Goal: Contribute content: Contribute content

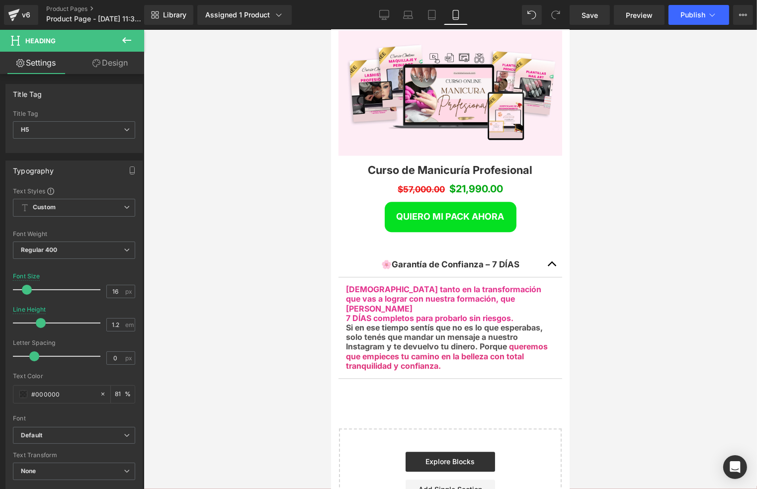
scroll to position [2310, 0]
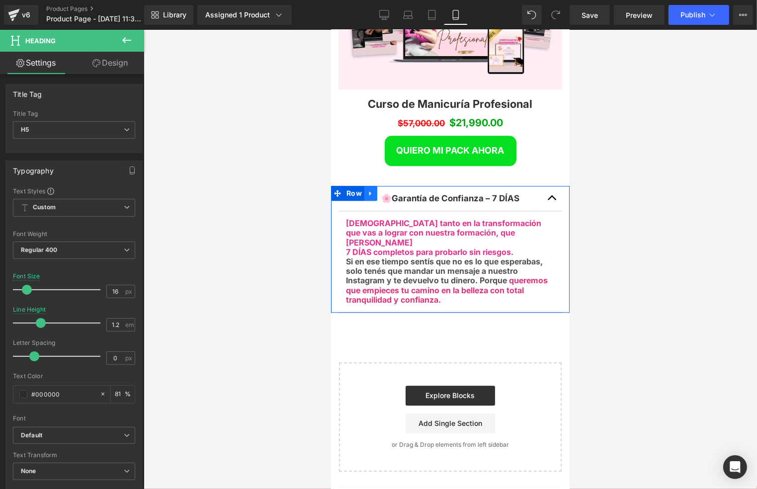
click at [371, 189] on icon at bounding box center [370, 192] width 7 height 7
click at [381, 189] on icon at bounding box center [383, 192] width 7 height 7
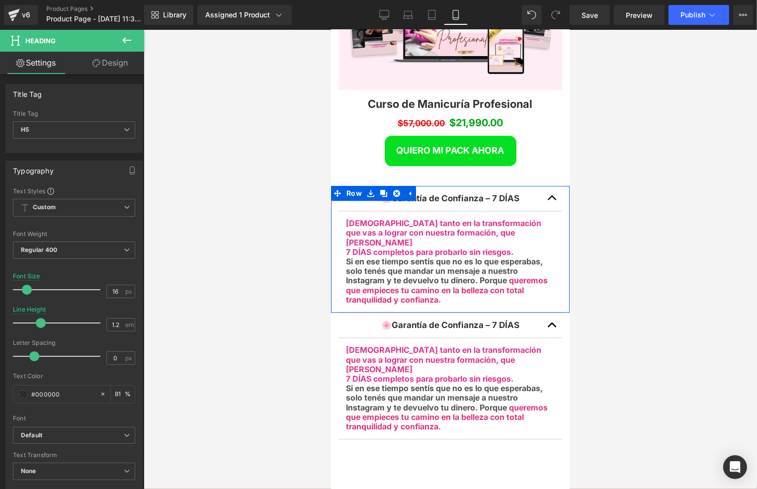
scroll to position [2975, 232]
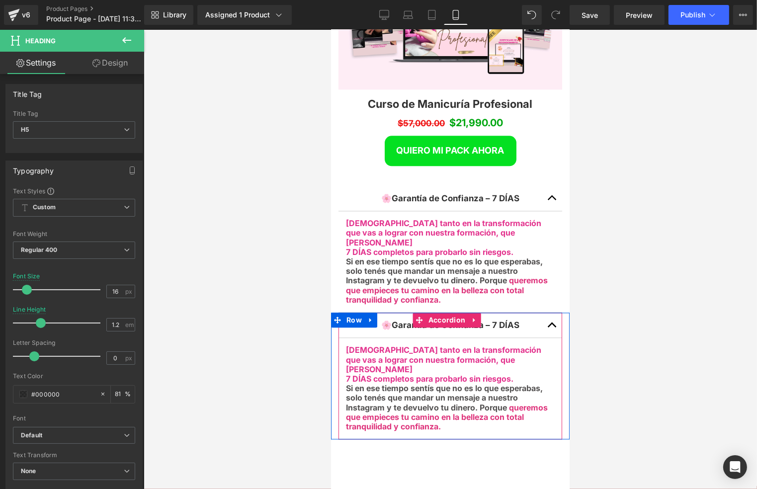
click at [331, 29] on div at bounding box center [331, 29] width 0 height 0
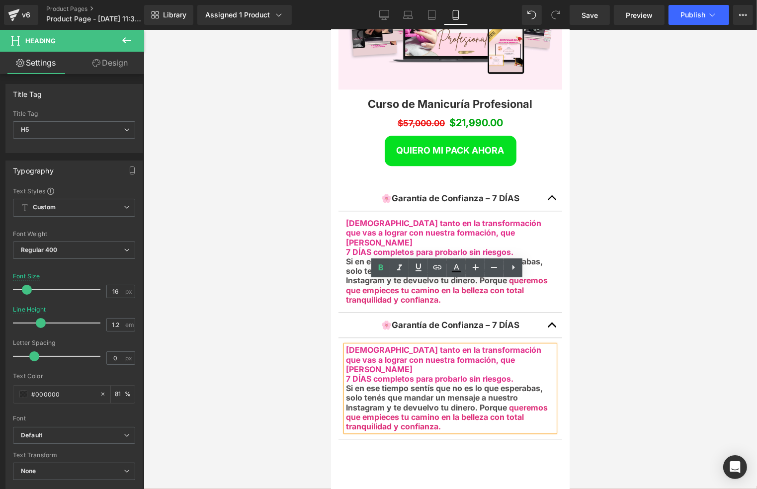
click at [599, 291] on div at bounding box center [450, 259] width 613 height 459
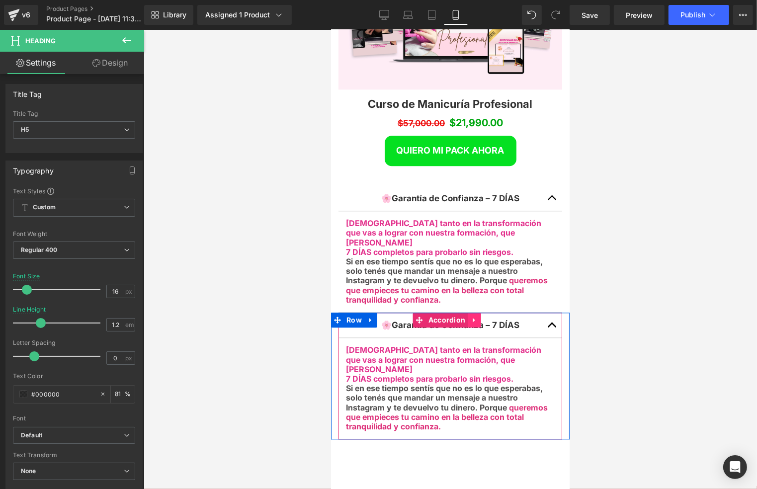
click at [473, 316] on icon at bounding box center [473, 319] width 7 height 7
click at [477, 316] on icon at bounding box center [480, 319] width 7 height 7
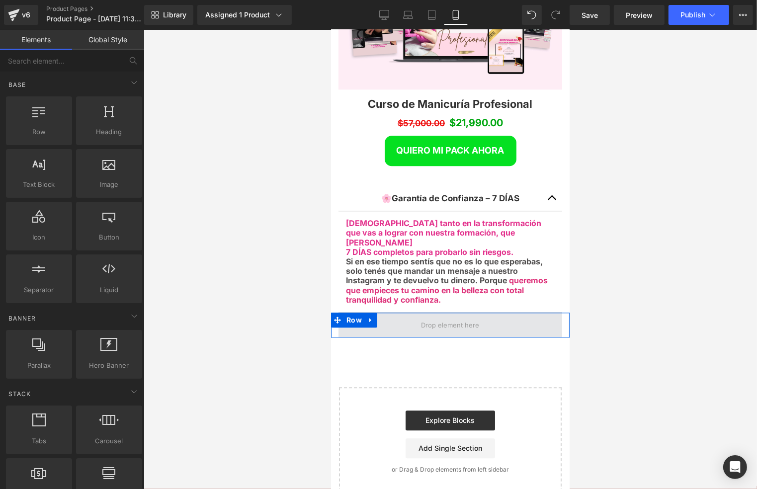
scroll to position [2881, 232]
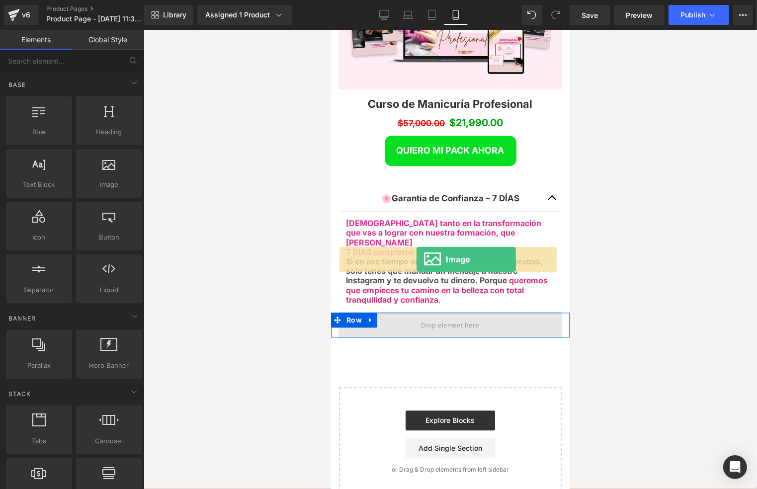
drag, startPoint x: 437, startPoint y: 211, endPoint x: 416, endPoint y: 259, distance: 52.5
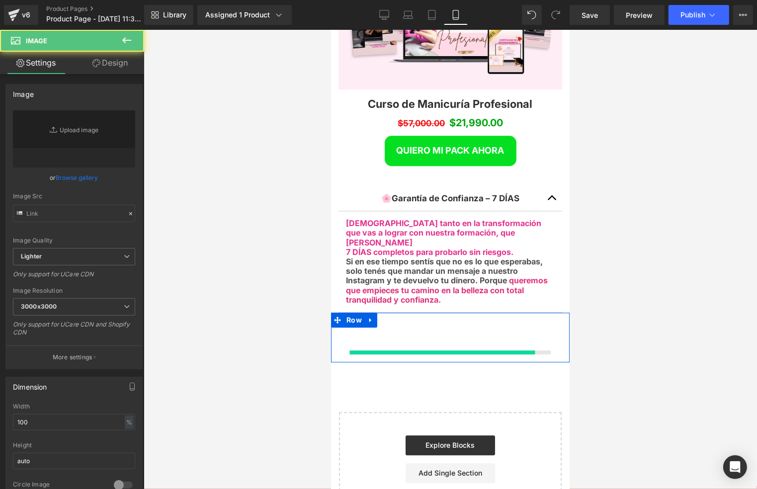
scroll to position [2867, 232]
type input "//[DOMAIN_NAME][URL]"
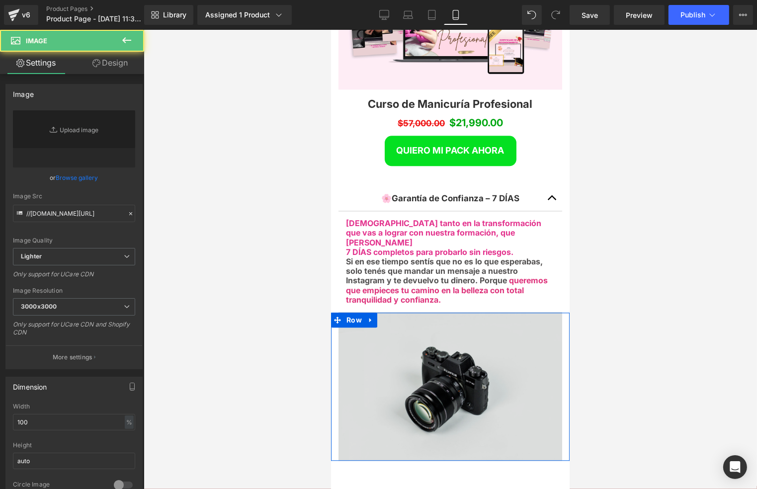
scroll to position [3000, 232]
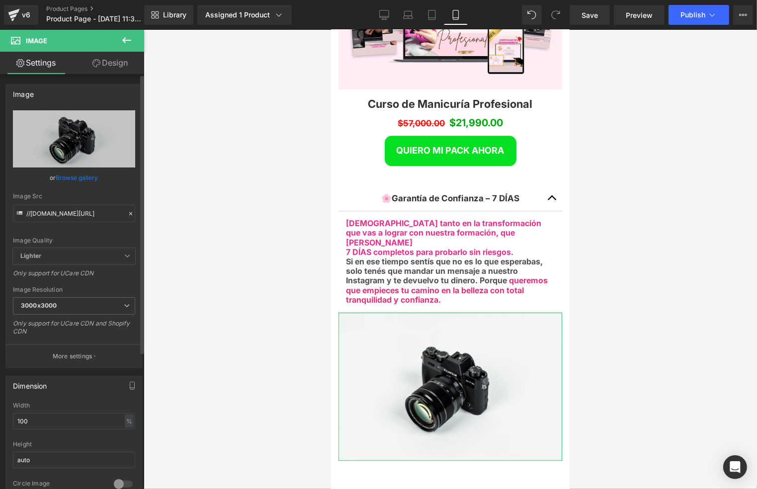
click at [127, 214] on icon at bounding box center [130, 213] width 7 height 7
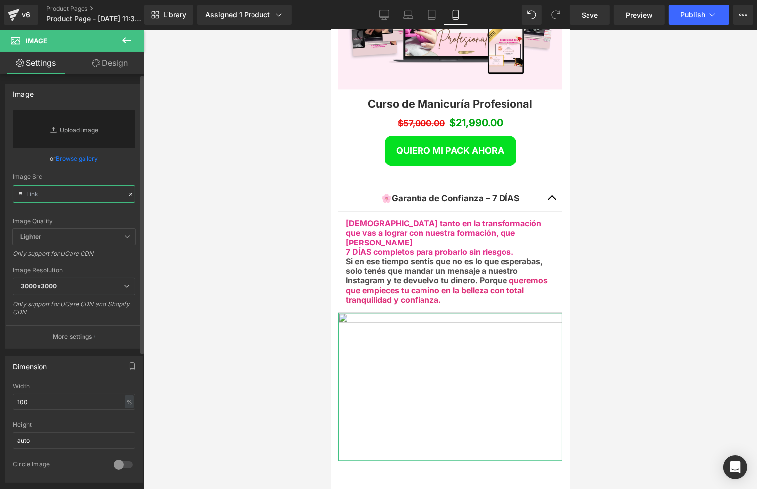
paste input "[URL][DOMAIN_NAME]"
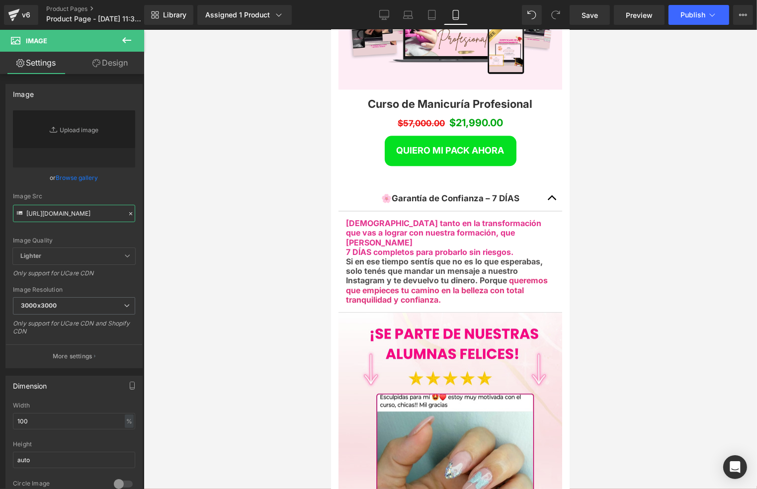
scroll to position [3242, 232]
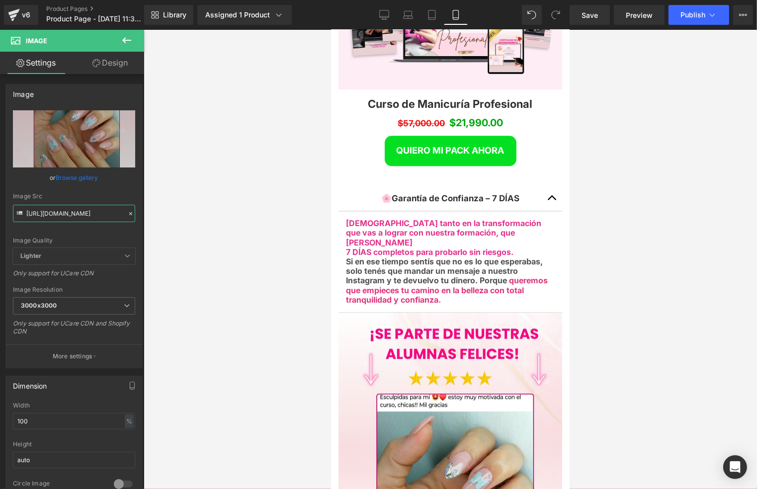
type input "[URL][DOMAIN_NAME]"
click at [621, 260] on div at bounding box center [450, 259] width 613 height 459
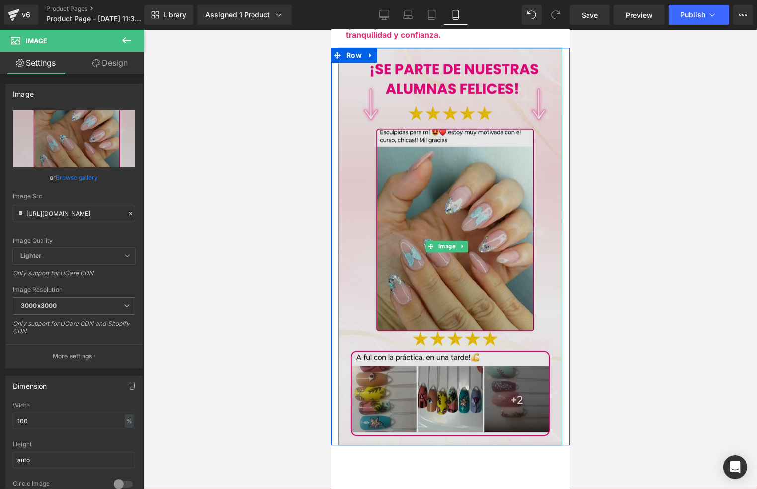
scroll to position [2509, 0]
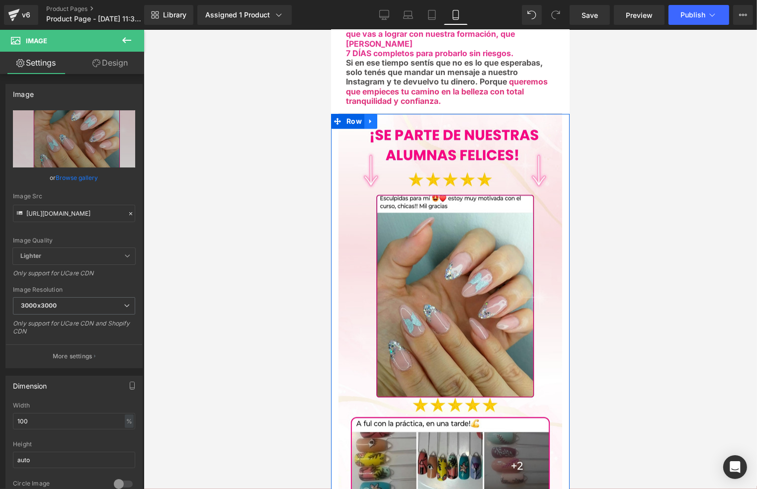
click at [367, 117] on icon at bounding box center [370, 120] width 7 height 7
click at [385, 117] on icon at bounding box center [383, 120] width 7 height 7
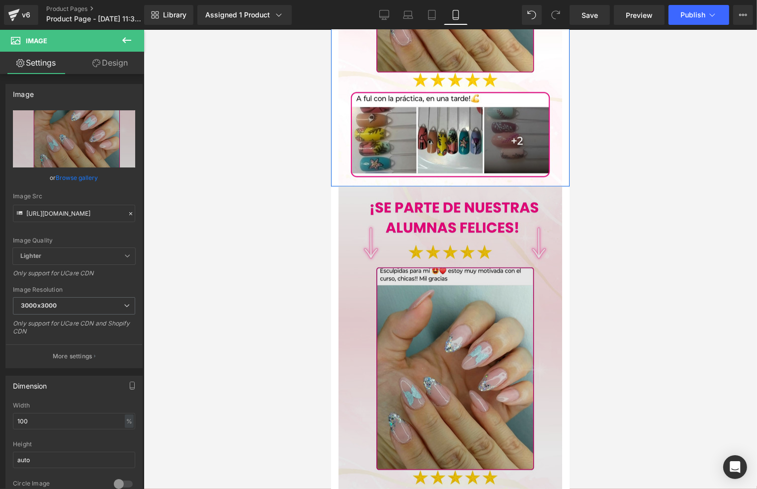
scroll to position [2874, 0]
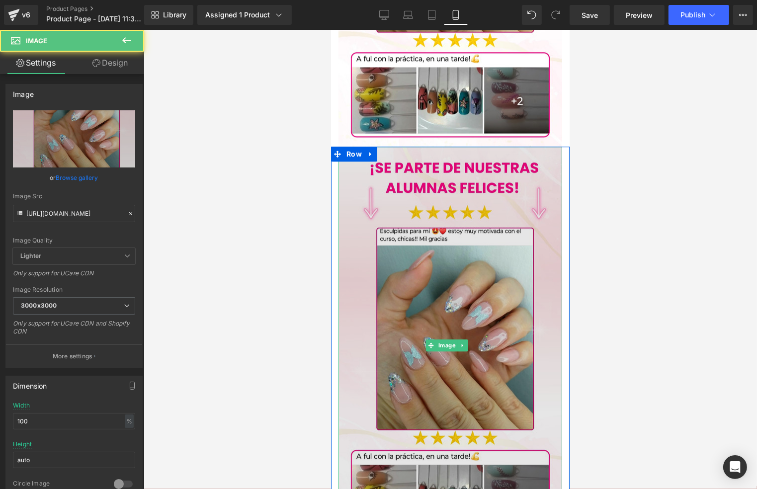
click at [416, 207] on img at bounding box center [450, 345] width 224 height 398
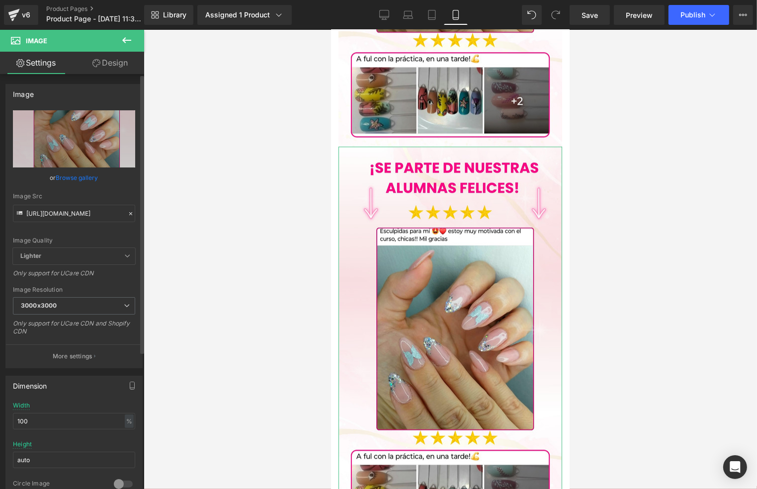
click at [130, 213] on icon at bounding box center [130, 213] width 7 height 7
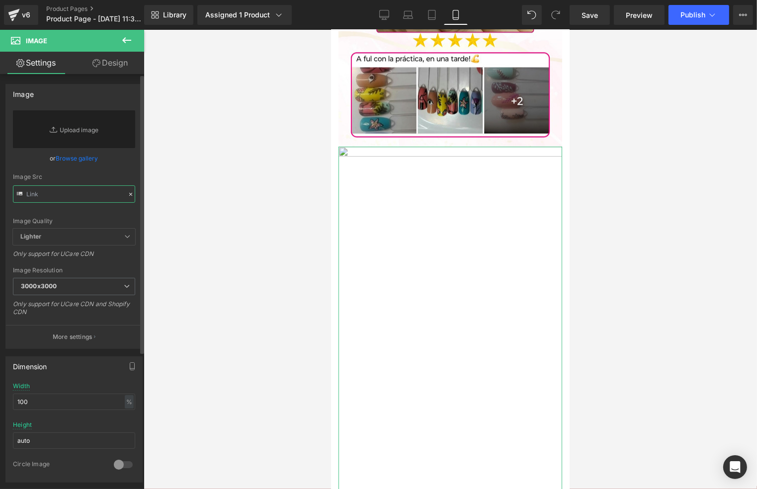
paste input "[URL][DOMAIN_NAME]"
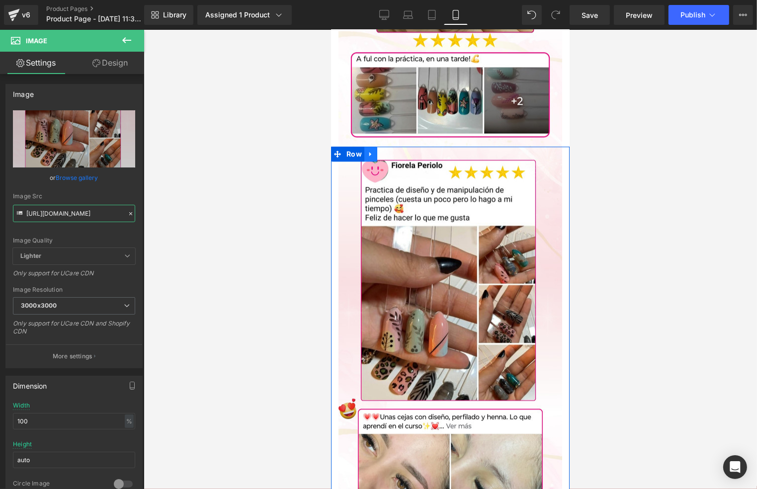
type input "[URL][DOMAIN_NAME]"
click at [367, 146] on link at bounding box center [370, 153] width 13 height 15
click at [377, 146] on link at bounding box center [383, 153] width 13 height 15
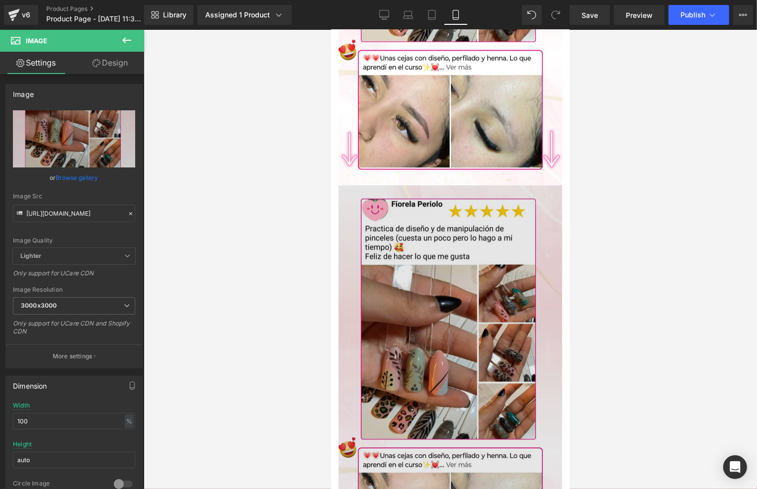
scroll to position [3259, 0]
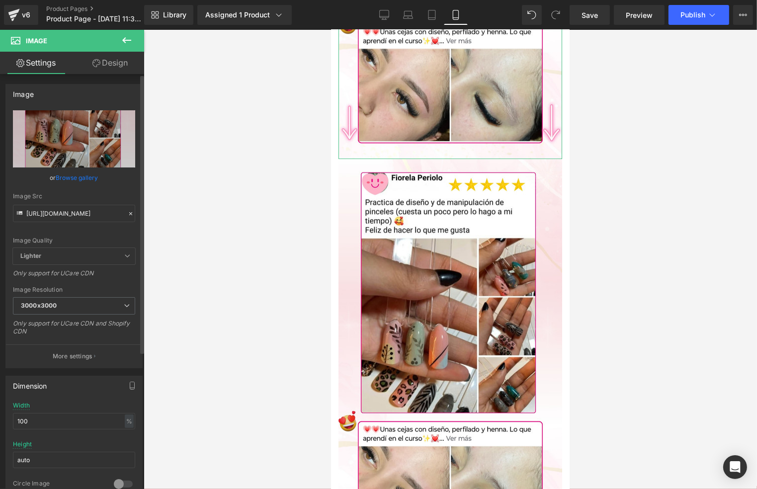
click at [127, 214] on icon at bounding box center [130, 213] width 7 height 7
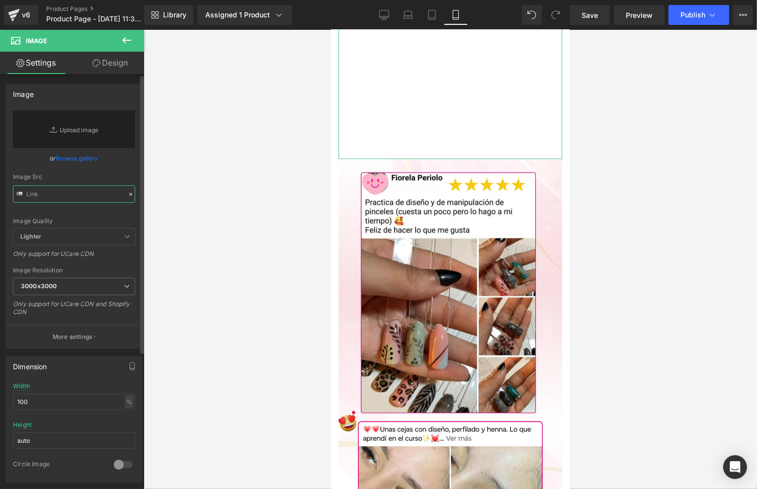
paste input "[URL][DOMAIN_NAME]"
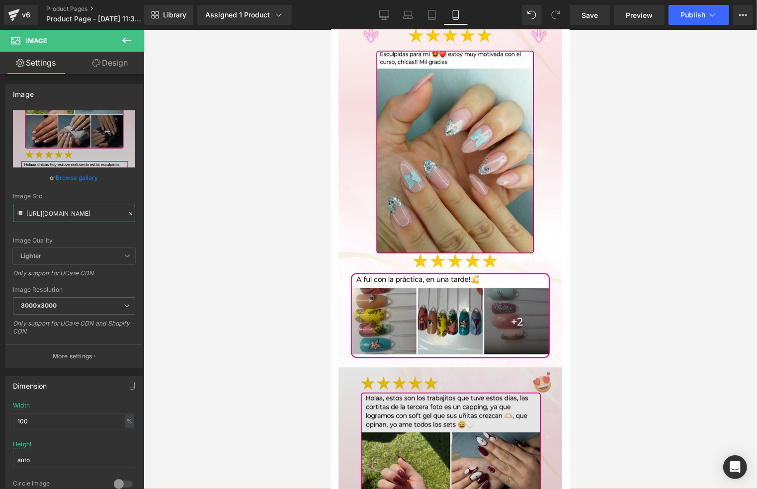
scroll to position [2597, 0]
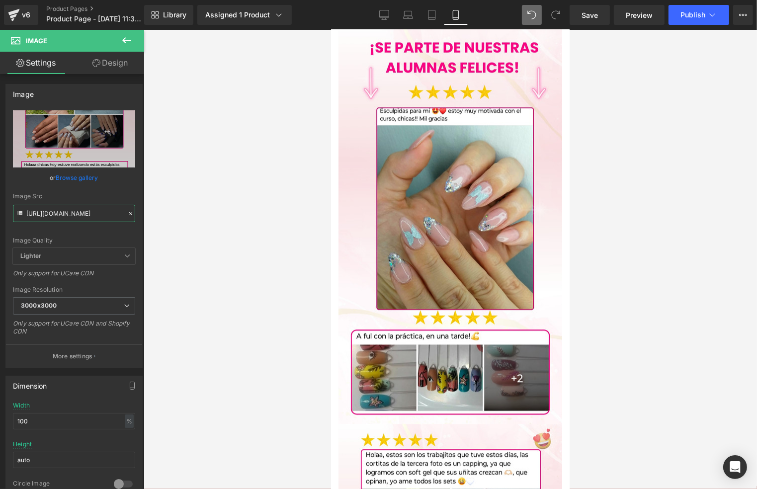
type input "[URL][DOMAIN_NAME]"
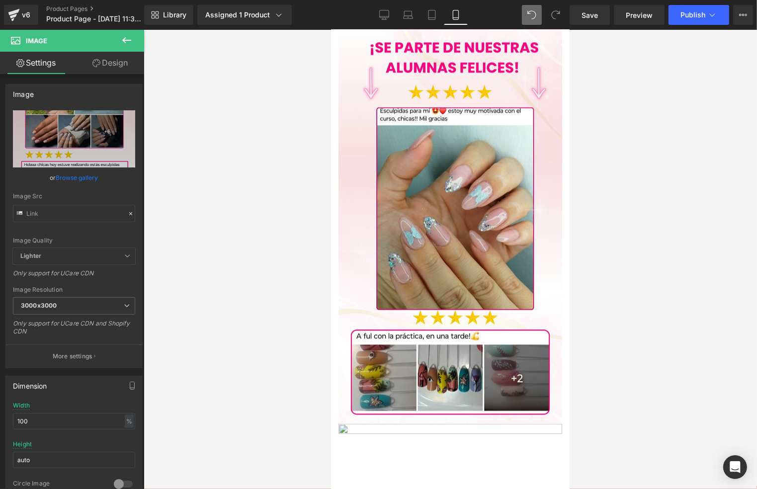
scroll to position [0, 0]
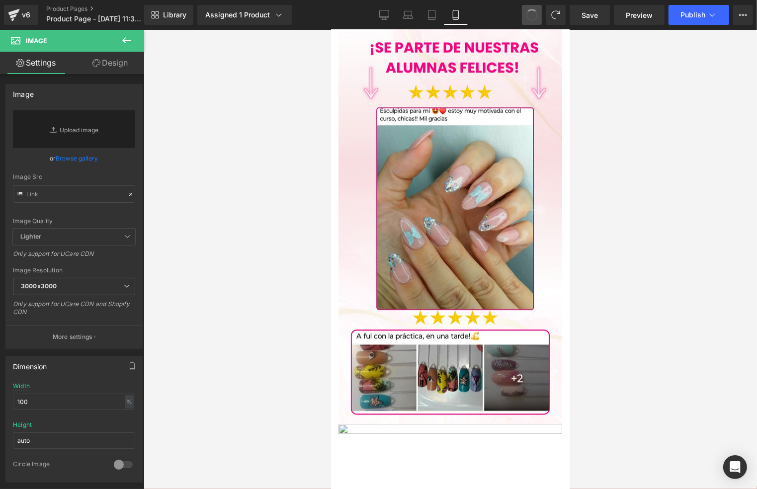
type input "[URL][DOMAIN_NAME]"
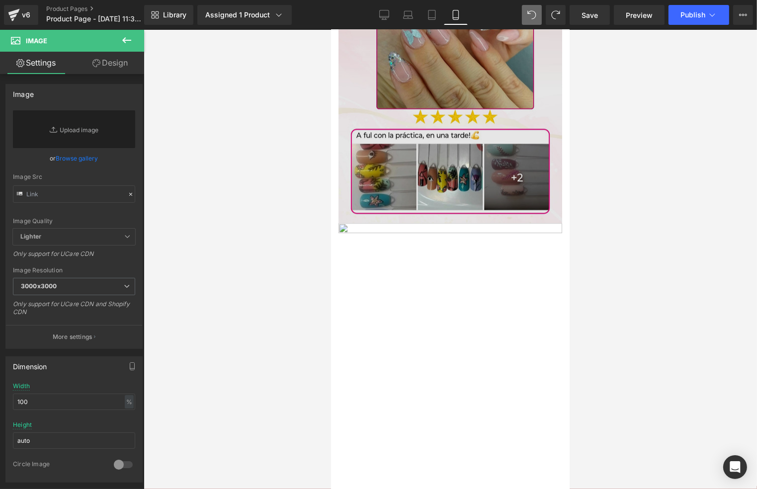
scroll to position [2759, 0]
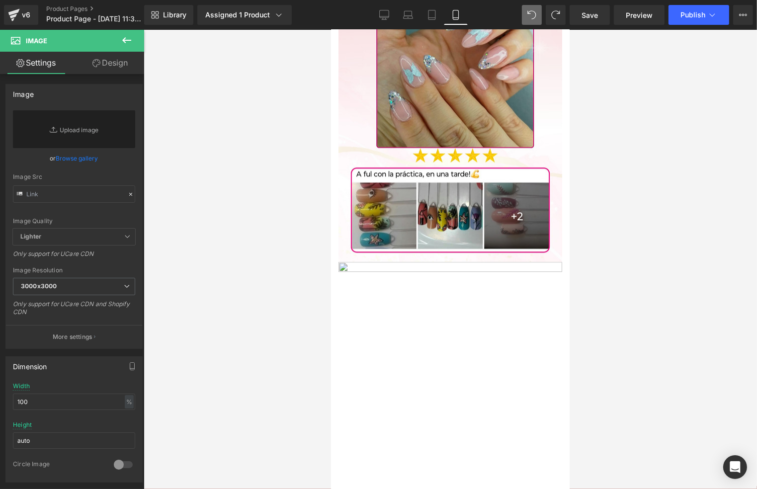
type input "[URL][DOMAIN_NAME]"
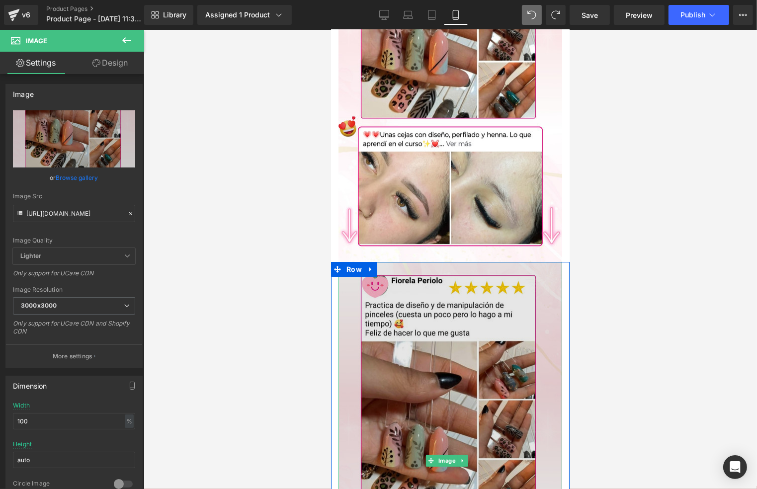
scroll to position [3289, 0]
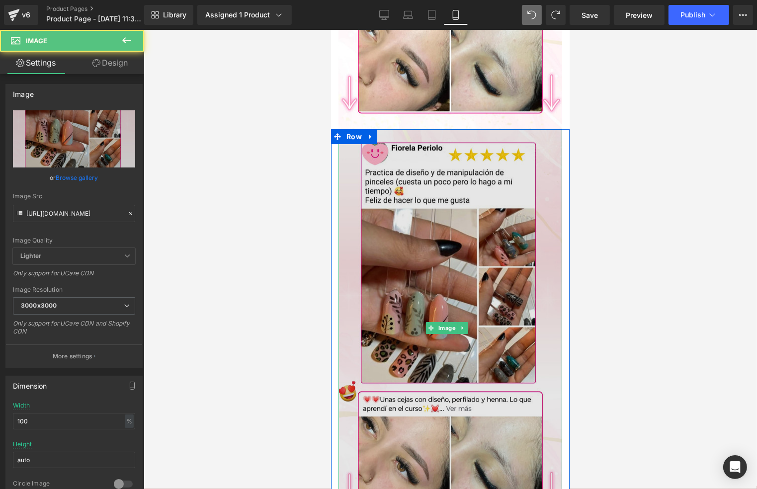
click at [513, 181] on img at bounding box center [450, 328] width 224 height 398
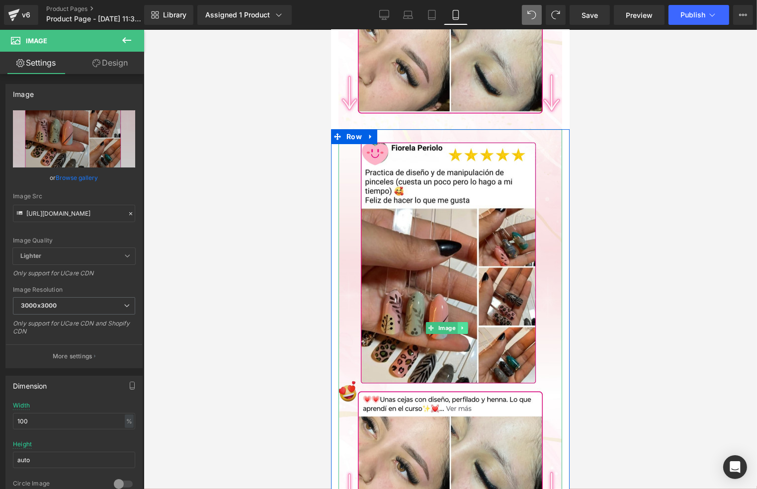
click at [459, 325] on icon at bounding box center [461, 328] width 5 height 6
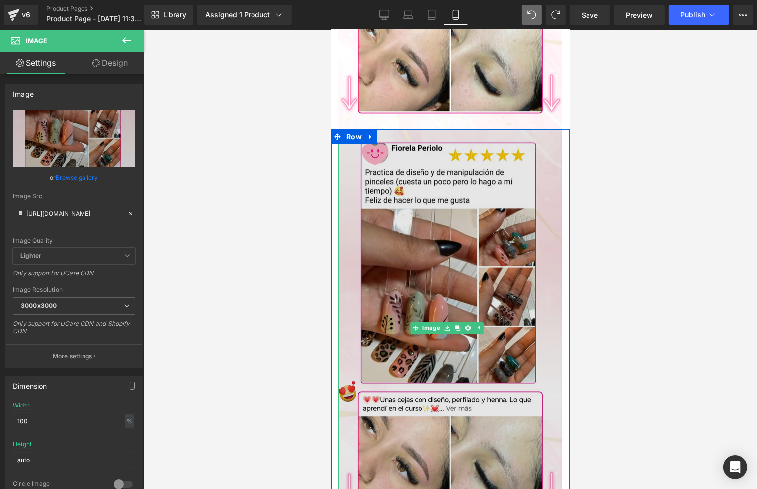
click at [452, 199] on img at bounding box center [450, 328] width 224 height 398
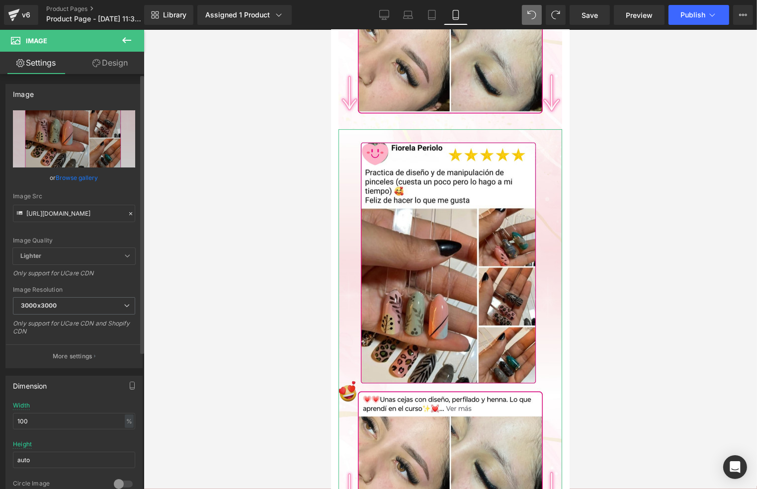
click at [127, 215] on icon at bounding box center [130, 213] width 7 height 7
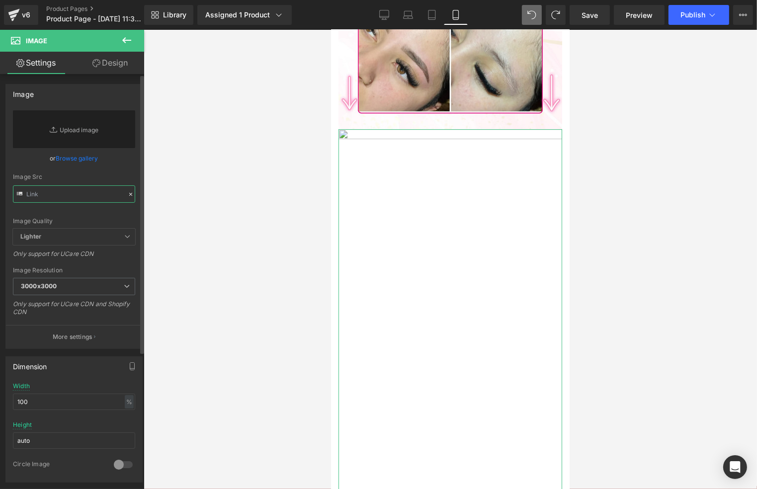
click at [99, 199] on input "text" at bounding box center [74, 193] width 122 height 17
paste input "[URL][DOMAIN_NAME]"
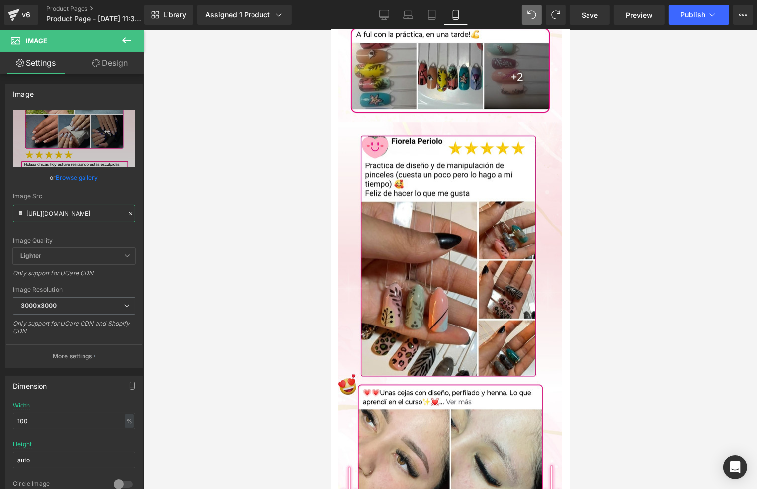
scroll to position [2890, 0]
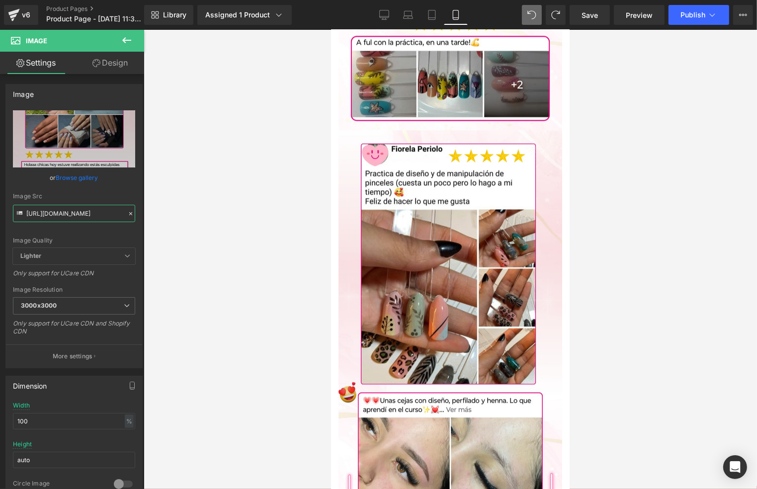
type input "[URL][DOMAIN_NAME]"
click at [603, 264] on div at bounding box center [450, 259] width 613 height 459
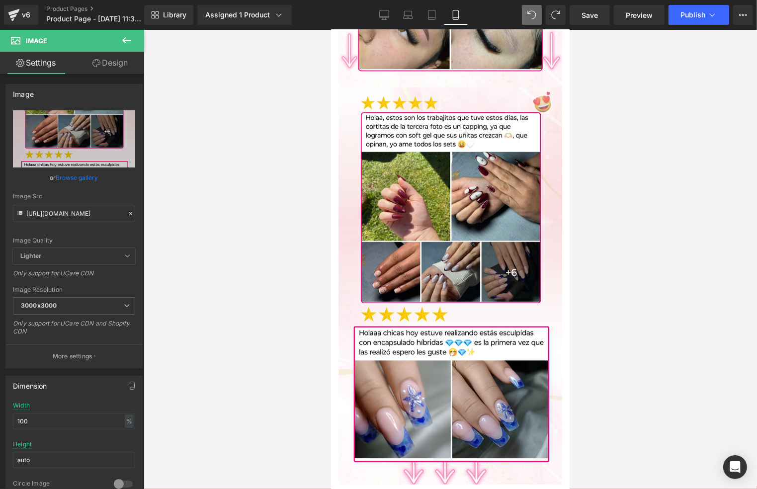
scroll to position [3354, 0]
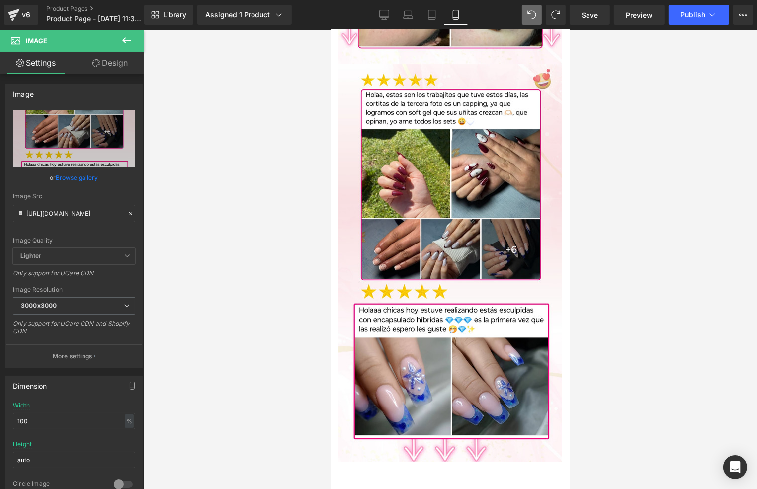
click at [603, 252] on div at bounding box center [450, 259] width 613 height 459
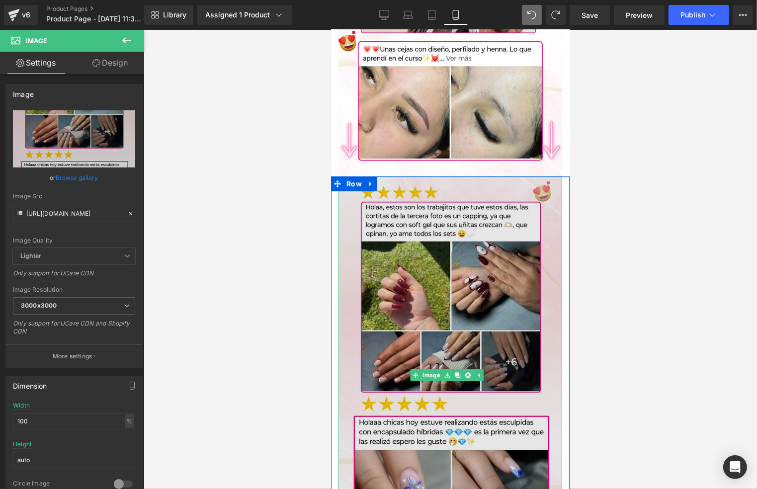
scroll to position [3222, 0]
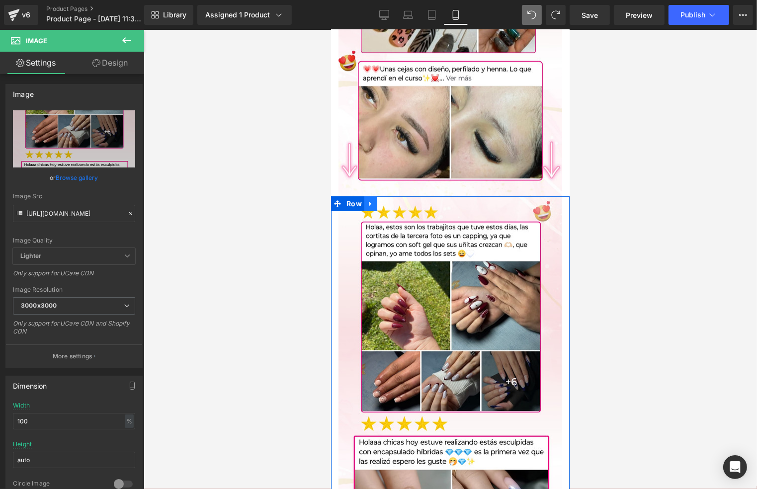
click at [371, 196] on link at bounding box center [370, 203] width 13 height 15
click at [380, 200] on icon at bounding box center [383, 203] width 7 height 7
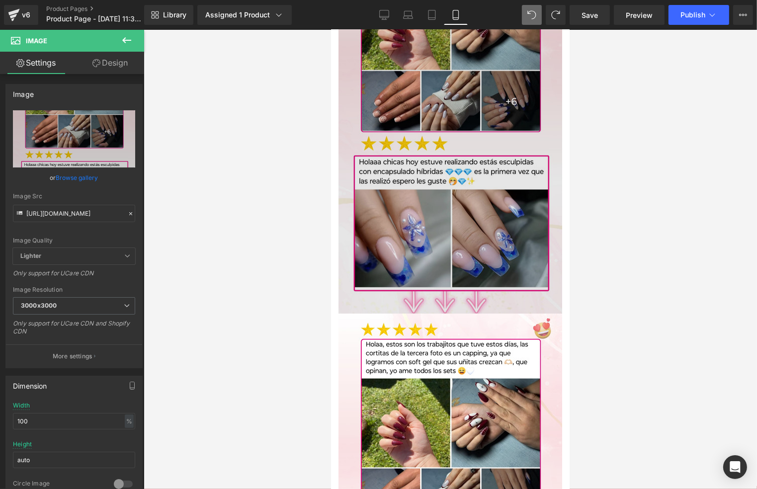
scroll to position [3512, 0]
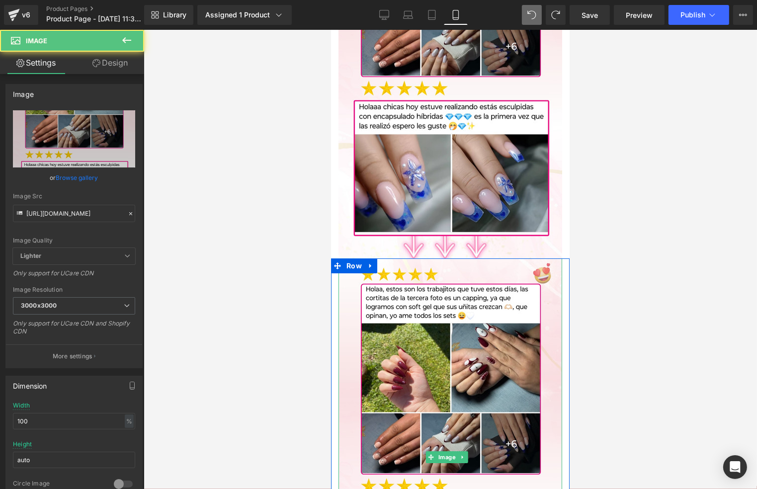
scroll to position [3579, 0]
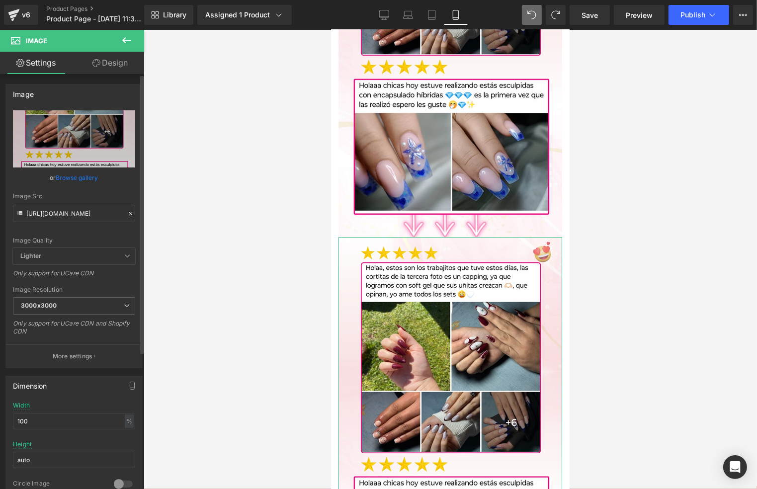
click at [127, 215] on icon at bounding box center [130, 213] width 7 height 7
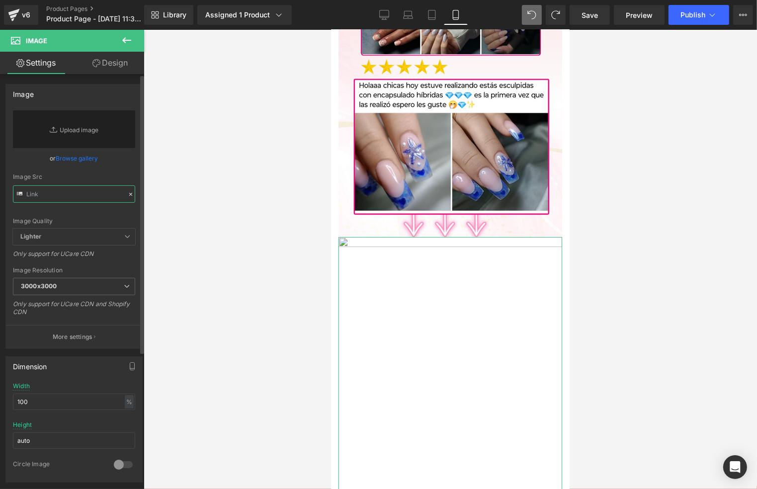
paste input "[URL][DOMAIN_NAME]"
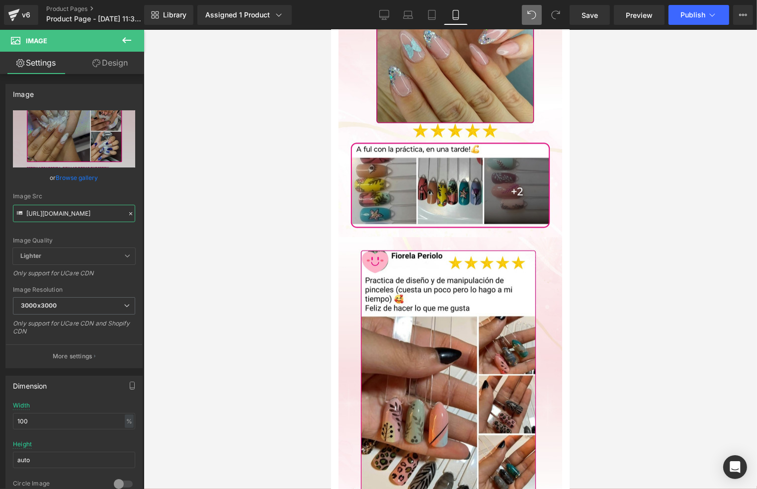
scroll to position [2982, 0]
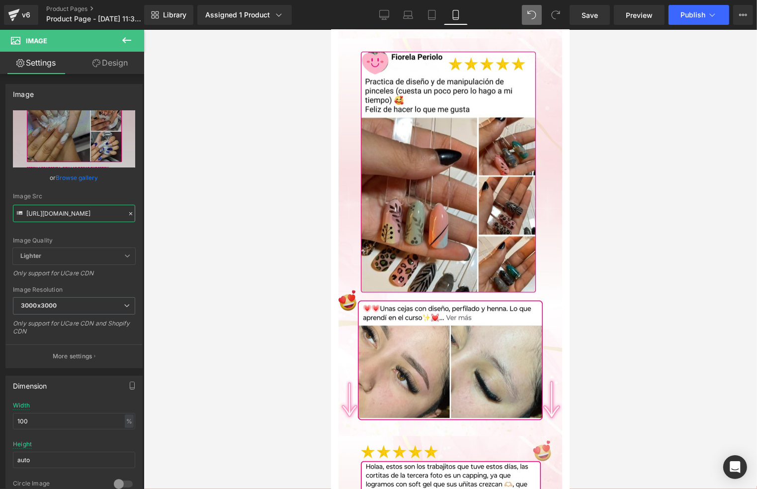
type input "[URL][DOMAIN_NAME]"
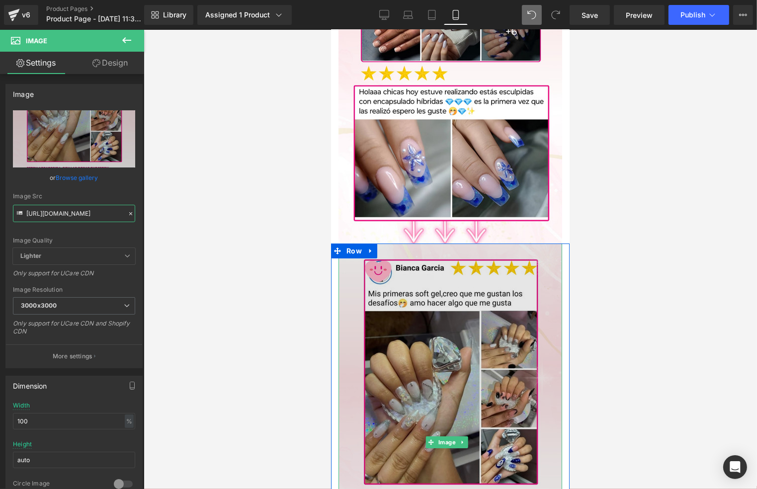
scroll to position [3579, 0]
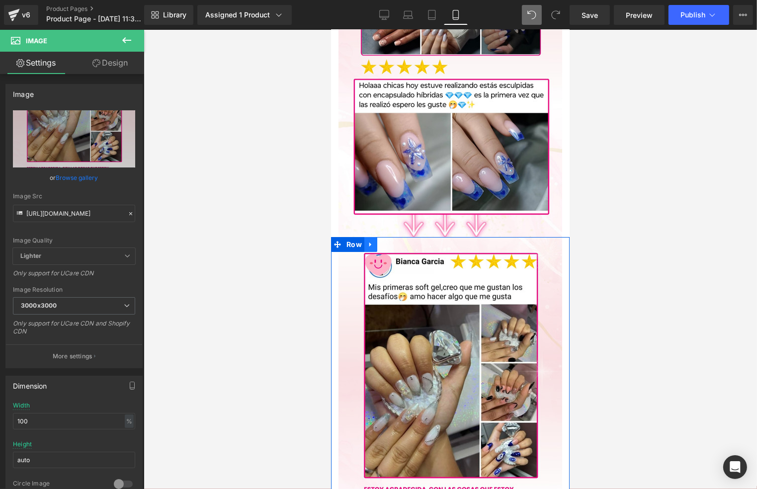
click at [368, 240] on icon at bounding box center [370, 243] width 7 height 7
click at [385, 241] on icon at bounding box center [383, 244] width 7 height 7
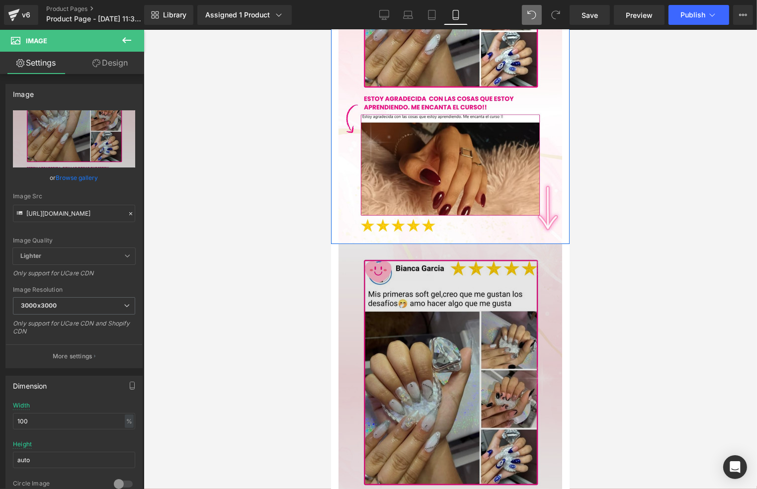
scroll to position [4030, 0]
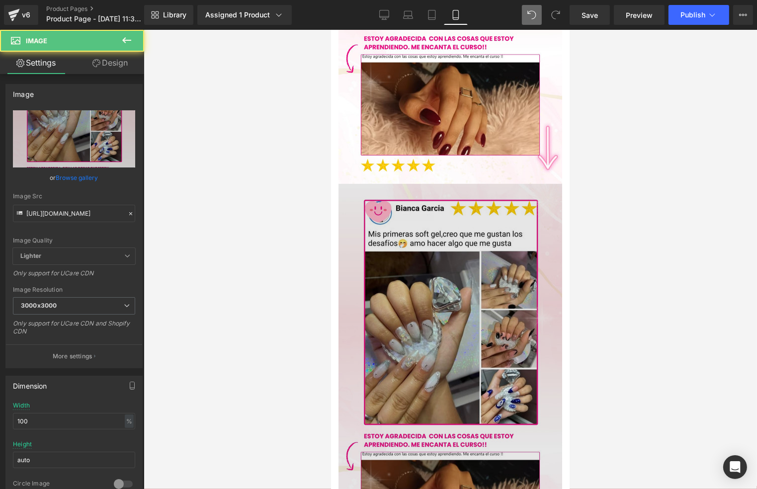
click at [457, 224] on img at bounding box center [450, 382] width 224 height 398
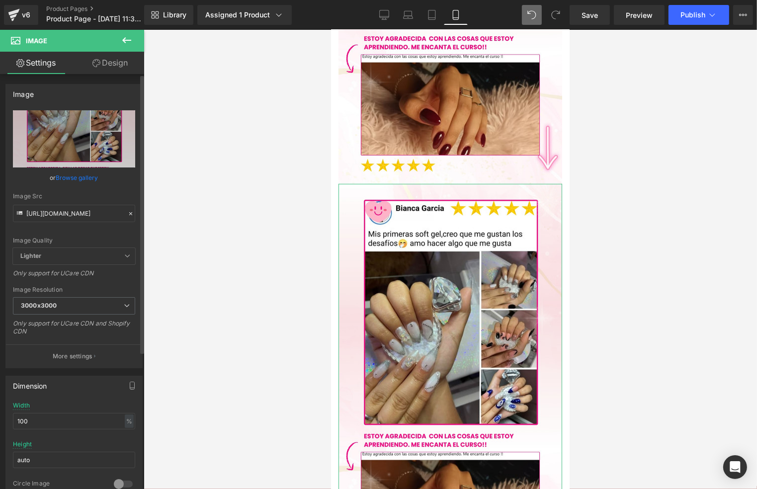
click at [129, 214] on icon at bounding box center [130, 213] width 7 height 7
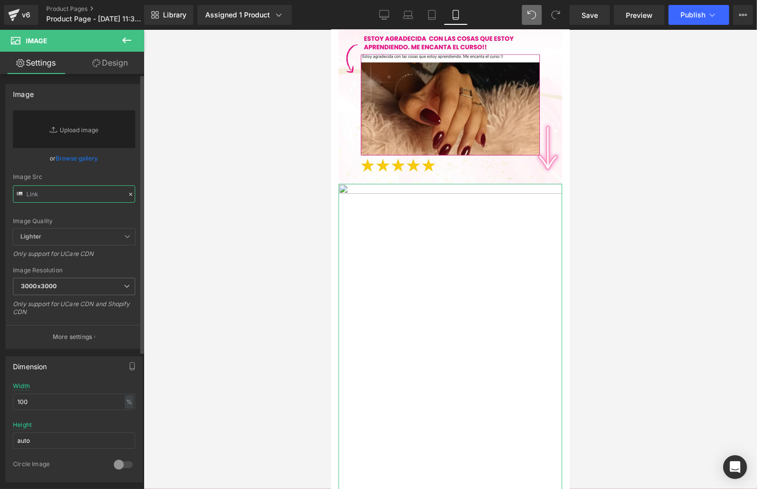
paste input "[URL][DOMAIN_NAME]"
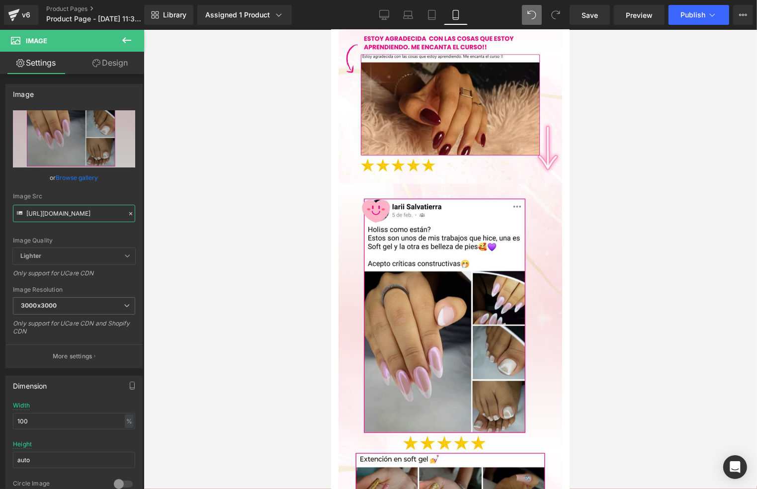
type input "[URL][DOMAIN_NAME]"
click at [634, 211] on div at bounding box center [450, 259] width 613 height 459
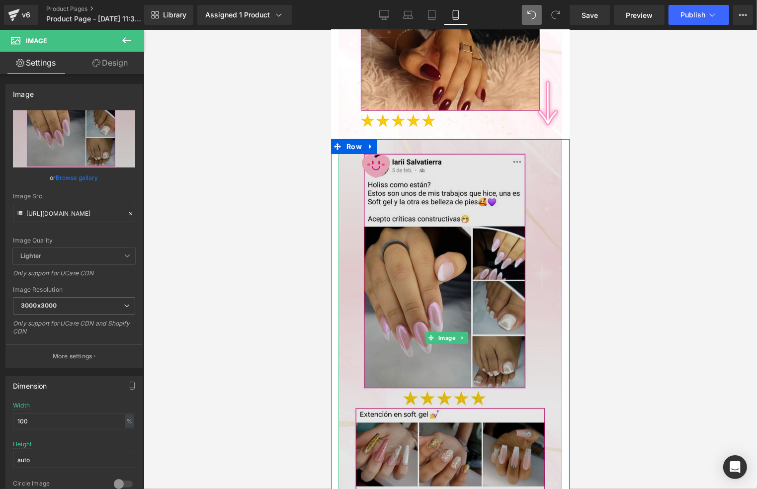
scroll to position [4096, 0]
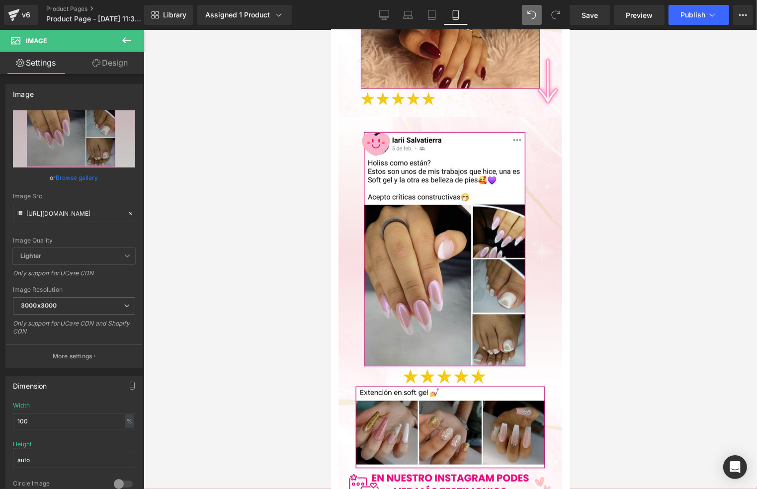
click at [607, 302] on div at bounding box center [450, 259] width 613 height 459
click at [605, 313] on div at bounding box center [450, 259] width 613 height 459
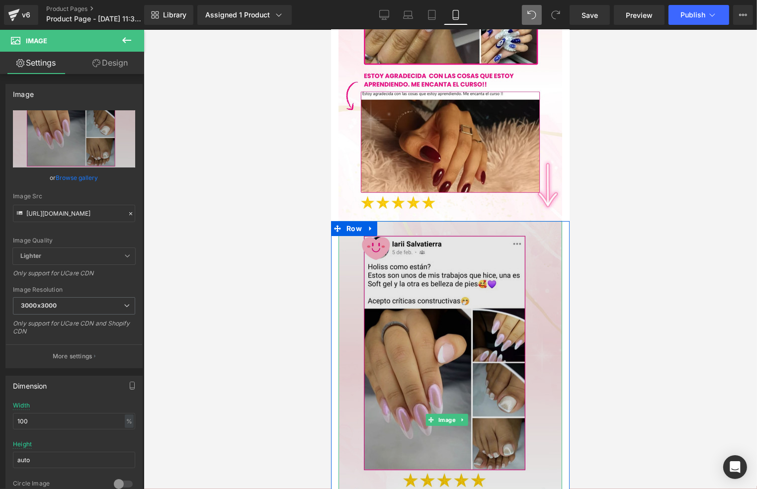
scroll to position [3963, 0]
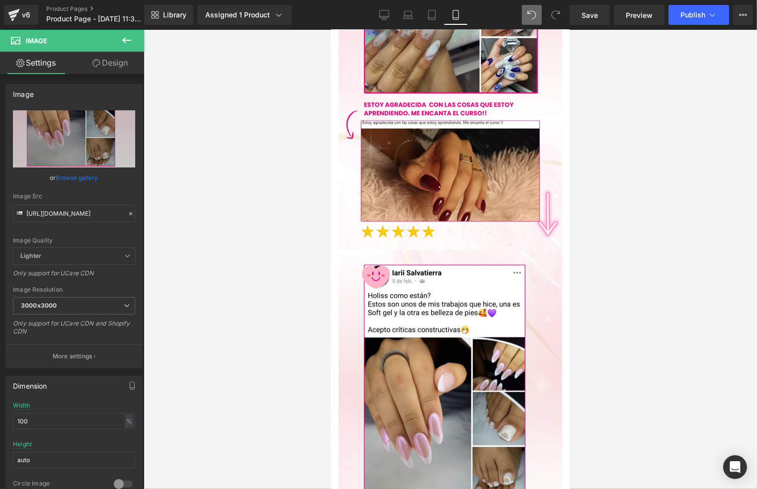
click at [623, 286] on div at bounding box center [450, 259] width 613 height 459
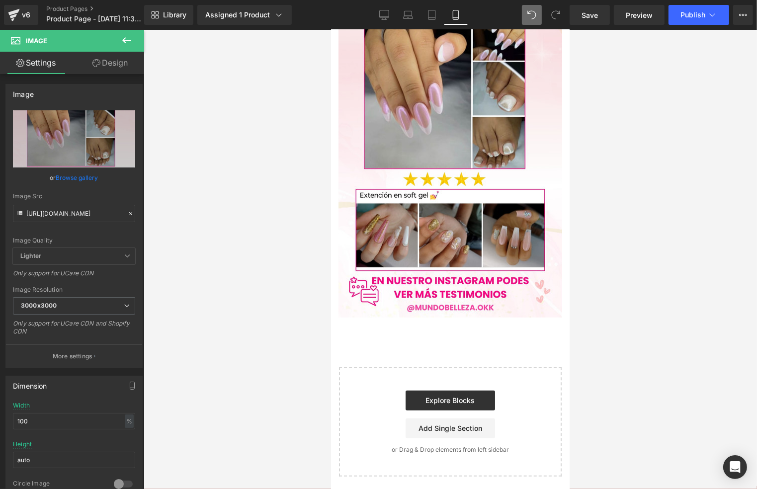
scroll to position [4295, 0]
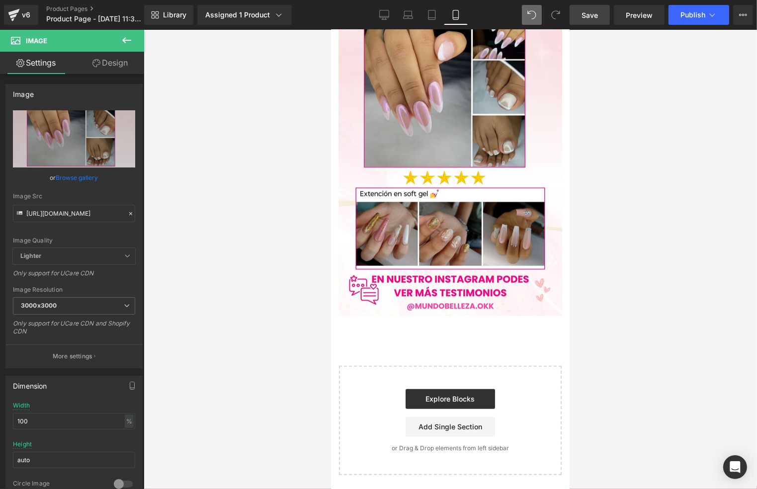
click at [590, 11] on span "Save" at bounding box center [590, 15] width 16 height 10
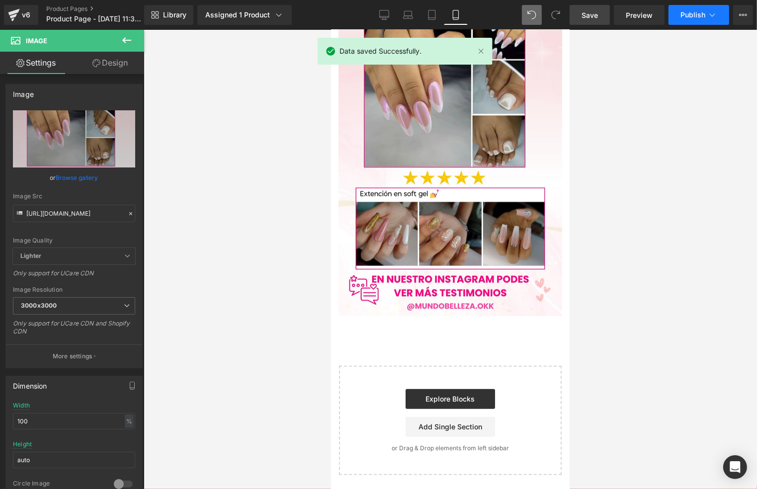
click at [708, 18] on icon at bounding box center [712, 15] width 10 height 10
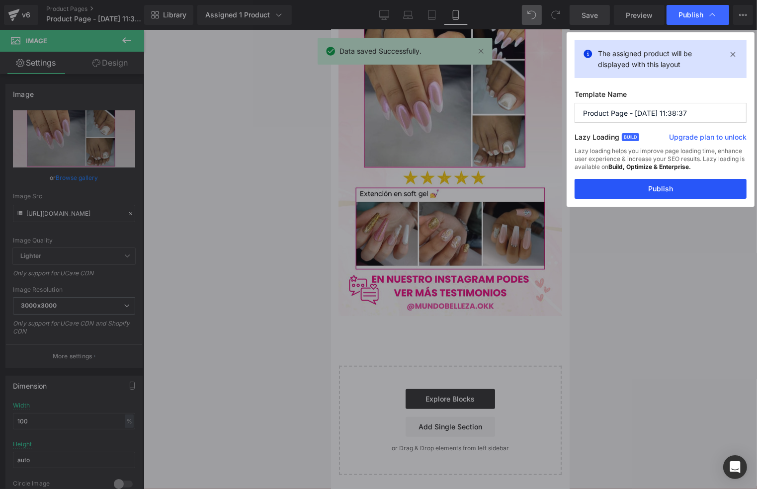
click at [667, 193] on button "Publish" at bounding box center [661, 189] width 172 height 20
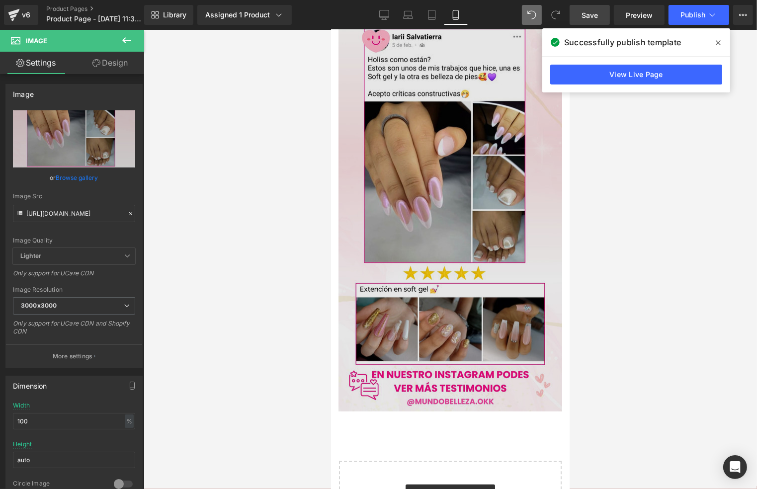
scroll to position [4162, 0]
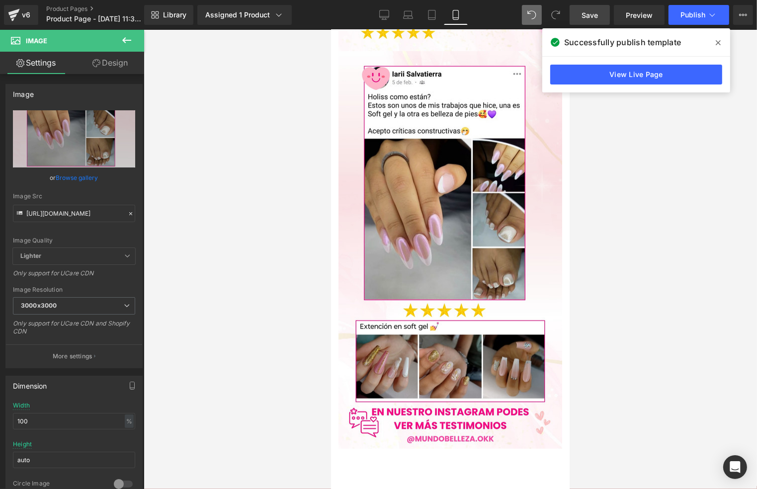
click at [715, 41] on span at bounding box center [718, 43] width 16 height 16
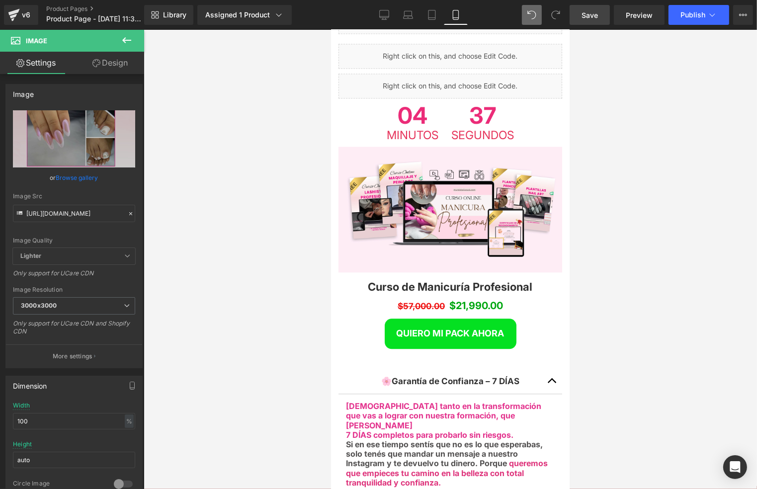
scroll to position [2041, 0]
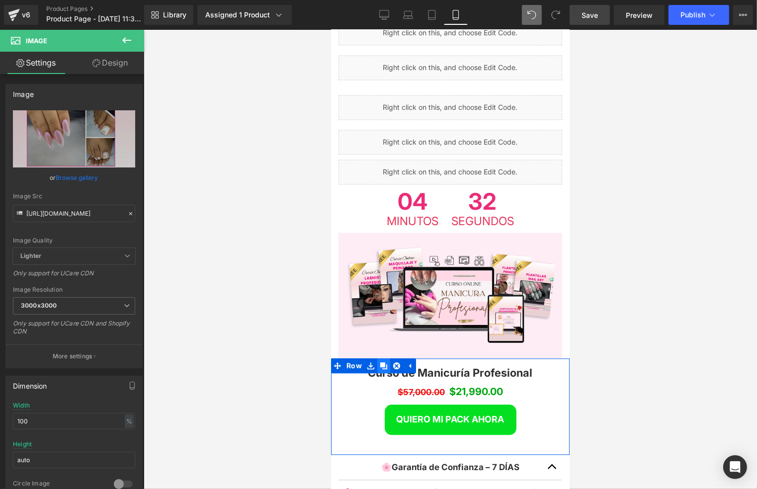
click at [381, 362] on icon at bounding box center [383, 365] width 7 height 7
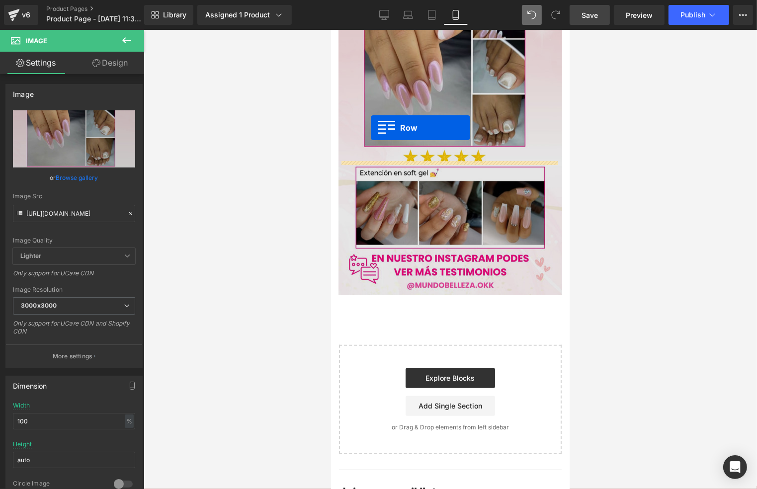
scroll to position [4348, 0]
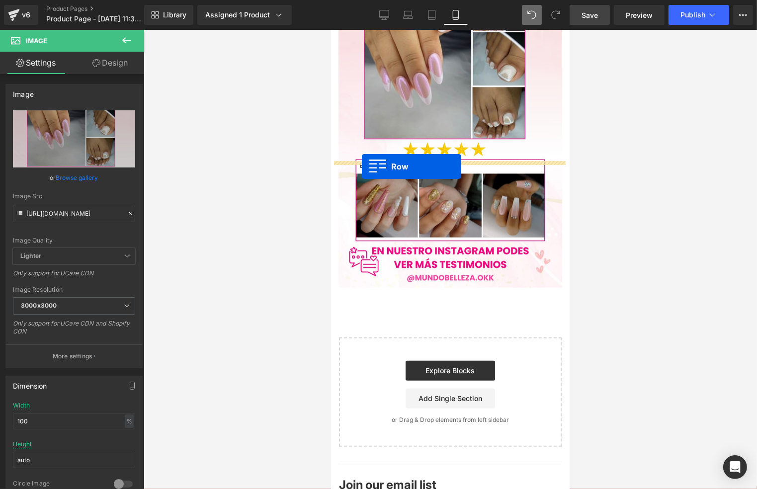
drag, startPoint x: 337, startPoint y: 78, endPoint x: 361, endPoint y: 166, distance: 91.2
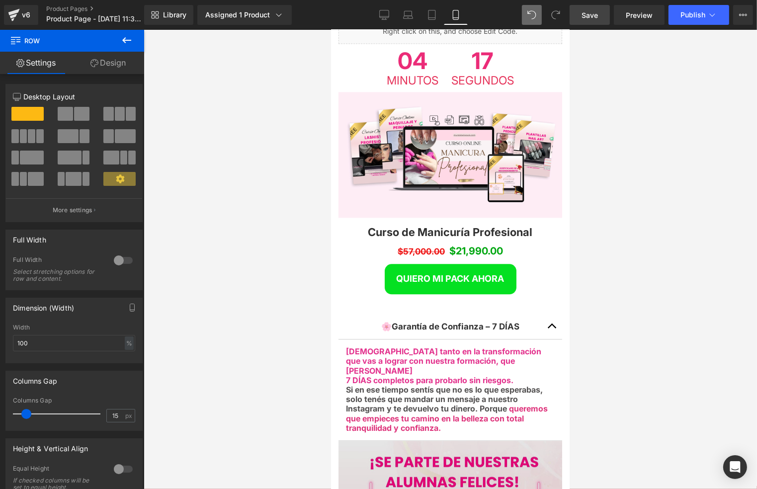
scroll to position [2004, 0]
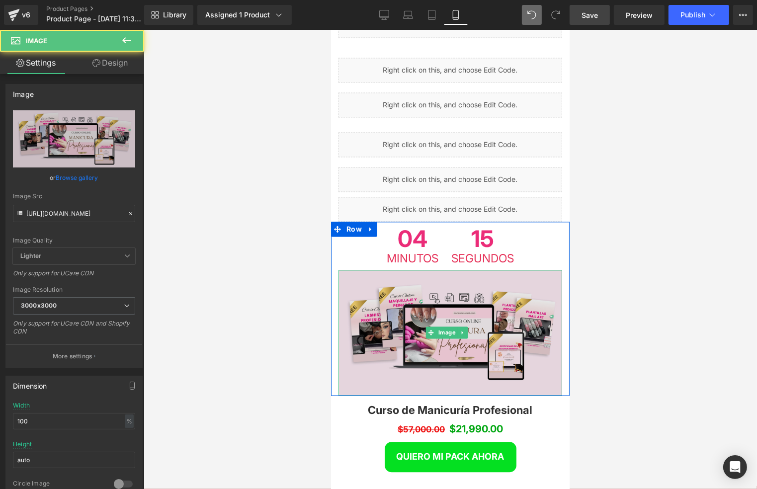
click at [379, 269] on img at bounding box center [450, 332] width 224 height 126
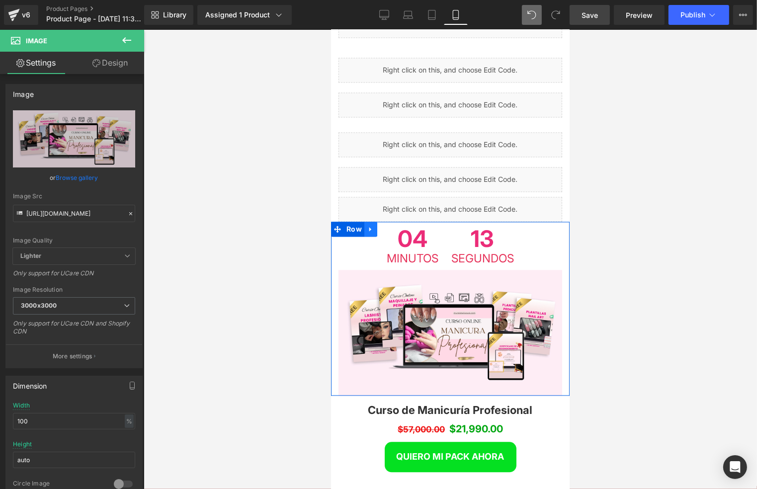
click at [367, 225] on icon at bounding box center [370, 228] width 7 height 7
click at [377, 221] on link at bounding box center [383, 228] width 13 height 15
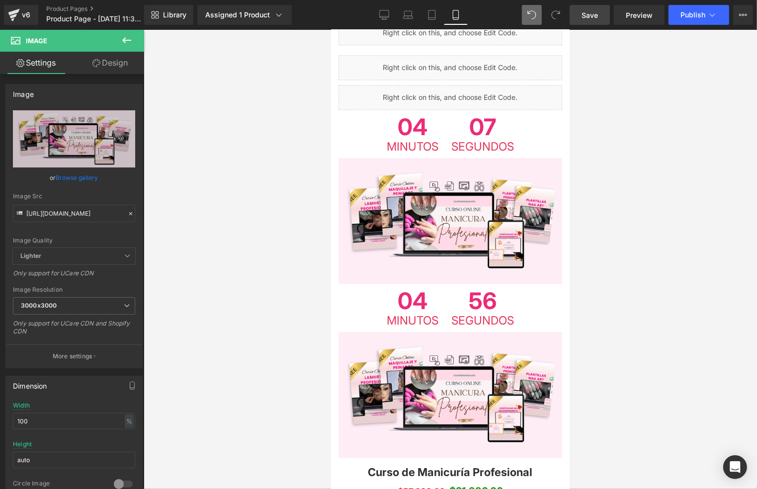
scroll to position [2136, 0]
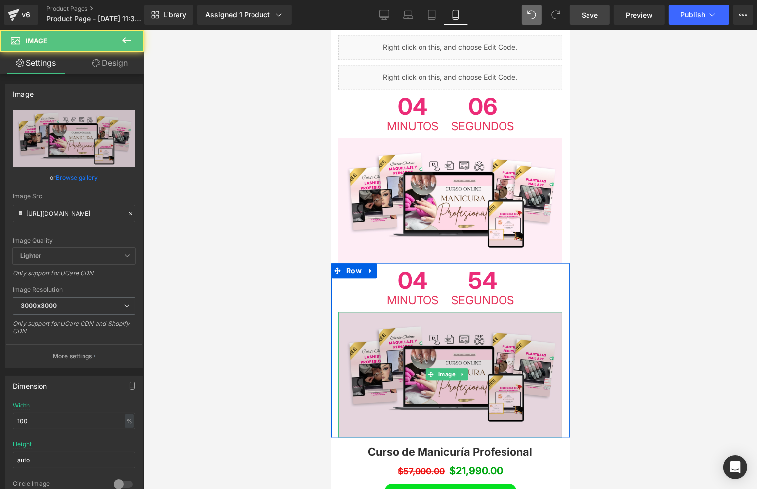
click at [382, 311] on img at bounding box center [450, 374] width 224 height 126
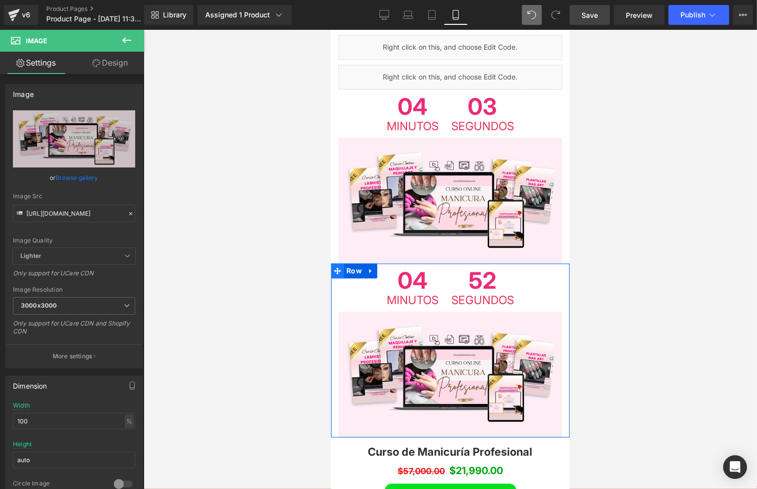
scroll to position [2269, 0]
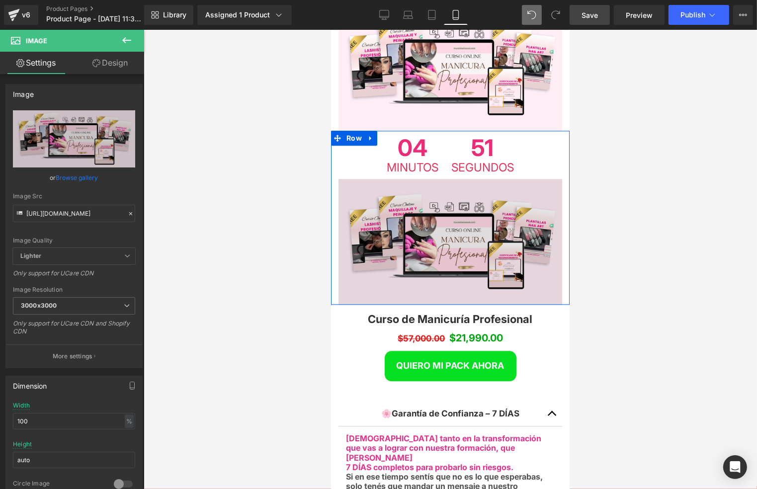
drag, startPoint x: 338, startPoint y: 211, endPoint x: 341, endPoint y: 174, distance: 37.4
click at [338, 209] on div "04 Minutos 51 Segundos Countdown Timer Row Image Row" at bounding box center [450, 217] width 239 height 174
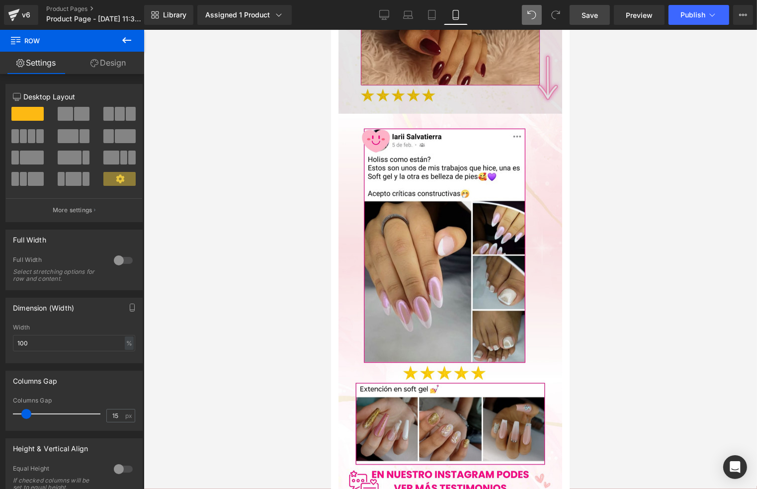
scroll to position [4390, 0]
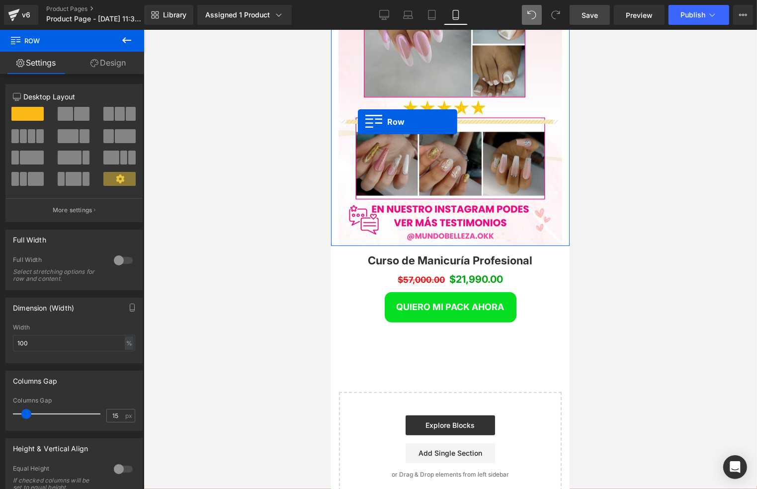
drag, startPoint x: 334, startPoint y: 79, endPoint x: 357, endPoint y: 121, distance: 48.3
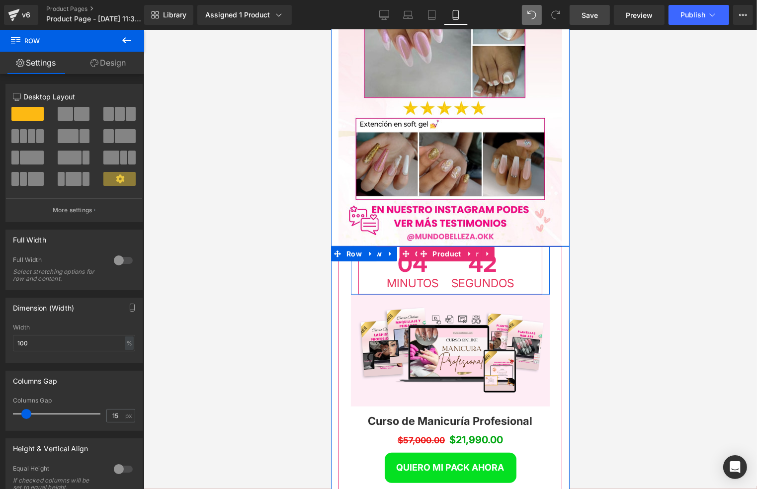
click at [503, 252] on span "42" at bounding box center [482, 265] width 63 height 26
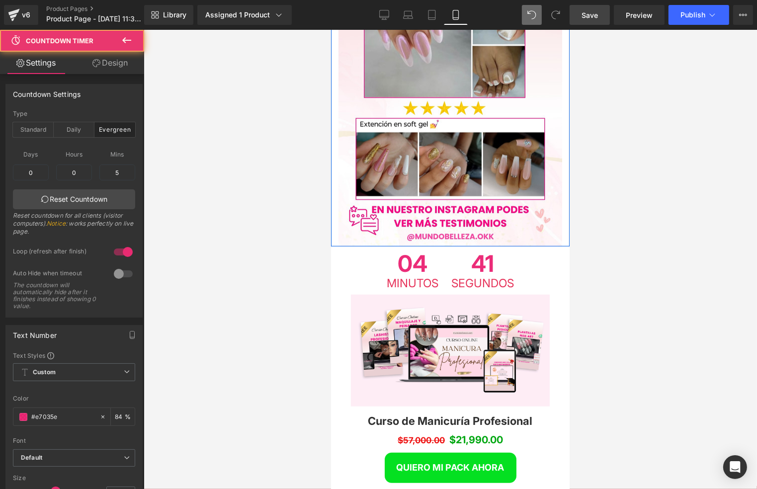
click at [605, 192] on div at bounding box center [450, 259] width 613 height 459
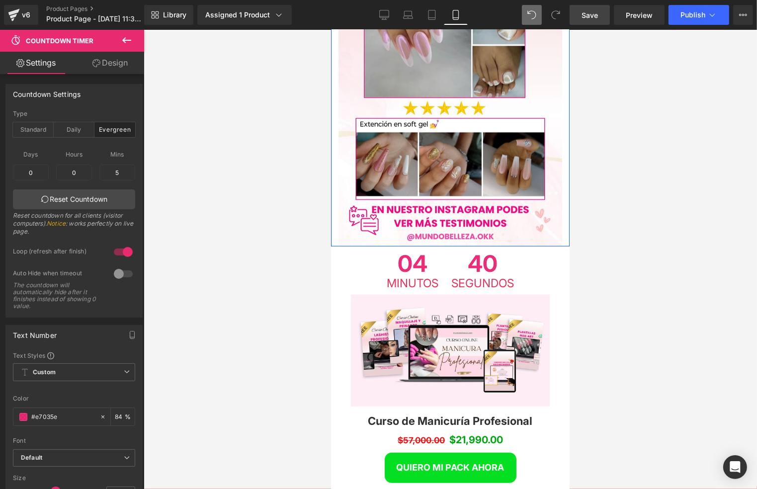
click at [592, 224] on div at bounding box center [450, 259] width 613 height 459
click at [613, 230] on div at bounding box center [450, 259] width 613 height 459
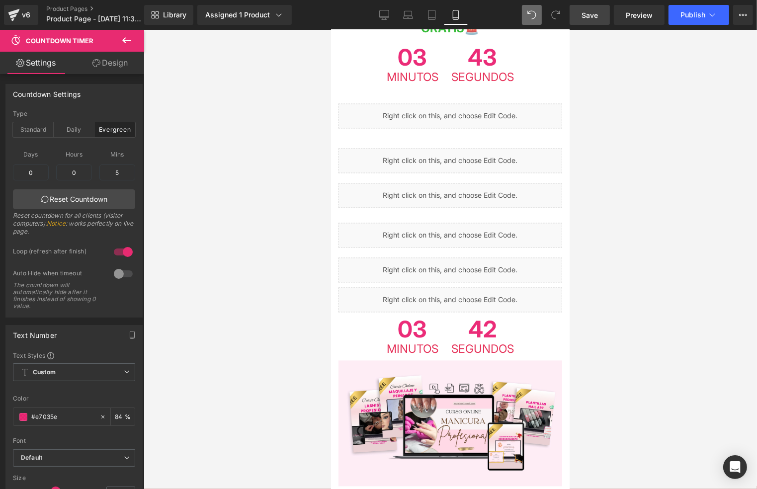
scroll to position [1913, 0]
click at [574, 299] on div at bounding box center [450, 259] width 613 height 459
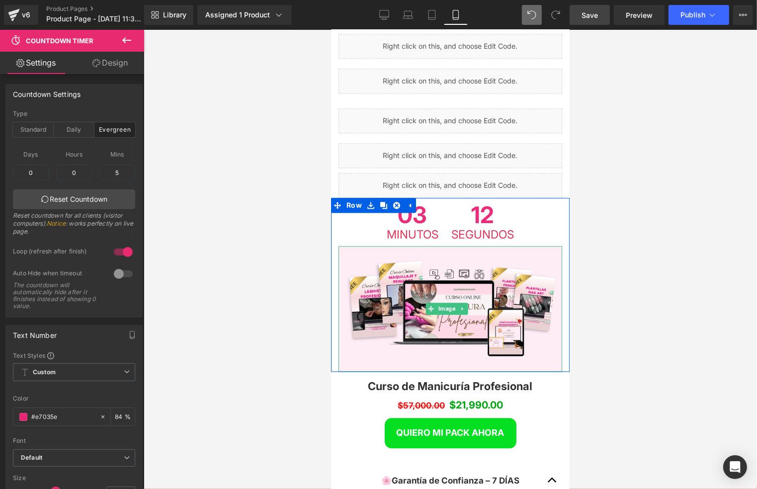
scroll to position [1979, 0]
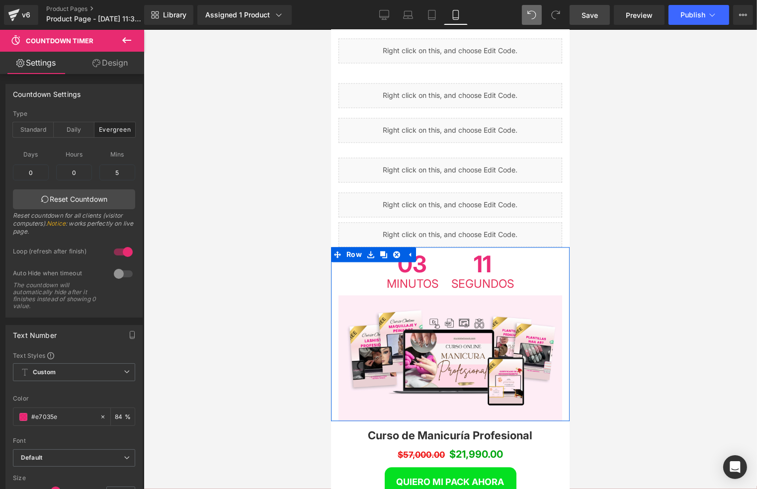
click at [494, 252] on span "11" at bounding box center [482, 265] width 63 height 26
click at [486, 252] on icon at bounding box center [487, 254] width 2 height 4
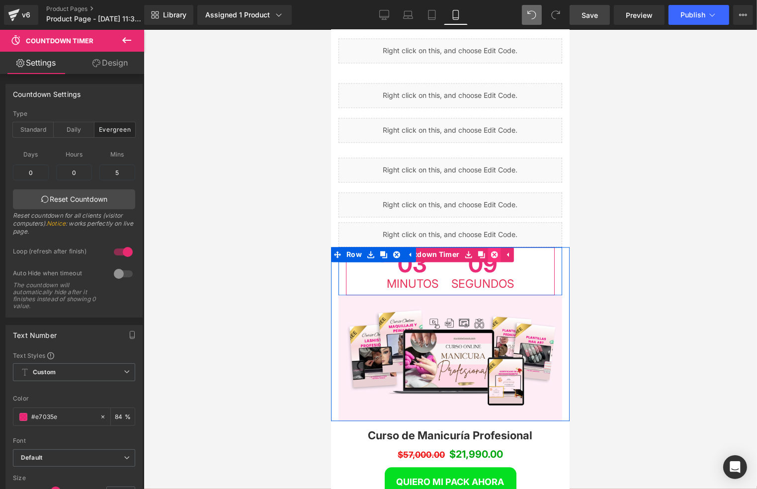
click at [492, 250] on icon at bounding box center [493, 253] width 7 height 7
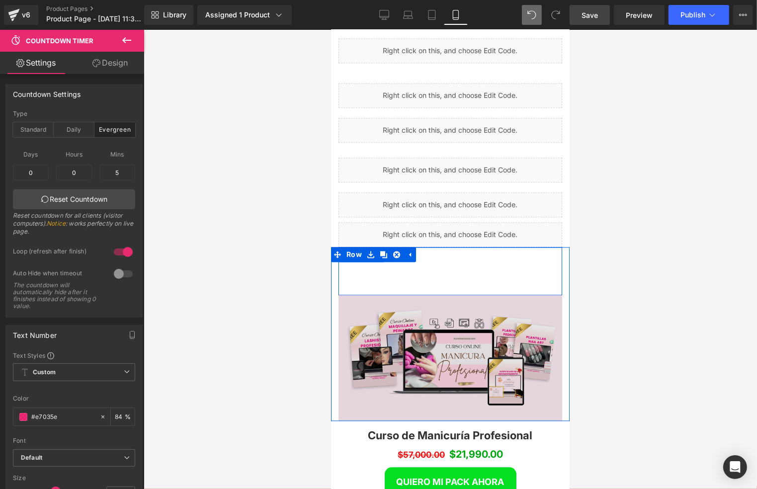
scroll to position [5012, 232]
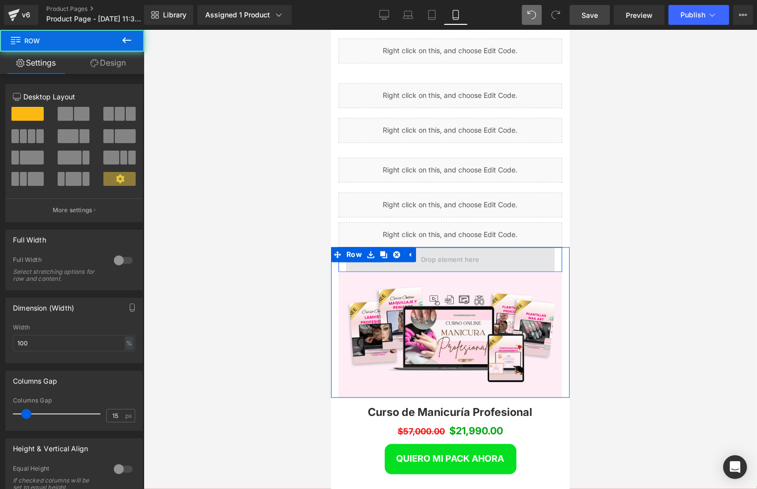
click at [477, 247] on span at bounding box center [449, 259] width 209 height 25
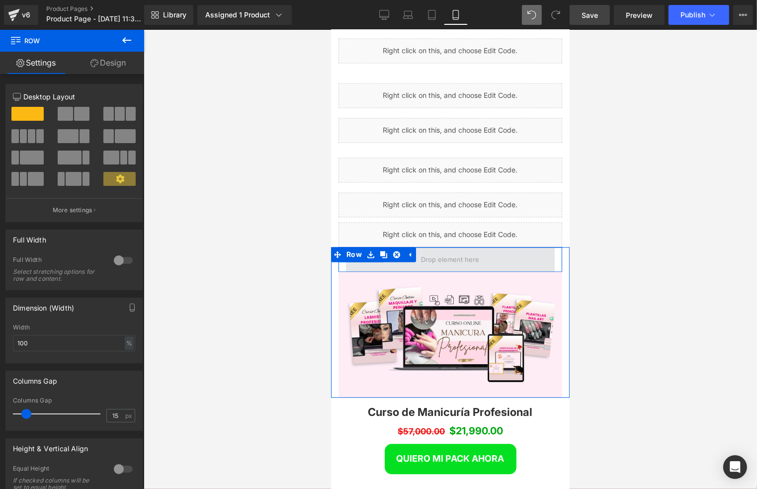
click at [423, 251] on span at bounding box center [450, 258] width 65 height 15
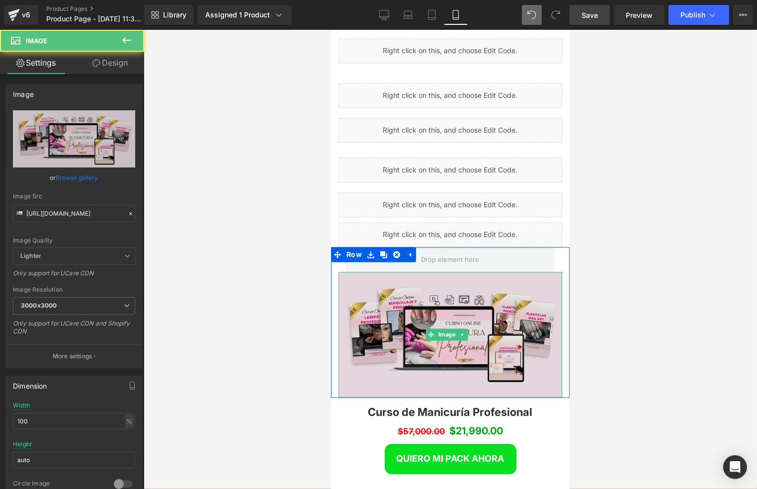
click at [419, 271] on img at bounding box center [450, 334] width 224 height 126
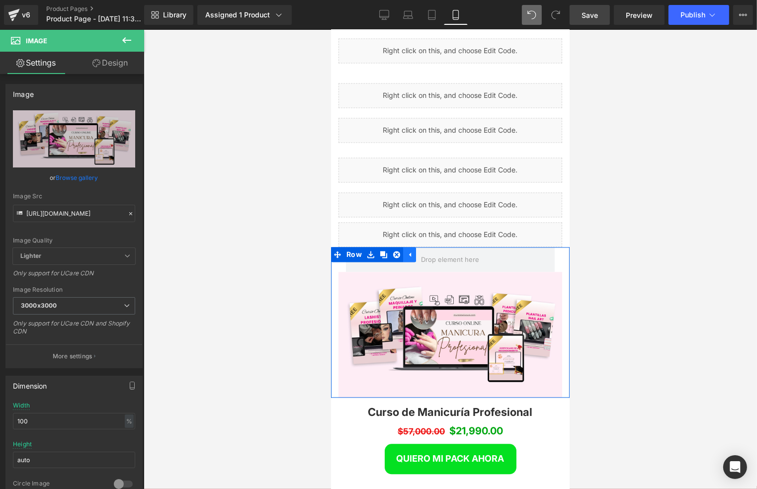
click at [409, 252] on icon at bounding box center [410, 254] width 2 height 4
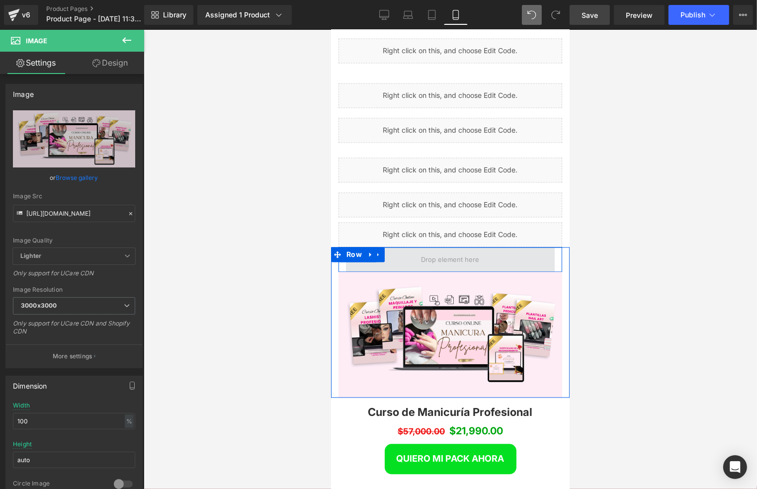
click at [418, 251] on span at bounding box center [450, 258] width 65 height 15
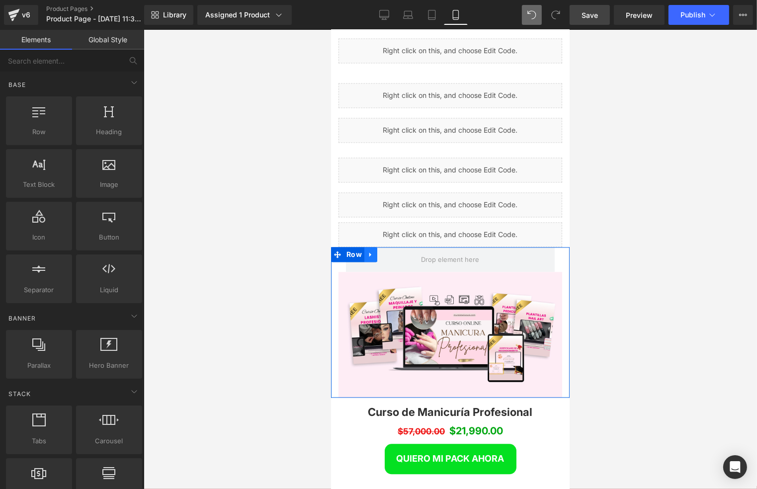
click at [373, 247] on link at bounding box center [370, 254] width 13 height 15
click at [394, 251] on icon at bounding box center [396, 254] width 7 height 7
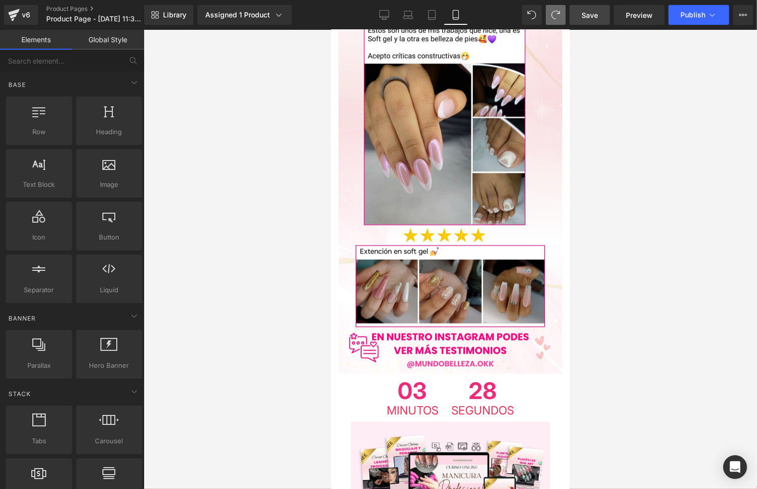
scroll to position [4300, 0]
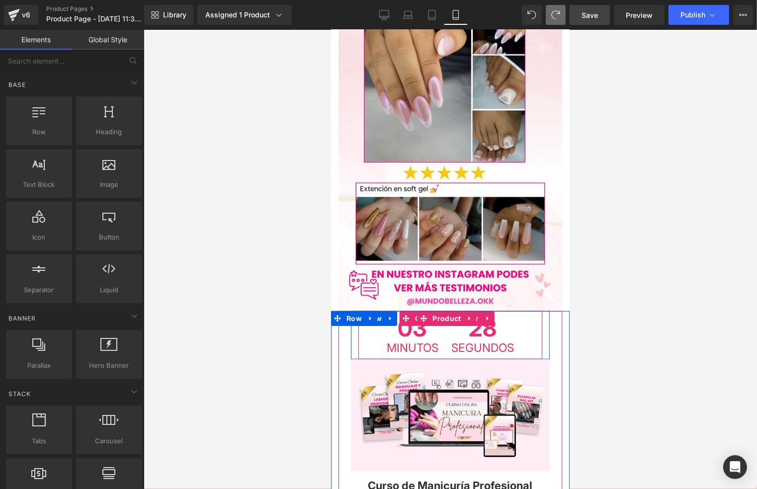
click at [507, 342] on span "Segundos" at bounding box center [482, 347] width 63 height 11
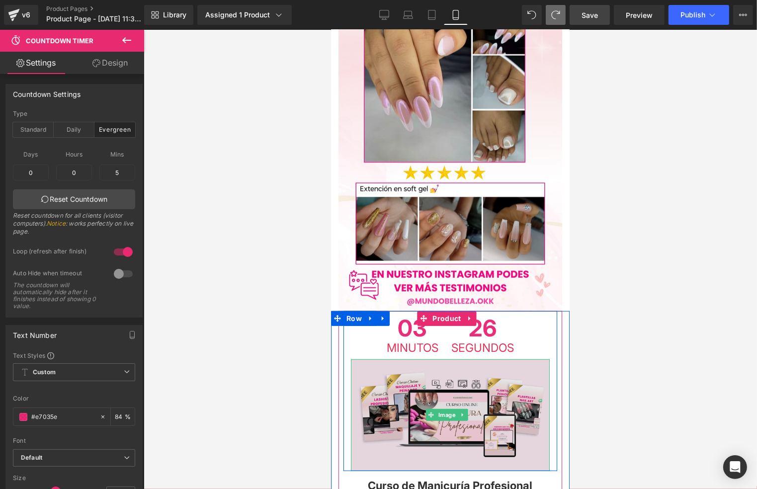
scroll to position [4366, 0]
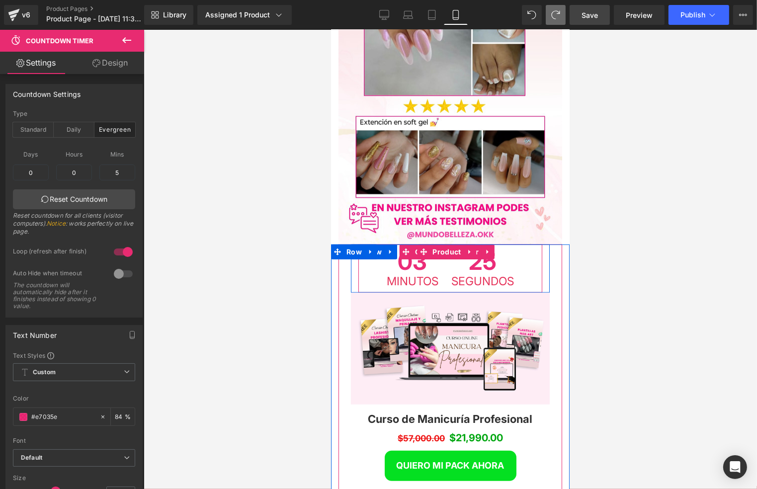
drag, startPoint x: 464, startPoint y: 144, endPoint x: 472, endPoint y: 145, distance: 8.5
click at [464, 250] on span "25" at bounding box center [482, 263] width 63 height 26
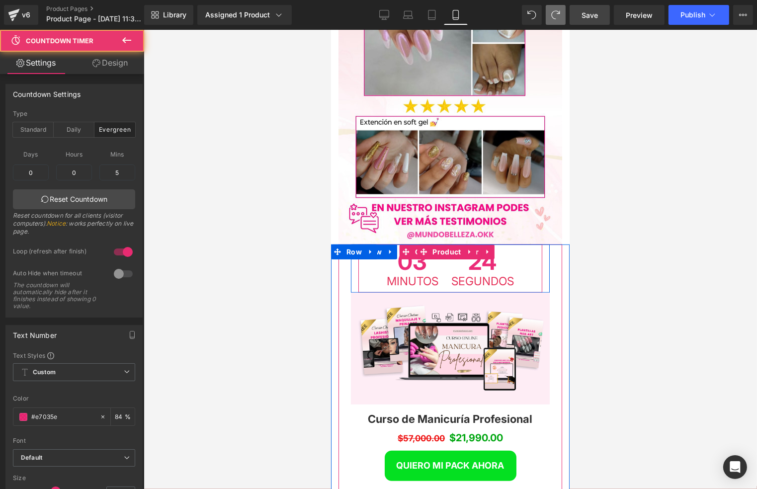
click at [507, 250] on span "24" at bounding box center [482, 263] width 63 height 26
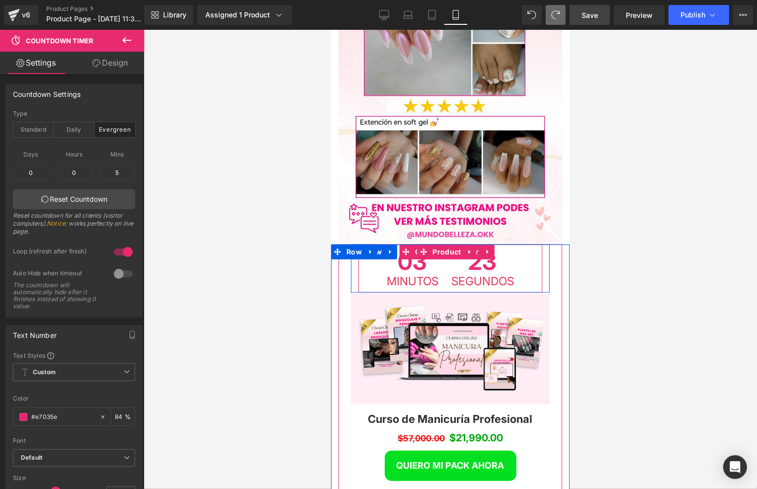
click at [509, 250] on span "23" at bounding box center [482, 263] width 63 height 26
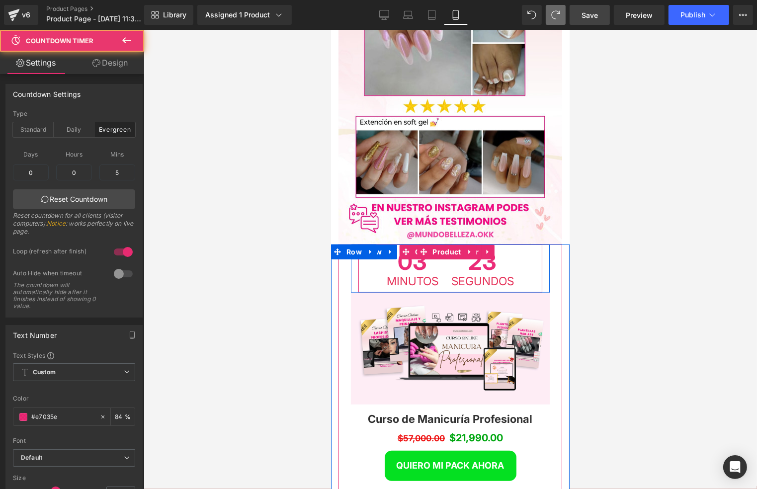
click at [509, 250] on span "23" at bounding box center [482, 263] width 63 height 26
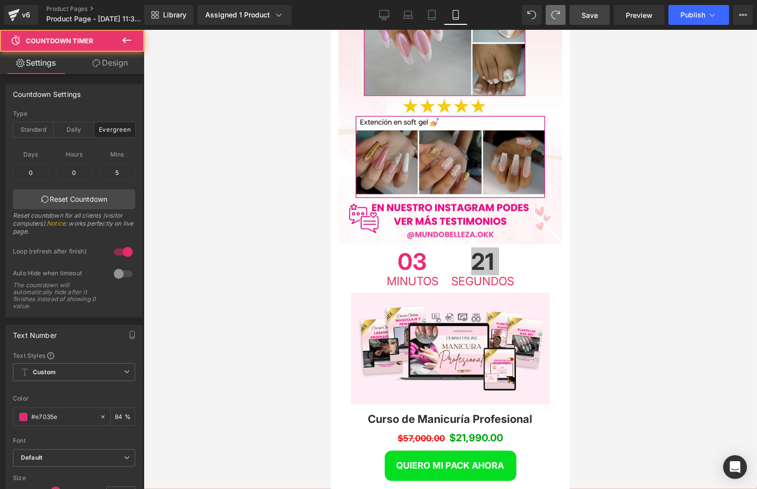
click at [619, 162] on div at bounding box center [450, 259] width 613 height 459
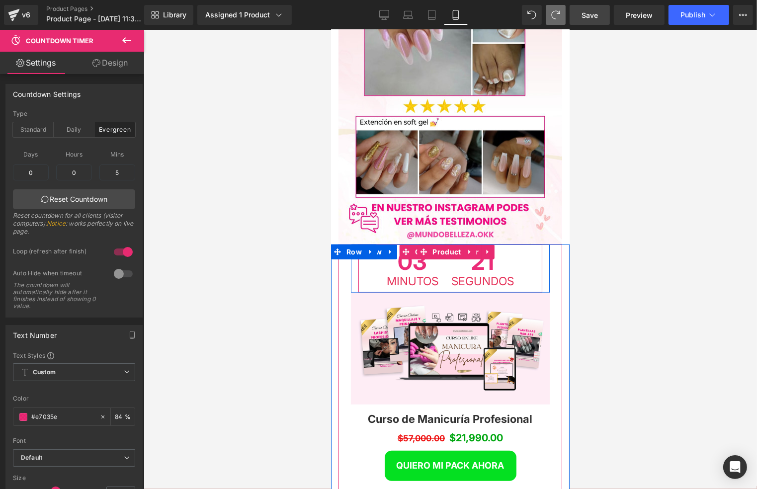
click at [507, 275] on span "Segundos" at bounding box center [482, 280] width 63 height 11
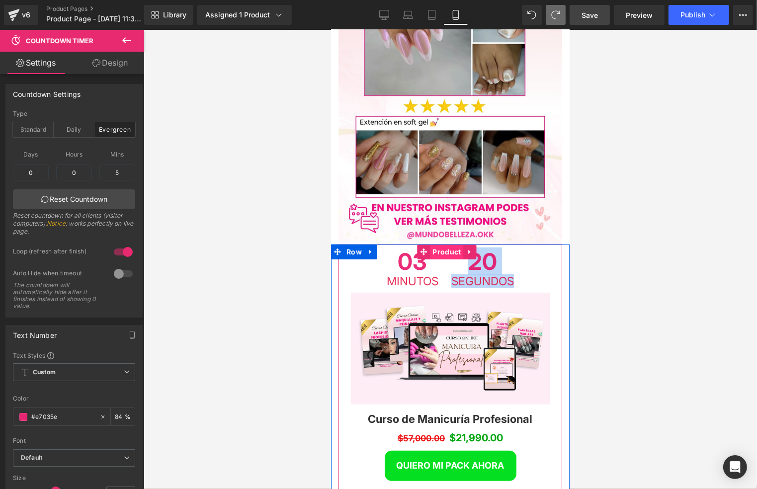
drag, startPoint x: 528, startPoint y: 153, endPoint x: 455, endPoint y: 132, distance: 76.5
click at [455, 244] on div "03 Minutos 20 Segundos Countdown Timer Row Image Row Curso de Manicuría Profesi…" at bounding box center [450, 370] width 224 height 252
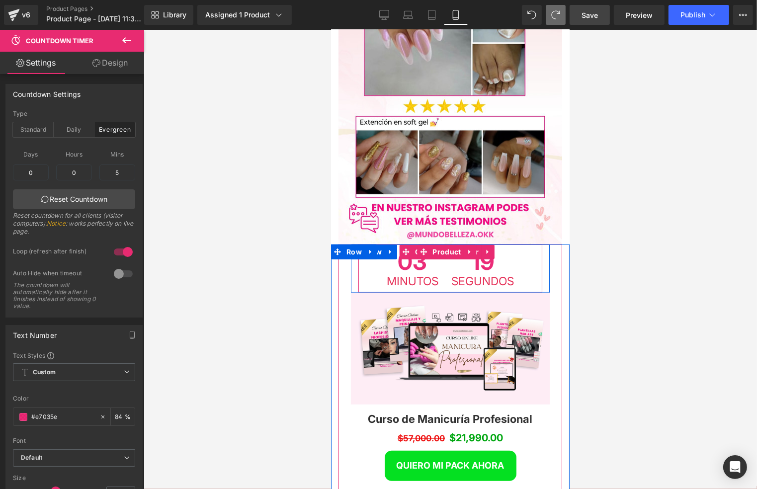
drag, startPoint x: 455, startPoint y: 132, endPoint x: 437, endPoint y: 142, distance: 20.5
click at [437, 244] on div "03 Minutos" at bounding box center [412, 268] width 63 height 48
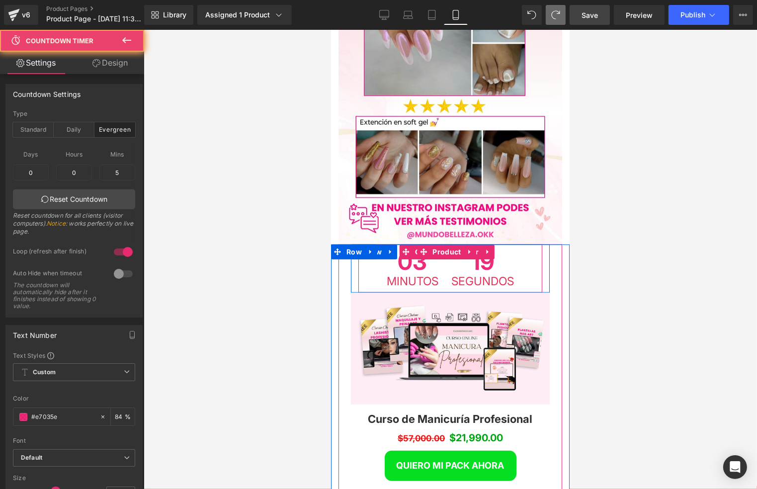
click at [411, 250] on span "03" at bounding box center [412, 263] width 52 height 26
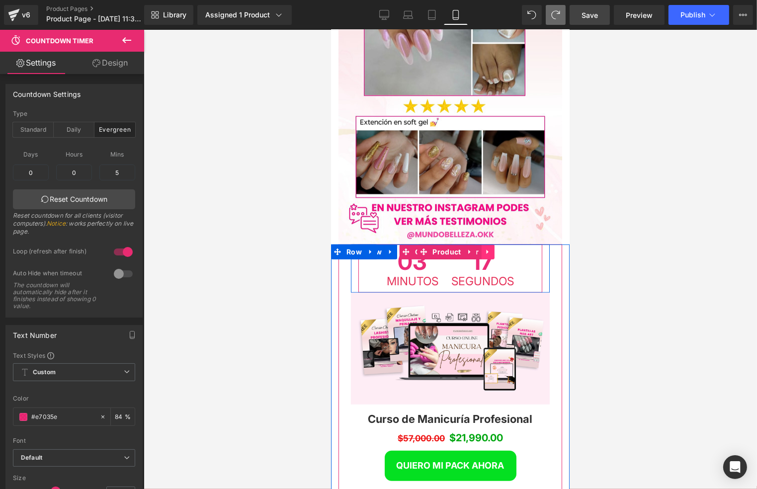
click at [484, 248] on icon at bounding box center [487, 251] width 7 height 7
click at [490, 248] on icon at bounding box center [493, 251] width 7 height 7
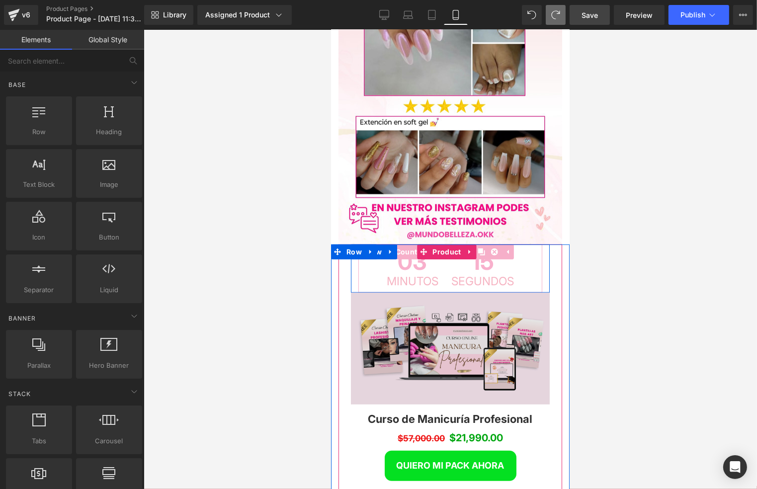
scroll to position [5012, 232]
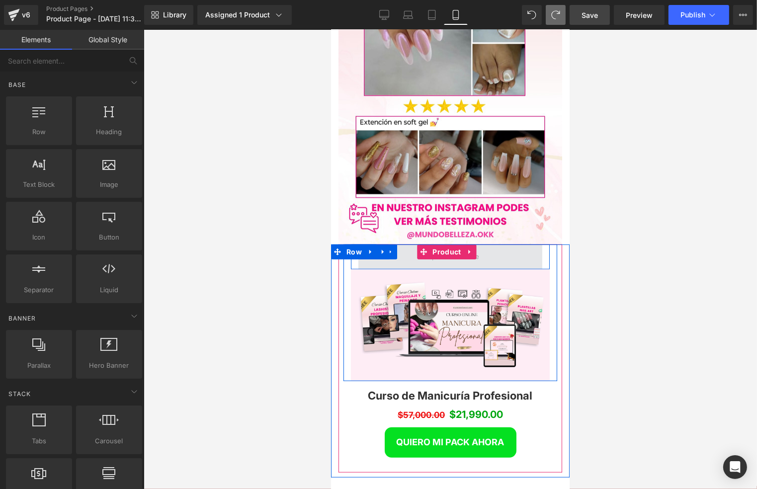
click at [516, 244] on span at bounding box center [450, 256] width 184 height 25
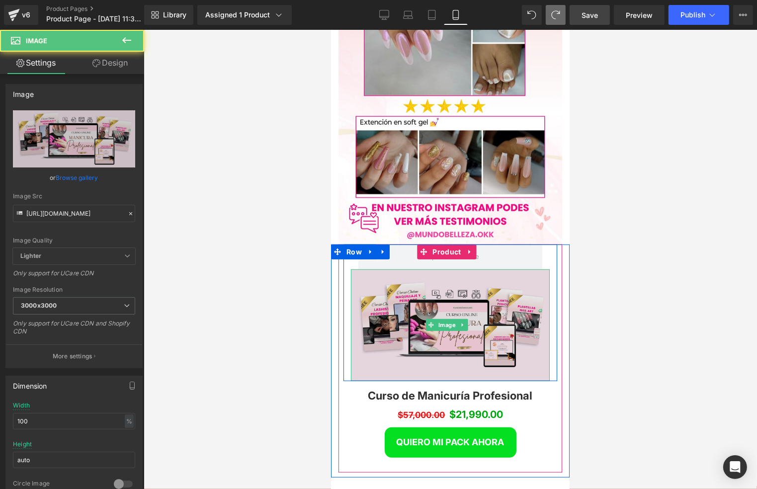
click at [495, 269] on img at bounding box center [449, 325] width 199 height 112
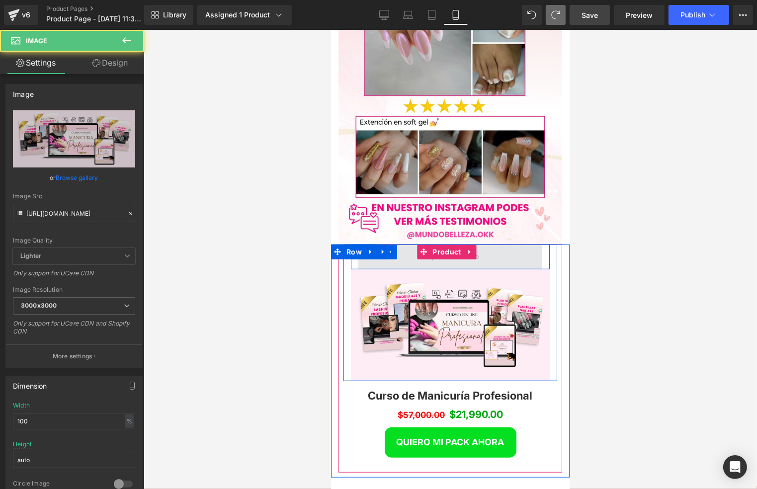
click at [519, 244] on span at bounding box center [450, 256] width 184 height 25
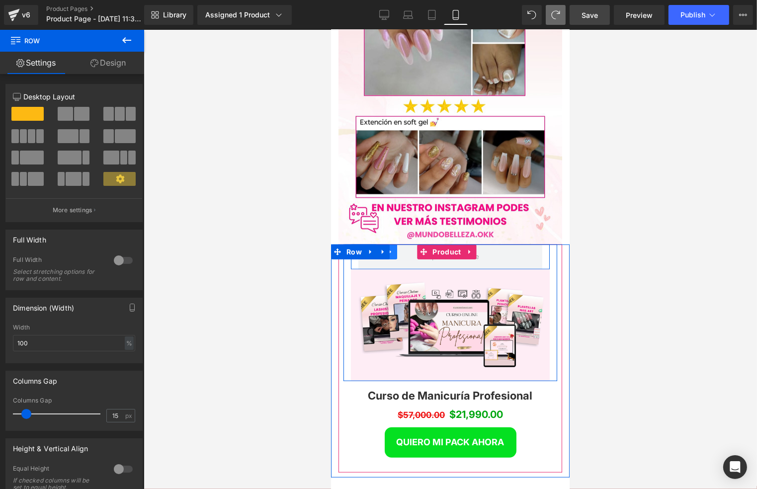
click at [393, 244] on link at bounding box center [390, 251] width 13 height 15
click at [413, 248] on icon at bounding box center [416, 251] width 7 height 7
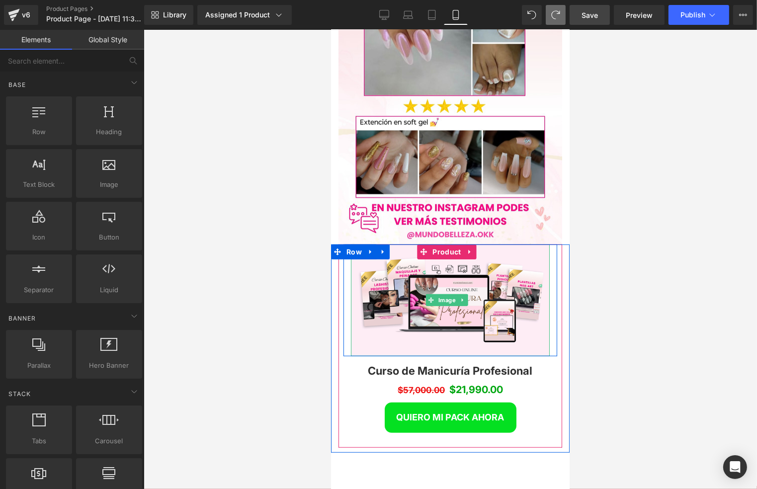
scroll to position [4988, 232]
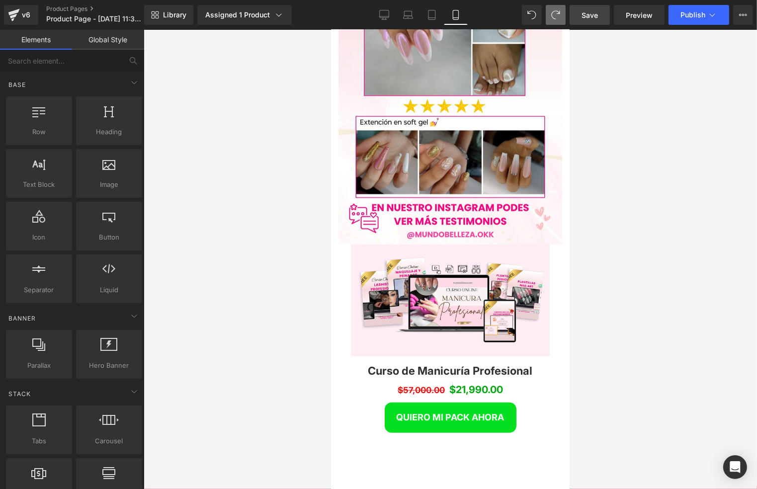
click at [631, 238] on div at bounding box center [450, 259] width 613 height 459
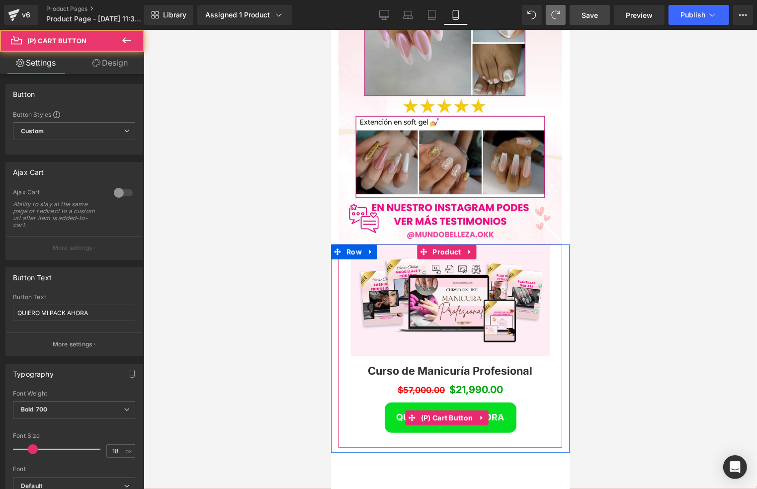
click at [498, 412] on span "QUIERO MI PACK AHORA" at bounding box center [450, 417] width 108 height 10
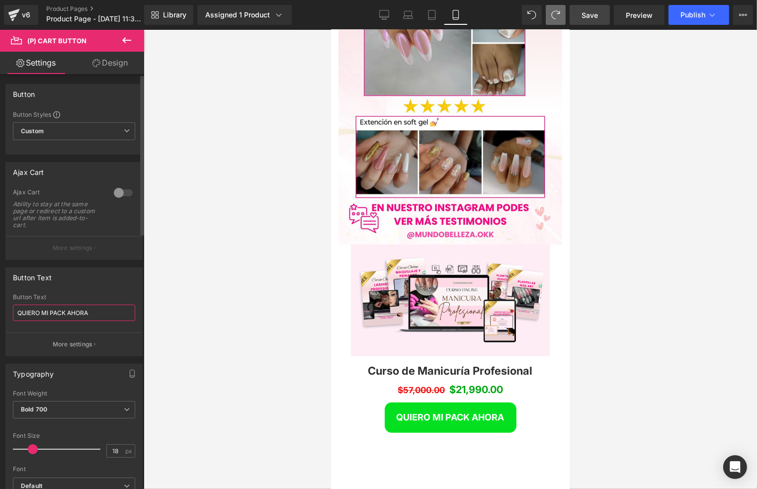
drag, startPoint x: 104, startPoint y: 318, endPoint x: 2, endPoint y: 315, distance: 101.9
click at [2, 315] on div "Button Text QUIERO MI PACK AHORA Button Text QUIERO MI PACK AHORA More settings" at bounding box center [74, 308] width 149 height 96
click at [18, 314] on input "QUIERO MI PACK AHORA!" at bounding box center [74, 313] width 122 height 16
click at [577, 294] on div at bounding box center [450, 259] width 613 height 459
click at [653, 293] on div at bounding box center [450, 259] width 613 height 459
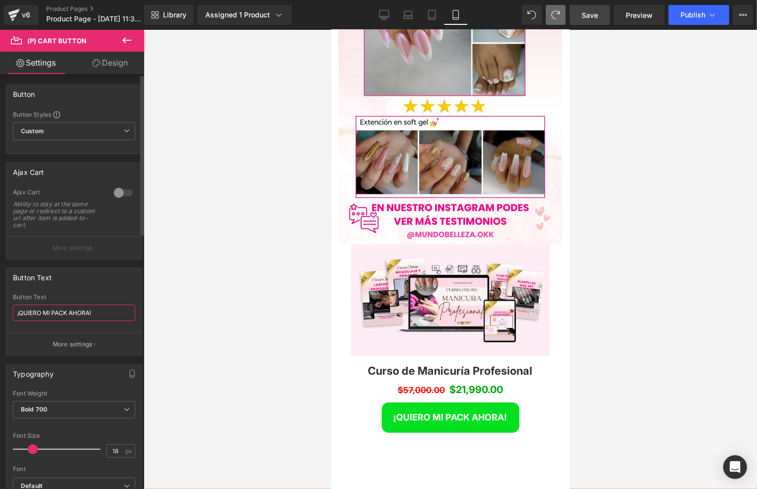
click at [100, 313] on input "¡QUIERO MI PACK AHORA!" at bounding box center [74, 313] width 122 height 16
click at [123, 294] on div "Button Text" at bounding box center [74, 297] width 122 height 7
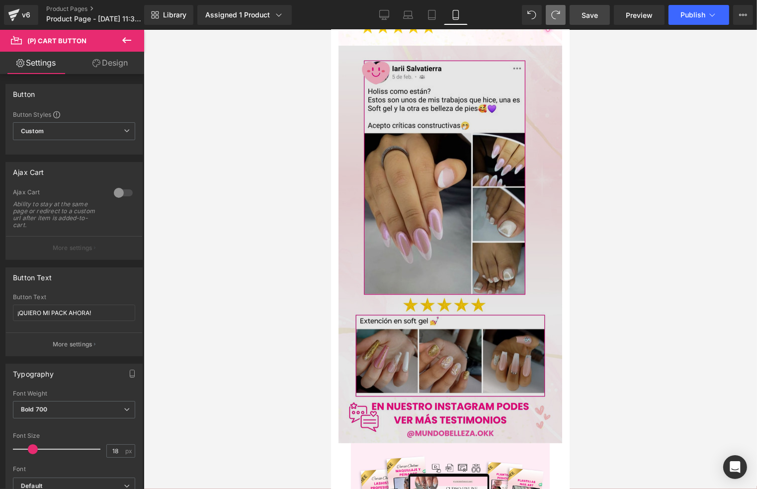
scroll to position [4499, 0]
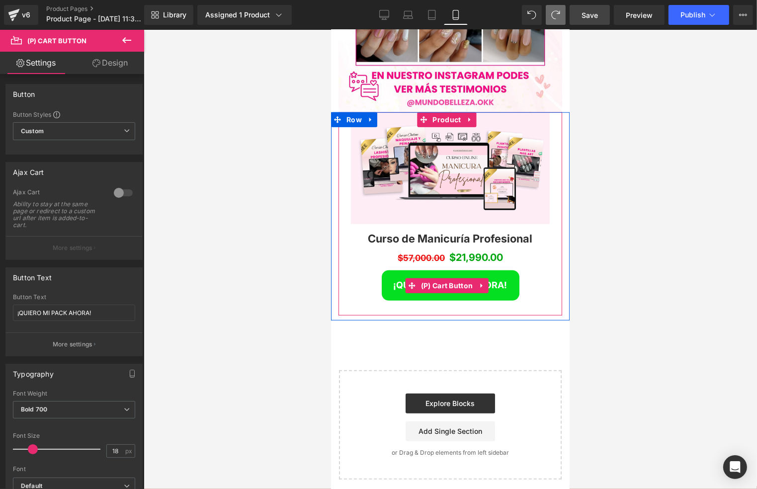
click at [487, 279] on span "¡QUIERO MI PACK AHORA!" at bounding box center [450, 284] width 114 height 10
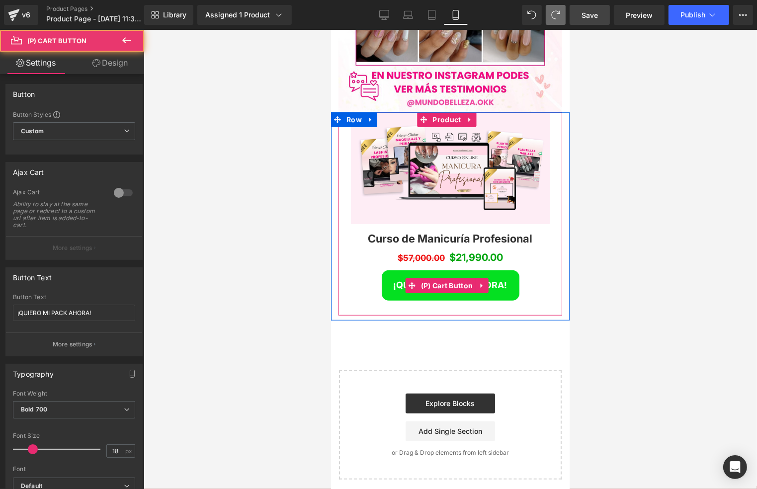
click at [499, 279] on span "¡QUIERO MI PACK AHORA!" at bounding box center [450, 284] width 114 height 10
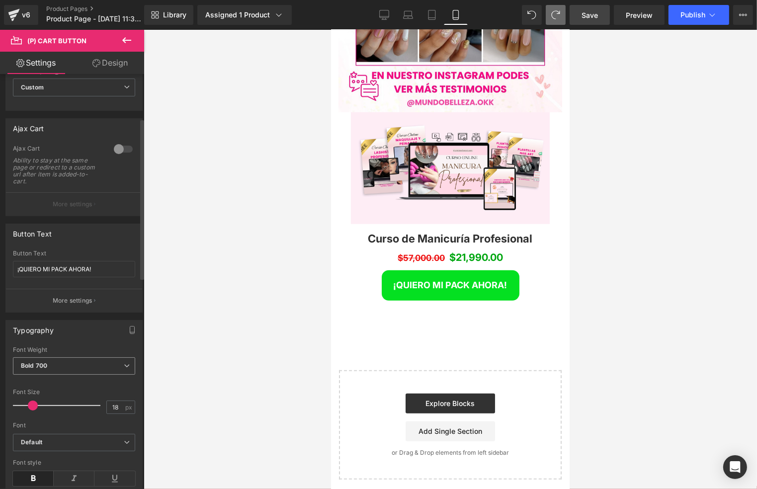
scroll to position [132, 0]
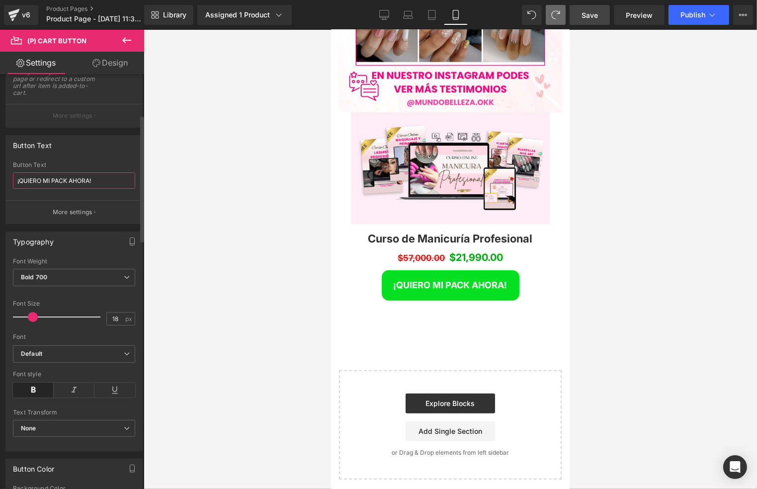
drag, startPoint x: 108, startPoint y: 178, endPoint x: 21, endPoint y: 179, distance: 87.5
click at [21, 179] on input "¡QUIERO MI PACK AHORA!" at bounding box center [74, 180] width 122 height 16
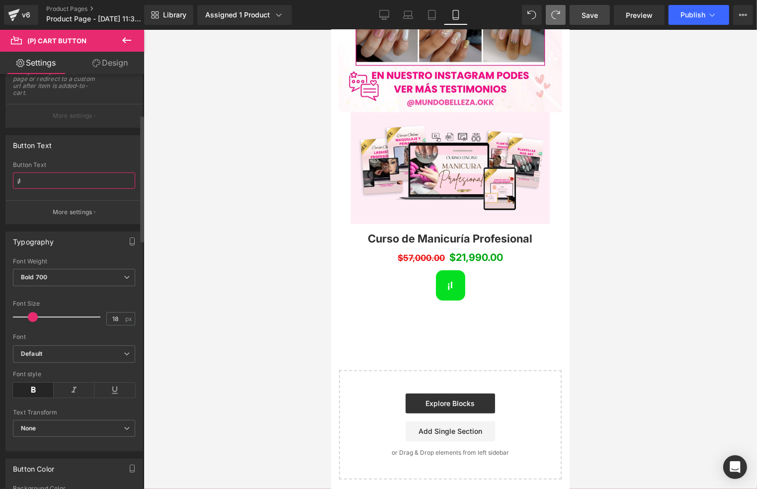
type input "¡"
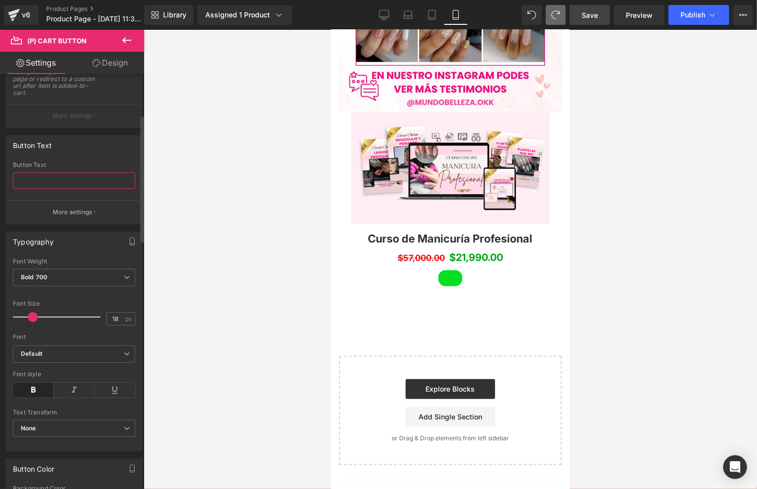
type input "Q"
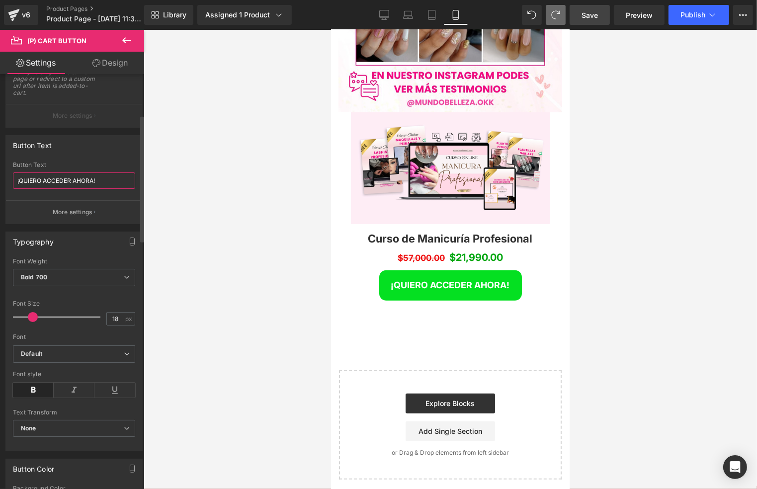
drag, startPoint x: 71, startPoint y: 185, endPoint x: 44, endPoint y: 178, distance: 27.2
click at [44, 178] on input "¡QUIERO ACCEDER AHORA!" at bounding box center [74, 180] width 122 height 16
type input "¡QUIERO MI PACK AHORA!"
click at [616, 183] on div at bounding box center [450, 259] width 613 height 459
click at [626, 166] on div at bounding box center [450, 259] width 613 height 459
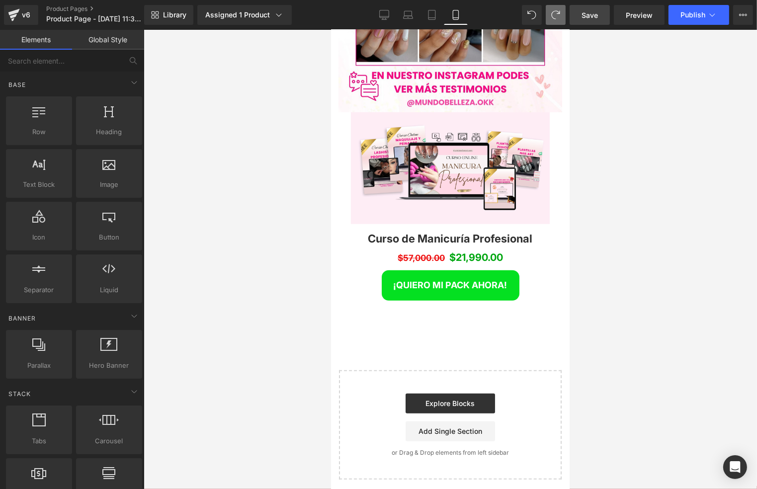
drag, startPoint x: 603, startPoint y: 195, endPoint x: 613, endPoint y: 177, distance: 19.8
click at [604, 194] on div at bounding box center [450, 259] width 613 height 459
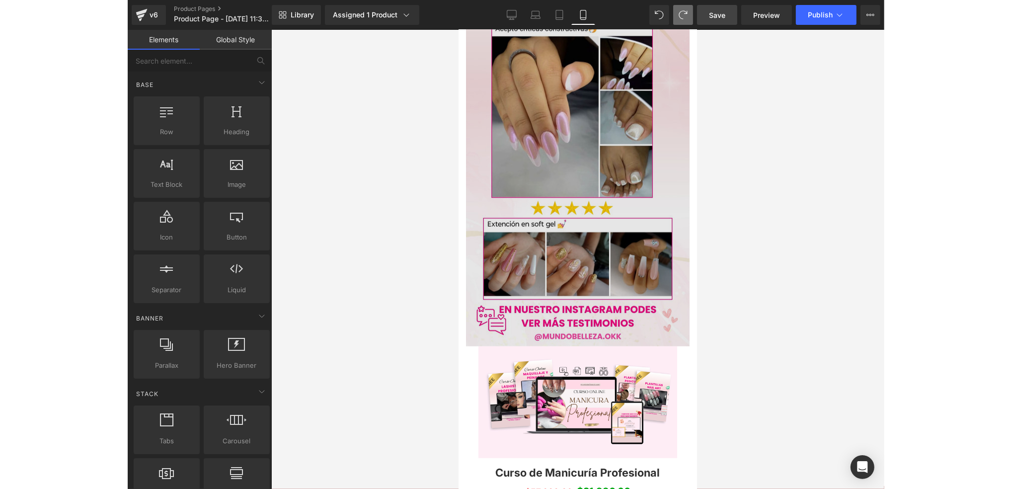
scroll to position [4234, 0]
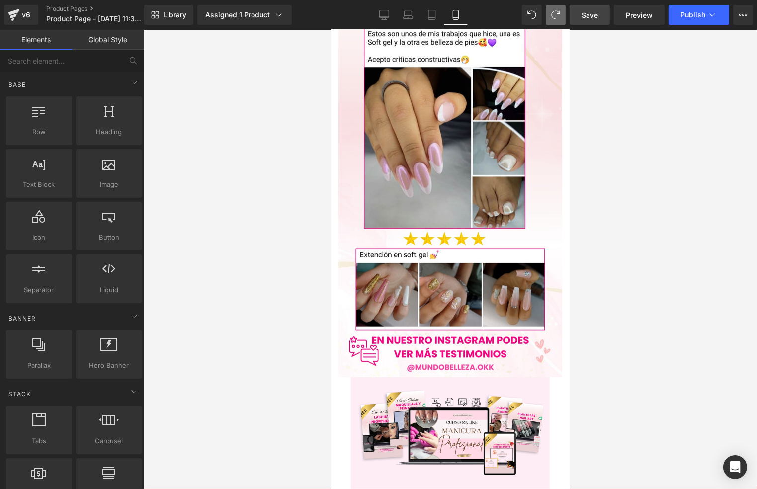
click at [578, 17] on link "Save" at bounding box center [590, 15] width 40 height 20
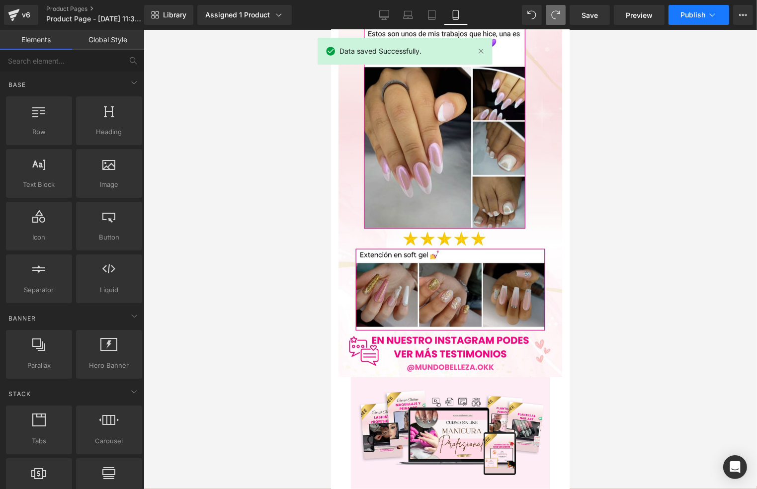
click at [705, 13] on button "Publish" at bounding box center [699, 15] width 61 height 20
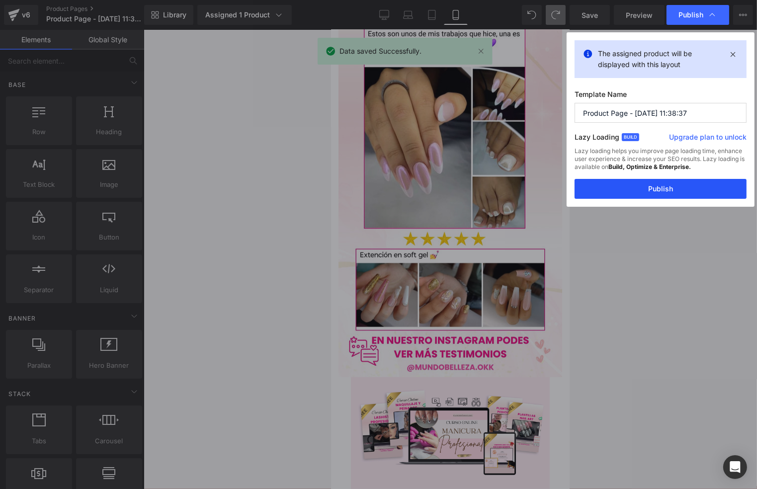
click at [682, 188] on button "Publish" at bounding box center [661, 189] width 172 height 20
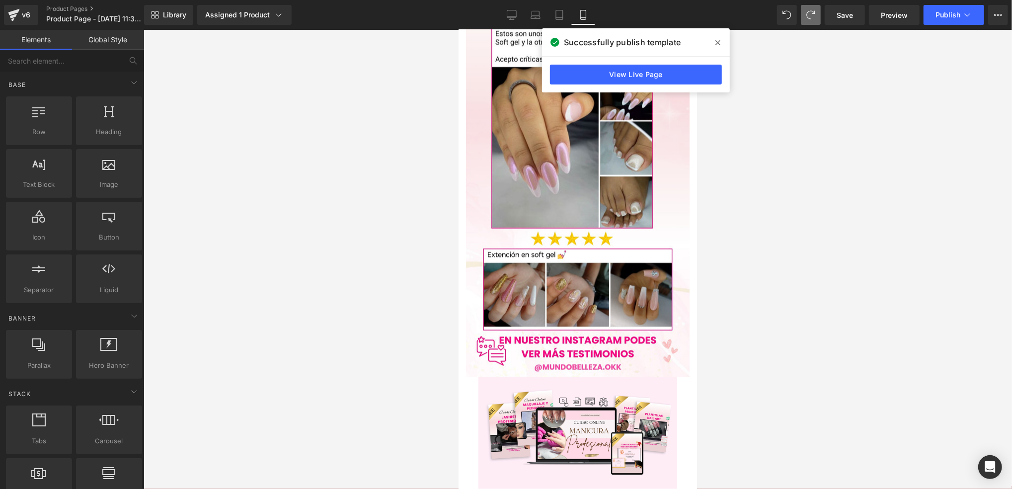
drag, startPoint x: 761, startPoint y: 229, endPoint x: 767, endPoint y: 186, distance: 43.2
click at [756, 220] on div at bounding box center [578, 259] width 869 height 459
click at [716, 39] on icon at bounding box center [718, 43] width 5 height 8
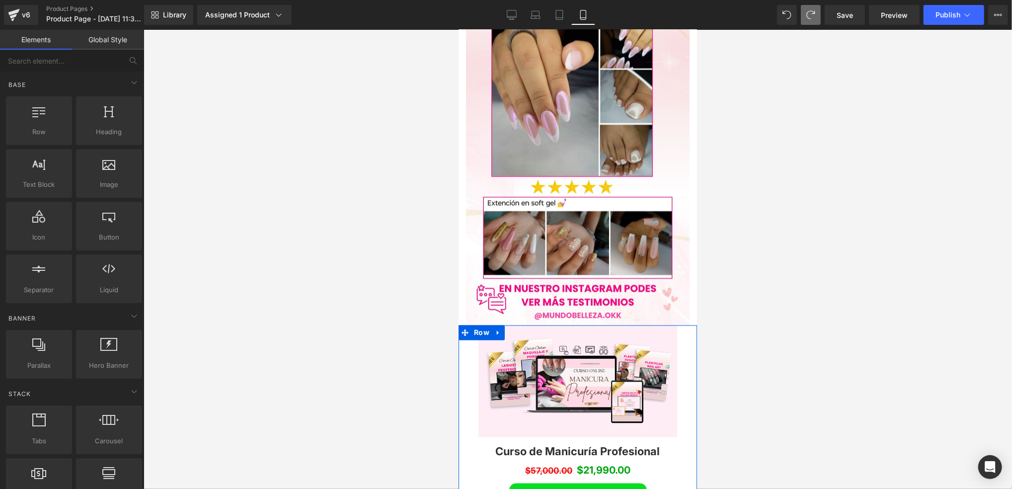
scroll to position [4366, 0]
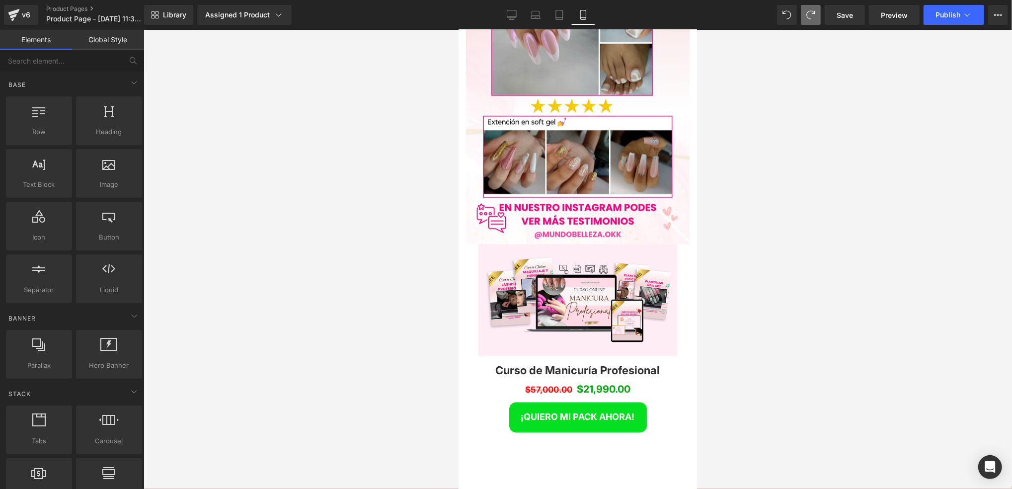
click at [368, 182] on div at bounding box center [578, 259] width 869 height 459
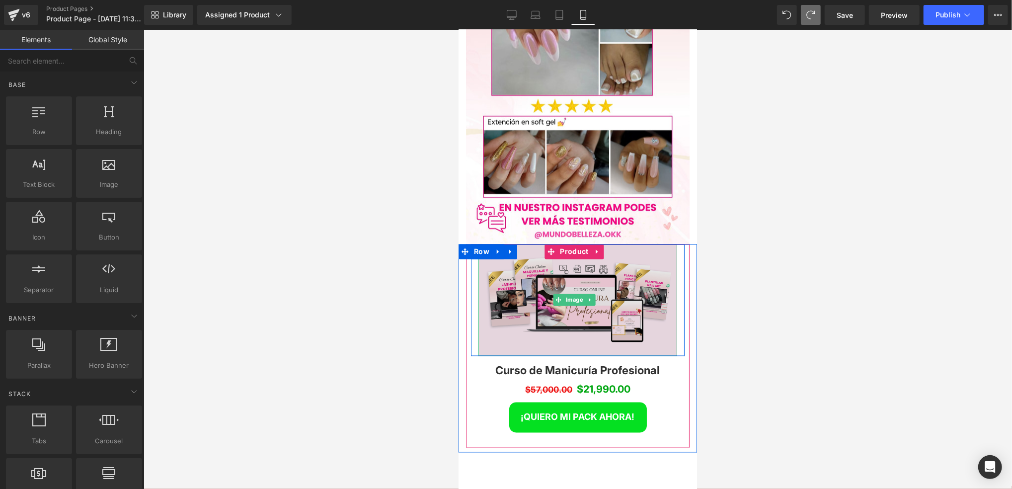
scroll to position [4433, 0]
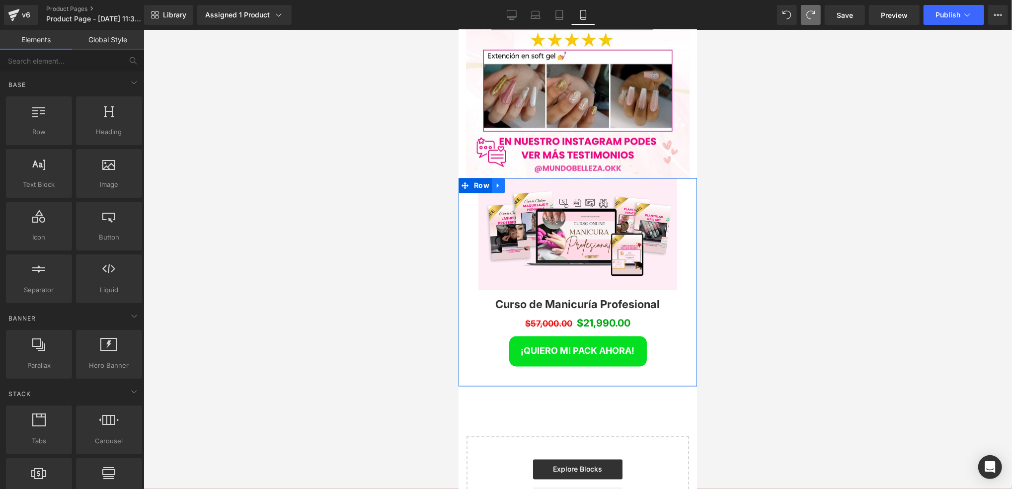
click at [498, 178] on link at bounding box center [498, 185] width 13 height 15
click at [507, 182] on icon at bounding box center [510, 185] width 7 height 7
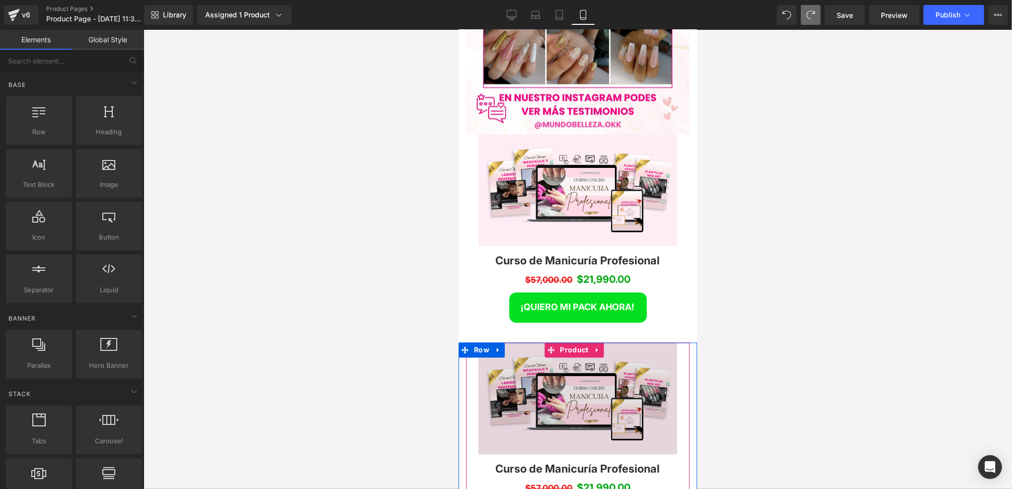
scroll to position [4499, 0]
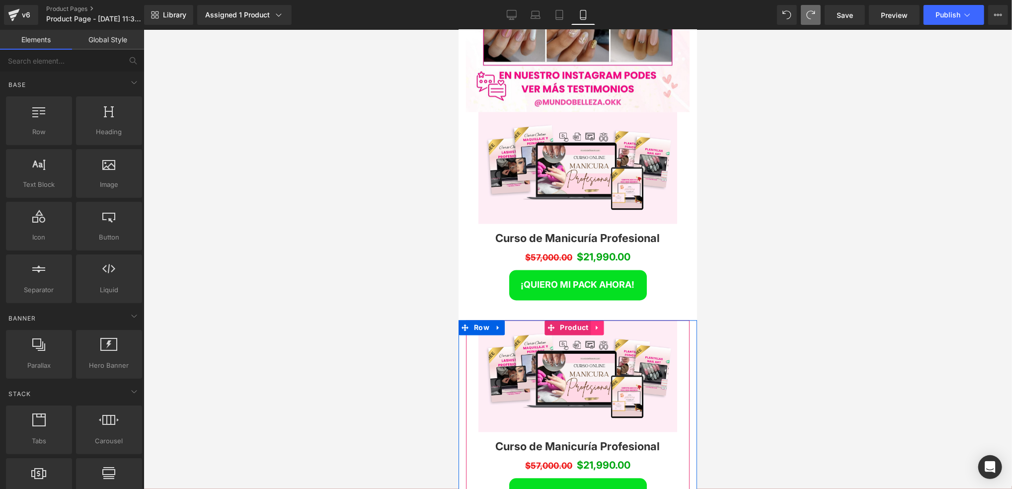
click at [598, 324] on icon at bounding box center [597, 327] width 7 height 7
click at [607, 320] on link at bounding box center [603, 327] width 13 height 15
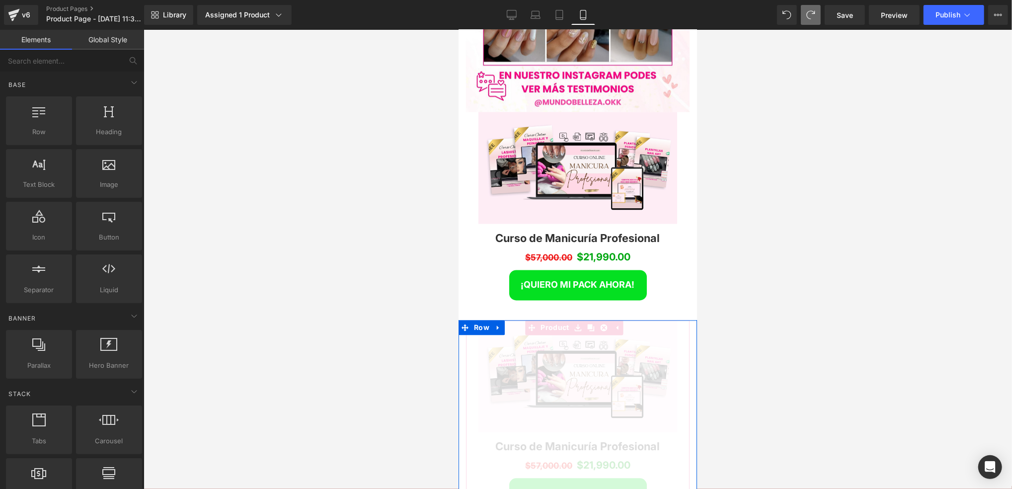
scroll to position [4, 4]
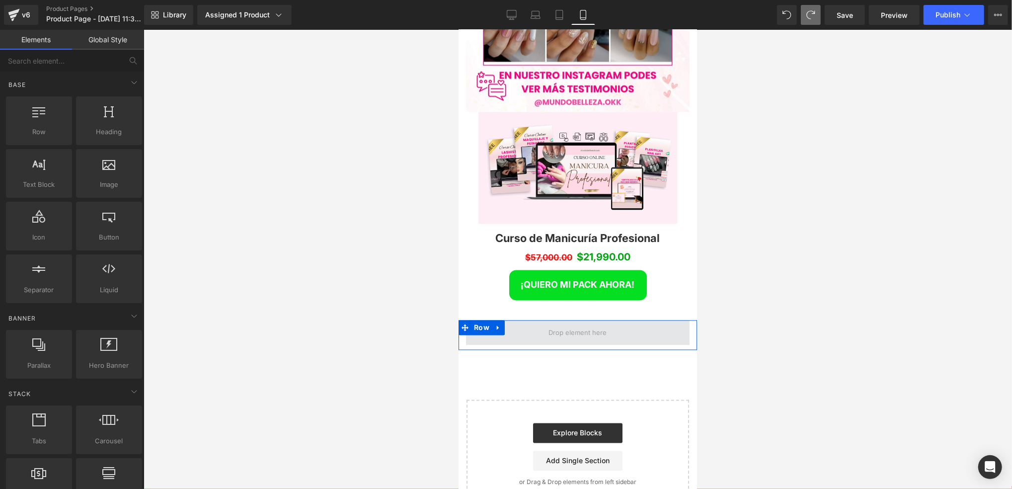
click at [596, 325] on span at bounding box center [577, 332] width 65 height 15
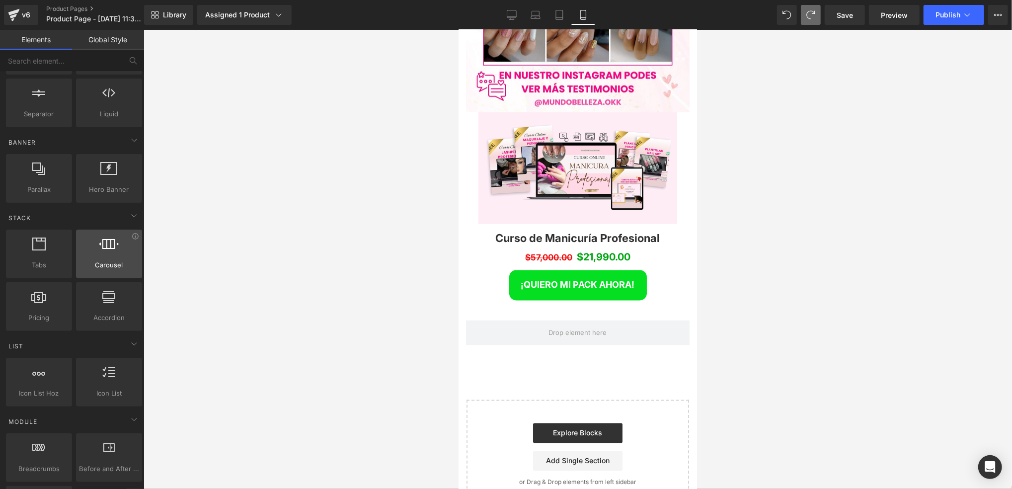
scroll to position [199, 0]
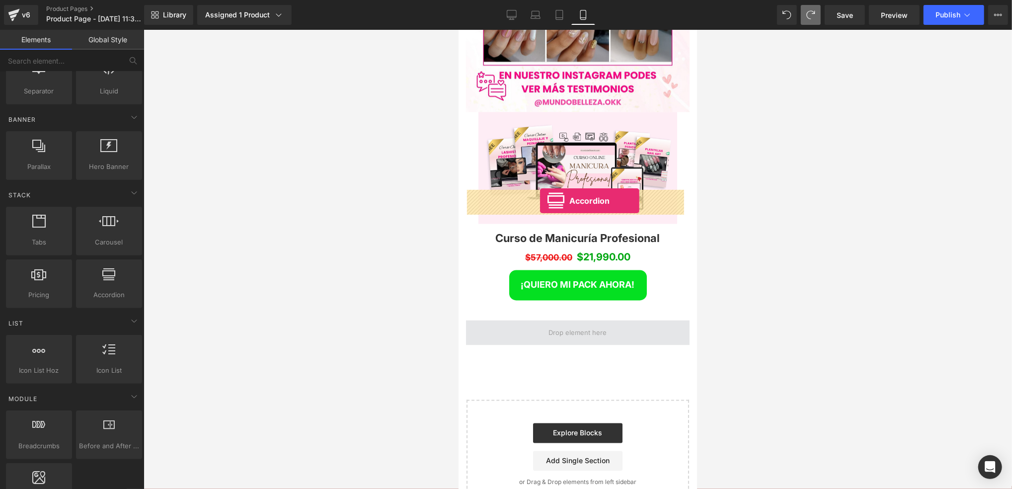
drag, startPoint x: 567, startPoint y: 320, endPoint x: 540, endPoint y: 200, distance: 122.9
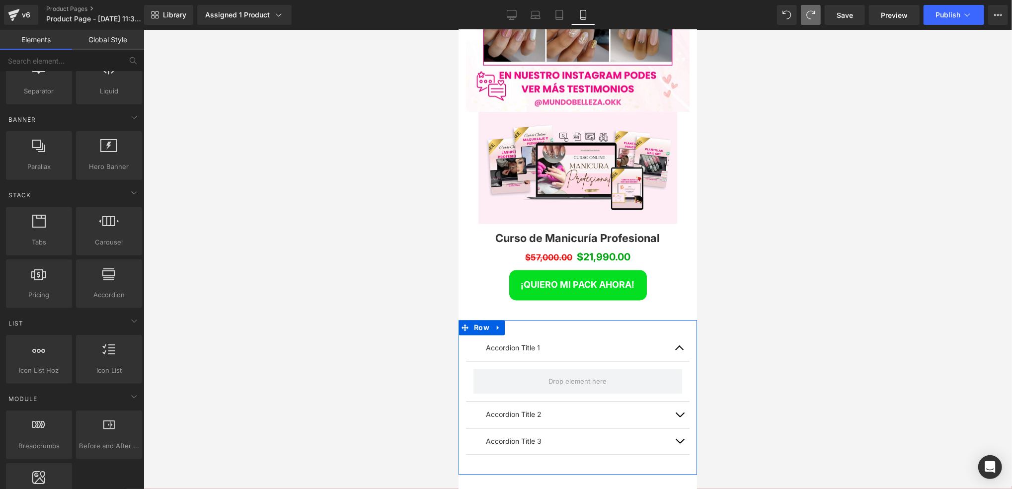
scroll to position [5142, 232]
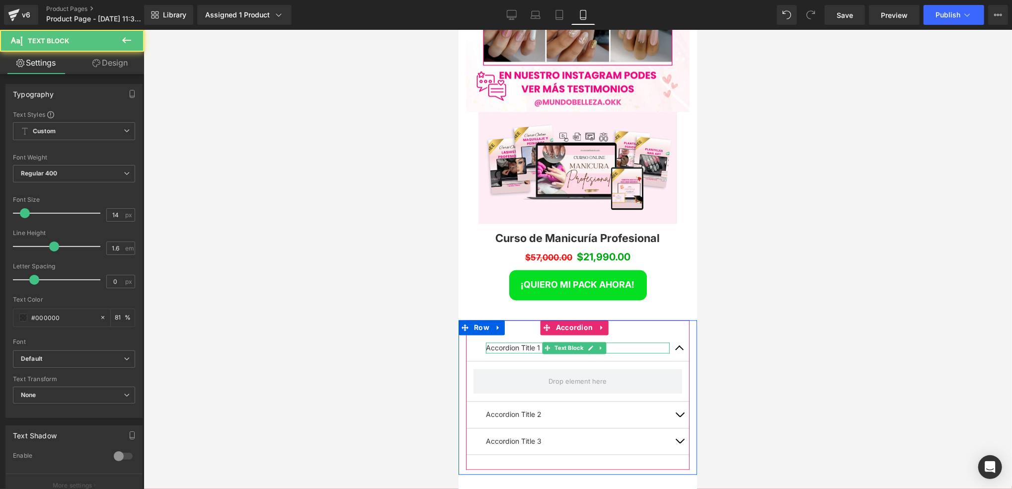
click at [537, 342] on p "Accordion Title 1" at bounding box center [578, 347] width 184 height 11
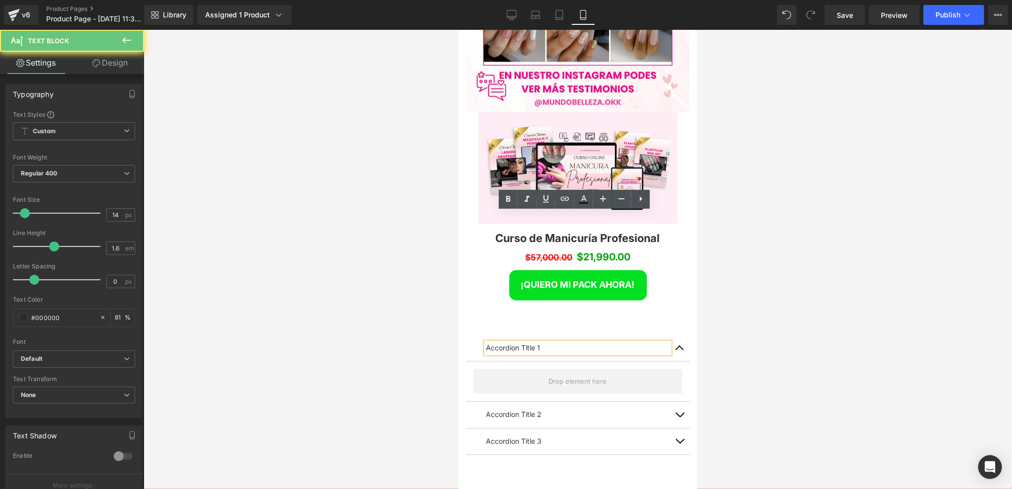
click at [537, 342] on p "Accordion Title 1" at bounding box center [578, 347] width 184 height 11
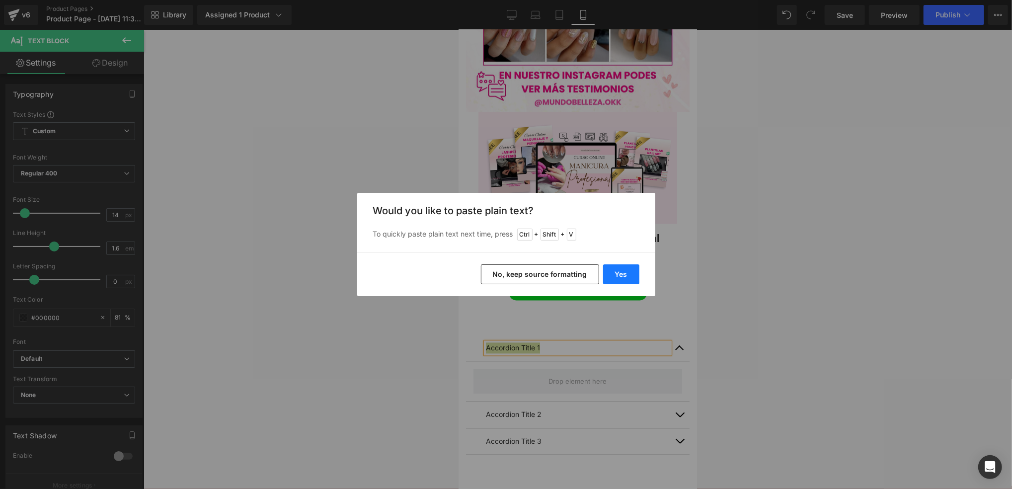
click at [622, 271] on button "Yes" at bounding box center [621, 274] width 36 height 20
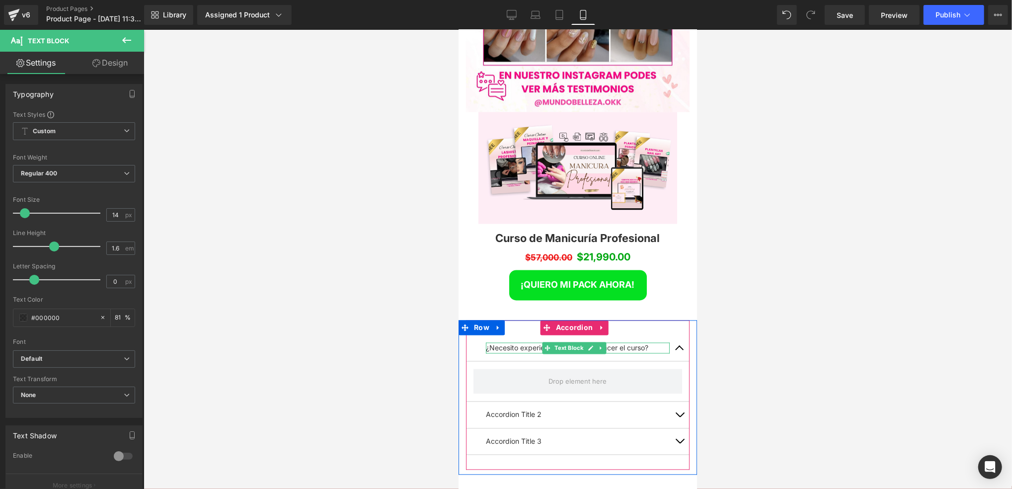
click at [647, 342] on p "¿Necesito experiencia previa para hacer el curso?" at bounding box center [578, 347] width 184 height 11
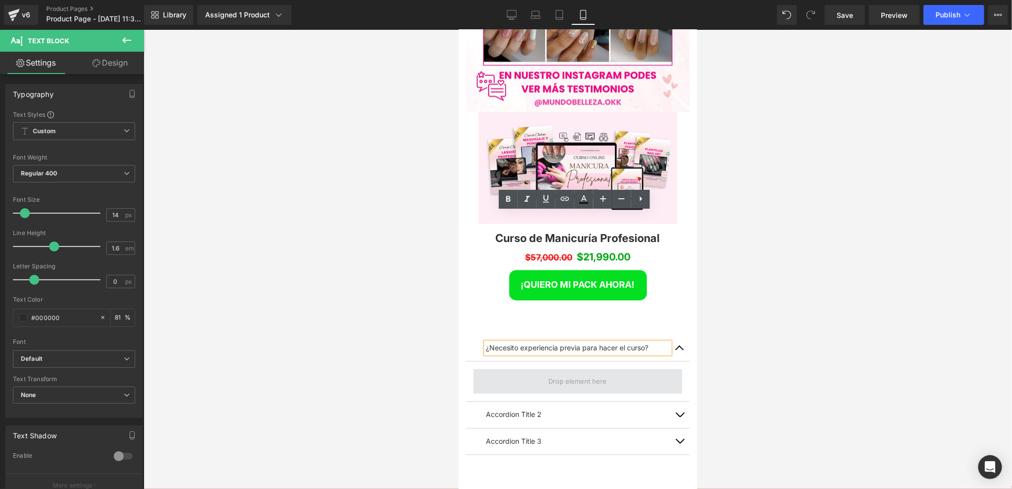
click at [620, 369] on span at bounding box center [577, 381] width 209 height 25
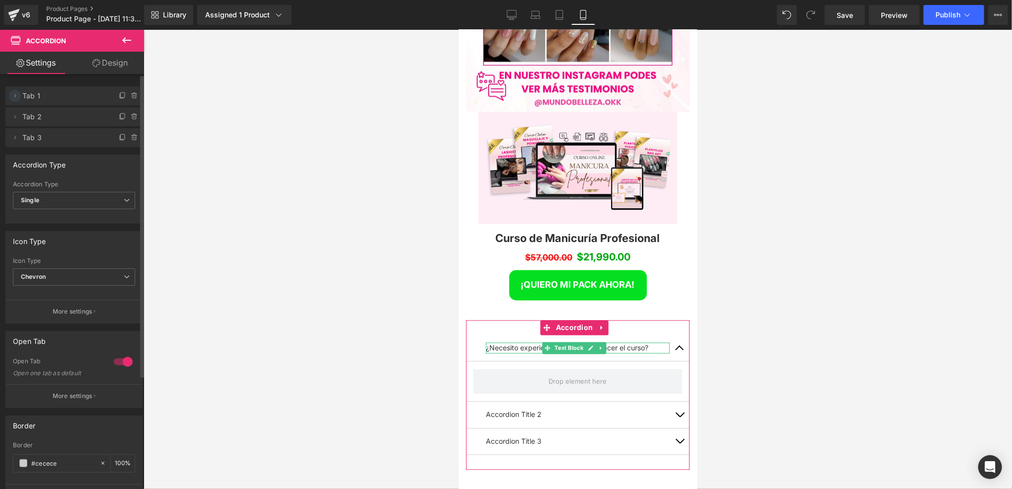
click at [12, 92] on icon at bounding box center [15, 96] width 8 height 8
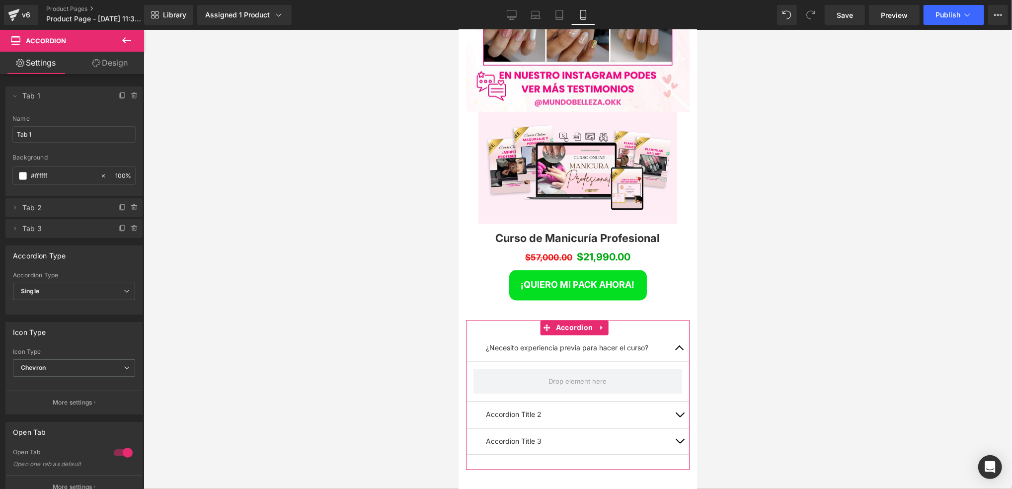
click at [88, 61] on link "Design" at bounding box center [110, 63] width 72 height 22
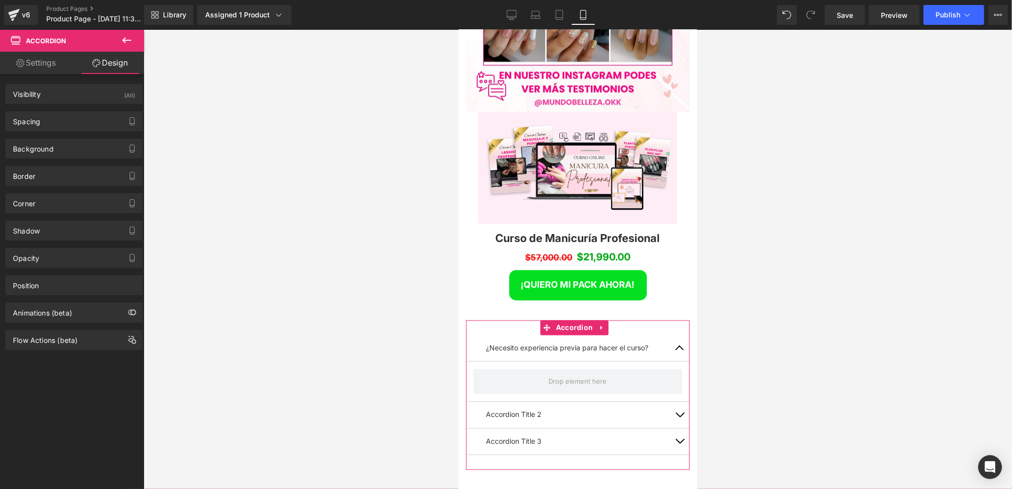
click at [50, 62] on link "Settings" at bounding box center [36, 63] width 72 height 22
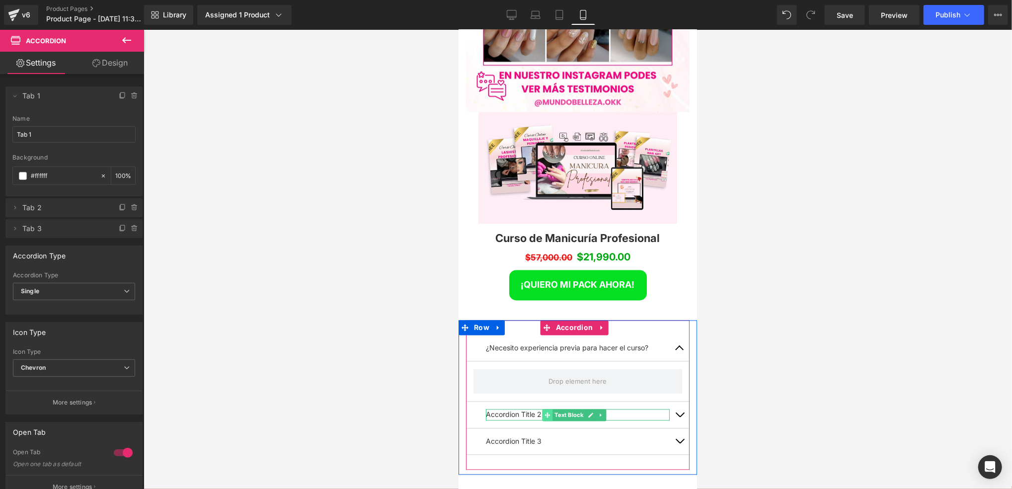
click at [548, 409] on span at bounding box center [547, 415] width 10 height 12
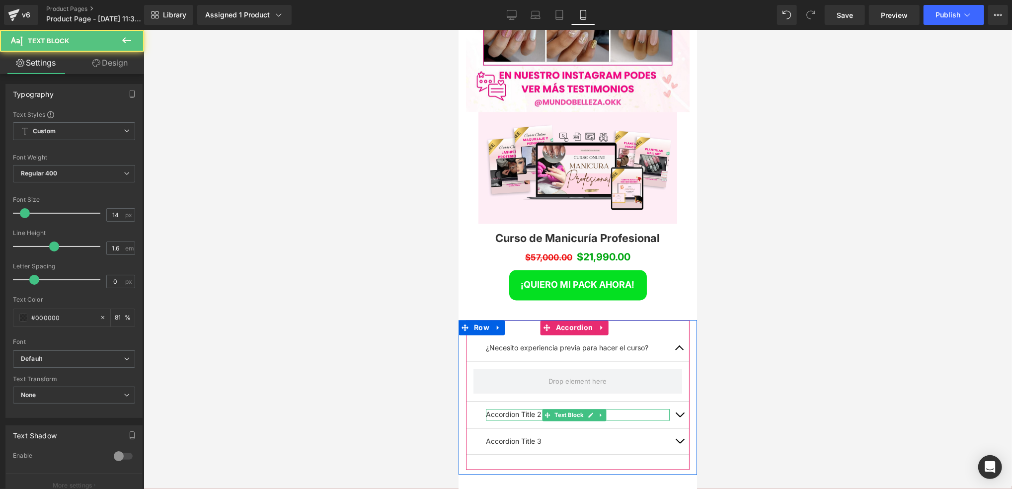
click at [529, 409] on p "Accordion Title 2" at bounding box center [578, 414] width 184 height 11
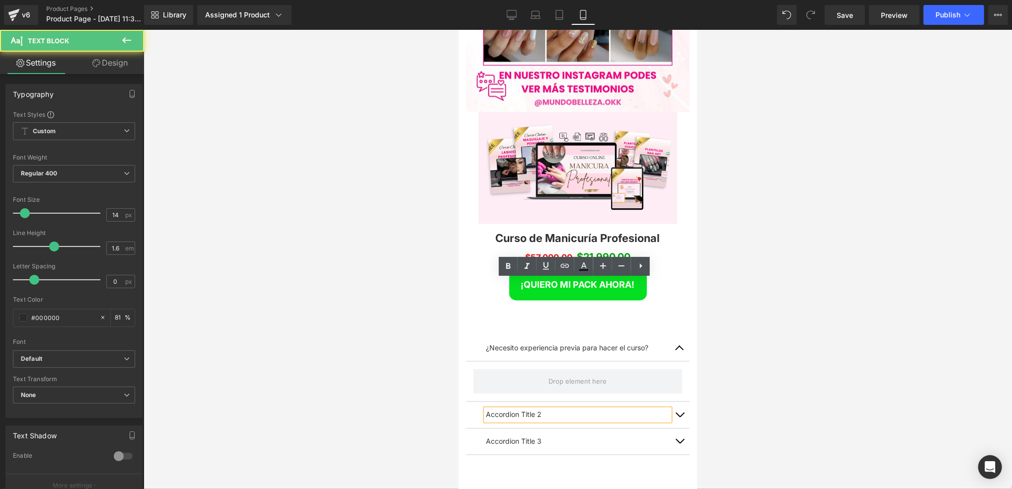
click at [535, 409] on p "Accordion Title 2" at bounding box center [578, 414] width 184 height 11
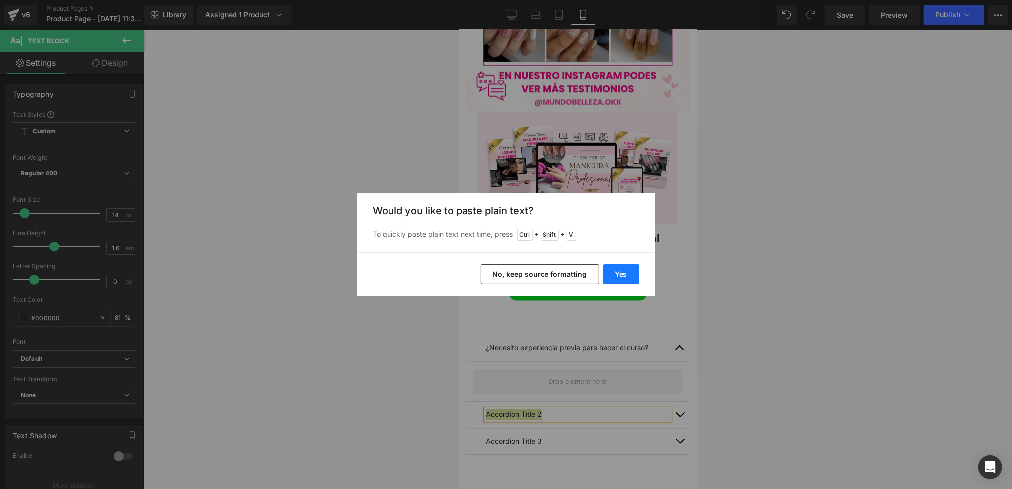
click at [619, 276] on button "Yes" at bounding box center [621, 274] width 36 height 20
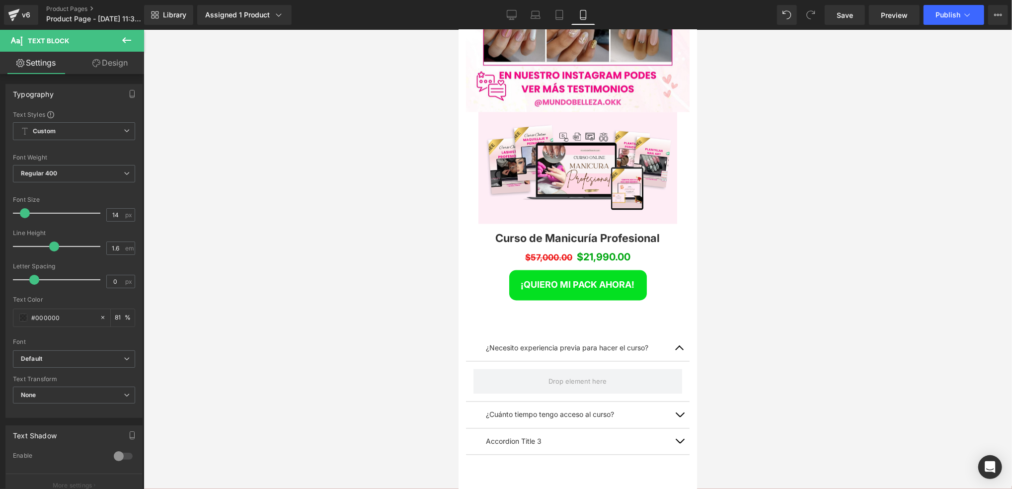
click at [756, 270] on div at bounding box center [578, 259] width 869 height 459
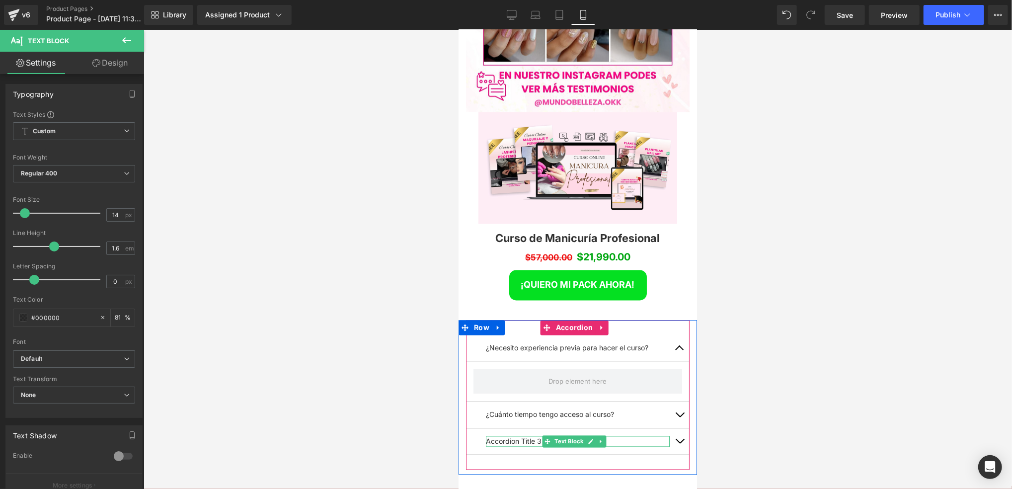
click at [591, 438] on icon at bounding box center [590, 441] width 5 height 6
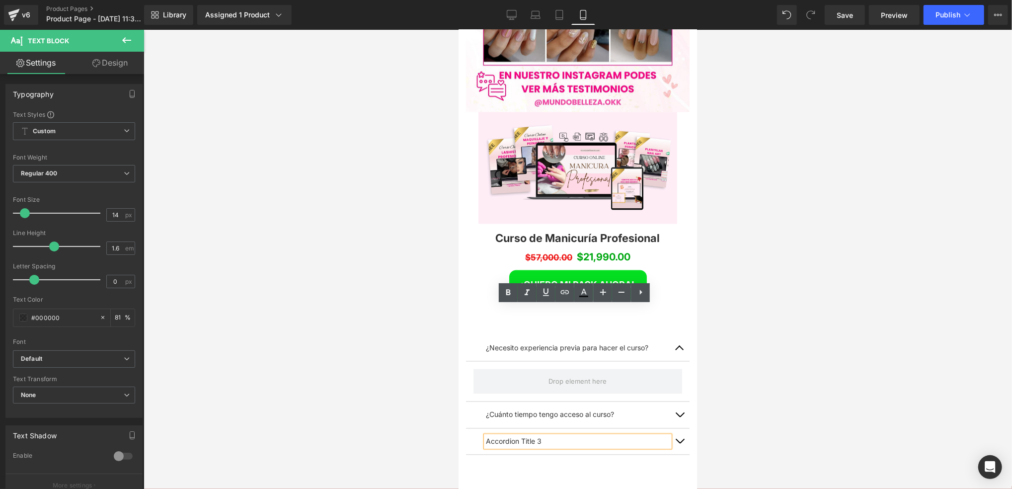
click at [430, 293] on div at bounding box center [578, 259] width 869 height 459
click at [554, 436] on div "Accordion Title 3" at bounding box center [578, 441] width 184 height 11
click at [554, 436] on p "Accordion Title 3" at bounding box center [578, 441] width 184 height 11
click at [555, 436] on p "Accordion Title 3" at bounding box center [578, 441] width 184 height 11
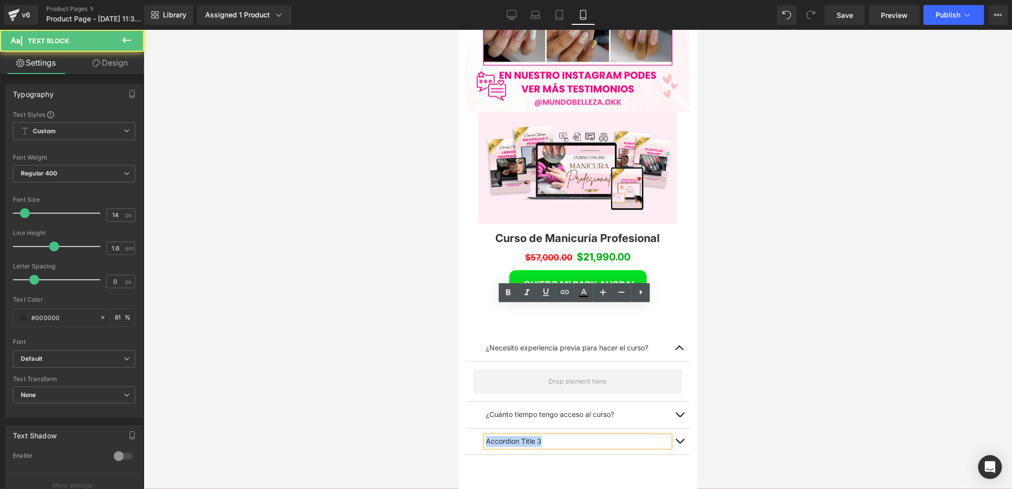
click at [555, 436] on p "Accordion Title 3" at bounding box center [578, 441] width 184 height 11
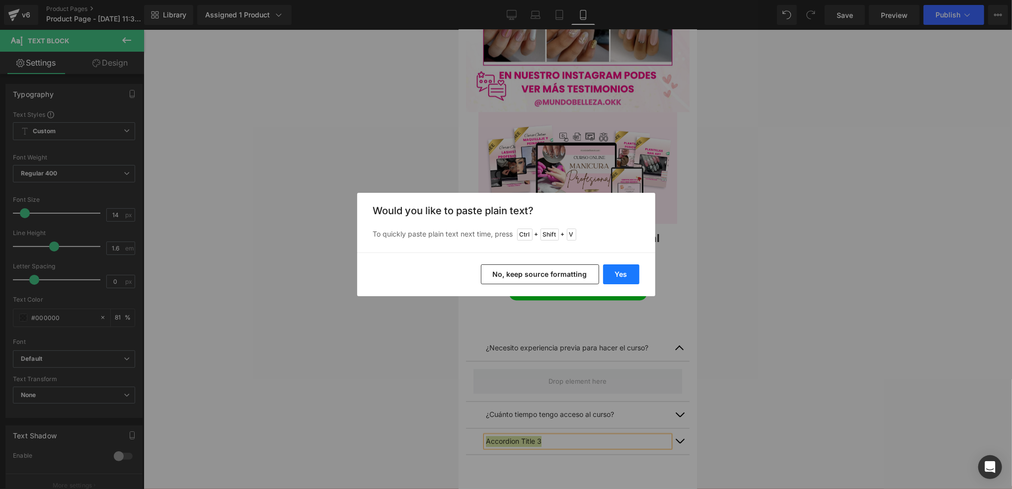
click at [627, 271] on button "Yes" at bounding box center [621, 274] width 36 height 20
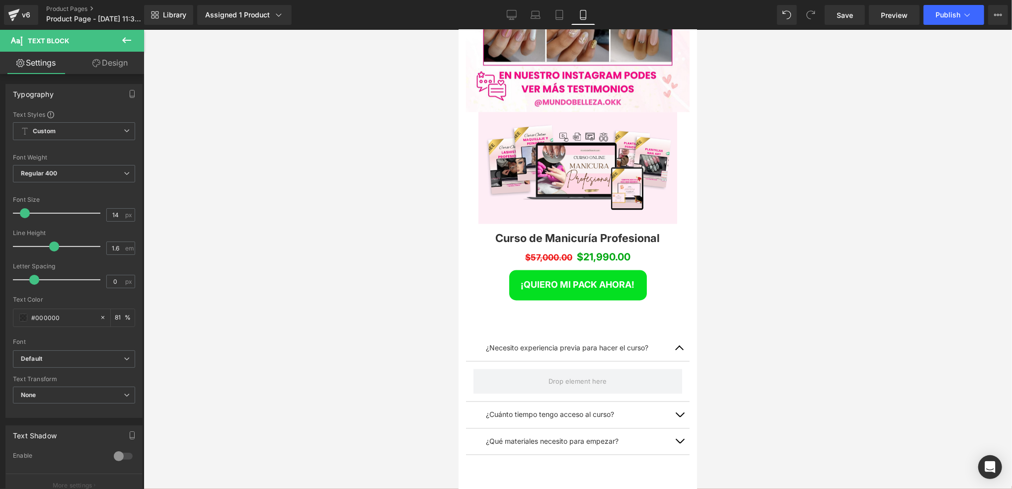
drag, startPoint x: 755, startPoint y: 295, endPoint x: 711, endPoint y: 278, distance: 46.9
click at [755, 295] on div at bounding box center [578, 259] width 869 height 459
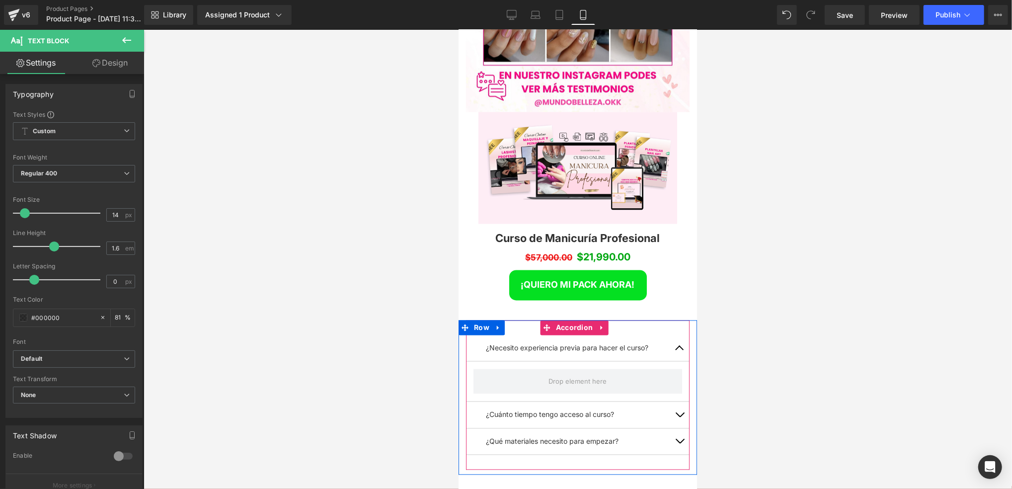
click at [670, 335] on button "button" at bounding box center [680, 348] width 20 height 26
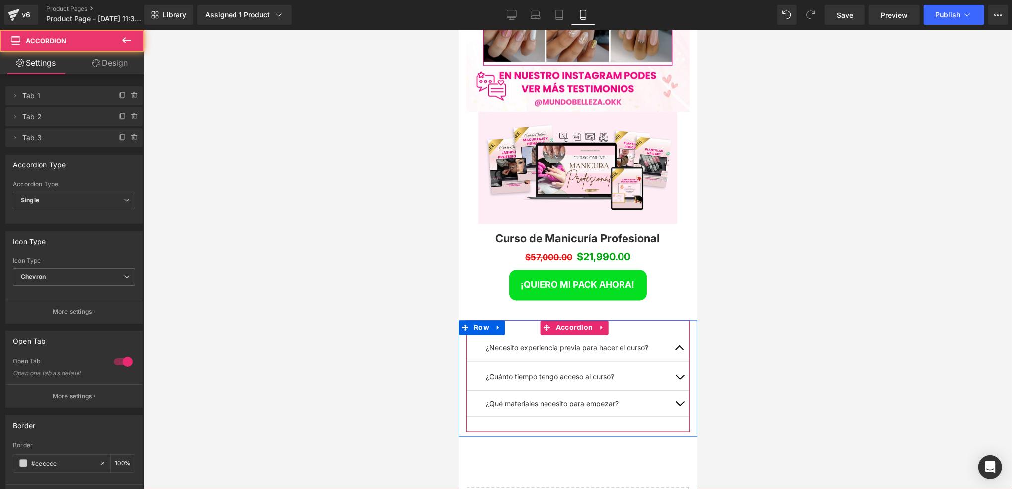
scroll to position [4, 4]
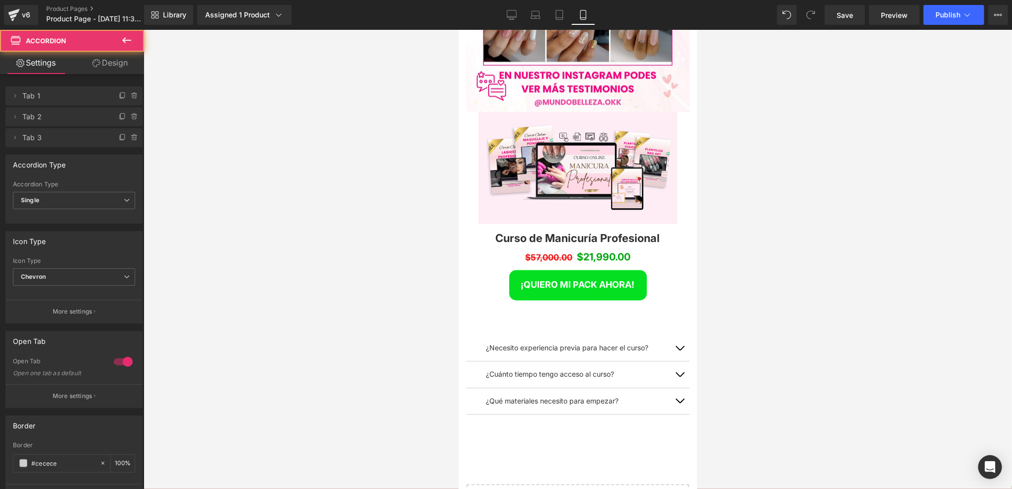
click at [756, 241] on div at bounding box center [578, 259] width 869 height 459
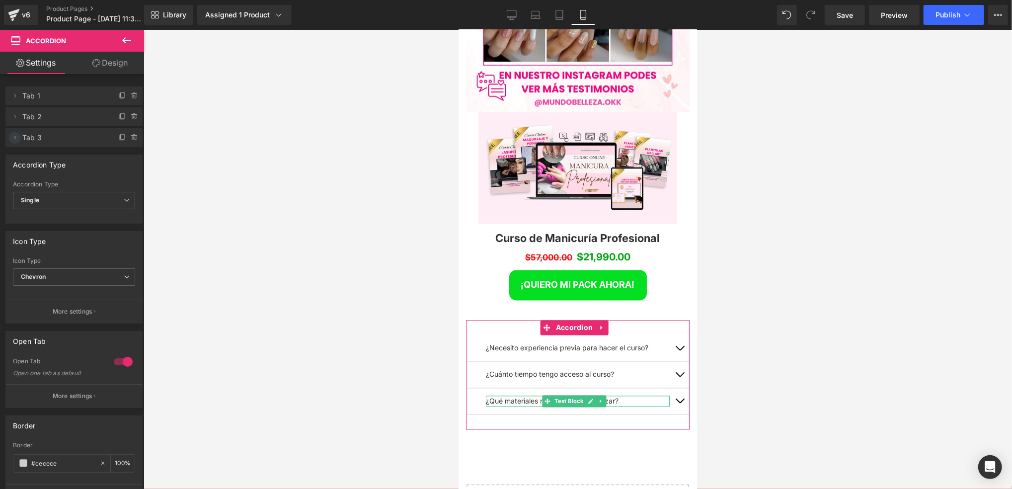
click at [15, 137] on icon at bounding box center [15, 137] width 2 height 3
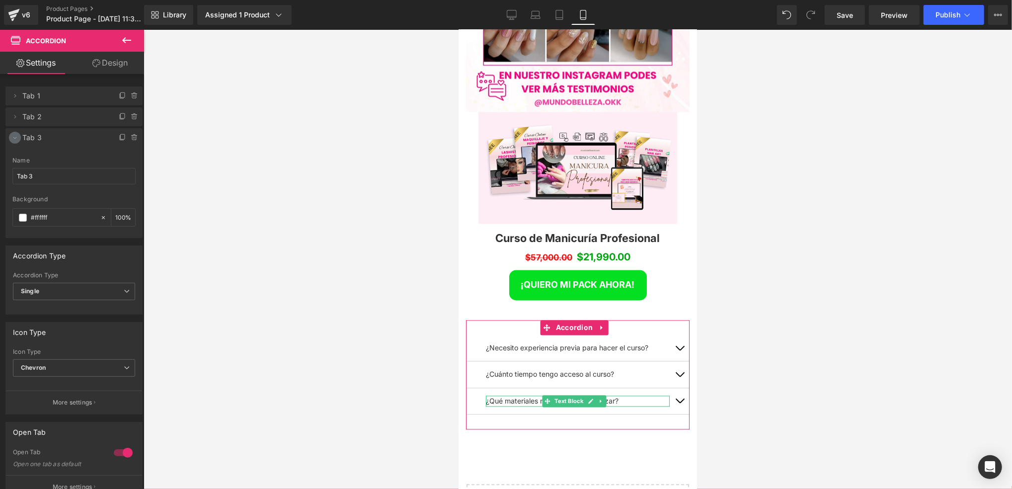
click at [15, 137] on icon at bounding box center [15, 138] width 8 height 8
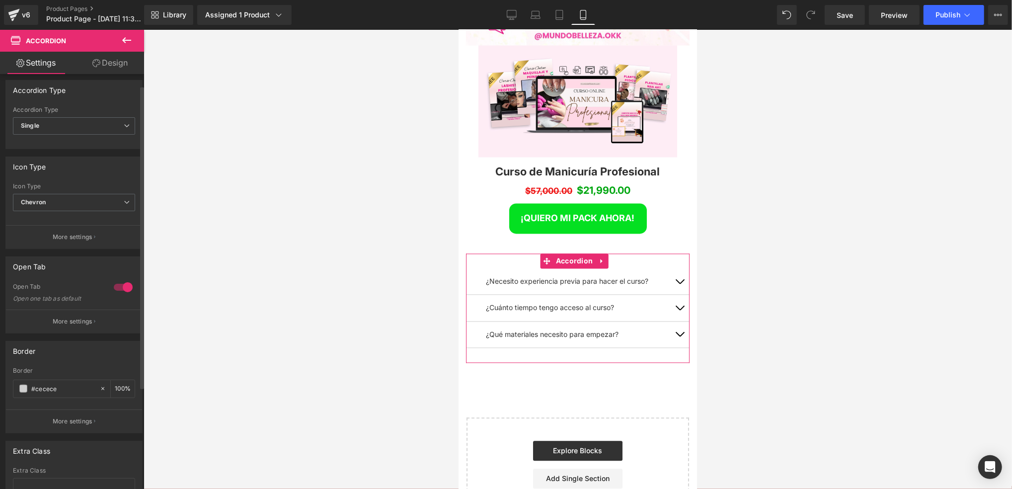
scroll to position [0, 0]
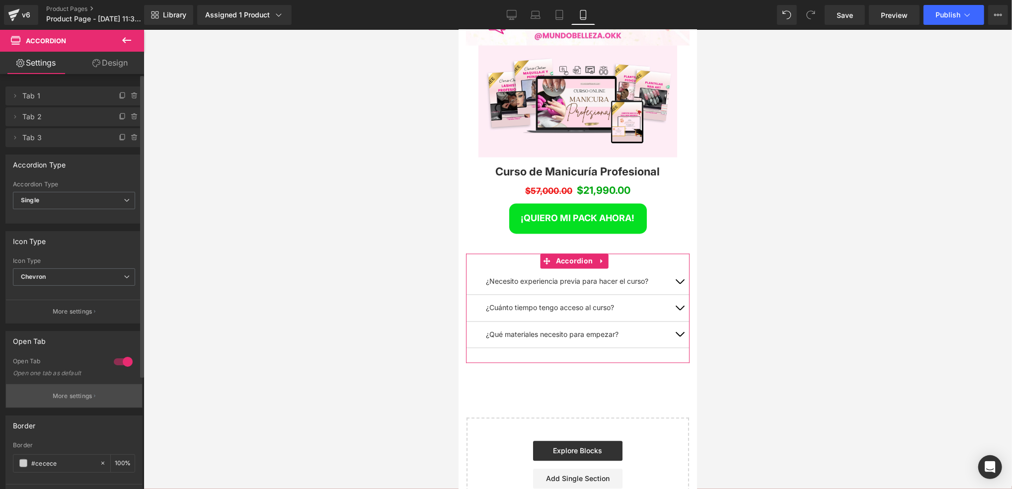
click at [90, 402] on button "More settings" at bounding box center [74, 395] width 136 height 23
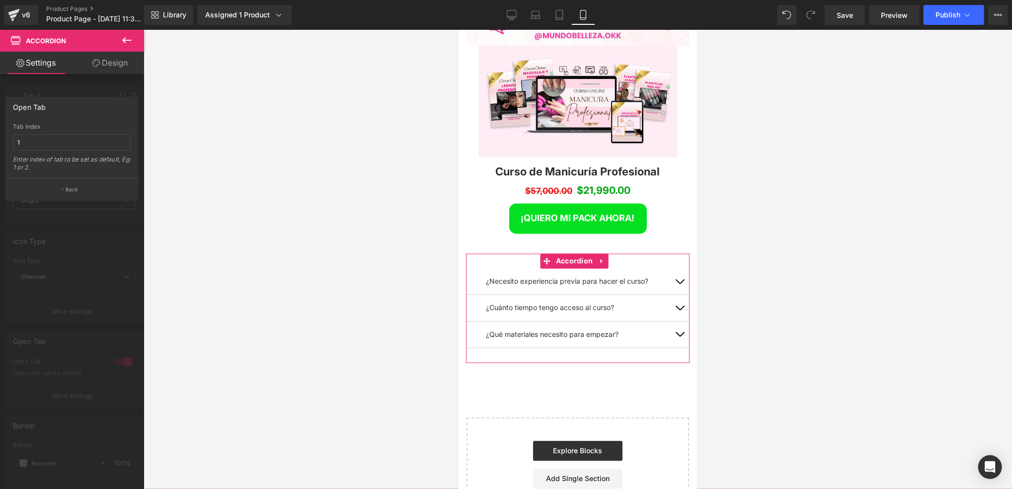
drag, startPoint x: 76, startPoint y: 185, endPoint x: 78, endPoint y: 196, distance: 10.6
click at [76, 186] on p "Back" at bounding box center [72, 189] width 13 height 7
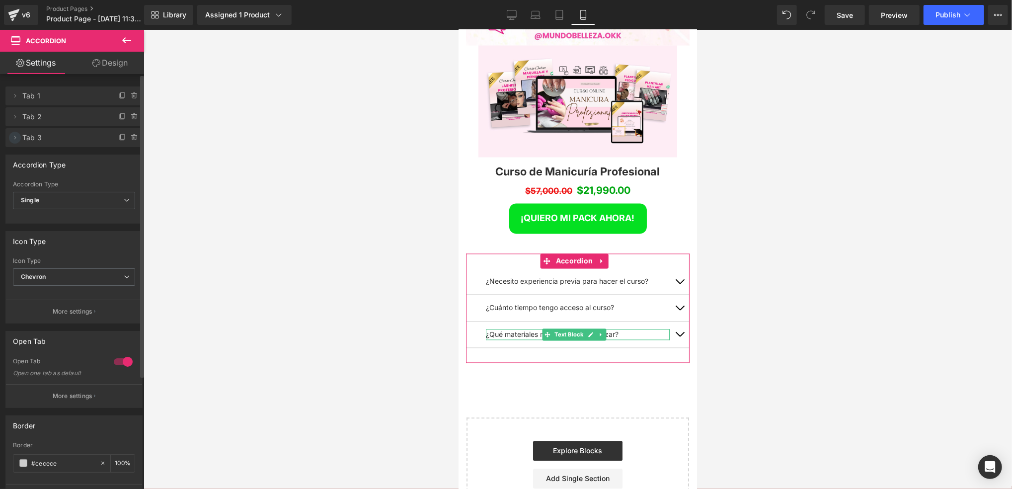
click at [18, 135] on icon at bounding box center [15, 138] width 8 height 8
click at [20, 137] on span at bounding box center [15, 138] width 12 height 12
click at [117, 137] on span at bounding box center [123, 138] width 12 height 12
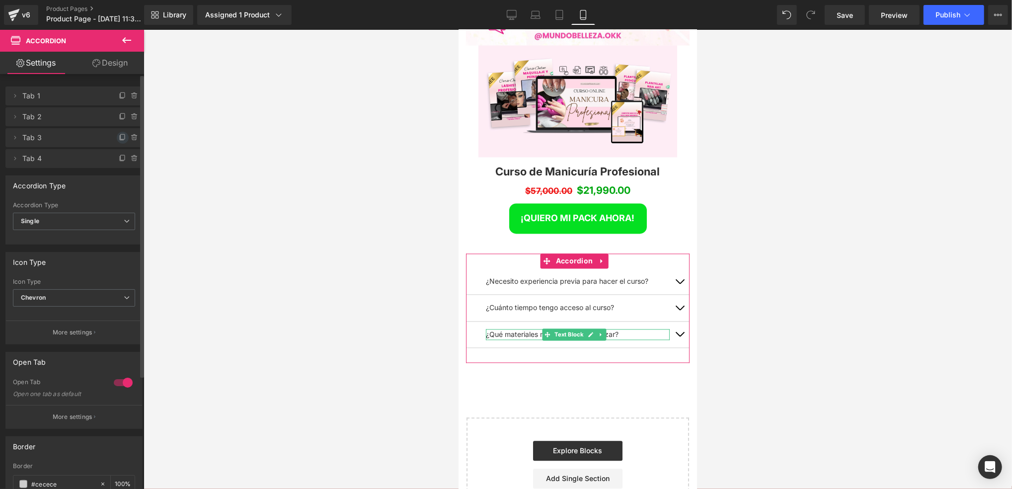
scroll to position [5169, 232]
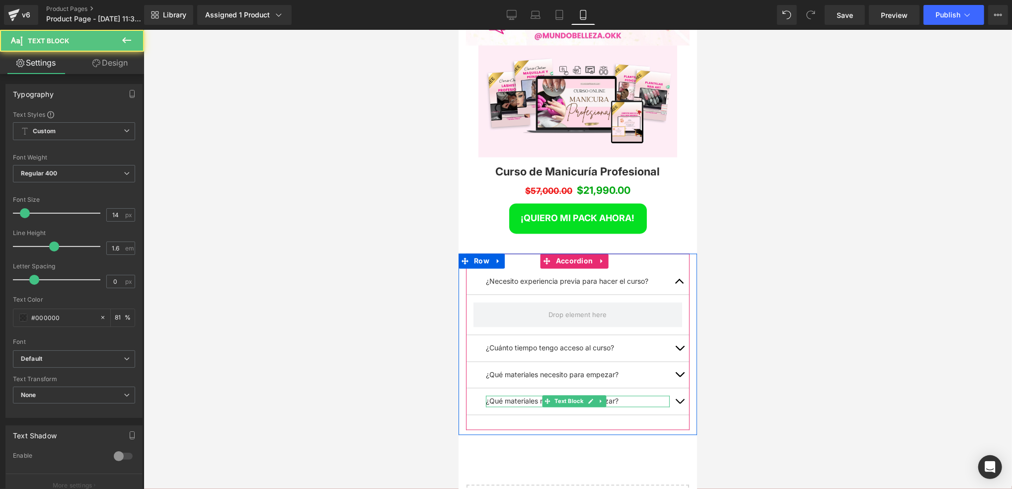
click at [616, 396] on p "¿Qué materiales necesito para empezar?" at bounding box center [578, 401] width 184 height 11
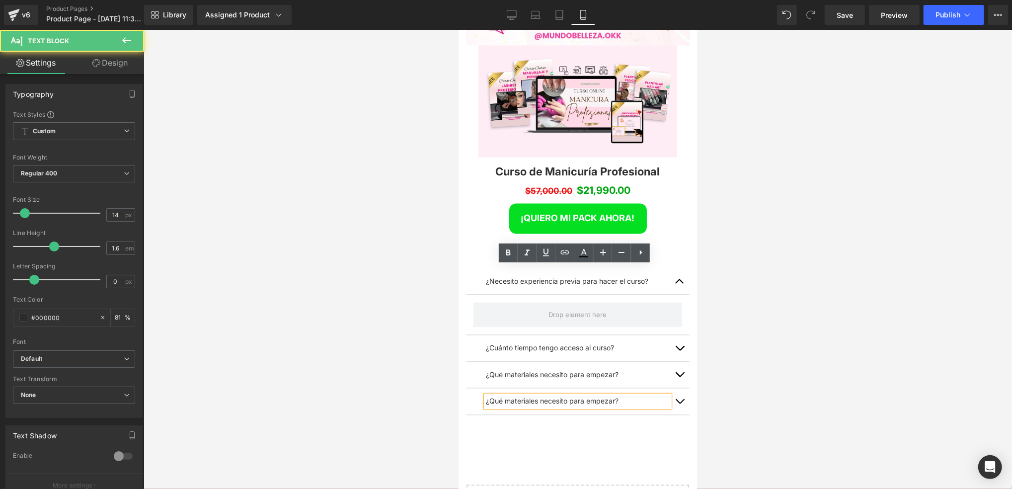
click at [615, 396] on p "¿Qué materiales necesito para empezar?" at bounding box center [578, 401] width 184 height 11
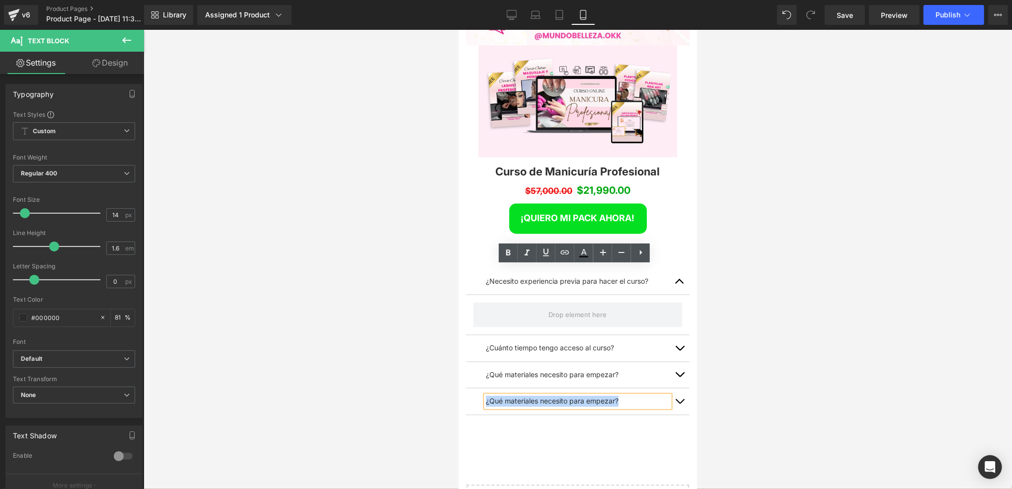
click at [615, 396] on p "¿Qué materiales necesito para empezar?" at bounding box center [578, 401] width 184 height 11
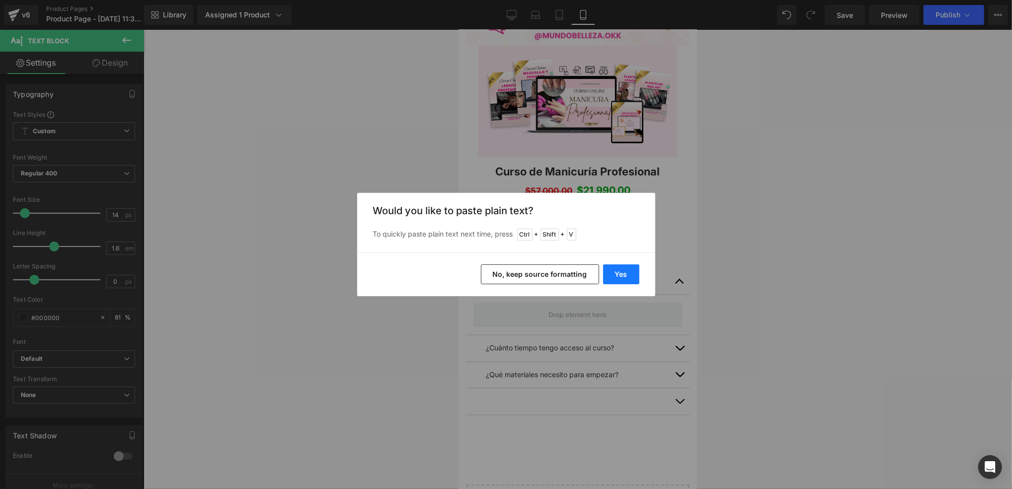
click at [625, 270] on button "Yes" at bounding box center [621, 274] width 36 height 20
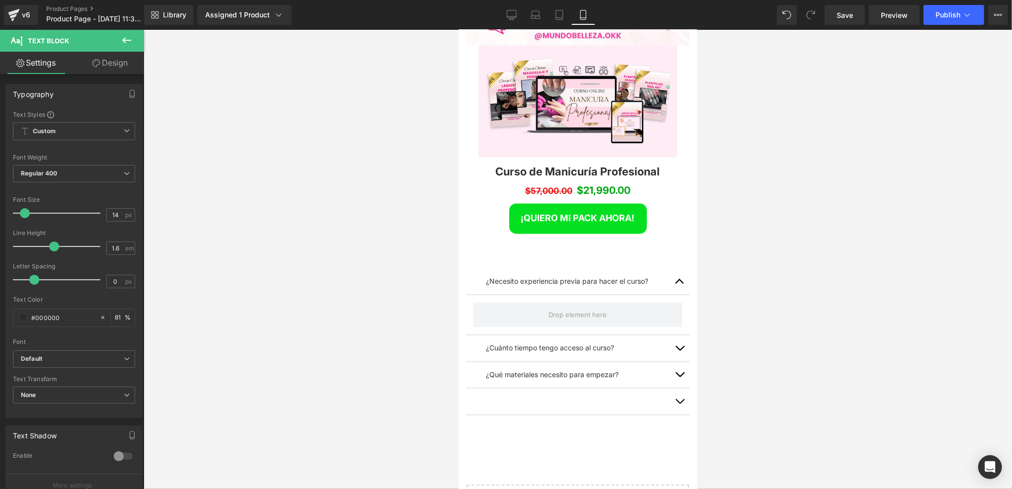
scroll to position [5180, 232]
drag, startPoint x: 805, startPoint y: 306, endPoint x: 831, endPoint y: 306, distance: 25.3
click at [756, 306] on div at bounding box center [578, 259] width 869 height 459
click at [754, 275] on div at bounding box center [578, 259] width 869 height 459
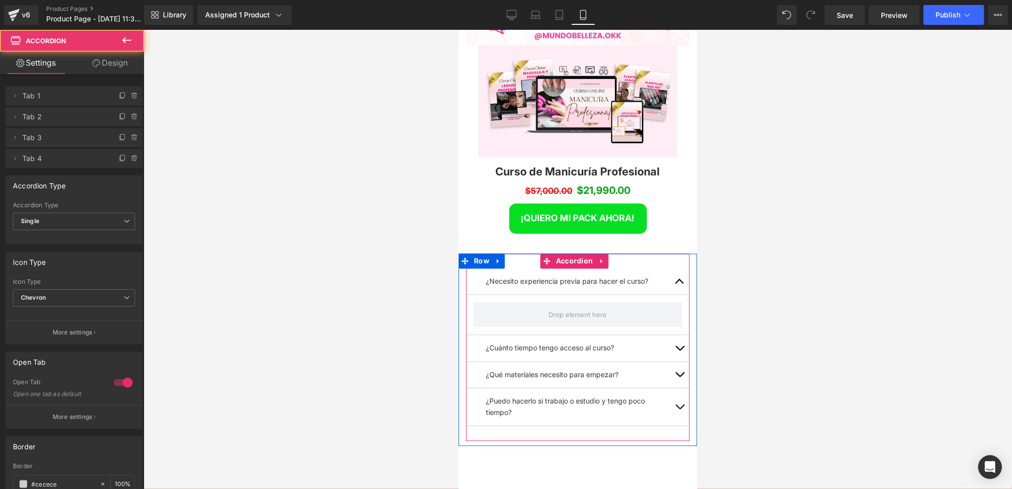
click at [674, 335] on button "button" at bounding box center [680, 348] width 20 height 26
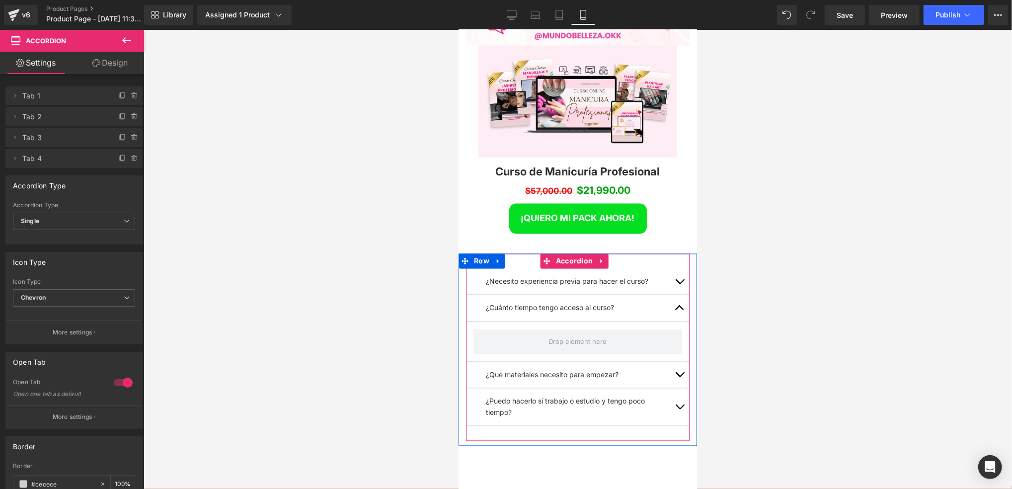
click at [670, 295] on button "button" at bounding box center [680, 308] width 20 height 26
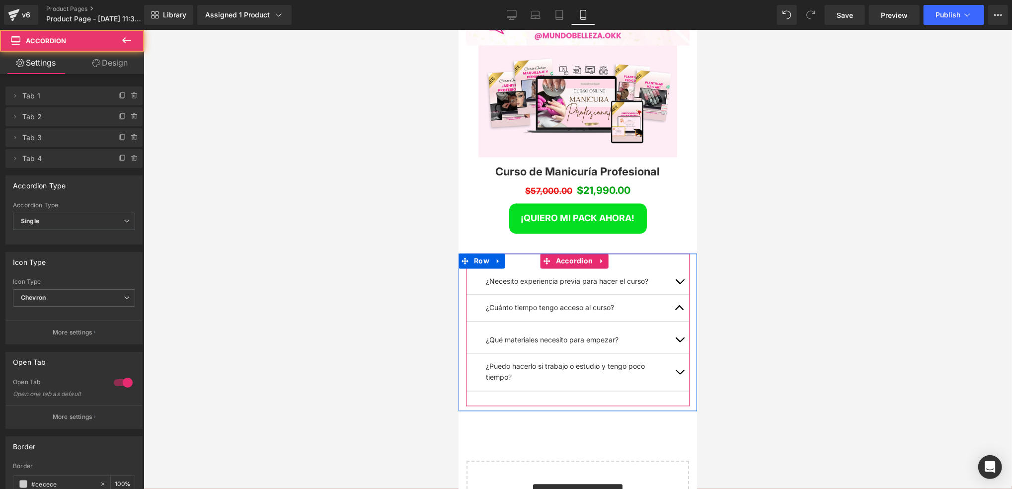
scroll to position [5, 4]
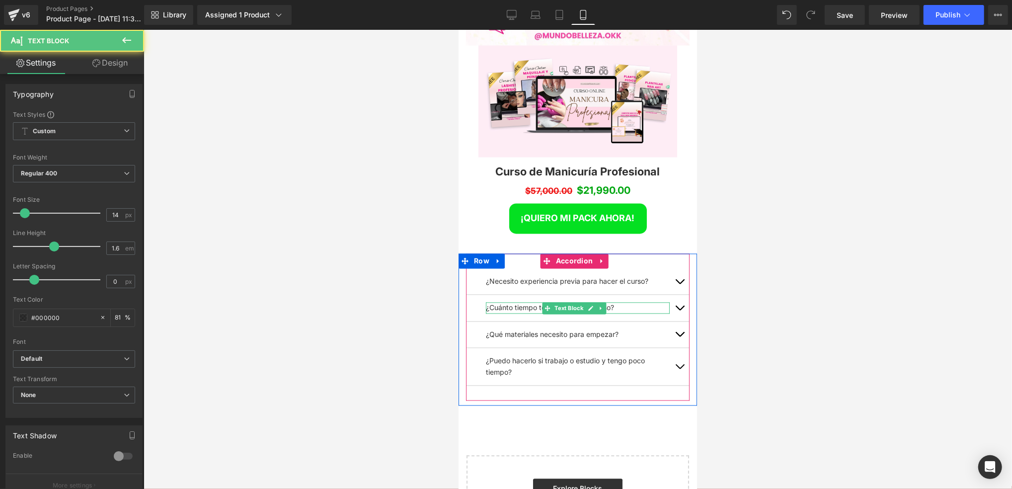
click at [620, 302] on p "¿Cuánto tiempo tengo acceso al curso?" at bounding box center [578, 307] width 184 height 11
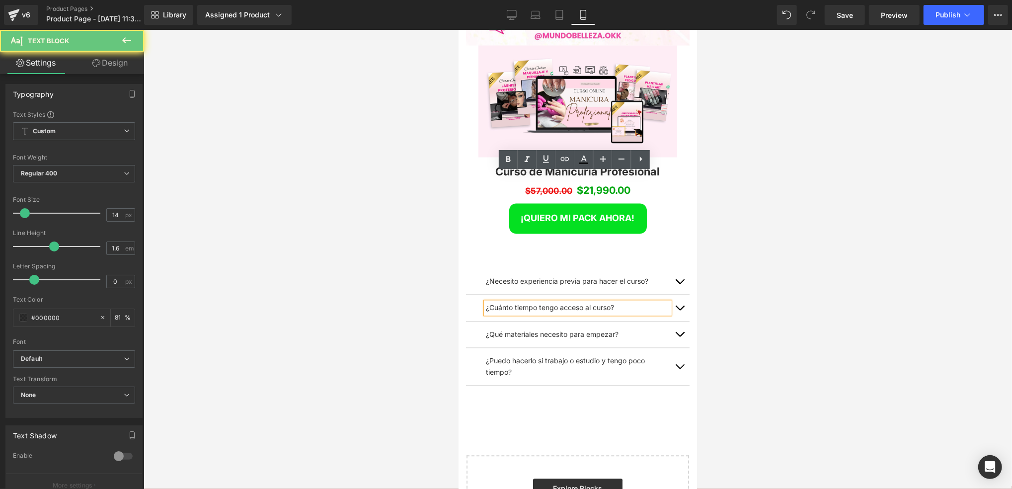
click at [620, 302] on p "¿Cuánto tiempo tengo acceso al curso?" at bounding box center [578, 307] width 184 height 11
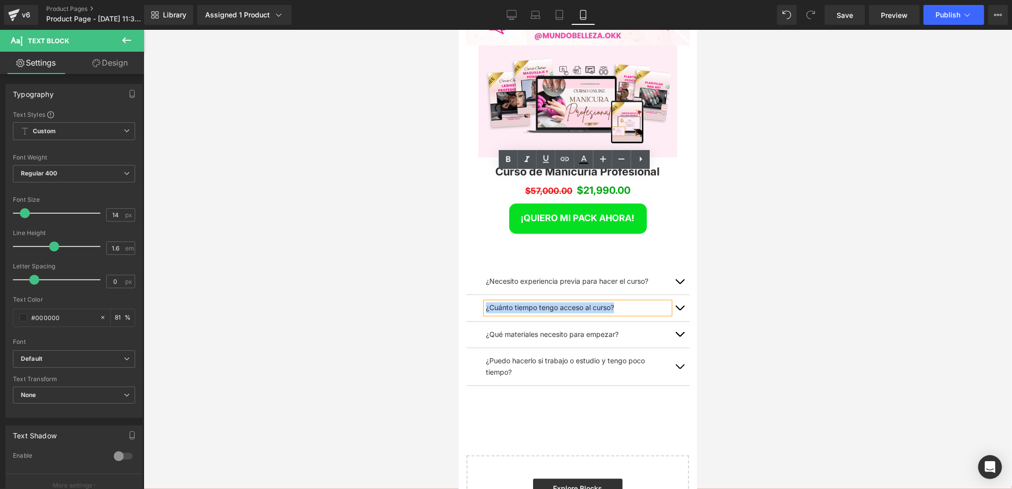
click at [620, 302] on p "¿Cuánto tiempo tengo acceso al curso?" at bounding box center [578, 307] width 184 height 11
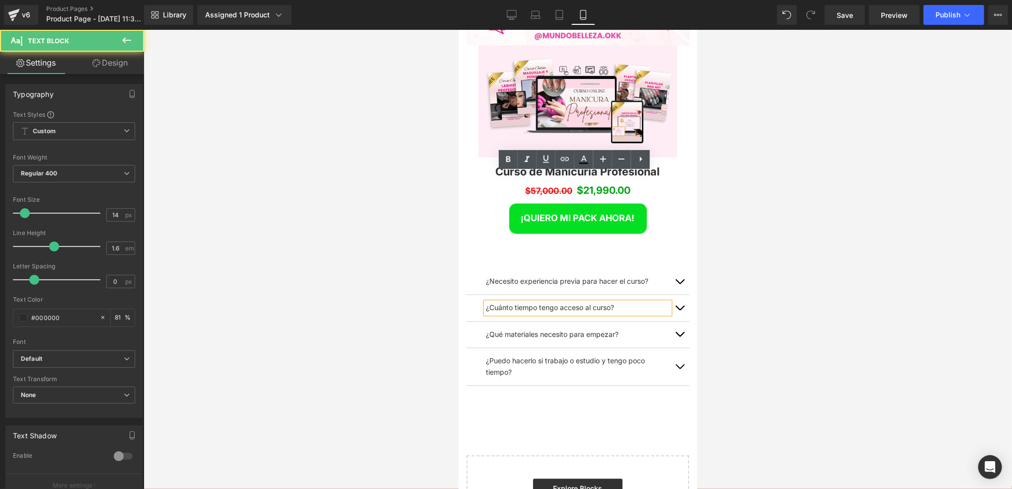
click at [619, 302] on p "¿Cuánto tiempo tengo acceso al curso?" at bounding box center [578, 307] width 184 height 11
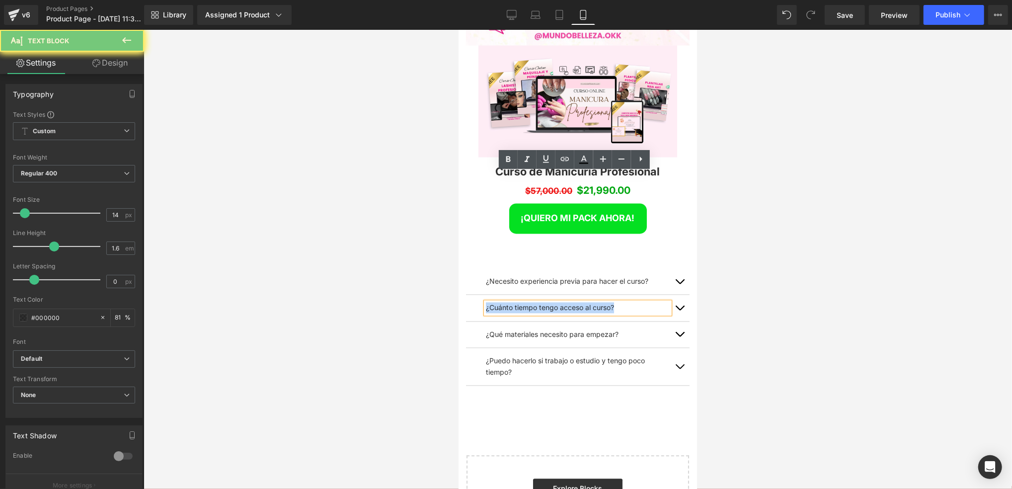
click at [619, 302] on p "¿Cuánto tiempo tengo acceso al curso?" at bounding box center [578, 307] width 184 height 11
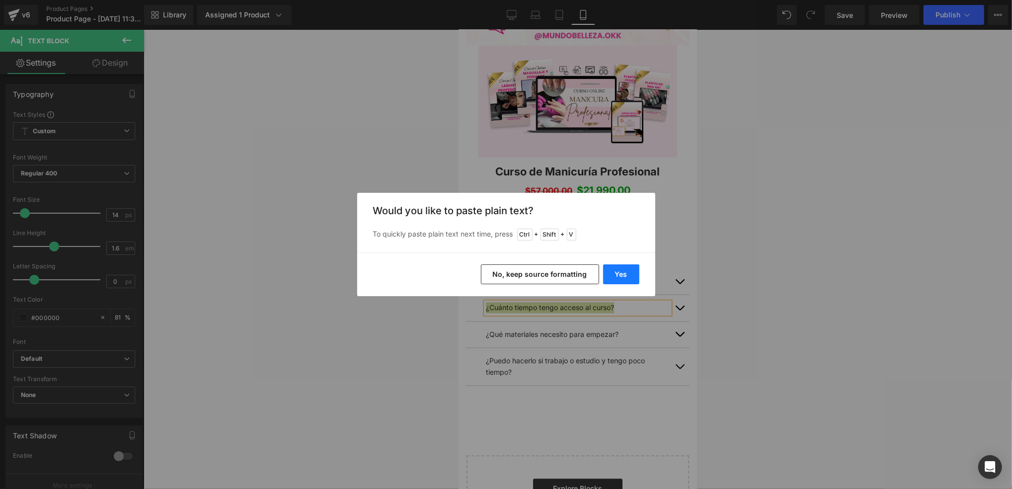
click at [623, 273] on button "Yes" at bounding box center [621, 274] width 36 height 20
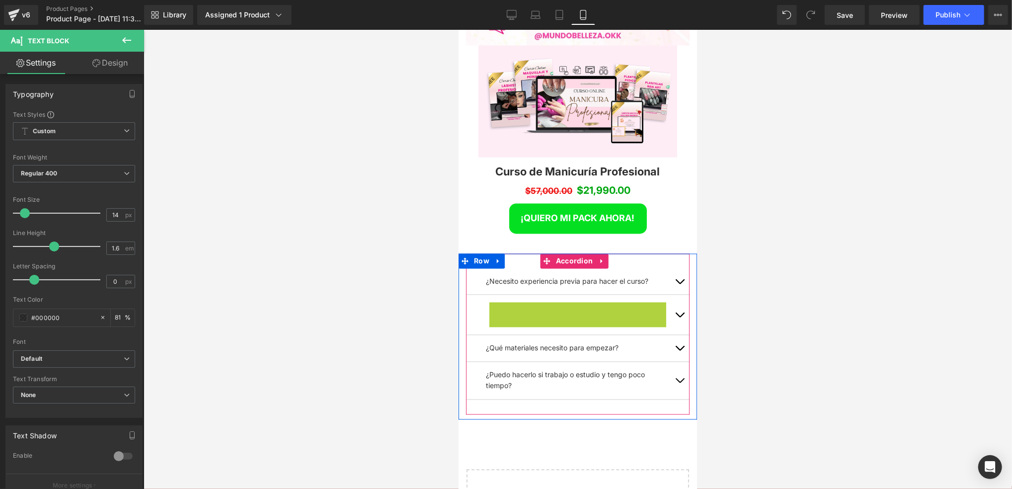
scroll to position [5154, 232]
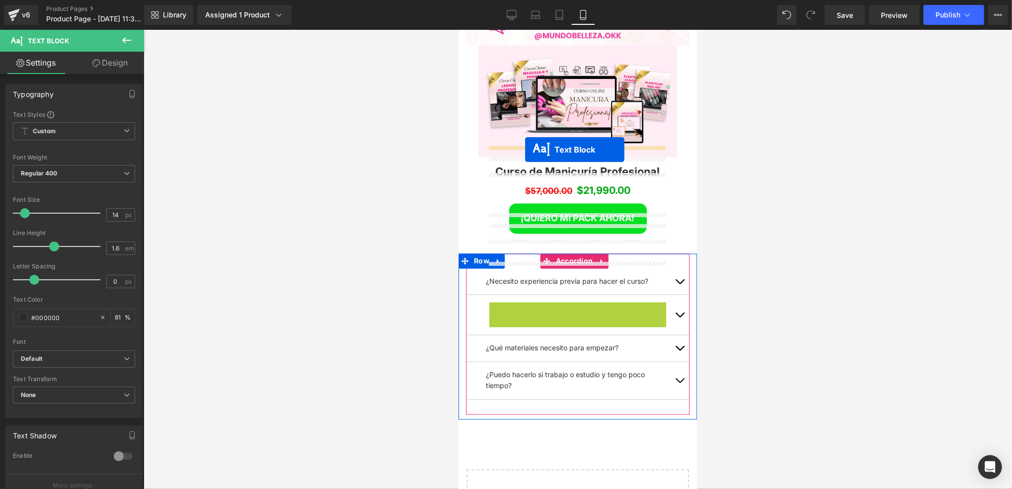
drag, startPoint x: 545, startPoint y: 176, endPoint x: 525, endPoint y: 149, distance: 34.1
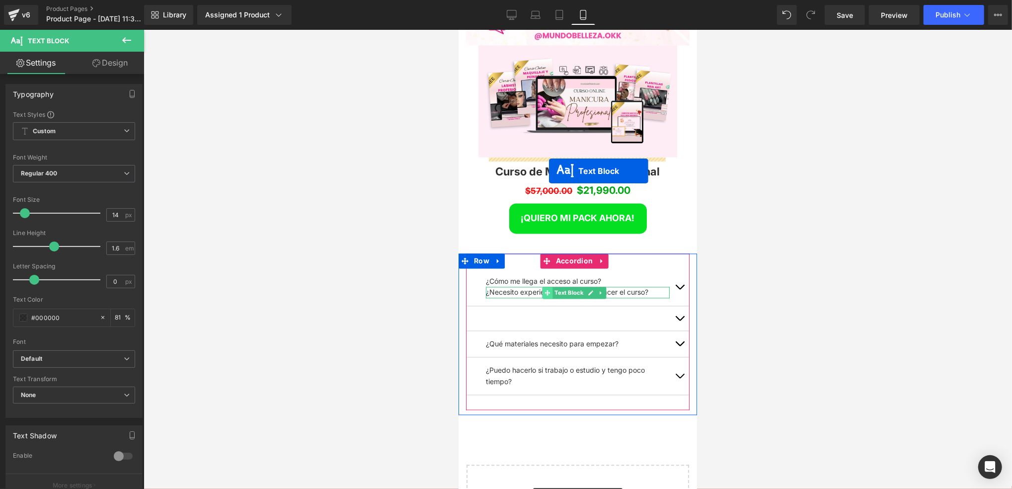
scroll to position [5163, 232]
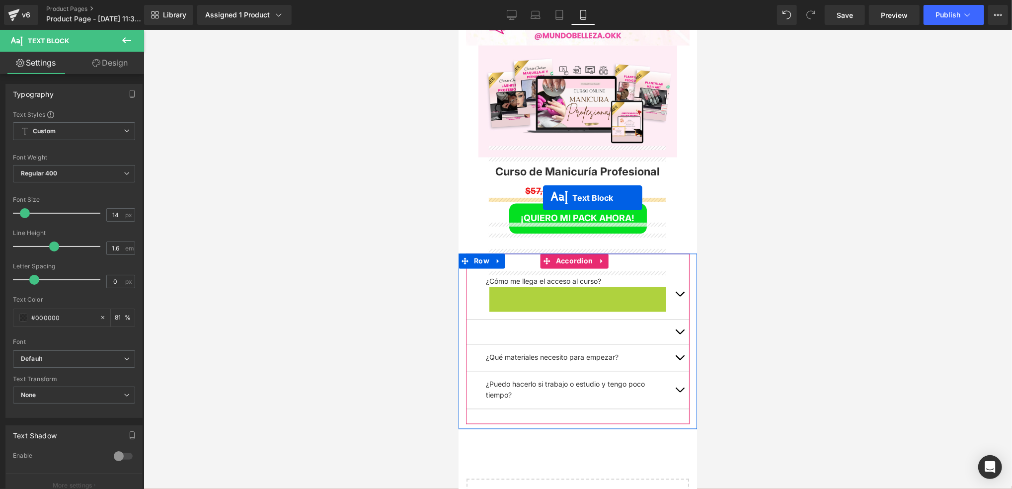
drag, startPoint x: 549, startPoint y: 161, endPoint x: 543, endPoint y: 197, distance: 36.8
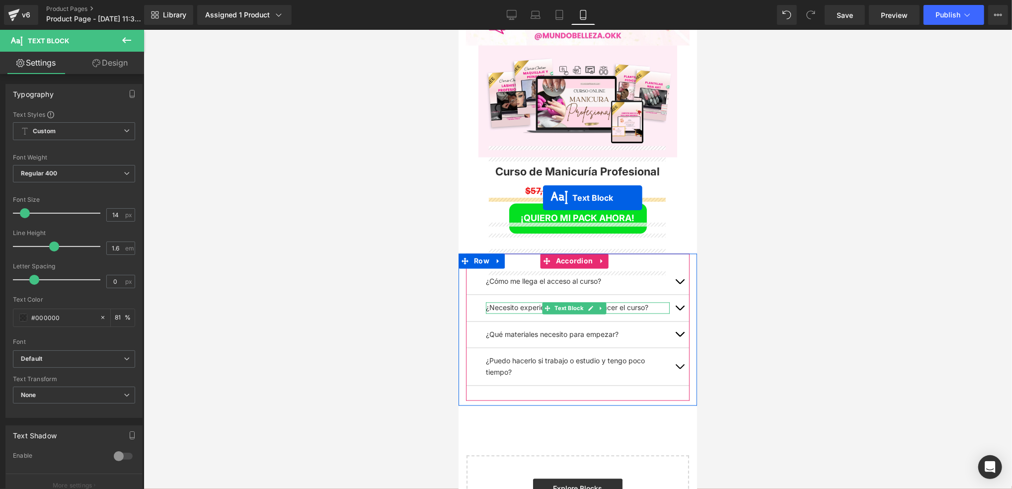
scroll to position [5140, 232]
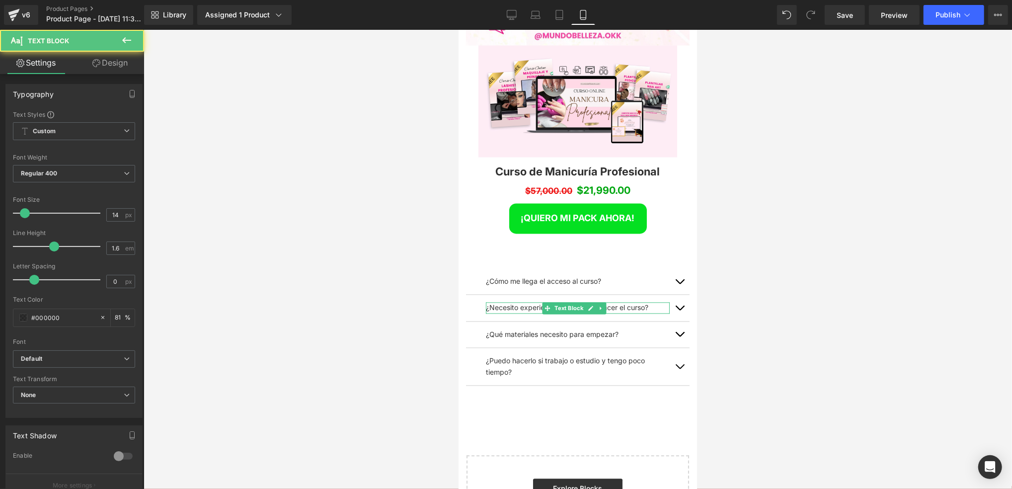
click at [735, 196] on div at bounding box center [578, 259] width 869 height 459
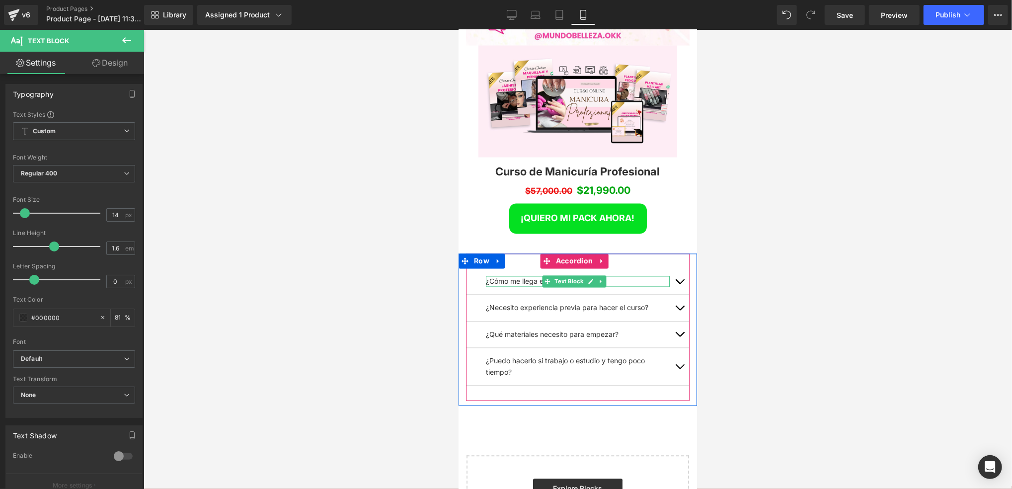
click at [613, 276] on p "¿Cómo me llega el acceso al curso?" at bounding box center [578, 281] width 184 height 11
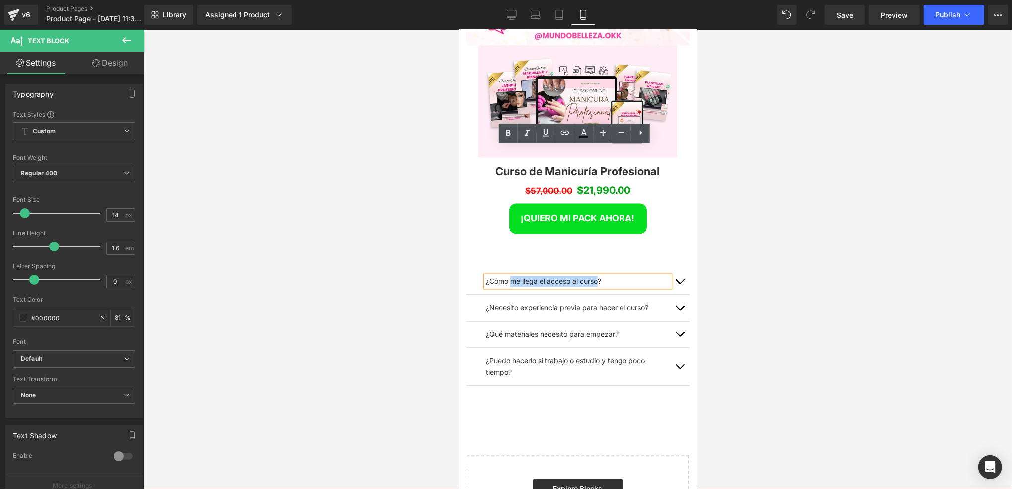
drag, startPoint x: 594, startPoint y: 151, endPoint x: 512, endPoint y: 150, distance: 81.5
click at [512, 276] on p "¿Cómo me llega el acceso al curso?" at bounding box center [578, 281] width 184 height 11
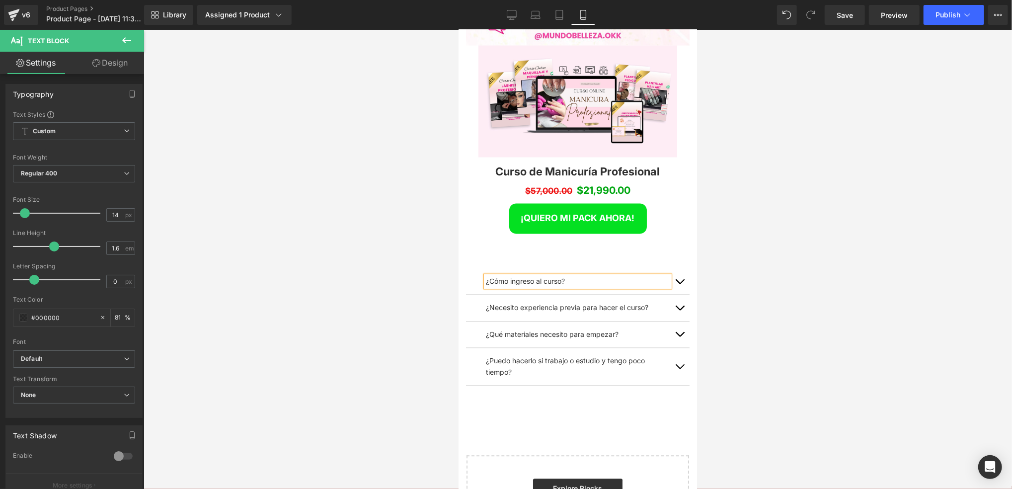
click at [752, 165] on div at bounding box center [578, 259] width 869 height 459
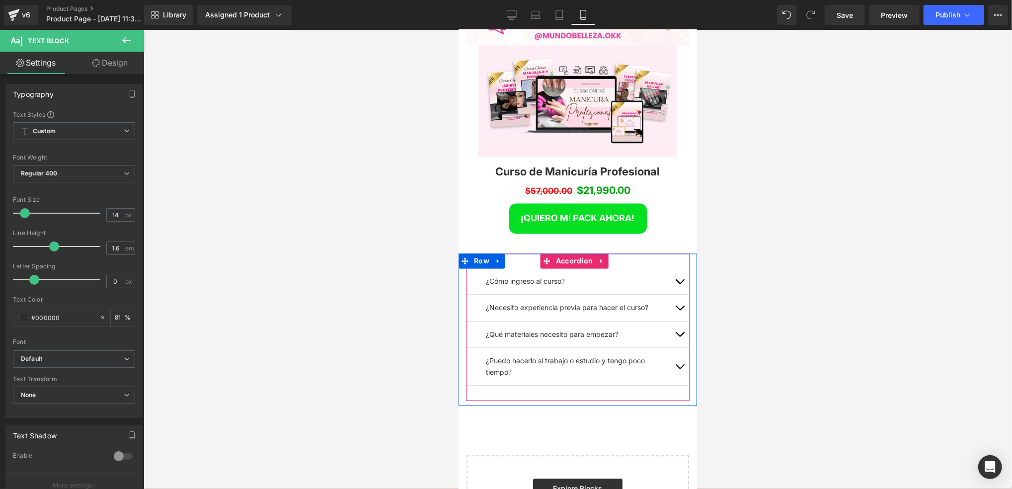
click at [670, 268] on button "button" at bounding box center [680, 281] width 20 height 26
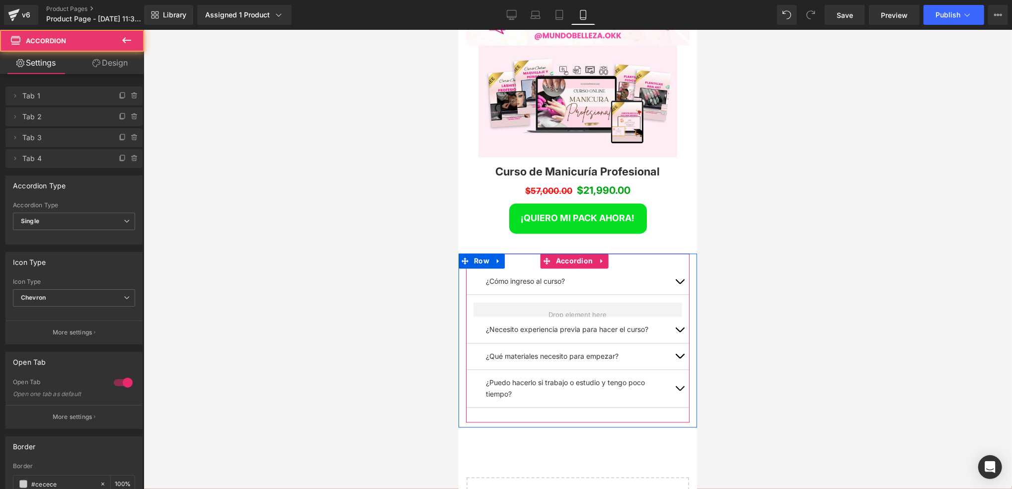
scroll to position [5166, 232]
click at [679, 284] on span "button" at bounding box center [679, 284] width 0 height 0
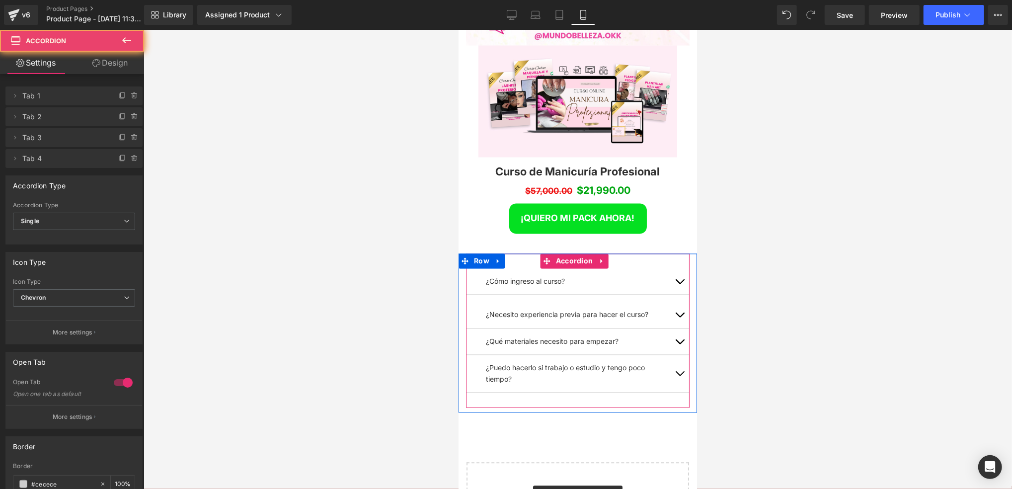
scroll to position [0, 0]
click at [679, 284] on span "button" at bounding box center [679, 284] width 0 height 0
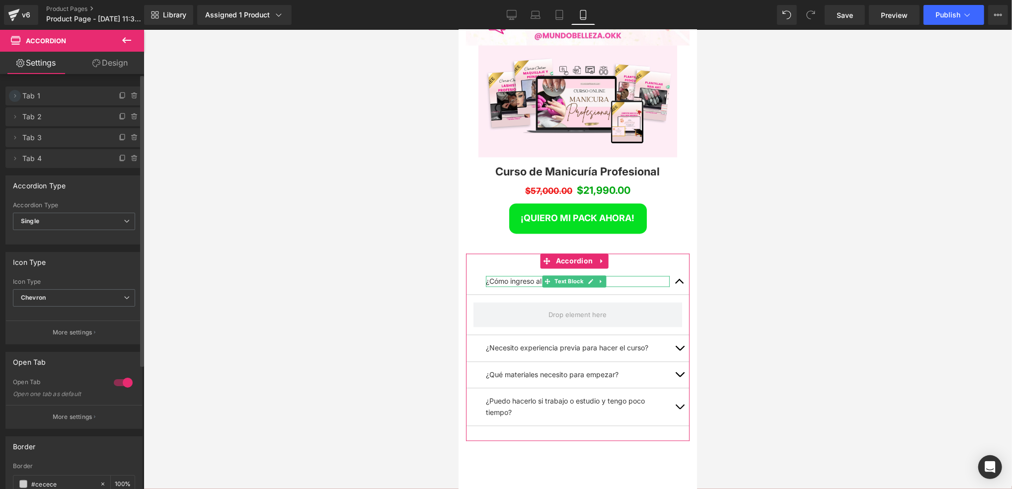
click at [14, 95] on icon at bounding box center [15, 96] width 8 height 8
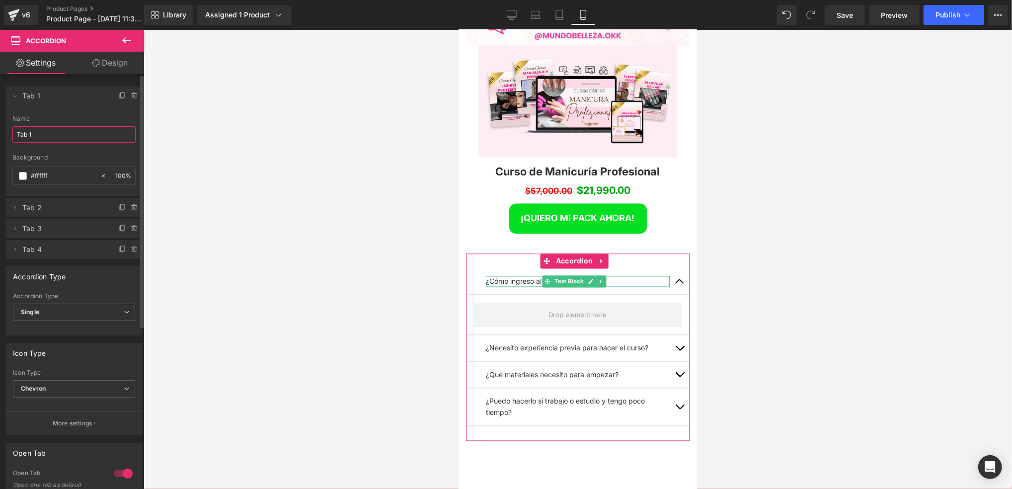
click at [72, 138] on input "Tab 1" at bounding box center [73, 134] width 123 height 16
drag, startPoint x: 89, startPoint y: 280, endPoint x: 92, endPoint y: 275, distance: 5.8
click at [89, 280] on div "Accordion Type" at bounding box center [74, 276] width 136 height 19
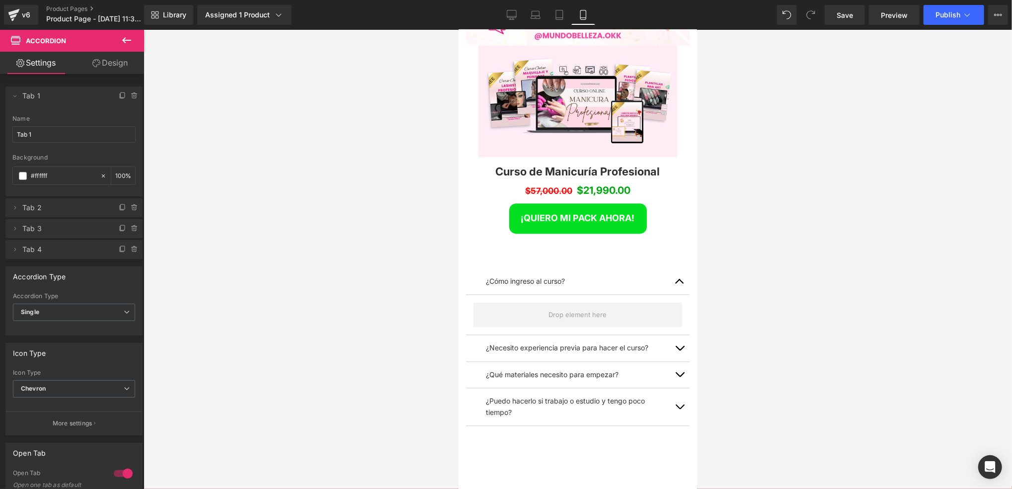
click at [126, 36] on icon at bounding box center [127, 40] width 12 height 12
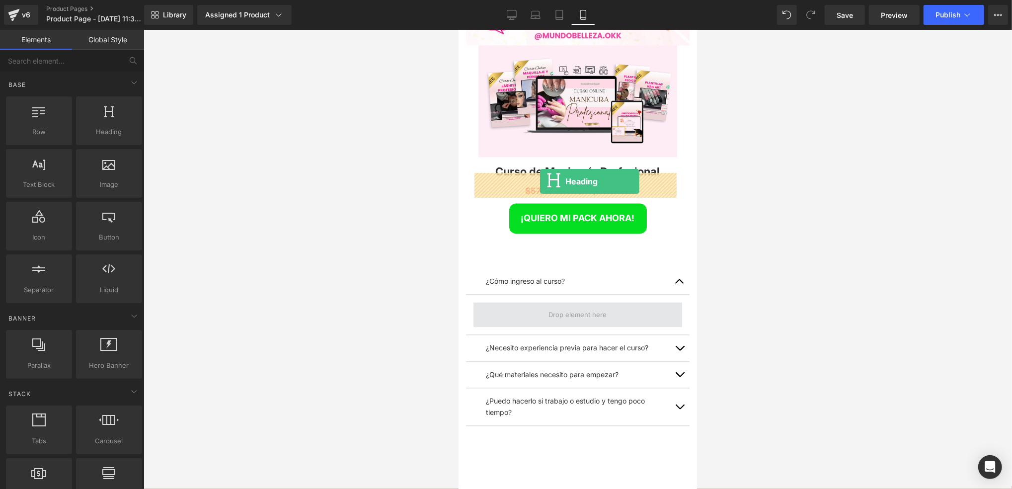
drag, startPoint x: 566, startPoint y: 158, endPoint x: 540, endPoint y: 181, distance: 34.9
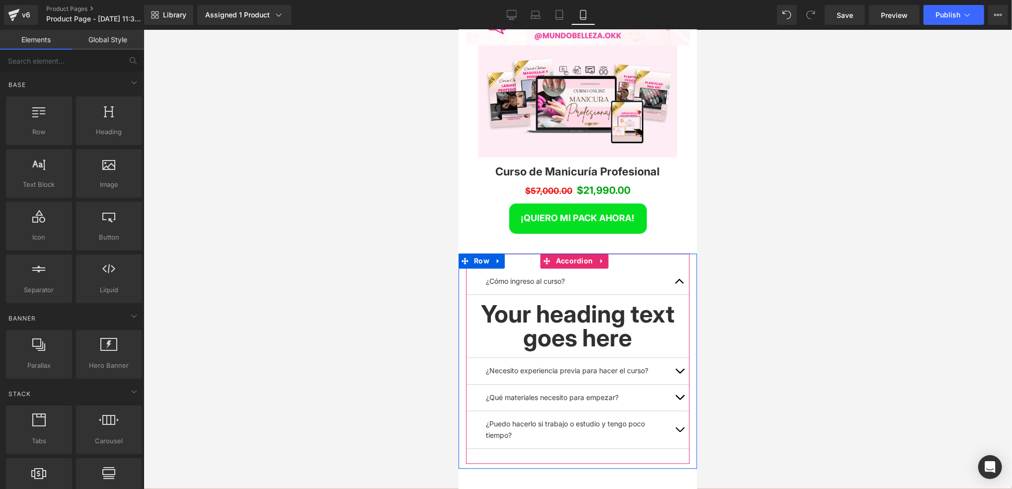
scroll to position [5203, 232]
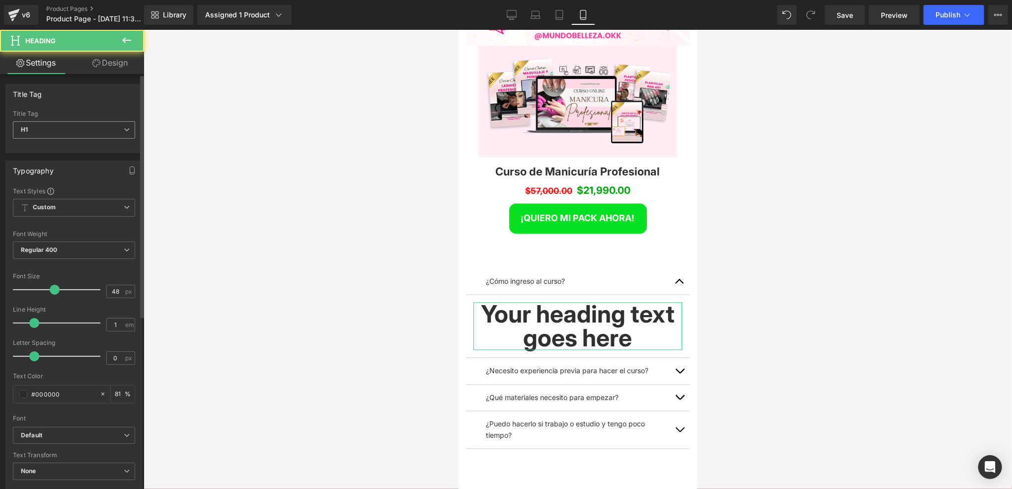
click at [65, 134] on span "H1" at bounding box center [74, 129] width 122 height 17
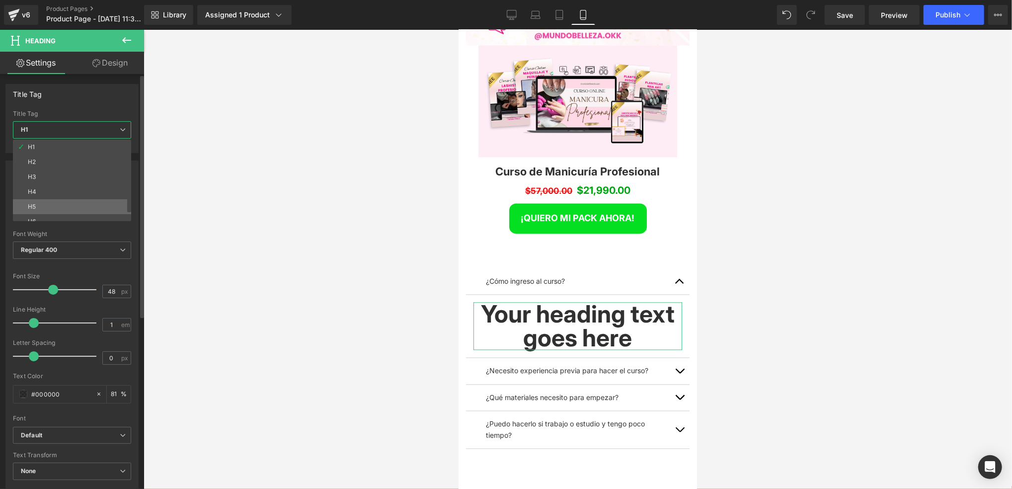
click at [52, 204] on li "H5" at bounding box center [74, 206] width 123 height 15
type input "14"
type input "1.2"
type input "81"
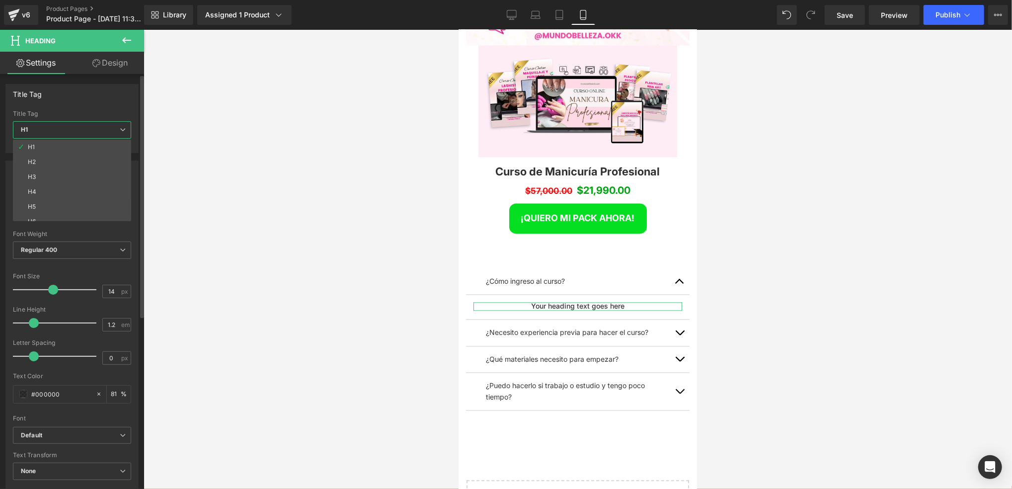
scroll to position [5165, 232]
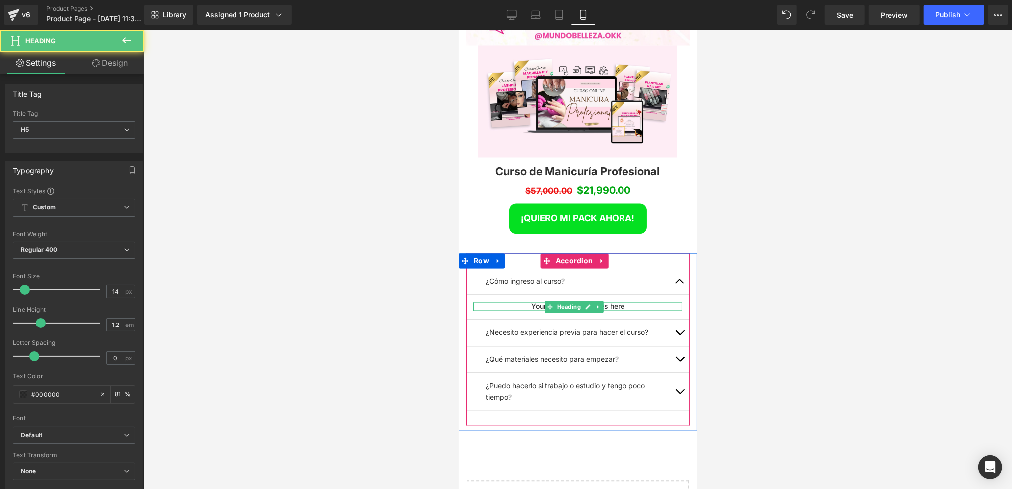
click at [629, 302] on h5 "Your heading text goes here" at bounding box center [577, 306] width 209 height 8
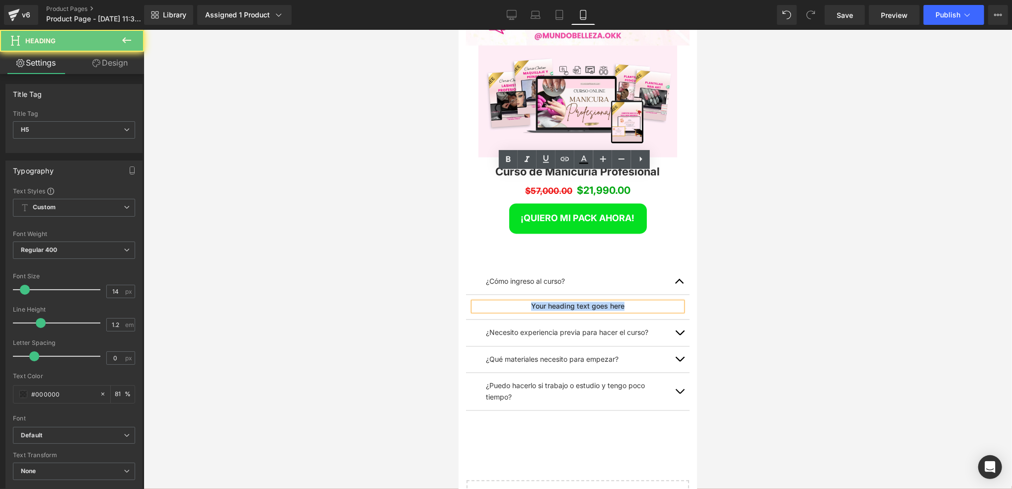
click at [629, 302] on h5 "Your heading text goes here" at bounding box center [577, 306] width 209 height 8
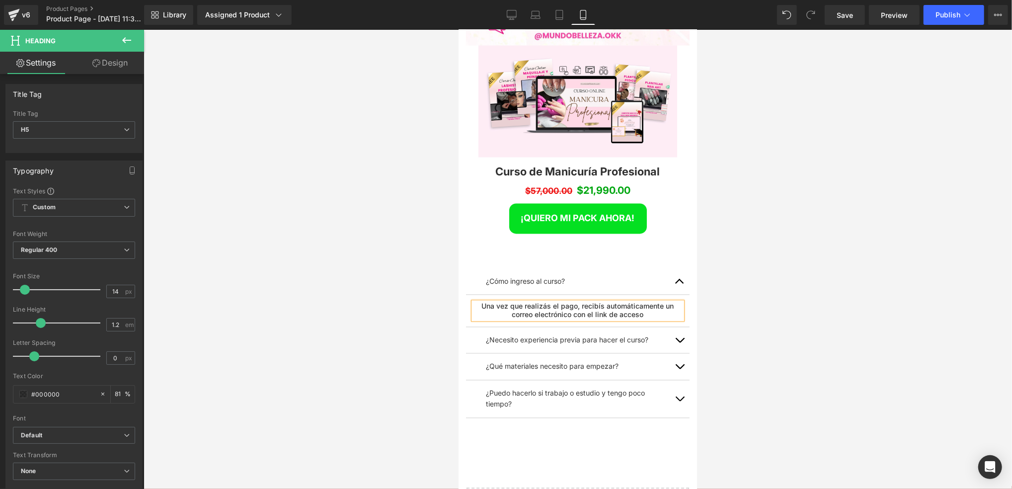
scroll to position [5172, 232]
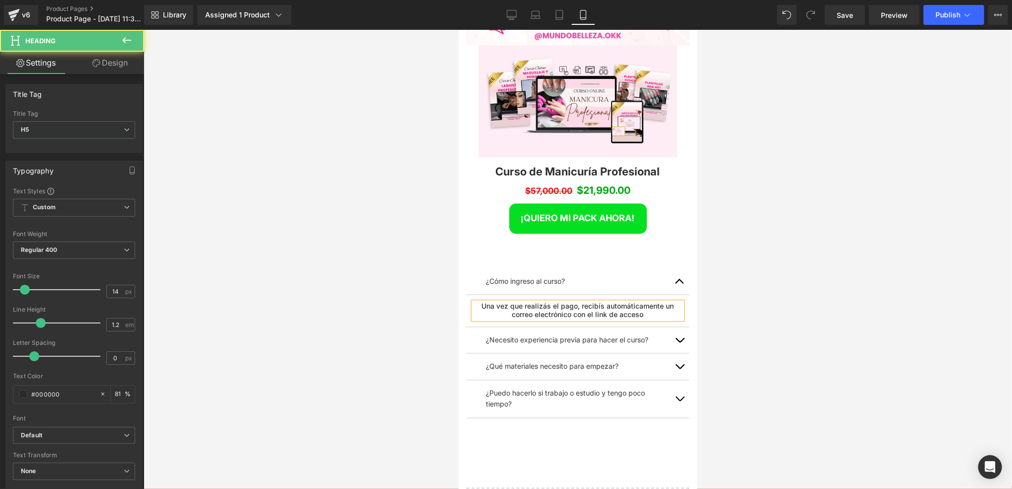
click at [634, 302] on h5 "Una vez que realizás el pago, recibís automáticamente un correo electrónico con…" at bounding box center [577, 310] width 209 height 17
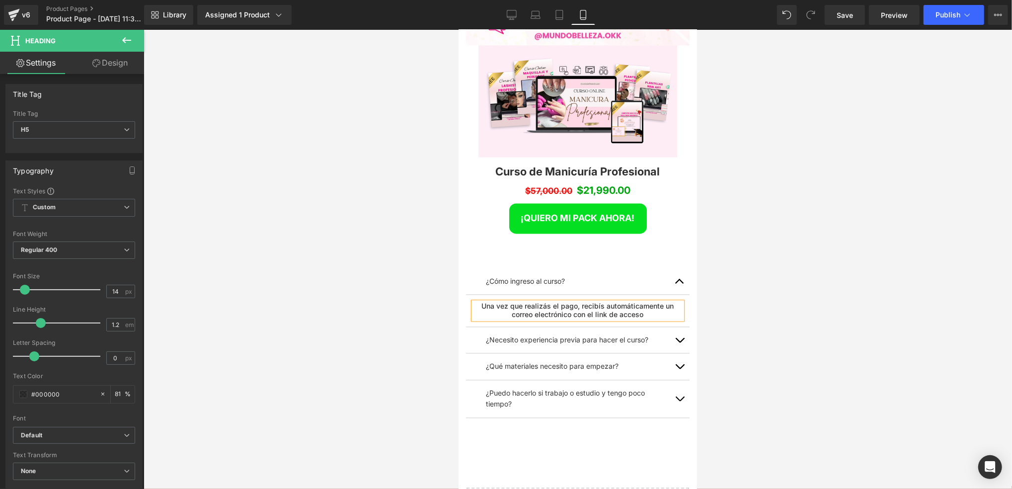
scroll to position [5, 4]
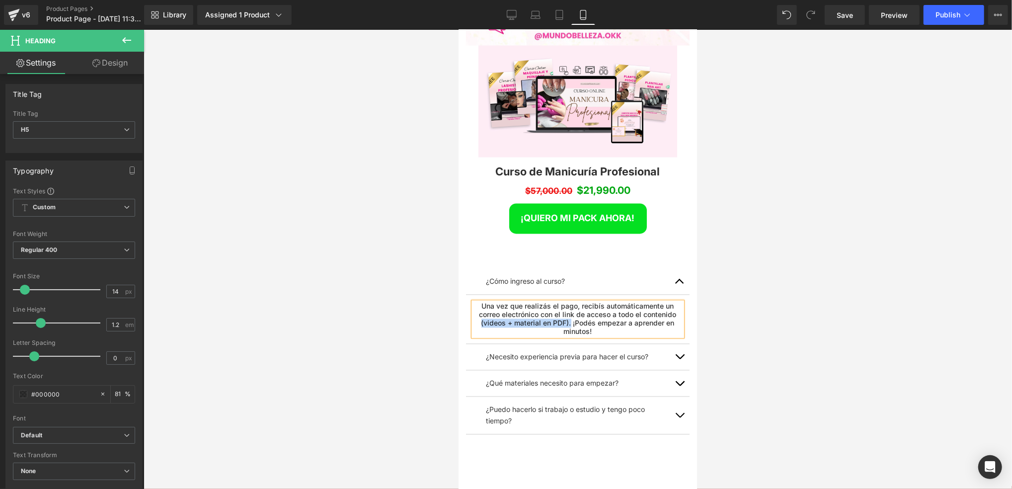
drag, startPoint x: 641, startPoint y: 185, endPoint x: 539, endPoint y: 195, distance: 102.9
click at [539, 302] on h5 "Una vez que realizás el pago, recibís automáticamente un correo electrónico con…" at bounding box center [577, 318] width 209 height 33
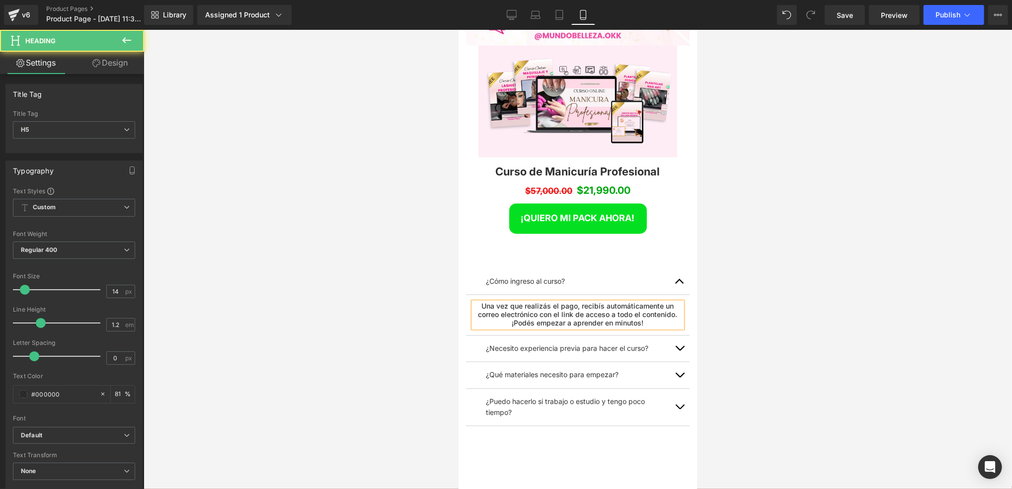
click at [604, 302] on h5 "Una vez que realizás el pago, recibís automáticamente un correo electrónico con…" at bounding box center [577, 314] width 209 height 25
click at [497, 302] on h5 "Una vez que realizás el pago, recibís automáticamente un correo electrónico con…" at bounding box center [577, 314] width 209 height 25
click at [474, 302] on h5 "Una vez que realizás el pago, recibís automáticamente un correo electrónico con…" at bounding box center [577, 314] width 209 height 25
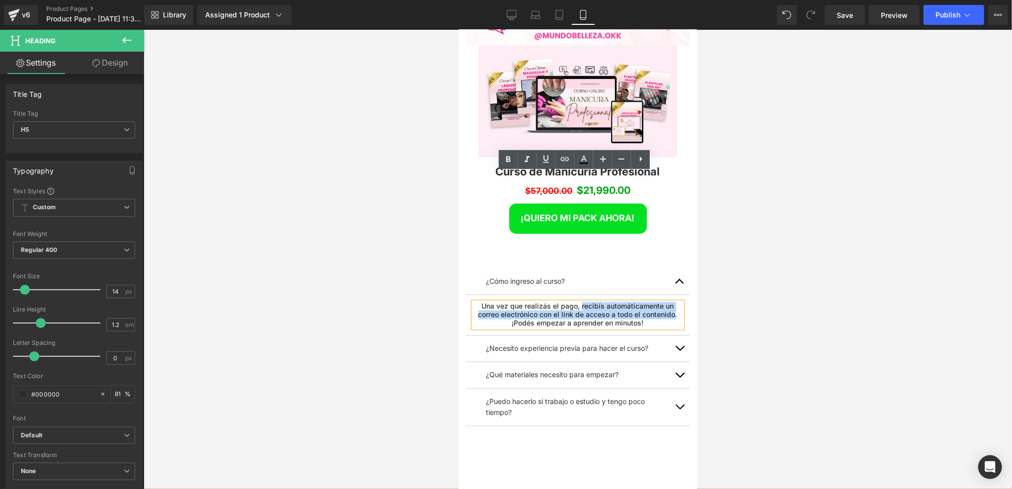
drag, startPoint x: 568, startPoint y: 176, endPoint x: 642, endPoint y: 186, distance: 75.2
click at [642, 302] on h5 "Una vez que realizás el pago, recibís automáticamente un correo electrónico con…" at bounding box center [577, 314] width 209 height 25
click at [507, 161] on icon at bounding box center [508, 159] width 4 height 6
click at [635, 302] on h5 "Una vez que realizás el pago, recibís automáticamente un correo electrónico con…" at bounding box center [577, 314] width 209 height 25
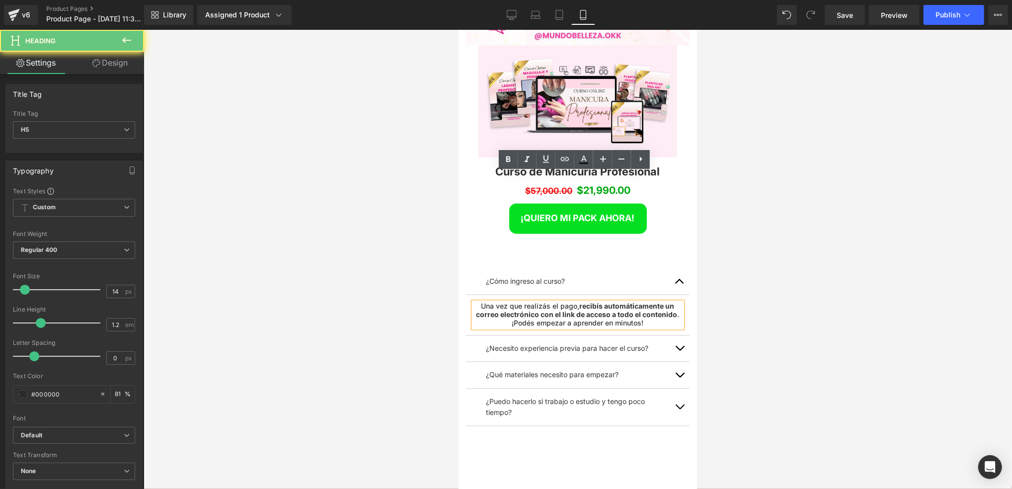
click at [646, 302] on h5 "Una vez que realizás el pago, recibís automáticamente un correo electrónico con…" at bounding box center [577, 314] width 209 height 25
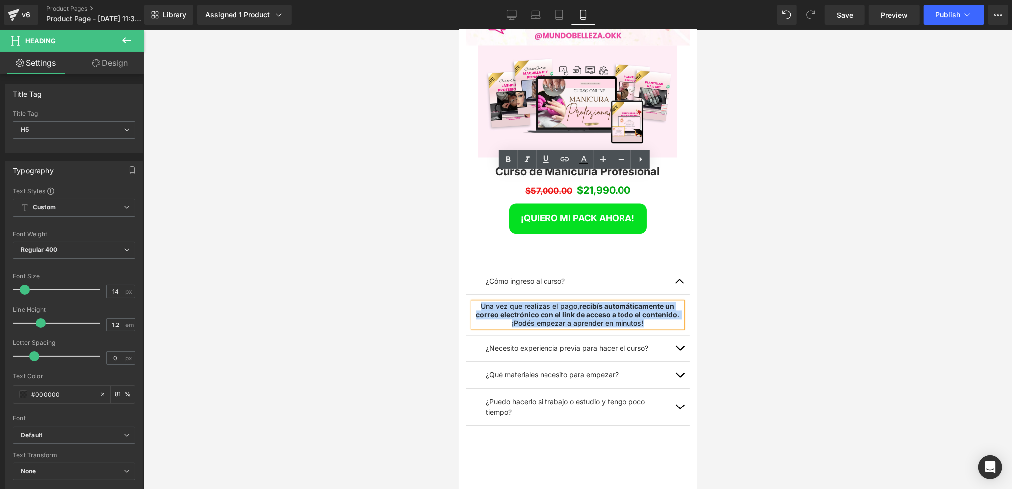
drag, startPoint x: 646, startPoint y: 195, endPoint x: 473, endPoint y: 169, distance: 175.5
click at [473, 295] on article "Una vez que realizás el pago, recibís automáticamente un correo electrónico con…" at bounding box center [578, 315] width 224 height 40
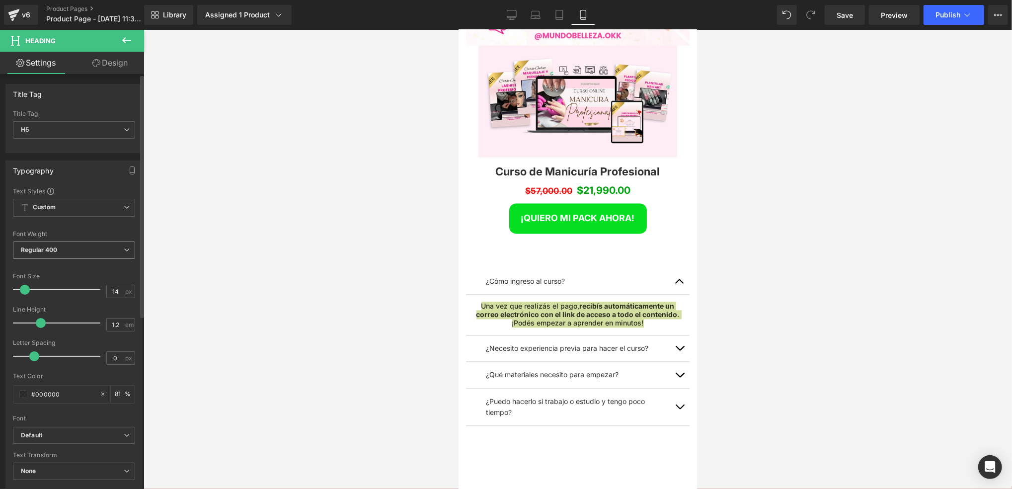
click at [70, 250] on span "Regular 400" at bounding box center [74, 250] width 122 height 17
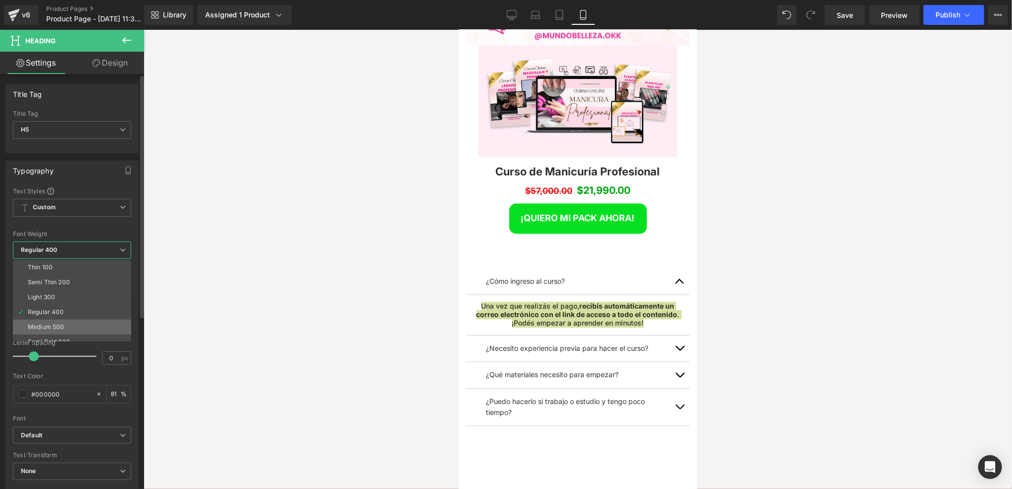
click at [69, 321] on li "Medium 500" at bounding box center [74, 327] width 123 height 15
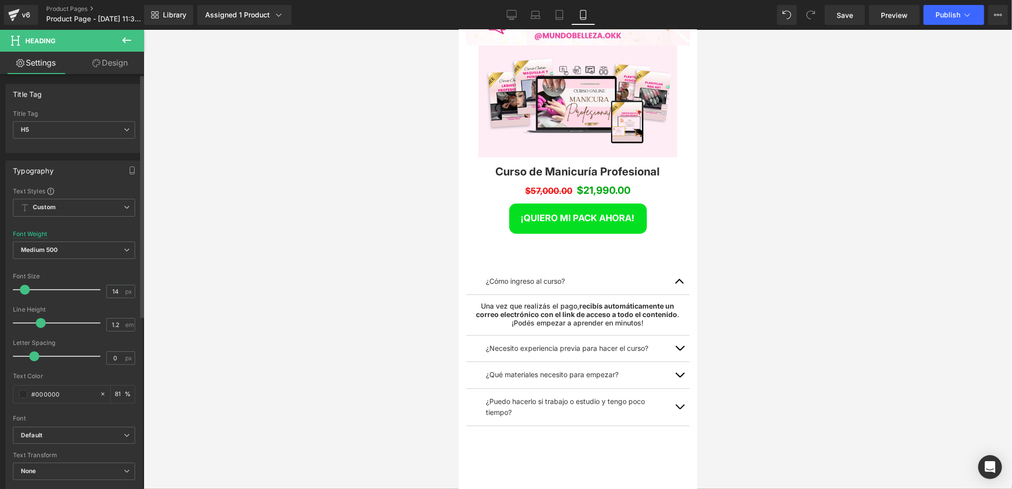
click at [93, 239] on div "Font Weight Medium 500 Thin 100 Semi Thin 200 Light 300 Regular 400 Medium 500 …" at bounding box center [74, 251] width 122 height 40
click at [95, 249] on span "Medium 500" at bounding box center [74, 250] width 122 height 17
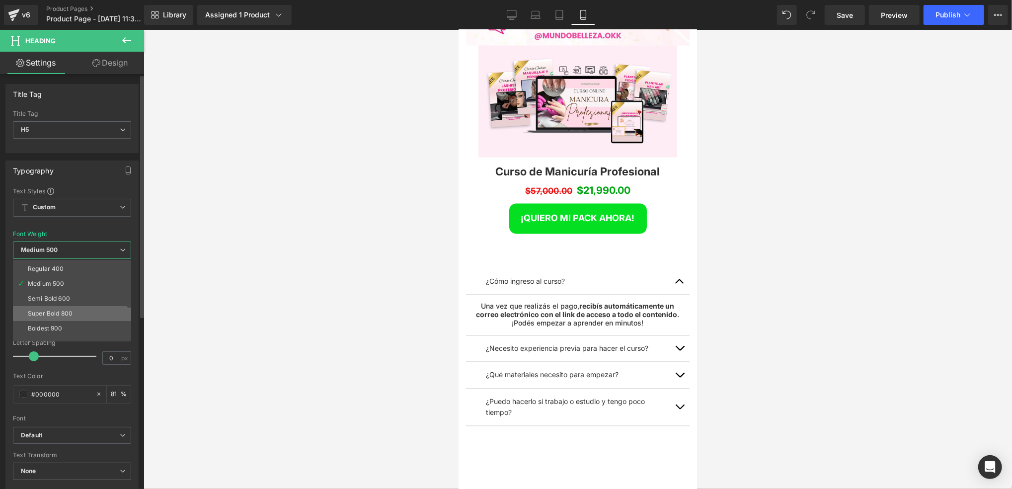
scroll to position [66, 0]
click at [72, 279] on li "Semi Bold 600" at bounding box center [74, 275] width 123 height 15
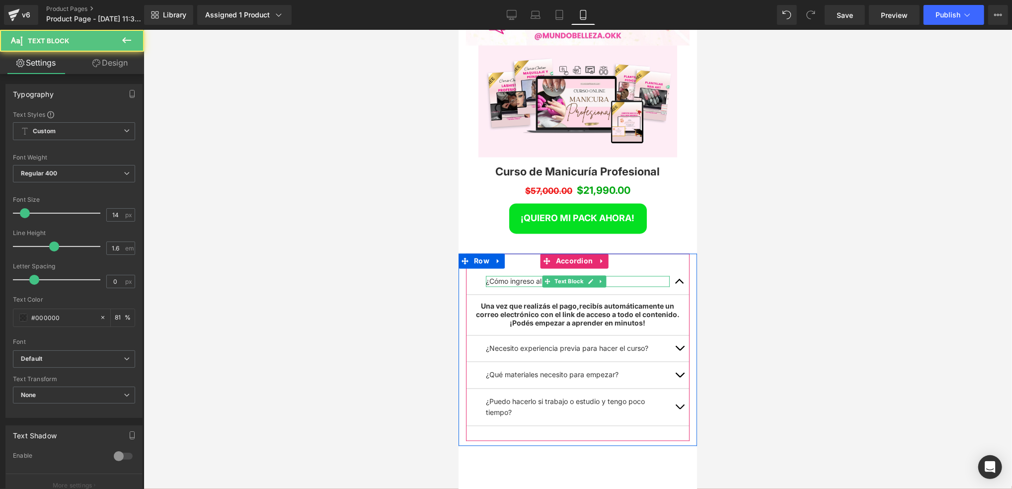
click at [541, 276] on p "¿Cómo ingreso al curso?" at bounding box center [578, 281] width 184 height 11
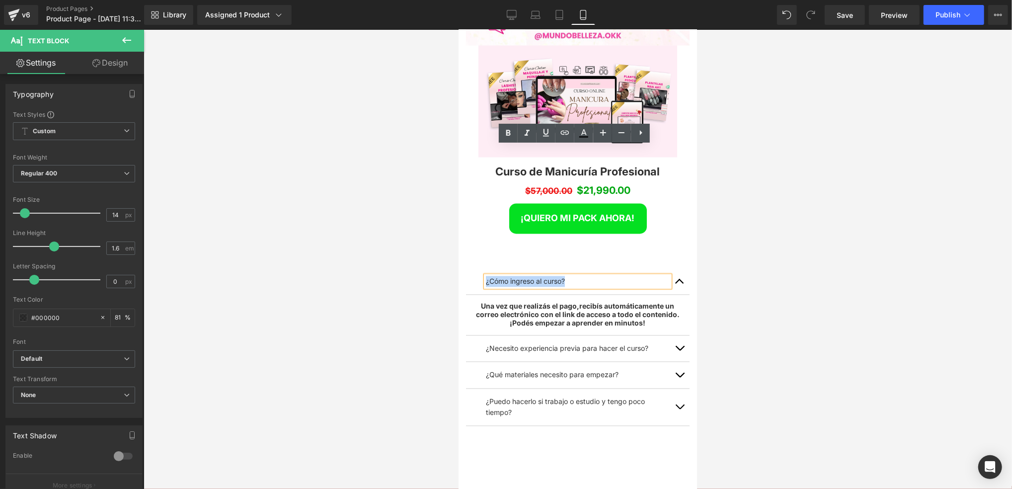
drag, startPoint x: 566, startPoint y: 152, endPoint x: 466, endPoint y: 152, distance: 99.9
click at [466, 268] on div "¿Cómo ingreso al curso? Text Block" at bounding box center [578, 281] width 224 height 26
click at [509, 134] on icon at bounding box center [509, 133] width 12 height 12
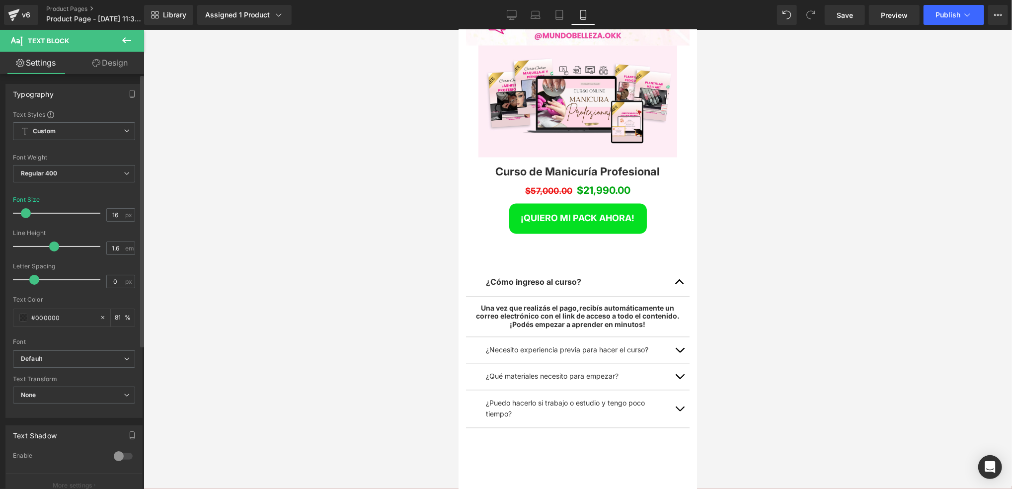
scroll to position [5182, 232]
type input "18"
click at [31, 215] on span at bounding box center [28, 213] width 10 height 10
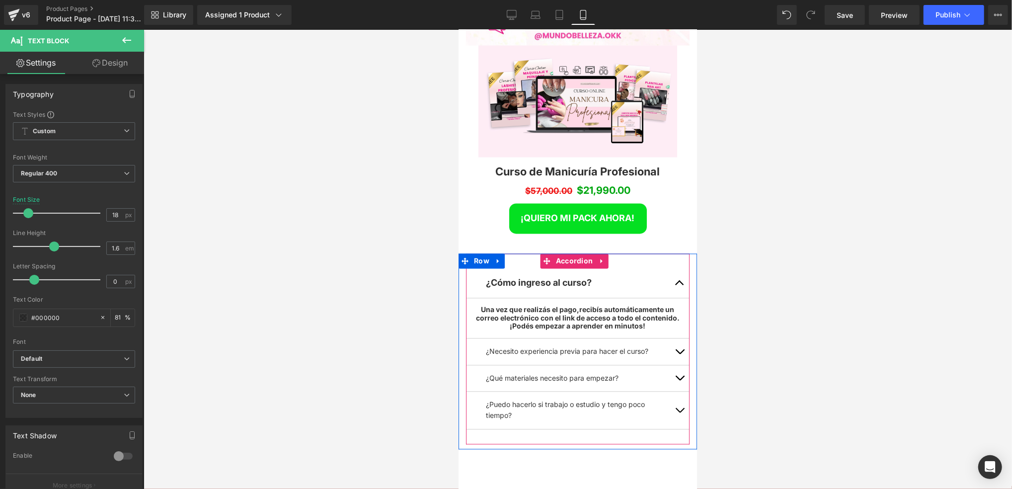
click at [679, 285] on span "button" at bounding box center [679, 285] width 0 height 0
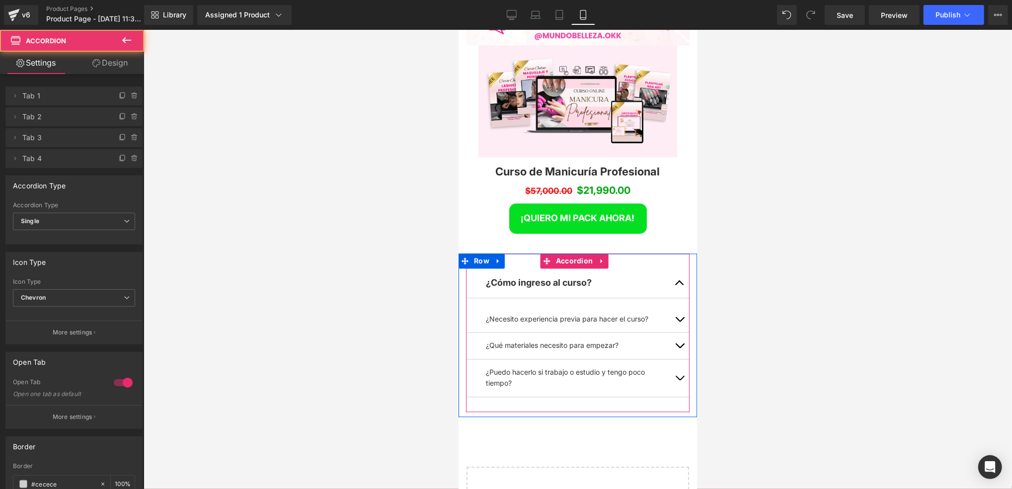
scroll to position [5143, 232]
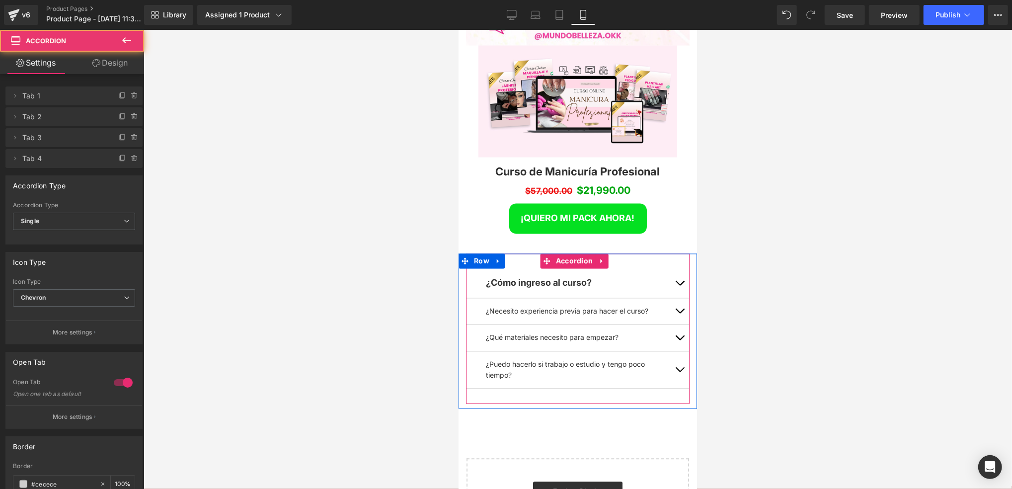
click at [679, 285] on span "button" at bounding box center [679, 285] width 0 height 0
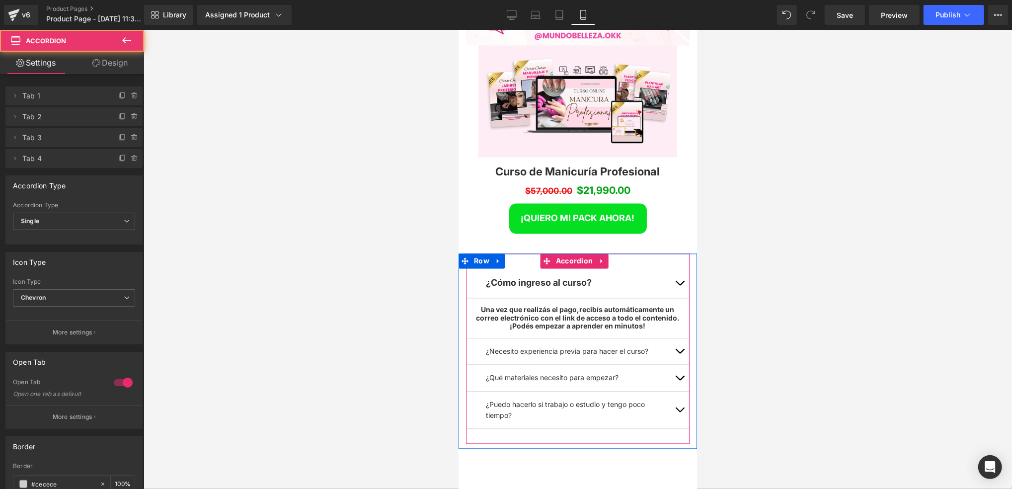
scroll to position [5184, 232]
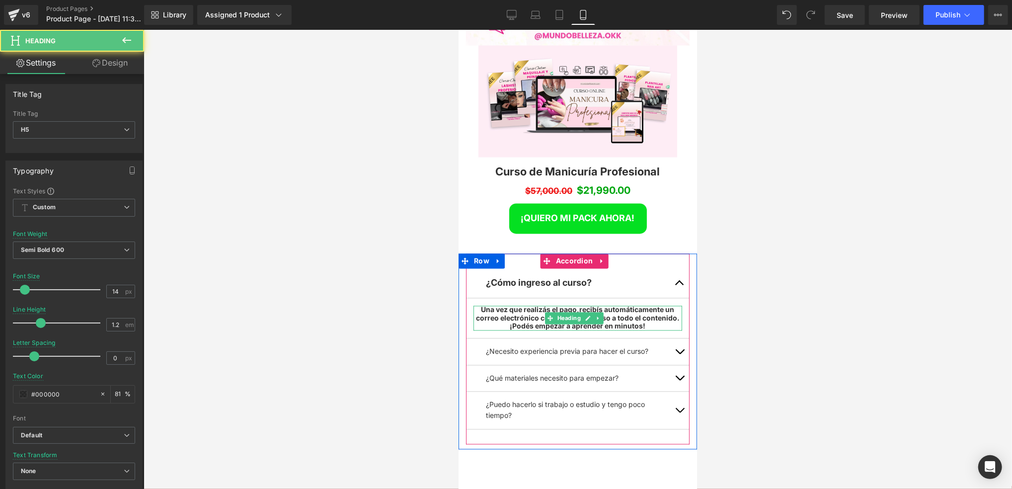
click at [648, 306] on h5 "Una vez que realizás el pago, recibís automáticamente un correo electrónico con…" at bounding box center [577, 318] width 209 height 25
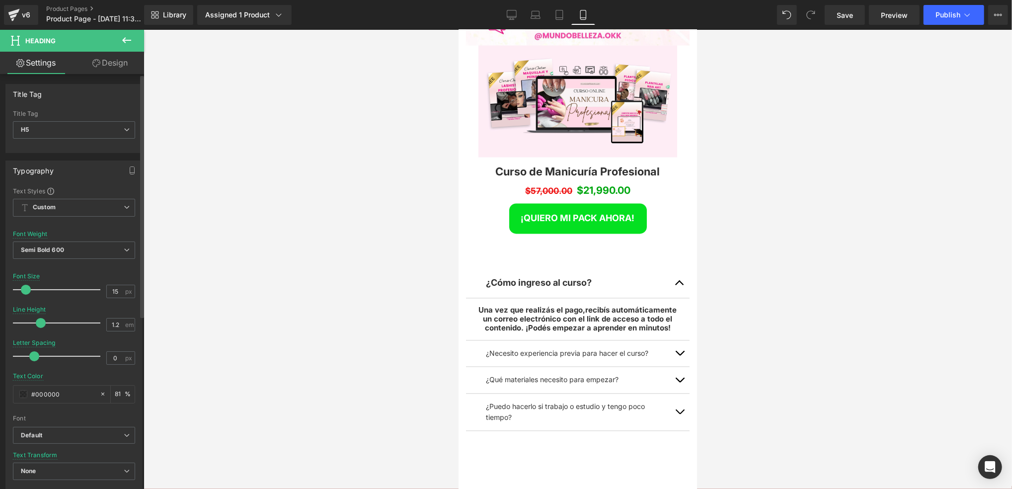
scroll to position [4, 4]
type input "14"
drag, startPoint x: 20, startPoint y: 292, endPoint x: 25, endPoint y: 293, distance: 5.0
click at [25, 293] on div at bounding box center [59, 290] width 83 height 20
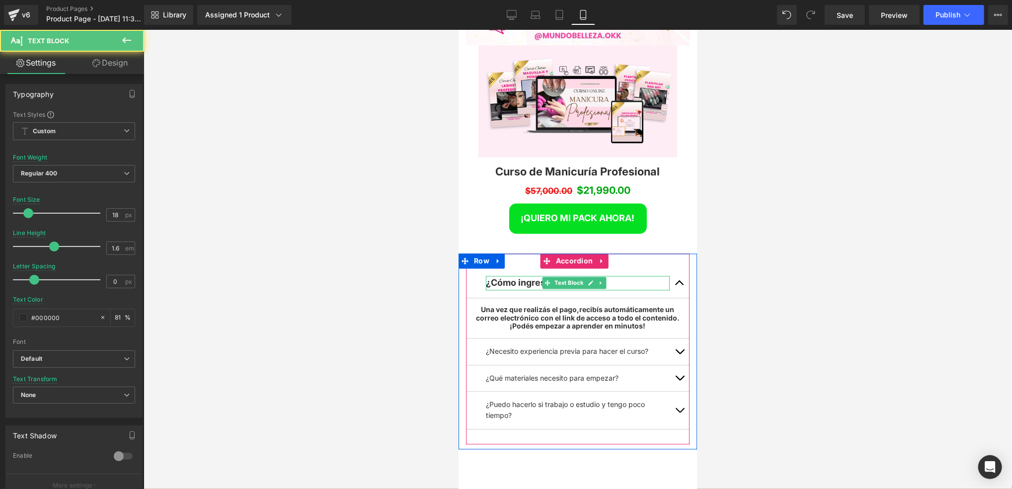
click at [606, 276] on p "¿Cómo ingreso al curso?" at bounding box center [578, 283] width 184 height 14
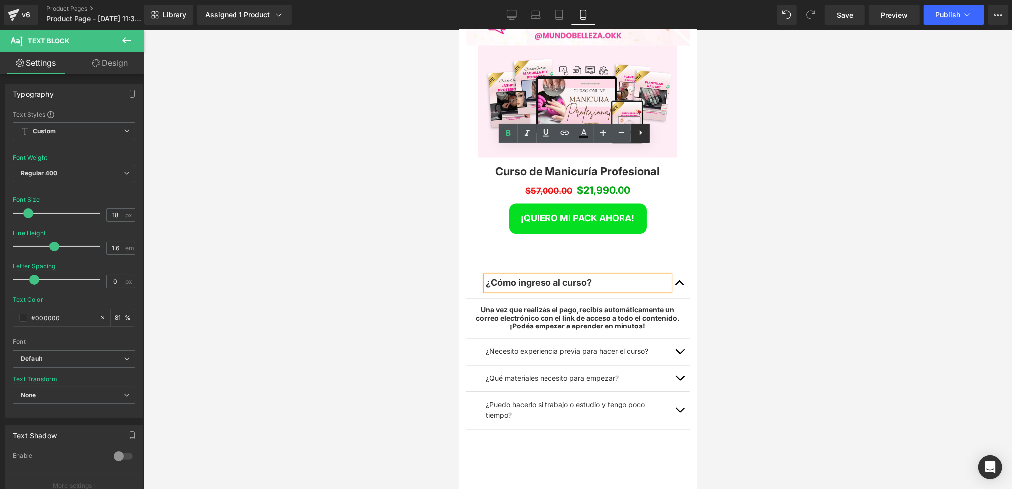
click at [632, 132] on link at bounding box center [640, 133] width 19 height 19
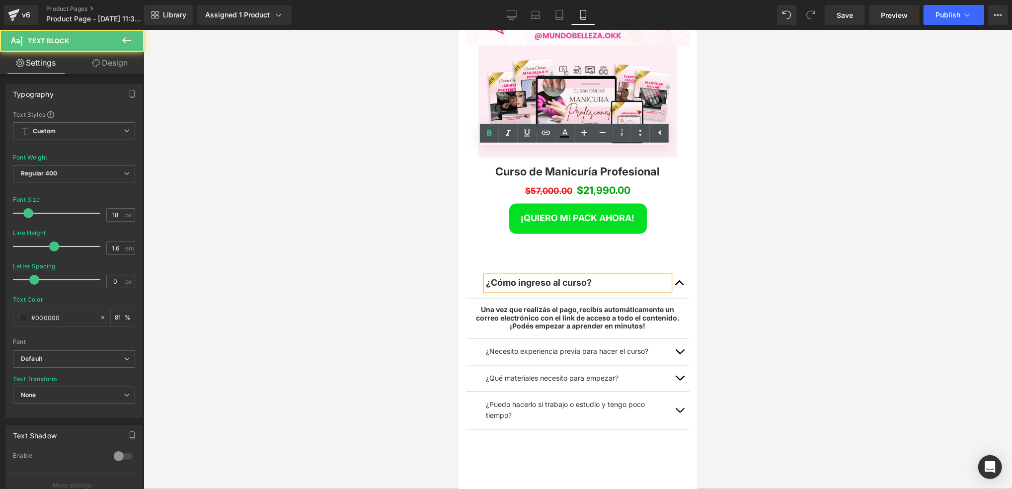
click at [612, 276] on p "¿Cómo ingreso al curso?" at bounding box center [578, 283] width 184 height 14
click at [488, 277] on span "¿Cómo ingreso al curso?" at bounding box center [539, 282] width 106 height 10
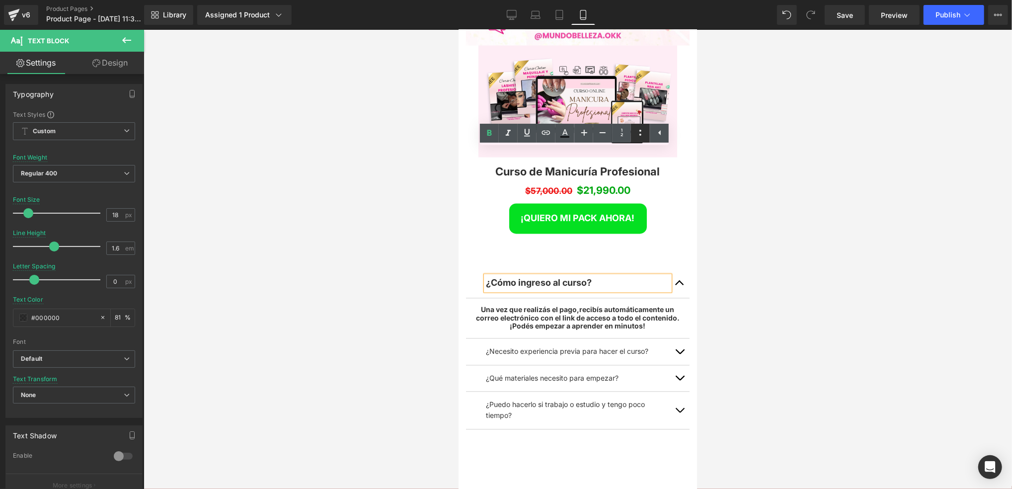
click at [640, 130] on icon at bounding box center [641, 133] width 12 height 12
click at [596, 277] on span "¿Cómo ingreso al curso?" at bounding box center [551, 282] width 106 height 10
drag, startPoint x: 496, startPoint y: 155, endPoint x: 486, endPoint y: 156, distance: 9.5
click at [486, 276] on li "¿Cómo ingreso al curso?" at bounding box center [578, 283] width 184 height 14
click at [563, 133] on icon at bounding box center [565, 133] width 12 height 12
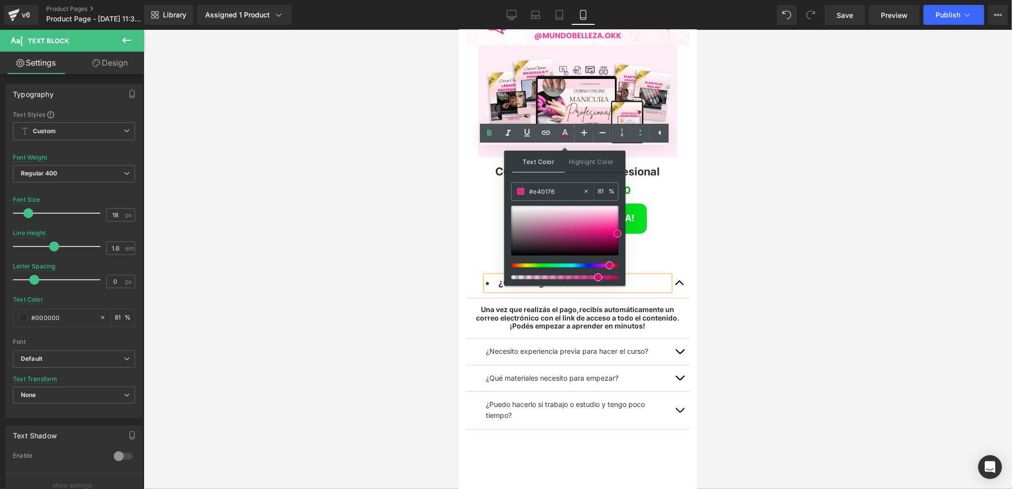
click at [619, 232] on span at bounding box center [618, 234] width 8 height 8
click at [684, 253] on div "¿Cómo ingreso al curso? Text Block Una vez que realizás el pago, recibís automá…" at bounding box center [577, 348] width 239 height 191
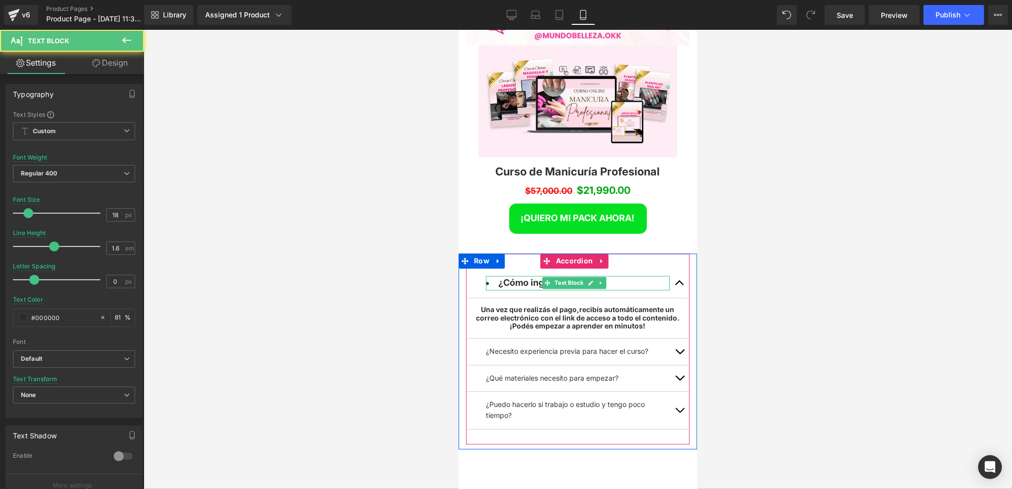
click at [607, 276] on li "¿Cómo ingreso al curso?" at bounding box center [578, 283] width 184 height 14
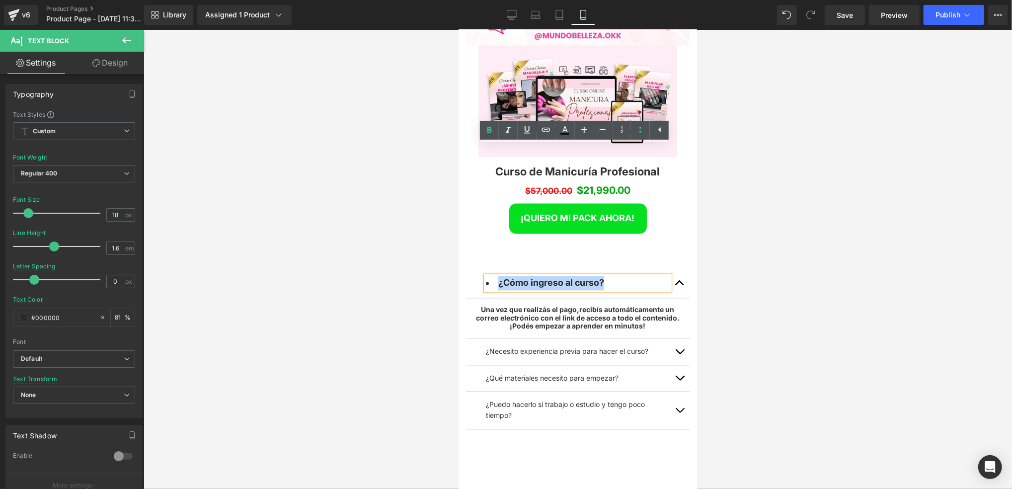
drag, startPoint x: 625, startPoint y: 153, endPoint x: 981, endPoint y: 169, distance: 356.2
click at [492, 276] on li "¿Cómo ingreso al curso?" at bounding box center [578, 283] width 184 height 14
click at [569, 129] on icon at bounding box center [565, 130] width 12 height 12
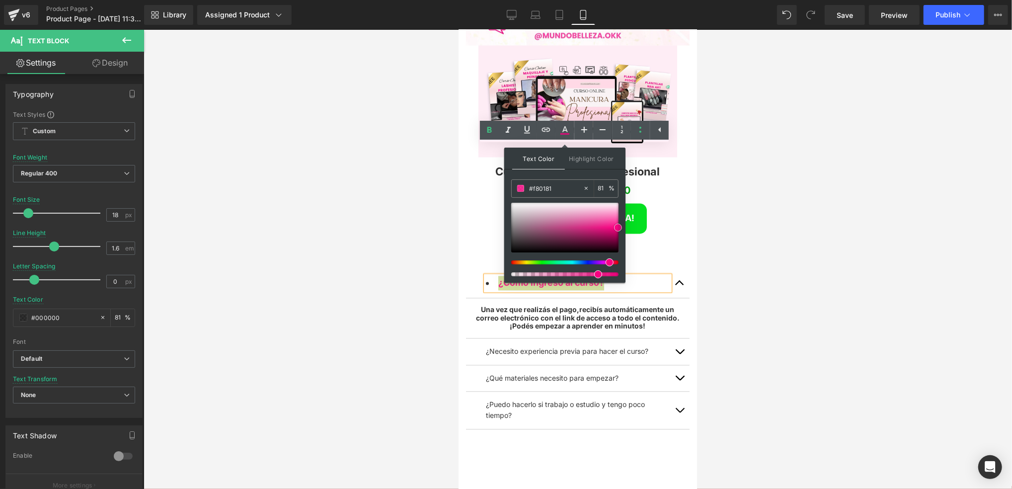
type input "#f70281"
click at [613, 228] on span at bounding box center [617, 228] width 8 height 8
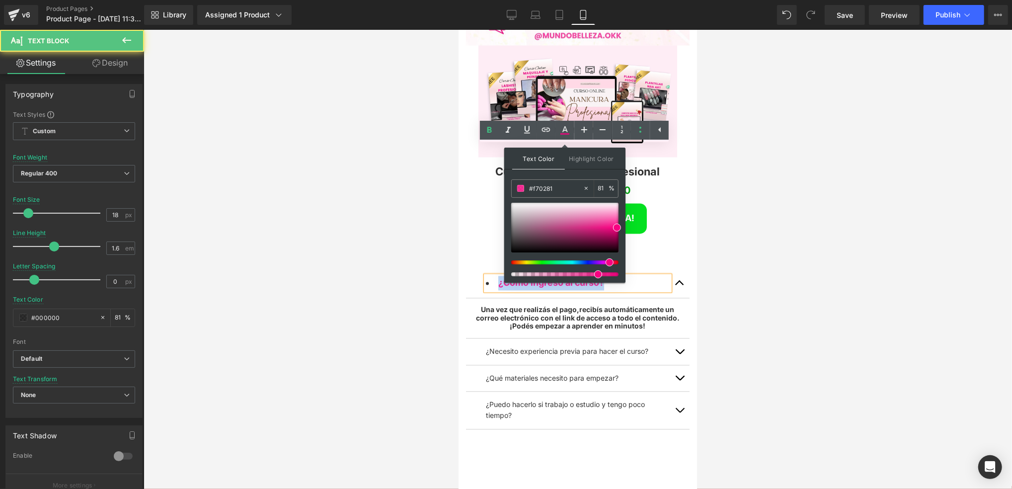
click at [649, 276] on li "¿Cómo ingreso al curso?" at bounding box center [578, 283] width 184 height 14
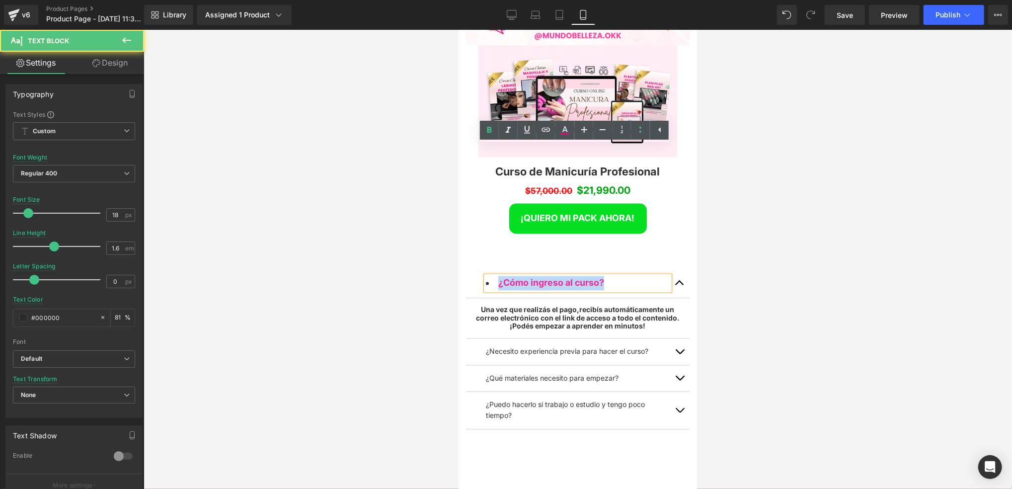
click at [652, 305] on span "recibís automáticamente un correo electrónico con el link de acceso a todo el c…" at bounding box center [576, 313] width 201 height 17
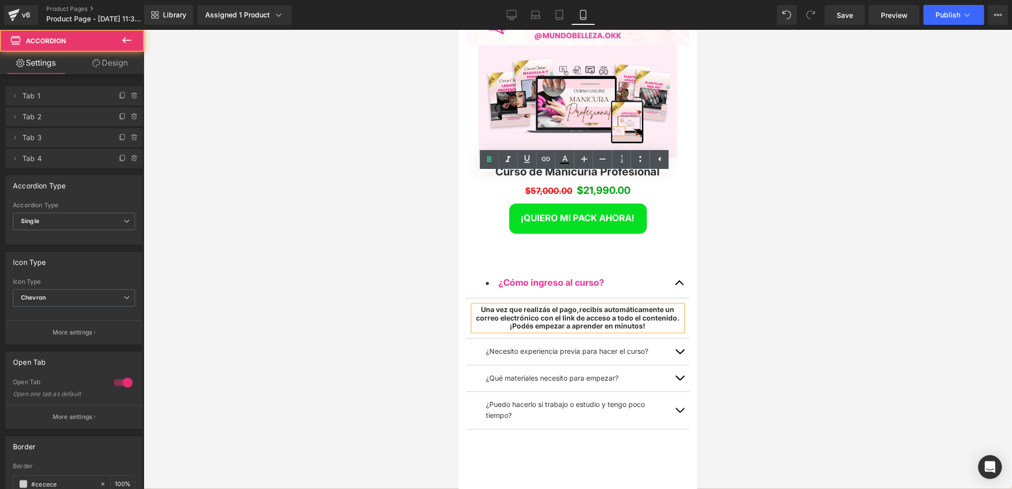
click at [679, 354] on span "button" at bounding box center [679, 354] width 0 height 0
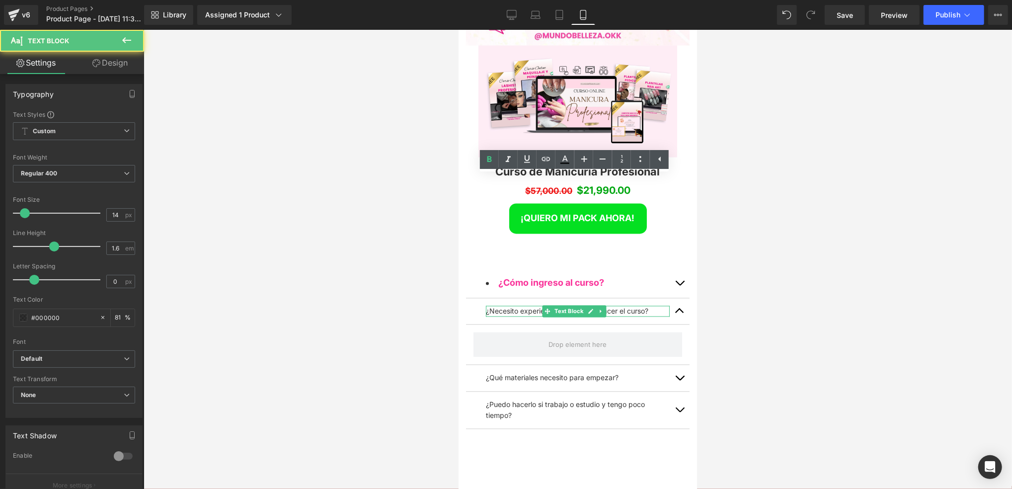
click at [650, 306] on p "¿Necesito experiencia previa para hacer el curso?" at bounding box center [578, 311] width 184 height 11
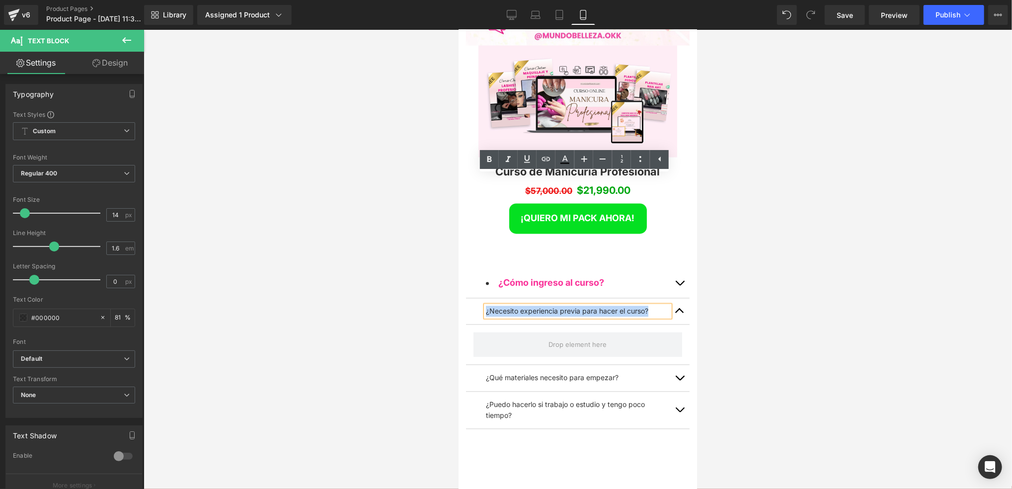
drag, startPoint x: 650, startPoint y: 181, endPoint x: 485, endPoint y: 183, distance: 165.0
click at [486, 306] on p "¿Necesito experiencia previa para hacer el curso?" at bounding box center [578, 311] width 184 height 11
click at [487, 160] on icon at bounding box center [490, 160] width 12 height 12
click at [570, 161] on icon at bounding box center [565, 160] width 12 height 12
type input "#000000"
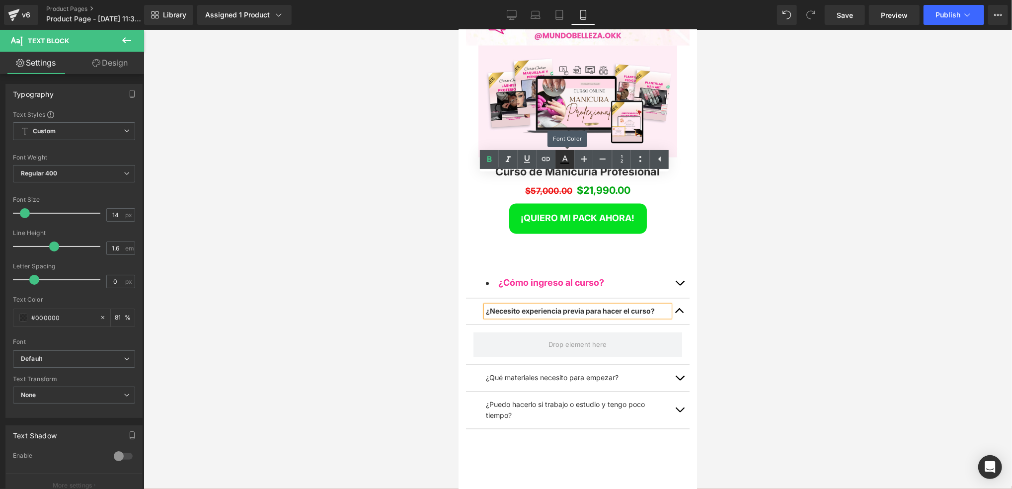
type input "81"
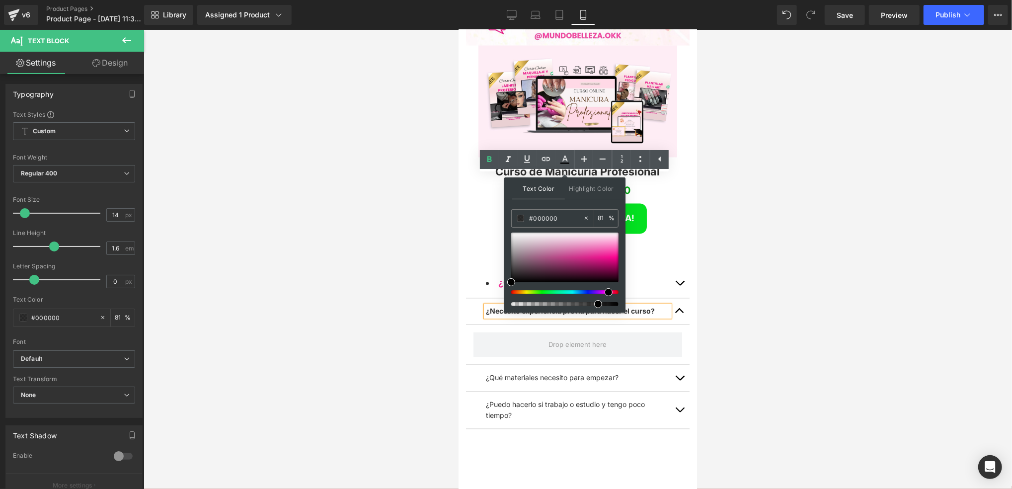
drag, startPoint x: 605, startPoint y: 293, endPoint x: 613, endPoint y: 262, distance: 31.5
click at [605, 291] on div at bounding box center [560, 292] width 107 height 4
drag, startPoint x: 614, startPoint y: 247, endPoint x: 624, endPoint y: 237, distance: 13.7
click at [615, 255] on div at bounding box center [564, 258] width 107 height 50
click at [646, 306] on div "¿Necesito experiencia previa para hacer el curso?" at bounding box center [578, 311] width 184 height 11
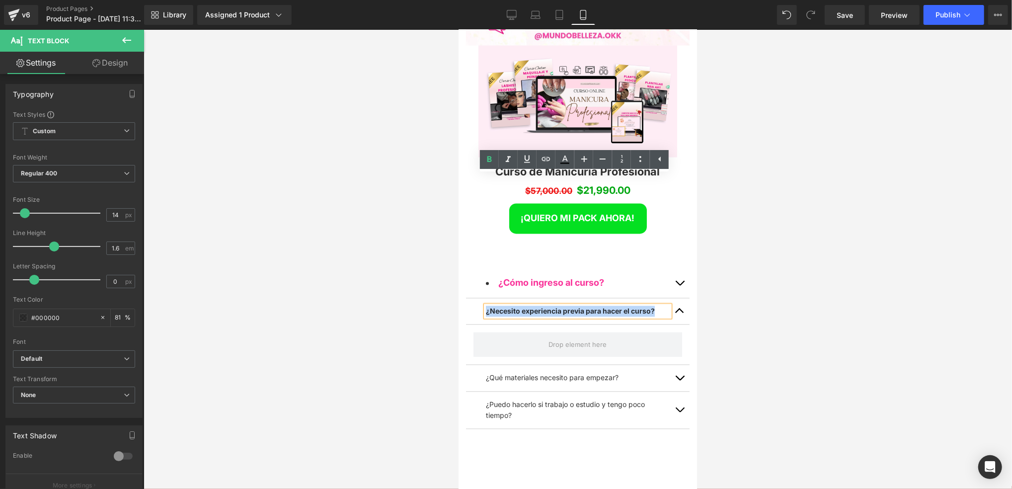
drag, startPoint x: 653, startPoint y: 182, endPoint x: 970, endPoint y: 199, distance: 317.6
click at [486, 306] on p "¿Necesito experiencia previa para hacer el curso?" at bounding box center [578, 311] width 184 height 11
click at [567, 157] on icon at bounding box center [565, 160] width 12 height 12
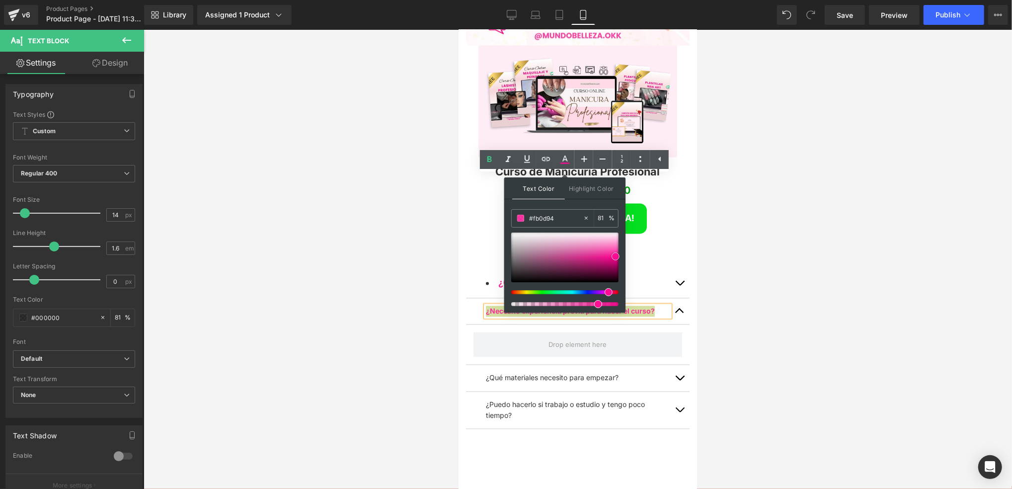
click at [615, 257] on span at bounding box center [616, 256] width 8 height 8
click at [643, 332] on span at bounding box center [577, 344] width 209 height 25
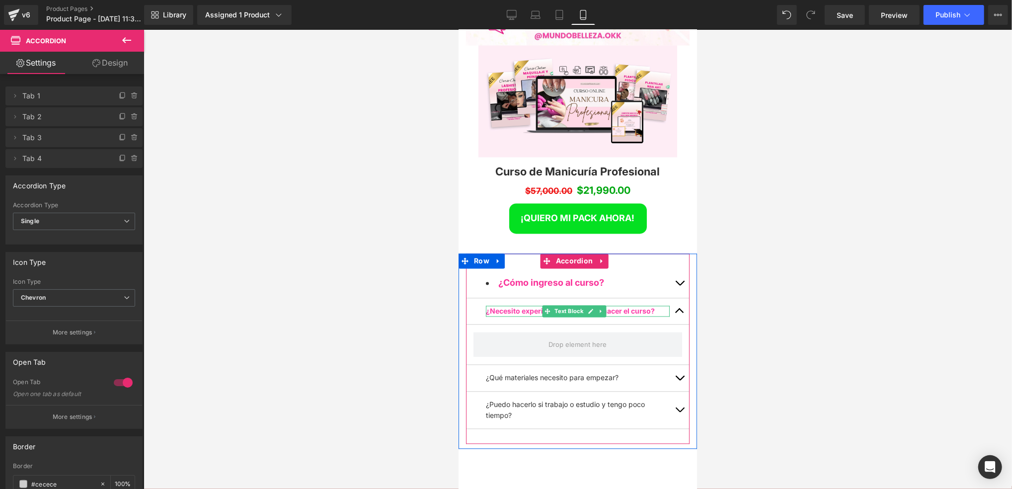
click at [610, 307] on span "¿Necesito experiencia previa para hacer el curso?" at bounding box center [570, 311] width 169 height 8
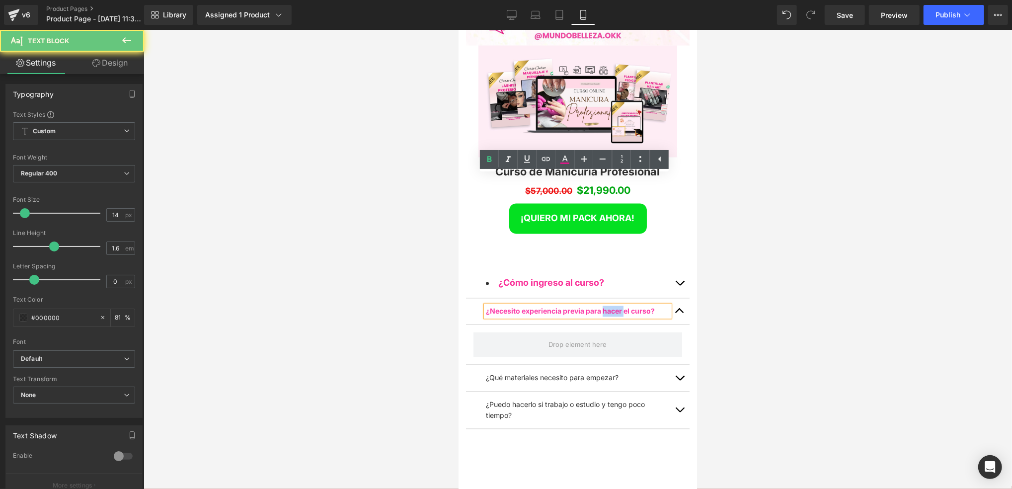
click at [610, 307] on span "¿Necesito experiencia previa para hacer el curso?" at bounding box center [570, 311] width 169 height 8
click at [646, 307] on span "¿Necesito experiencia previa para hacer el curso?" at bounding box center [570, 311] width 169 height 8
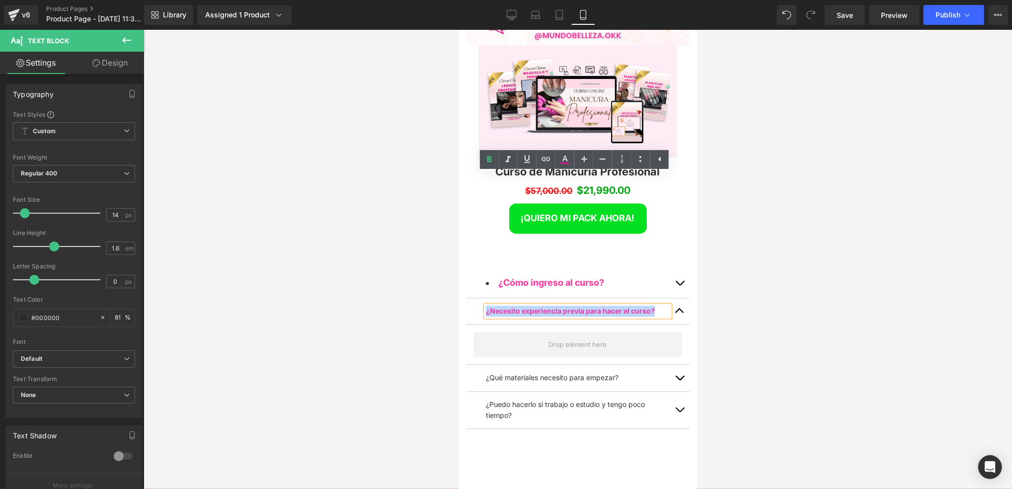
drag, startPoint x: 656, startPoint y: 182, endPoint x: 487, endPoint y: 182, distance: 169.0
click at [487, 306] on p "¿Necesito experiencia previa para hacer el curso?" at bounding box center [578, 311] width 184 height 11
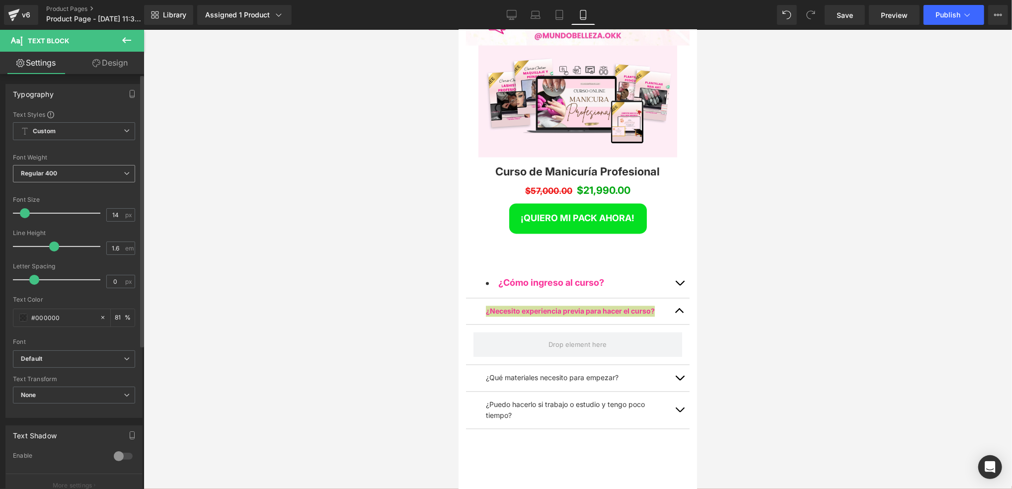
click at [53, 172] on b "Regular 400" at bounding box center [39, 172] width 37 height 7
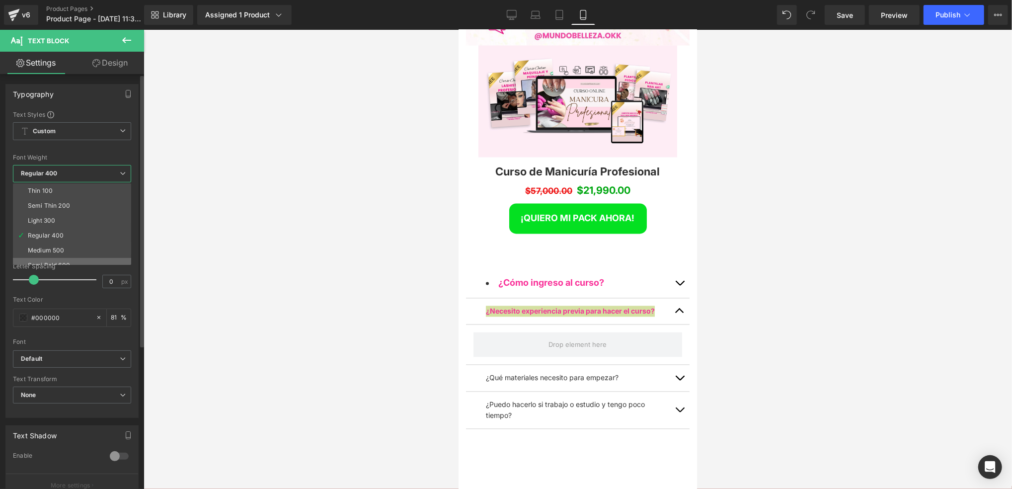
click at [75, 260] on li "Semi Bold 600" at bounding box center [74, 265] width 123 height 15
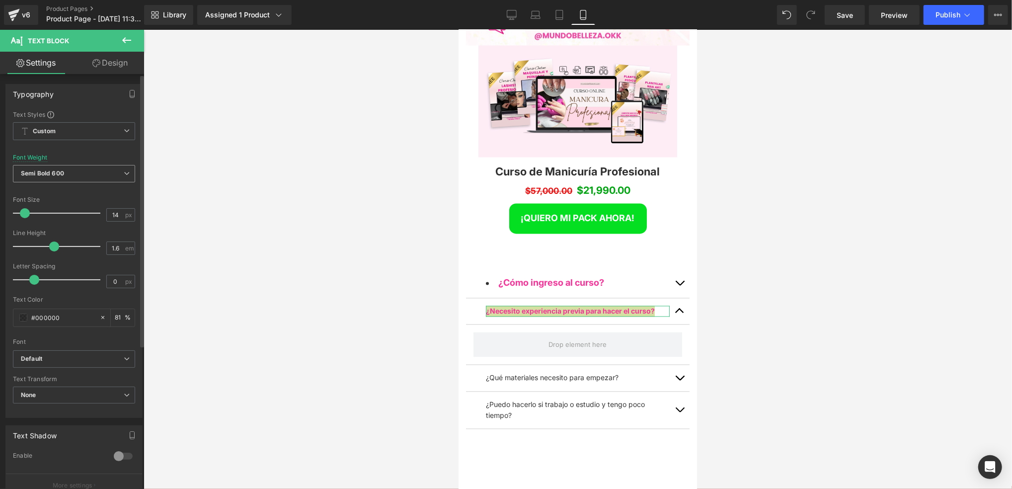
click at [88, 172] on span "Semi Bold 600" at bounding box center [74, 173] width 122 height 17
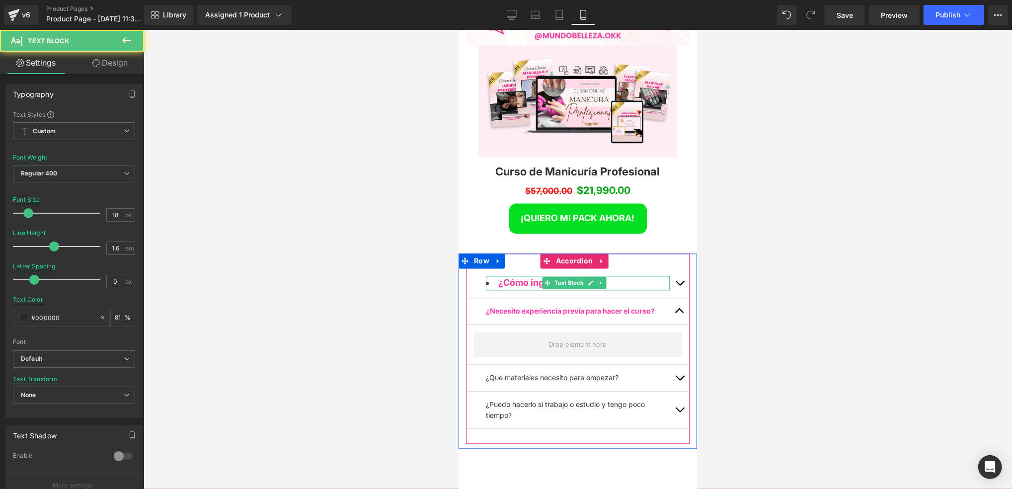
click at [528, 277] on span "¿Cómo ingreso al curso?" at bounding box center [551, 282] width 106 height 10
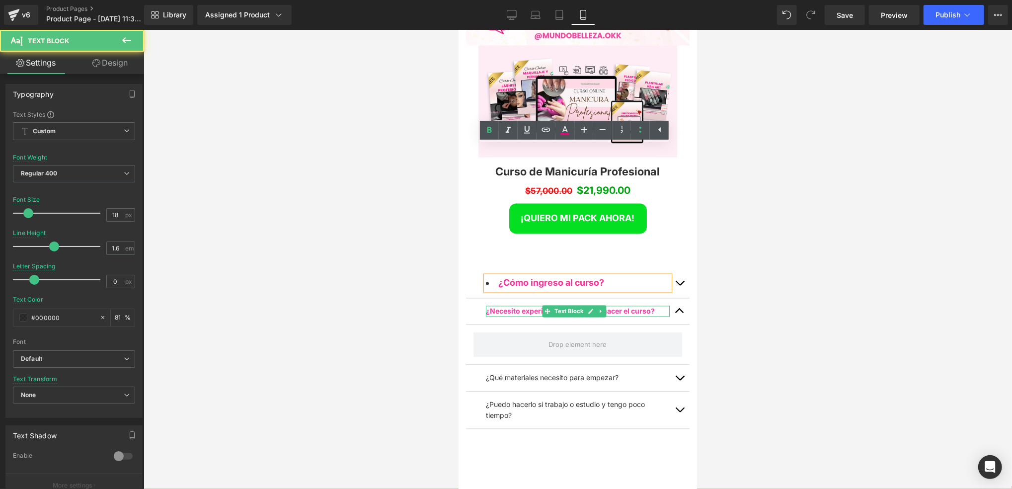
click at [530, 307] on span "¿Necesito experiencia previa para hacer el curso?" at bounding box center [570, 311] width 169 height 8
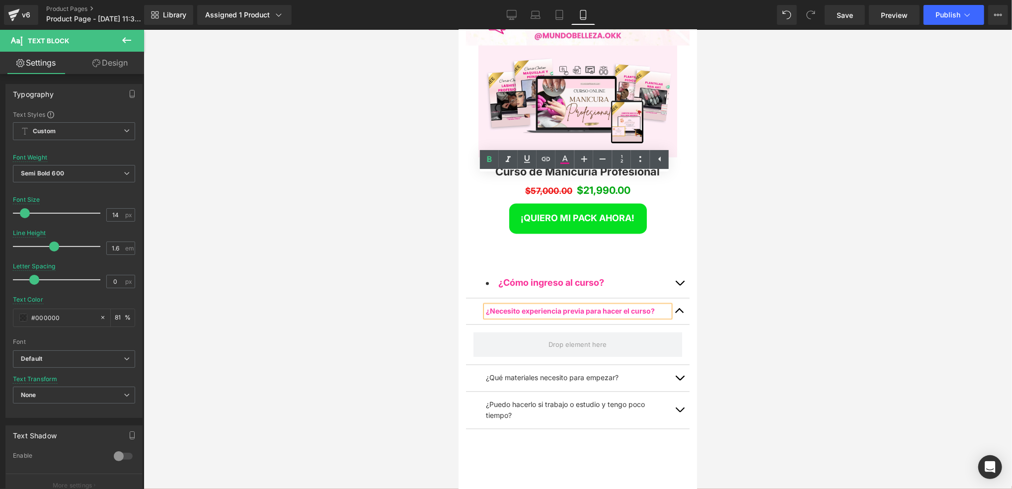
click at [513, 372] on p "¿Qué materiales necesito para empezar?" at bounding box center [578, 377] width 184 height 11
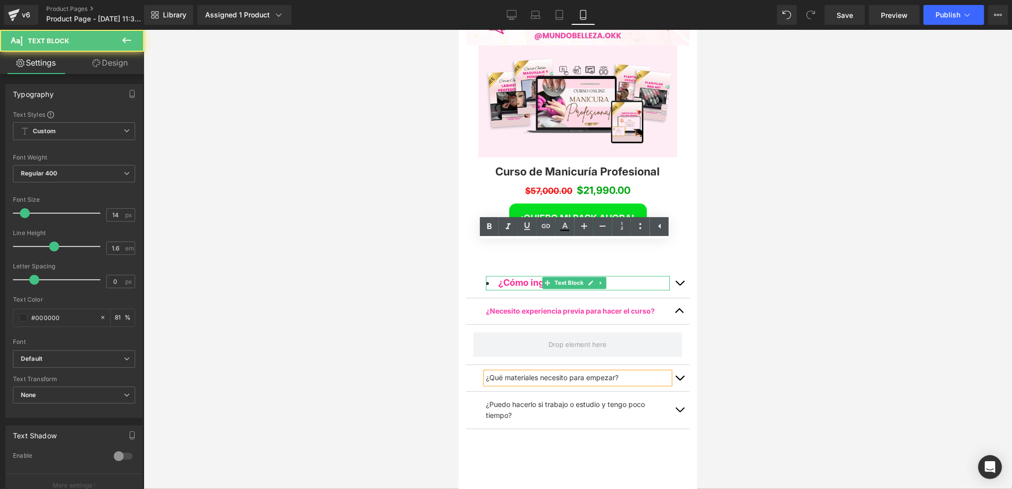
click at [557, 277] on span "Text Block" at bounding box center [568, 283] width 33 height 12
click at [513, 277] on span "¿Cómo ingreso al curso?" at bounding box center [551, 282] width 106 height 10
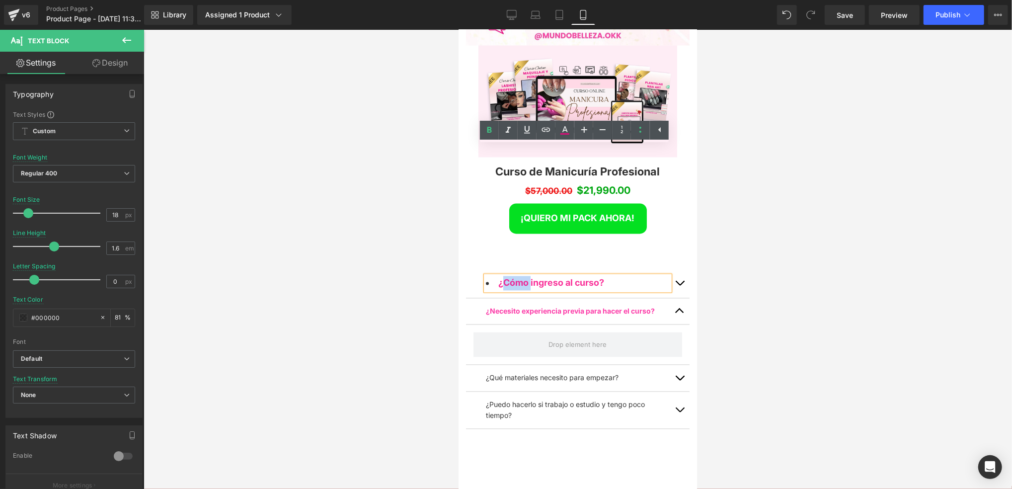
click at [513, 277] on span "¿Cómo ingreso al curso?" at bounding box center [551, 282] width 106 height 10
click at [543, 305] on span at bounding box center [547, 311] width 10 height 12
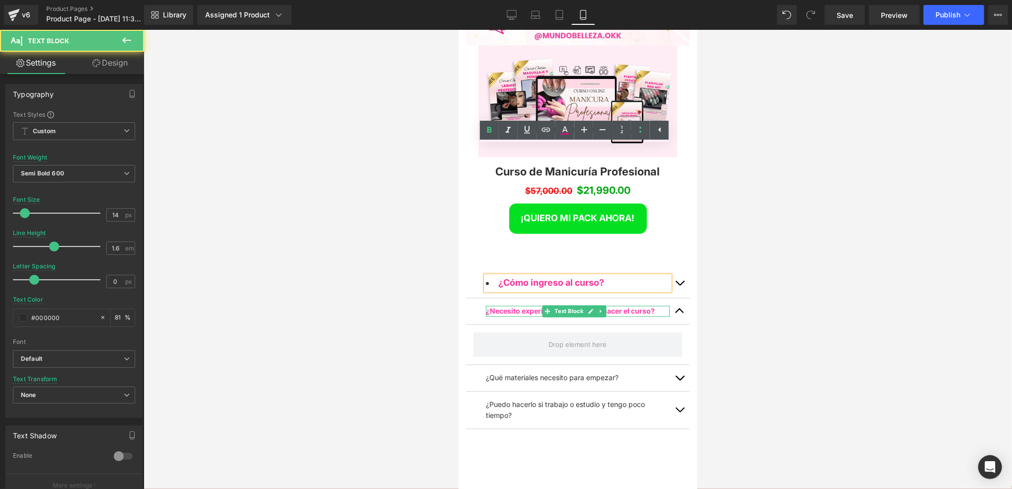
click at [524, 307] on span "¿Necesito experiencia previa para hacer el curso?" at bounding box center [570, 311] width 169 height 8
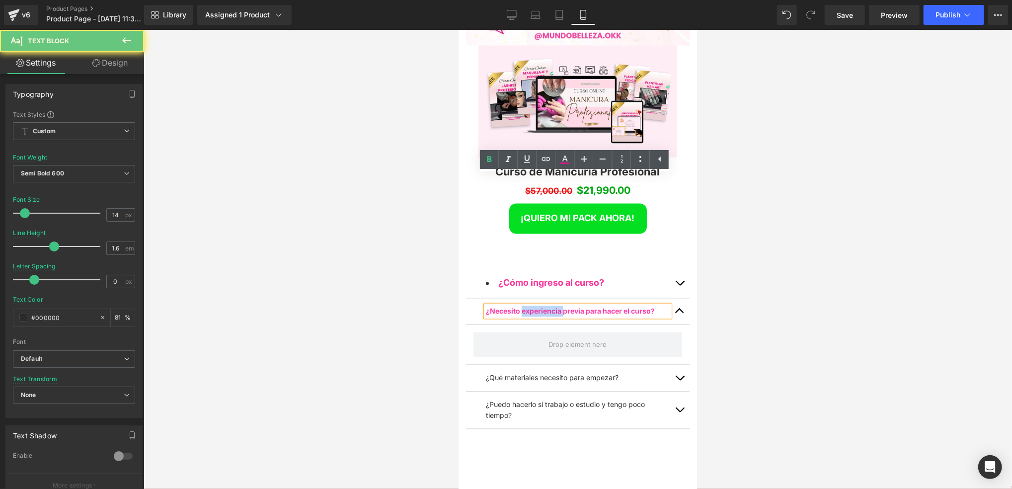
click at [524, 307] on span "¿Necesito experiencia previa para hacer el curso?" at bounding box center [570, 311] width 169 height 8
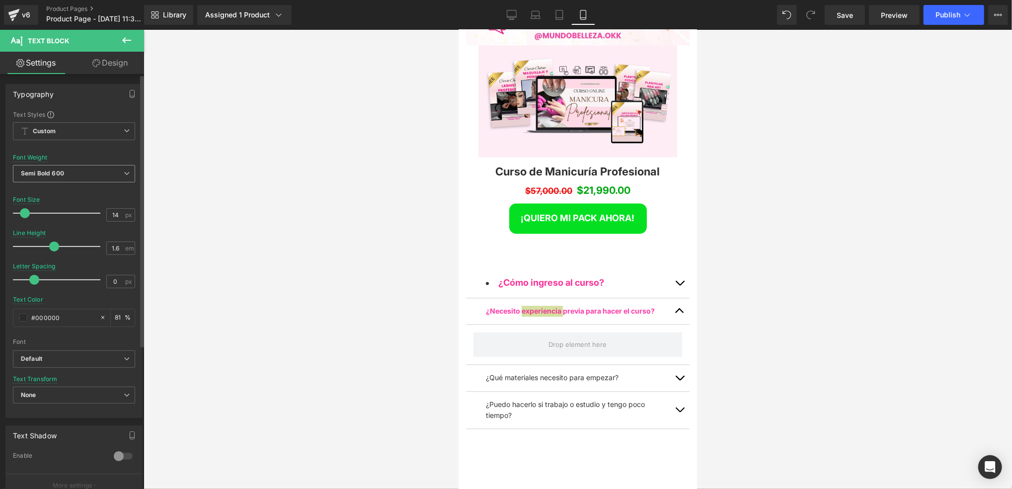
click at [88, 169] on span "Semi Bold 600" at bounding box center [74, 173] width 122 height 17
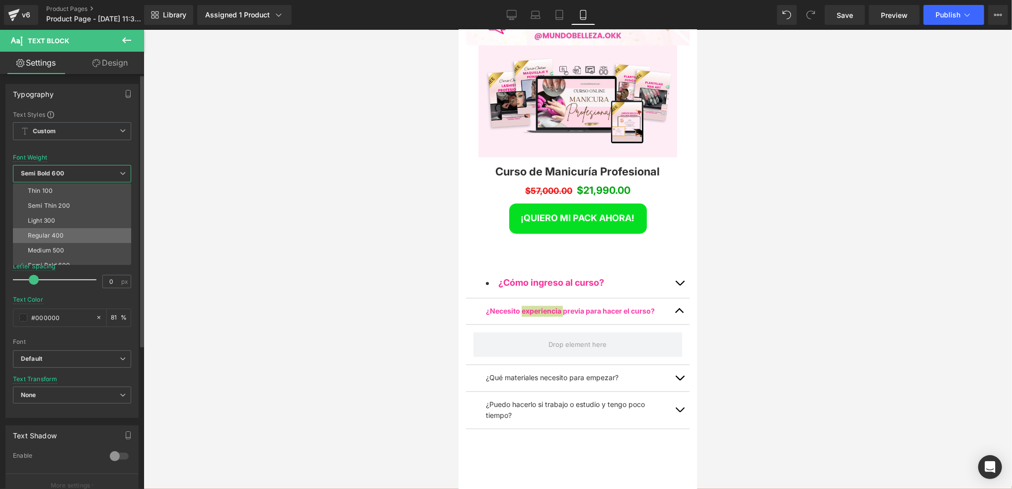
click at [64, 235] on li "Regular 400" at bounding box center [74, 235] width 123 height 15
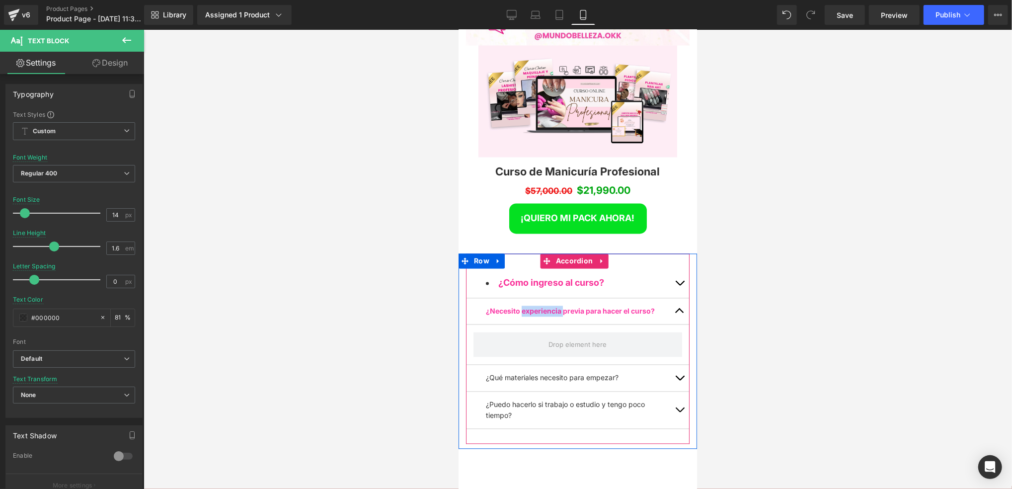
click at [478, 298] on div "¿Necesito experiencia previa para hacer el curso? Text Block" at bounding box center [578, 311] width 224 height 26
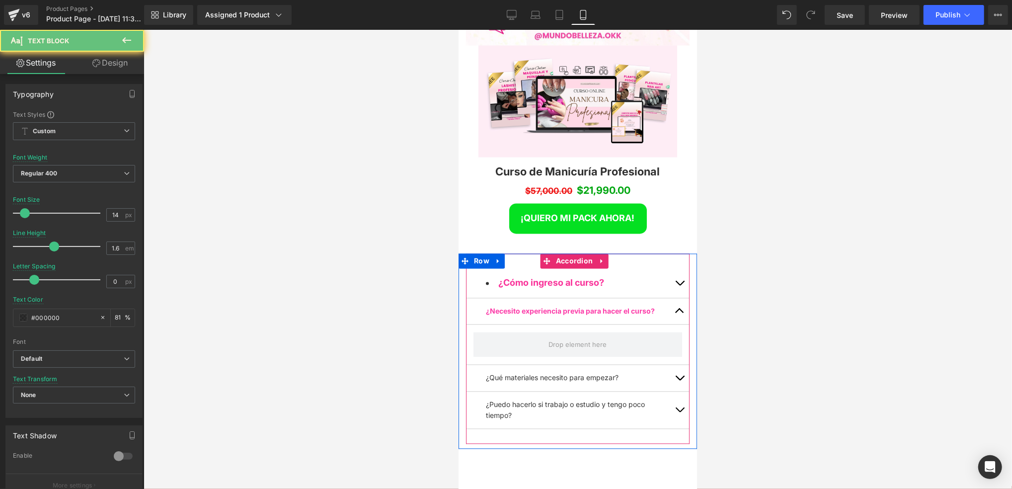
click at [491, 307] on span "¿Necesito experiencia previa para hacer el curso?" at bounding box center [570, 311] width 169 height 8
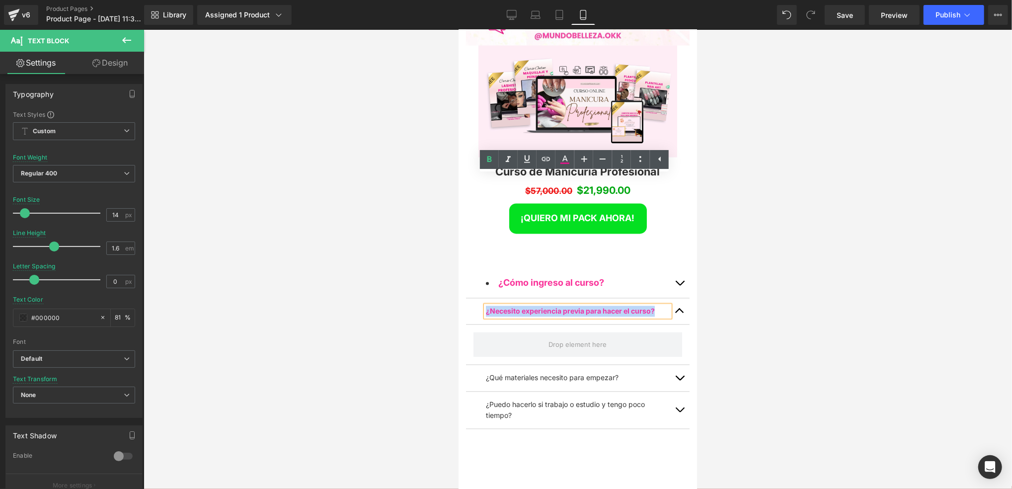
click at [486, 306] on div "¿Necesito experiencia previa para hacer el curso?" at bounding box center [578, 311] width 184 height 11
click at [490, 155] on icon at bounding box center [490, 160] width 12 height 12
click at [490, 158] on icon at bounding box center [490, 160] width 12 height 12
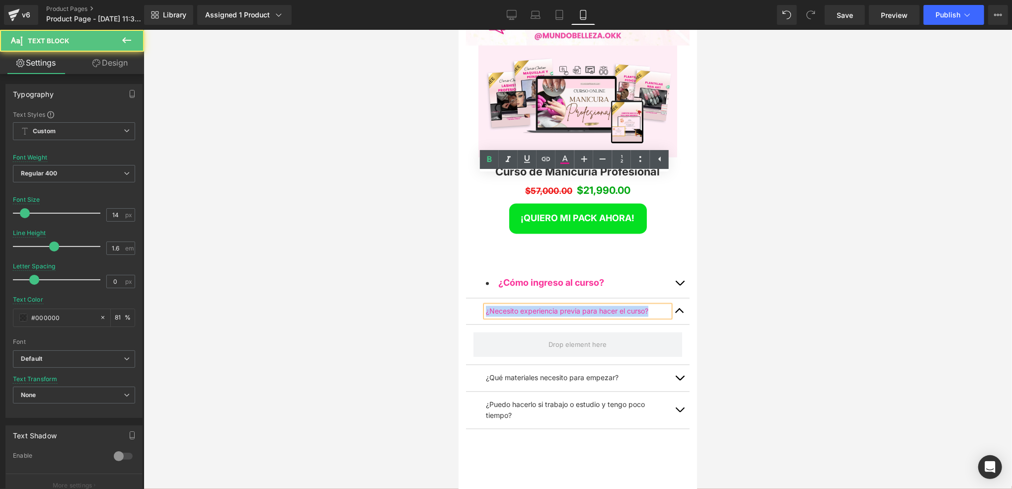
drag, startPoint x: 644, startPoint y: 182, endPoint x: 482, endPoint y: 180, distance: 162.6
click at [482, 298] on div "¿Necesito experiencia previa para hacer el curso? Text Block" at bounding box center [578, 311] width 224 height 26
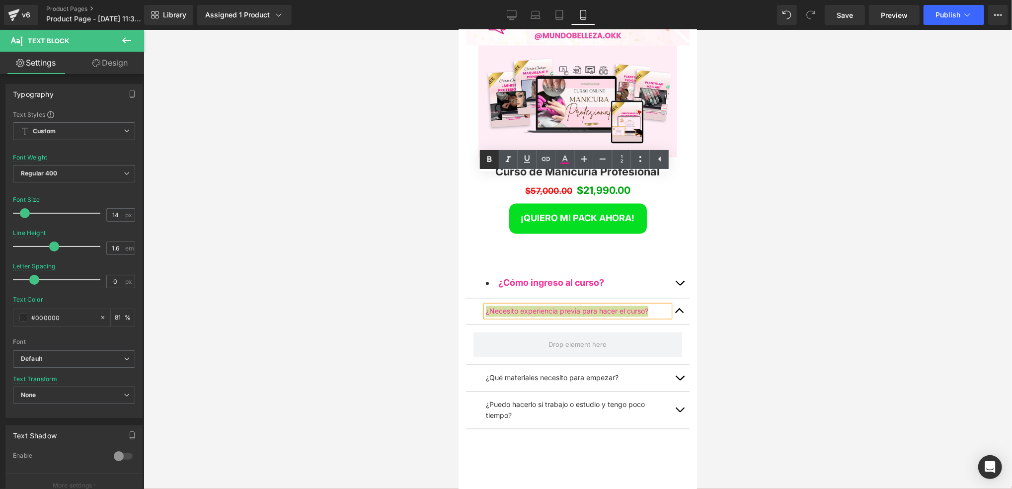
click at [491, 159] on icon at bounding box center [490, 160] width 12 height 12
click at [562, 163] on icon at bounding box center [565, 163] width 9 height 1
type input "#000000"
type input "81"
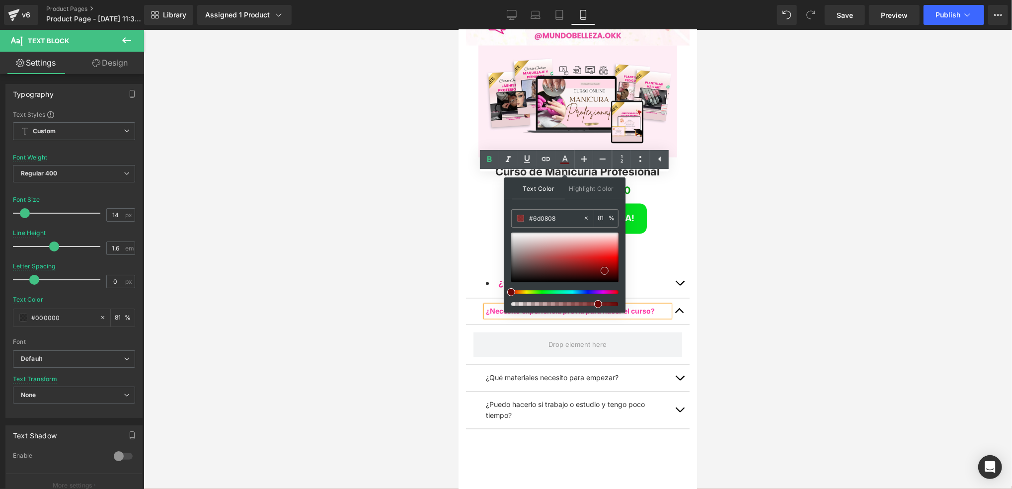
click at [605, 271] on div at bounding box center [564, 258] width 107 height 50
drag, startPoint x: 604, startPoint y: 291, endPoint x: 605, endPoint y: 277, distance: 14.4
click at [607, 288] on div at bounding box center [564, 270] width 107 height 74
drag, startPoint x: 601, startPoint y: 261, endPoint x: 623, endPoint y: 246, distance: 27.2
click at [616, 257] on div at bounding box center [564, 258] width 107 height 50
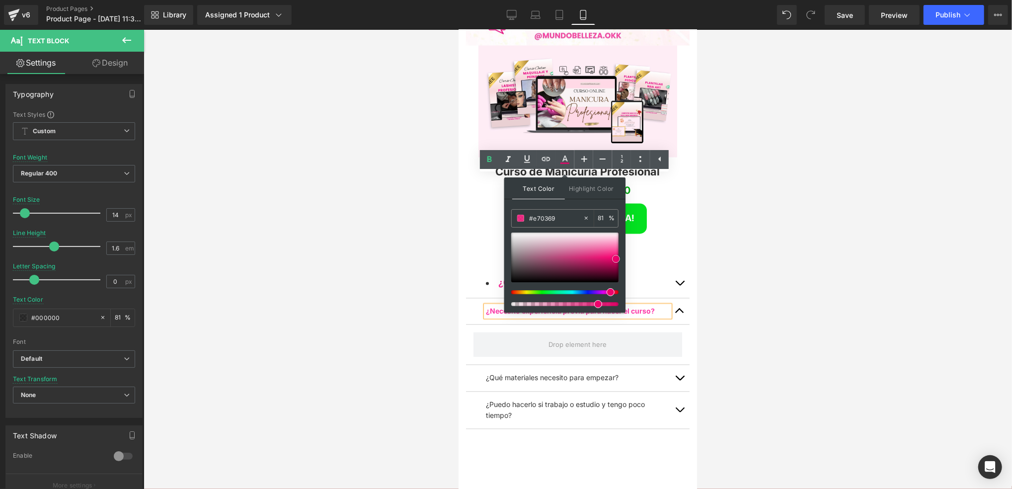
type input "#e20367"
click at [615, 261] on span at bounding box center [616, 260] width 8 height 8
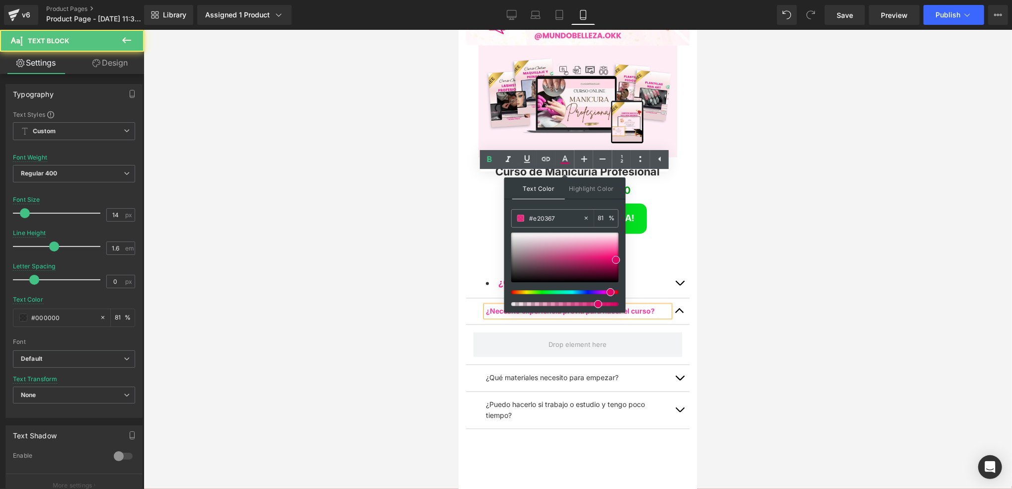
click at [649, 306] on div "¿Necesito experiencia previa para hacer el curso?" at bounding box center [578, 311] width 184 height 11
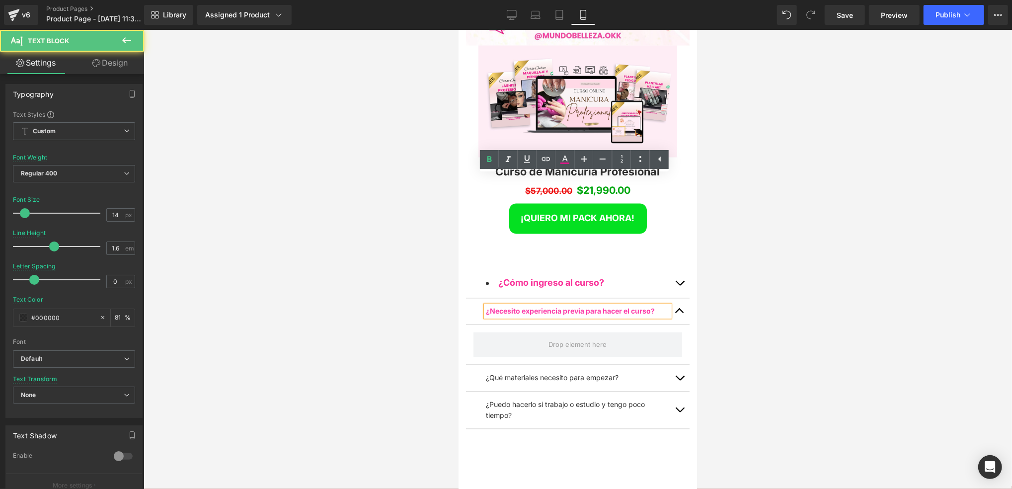
click at [655, 306] on p "¿Necesito experiencia previa para hacer el curso?" at bounding box center [578, 311] width 184 height 11
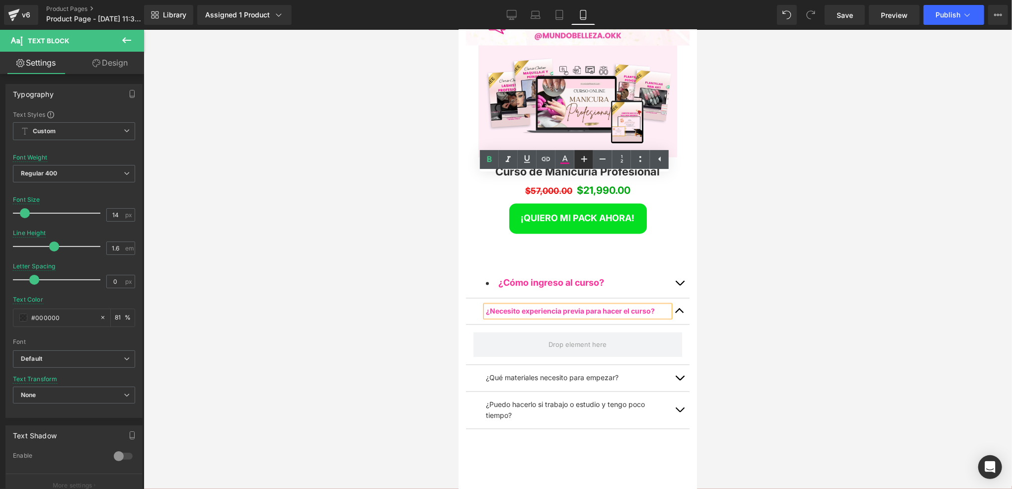
click at [584, 160] on icon at bounding box center [585, 159] width 6 height 6
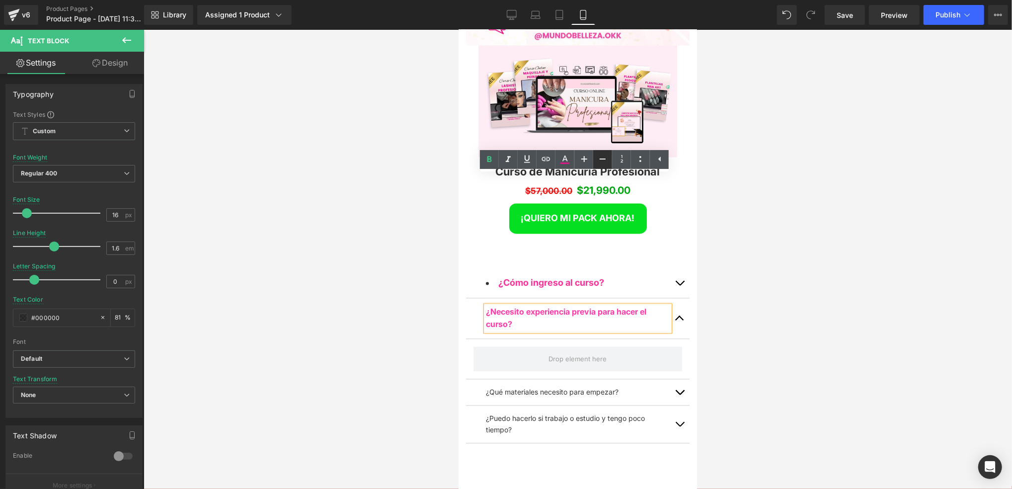
click at [608, 159] on icon at bounding box center [603, 159] width 12 height 12
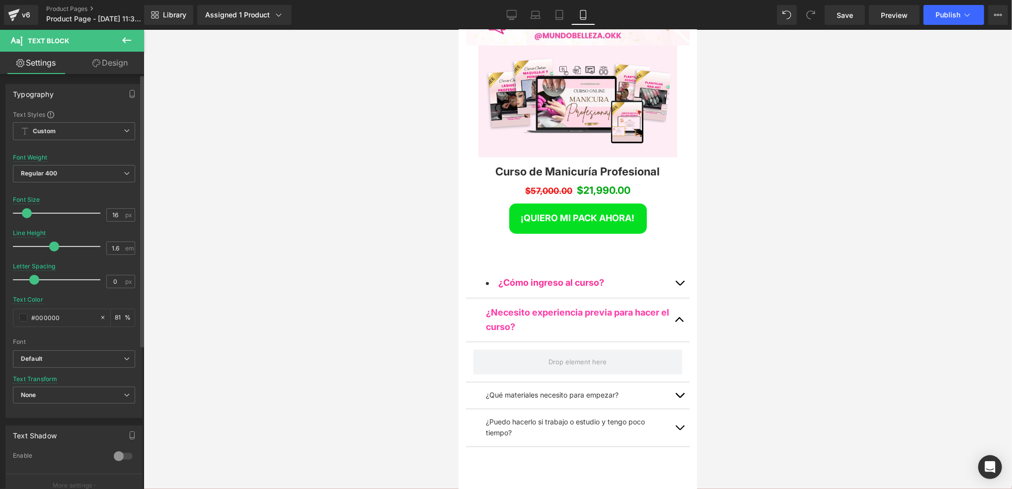
scroll to position [5, 4]
click at [24, 216] on span at bounding box center [27, 213] width 10 height 10
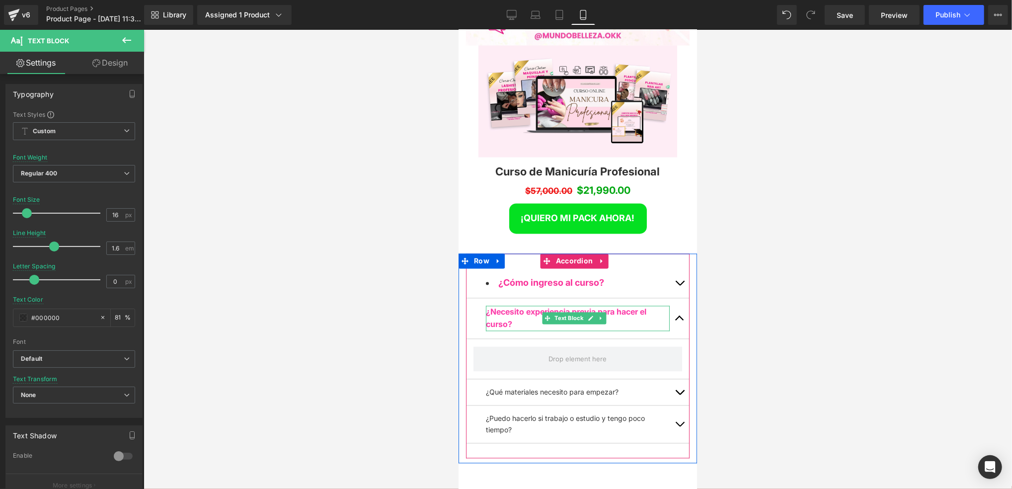
click at [508, 306] on p "¿Necesito experiencia previa para hacer el curso?" at bounding box center [578, 318] width 184 height 25
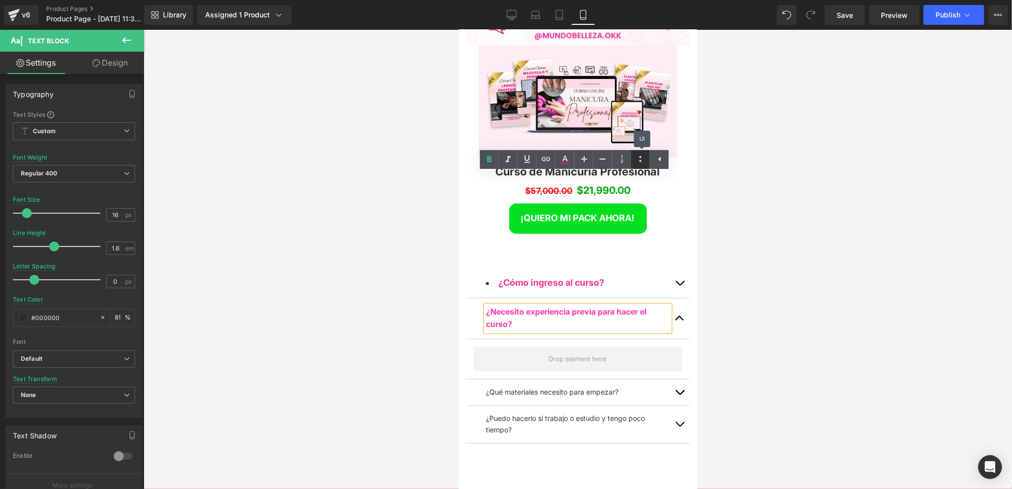
click at [635, 159] on icon at bounding box center [641, 159] width 12 height 12
click at [425, 218] on div at bounding box center [578, 259] width 869 height 459
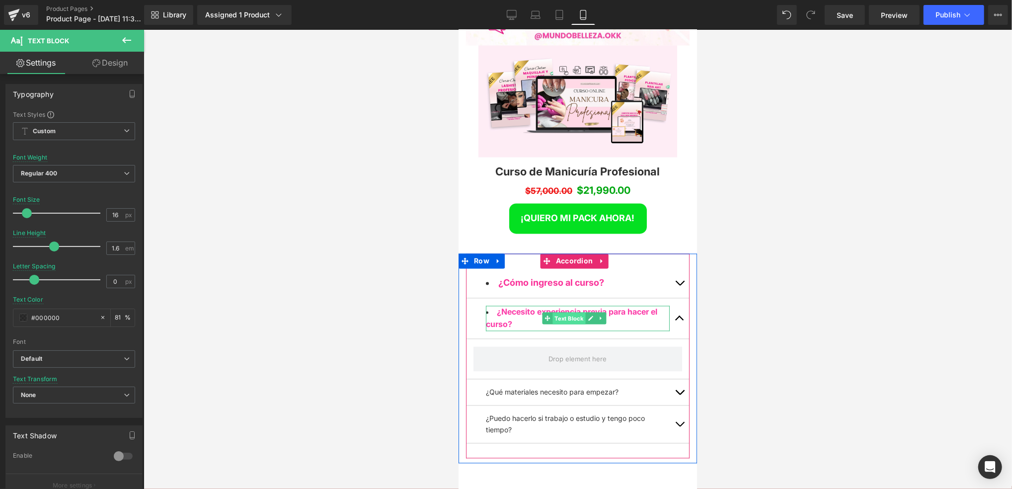
click at [583, 313] on span "Text Block" at bounding box center [568, 319] width 33 height 12
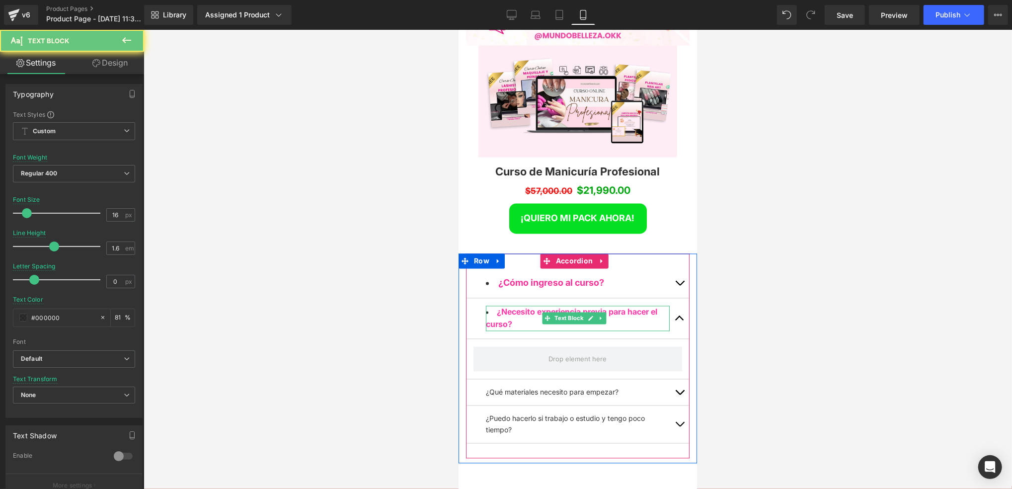
click at [500, 307] on span "¿Necesito experiencia previa para hacer el curso?" at bounding box center [571, 318] width 171 height 23
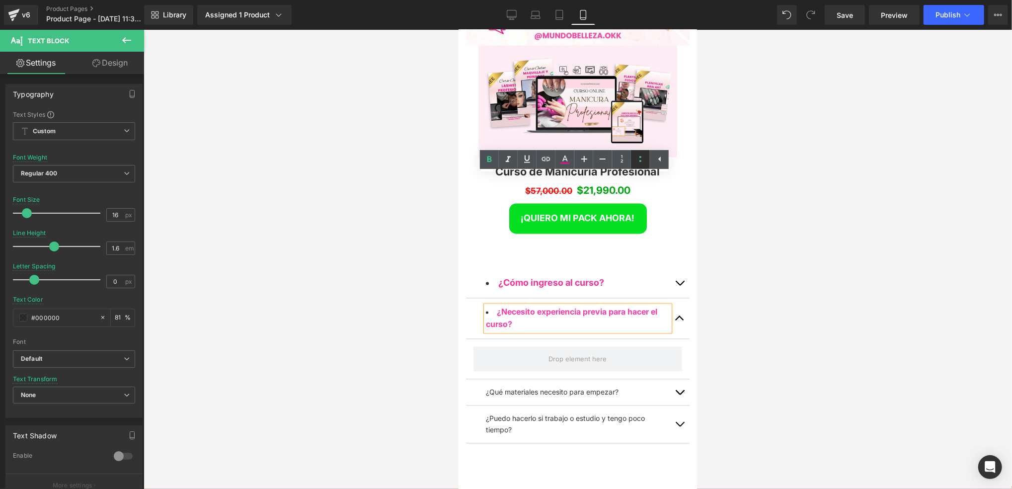
click at [638, 160] on icon at bounding box center [641, 159] width 12 height 12
click at [584, 162] on icon at bounding box center [585, 159] width 12 height 12
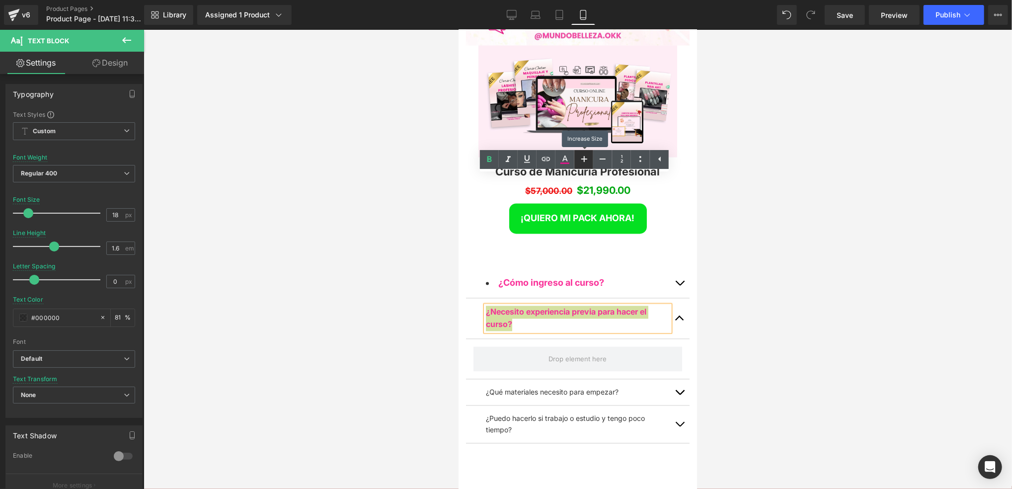
scroll to position [5201, 232]
click at [602, 162] on icon at bounding box center [603, 159] width 12 height 12
type input "16"
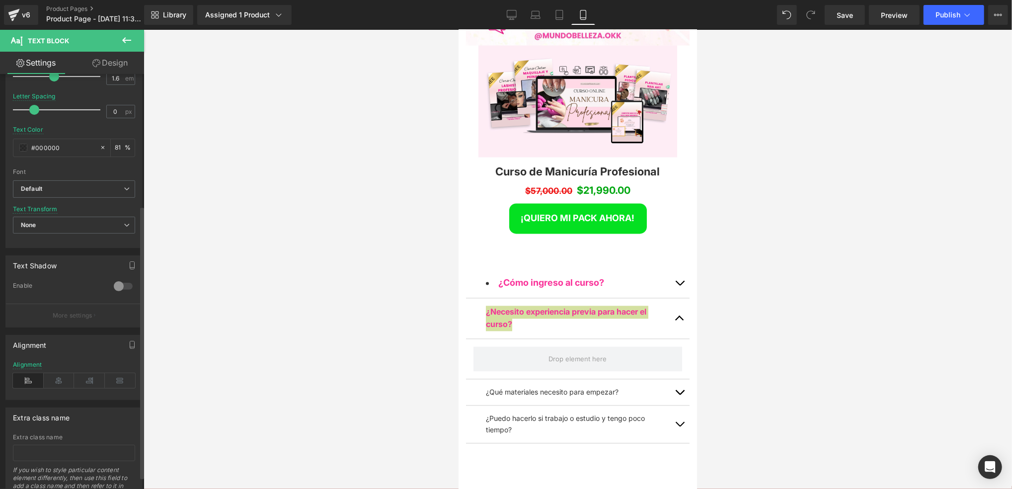
scroll to position [199, 0]
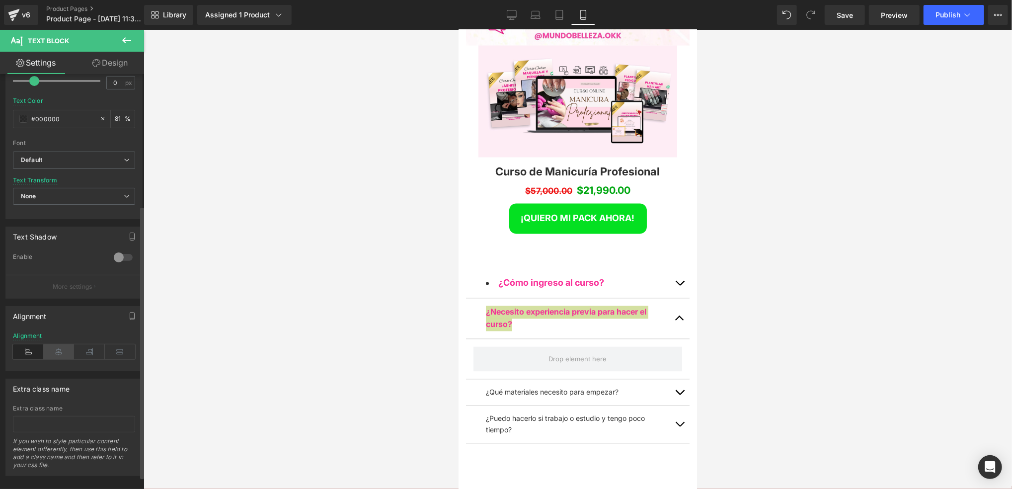
click at [64, 349] on icon at bounding box center [59, 351] width 31 height 15
drag, startPoint x: 23, startPoint y: 359, endPoint x: 22, endPoint y: 353, distance: 6.5
click at [23, 357] on icon at bounding box center [28, 351] width 31 height 15
click at [22, 352] on icon at bounding box center [28, 351] width 31 height 15
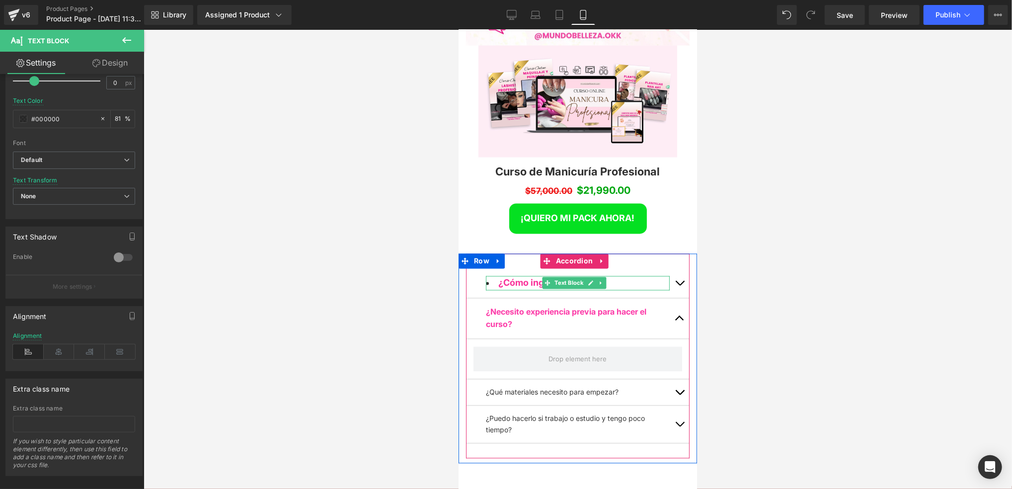
click at [493, 276] on li "¿Cómo ingreso al curso?" at bounding box center [578, 283] width 184 height 14
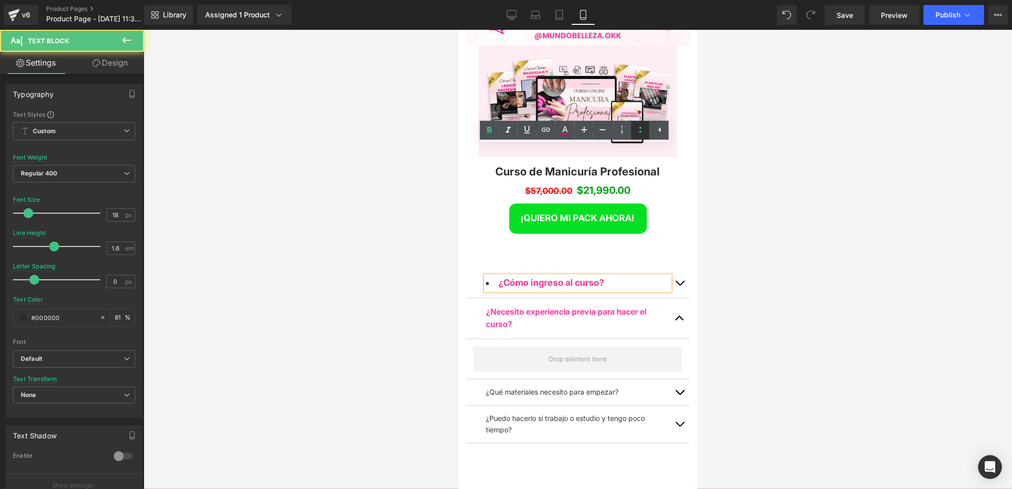
click at [637, 131] on icon at bounding box center [641, 130] width 12 height 12
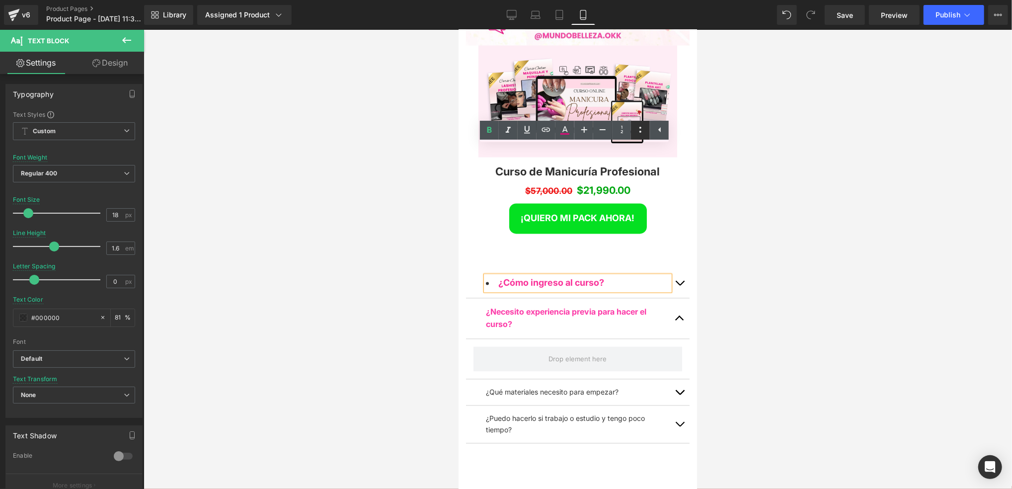
scroll to position [5, 4]
click at [434, 277] on div at bounding box center [578, 259] width 869 height 459
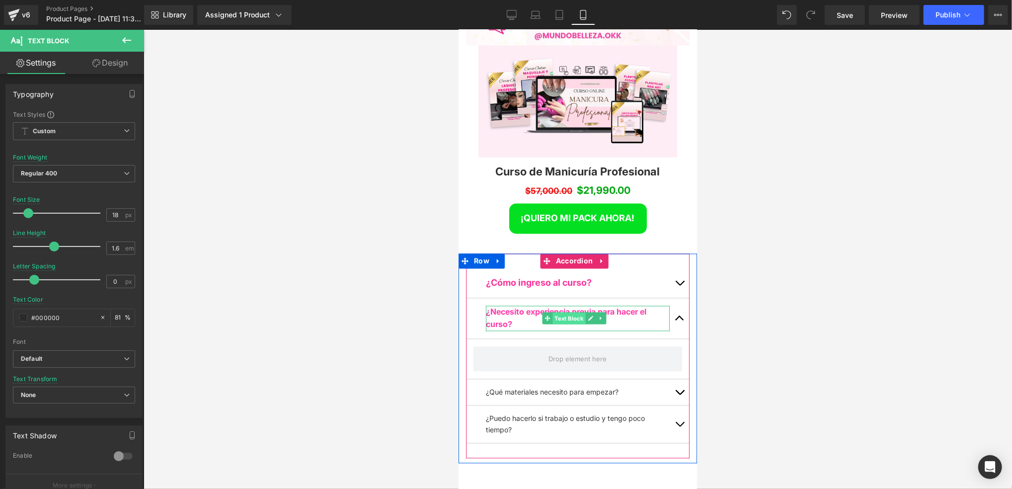
click at [570, 313] on span "Text Block" at bounding box center [568, 319] width 33 height 12
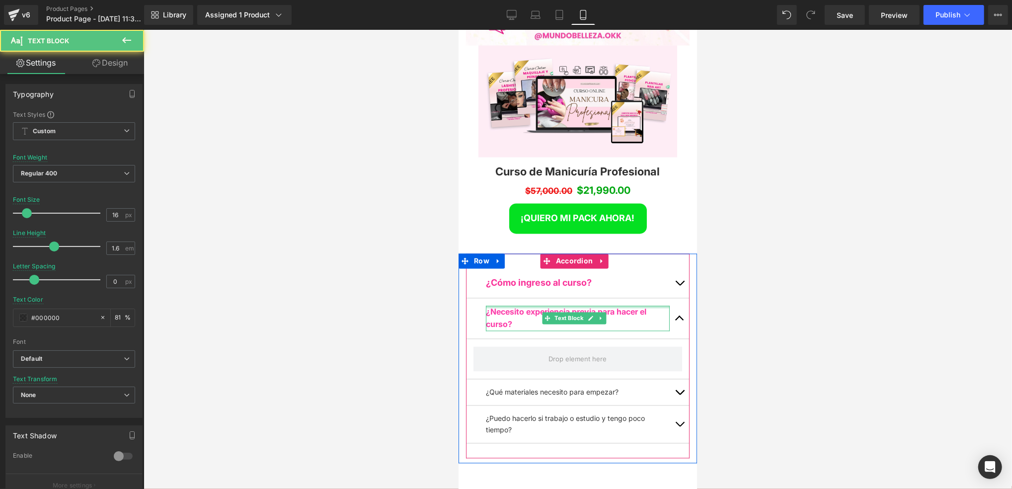
click at [625, 306] on div at bounding box center [578, 307] width 184 height 2
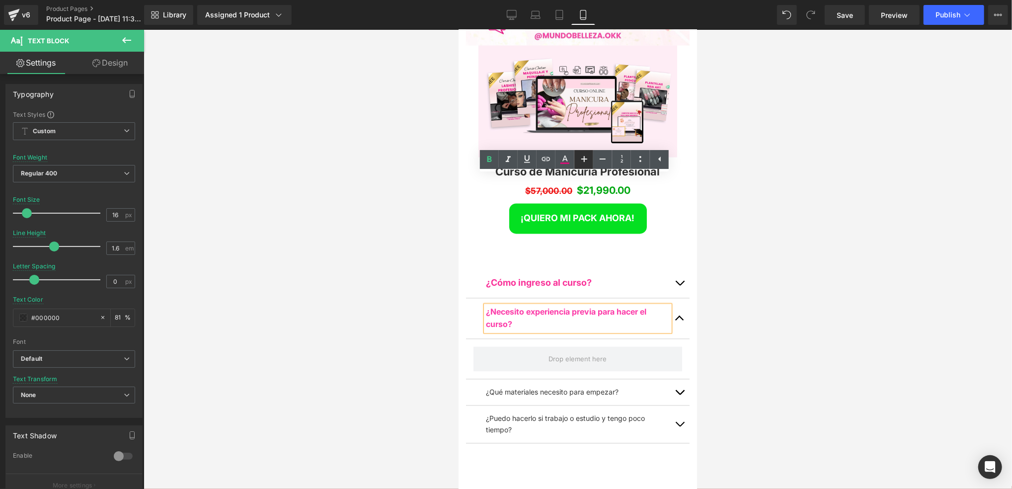
click at [586, 153] on icon at bounding box center [585, 159] width 12 height 12
drag, startPoint x: 582, startPoint y: 188, endPoint x: 577, endPoint y: 195, distance: 8.2
click at [581, 306] on p "¿Necesito experiencia previa para hacer el curso?" at bounding box center [578, 320] width 184 height 29
drag, startPoint x: 567, startPoint y: 205, endPoint x: 489, endPoint y: 183, distance: 81.0
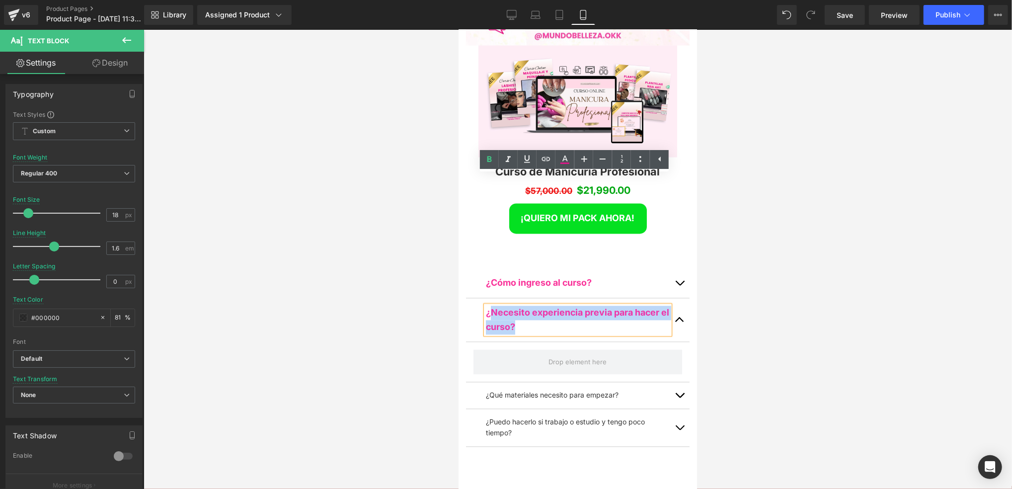
click at [489, 306] on div "¿Necesito experiencia previa para hacer el curso?" at bounding box center [578, 320] width 184 height 29
click at [587, 157] on icon at bounding box center [585, 159] width 12 height 12
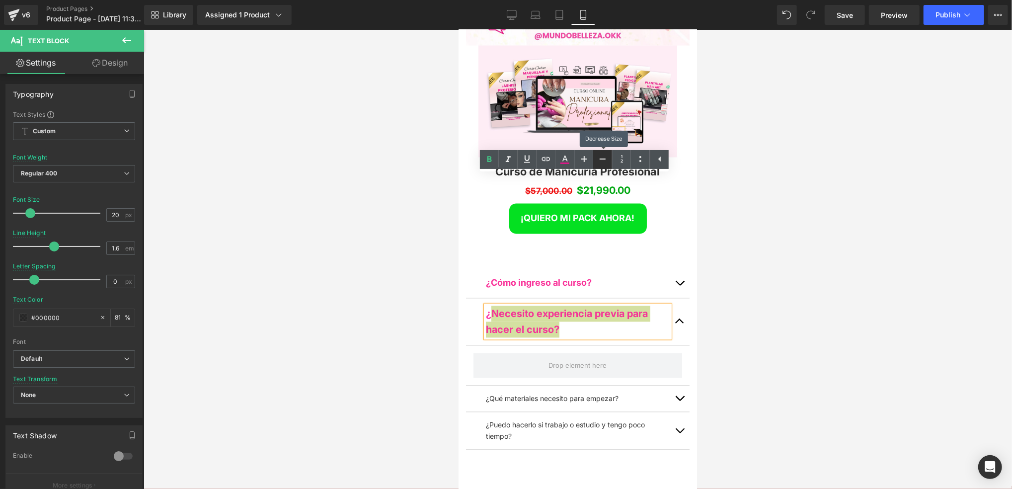
click at [604, 155] on icon at bounding box center [603, 159] width 12 height 12
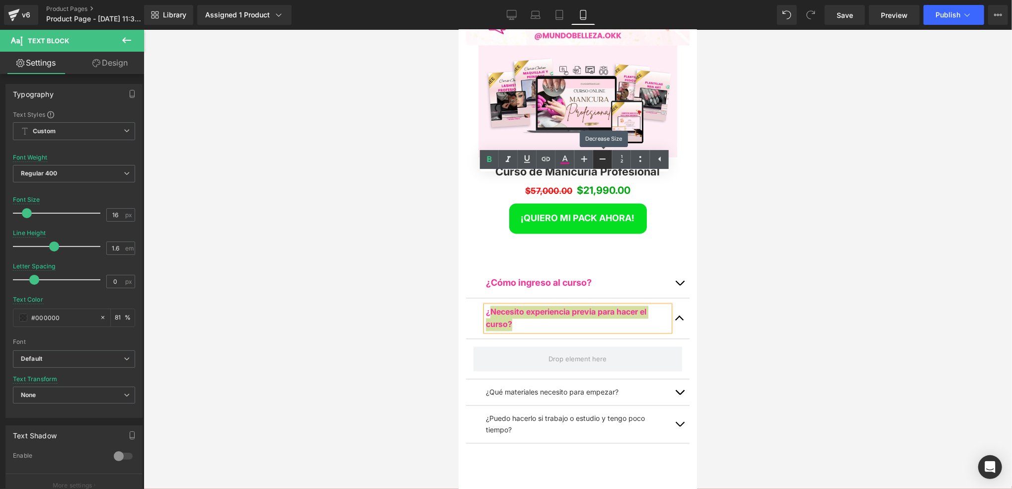
click at [604, 155] on icon at bounding box center [603, 159] width 12 height 12
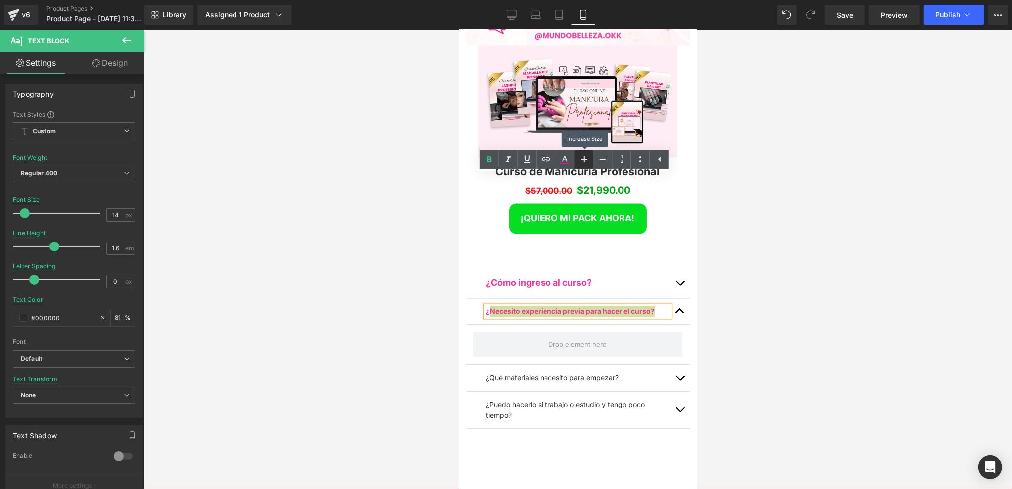
click at [586, 156] on icon at bounding box center [585, 159] width 12 height 12
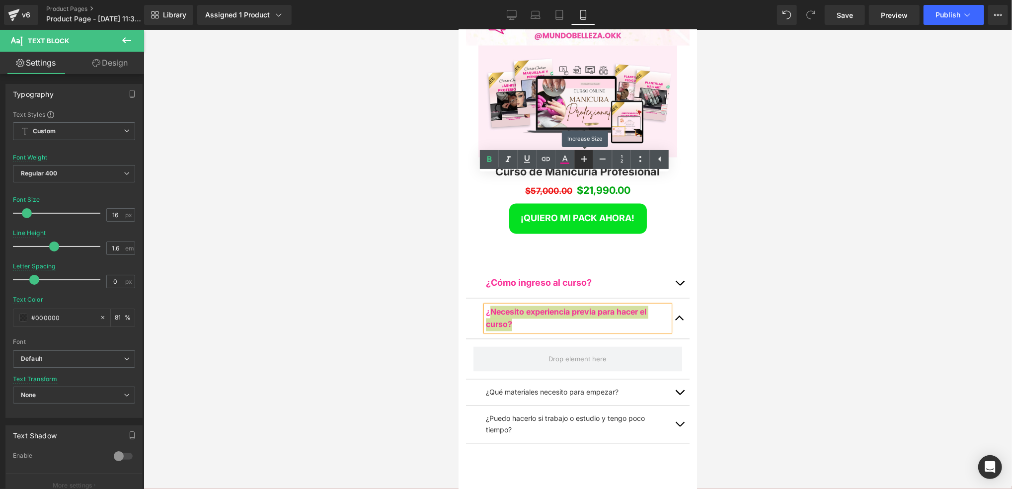
click at [586, 156] on icon at bounding box center [585, 159] width 12 height 12
type input "18"
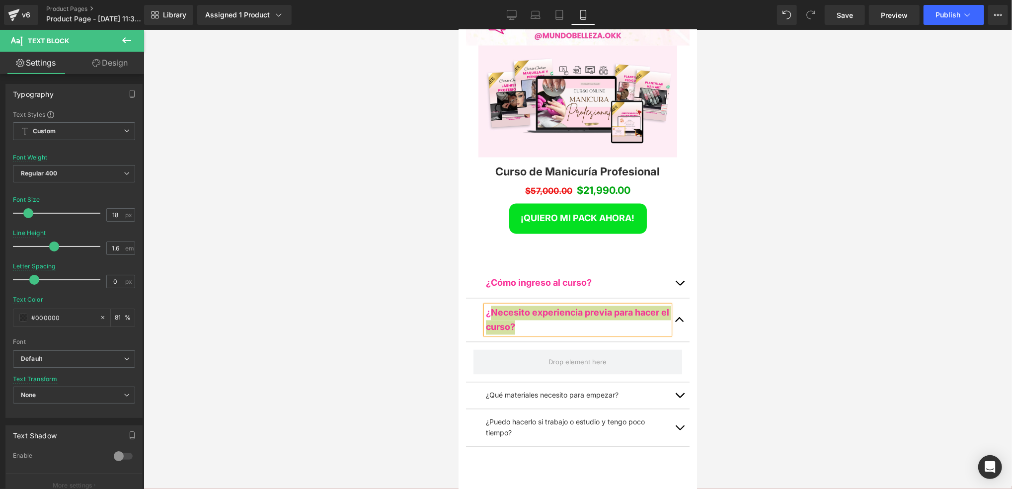
click at [305, 271] on div at bounding box center [578, 259] width 869 height 459
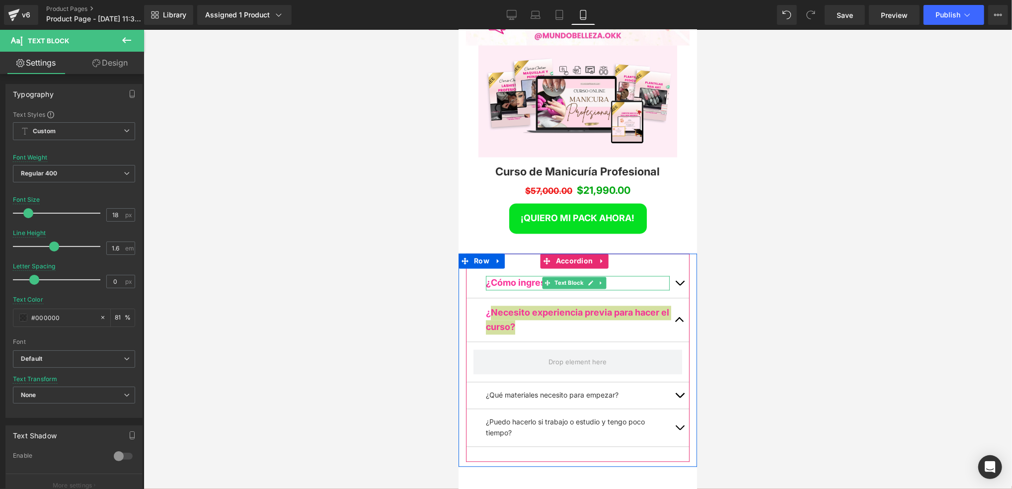
click at [549, 277] on span at bounding box center [547, 283] width 10 height 12
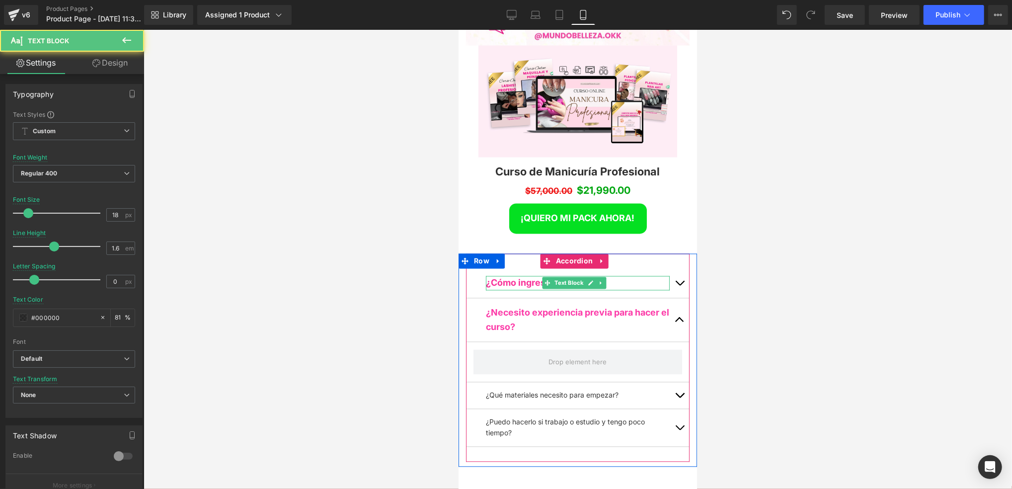
click at [529, 277] on span "¿Cómo ingreso al curso?" at bounding box center [539, 282] width 106 height 10
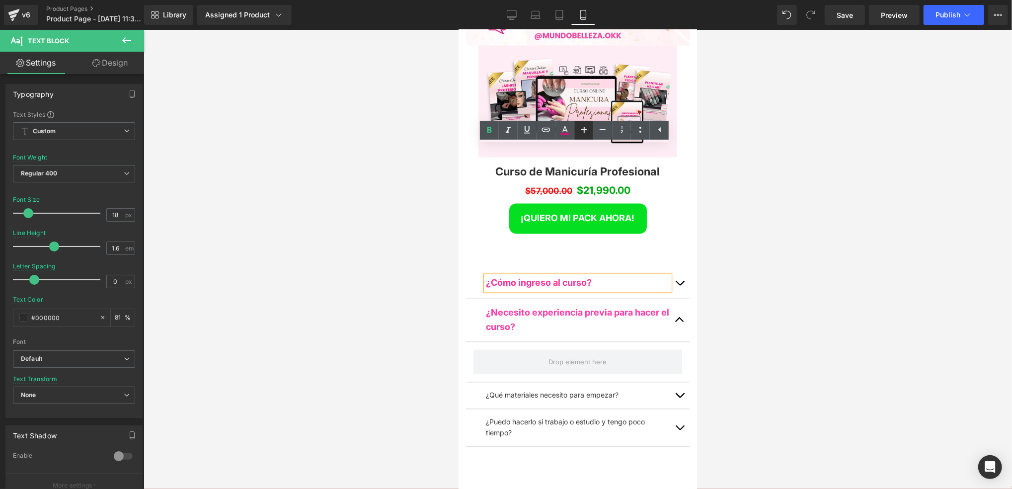
click at [584, 130] on icon at bounding box center [585, 130] width 12 height 12
click at [605, 130] on icon at bounding box center [603, 130] width 12 height 12
type input "18"
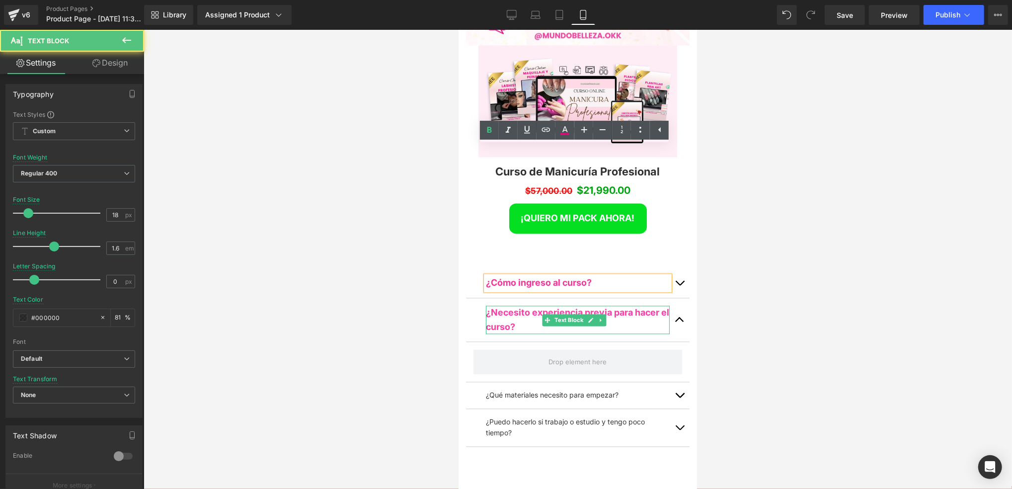
click at [517, 307] on span "¿Necesito experiencia previa para hacer el curso?" at bounding box center [577, 319] width 183 height 25
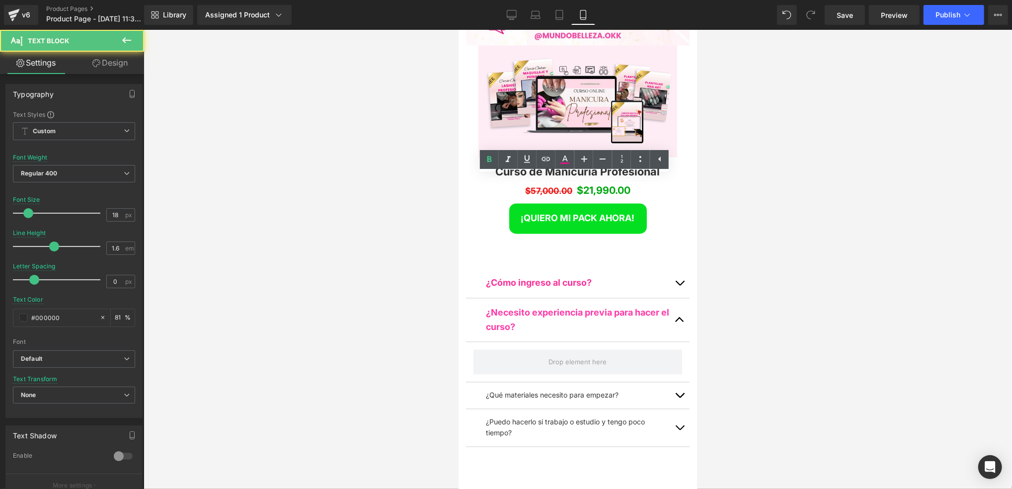
click at [410, 227] on div at bounding box center [578, 259] width 869 height 459
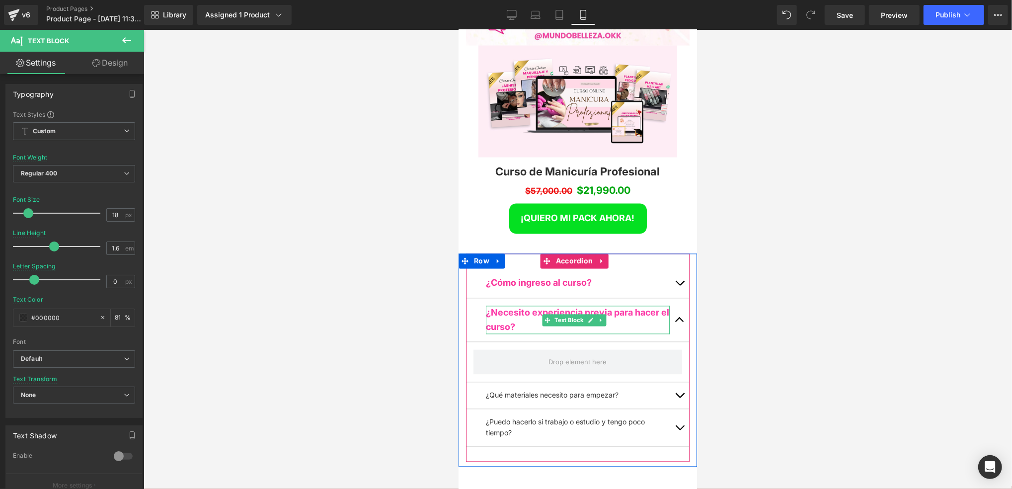
click at [535, 306] on p "¿Necesito experiencia previa para hacer el curso?" at bounding box center [578, 320] width 184 height 29
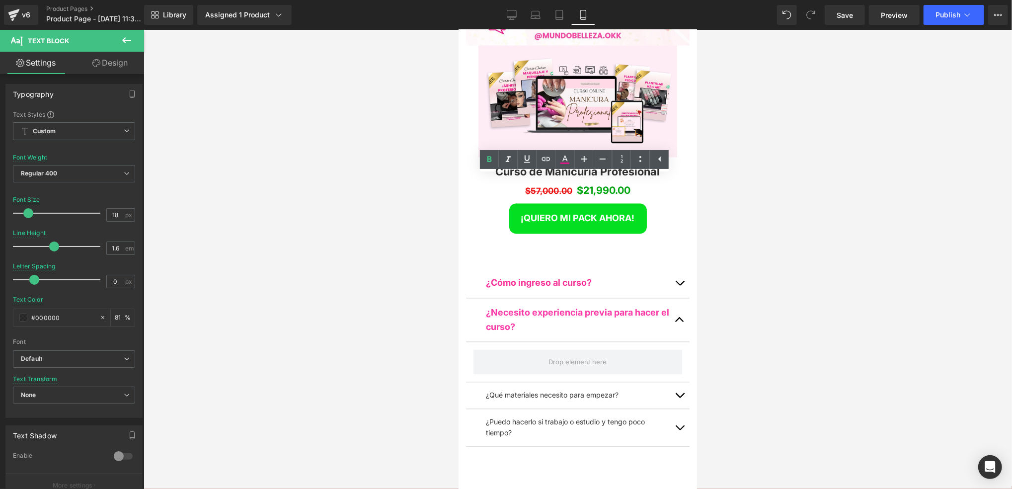
drag, startPoint x: 411, startPoint y: 248, endPoint x: 423, endPoint y: 233, distance: 18.7
click at [411, 247] on div at bounding box center [578, 259] width 869 height 459
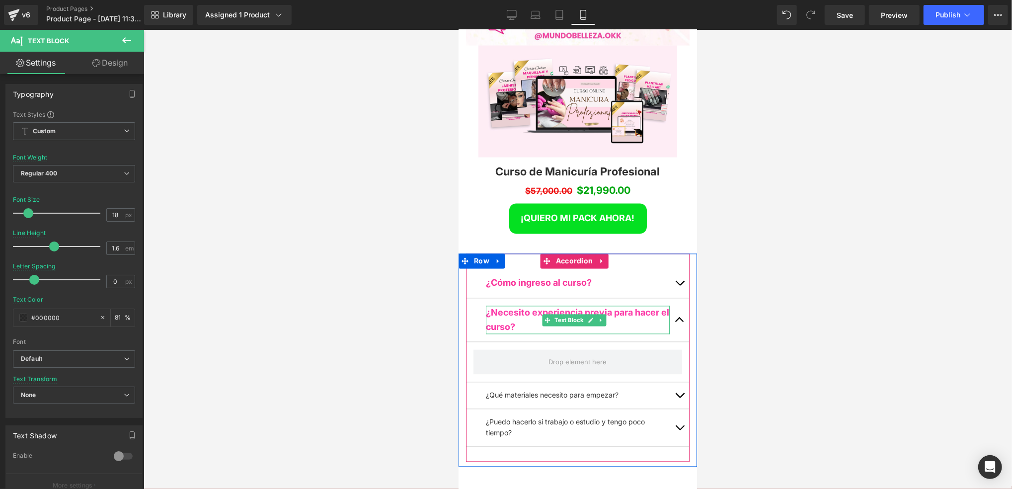
click at [536, 306] on p "¿Necesito experiencia previa para hacer el curso?" at bounding box center [578, 320] width 184 height 29
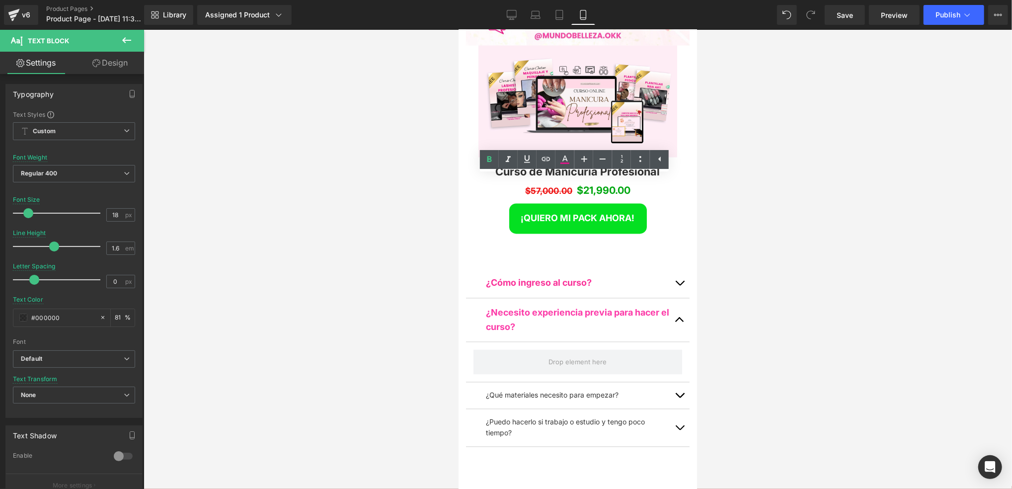
click at [411, 211] on div at bounding box center [578, 259] width 869 height 459
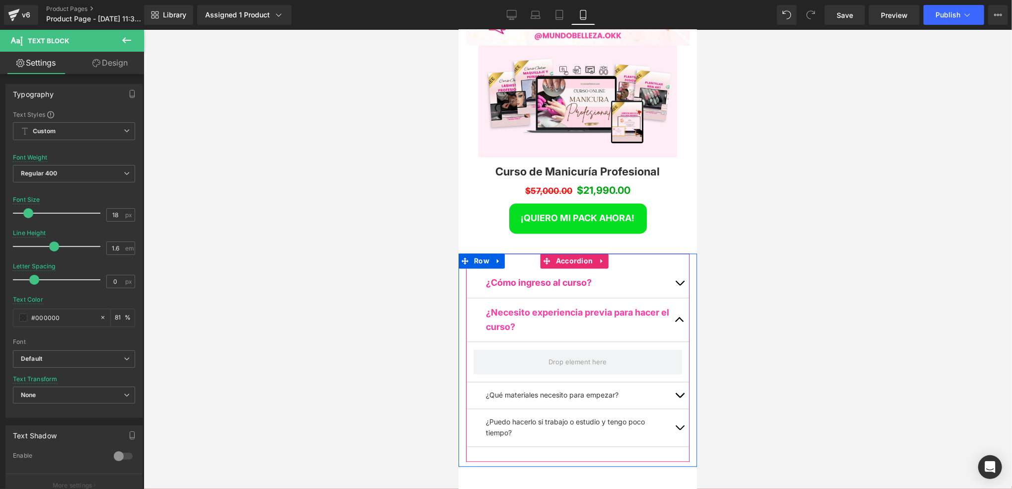
click at [674, 268] on button "button" at bounding box center [680, 282] width 20 height 29
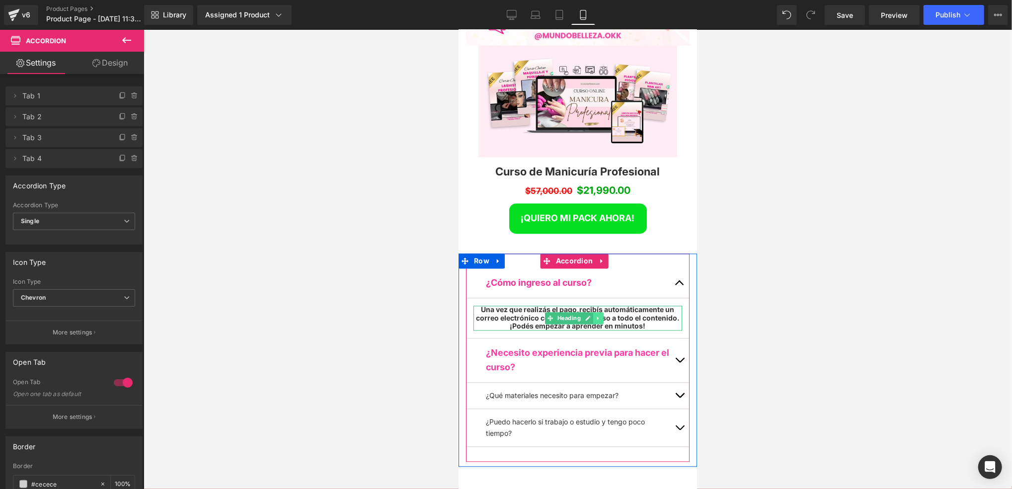
click at [596, 312] on link at bounding box center [598, 318] width 10 height 12
click at [594, 312] on link at bounding box center [593, 318] width 10 height 12
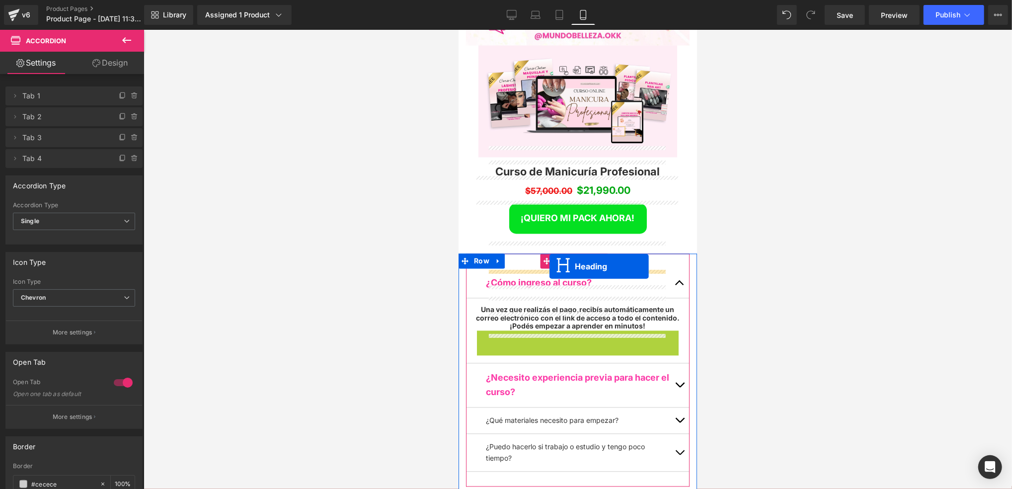
drag, startPoint x: 549, startPoint y: 212, endPoint x: 549, endPoint y: 266, distance: 54.2
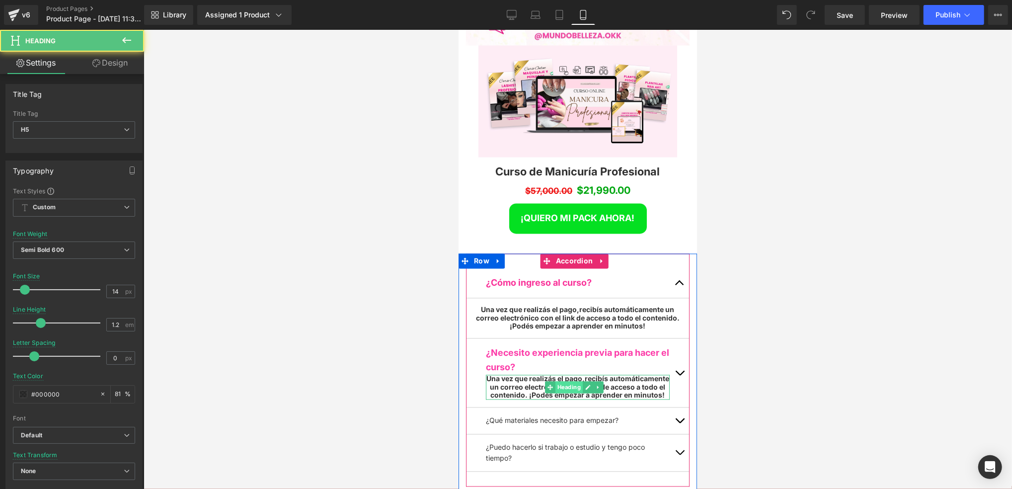
scroll to position [5235, 232]
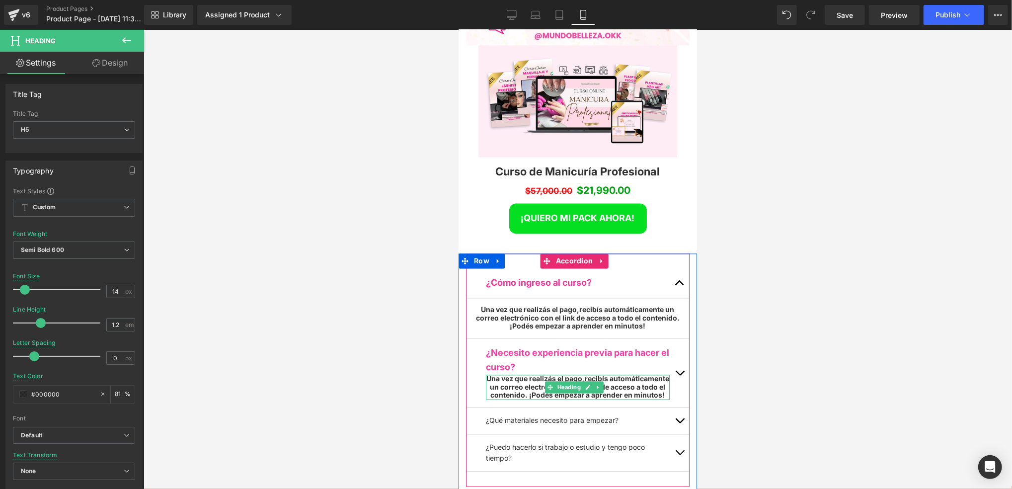
click at [616, 375] on h5 "Una vez que realizás el pago, recibís automáticamente un correo electrónico con…" at bounding box center [578, 387] width 184 height 25
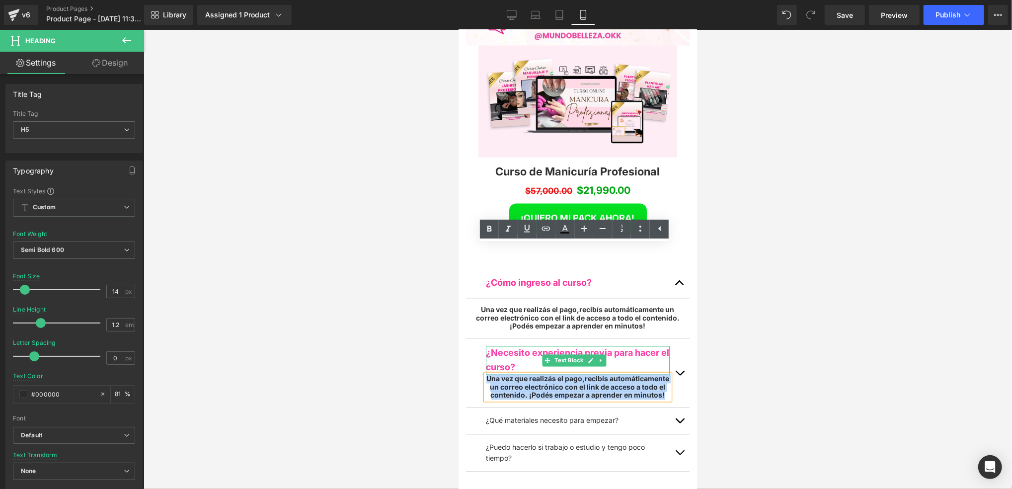
drag, startPoint x: 618, startPoint y: 272, endPoint x: 513, endPoint y: 238, distance: 110.2
click at [513, 338] on div "¿Necesito experiencia previa para hacer el curso? Text Block Una vez que realiz…" at bounding box center [578, 372] width 224 height 69
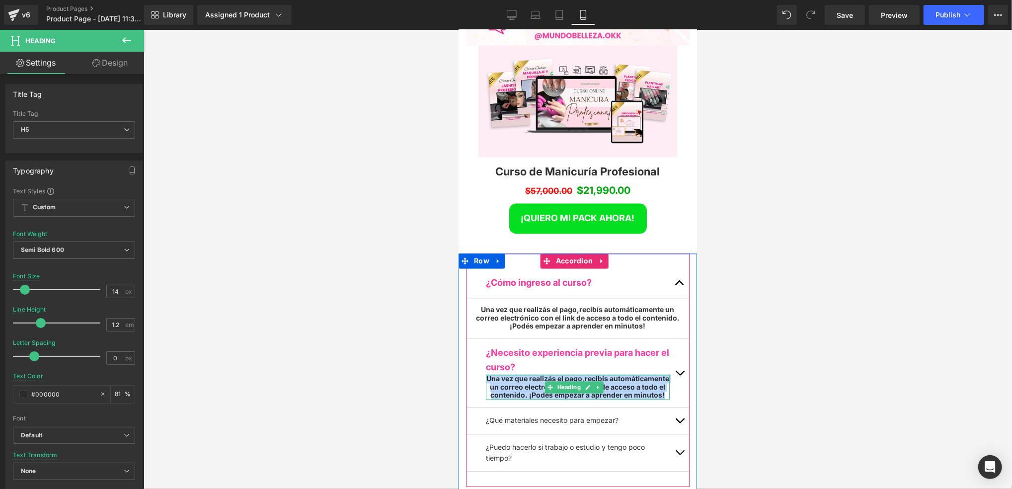
paste div
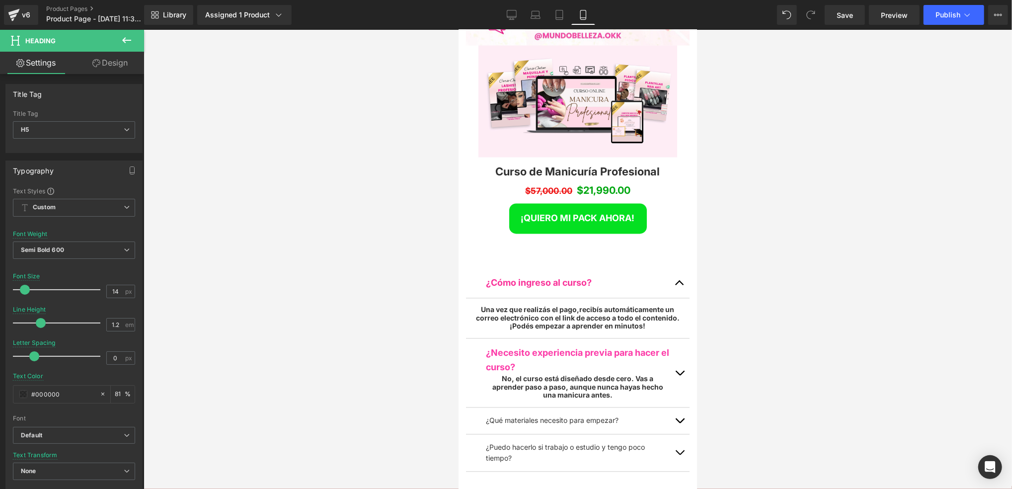
click at [756, 281] on div at bounding box center [578, 259] width 869 height 459
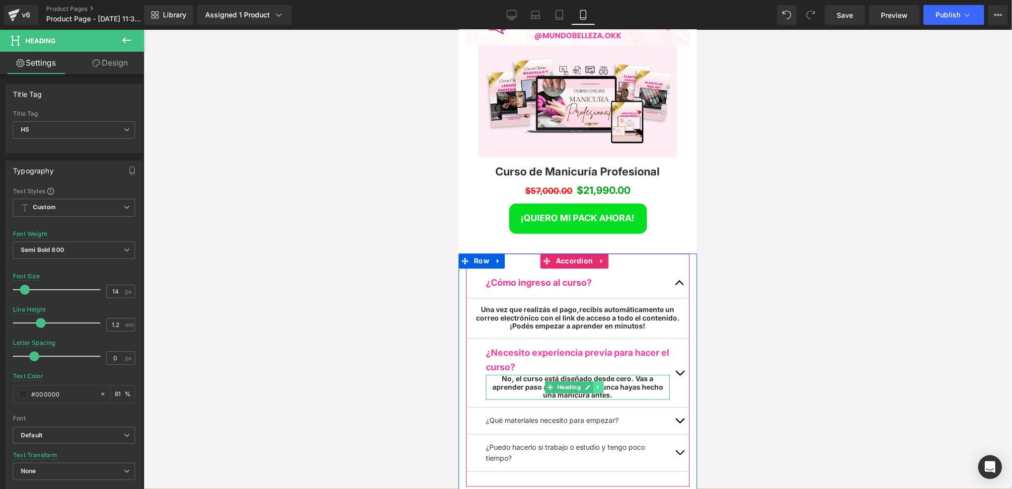
click at [599, 384] on icon at bounding box center [597, 387] width 5 height 6
click at [592, 384] on icon at bounding box center [592, 386] width 5 height 5
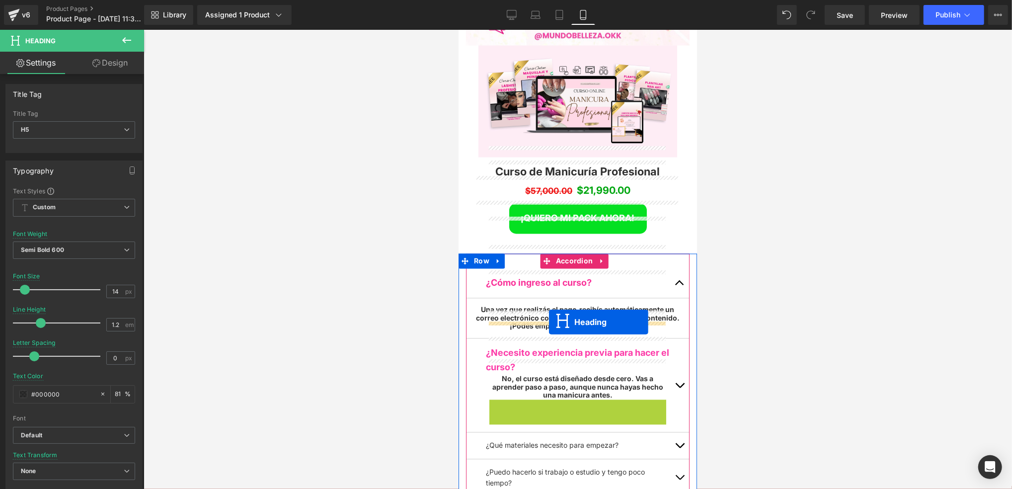
drag, startPoint x: 552, startPoint y: 283, endPoint x: 549, endPoint y: 322, distance: 38.9
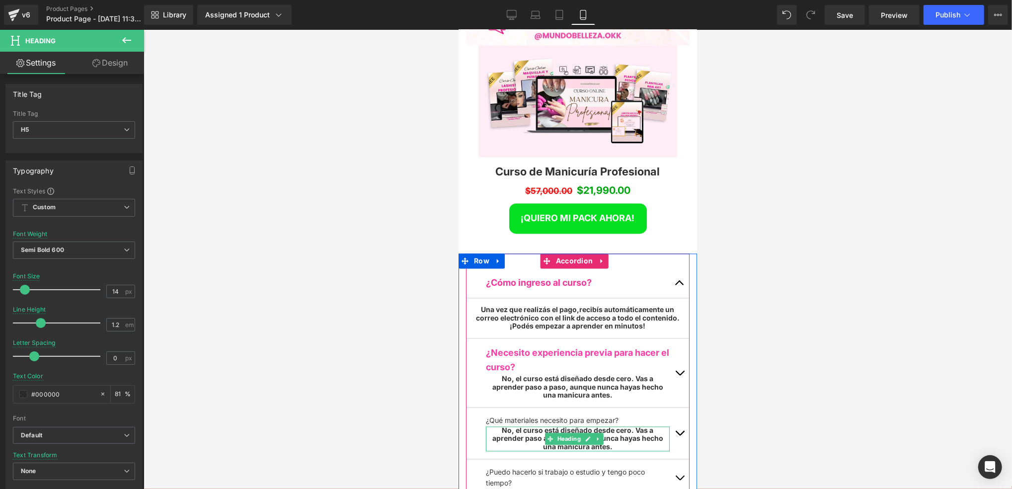
click at [642, 426] on h5 "No, el curso está diseñado desde cero. Vas a aprender paso a paso, aunque nunca…" at bounding box center [578, 438] width 184 height 25
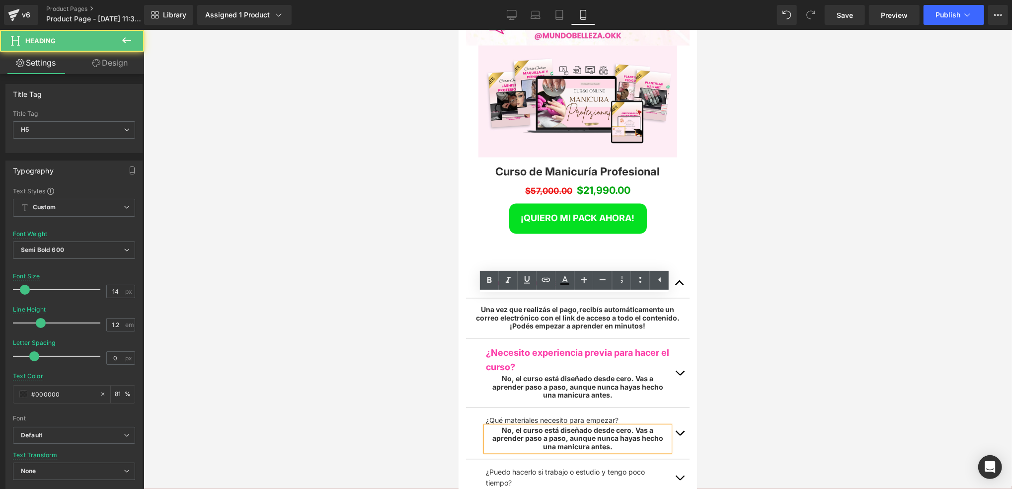
click at [640, 426] on h5 "No, el curso está diseñado desde cero. Vas a aprender paso a paso, aunque nunca…" at bounding box center [578, 438] width 184 height 25
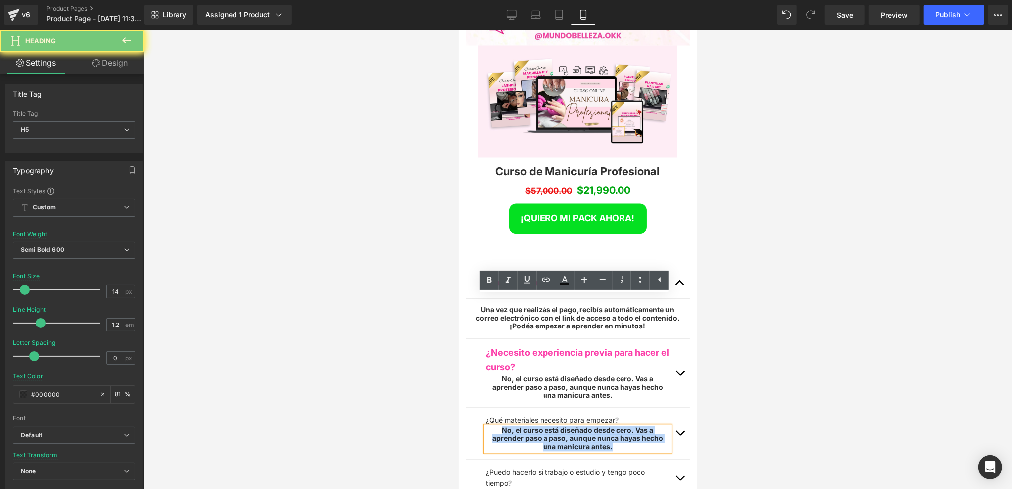
click at [640, 426] on h5 "No, el curso está diseñado desde cero. Vas a aprender paso a paso, aunque nunca…" at bounding box center [578, 438] width 184 height 25
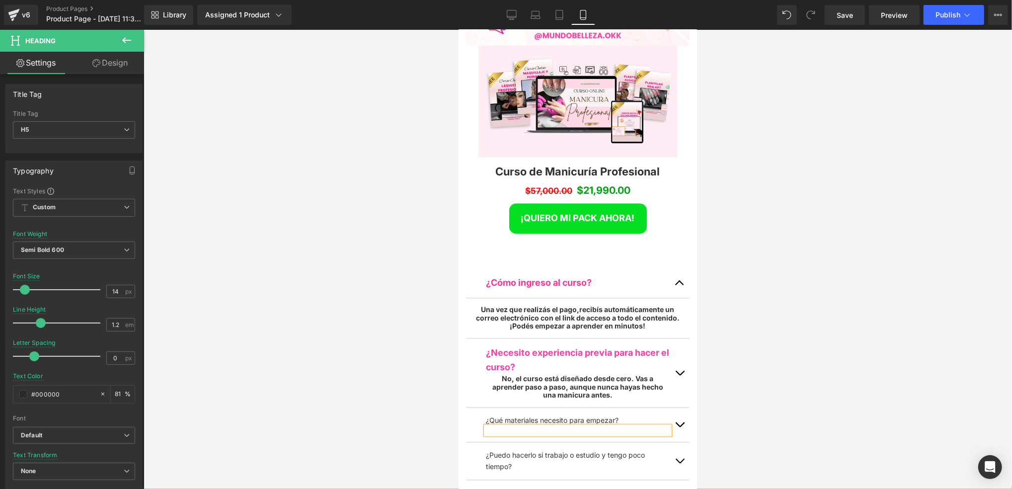
scroll to position [5251, 232]
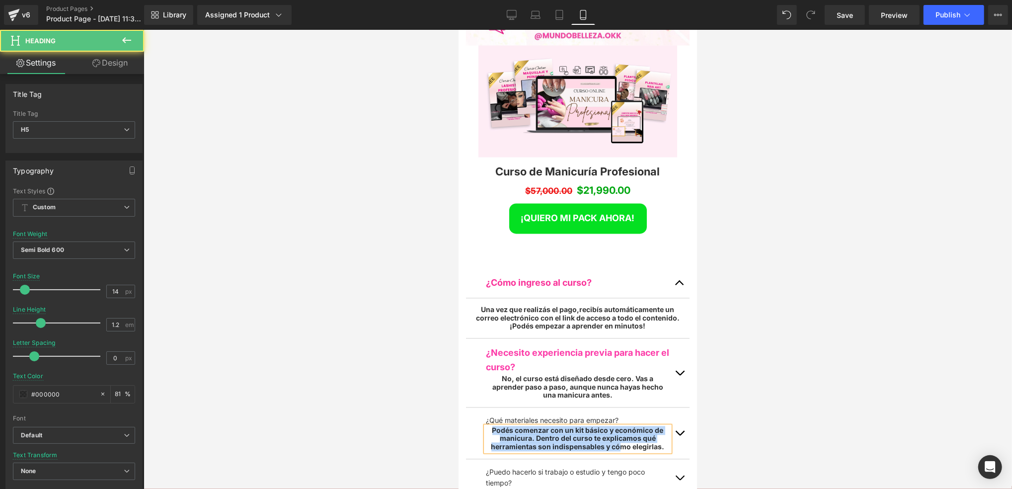
drag, startPoint x: 490, startPoint y: 300, endPoint x: 618, endPoint y: 319, distance: 129.1
click at [618, 426] on h5 "Podés comenzar con un kit básico y económico de manicura. Dentro del curso te e…" at bounding box center [578, 438] width 184 height 25
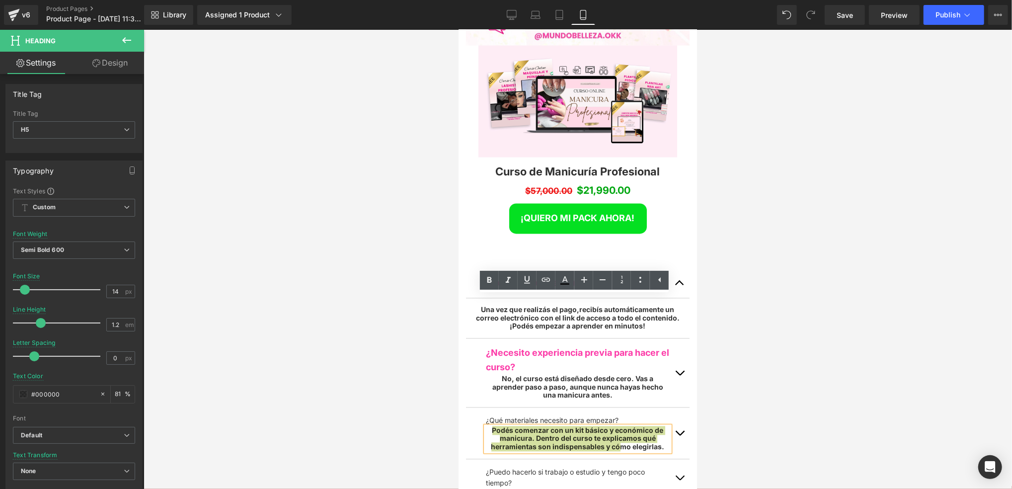
click at [749, 324] on div at bounding box center [578, 259] width 869 height 459
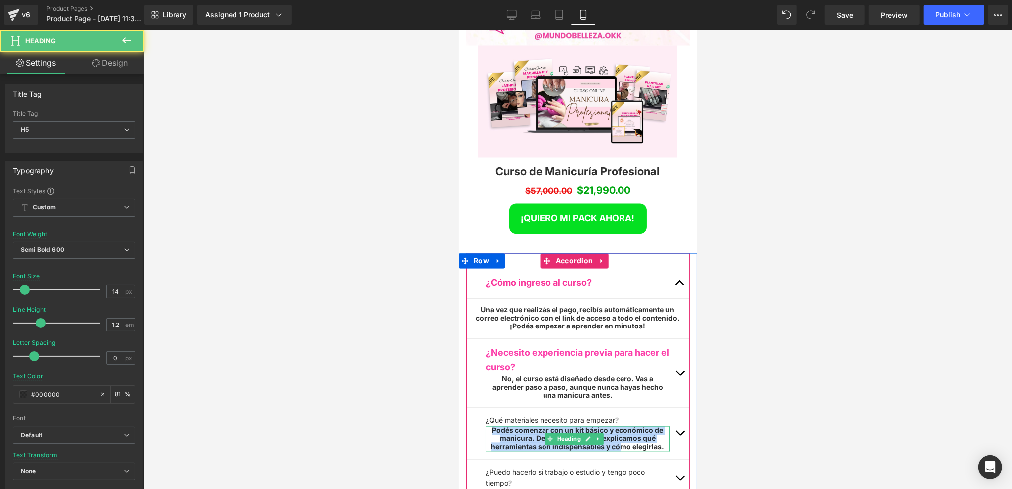
click at [617, 426] on h5 "Podés comenzar con un kit básico y económico de manicura. Dentro del curso te e…" at bounding box center [578, 438] width 184 height 25
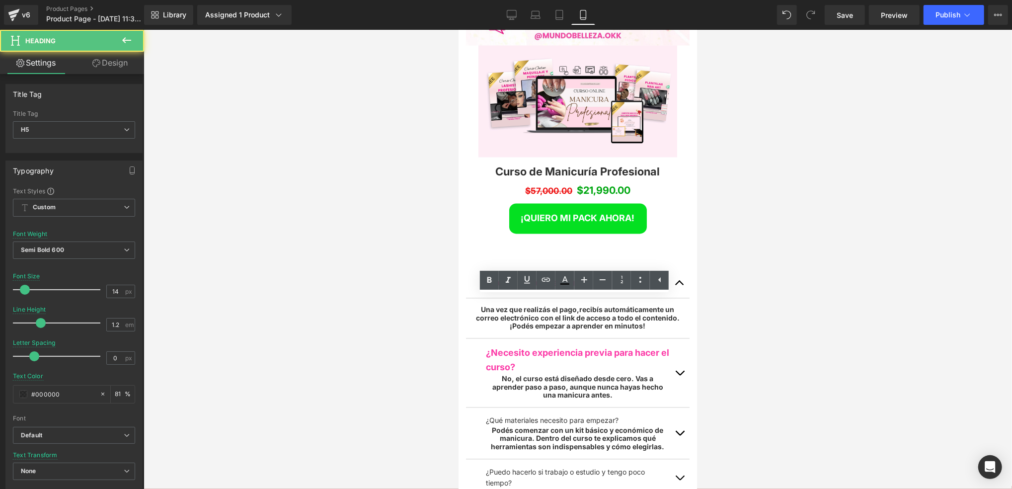
click at [737, 307] on div at bounding box center [578, 259] width 869 height 459
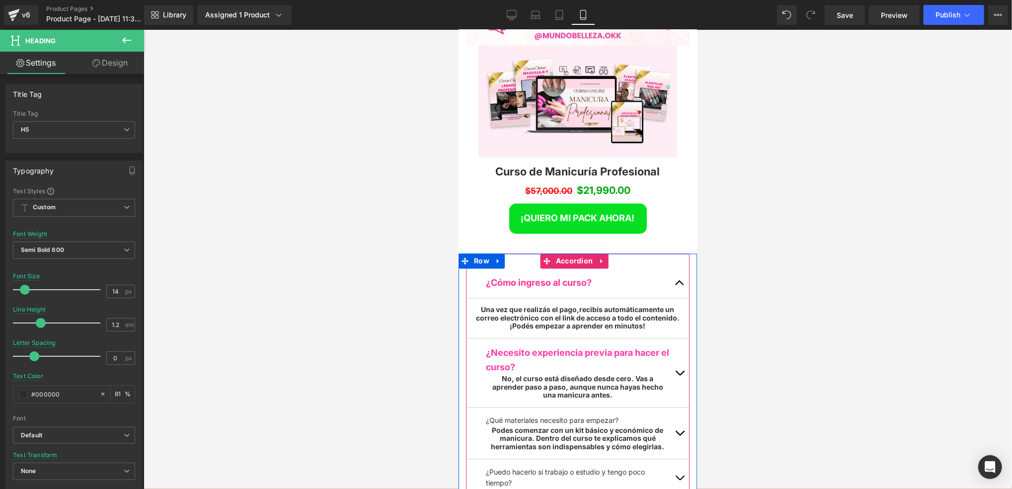
click at [679, 480] on span "button" at bounding box center [679, 480] width 0 height 0
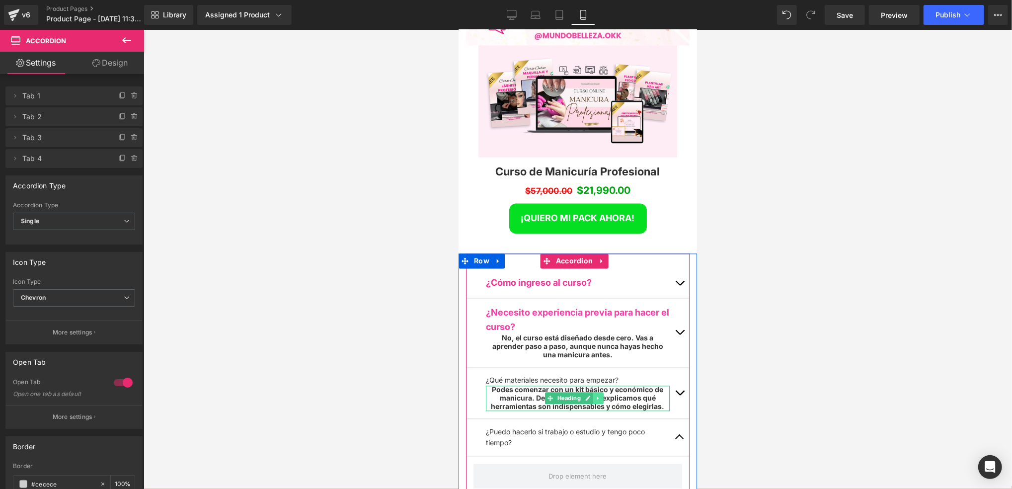
click at [597, 395] on icon at bounding box center [597, 398] width 5 height 6
click at [595, 392] on link at bounding box center [593, 398] width 10 height 12
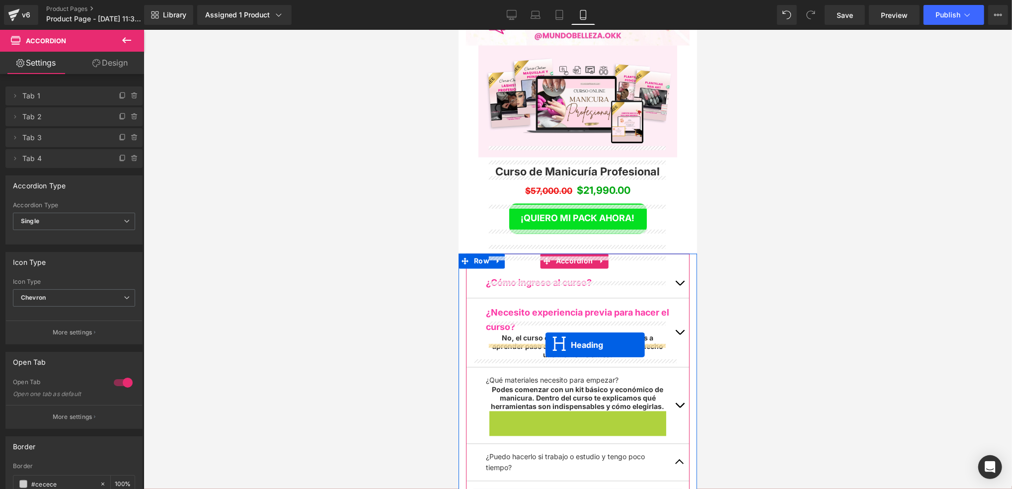
drag, startPoint x: 549, startPoint y: 292, endPoint x: 545, endPoint y: 344, distance: 52.8
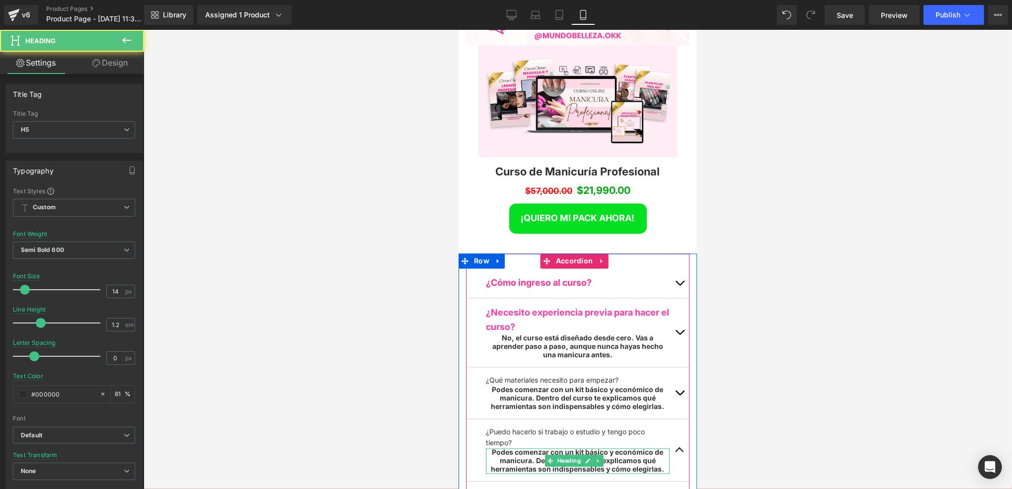
click at [629, 448] on h5 "Podes comenzar con un kit básico y económico de manicura. Dentro del curso te e…" at bounding box center [578, 460] width 184 height 25
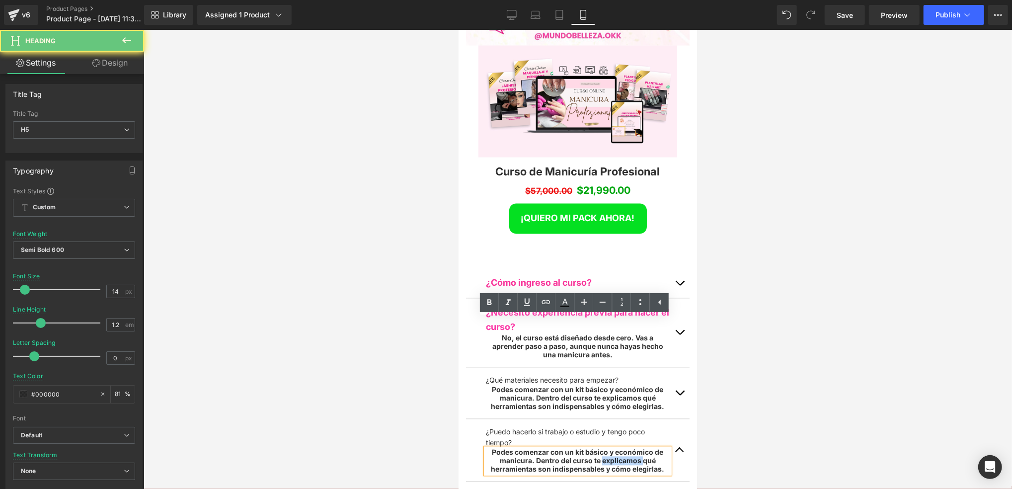
click at [629, 448] on h5 "Podes comenzar con un kit básico y económico de manicura. Dentro del curso te e…" at bounding box center [578, 460] width 184 height 25
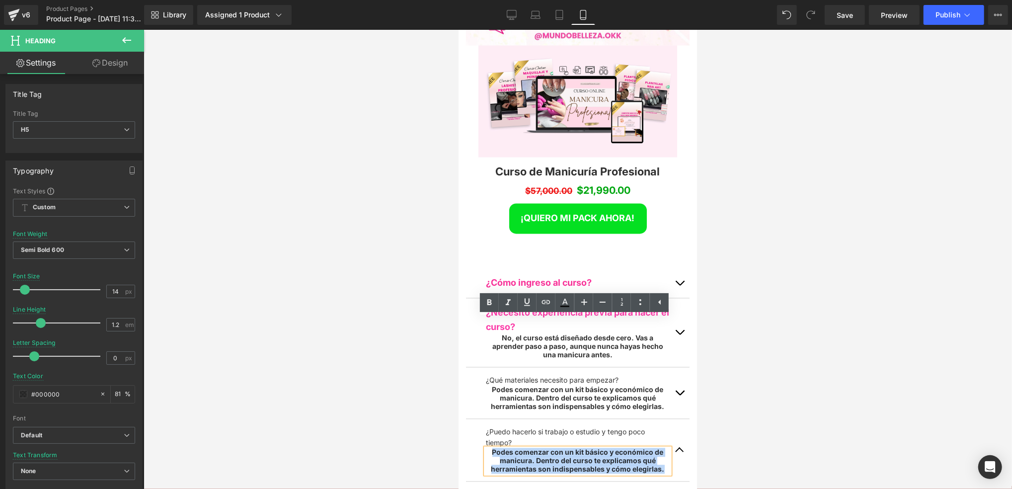
click at [629, 448] on h5 "Podes comenzar con un kit básico y económico de manicura. Dentro del curso te e…" at bounding box center [578, 460] width 184 height 25
paste div
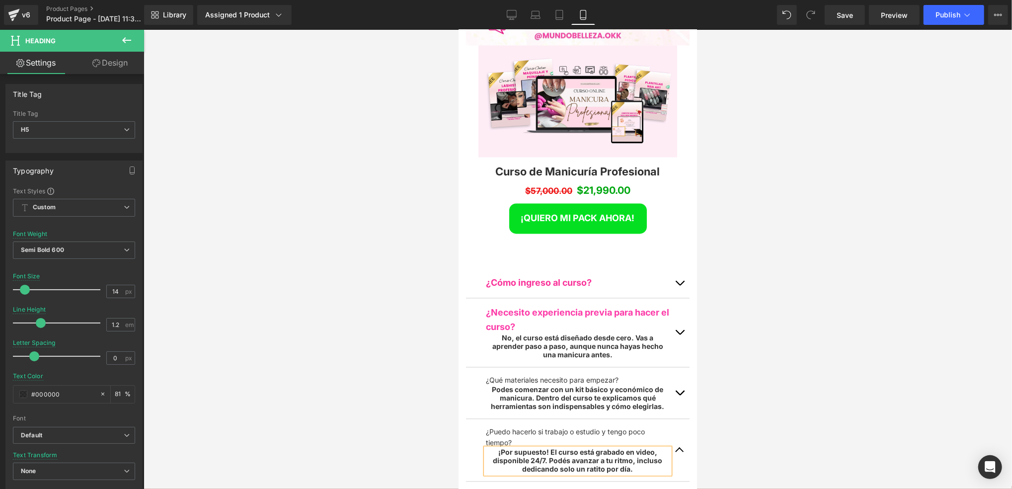
drag, startPoint x: 740, startPoint y: 332, endPoint x: 719, endPoint y: 329, distance: 21.0
click at [739, 331] on div at bounding box center [578, 259] width 869 height 459
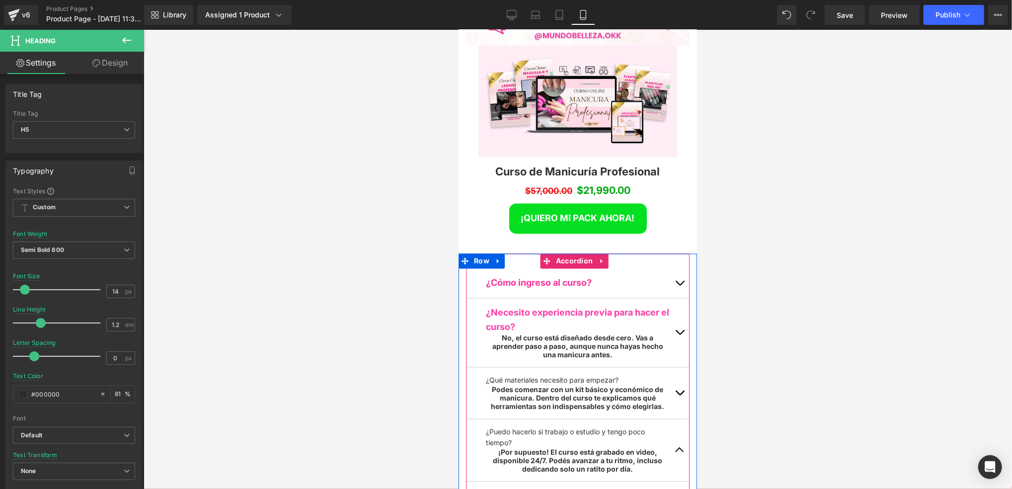
click at [672, 419] on button "button" at bounding box center [680, 450] width 20 height 62
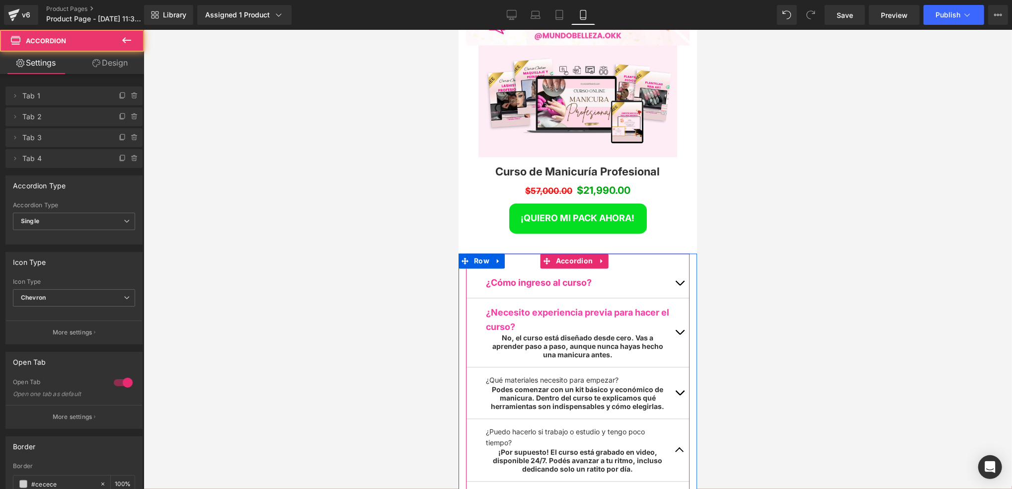
scroll to position [5235, 232]
click at [679, 452] on span "button" at bounding box center [679, 452] width 0 height 0
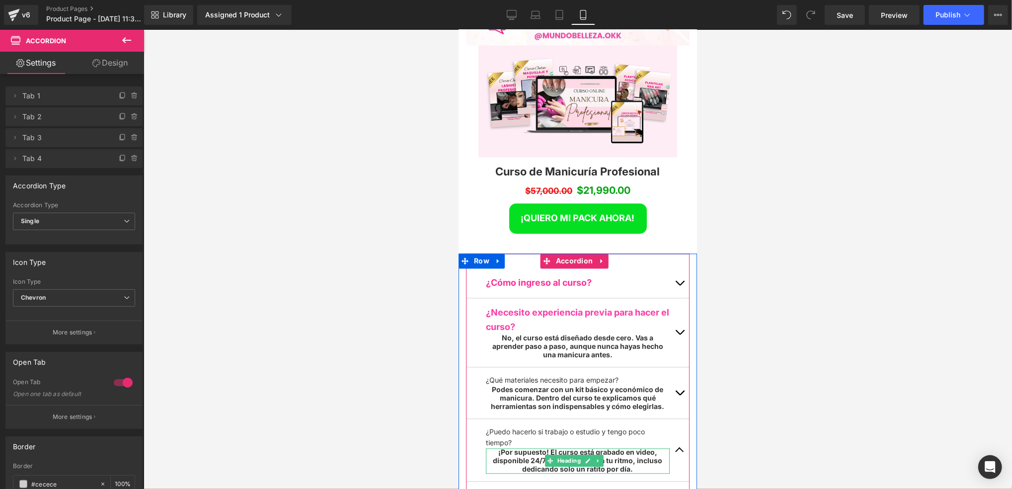
click at [626, 448] on h5 "¡Por supuesto! El curso está grabado en video, disponible 24/7. Podés avanzar a…" at bounding box center [578, 460] width 184 height 25
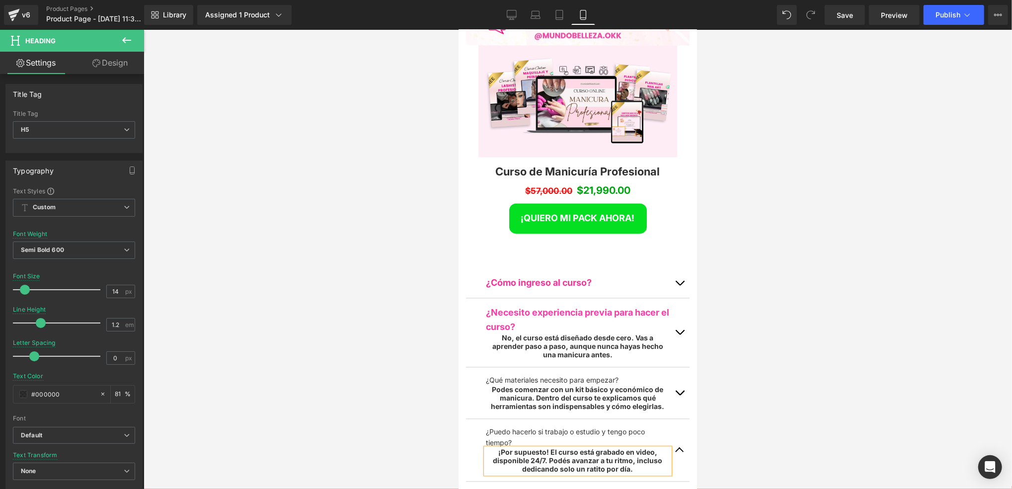
click at [400, 334] on div at bounding box center [578, 259] width 869 height 459
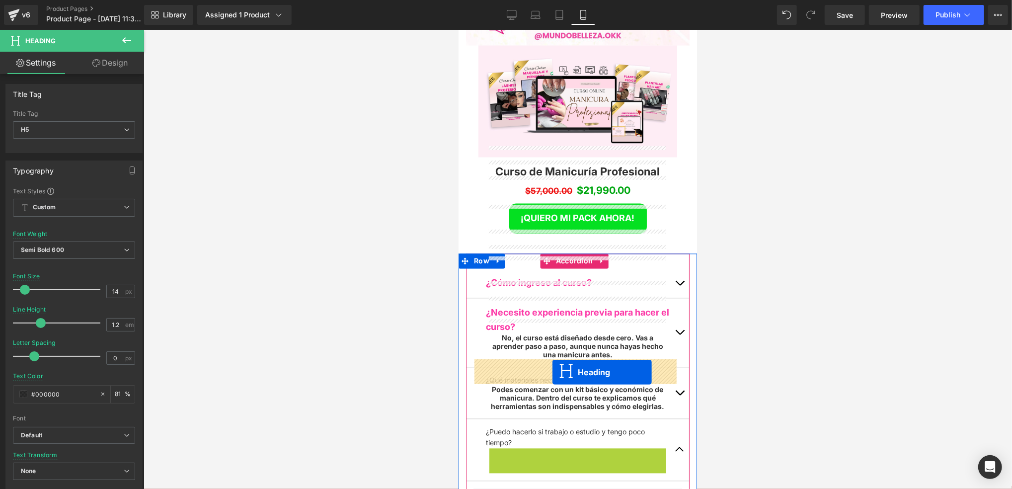
drag, startPoint x: 550, startPoint y: 328, endPoint x: 552, endPoint y: 372, distance: 43.8
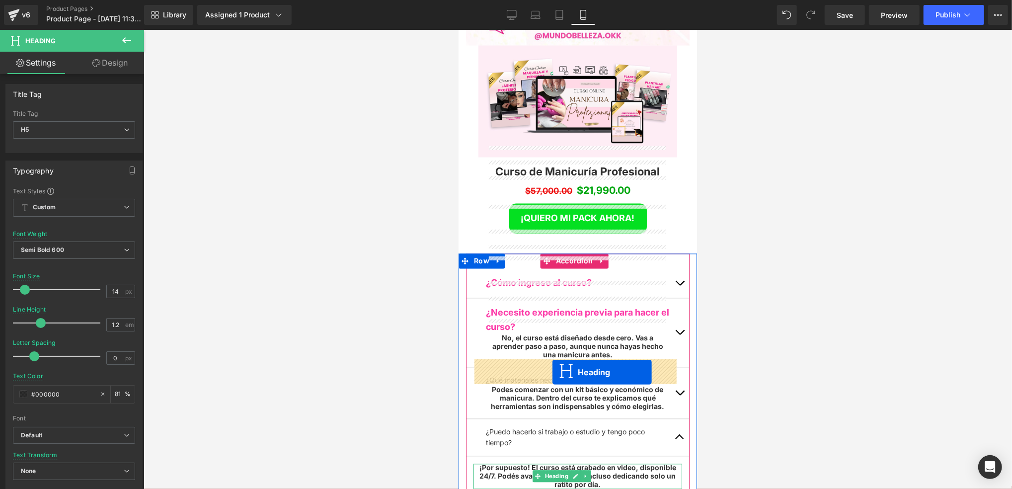
scroll to position [5251, 232]
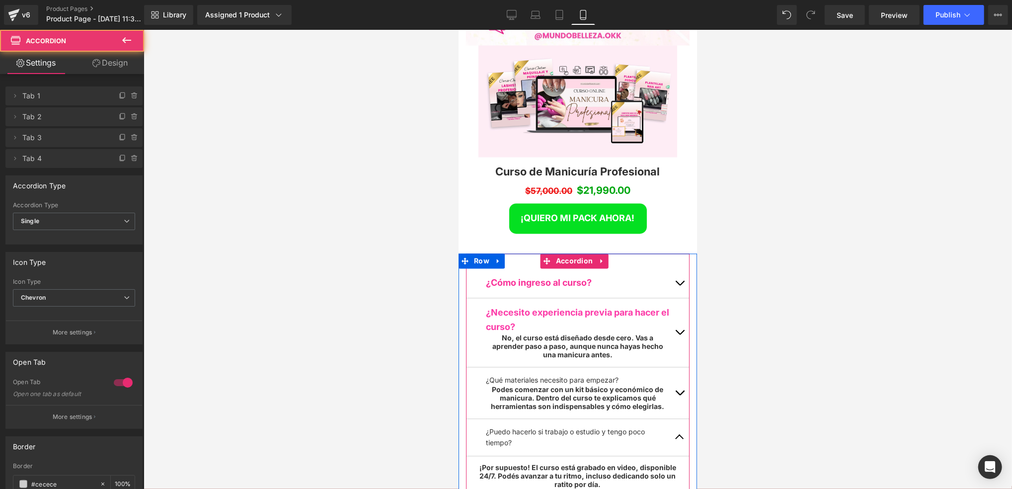
click at [670, 419] on button "button" at bounding box center [680, 437] width 20 height 37
click at [679, 439] on span "button" at bounding box center [679, 439] width 0 height 0
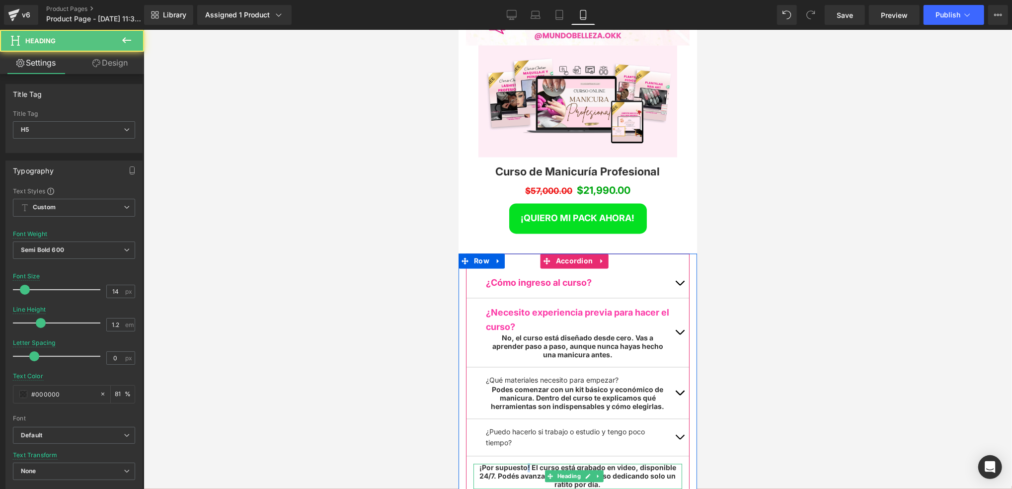
click at [525, 464] on h5 "¡Por supuesto! El curso está grabado en video, disponible 24/7. Podés avanzar a…" at bounding box center [577, 476] width 209 height 25
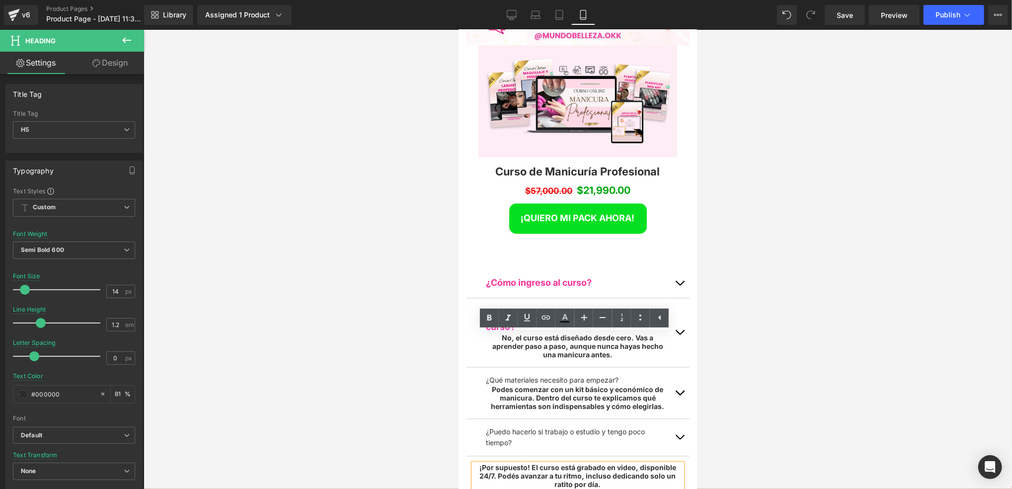
click at [493, 464] on h5 "¡Por supuesto! El curso está grabado en video, disponible 24/7. Podés avanzar a…" at bounding box center [577, 476] width 209 height 25
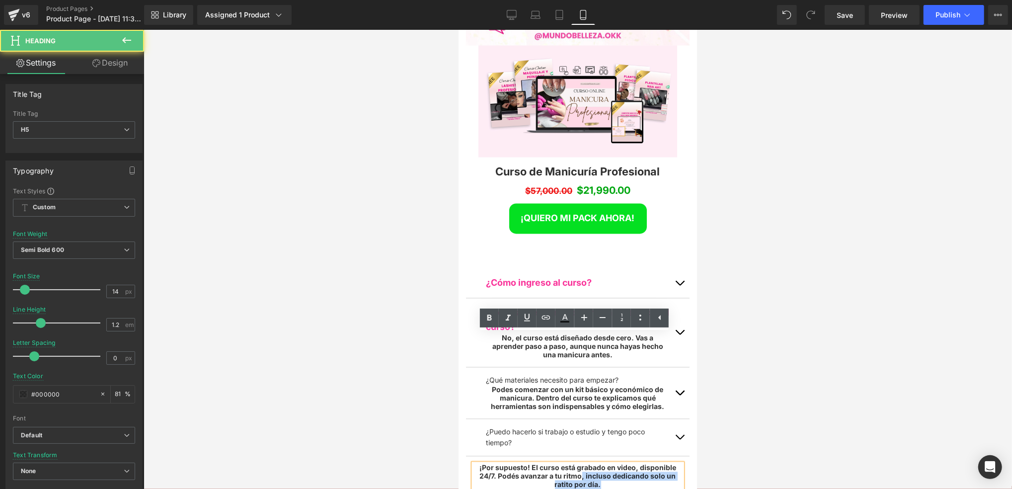
drag, startPoint x: 578, startPoint y: 350, endPoint x: 601, endPoint y: 355, distance: 23.9
click at [601, 464] on h5 "¡Por supuesto! El curso está grabado en video, disponible 24/7. Podés avanzar a…" at bounding box center [577, 476] width 209 height 25
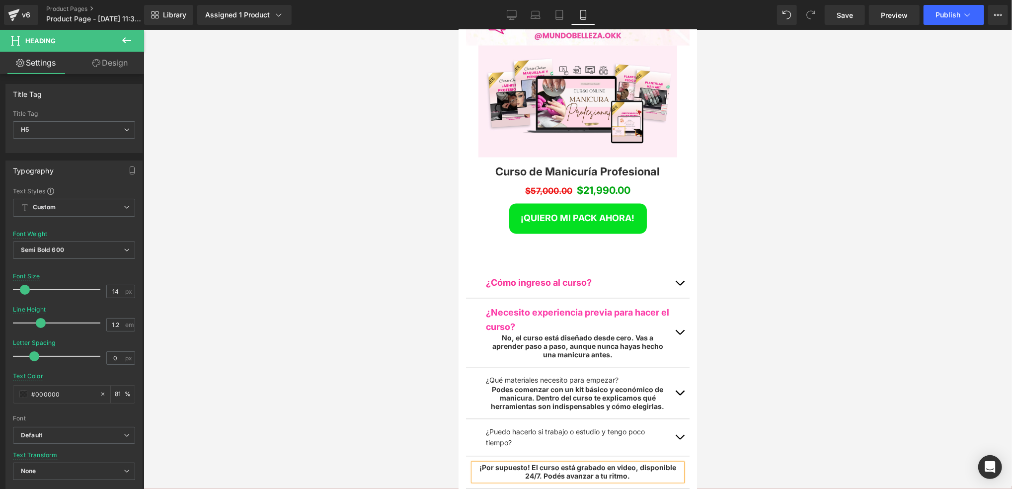
drag, startPoint x: 709, startPoint y: 311, endPoint x: 718, endPoint y: 309, distance: 8.6
click at [715, 310] on div at bounding box center [578, 259] width 869 height 459
click at [735, 287] on div at bounding box center [578, 259] width 869 height 459
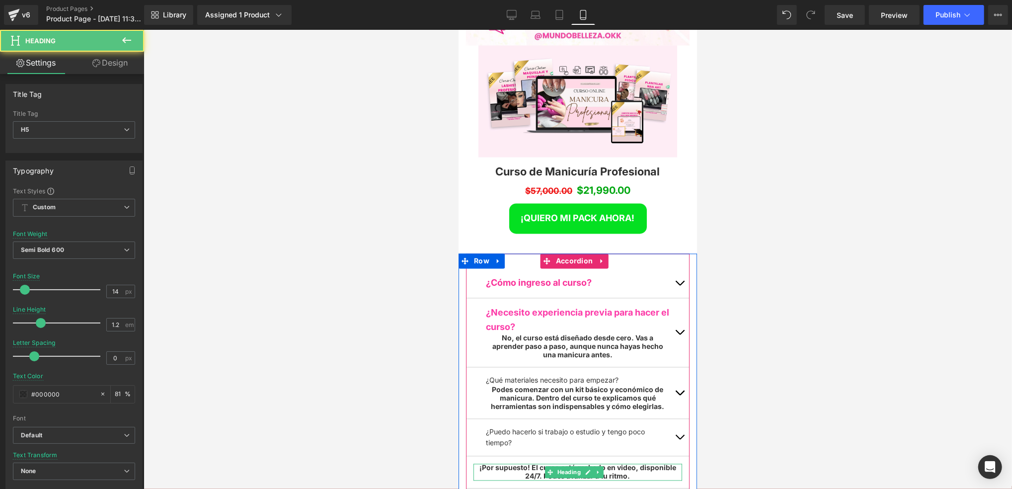
click at [609, 464] on h5 "¡Por supuesto! El curso está grabado en video, disponible 24/7. Podés avanzar a…" at bounding box center [577, 472] width 209 height 17
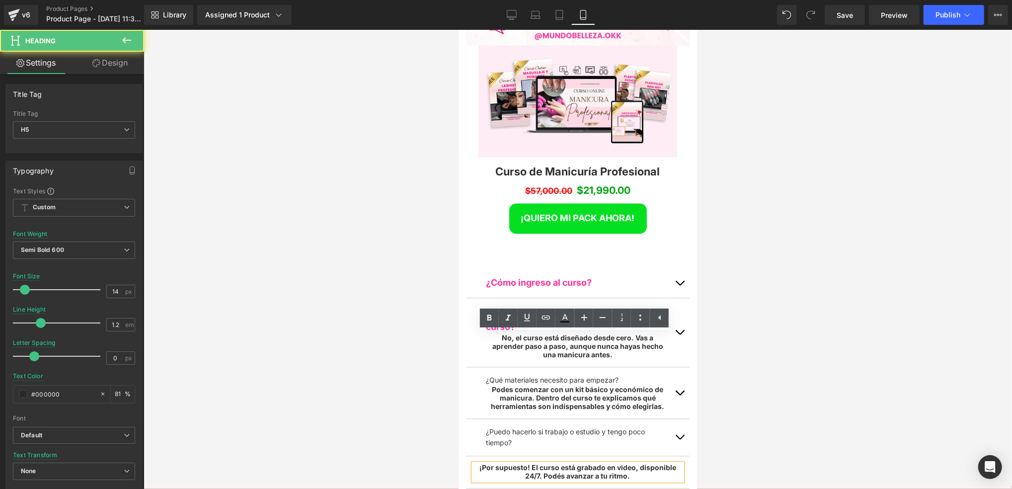
click at [630, 464] on h5 "¡Por supuesto! El curso está grabado en video, disponible 24/7. Podés avanzar a…" at bounding box center [577, 472] width 209 height 17
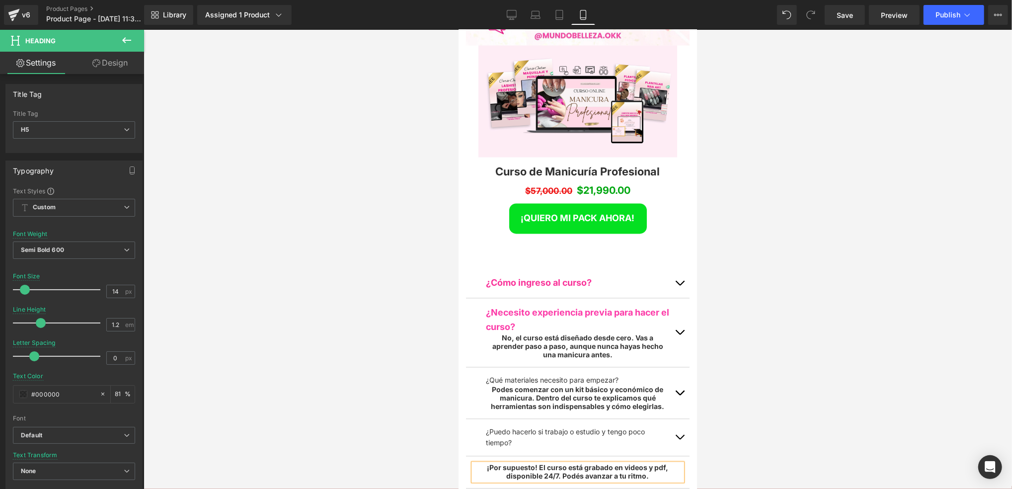
click at [756, 378] on div at bounding box center [578, 259] width 869 height 459
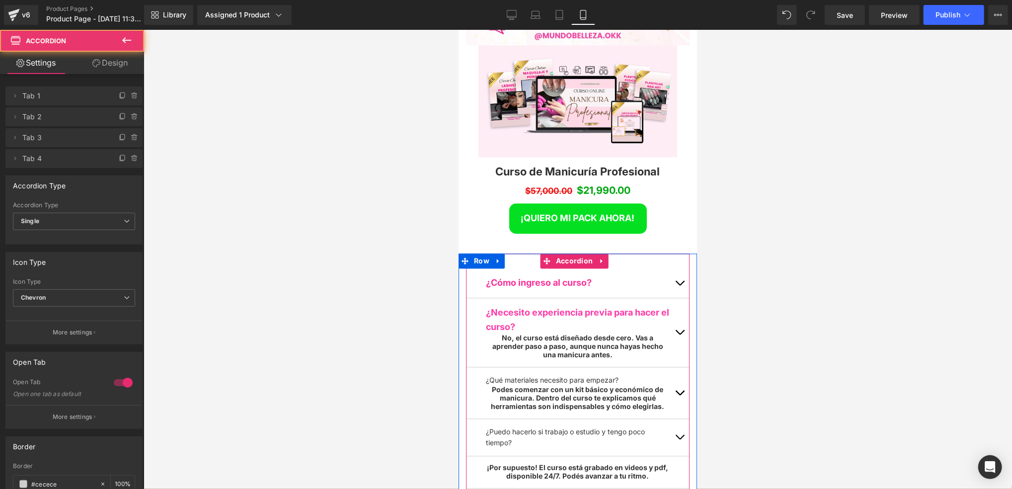
click at [678, 306] on div "¿Cómo ingreso al curso? Text Block Una vez que realizás el pago, recibís automá…" at bounding box center [578, 378] width 224 height 250
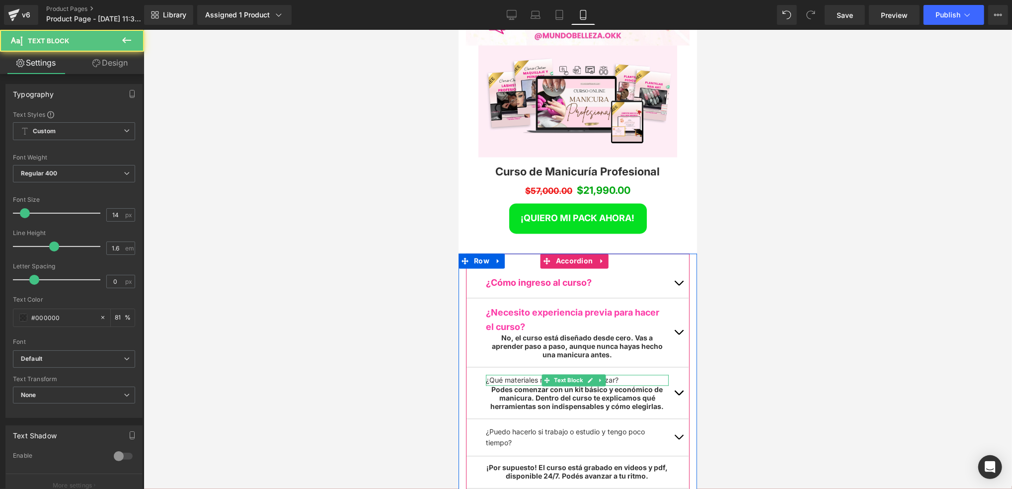
click at [624, 375] on p "¿Qué materiales necesito para empezar?" at bounding box center [577, 380] width 183 height 11
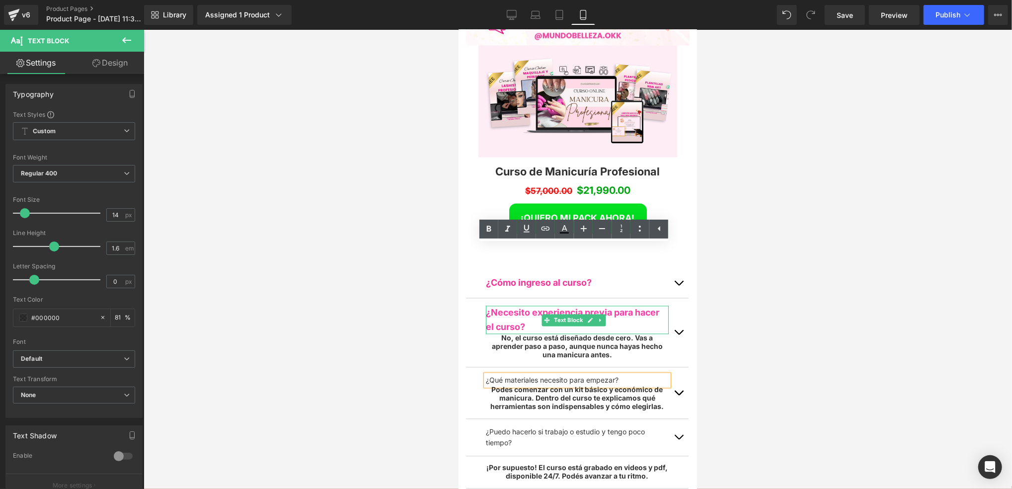
click at [621, 307] on span "¿Necesito experiencia previa para hacer el curso?" at bounding box center [572, 319] width 173 height 25
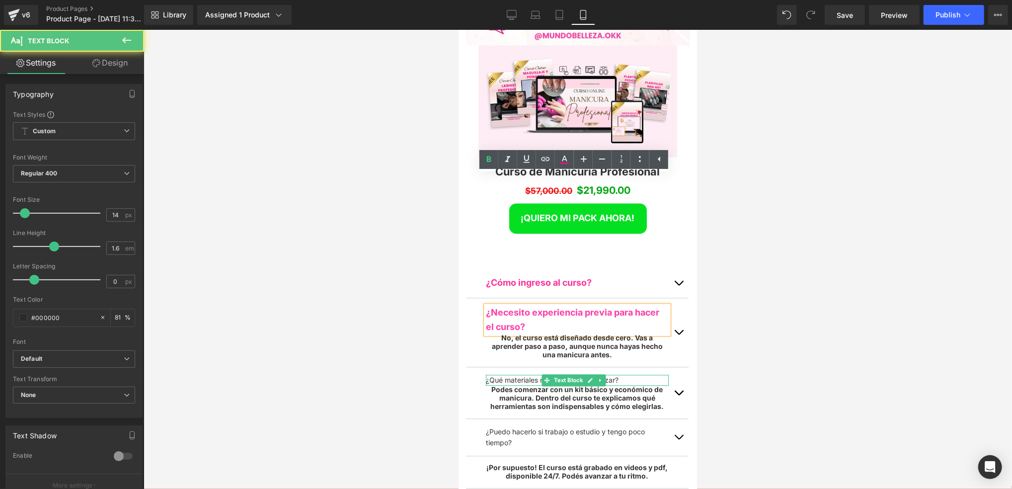
click at [619, 375] on p "¿Qué materiales necesito para empezar?" at bounding box center [577, 380] width 183 height 11
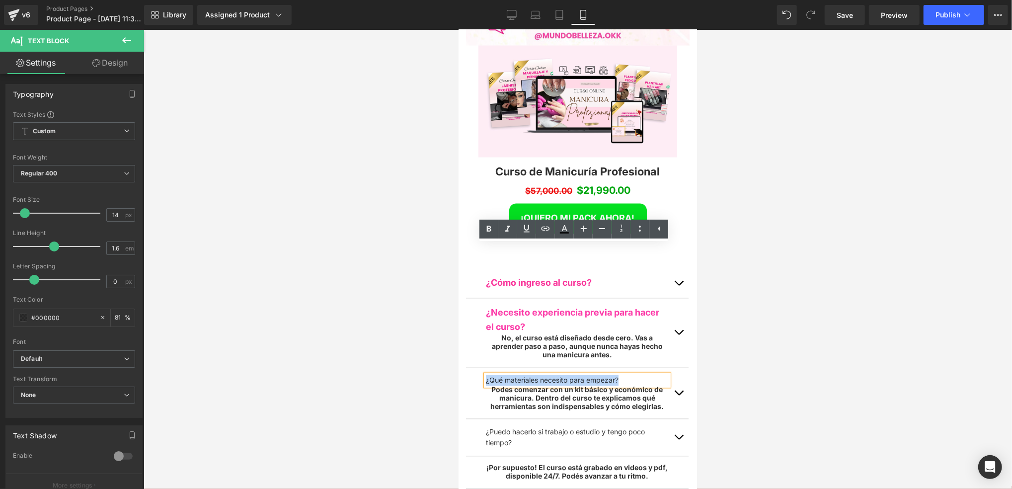
drag, startPoint x: 621, startPoint y: 248, endPoint x: 485, endPoint y: 250, distance: 135.7
click at [486, 375] on p "¿Qué materiales necesito para empezar?" at bounding box center [577, 380] width 183 height 11
click at [492, 229] on icon at bounding box center [489, 229] width 12 height 12
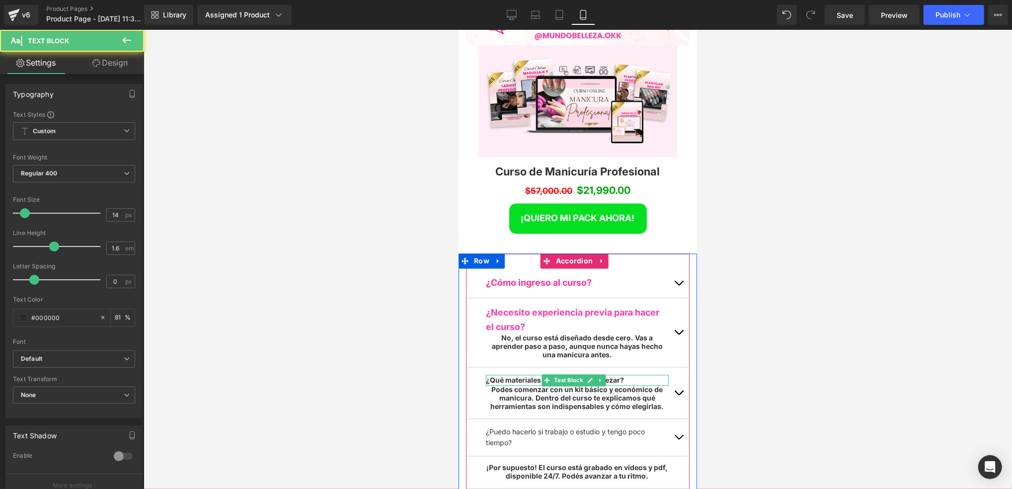
click at [637, 375] on p "¿Qué materiales necesito para empezar?" at bounding box center [577, 380] width 183 height 11
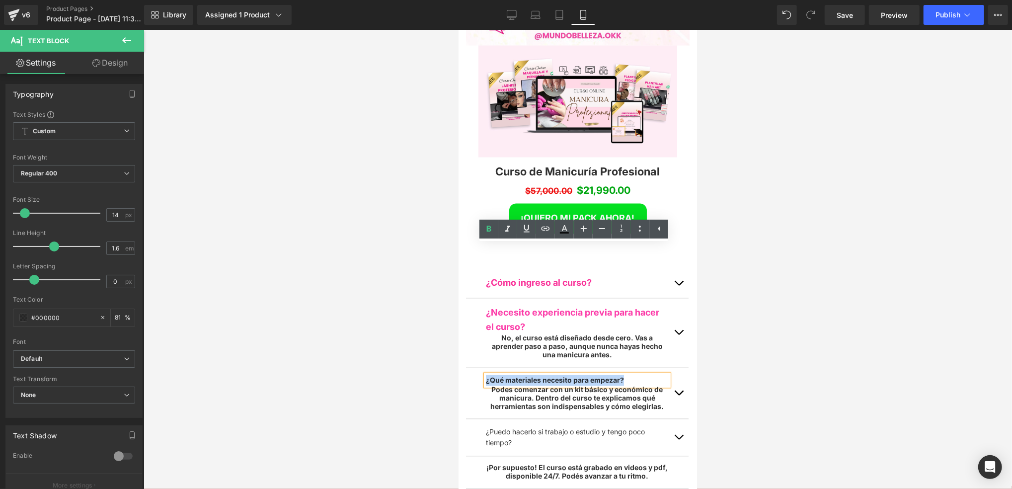
drag, startPoint x: 637, startPoint y: 249, endPoint x: 481, endPoint y: 239, distance: 156.4
click at [474, 367] on div "¿Qué materiales necesito para empezar? Text Block Podes comenzar con un kit bás…" at bounding box center [577, 393] width 223 height 52
click at [581, 233] on icon at bounding box center [584, 229] width 12 height 12
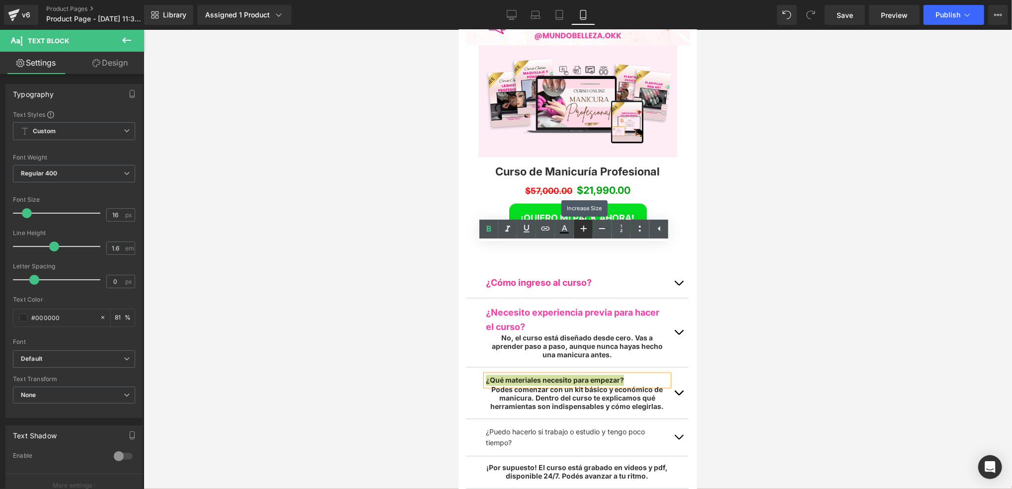
scroll to position [5244, 232]
click at [581, 233] on icon at bounding box center [584, 229] width 12 height 12
type input "18"
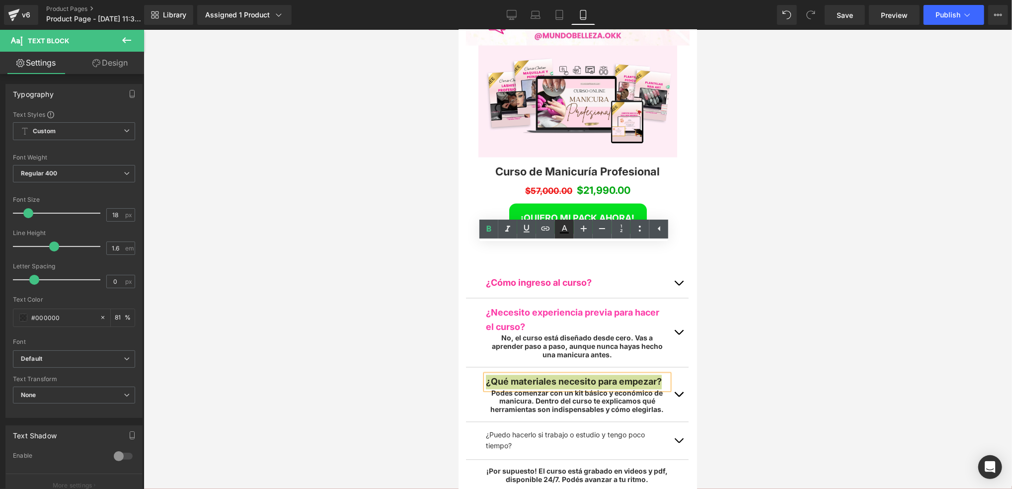
click at [558, 228] on link at bounding box center [564, 229] width 19 height 19
type input "#000000"
type input "81"
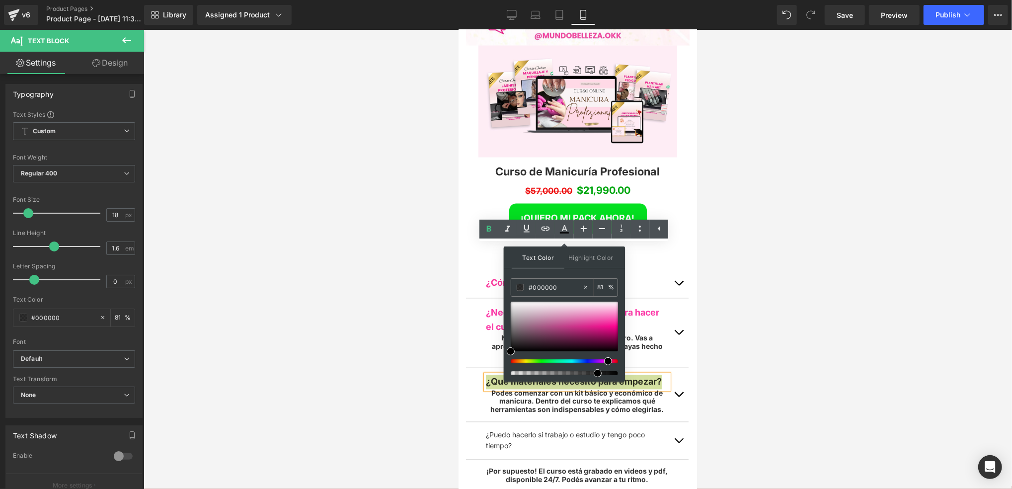
click at [604, 360] on div at bounding box center [560, 361] width 107 height 4
click at [605, 356] on div at bounding box center [564, 339] width 107 height 74
drag, startPoint x: 606, startPoint y: 359, endPoint x: 604, endPoint y: 334, distance: 25.4
click at [602, 359] on div at bounding box center [560, 361] width 107 height 4
drag, startPoint x: 609, startPoint y: 316, endPoint x: 616, endPoint y: 331, distance: 16.2
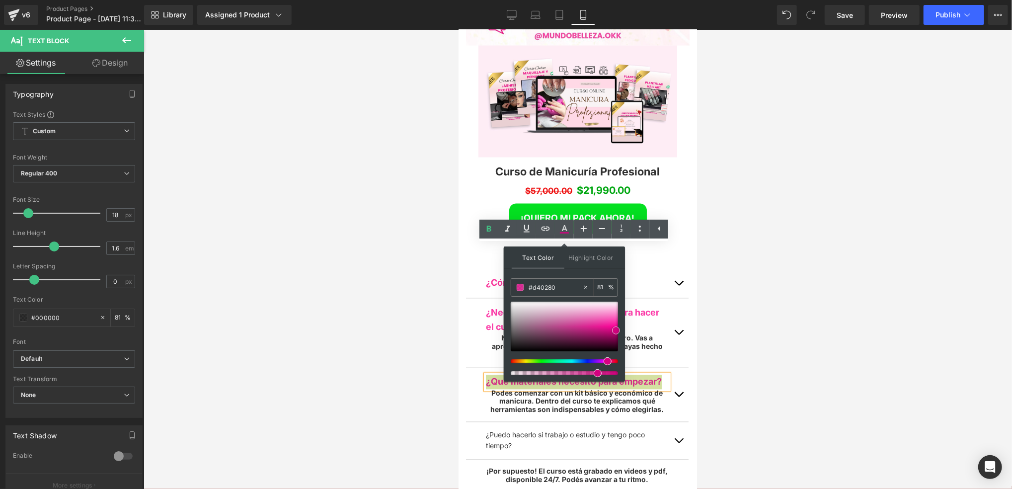
click at [616, 331] on div at bounding box center [564, 327] width 107 height 50
type input "#e7038c"
click at [615, 324] on span at bounding box center [615, 328] width 8 height 8
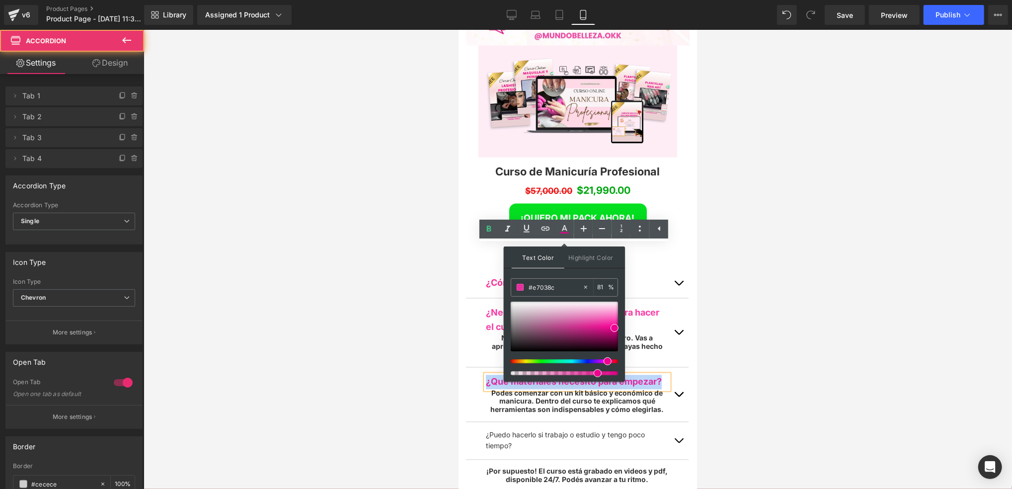
click at [671, 422] on button "button" at bounding box center [679, 440] width 20 height 37
click at [658, 367] on div "¿Qué materiales necesito para empezar? Text Block Podes comenzar con un kit bás…" at bounding box center [577, 394] width 223 height 55
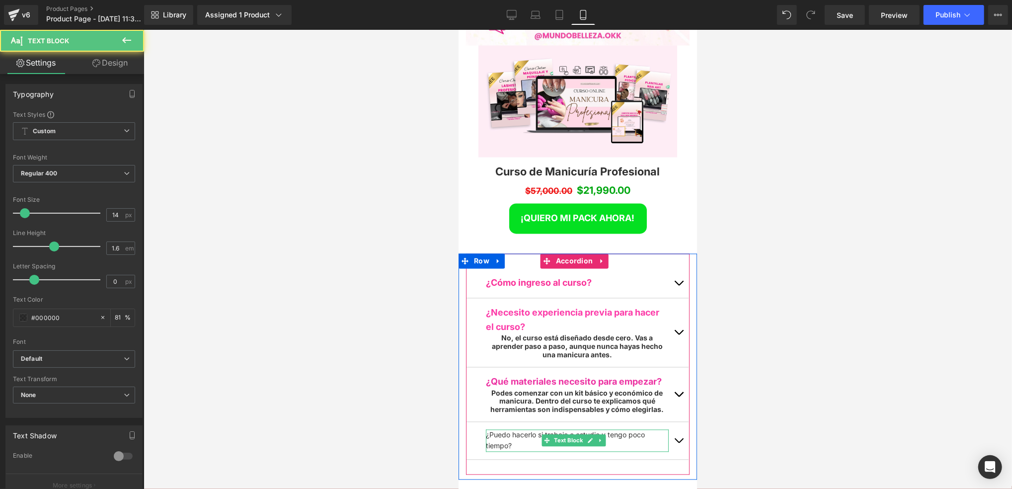
click at [639, 429] on p "¿Puedo hacerlo si trabajo o estudio y tengo poco tiempo?" at bounding box center [577, 440] width 183 height 22
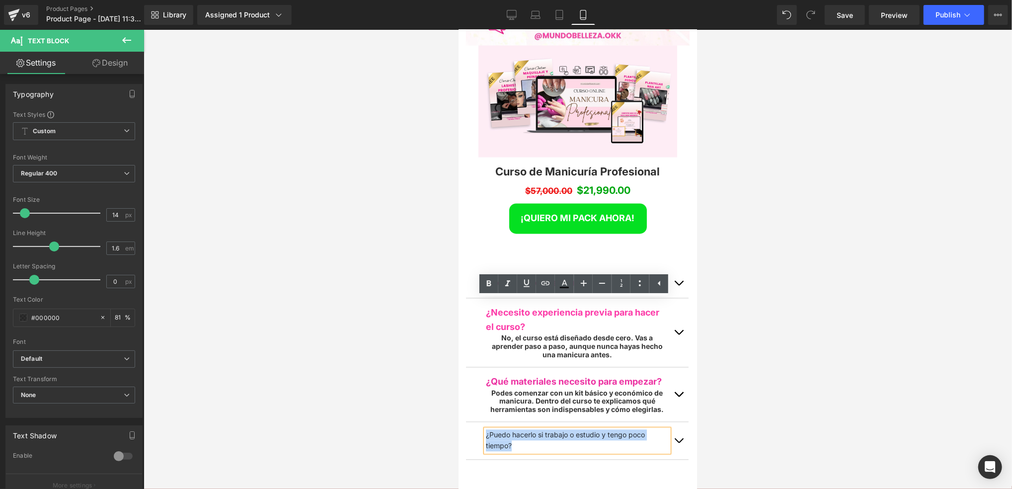
drag, startPoint x: 531, startPoint y: 319, endPoint x: 485, endPoint y: 304, distance: 48.4
click at [486, 429] on p "¿Puedo hacerlo si trabajo o estudio y tengo poco tiempo?" at bounding box center [577, 440] width 183 height 22
click at [490, 286] on icon at bounding box center [489, 284] width 12 height 12
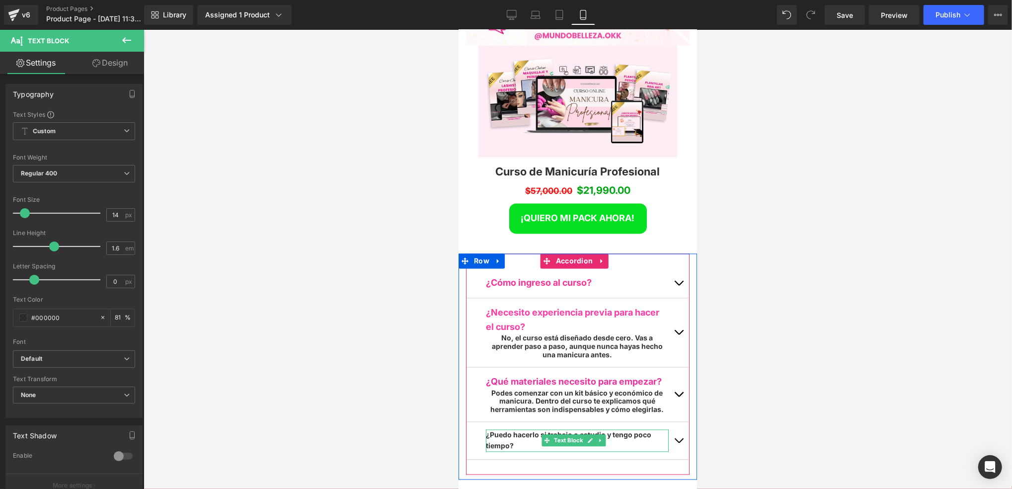
click at [523, 429] on p "¿Puedo hacerlo si trabajo o estudio y tengo poco tiempo?" at bounding box center [577, 440] width 183 height 22
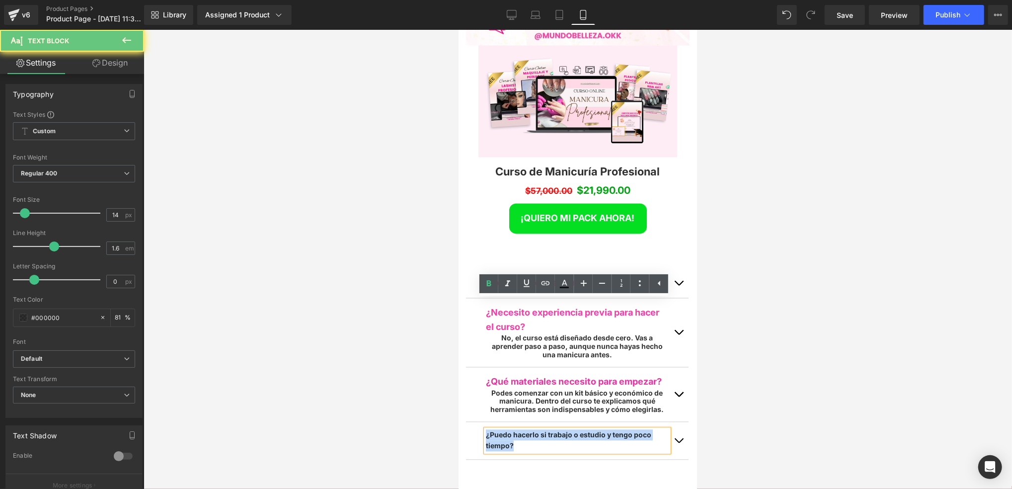
drag, startPoint x: 519, startPoint y: 318, endPoint x: 956, endPoint y: 318, distance: 436.9
click at [475, 422] on div "¿Puedo hacerlo si trabajo o estudio y tengo poco tiempo? Text Block" at bounding box center [577, 441] width 223 height 38
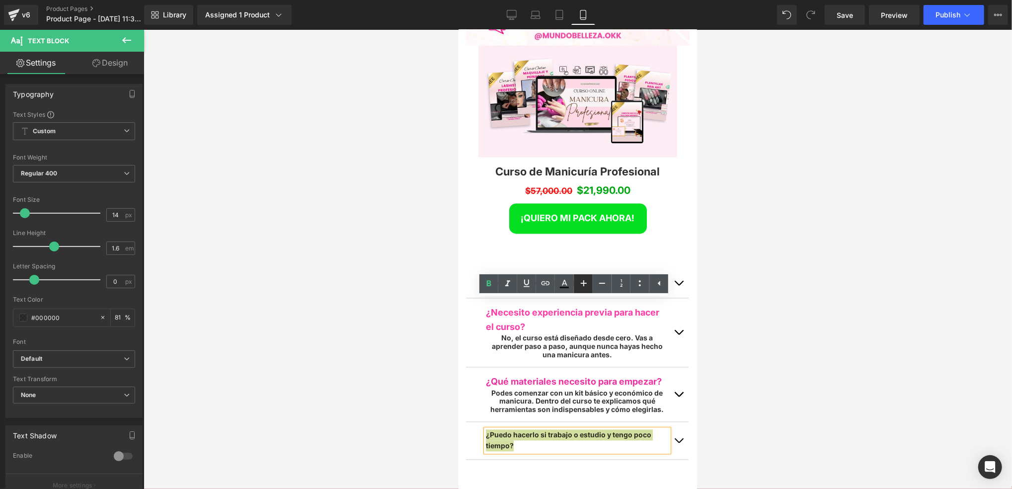
click at [582, 288] on icon at bounding box center [584, 283] width 12 height 12
type input "18"
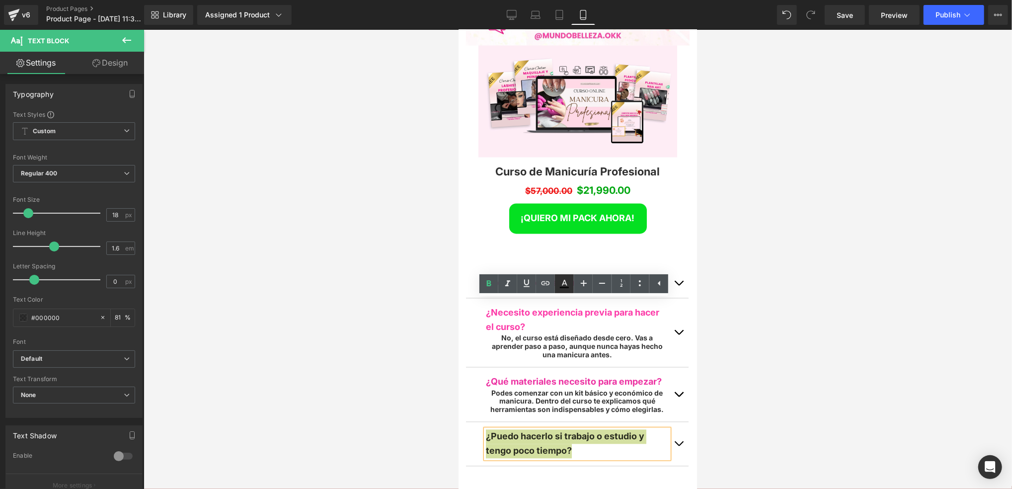
click at [563, 282] on icon at bounding box center [565, 284] width 12 height 12
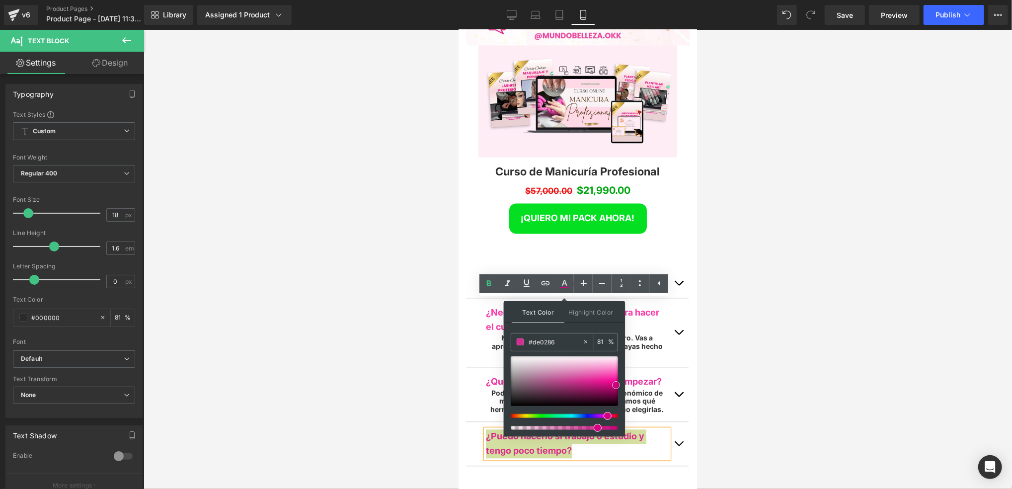
drag, startPoint x: 616, startPoint y: 384, endPoint x: 621, endPoint y: 387, distance: 5.6
click at [618, 387] on span at bounding box center [616, 385] width 8 height 8
type input "#d40280"
click at [737, 328] on div at bounding box center [578, 259] width 869 height 459
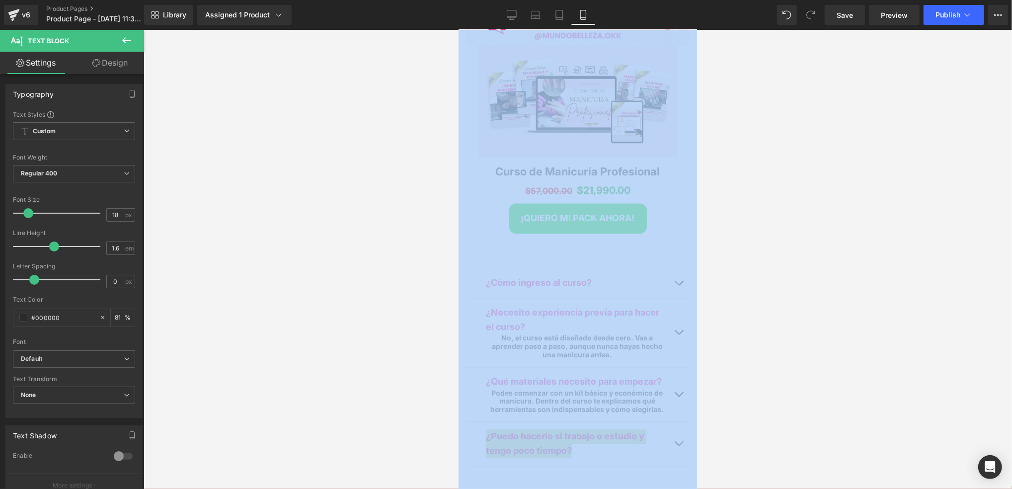
click at [737, 328] on div at bounding box center [578, 259] width 869 height 459
click at [737, 327] on div at bounding box center [578, 259] width 869 height 459
click at [727, 338] on div at bounding box center [578, 259] width 869 height 459
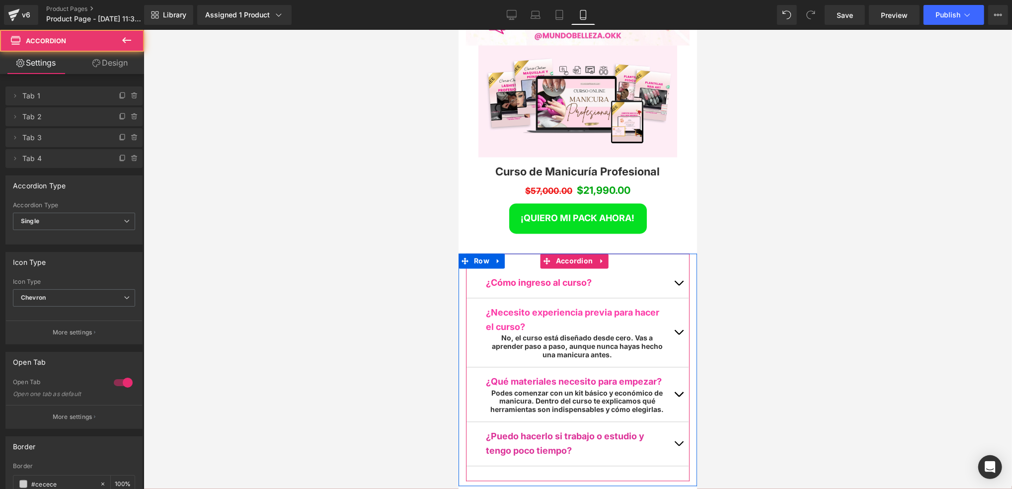
click at [672, 367] on button "button" at bounding box center [679, 394] width 20 height 54
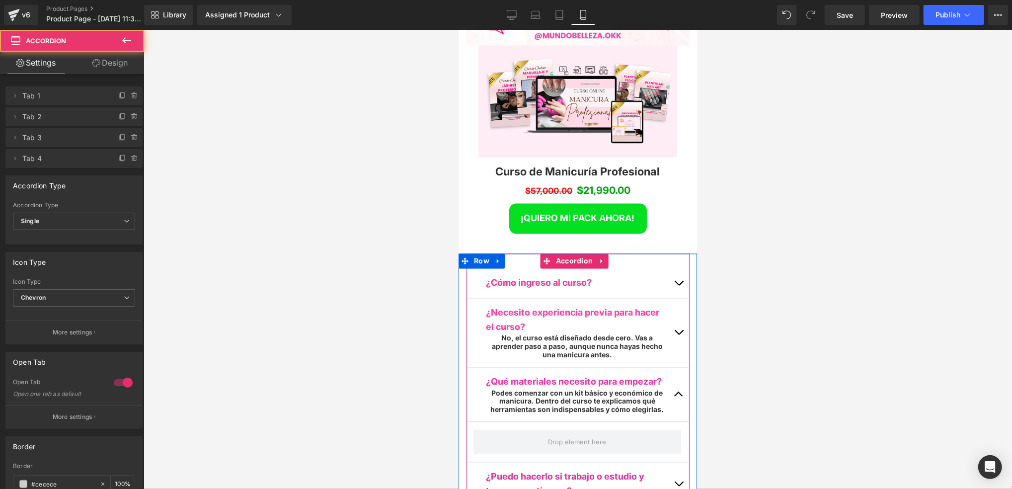
scroll to position [5, 4]
click at [672, 367] on button "button" at bounding box center [679, 394] width 20 height 54
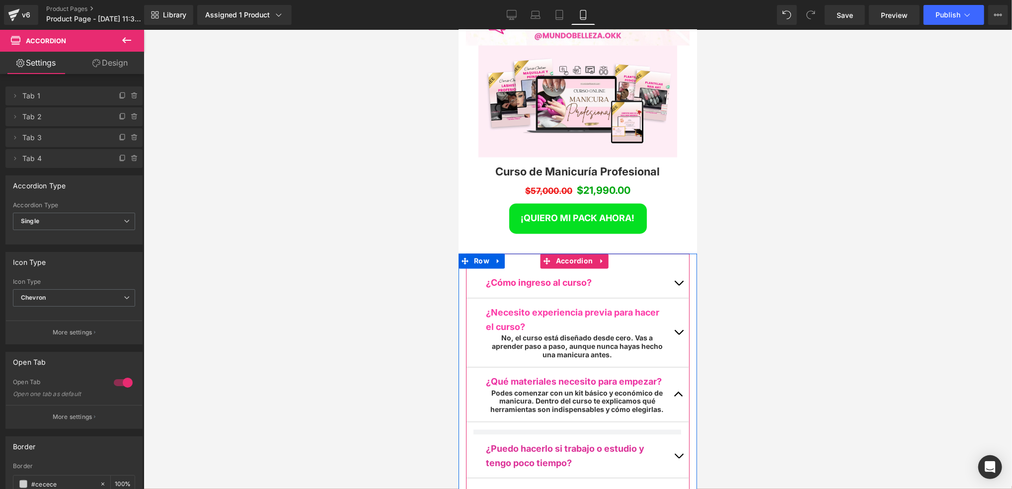
scroll to position [5220, 232]
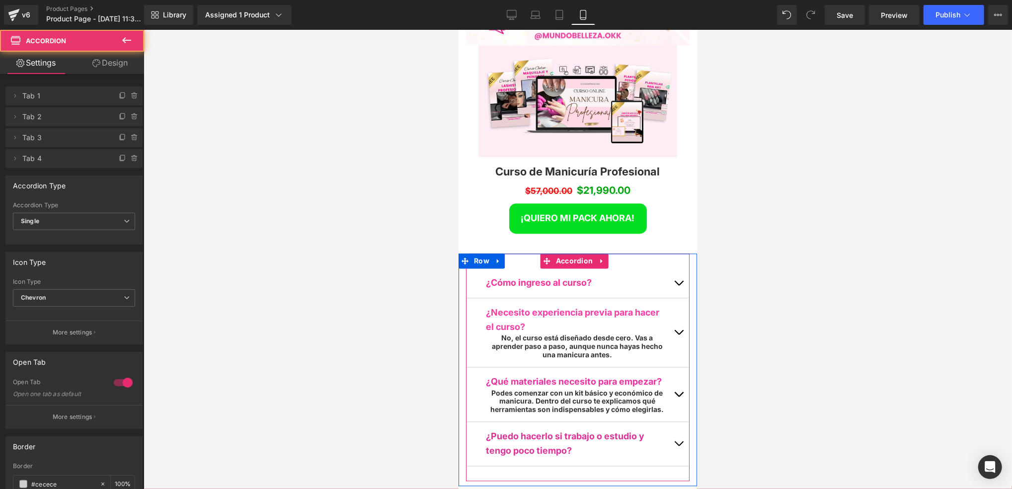
click at [673, 367] on button "button" at bounding box center [679, 394] width 20 height 54
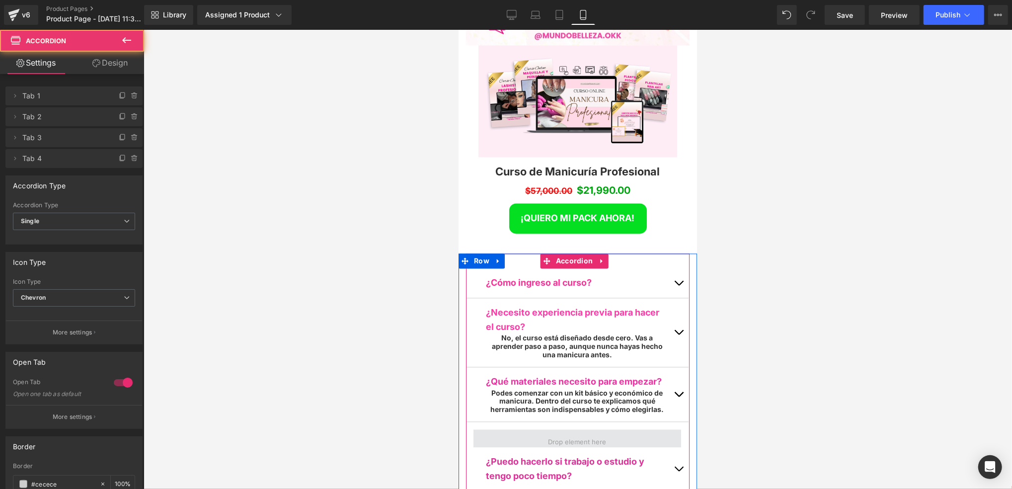
scroll to position [5259, 232]
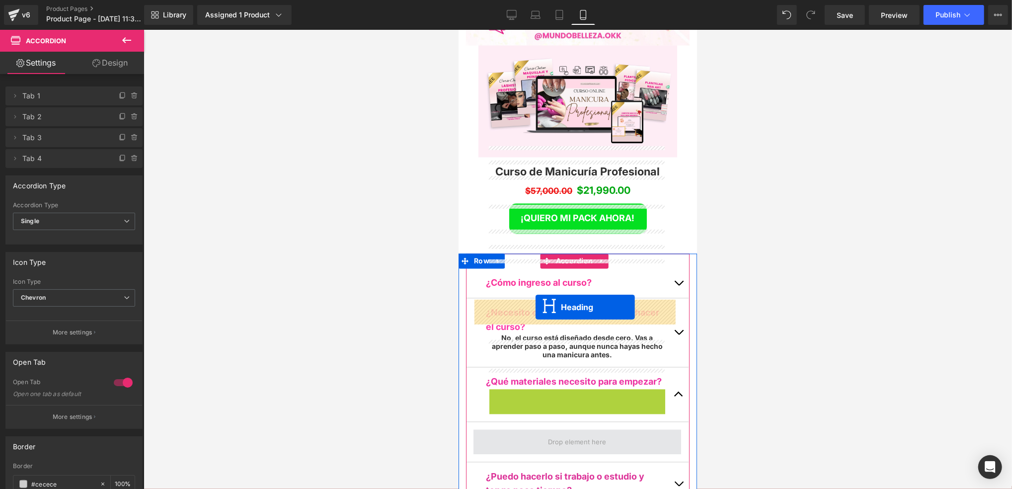
drag, startPoint x: 535, startPoint y: 271, endPoint x: 535, endPoint y: 307, distance: 35.8
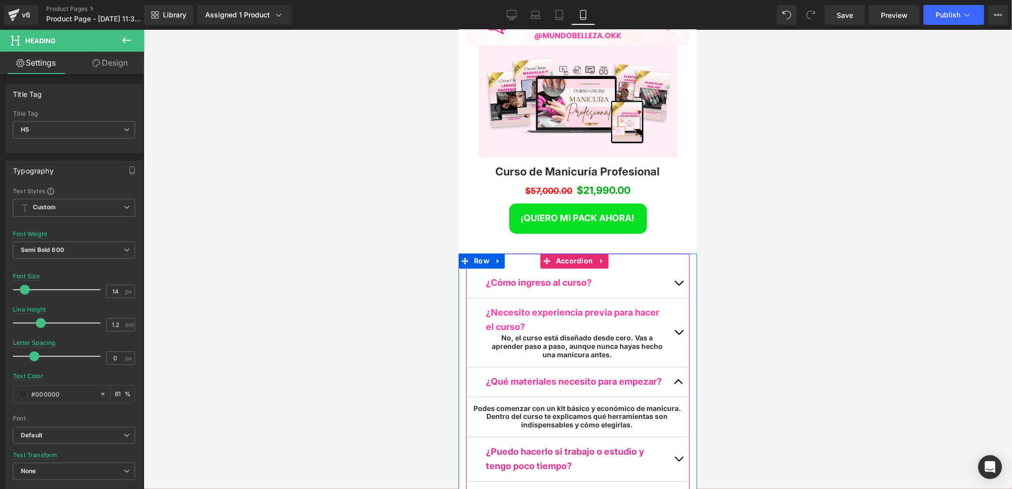
click at [669, 367] on button "button" at bounding box center [679, 381] width 20 height 29
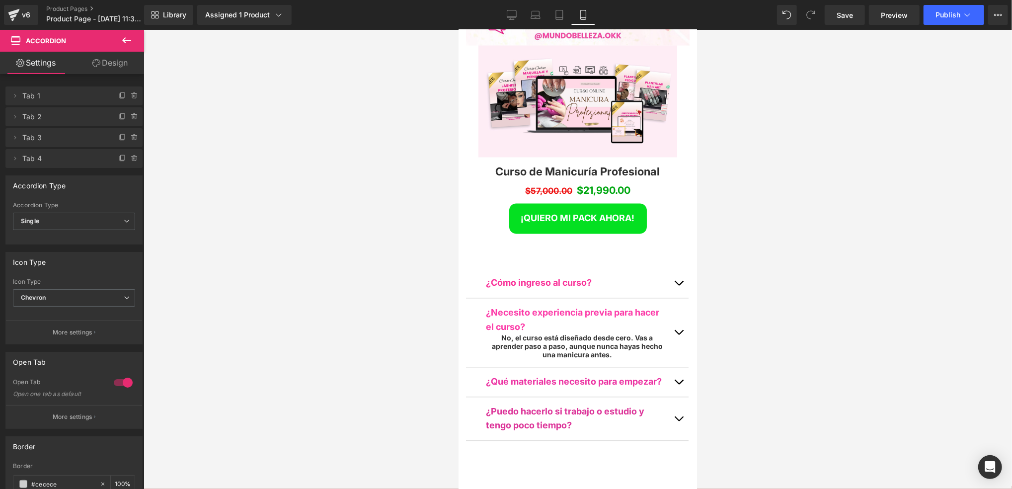
click at [751, 273] on div at bounding box center [578, 259] width 869 height 459
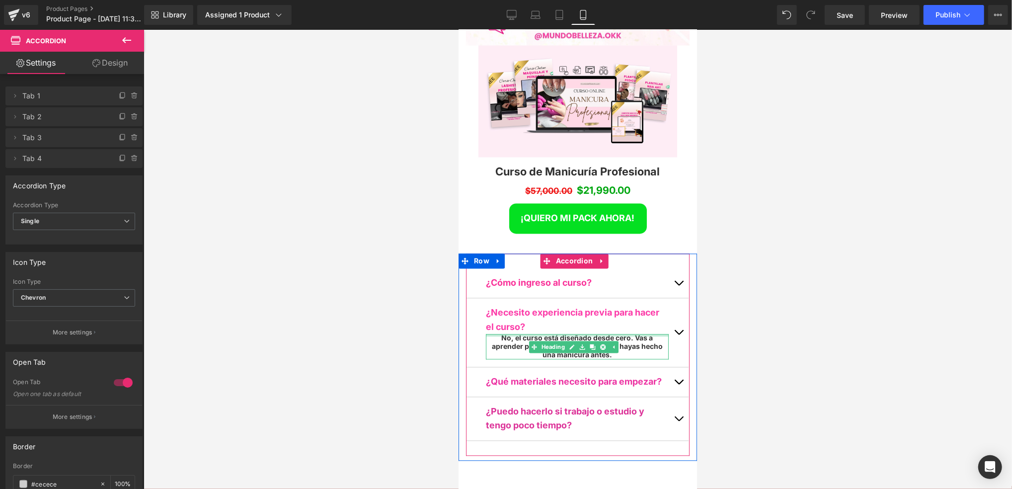
drag, startPoint x: 658, startPoint y: 205, endPoint x: 671, endPoint y: 198, distance: 14.7
click at [659, 334] on div "No, el curso está diseñado desde cero. Vas a aprender paso a paso, aunque nunca…" at bounding box center [577, 346] width 183 height 25
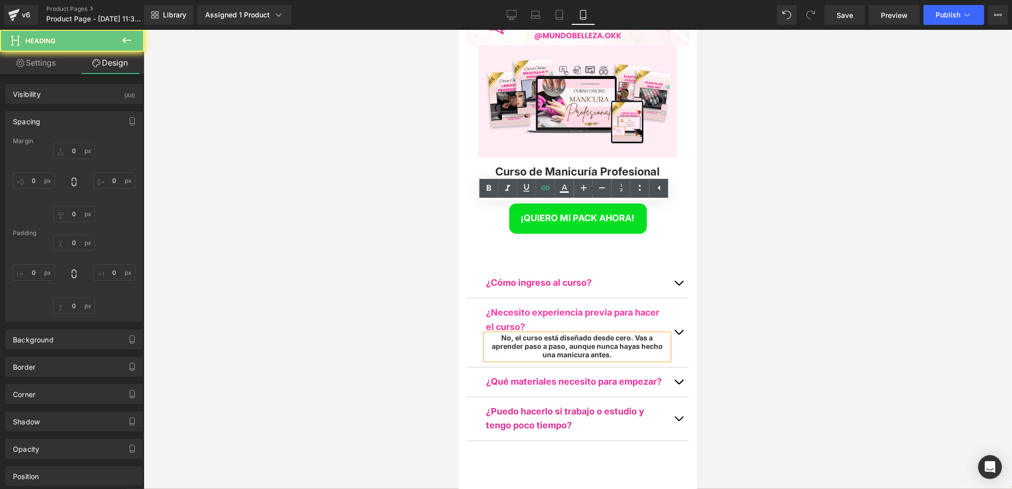
type input "0"
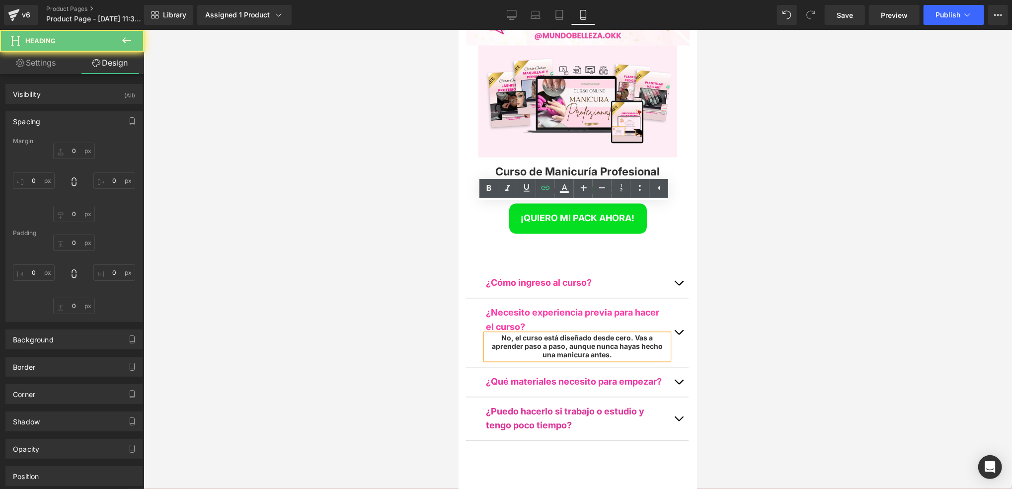
type input "0"
click at [671, 298] on button "button" at bounding box center [679, 332] width 20 height 69
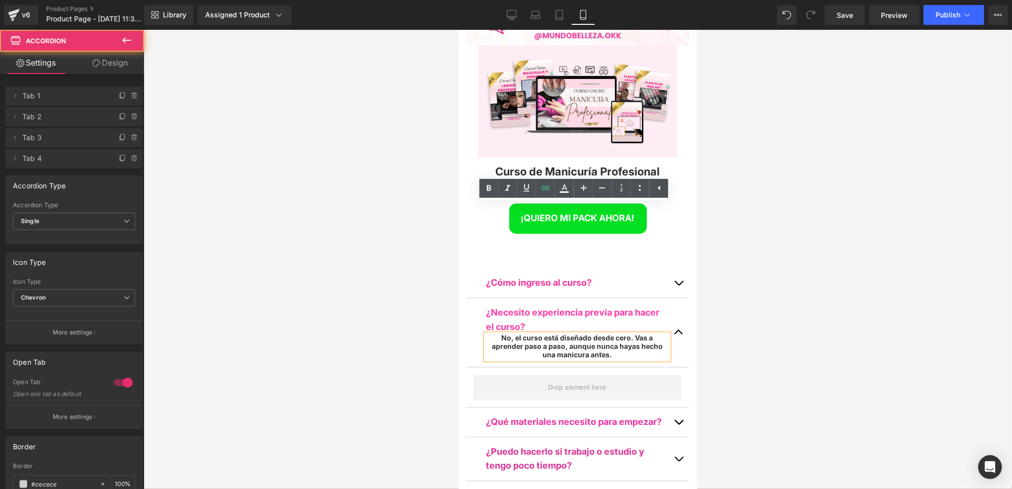
click at [677, 268] on button "button" at bounding box center [679, 282] width 20 height 29
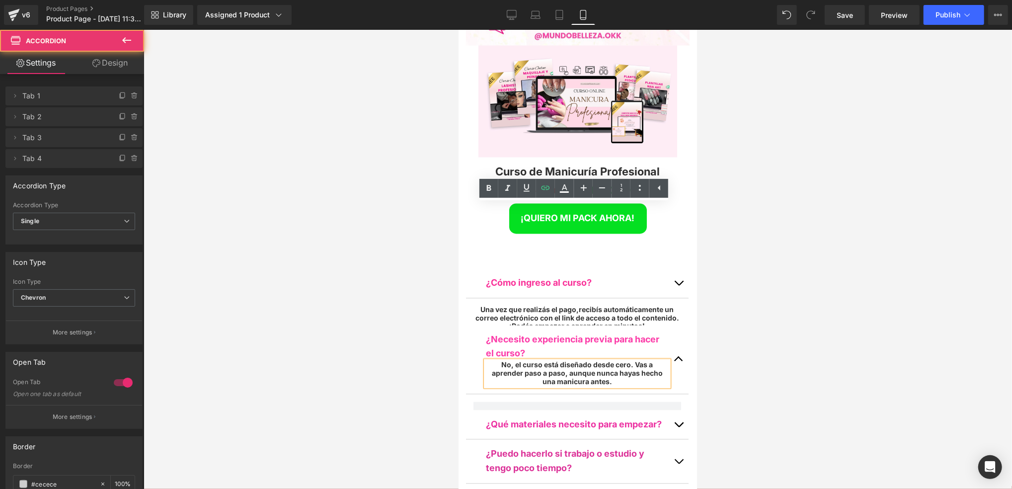
click at [675, 268] on button "button" at bounding box center [679, 282] width 20 height 29
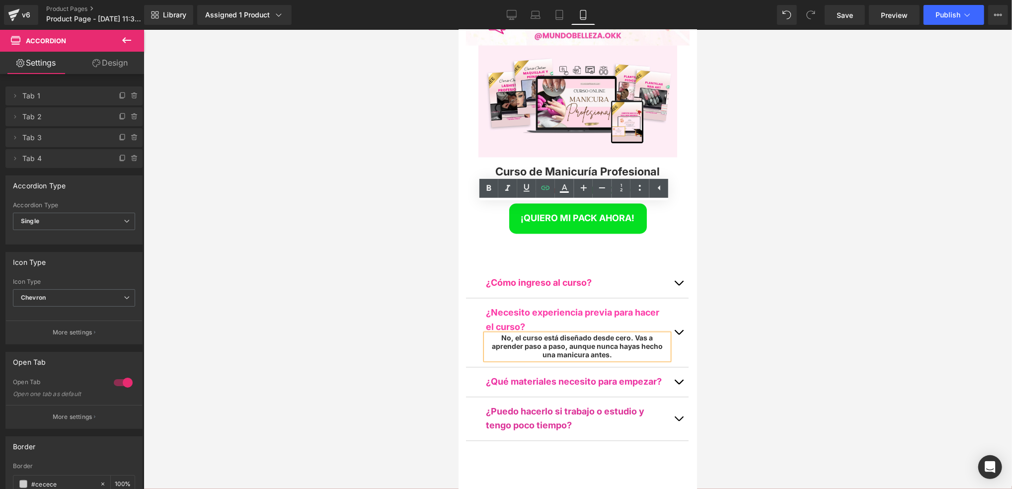
click at [672, 298] on button "button" at bounding box center [679, 332] width 20 height 69
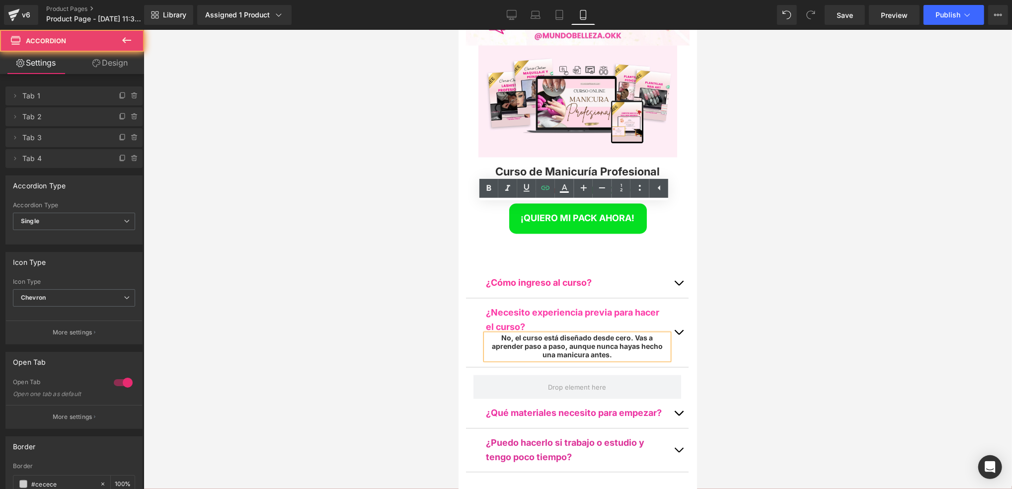
click at [672, 298] on button "button" at bounding box center [679, 332] width 20 height 69
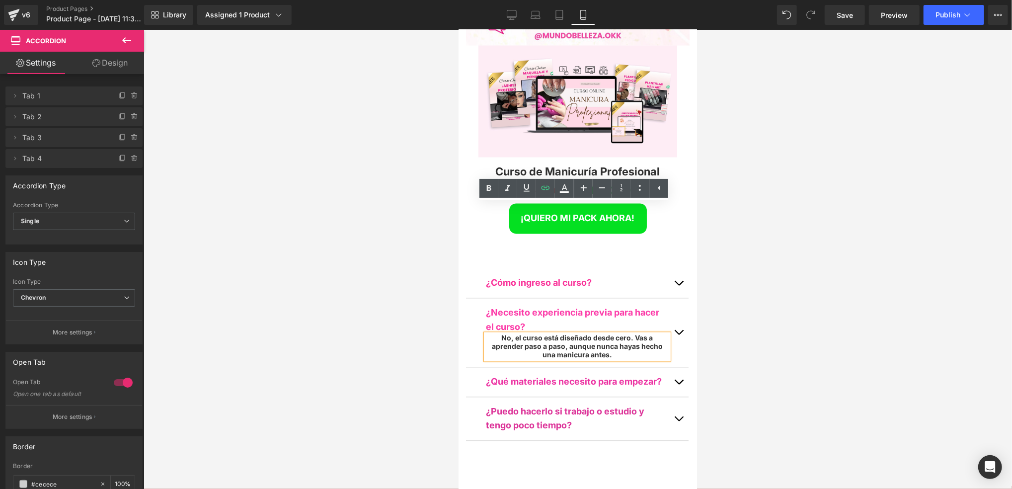
click at [672, 298] on button "button" at bounding box center [679, 332] width 20 height 69
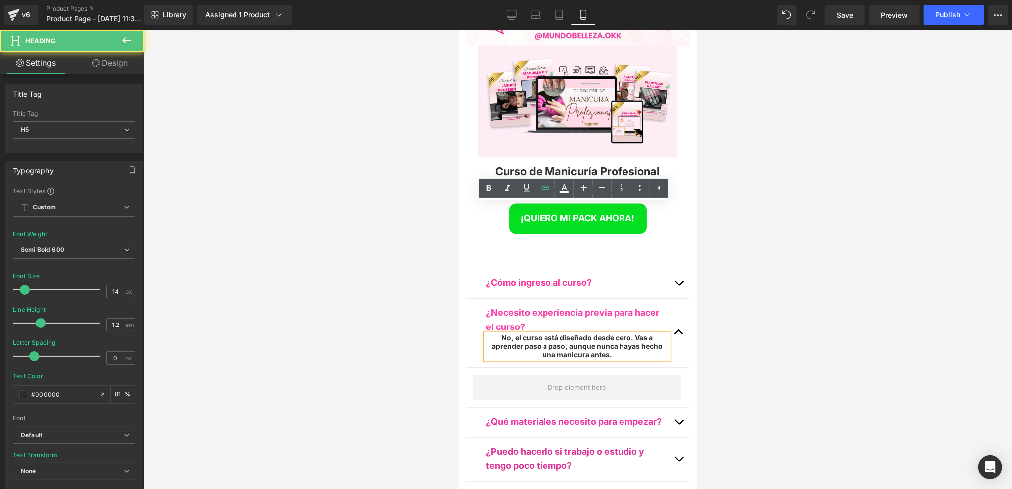
click at [500, 334] on h5 "No, el curso está diseñado desde cero. Vas a aprender paso a paso, aunque nunca…" at bounding box center [577, 346] width 183 height 25
click at [444, 223] on div at bounding box center [578, 259] width 869 height 459
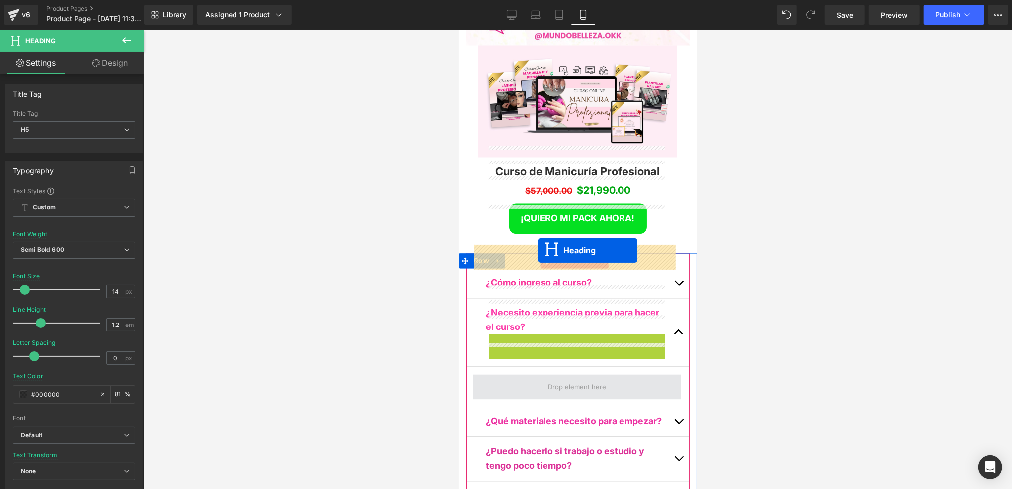
drag, startPoint x: 536, startPoint y: 214, endPoint x: 538, endPoint y: 250, distance: 36.3
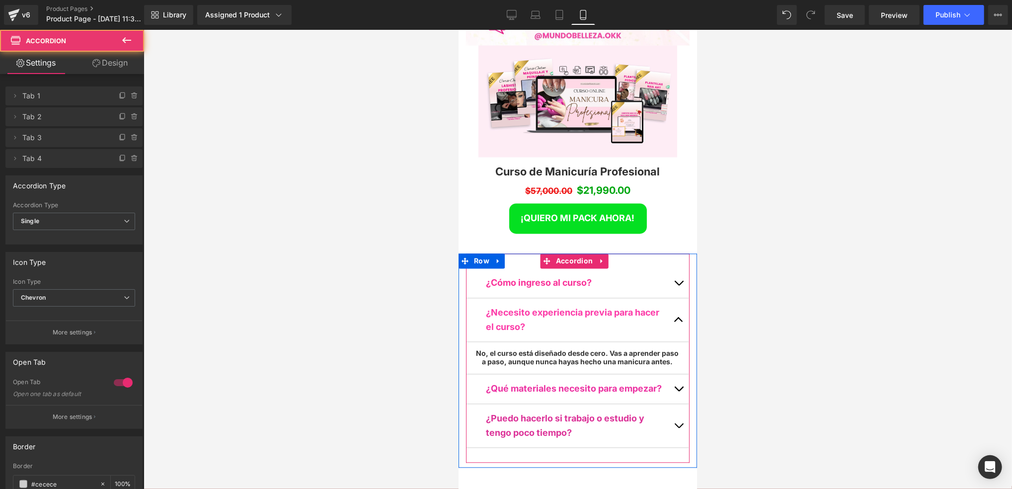
click at [678, 322] on span "button" at bounding box center [678, 322] width 0 height 0
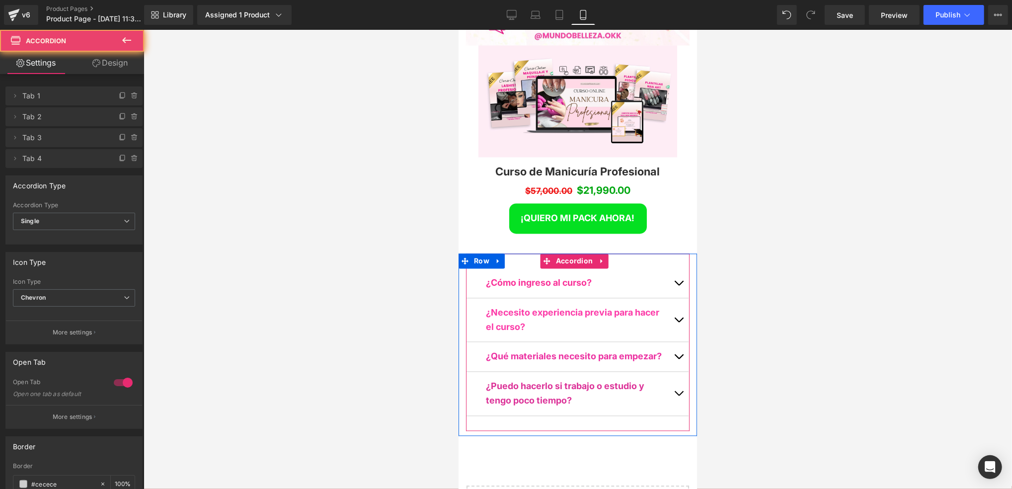
click at [669, 268] on button "button" at bounding box center [679, 282] width 20 height 29
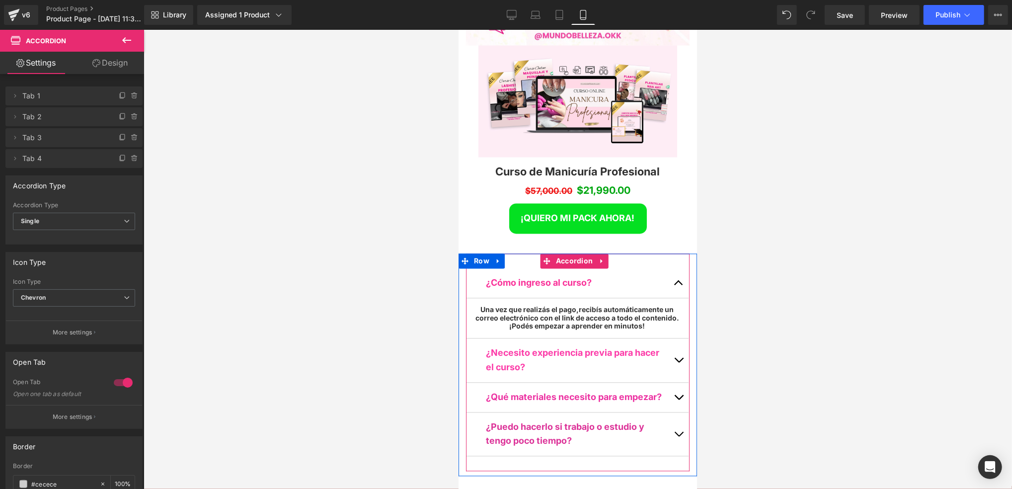
click at [669, 268] on button "button" at bounding box center [679, 282] width 20 height 29
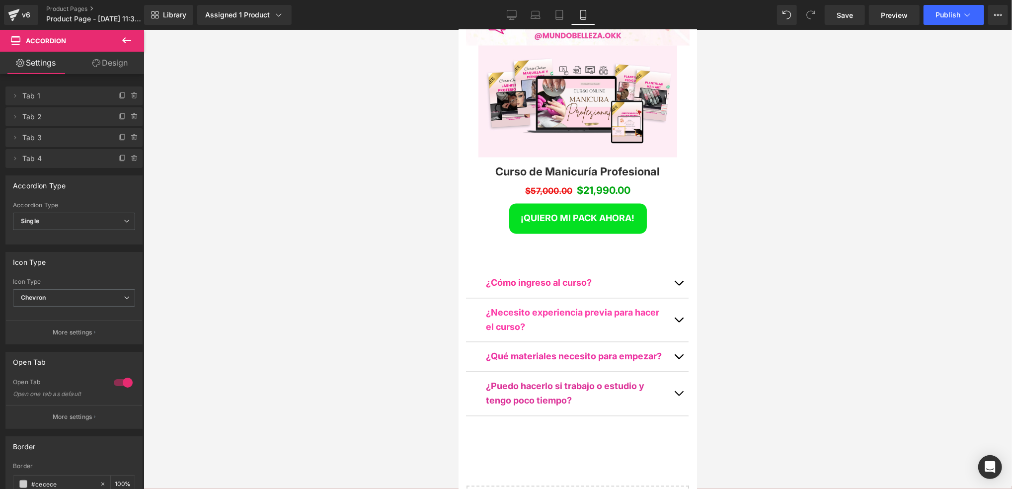
click at [756, 179] on div at bounding box center [578, 259] width 869 height 459
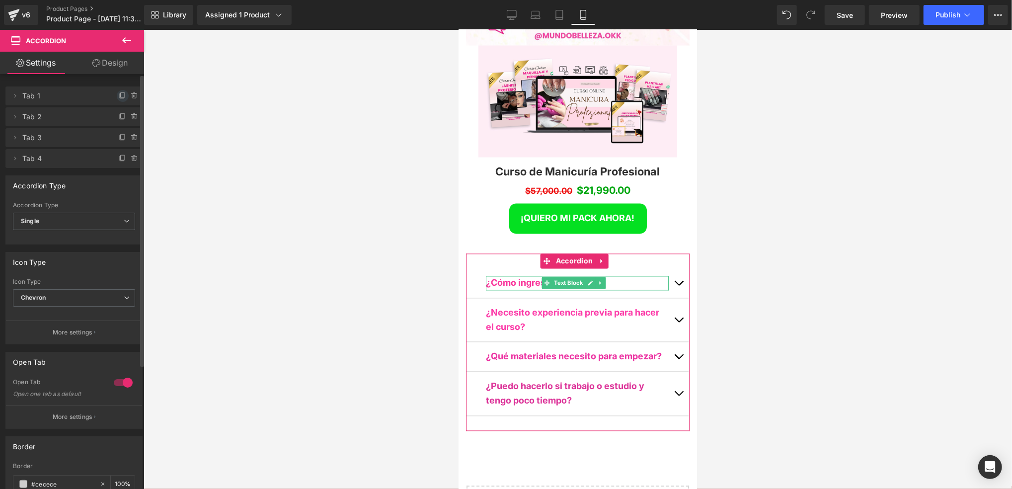
click at [119, 97] on icon at bounding box center [123, 96] width 8 height 8
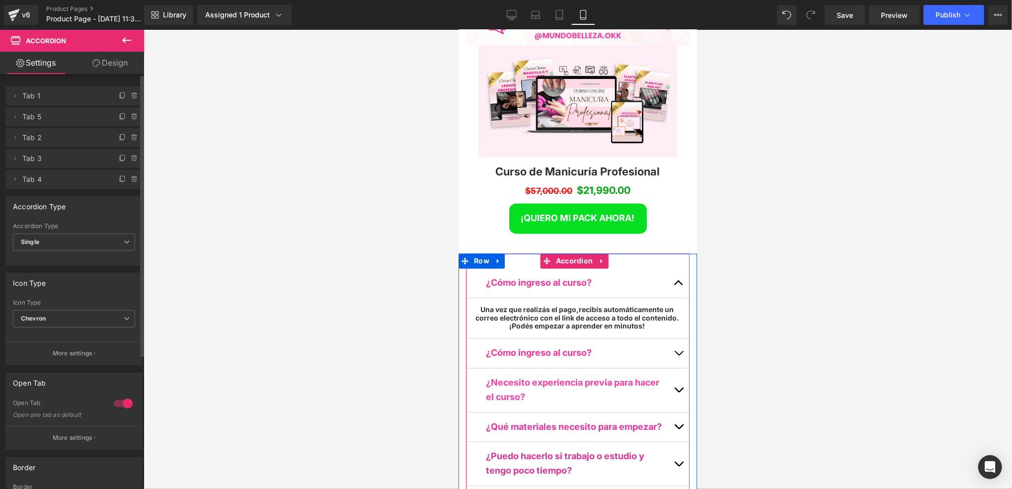
click at [671, 338] on button "button" at bounding box center [679, 352] width 20 height 29
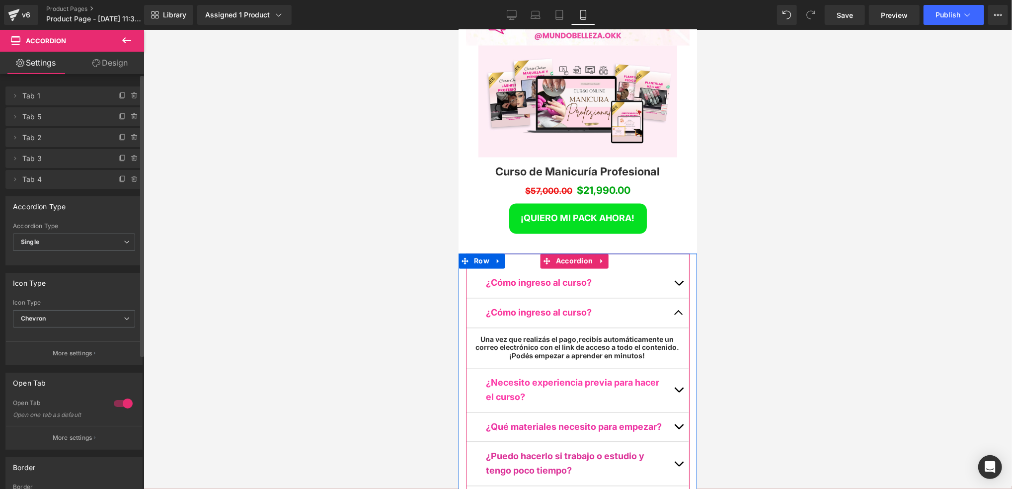
click at [672, 298] on button "button" at bounding box center [679, 312] width 20 height 29
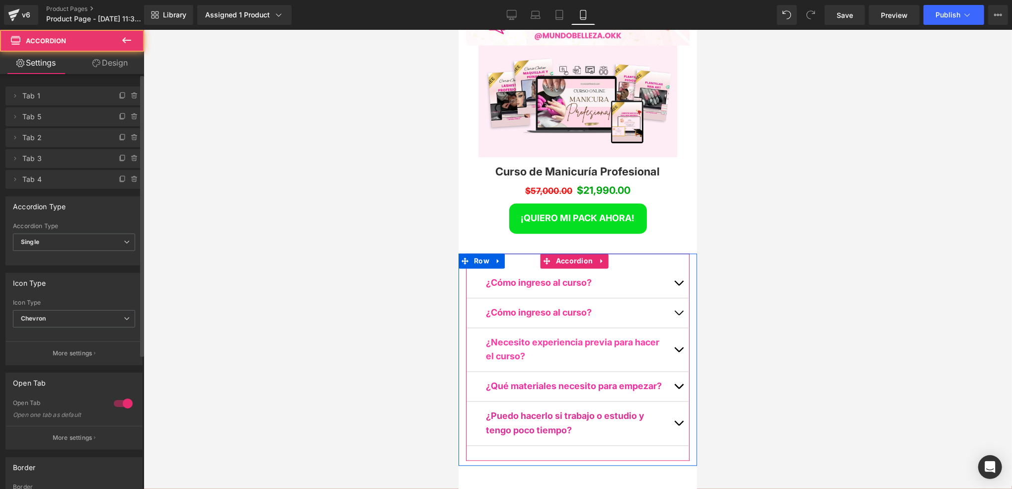
click at [678, 285] on span "button" at bounding box center [678, 285] width 0 height 0
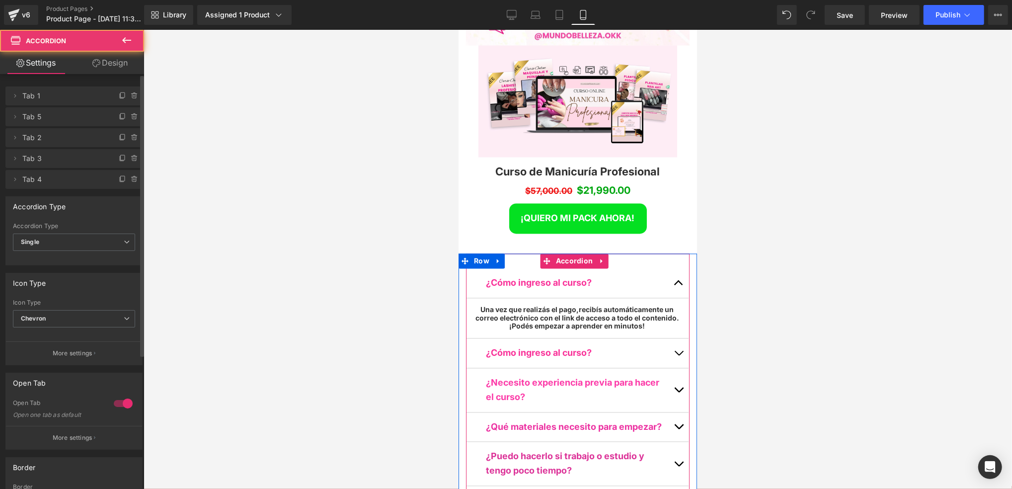
click at [678, 285] on span "button" at bounding box center [678, 285] width 0 height 0
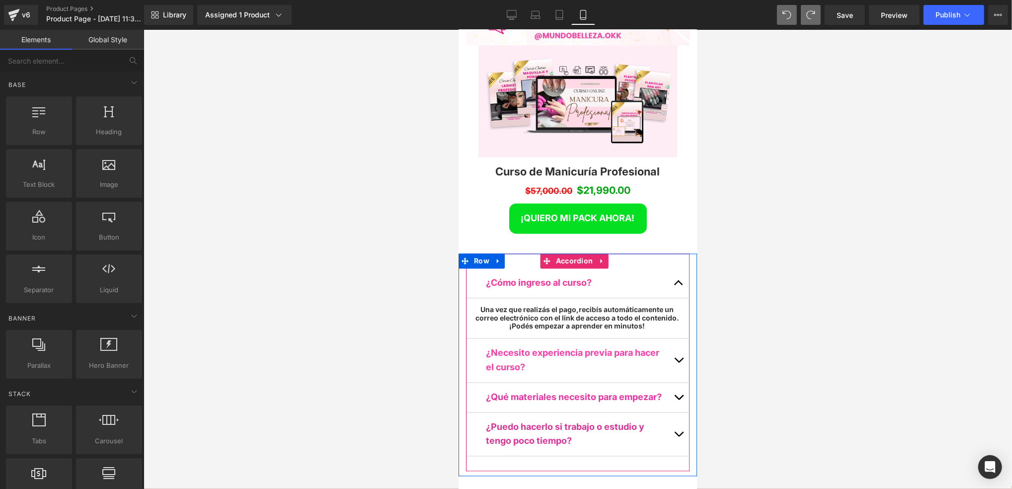
click at [671, 268] on button "button" at bounding box center [679, 282] width 20 height 29
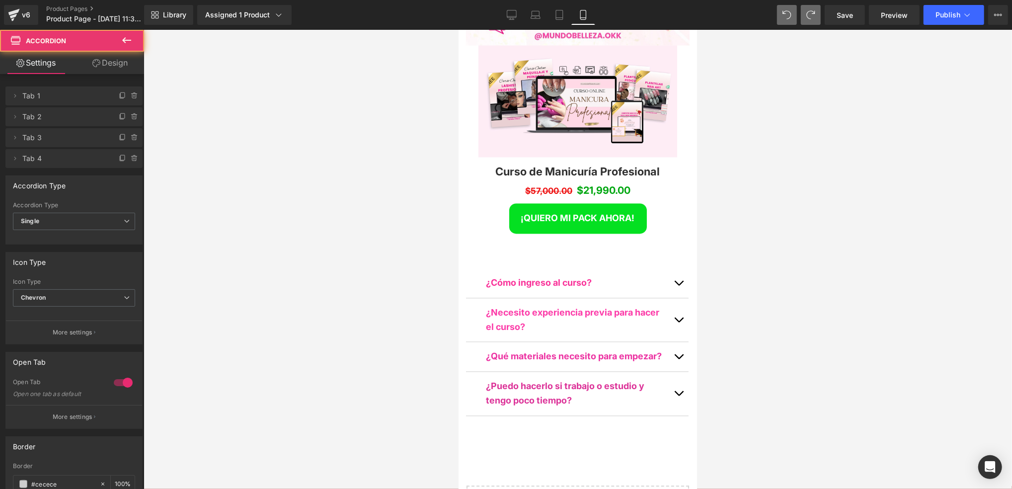
click at [756, 179] on div at bounding box center [578, 259] width 869 height 459
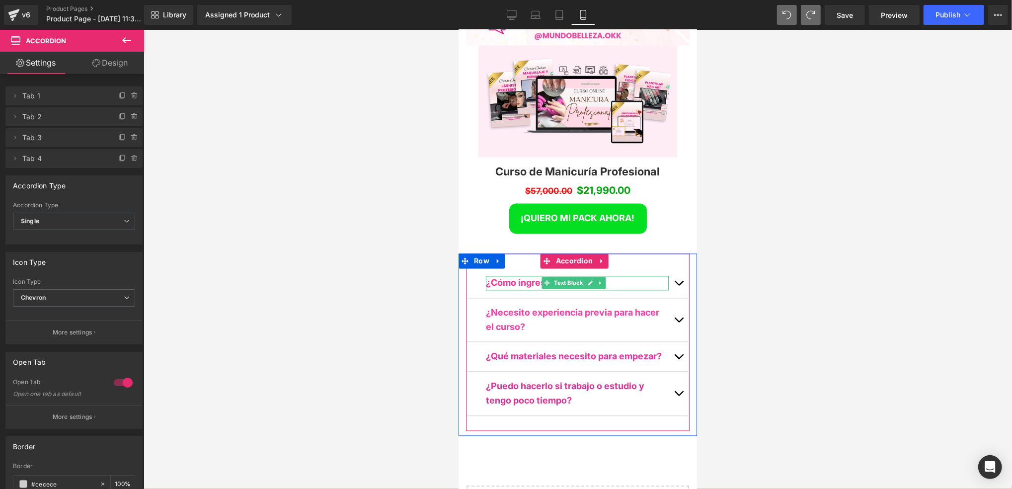
click at [516, 277] on span "¿Cómo ingreso al curso?" at bounding box center [539, 282] width 106 height 10
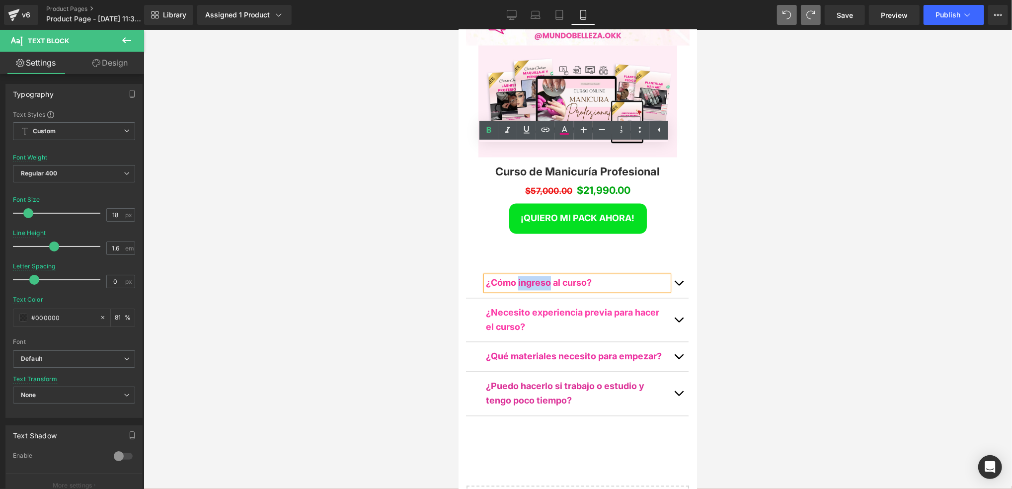
drag, startPoint x: 550, startPoint y: 153, endPoint x: 519, endPoint y: 151, distance: 30.9
click at [519, 277] on span "¿Cómo ingreso al curso?" at bounding box center [539, 282] width 106 height 10
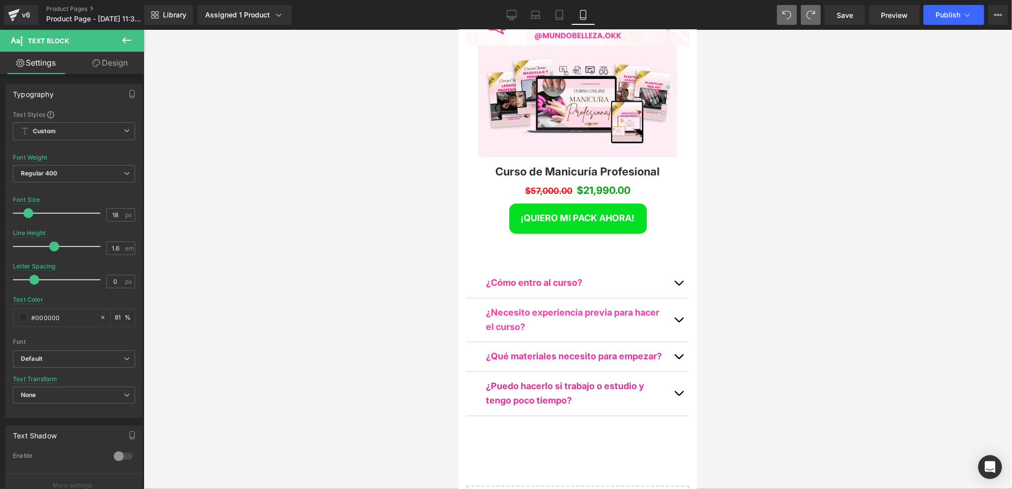
click at [756, 261] on div at bounding box center [578, 259] width 869 height 459
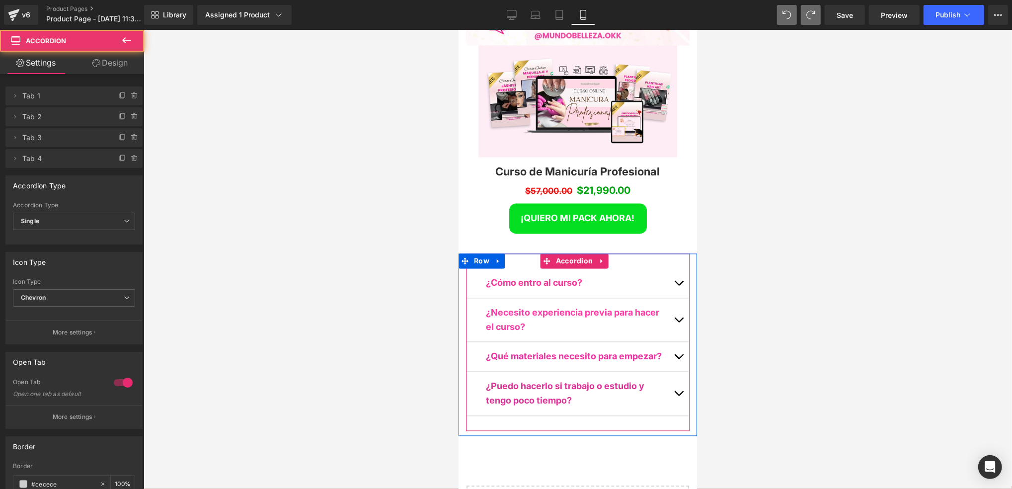
click at [674, 268] on button "button" at bounding box center [679, 282] width 20 height 29
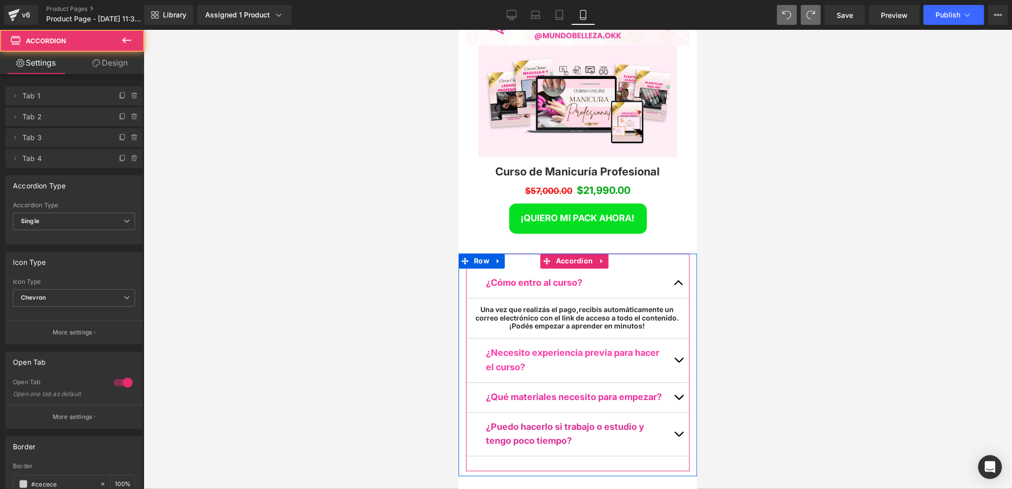
click at [669, 338] on button "button" at bounding box center [679, 360] width 20 height 44
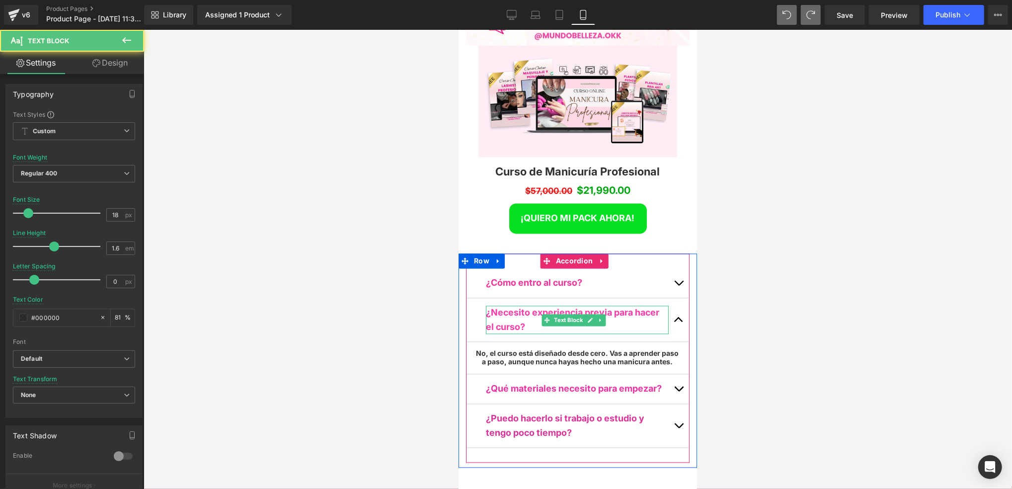
click at [494, 307] on span "¿Necesito experiencia previa para hacer el curso?" at bounding box center [572, 319] width 173 height 25
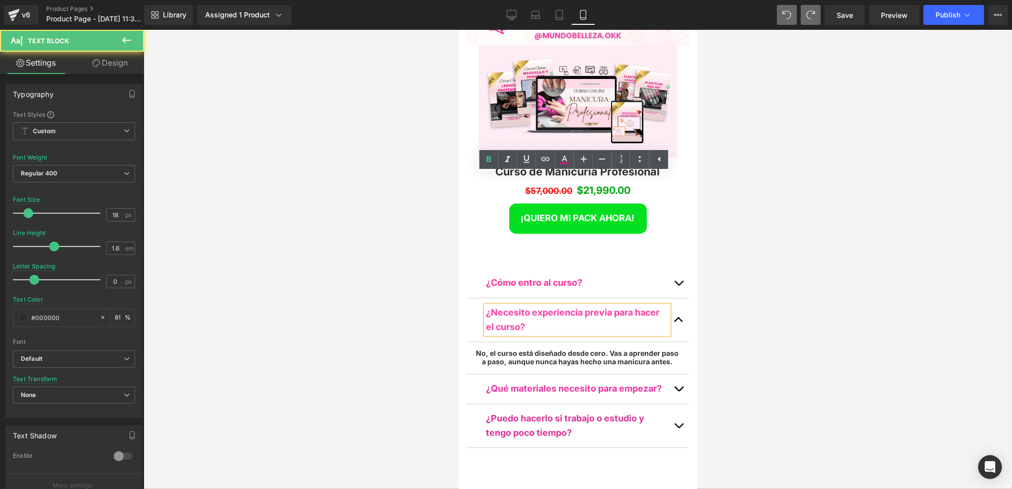
click at [494, 307] on span "¿Necesito experiencia previa para hacer el curso?" at bounding box center [572, 319] width 173 height 25
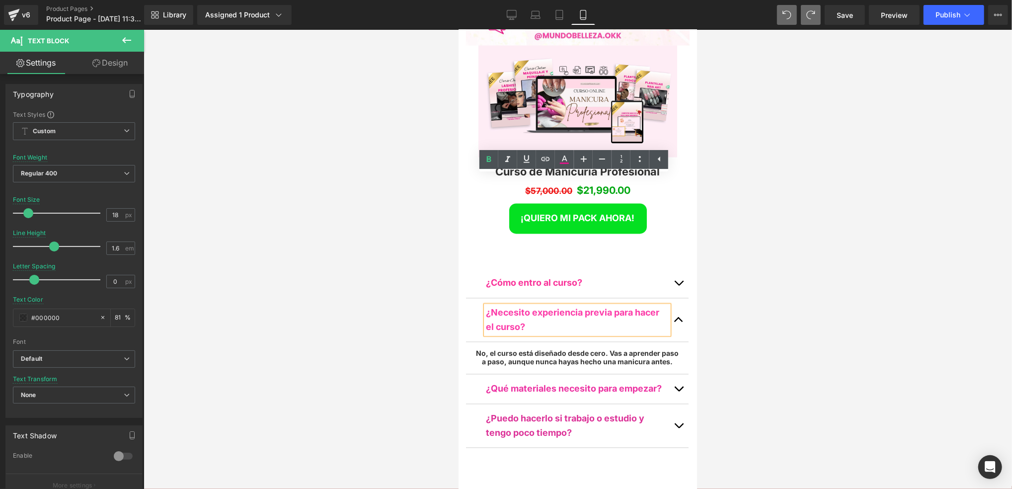
click at [756, 225] on div at bounding box center [578, 259] width 869 height 459
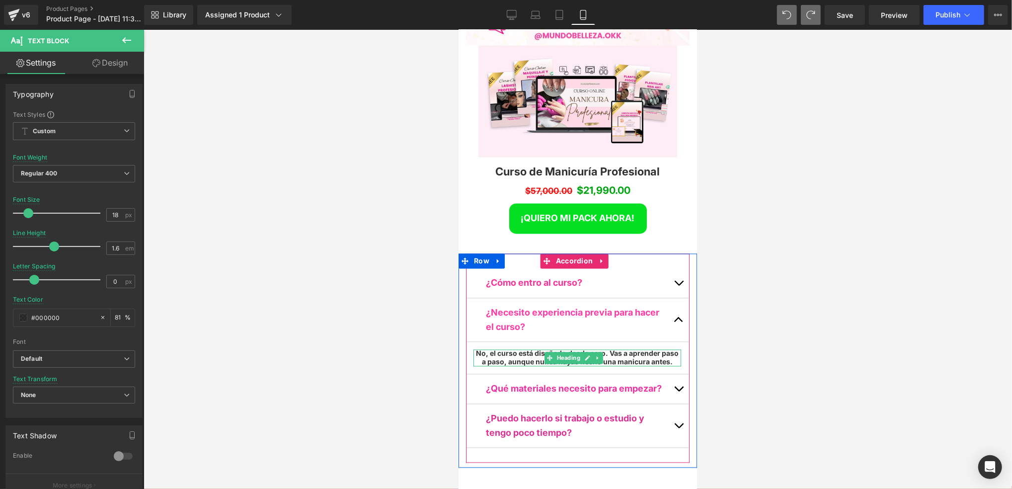
click at [646, 349] on h5 "No, el curso está diseñado desde cero. Vas a aprender paso a paso, aunque nunca…" at bounding box center [577, 357] width 208 height 17
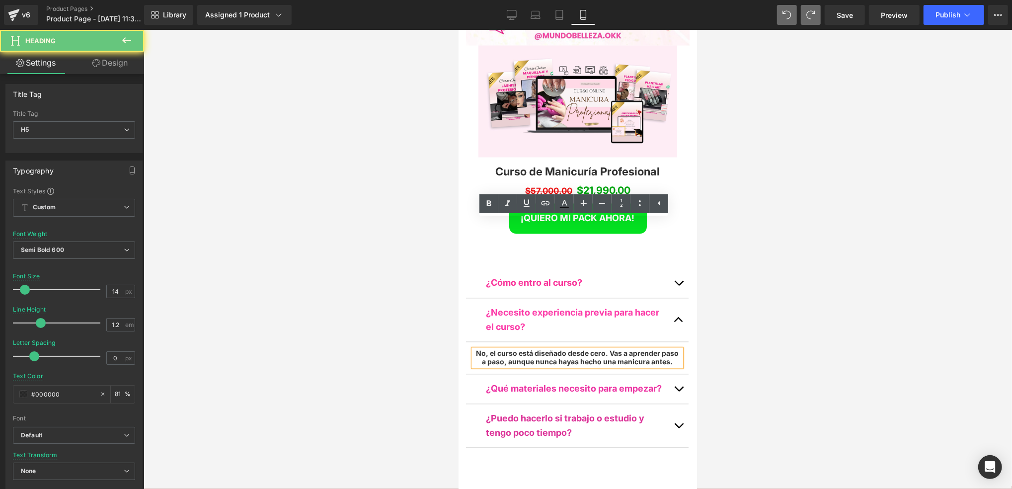
click at [644, 349] on h5 "No, el curso está diseñado desde cero. Vas a aprender paso a paso, aunque nunca…" at bounding box center [577, 357] width 208 height 17
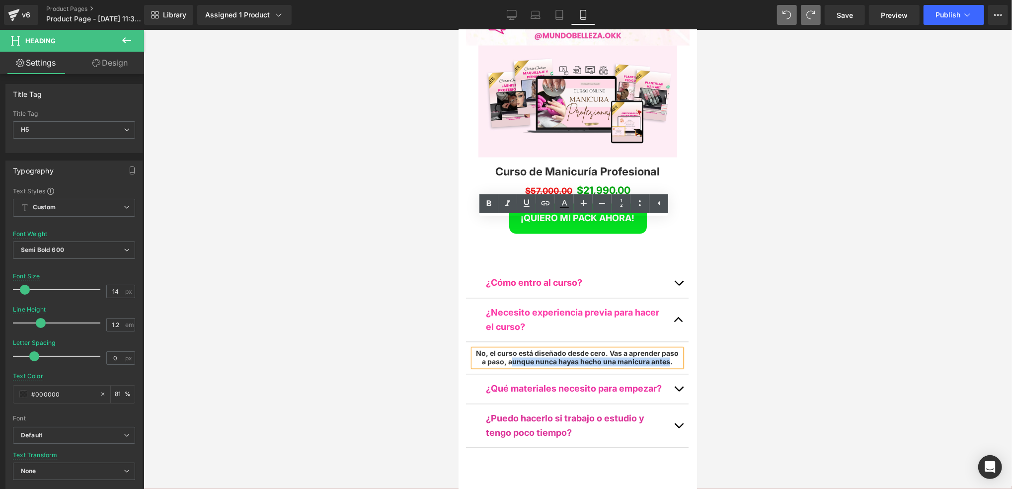
drag, startPoint x: 666, startPoint y: 233, endPoint x: 508, endPoint y: 232, distance: 157.1
click at [508, 349] on h5 "No, el curso está diseñado desde cero. Vas a aprender paso a paso, aunque nunca…" at bounding box center [577, 357] width 208 height 17
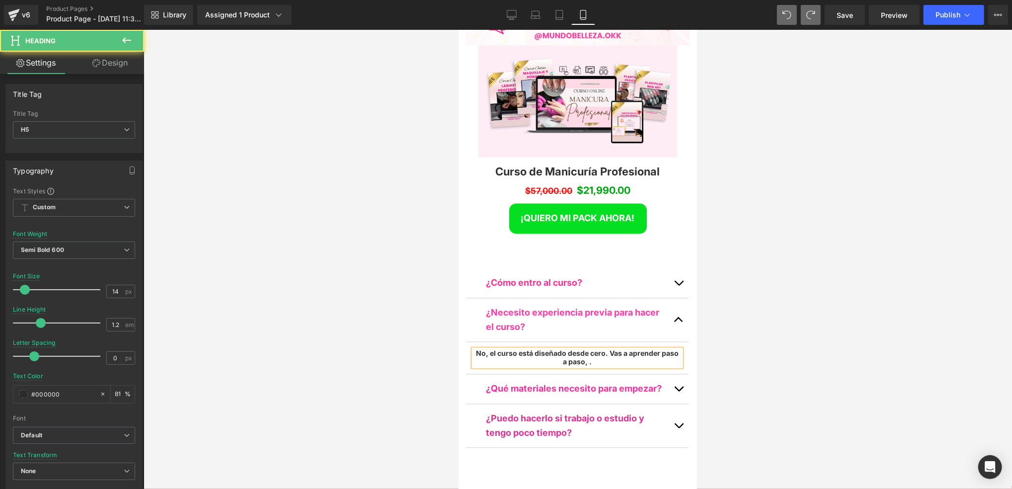
click at [611, 349] on h5 "No, el curso está diseñado desde cero. Vas a aprender paso a paso, ." at bounding box center [577, 357] width 208 height 17
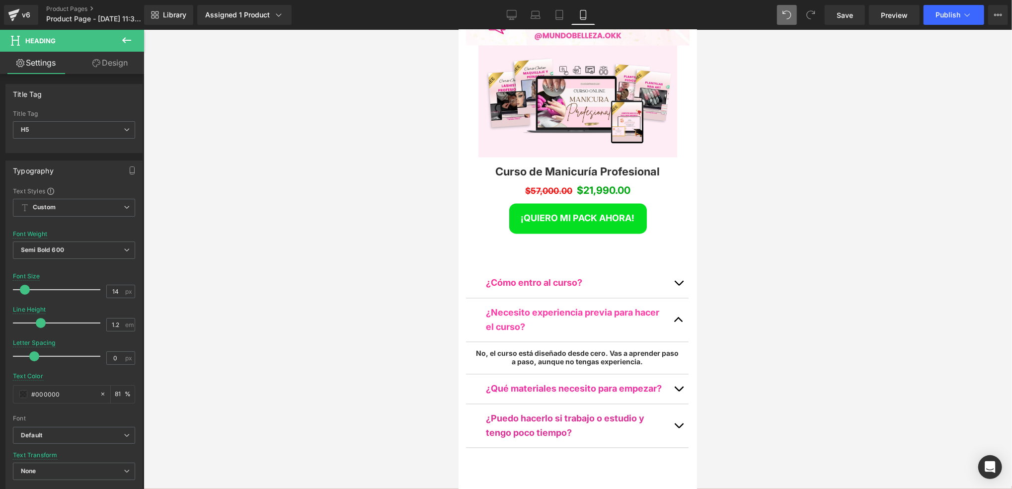
click at [756, 245] on div at bounding box center [578, 259] width 869 height 459
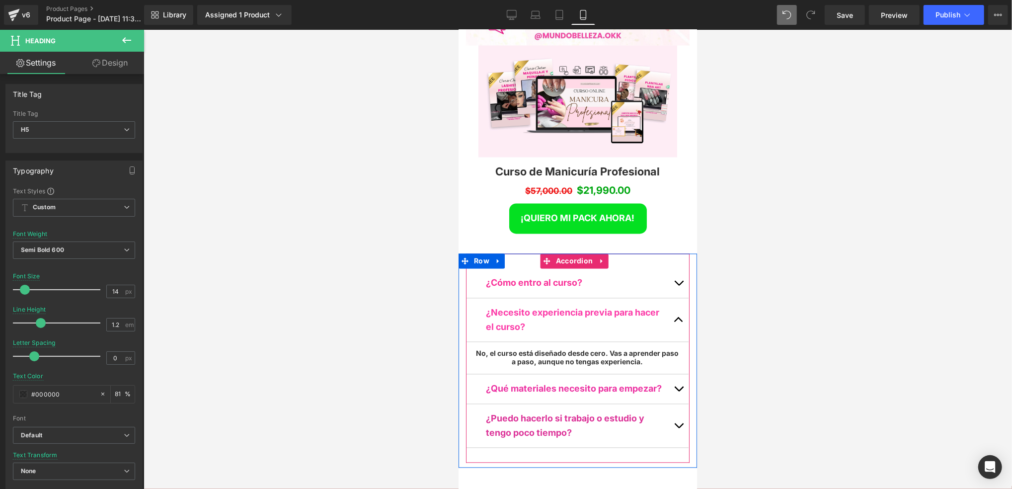
click at [672, 298] on button "button" at bounding box center [679, 320] width 20 height 44
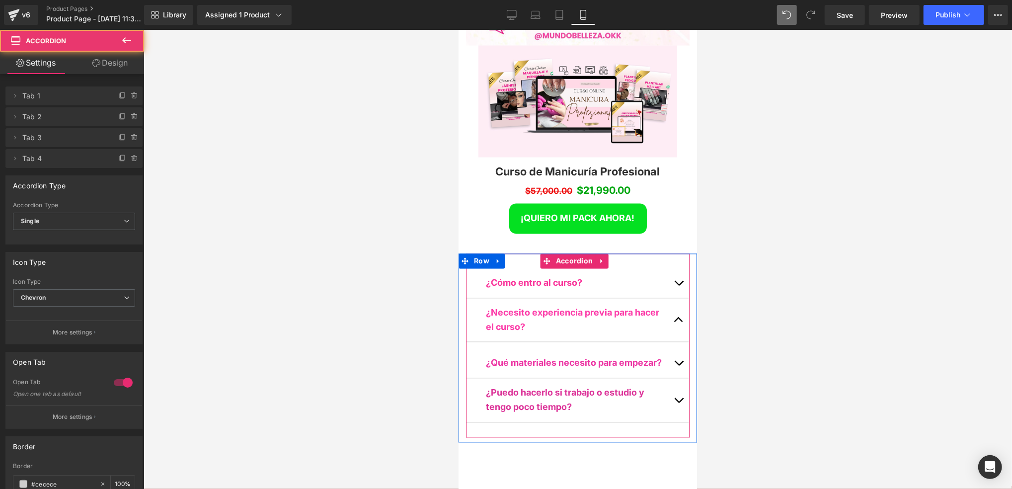
scroll to position [5170, 232]
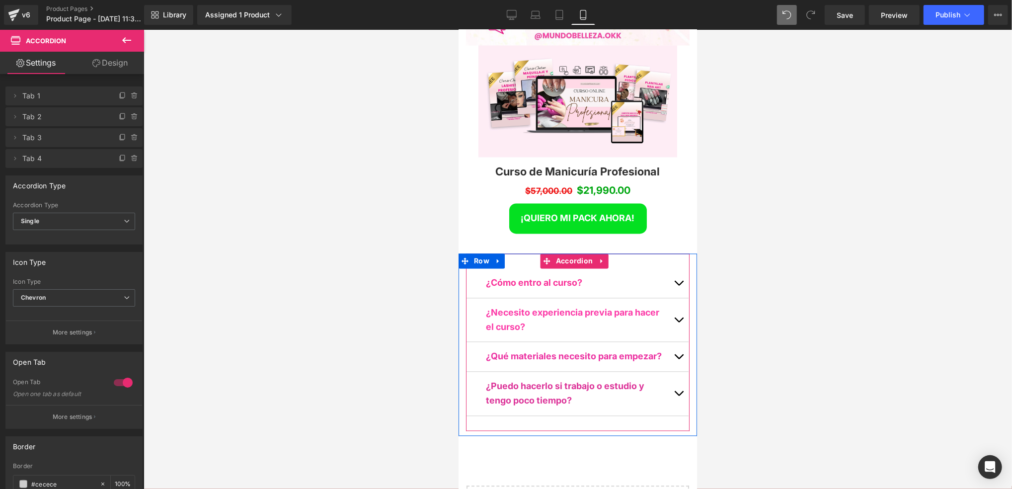
click at [676, 342] on button "button" at bounding box center [679, 356] width 20 height 29
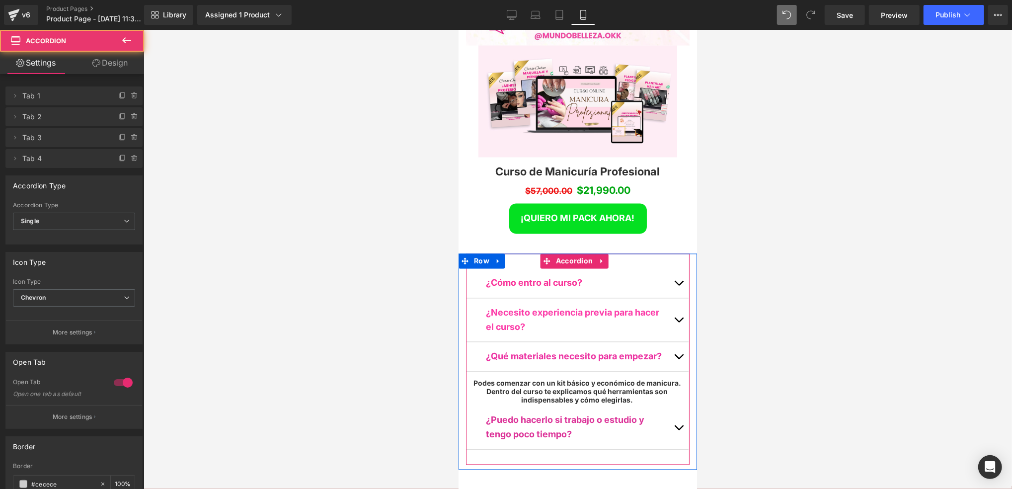
scroll to position [5, 4]
click at [678, 359] on span "button" at bounding box center [678, 359] width 0 height 0
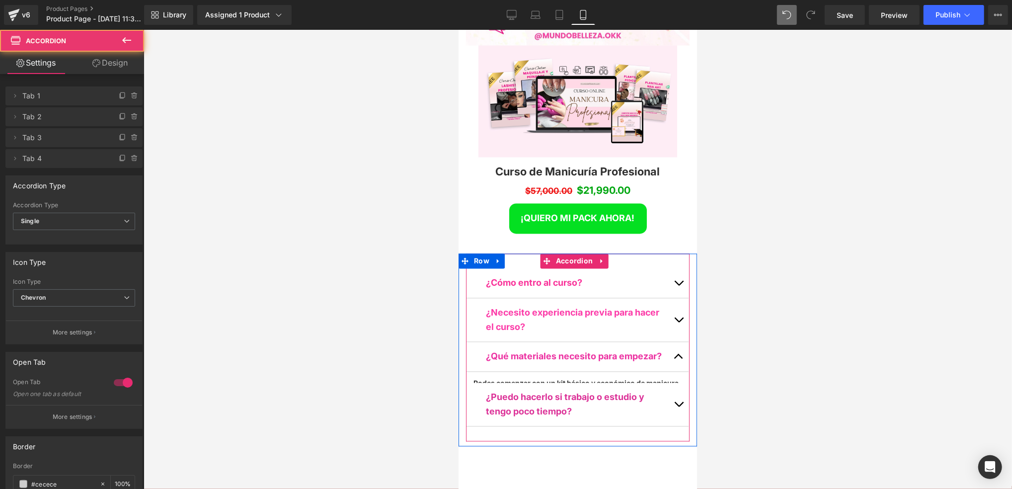
scroll to position [5181, 232]
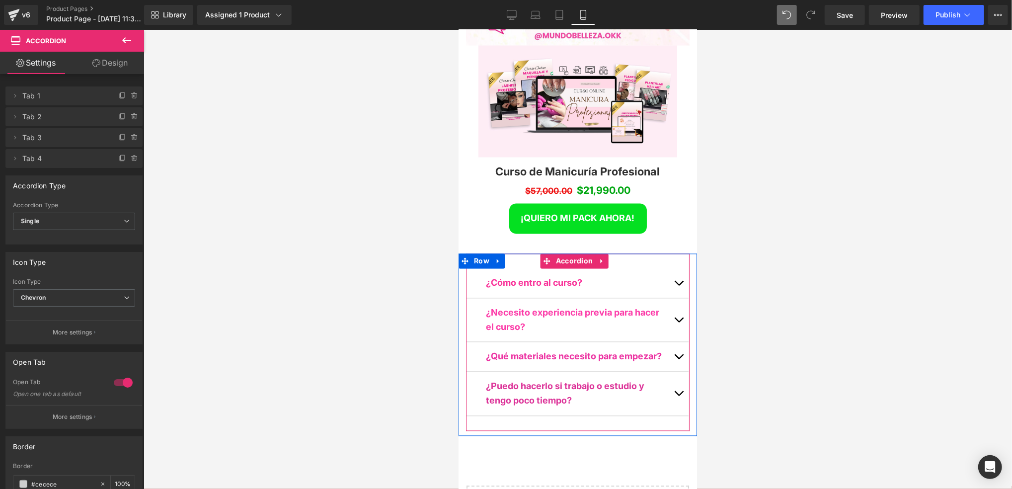
click at [669, 372] on button "button" at bounding box center [679, 394] width 20 height 44
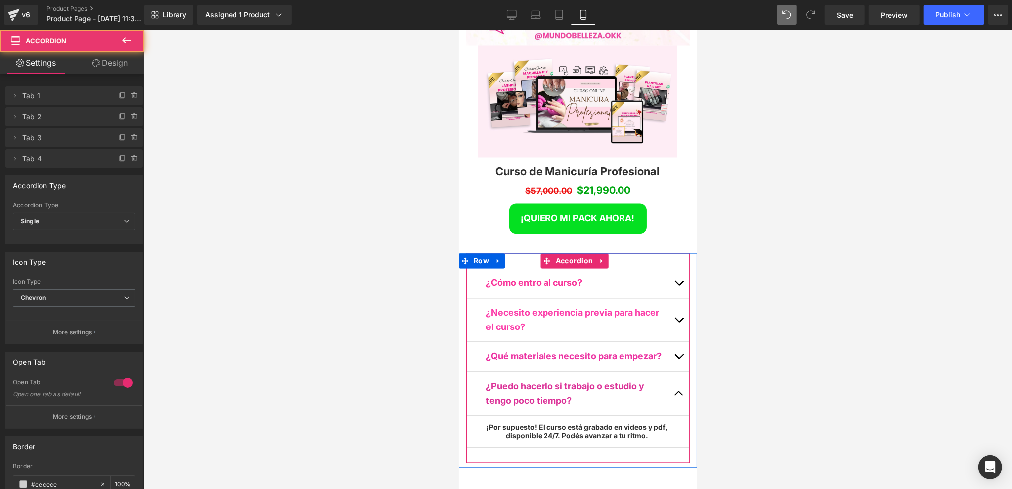
click at [678, 396] on span "button" at bounding box center [678, 396] width 0 height 0
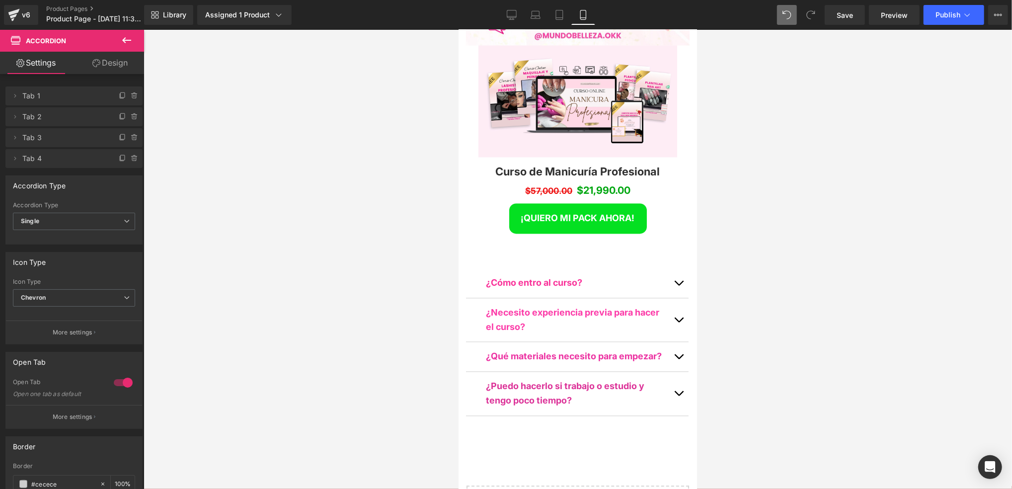
click at [737, 265] on div at bounding box center [578, 259] width 869 height 459
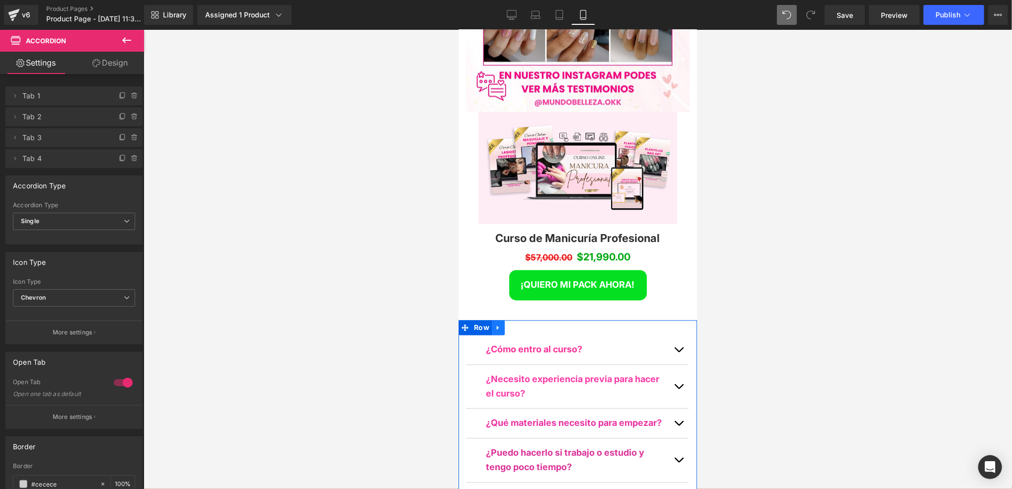
click at [498, 324] on icon at bounding box center [498, 327] width 7 height 7
click at [508, 324] on icon at bounding box center [510, 327] width 7 height 7
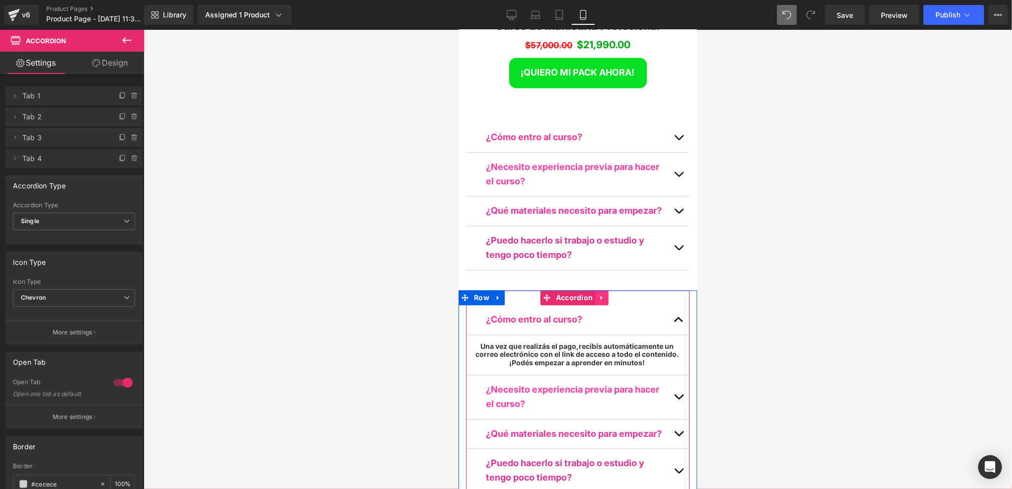
click at [595, 290] on link at bounding box center [601, 297] width 13 height 15
click at [609, 294] on icon at bounding box center [607, 297] width 7 height 7
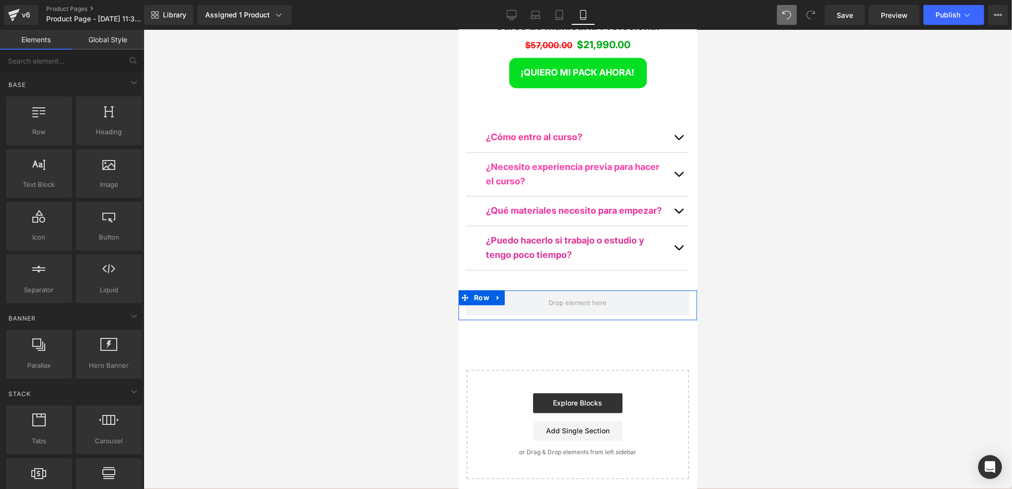
click at [754, 211] on div at bounding box center [578, 259] width 869 height 459
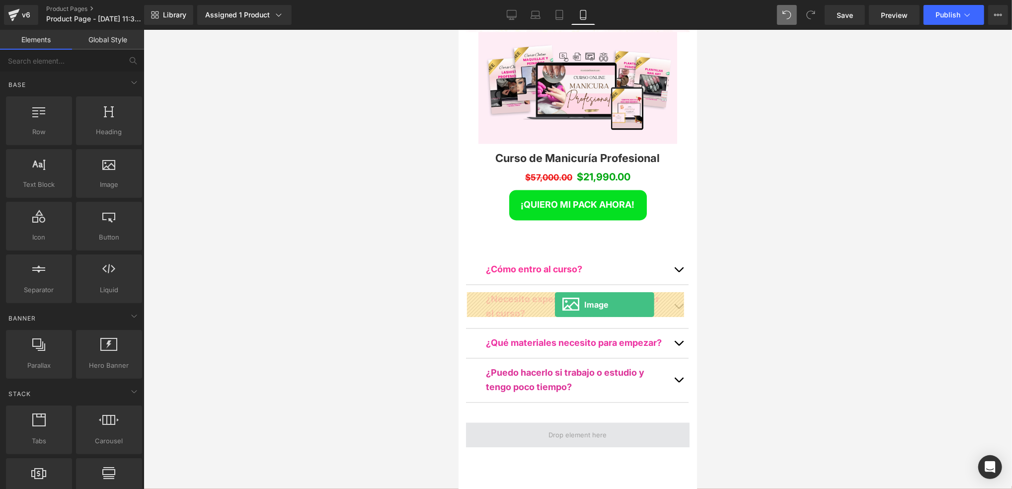
drag, startPoint x: 556, startPoint y: 207, endPoint x: 555, endPoint y: 304, distance: 96.9
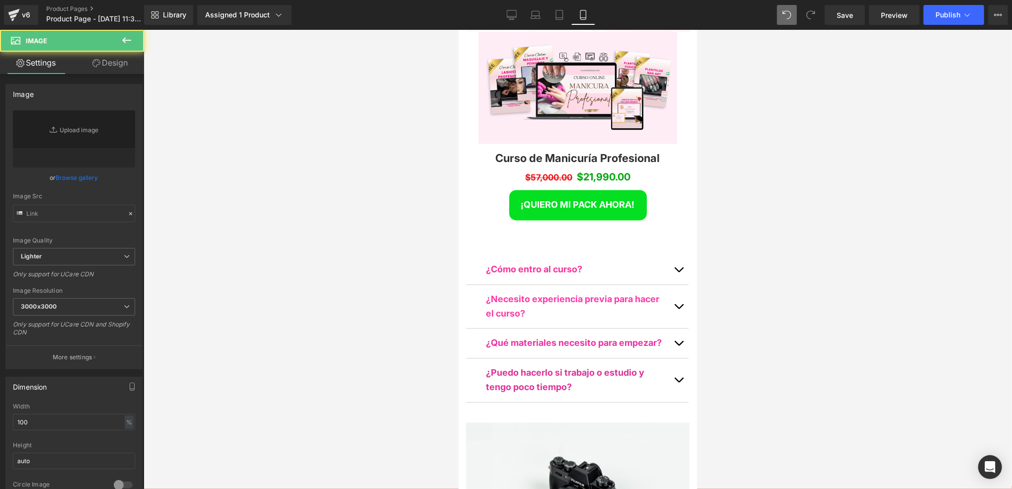
type input "//[DOMAIN_NAME][URL]"
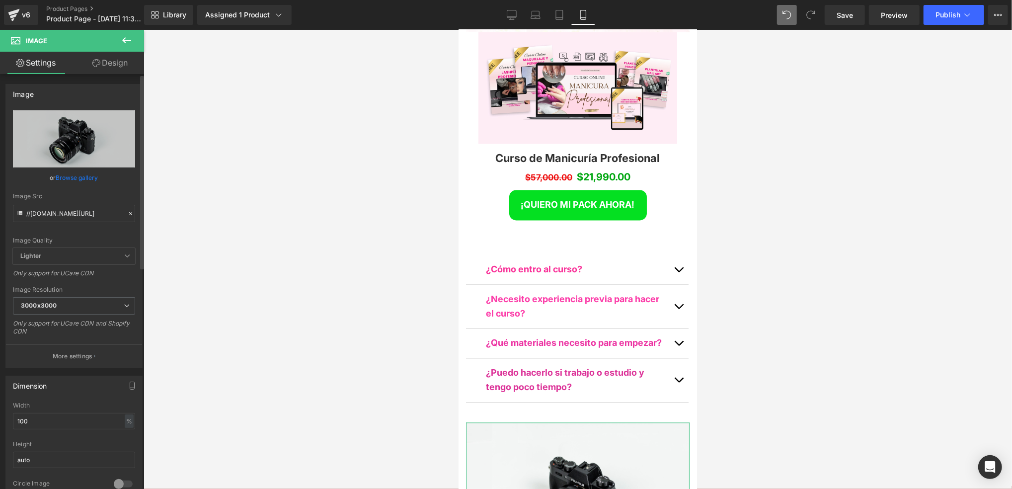
click at [127, 208] on div at bounding box center [130, 213] width 9 height 11
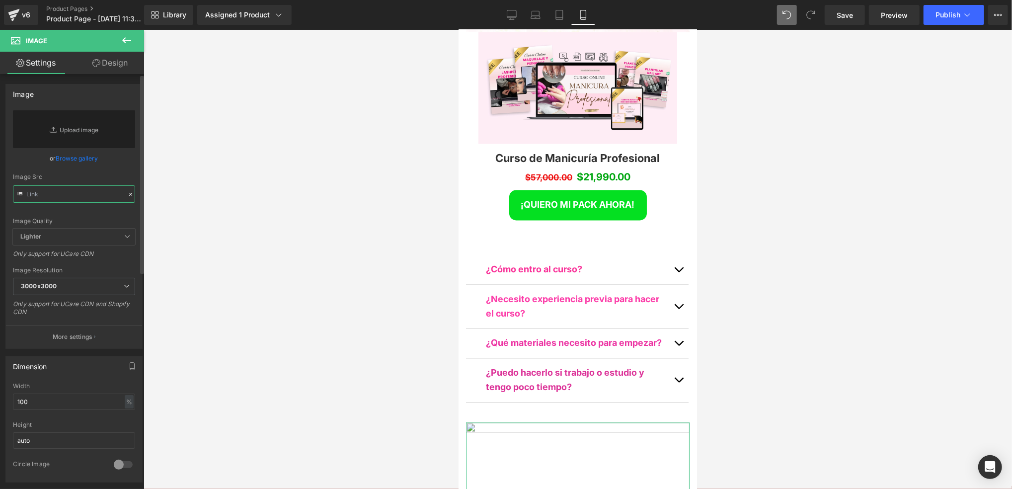
click at [97, 192] on input "text" at bounding box center [74, 193] width 122 height 17
paste input "[URL][DOMAIN_NAME]"
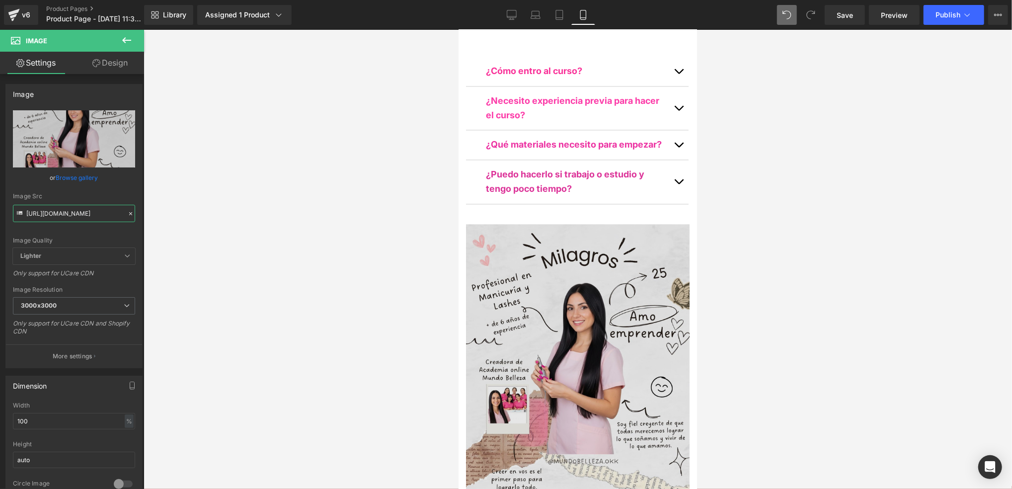
type input "[URL][DOMAIN_NAME]"
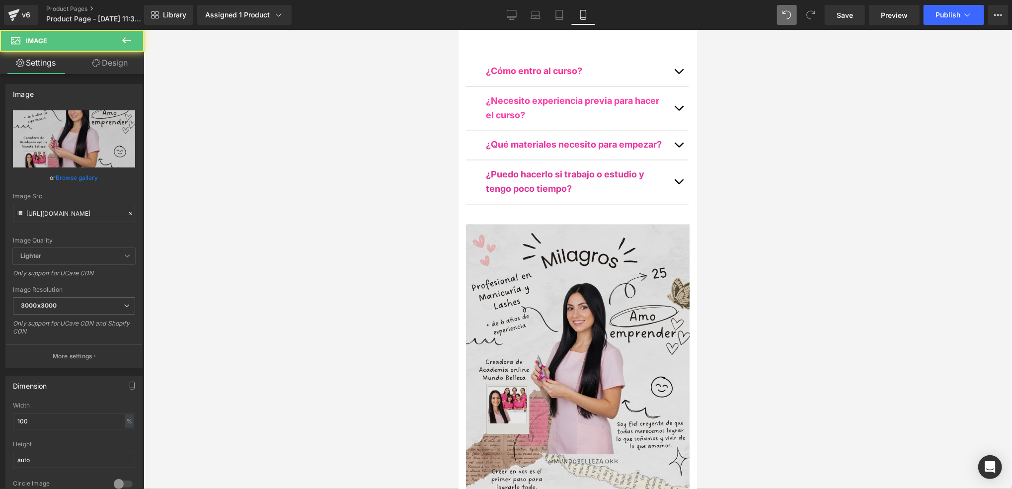
click at [639, 224] on img at bounding box center [578, 364] width 224 height 280
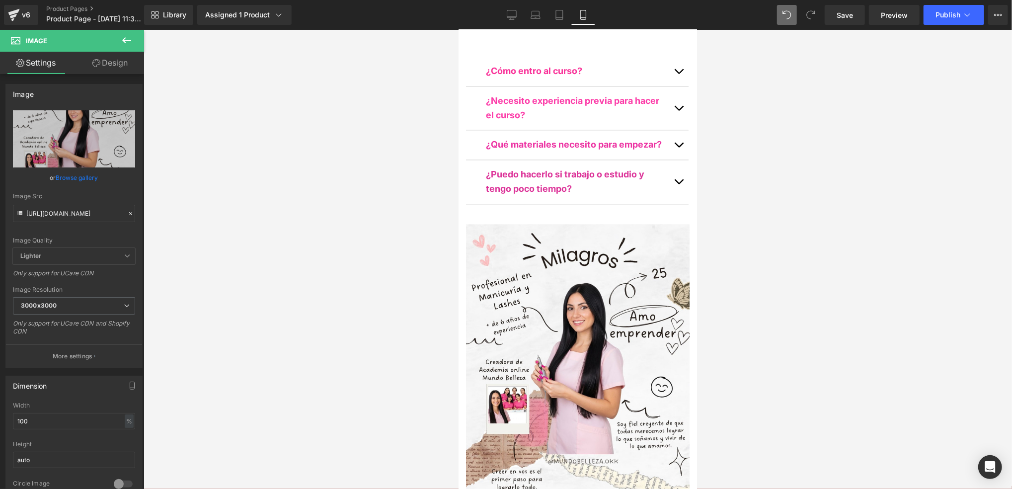
click at [727, 172] on div at bounding box center [578, 259] width 869 height 459
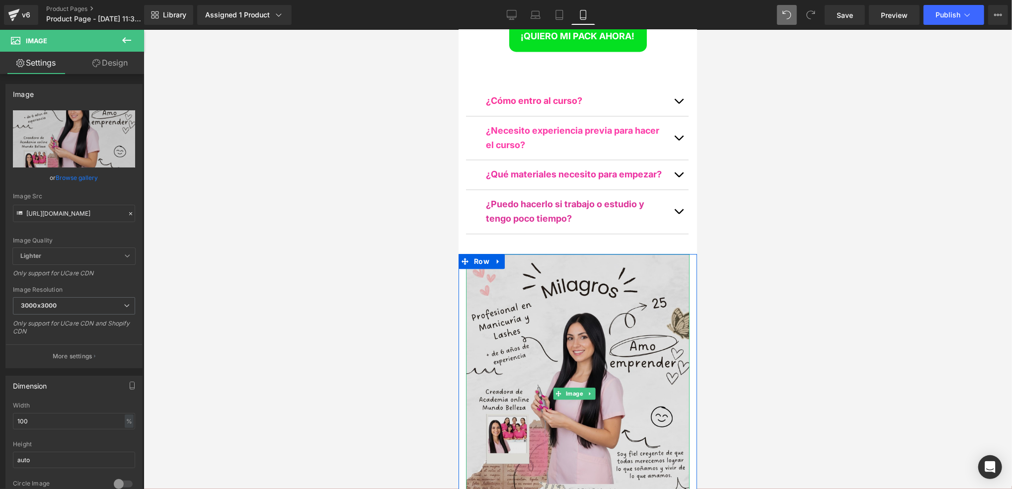
scroll to position [4711, 0]
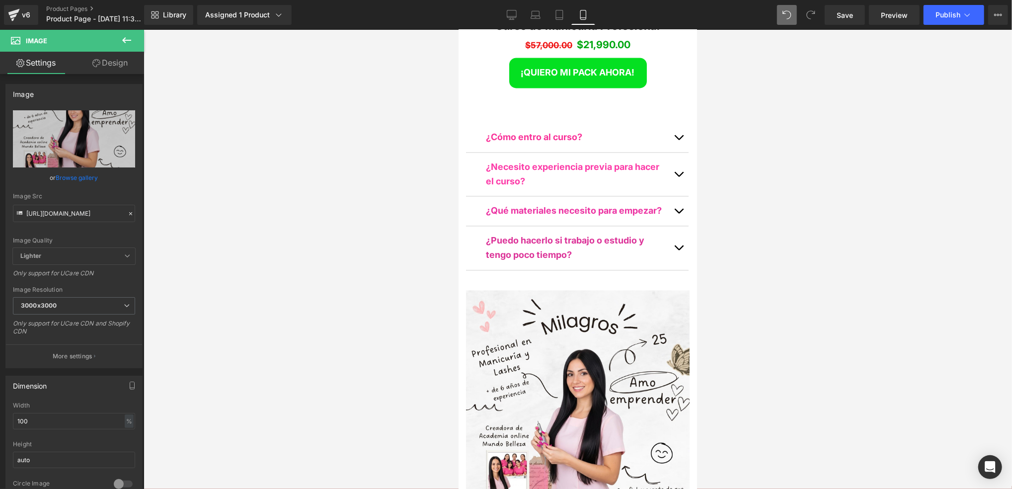
click at [729, 197] on div at bounding box center [578, 259] width 869 height 459
click at [708, 198] on div at bounding box center [578, 259] width 869 height 459
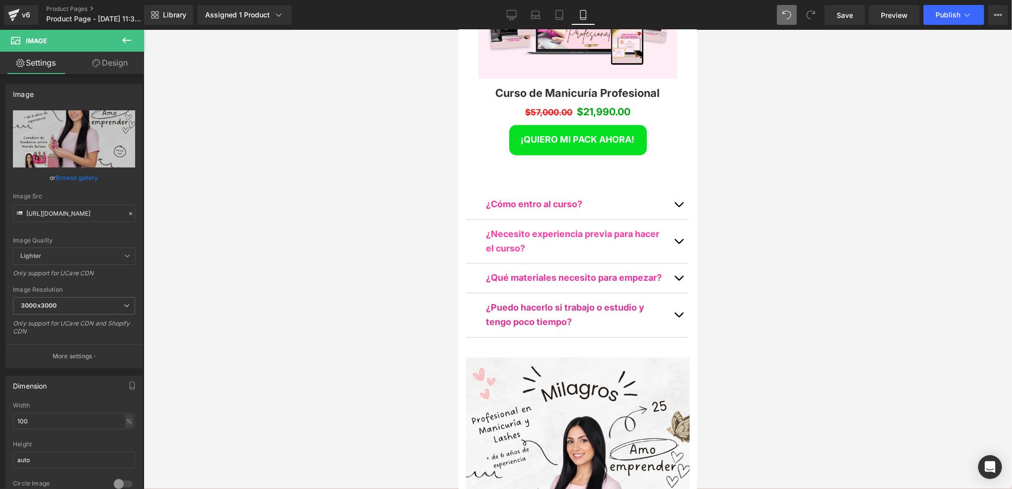
scroll to position [4645, 0]
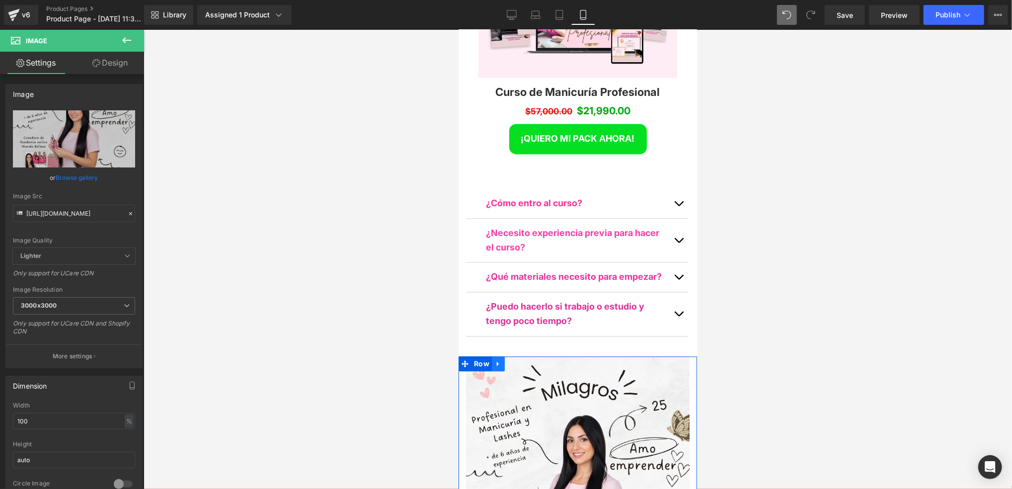
click at [495, 359] on icon at bounding box center [498, 362] width 7 height 7
click at [509, 356] on link at bounding box center [510, 363] width 13 height 15
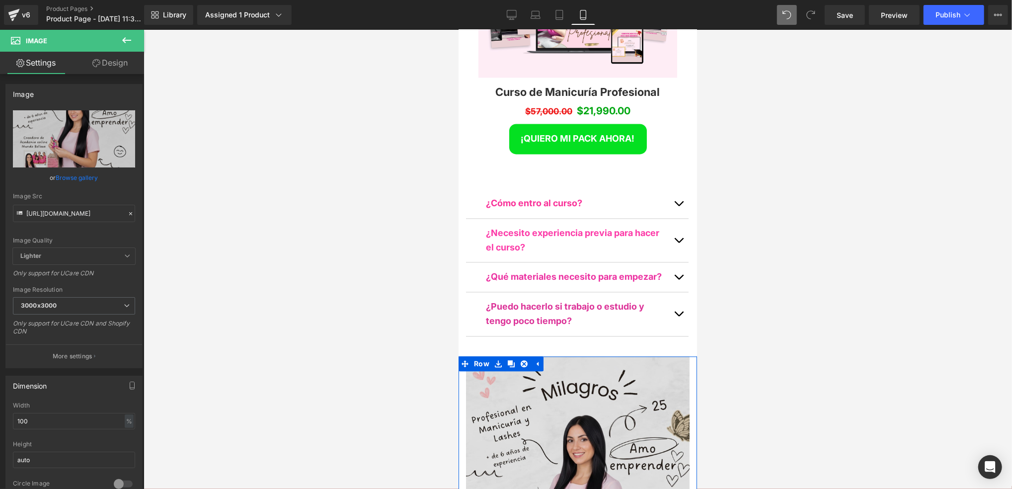
scroll to position [5722, 232]
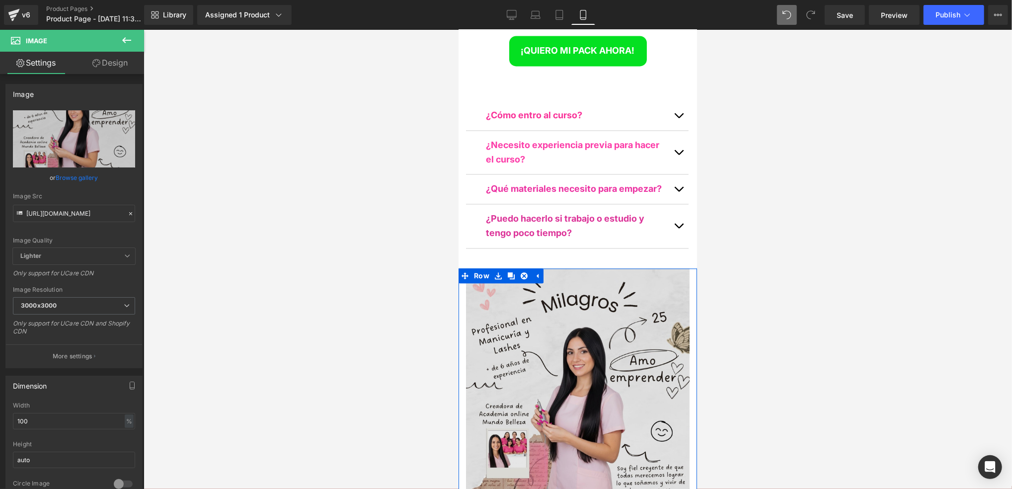
click at [567, 268] on img at bounding box center [578, 408] width 224 height 280
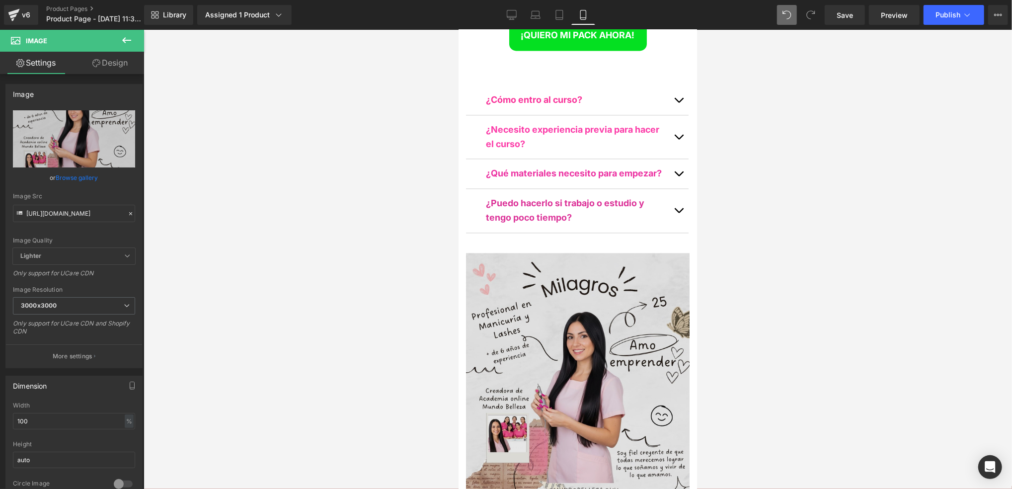
scroll to position [4746, 0]
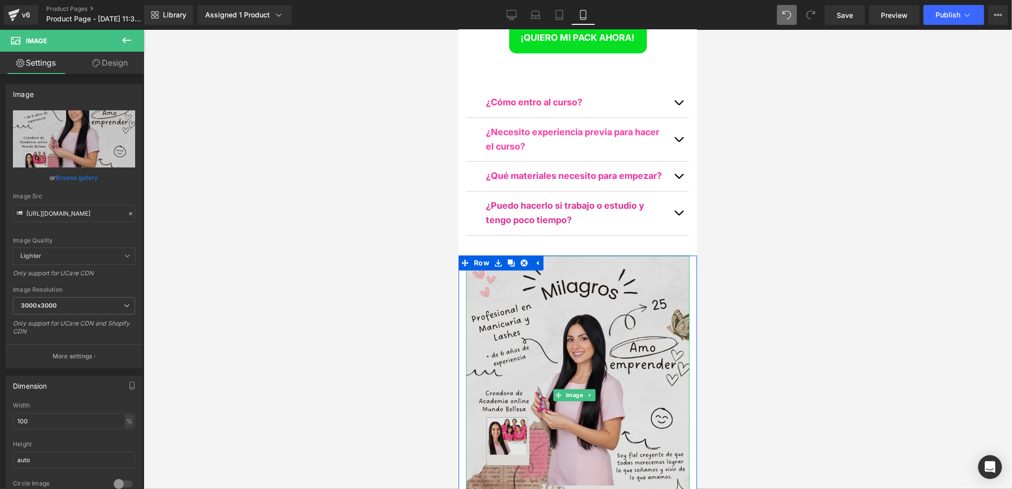
click at [636, 255] on img at bounding box center [578, 395] width 224 height 280
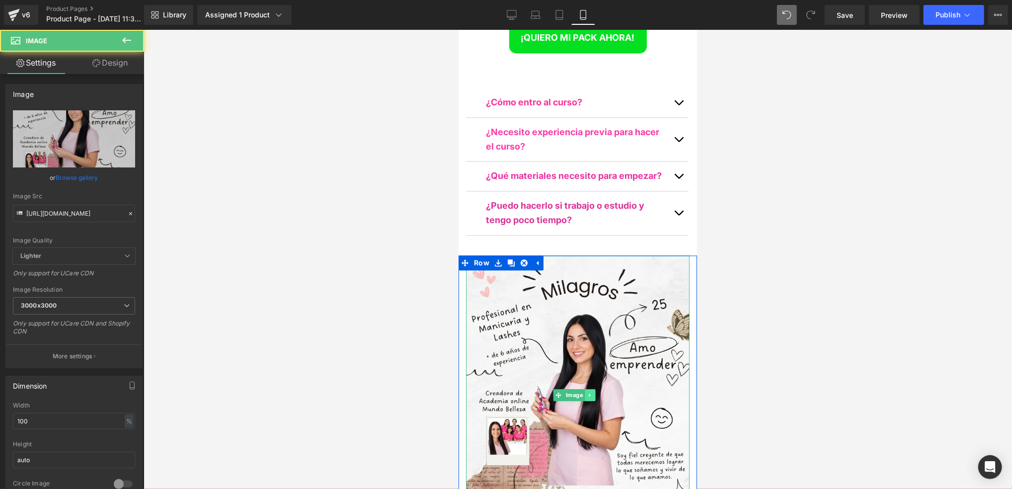
click at [585, 389] on link at bounding box center [590, 395] width 10 height 12
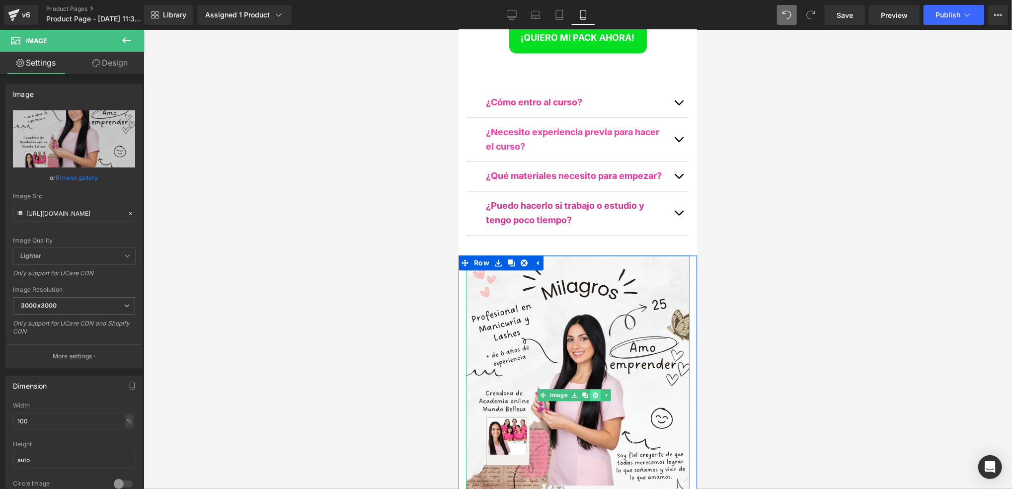
click at [595, 392] on icon at bounding box center [594, 394] width 5 height 5
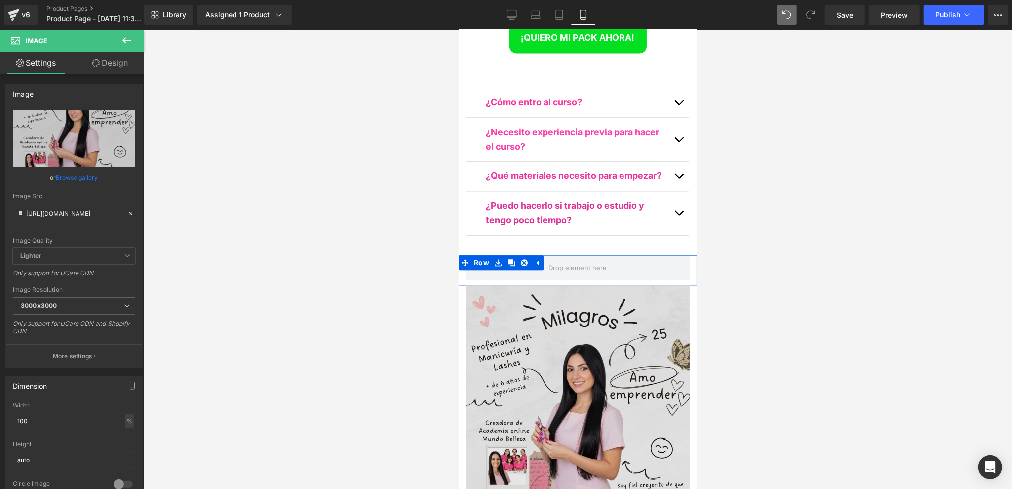
scroll to position [5475, 232]
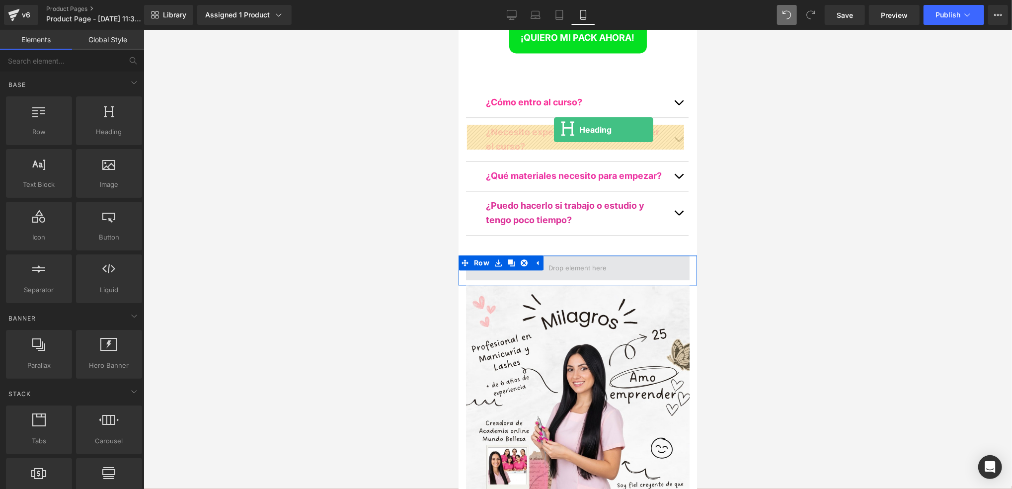
drag, startPoint x: 588, startPoint y: 165, endPoint x: 554, endPoint y: 129, distance: 49.2
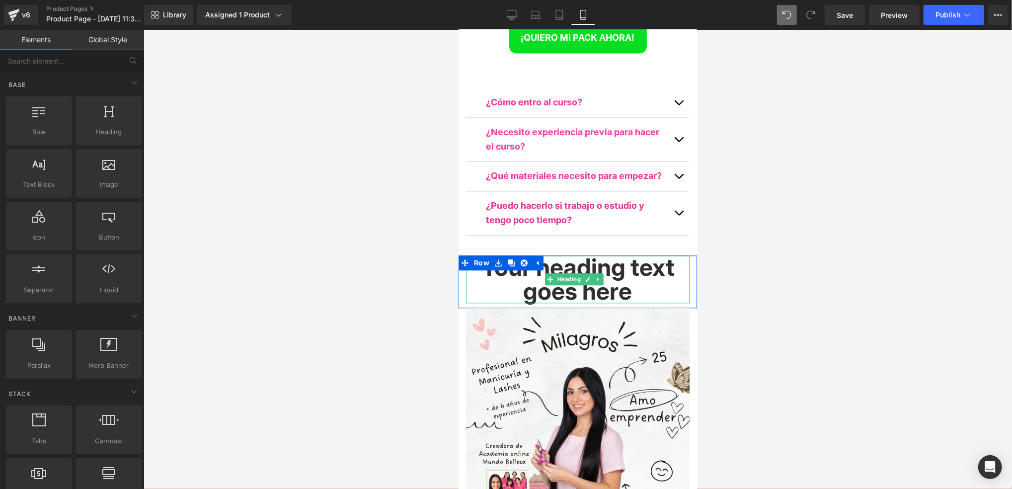
scroll to position [5499, 232]
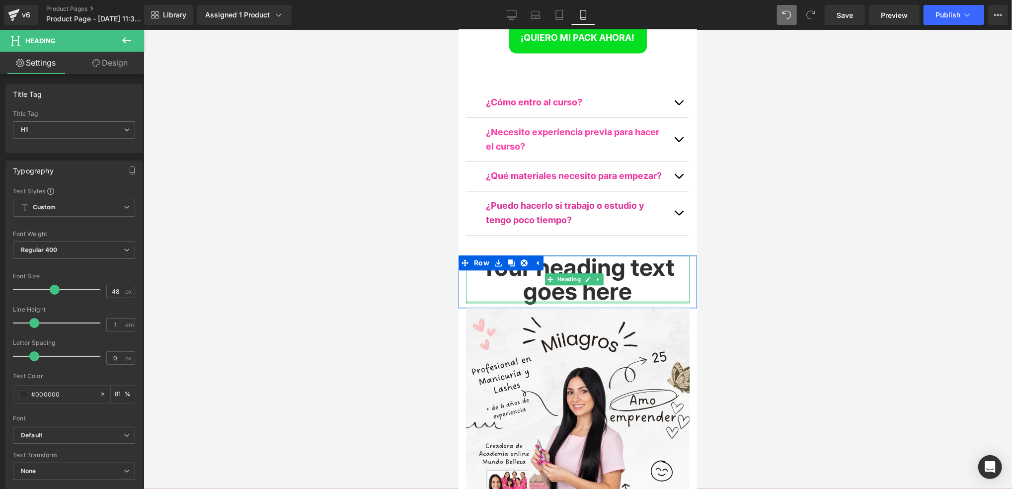
drag, startPoint x: 657, startPoint y: 171, endPoint x: 609, endPoint y: 161, distance: 48.8
click at [609, 255] on div "Your heading text goes here Heading" at bounding box center [578, 279] width 224 height 48
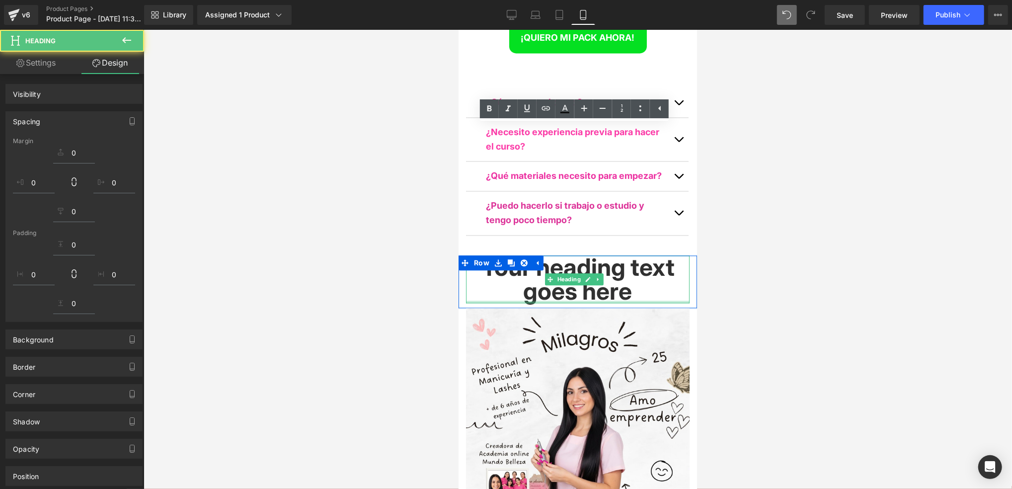
click at [633, 255] on h1 "Your heading text goes here" at bounding box center [578, 279] width 224 height 48
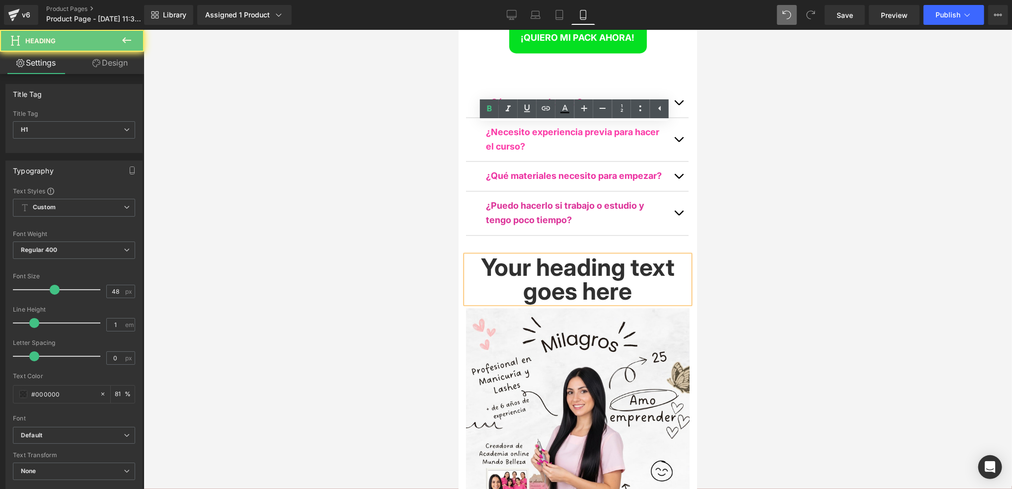
click at [633, 255] on h1 "Your heading text goes here" at bounding box center [578, 279] width 224 height 48
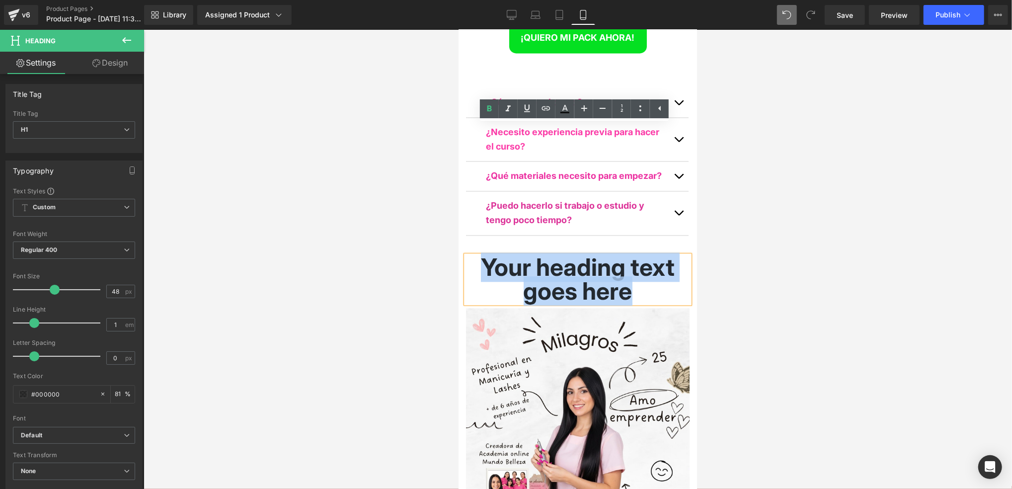
drag, startPoint x: 633, startPoint y: 159, endPoint x: 556, endPoint y: 135, distance: 80.7
click at [555, 255] on h1 "Your heading text goes here" at bounding box center [578, 279] width 224 height 48
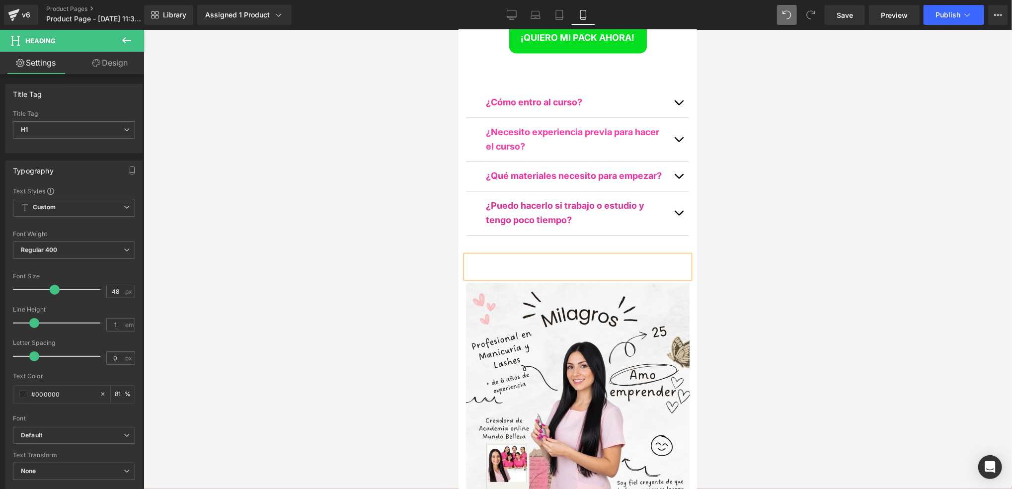
scroll to position [5, 4]
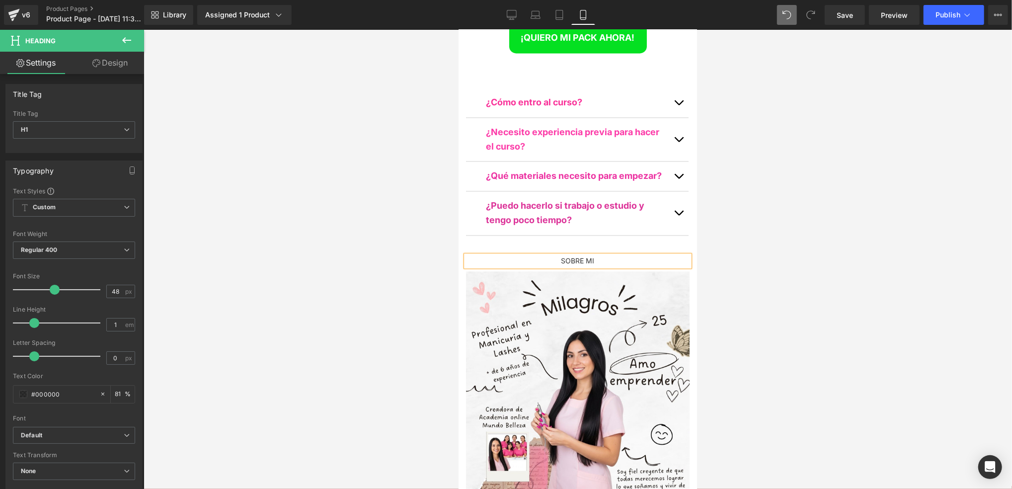
drag, startPoint x: 766, startPoint y: 167, endPoint x: 706, endPoint y: 156, distance: 60.6
click at [756, 167] on div at bounding box center [578, 259] width 869 height 459
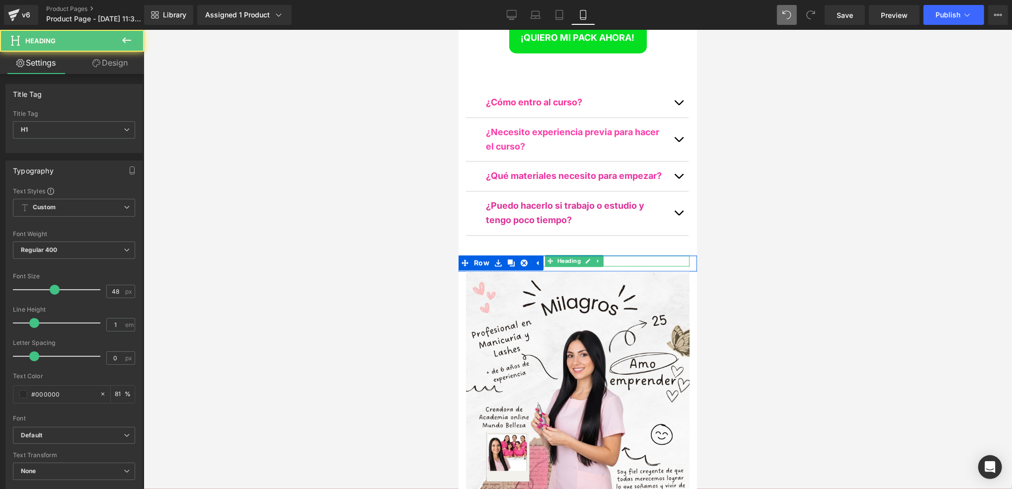
click at [617, 255] on div "SOBRE MI" at bounding box center [578, 260] width 224 height 11
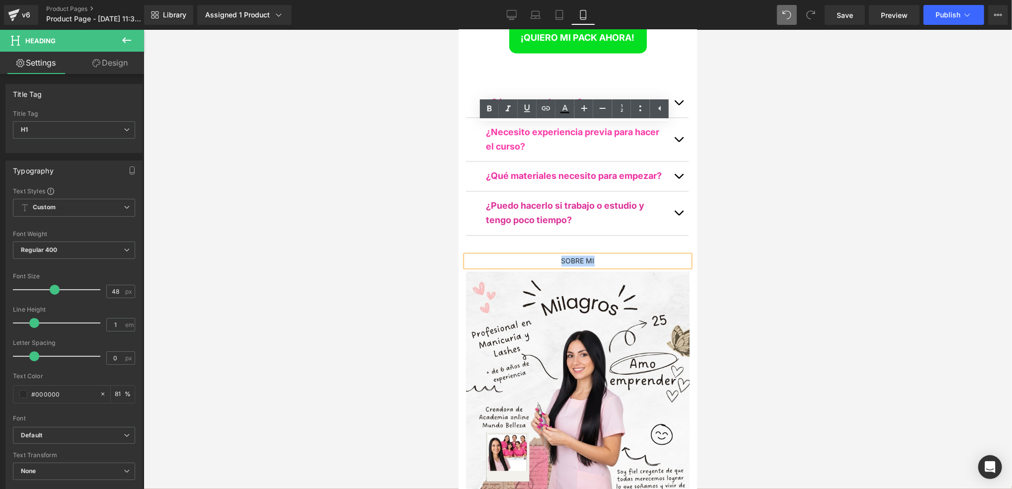
drag, startPoint x: 617, startPoint y: 128, endPoint x: 526, endPoint y: 121, distance: 91.2
click at [539, 255] on div "SOBRE MI" at bounding box center [578, 260] width 224 height 11
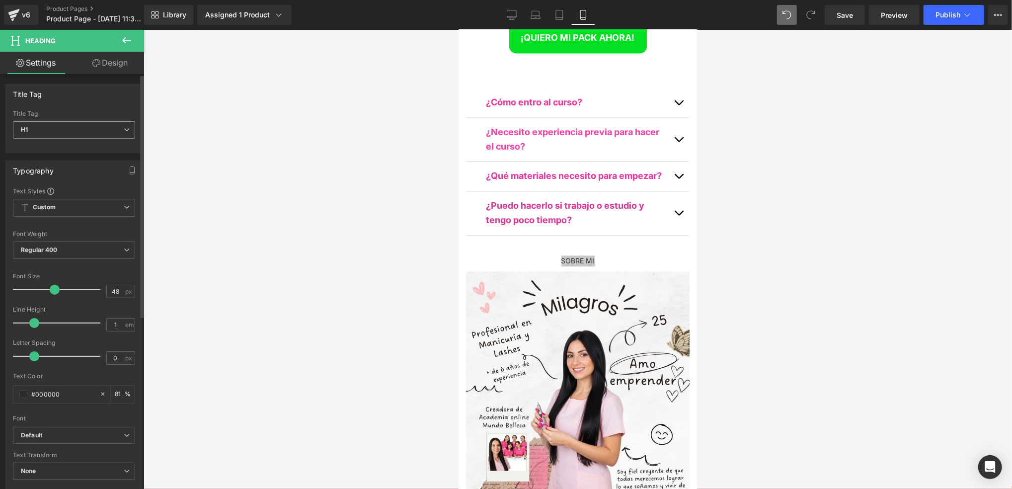
drag, startPoint x: 44, startPoint y: 125, endPoint x: 51, endPoint y: 133, distance: 10.9
click at [45, 125] on span "H1" at bounding box center [74, 129] width 122 height 17
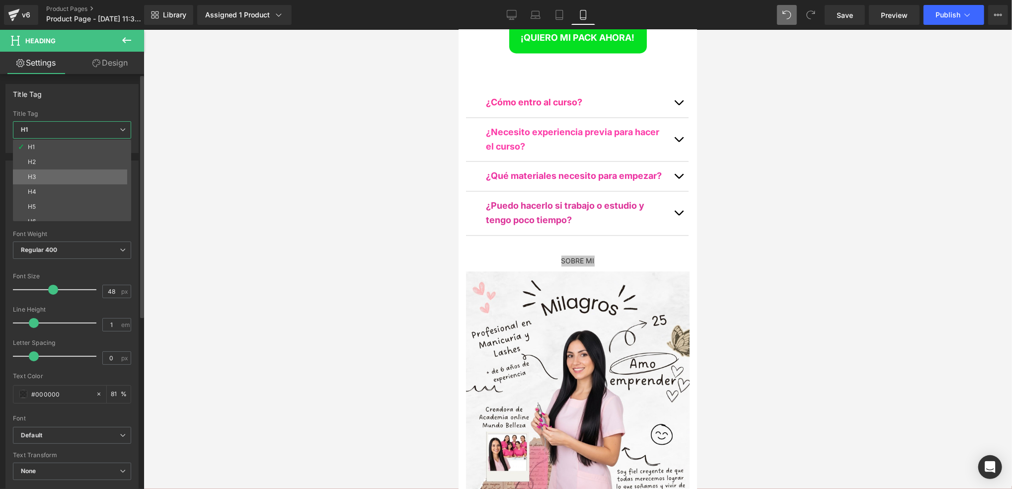
click at [53, 177] on li "H3" at bounding box center [74, 176] width 123 height 15
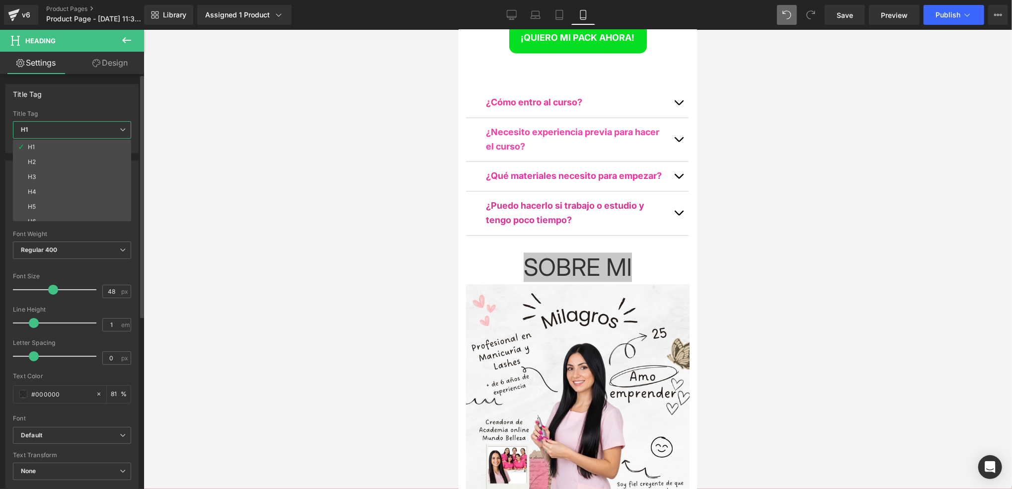
scroll to position [5475, 232]
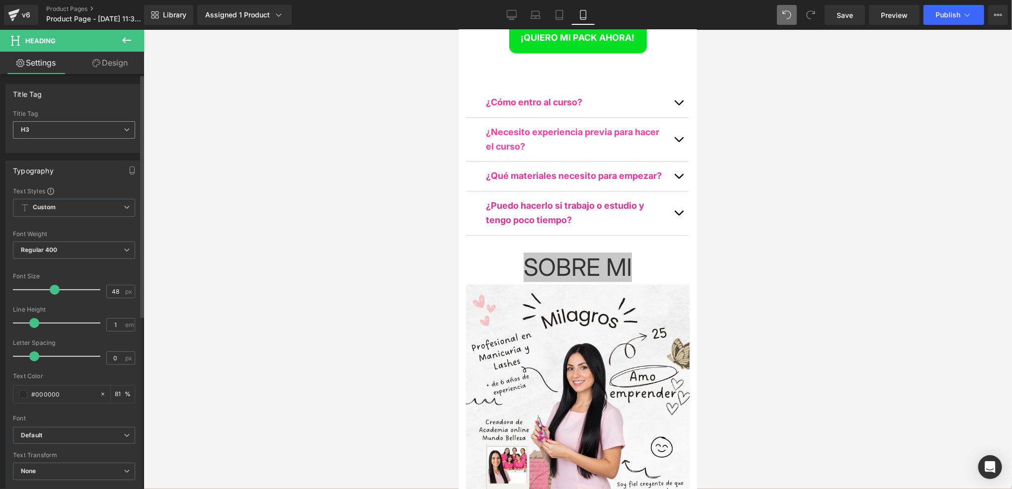
click at [110, 136] on span "H3" at bounding box center [74, 129] width 122 height 17
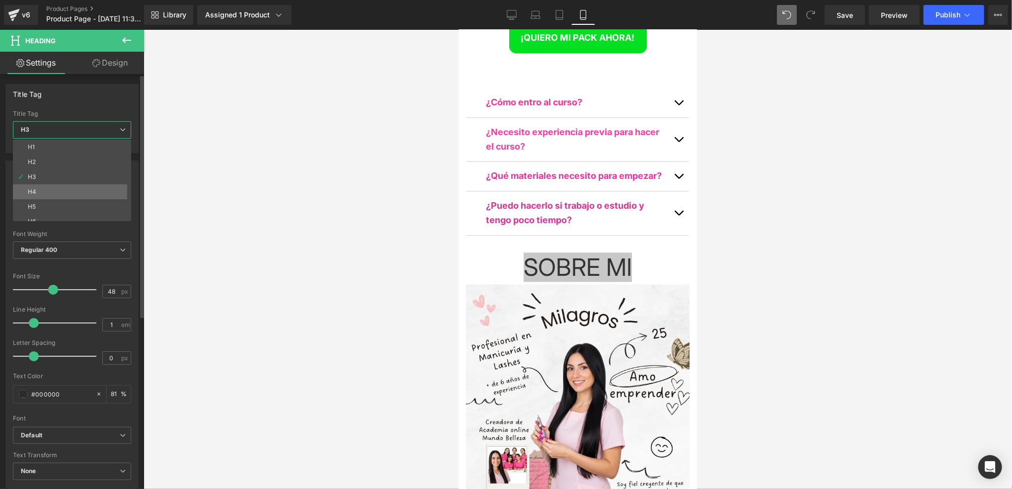
click at [85, 193] on li "H4" at bounding box center [74, 191] width 123 height 15
type input "81"
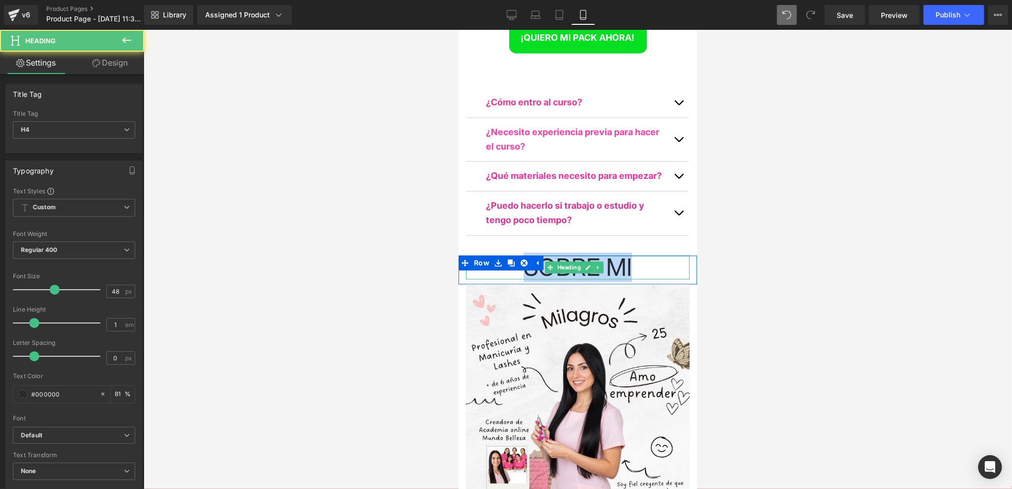
click at [662, 255] on div "SOBRE MI" at bounding box center [578, 267] width 224 height 24
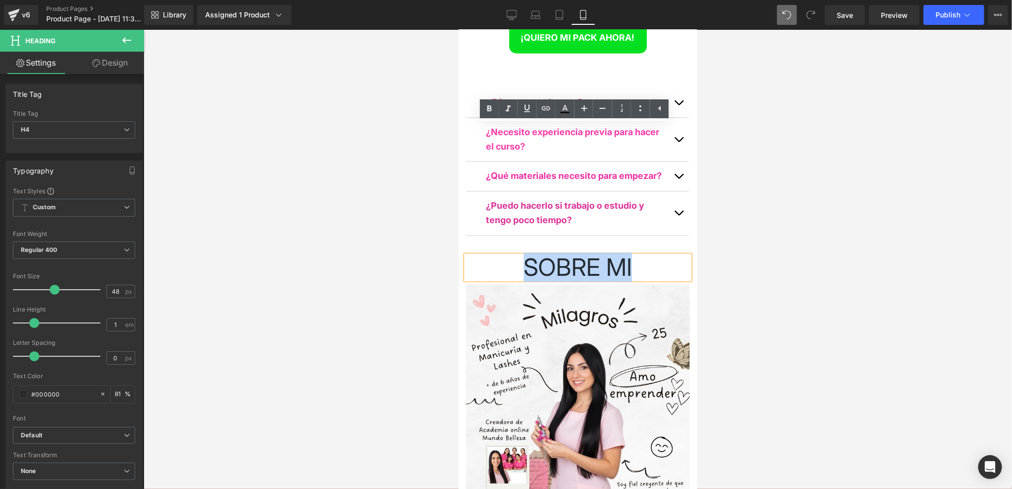
drag, startPoint x: 663, startPoint y: 135, endPoint x: 506, endPoint y: 124, distance: 157.4
click at [516, 255] on div "SOBRE MI" at bounding box center [578, 267] width 224 height 24
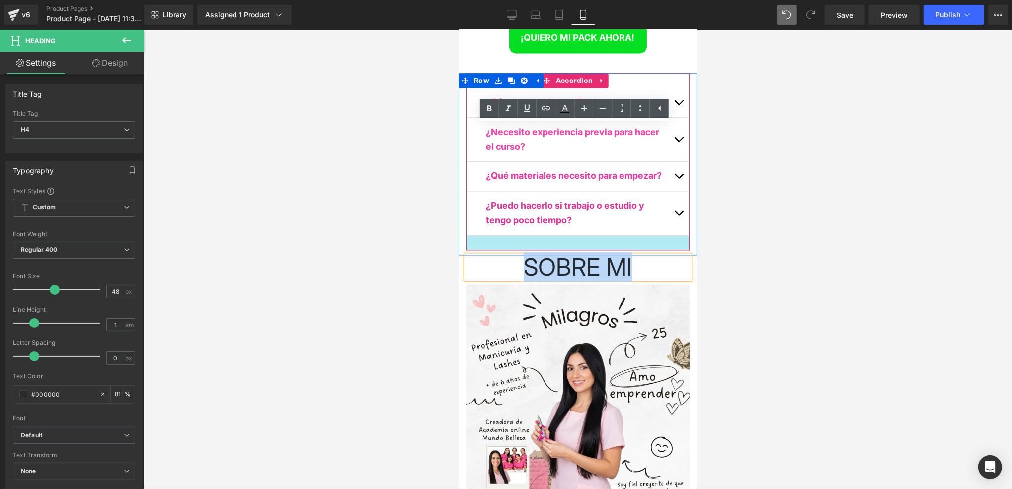
click at [478, 235] on div at bounding box center [578, 242] width 224 height 15
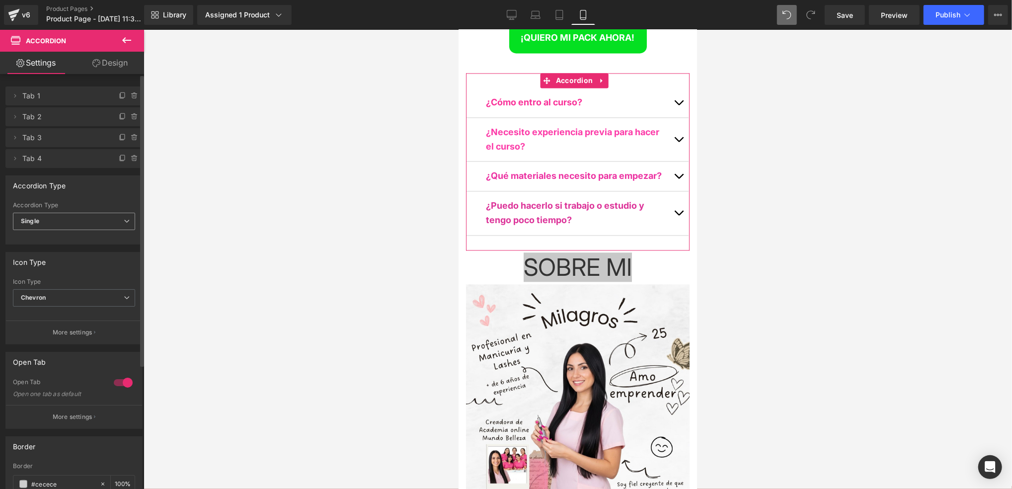
click at [73, 220] on span "Single" at bounding box center [74, 221] width 122 height 17
click at [76, 217] on span "Single" at bounding box center [72, 221] width 118 height 17
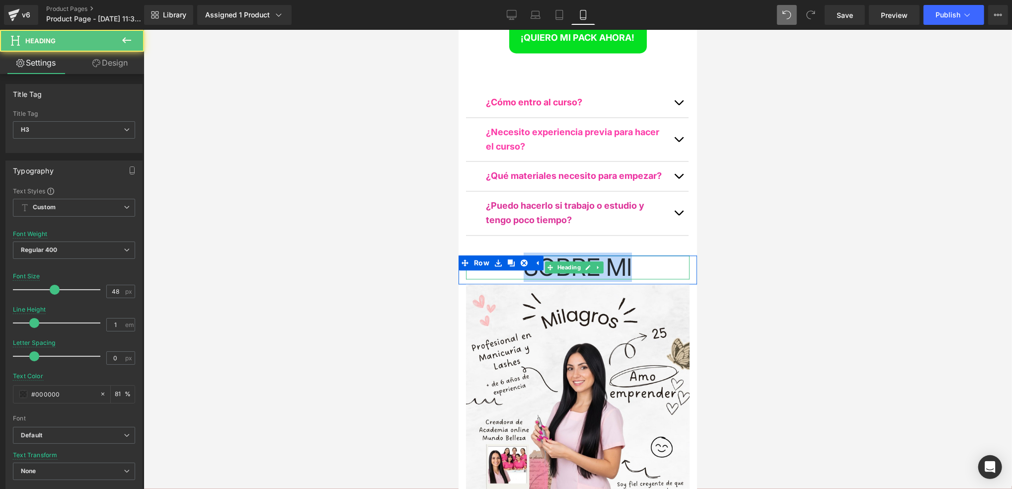
click at [642, 255] on div "SOBRE MI" at bounding box center [578, 267] width 224 height 24
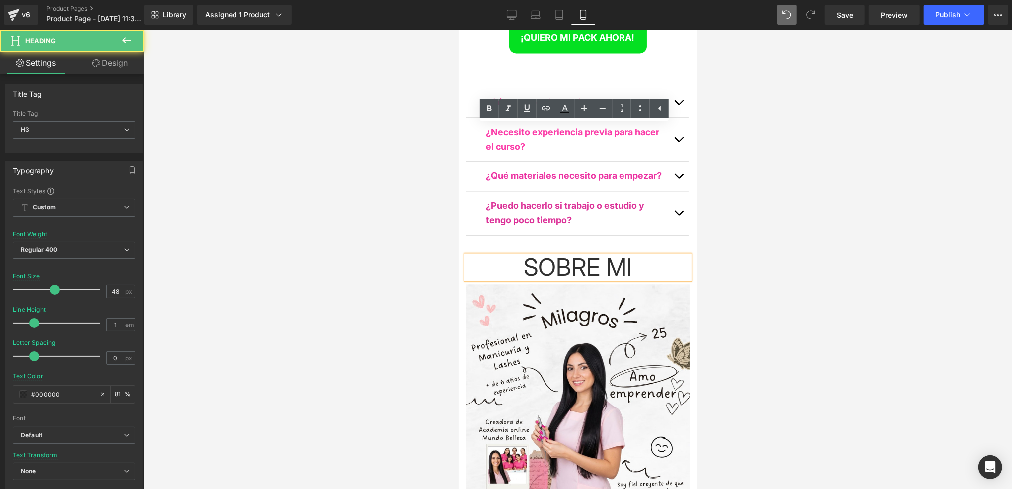
drag, startPoint x: 779, startPoint y: 168, endPoint x: 769, endPoint y: 166, distance: 10.6
click at [756, 167] on div at bounding box center [578, 259] width 869 height 459
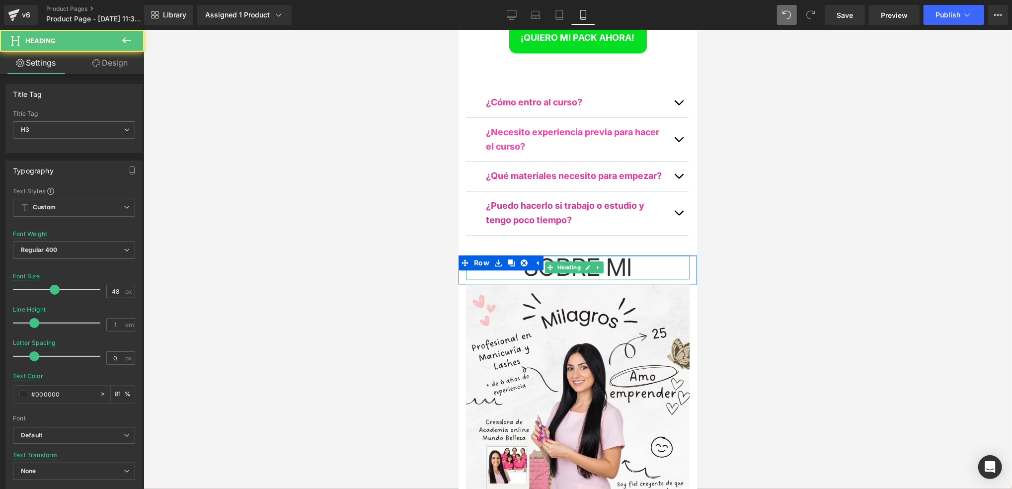
click at [617, 255] on div "SOBRE MI" at bounding box center [578, 267] width 224 height 24
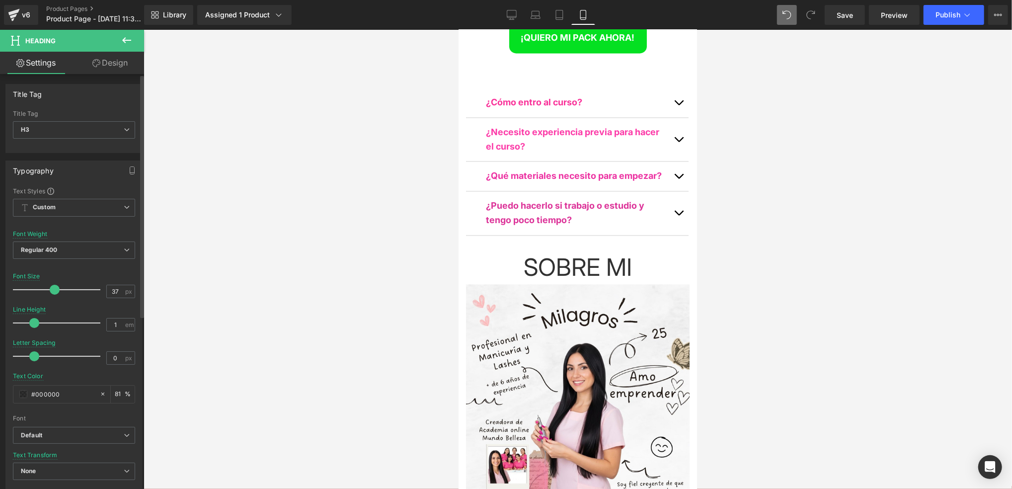
scroll to position [5469, 232]
click at [45, 287] on div at bounding box center [59, 290] width 83 height 20
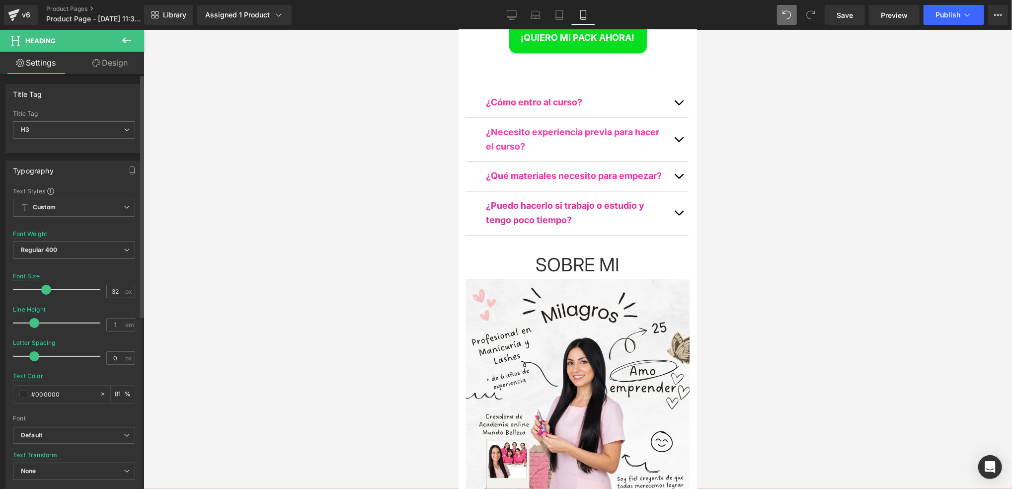
scroll to position [4, 4]
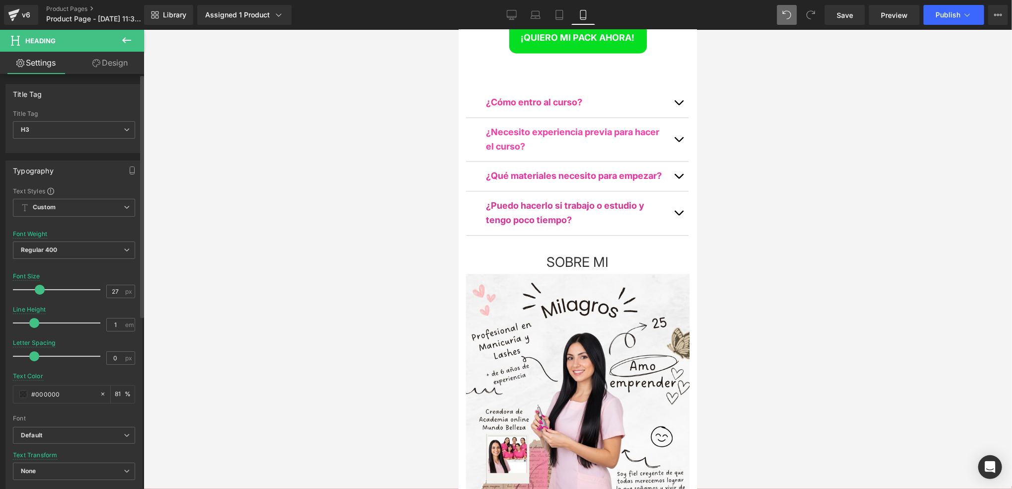
type input "26"
drag, startPoint x: 47, startPoint y: 287, endPoint x: 36, endPoint y: 289, distance: 11.0
click at [36, 289] on span at bounding box center [35, 290] width 10 height 10
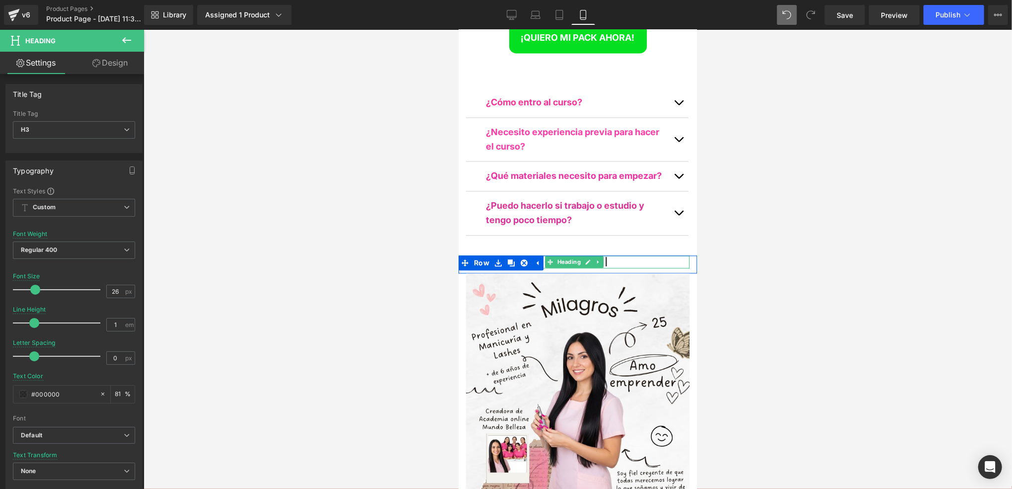
click at [625, 255] on div "SOBRE MI" at bounding box center [578, 261] width 224 height 13
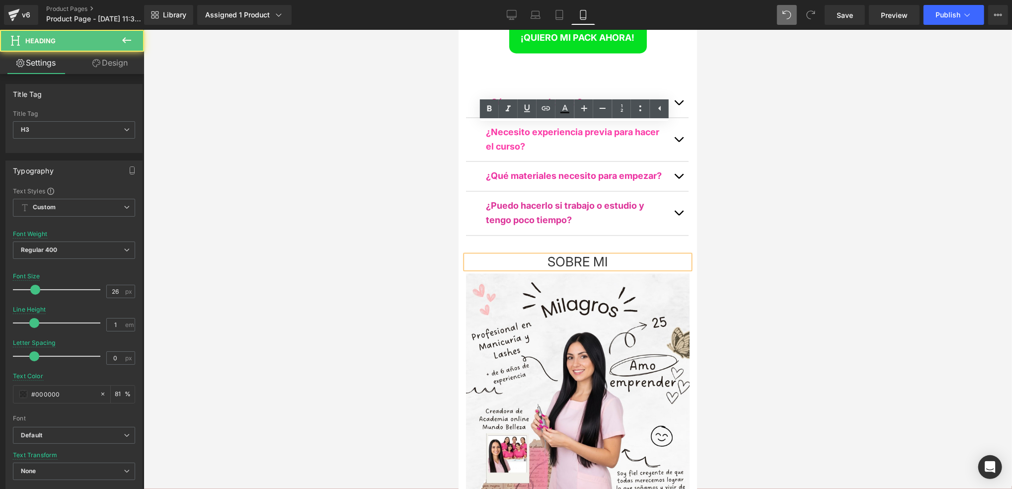
click at [625, 255] on div "SOBRE MI" at bounding box center [578, 261] width 224 height 13
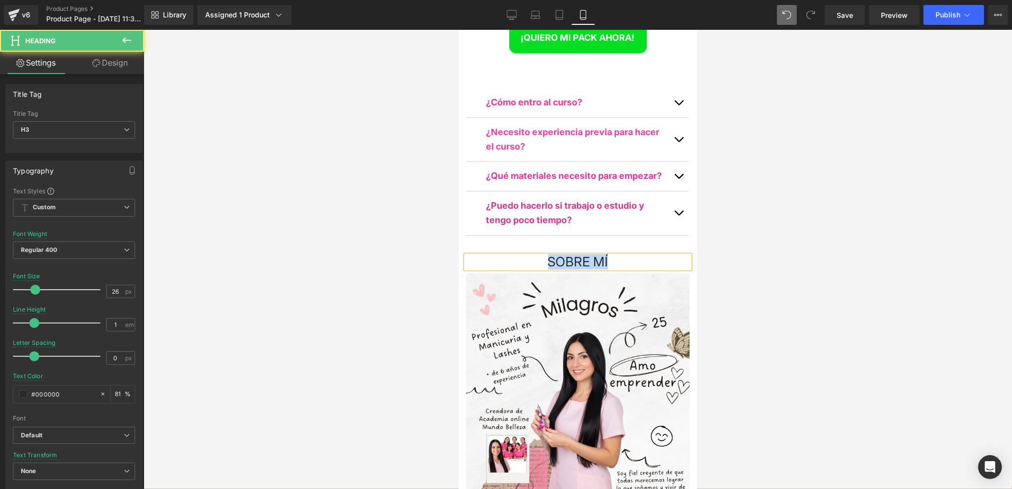
drag, startPoint x: 619, startPoint y: 128, endPoint x: 544, endPoint y: 128, distance: 75.1
click at [544, 255] on div "SOBRE MÍ" at bounding box center [578, 261] width 224 height 13
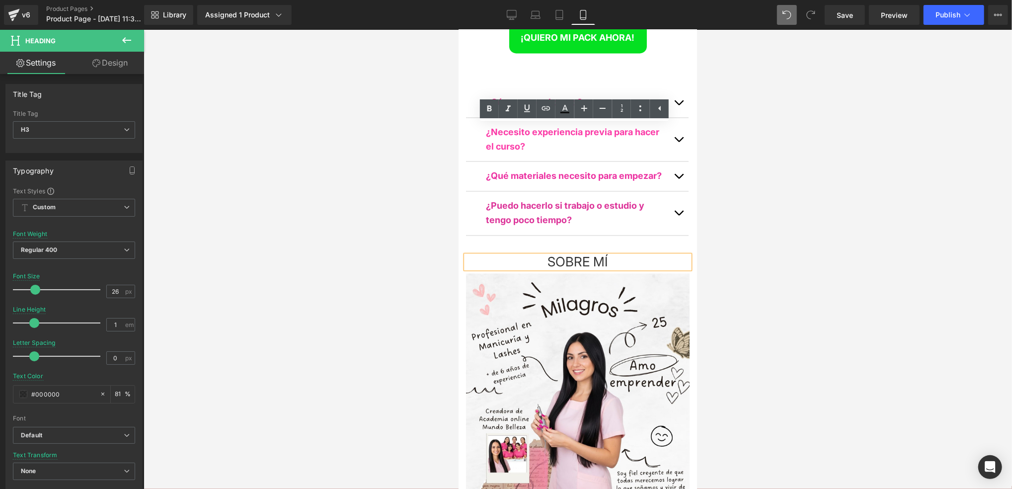
scroll to position [5515, 232]
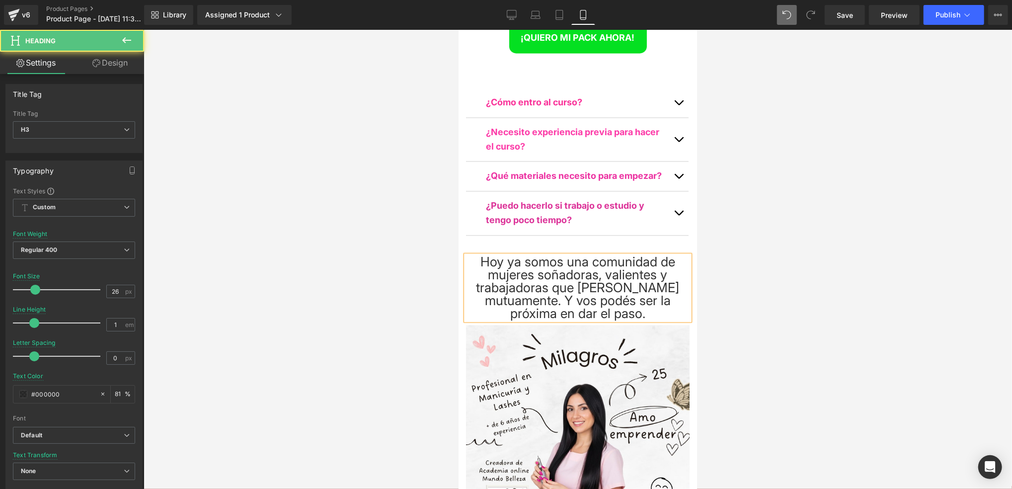
click at [663, 255] on div "Hoy ya somos una comunidad de mujeres soñadoras, valientes y trabajadoras que […" at bounding box center [578, 287] width 224 height 65
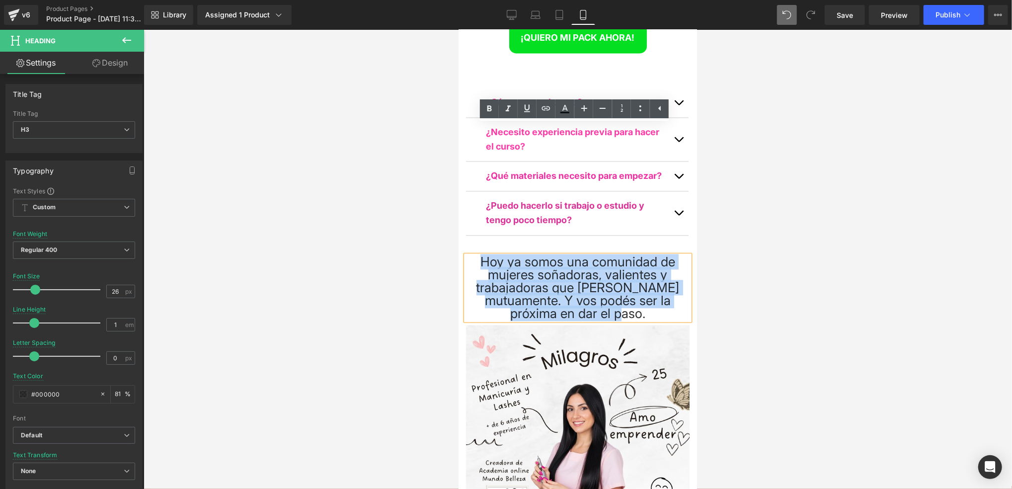
drag, startPoint x: 608, startPoint y: 156, endPoint x: 478, endPoint y: 129, distance: 132.9
click at [478, 255] on div "Hoy ya somos una comunidad de mujeres soñadoras, valientes y trabajadoras que […" at bounding box center [578, 287] width 224 height 65
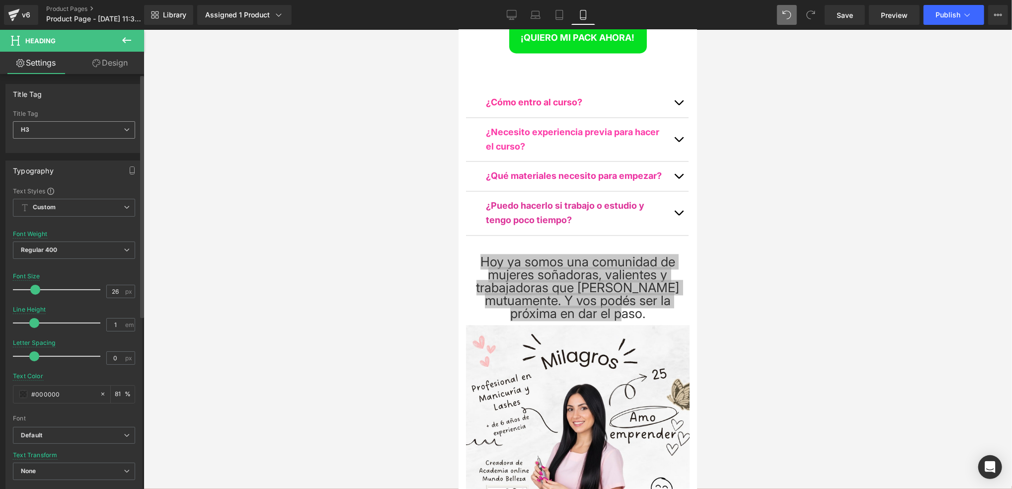
click at [52, 136] on span "H3" at bounding box center [74, 129] width 122 height 17
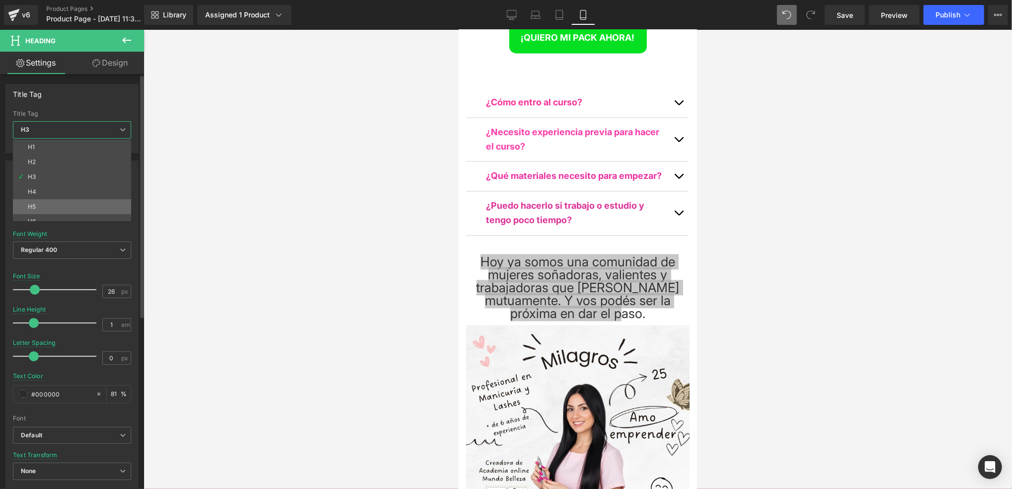
click at [58, 207] on li "H5" at bounding box center [74, 206] width 123 height 15
type input "81"
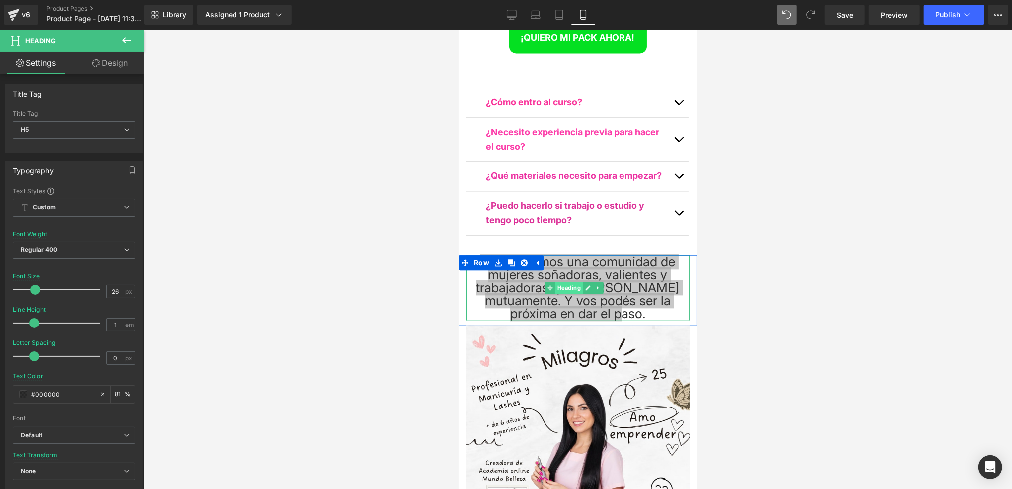
click at [581, 281] on span "Heading" at bounding box center [568, 287] width 27 height 12
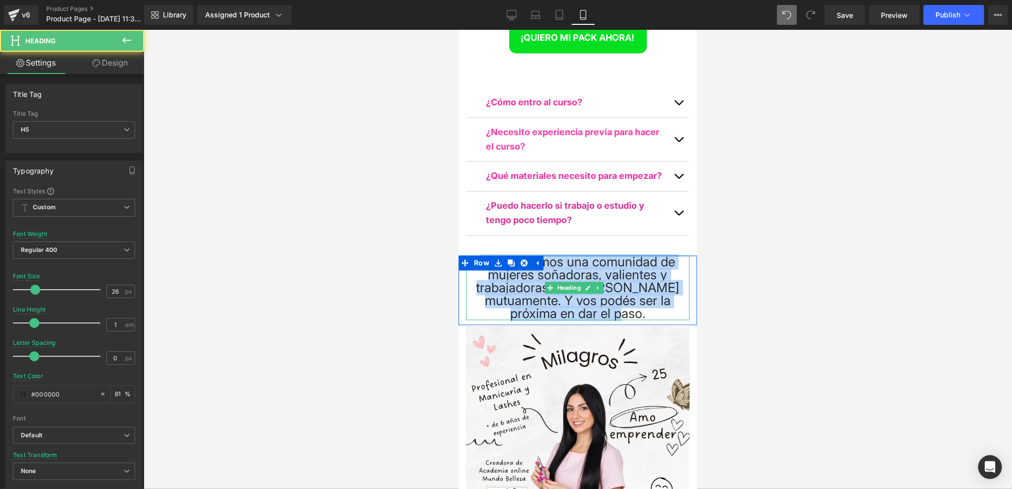
click at [658, 255] on div "Hoy ya somos una comunidad de mujeres soñadoras, valientes y trabajadoras que […" at bounding box center [578, 287] width 224 height 65
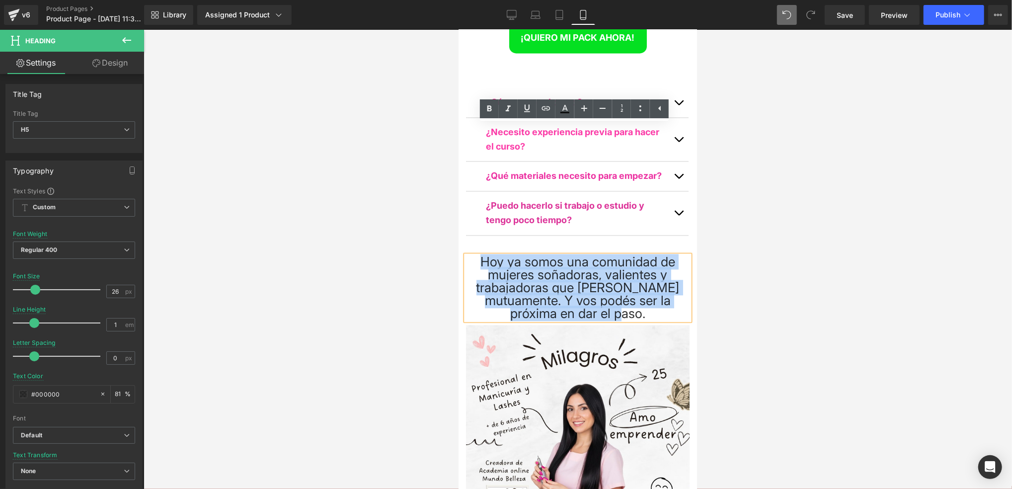
drag, startPoint x: 653, startPoint y: 180, endPoint x: 478, endPoint y: 132, distance: 181.5
click at [478, 255] on div "Hoy ya somos una comunidad de mujeres soñadoras, valientes y trabajadoras que […" at bounding box center [578, 287] width 224 height 65
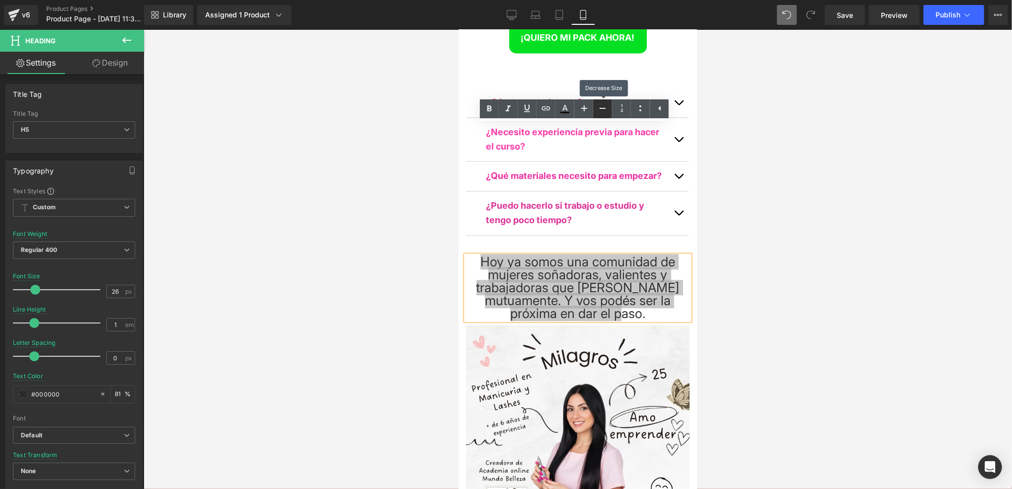
click at [603, 110] on icon at bounding box center [603, 108] width 12 height 12
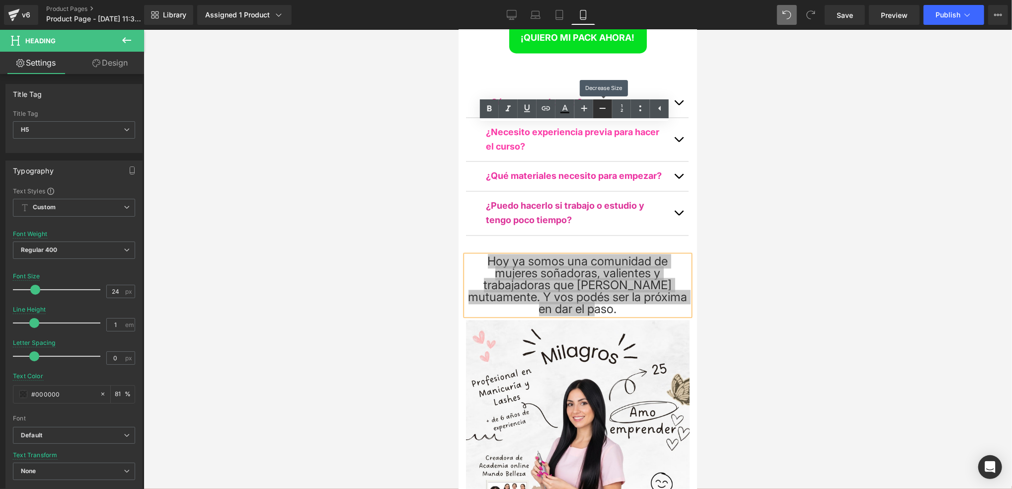
click at [603, 110] on icon at bounding box center [603, 108] width 12 height 12
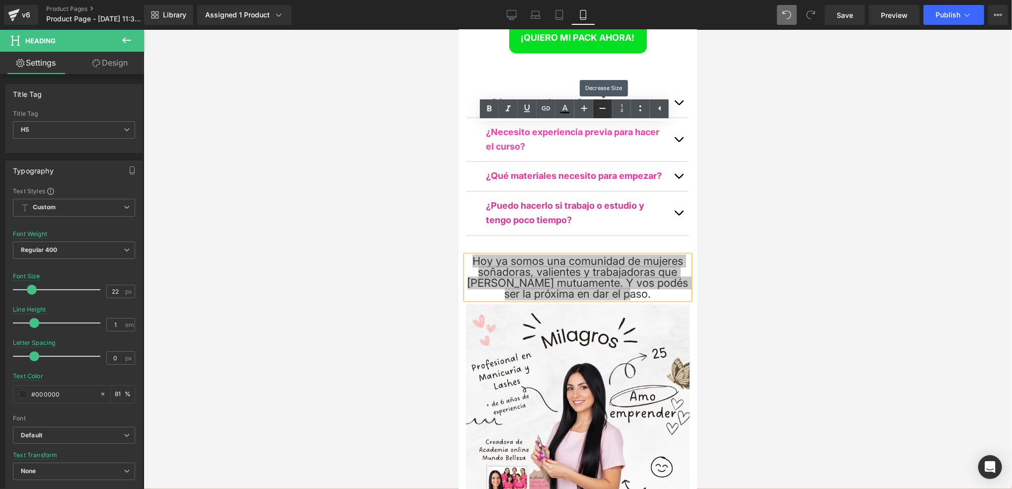
click at [603, 110] on icon at bounding box center [603, 108] width 12 height 12
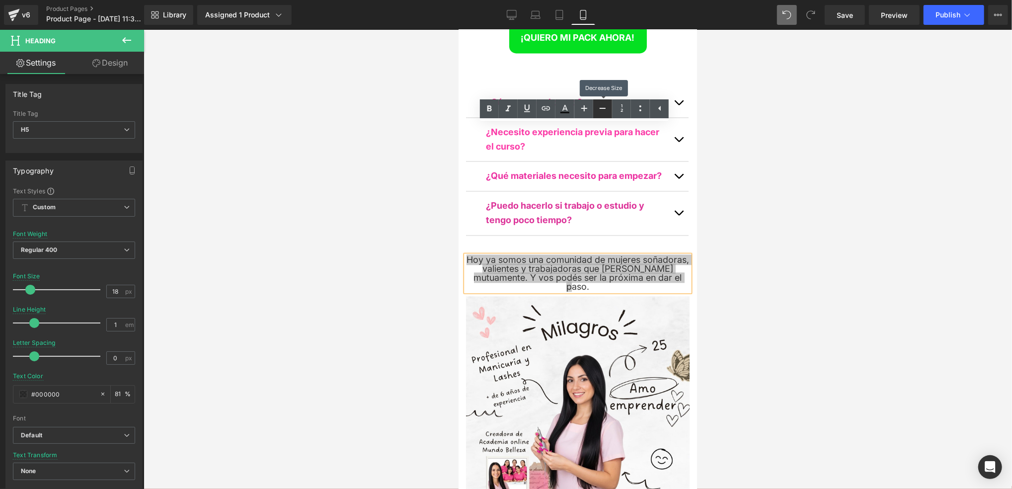
scroll to position [5, 4]
click at [494, 109] on icon at bounding box center [490, 109] width 12 height 12
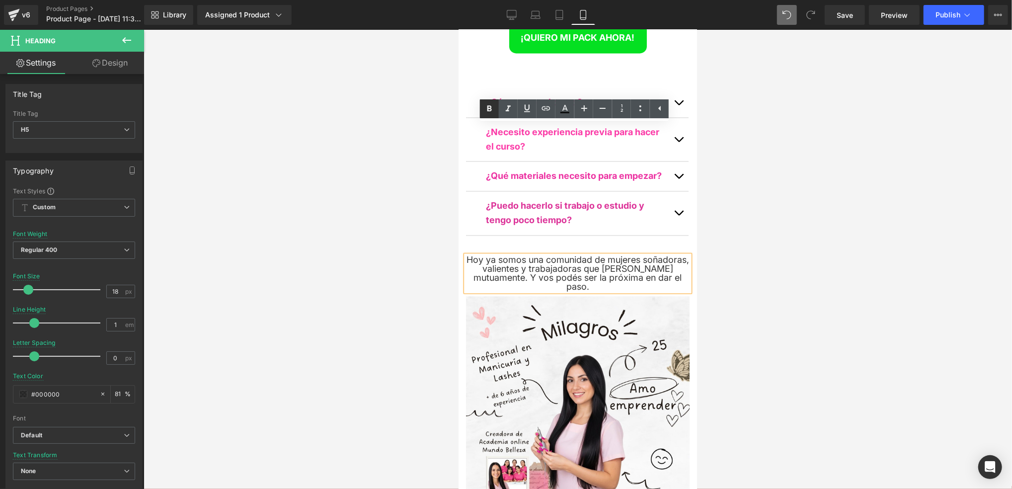
scroll to position [5487, 232]
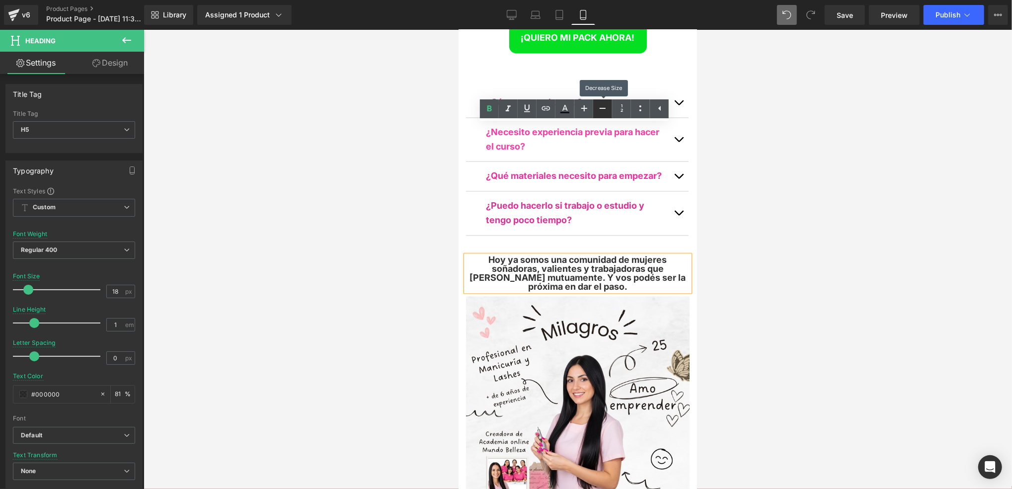
click at [609, 106] on link at bounding box center [602, 108] width 19 height 19
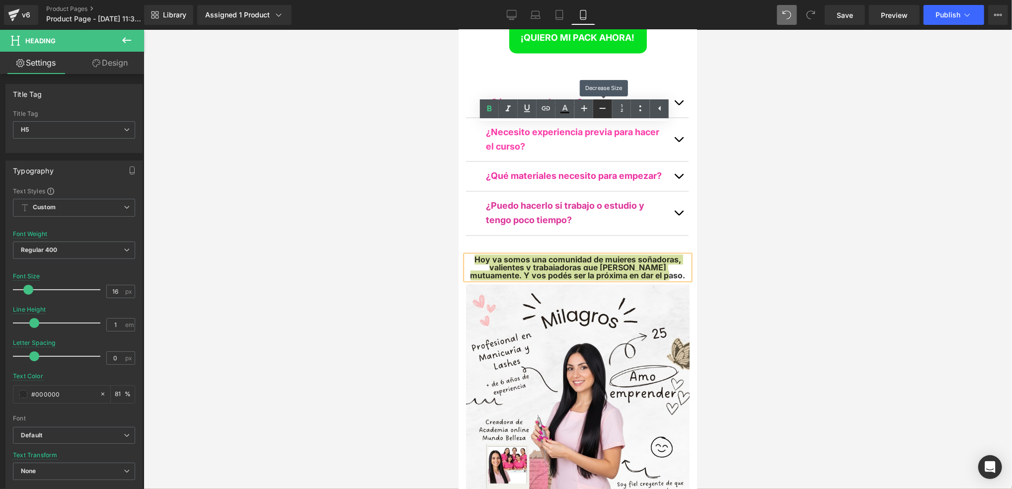
scroll to position [5475, 232]
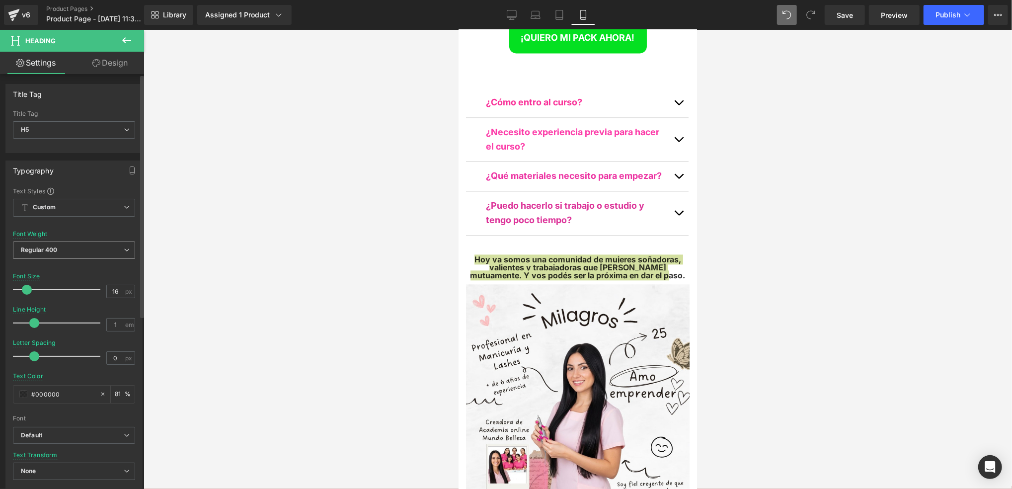
click at [60, 250] on span "Regular 400" at bounding box center [74, 250] width 122 height 17
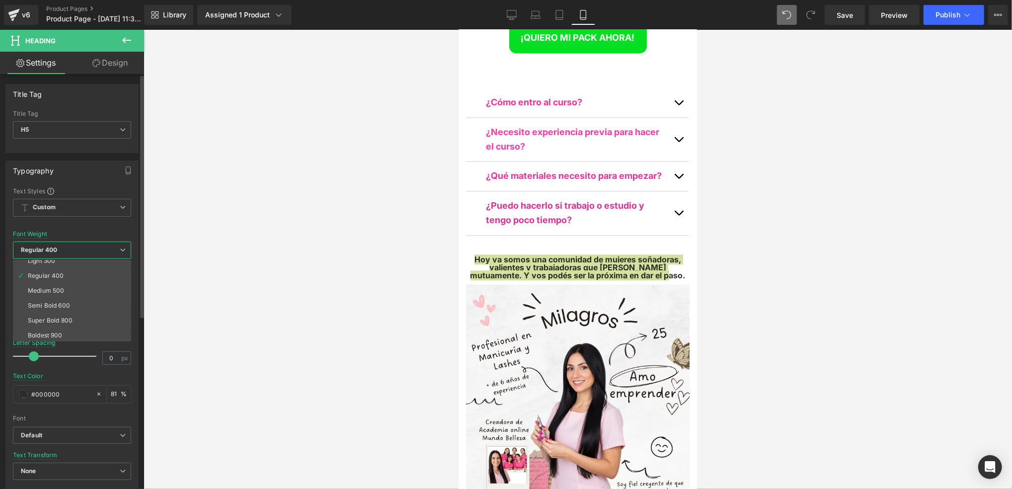
scroll to position [66, 0]
click at [77, 279] on li "Semi Bold 600" at bounding box center [74, 275] width 123 height 15
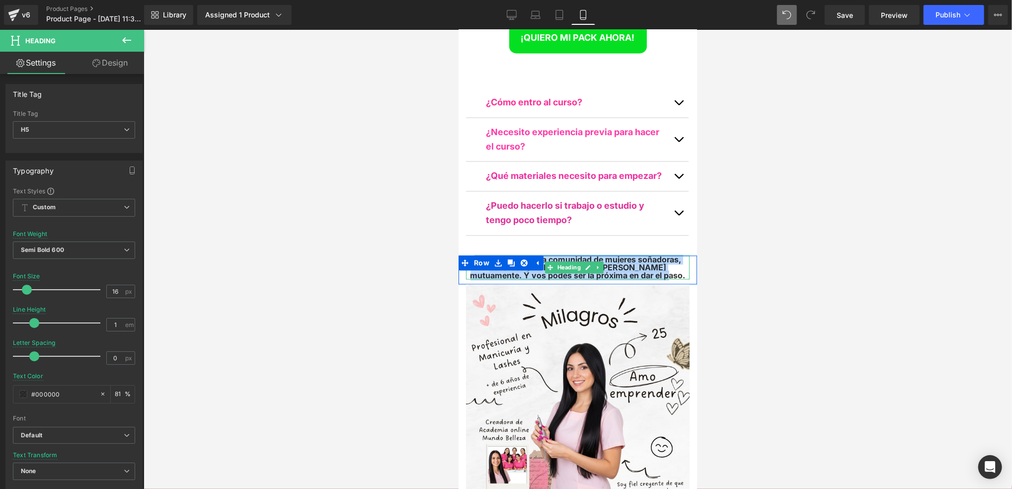
click at [631, 254] on span "Hoy ya somos una comunidad de mujeres soñadoras, valientes y trabajadoras que […" at bounding box center [577, 267] width 215 height 26
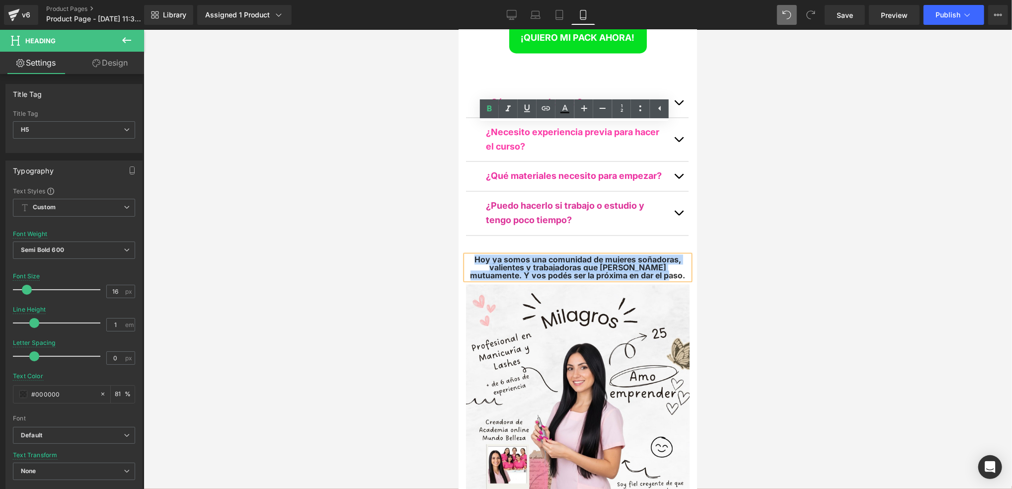
drag, startPoint x: 672, startPoint y: 145, endPoint x: 467, endPoint y: 132, distance: 205.7
click at [467, 255] on div "Hoy ya somos una comunidad de mujeres soñadoras, valientes y trabajadoras que […" at bounding box center [578, 267] width 224 height 24
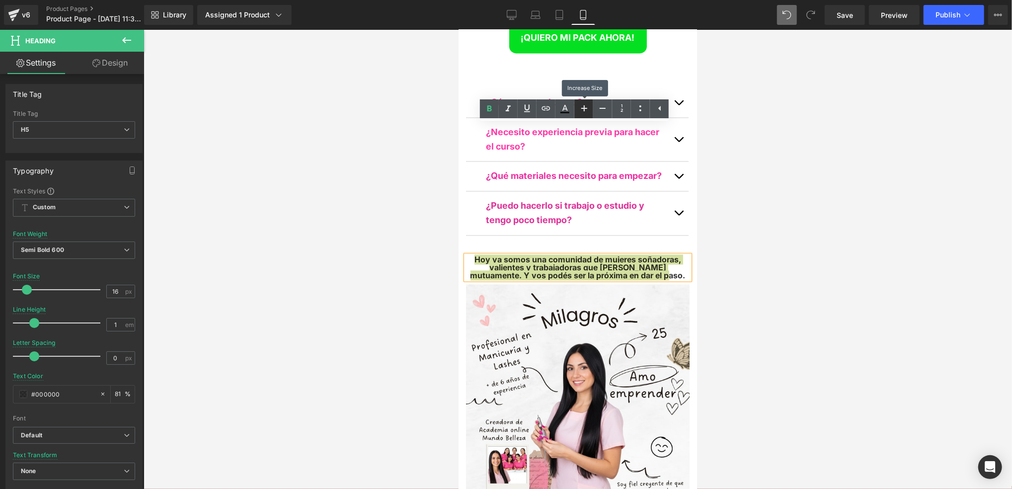
click at [584, 112] on icon at bounding box center [585, 108] width 12 height 12
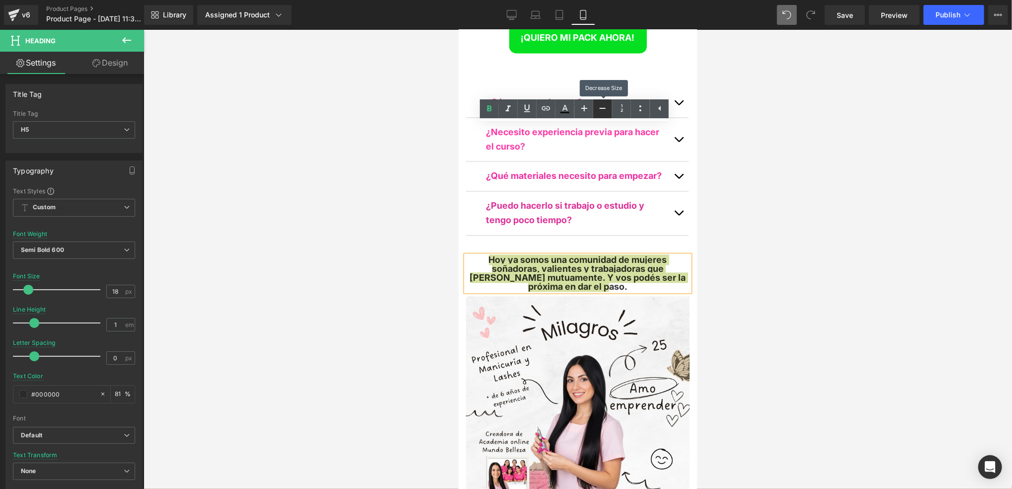
click at [601, 112] on icon at bounding box center [603, 108] width 12 height 12
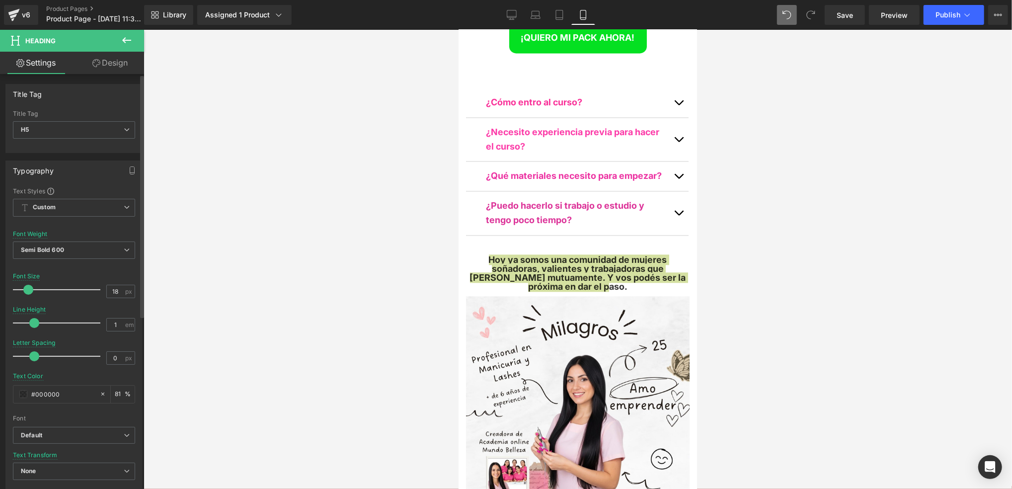
type input "17"
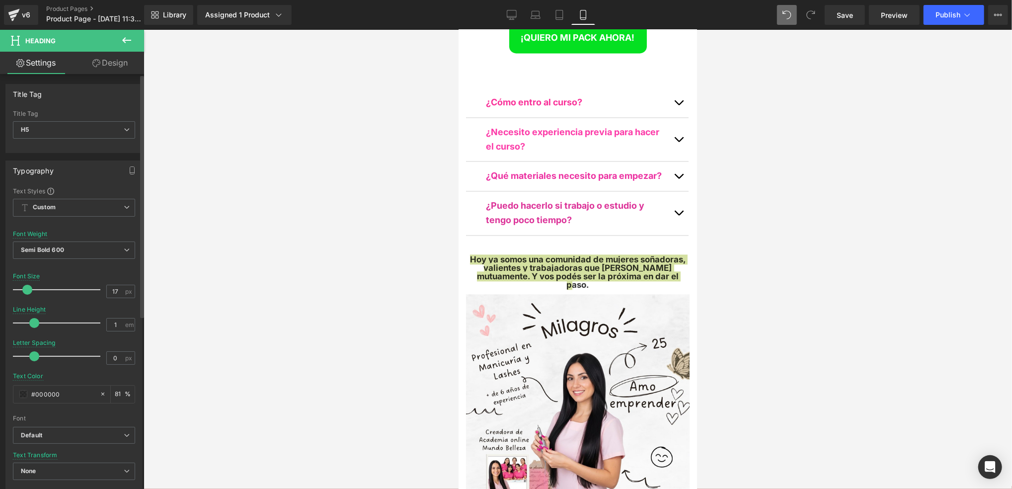
scroll to position [5476, 232]
click at [28, 290] on span at bounding box center [27, 290] width 10 height 10
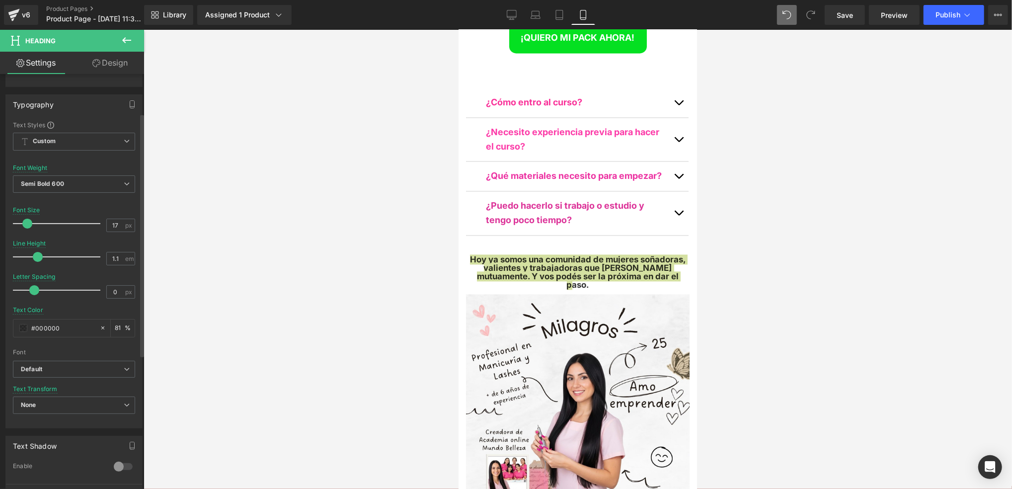
scroll to position [5479, 232]
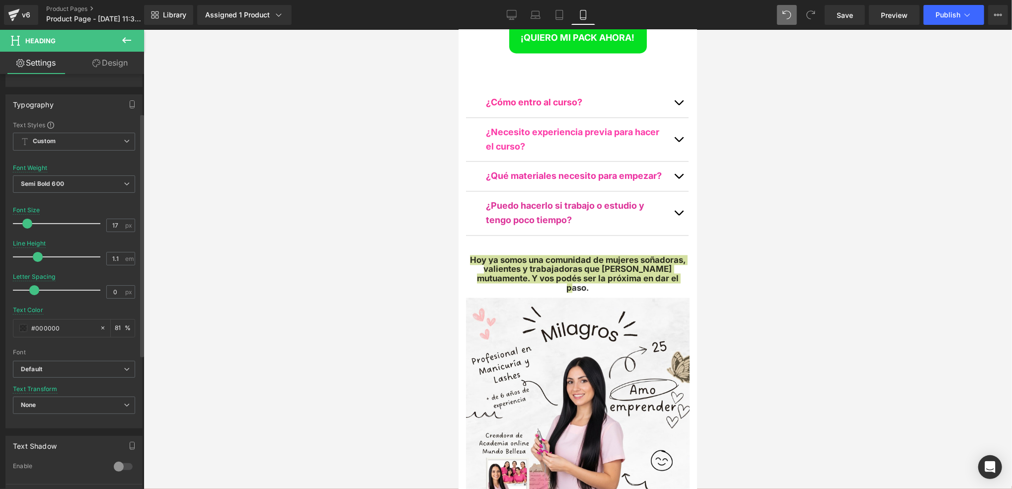
type input "1.2"
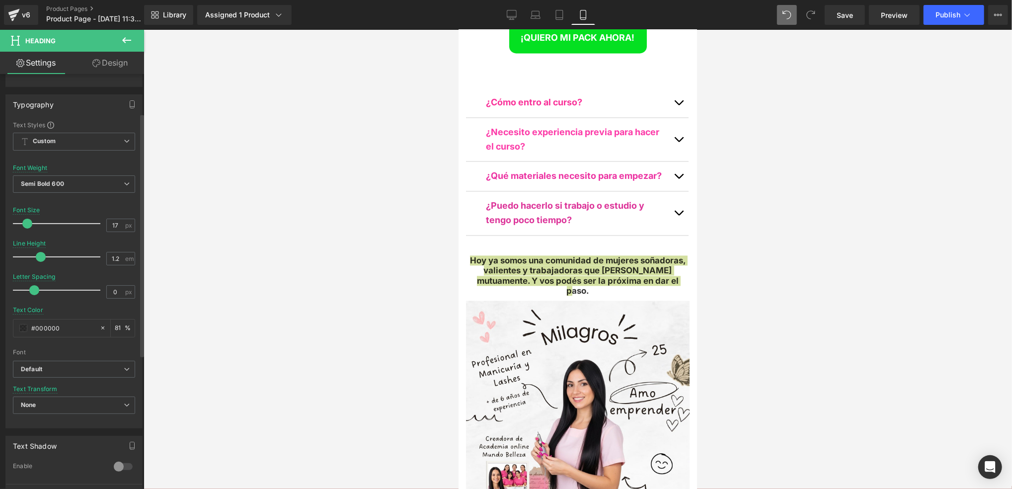
drag, startPoint x: 30, startPoint y: 255, endPoint x: 36, endPoint y: 258, distance: 6.2
click at [36, 258] on span at bounding box center [41, 257] width 10 height 10
type input "-0.1"
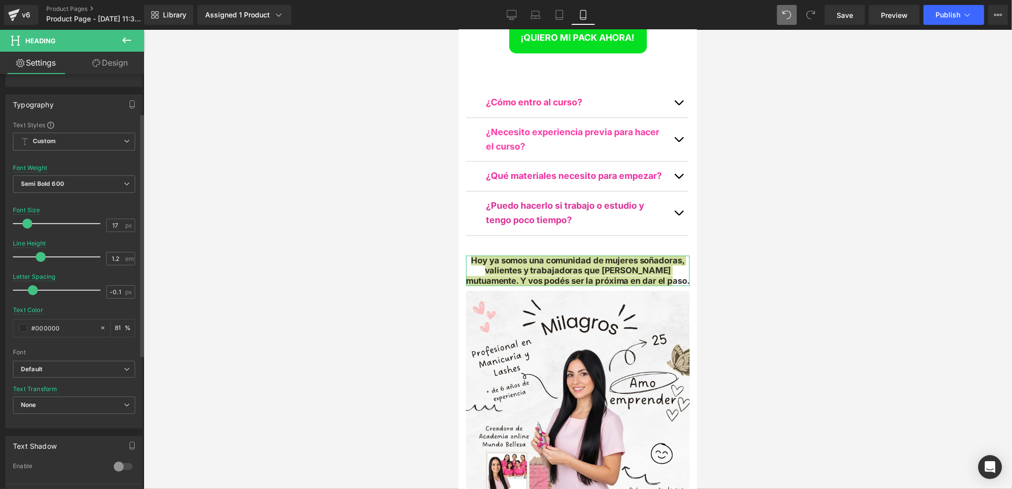
scroll to position [4, 4]
drag, startPoint x: 35, startPoint y: 293, endPoint x: 33, endPoint y: 284, distance: 9.2
click at [33, 284] on div at bounding box center [59, 290] width 83 height 20
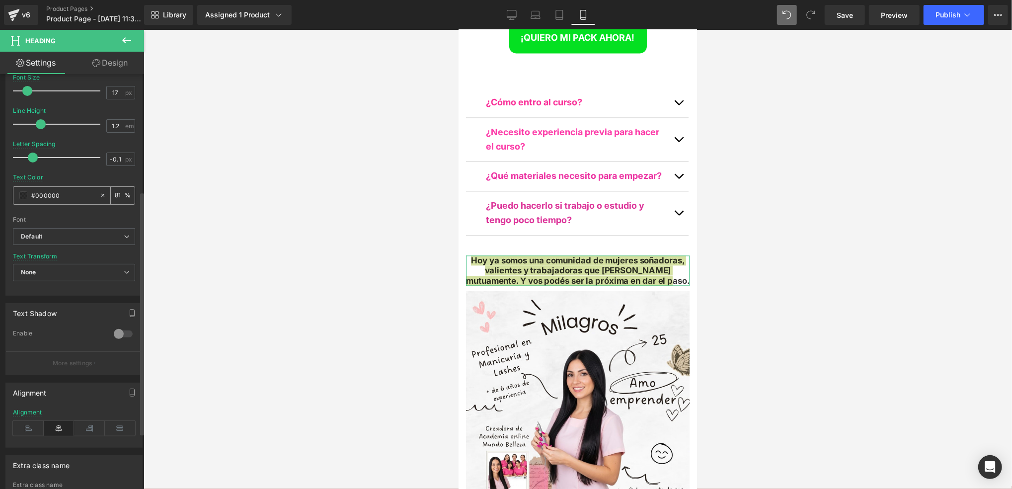
click at [57, 197] on input "#000000" at bounding box center [63, 195] width 64 height 11
click at [24, 198] on span at bounding box center [23, 195] width 8 height 8
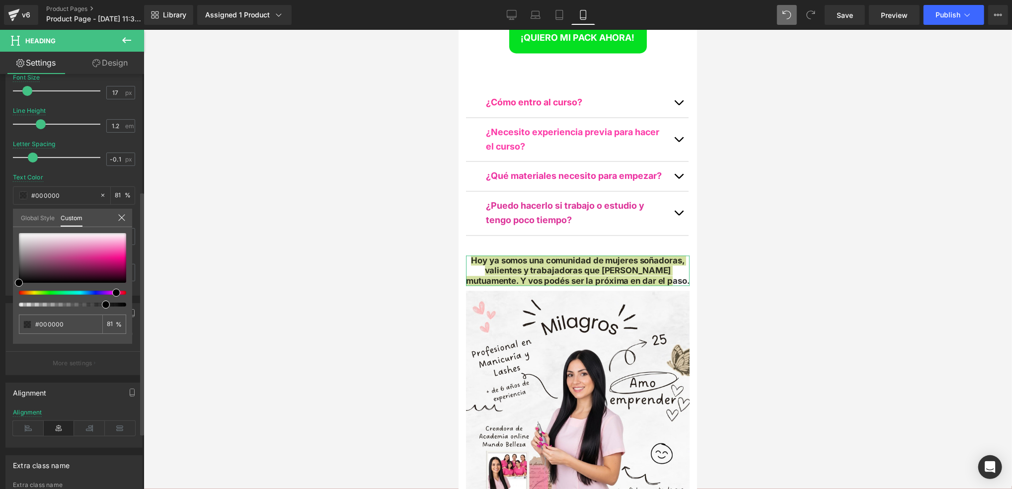
click at [112, 291] on div at bounding box center [68, 293] width 107 height 4
type input "#ef42a1"
type input "#ef4ca6"
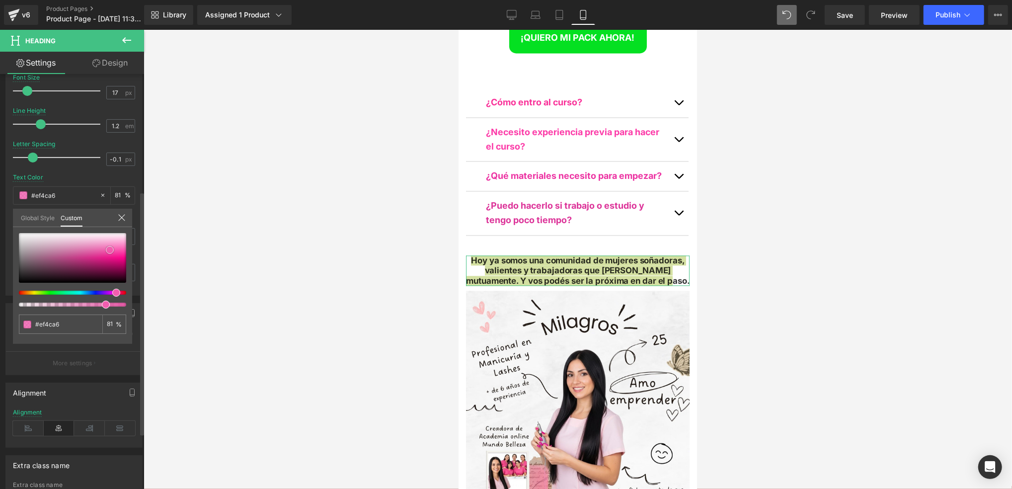
type input "#f056aa"
type input "#f263b2"
type input "#f876be"
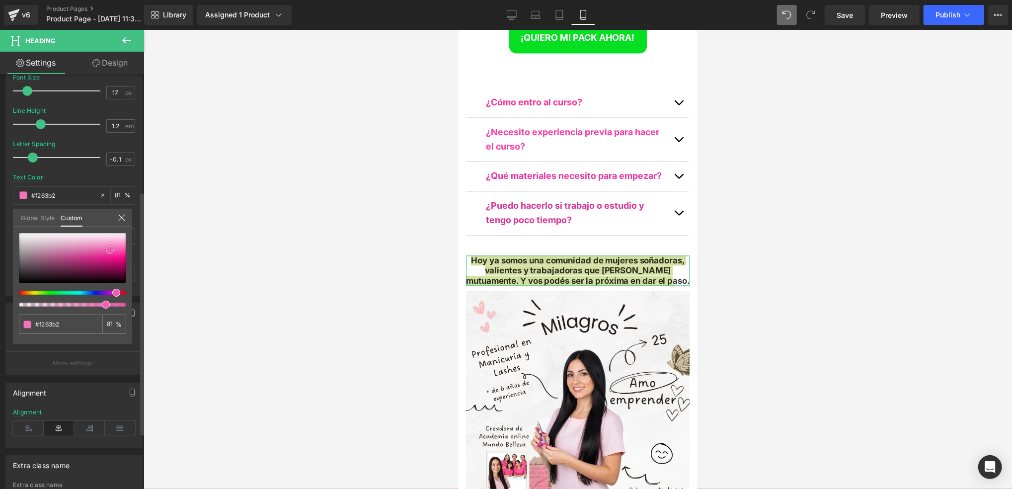
type input "#f876be"
type input "#fd85c7"
type input "#ff89ca"
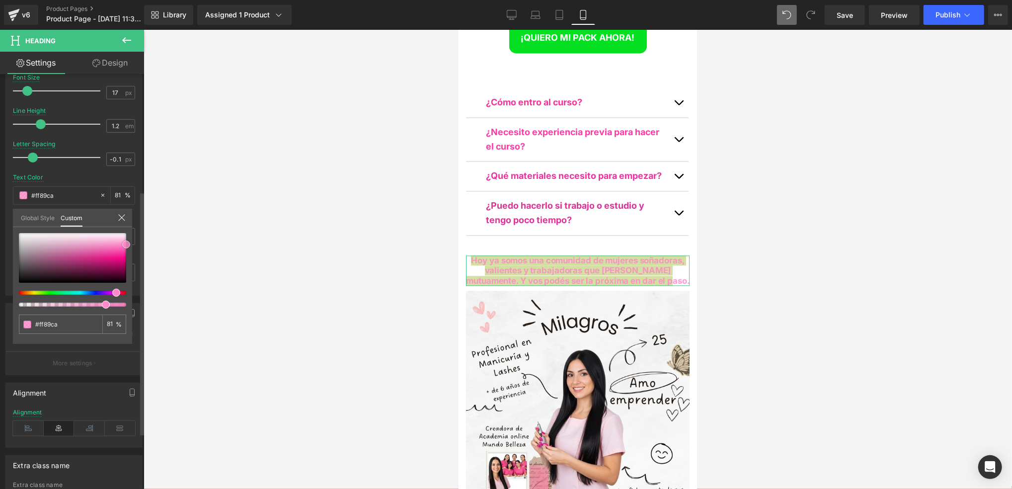
type input "#ff7fc5"
type input "#ff7ac3"
type input "#ff65ba"
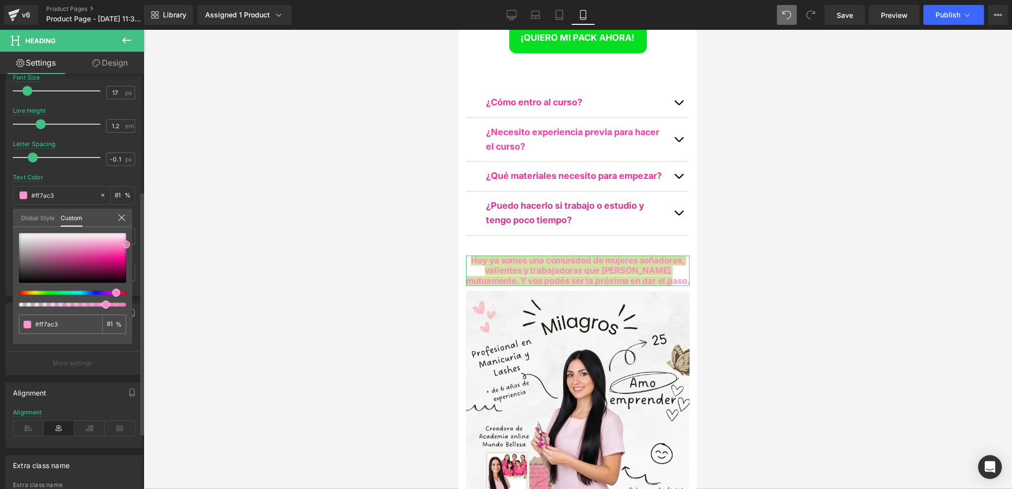
type input "#ff65ba"
type input "#fe56b3"
type input "#fe42aa"
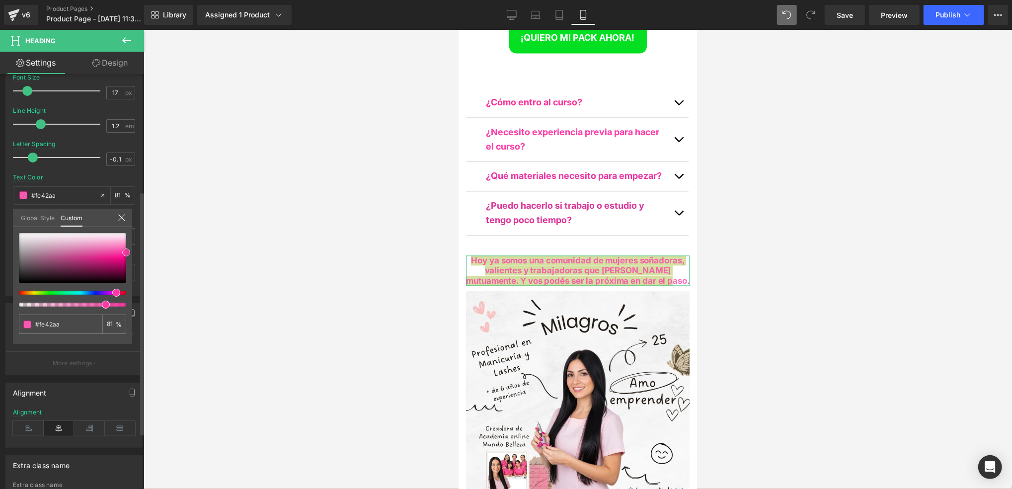
type input "#fd34a3"
type input "#fe2da0"
type input "#fe239c"
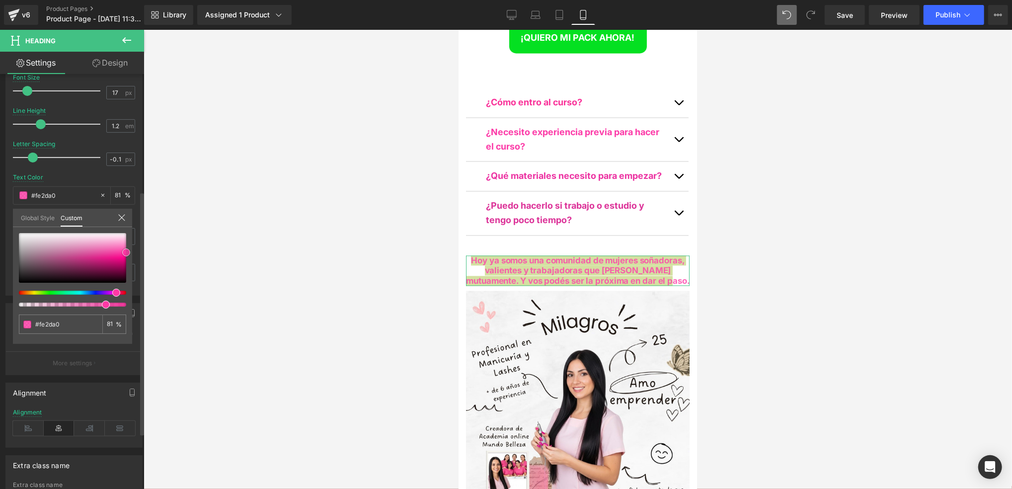
type input "#fe239c"
type input "#fd1f99"
type input "#ff1997"
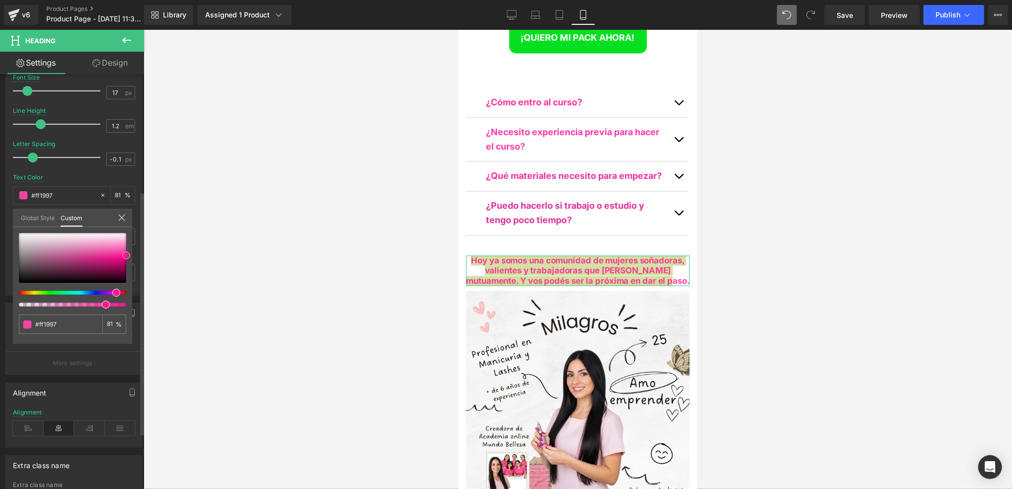
drag, startPoint x: 110, startPoint y: 252, endPoint x: 134, endPoint y: 255, distance: 24.0
click at [134, 255] on div "Typography Text Styles Custom Custom Setup Global Style Custom Setup Global Sty…" at bounding box center [74, 124] width 149 height 341
click at [215, 244] on div at bounding box center [578, 259] width 869 height 459
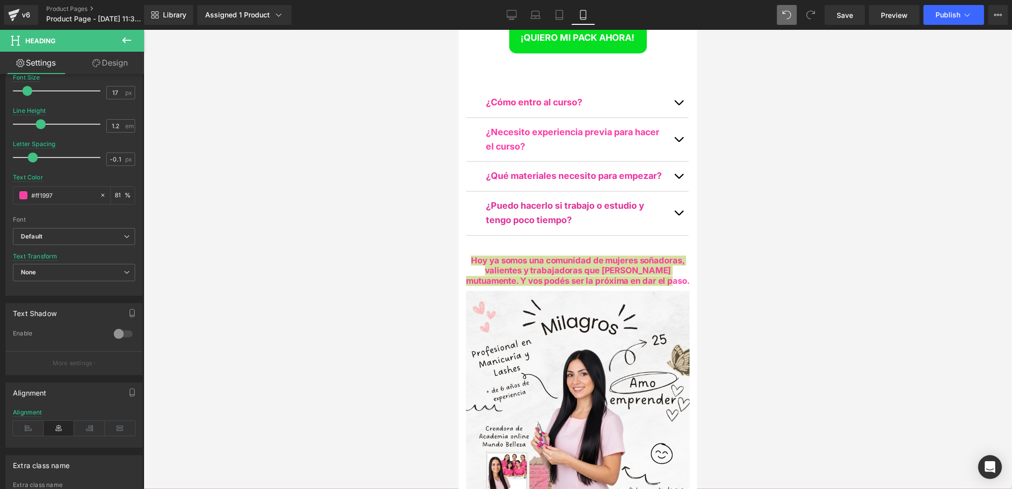
click at [309, 229] on div at bounding box center [578, 259] width 869 height 459
click at [756, 140] on div at bounding box center [578, 259] width 869 height 459
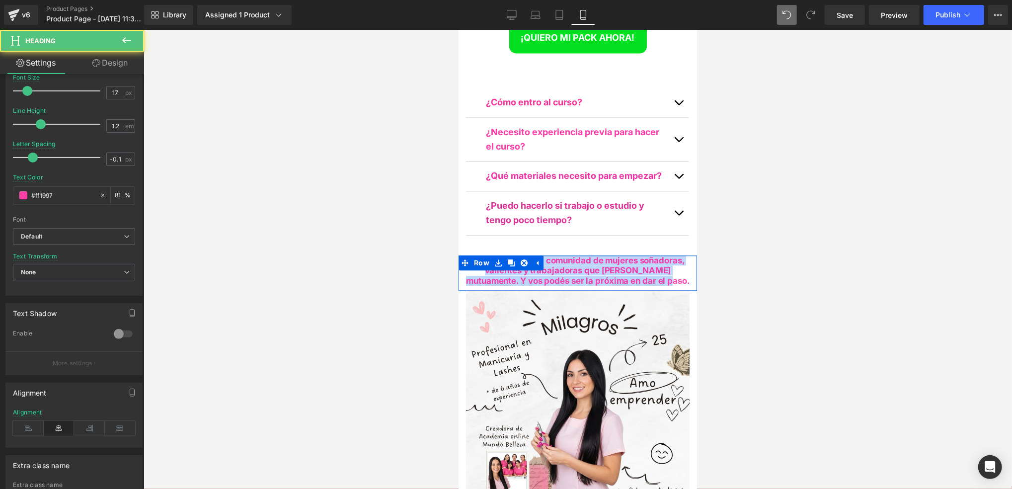
click at [677, 255] on span "Hoy ya somos una comunidad de mujeres soñadoras, valientes y trabajadoras que […" at bounding box center [578, 270] width 224 height 30
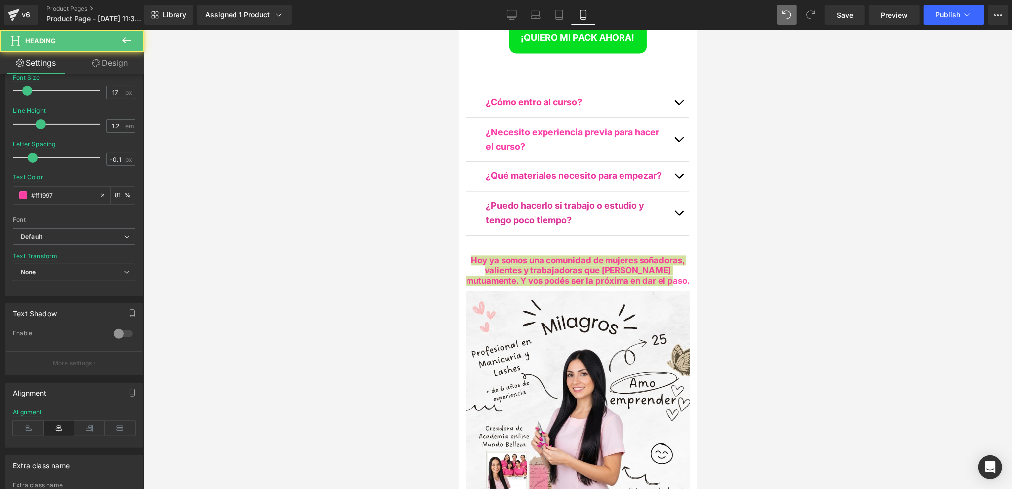
click at [728, 142] on div at bounding box center [578, 259] width 869 height 459
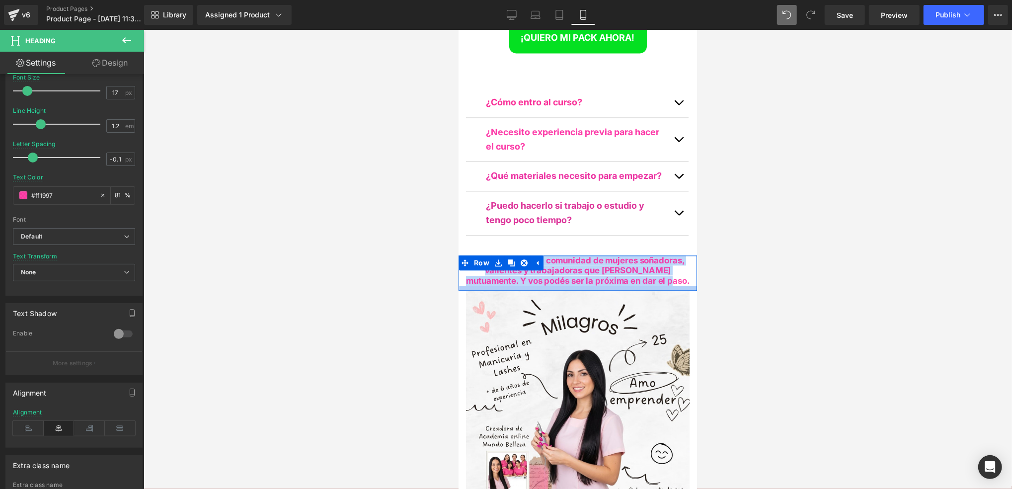
click at [645, 255] on div "Hoy ya somos una comunidad de mujeres soñadoras, valientes y trabajadoras que […" at bounding box center [577, 272] width 239 height 35
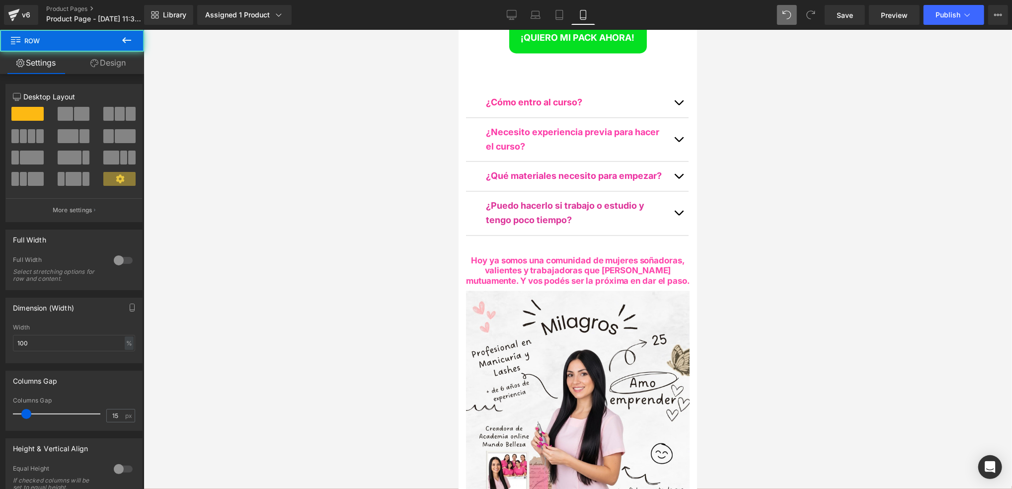
click at [720, 169] on div at bounding box center [578, 259] width 869 height 459
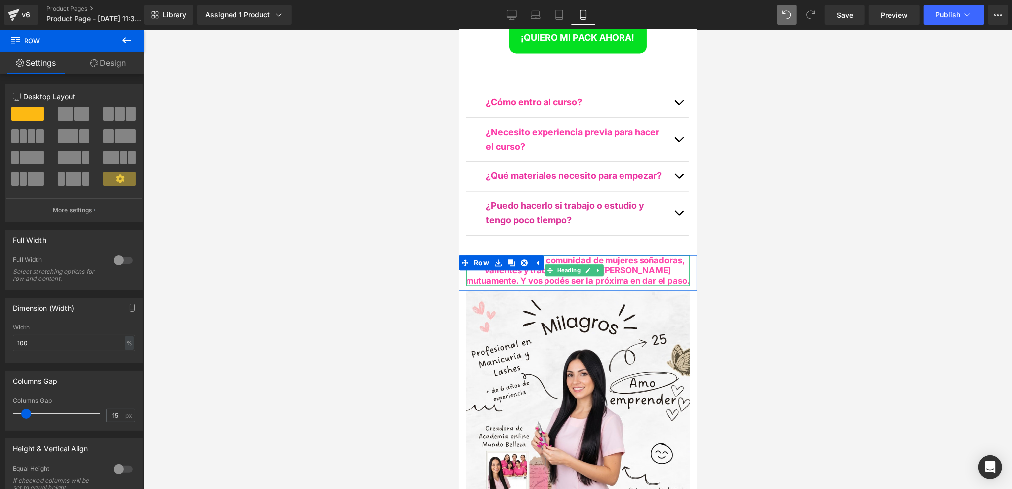
click at [660, 255] on div "Hoy ya somos una comunidad de mujeres soñadoras, valientes y trabajadoras que […" at bounding box center [578, 270] width 224 height 30
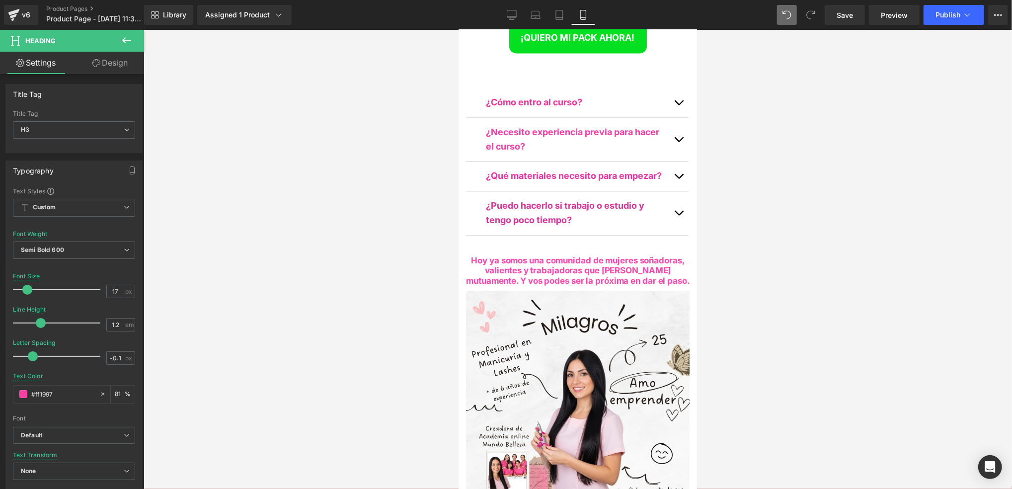
click at [733, 156] on div at bounding box center [578, 259] width 869 height 459
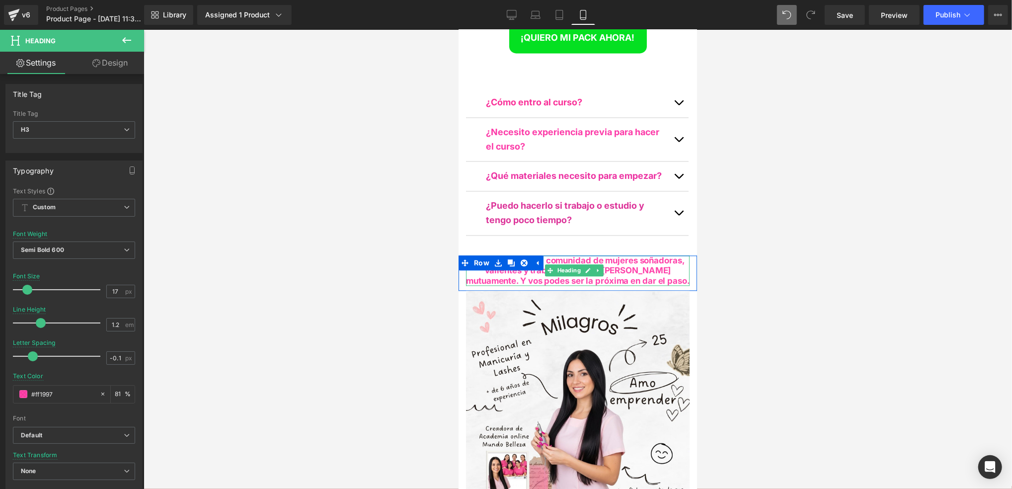
click at [653, 255] on span "Hoy ya somos una comunidad de mujeres soñadoras, valientes y trabajadoras que […" at bounding box center [578, 270] width 224 height 30
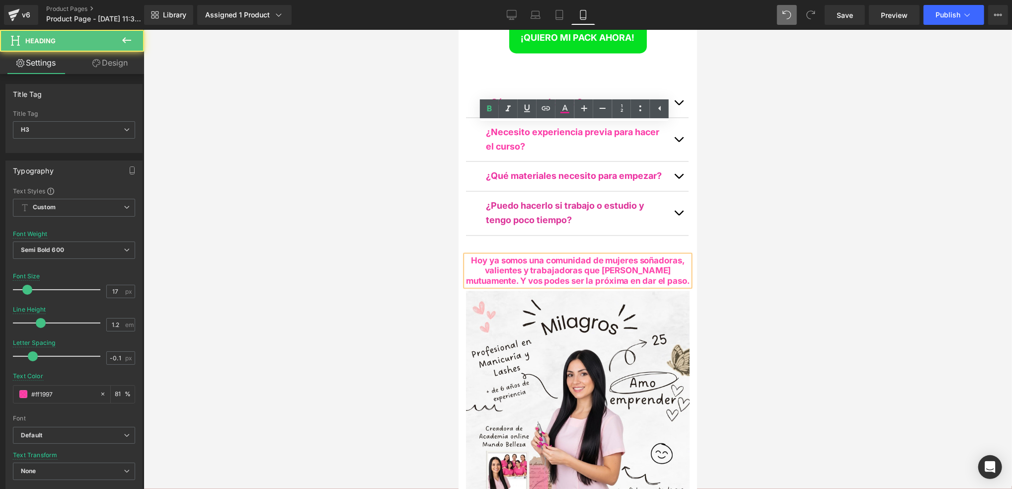
click at [532, 255] on span "Hoy ya somos una comunidad de mujeres soñadoras, valientes y trabajadoras que […" at bounding box center [578, 270] width 224 height 30
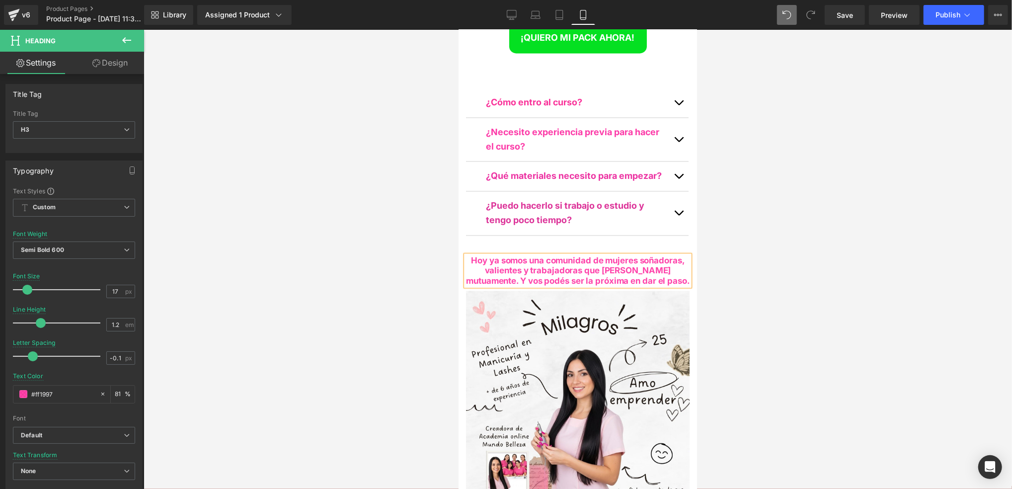
click at [731, 127] on div at bounding box center [578, 259] width 869 height 459
click at [756, 184] on div at bounding box center [578, 259] width 869 height 459
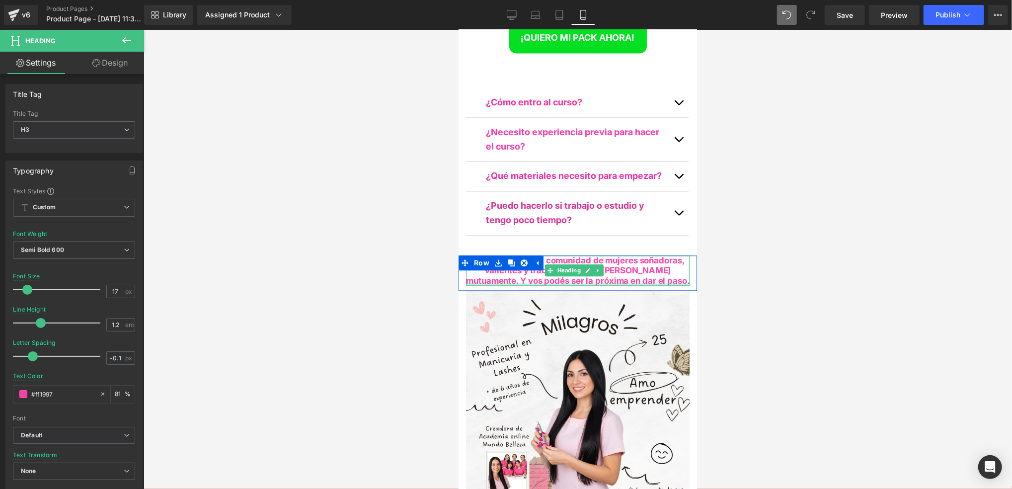
click at [672, 283] on div at bounding box center [578, 284] width 224 height 2
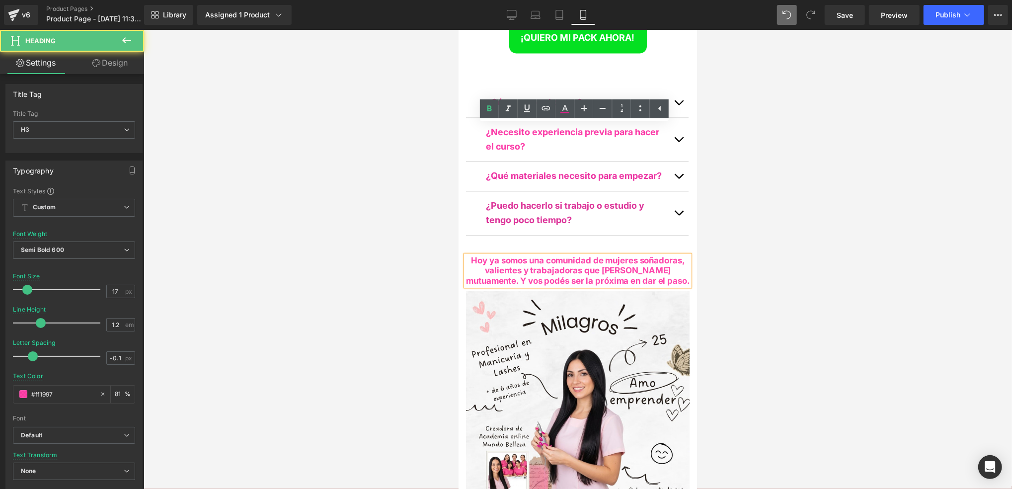
click at [672, 255] on div "Hoy ya somos una comunidad de mujeres soñadoras, valientes y trabajadoras que […" at bounding box center [578, 270] width 224 height 30
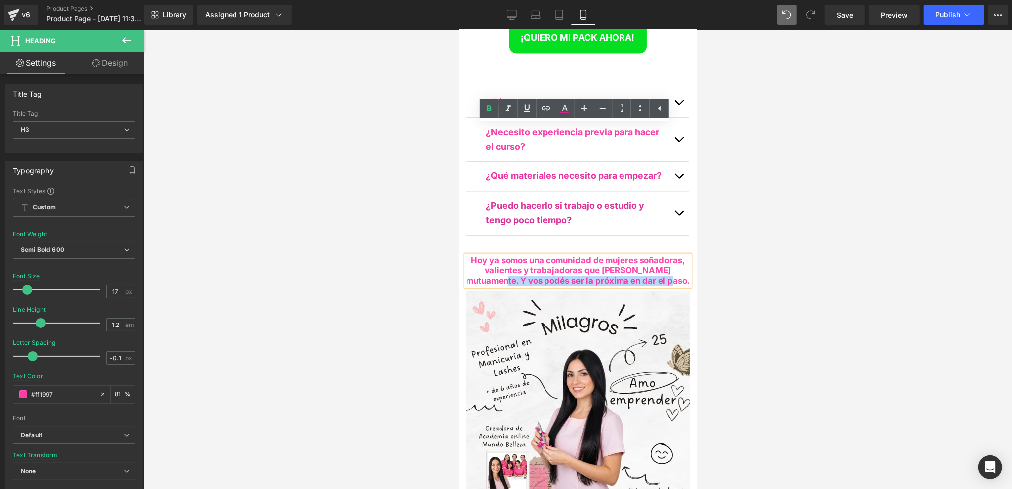
drag, startPoint x: 672, startPoint y: 150, endPoint x: 489, endPoint y: 150, distance: 182.4
click at [489, 255] on div "Hoy ya somos una comunidad de mujeres soñadoras, valientes y trabajadoras que […" at bounding box center [578, 270] width 224 height 30
click at [569, 105] on icon at bounding box center [565, 109] width 12 height 12
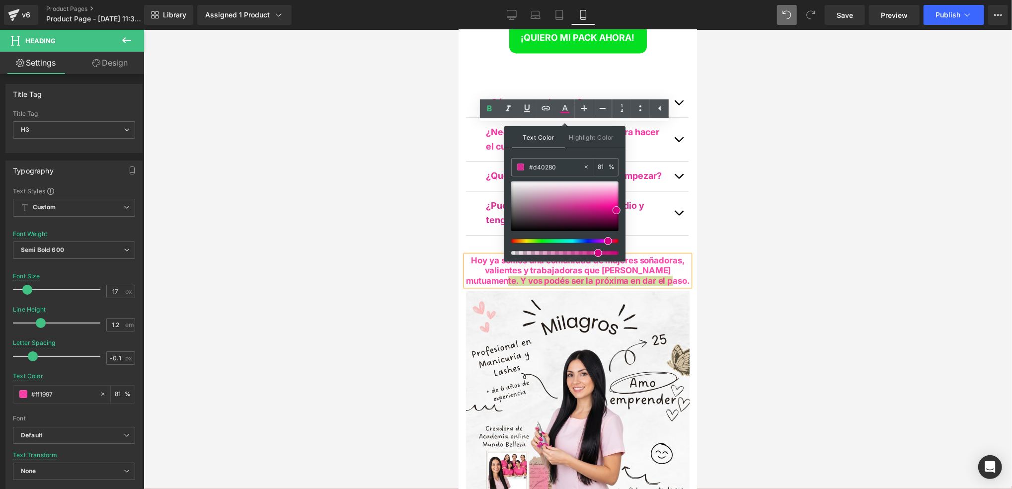
click at [616, 238] on div at bounding box center [564, 218] width 107 height 74
drag, startPoint x: 610, startPoint y: 243, endPoint x: 605, endPoint y: 222, distance: 21.0
click at [608, 238] on span at bounding box center [611, 241] width 8 height 8
drag, startPoint x: 616, startPoint y: 209, endPoint x: 610, endPoint y: 206, distance: 6.9
click at [610, 206] on span at bounding box center [610, 208] width 8 height 8
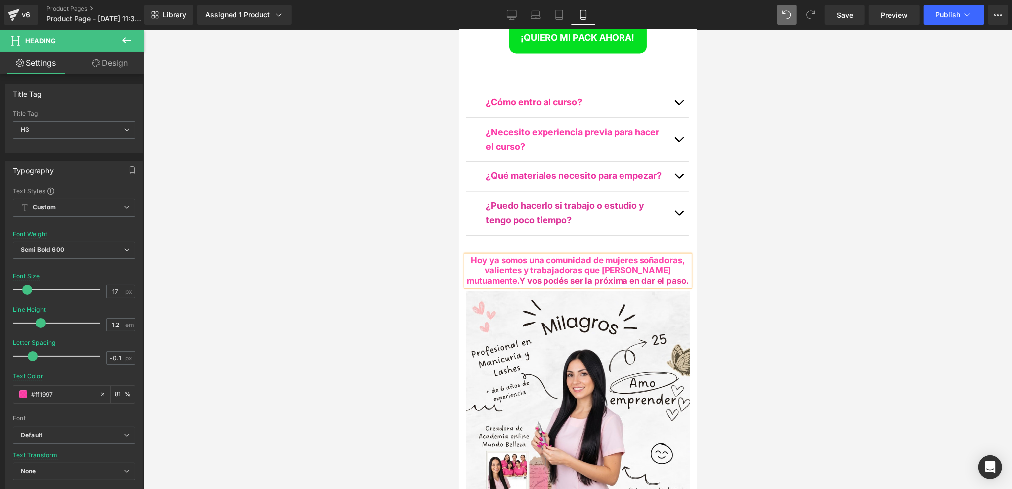
click at [708, 166] on div at bounding box center [578, 259] width 869 height 459
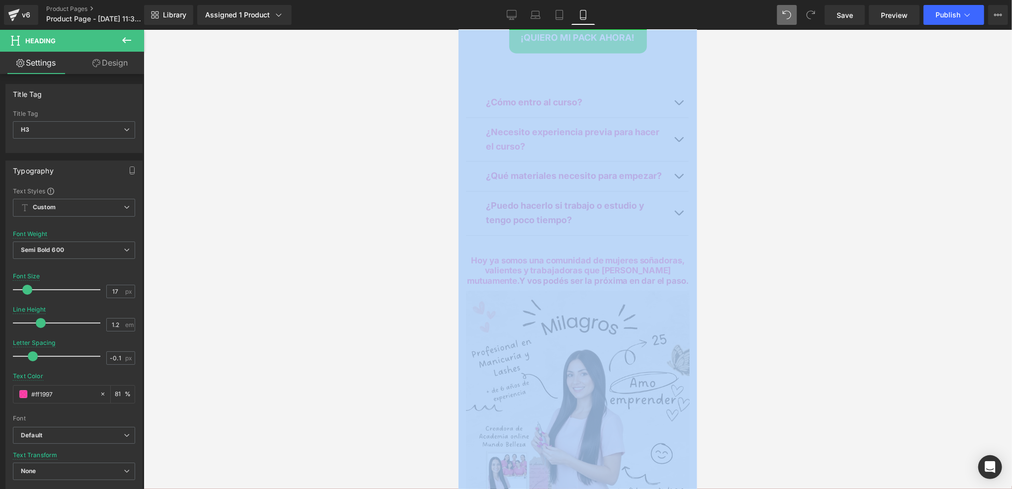
click at [708, 166] on div at bounding box center [578, 259] width 869 height 459
drag, startPoint x: 708, startPoint y: 166, endPoint x: 730, endPoint y: 184, distance: 28.6
click at [730, 184] on div at bounding box center [578, 259] width 869 height 459
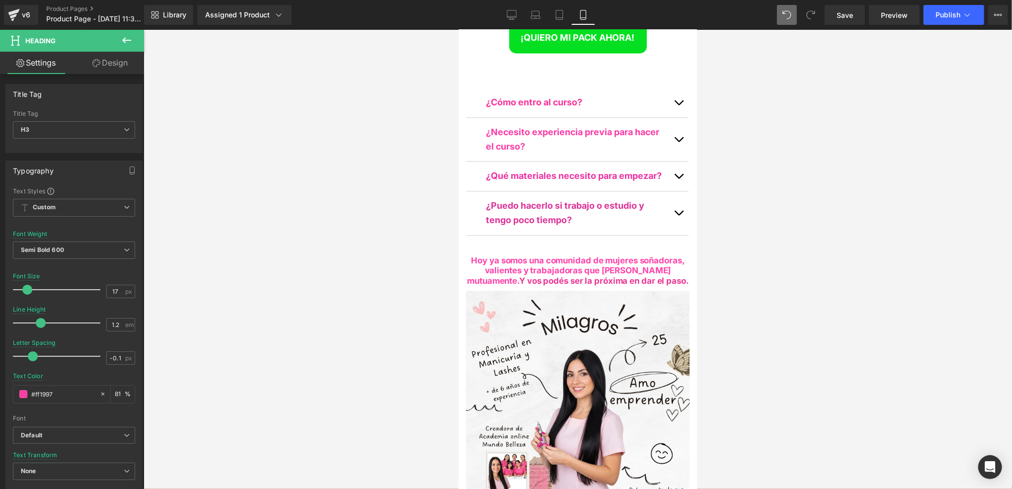
scroll to position [4345, 0]
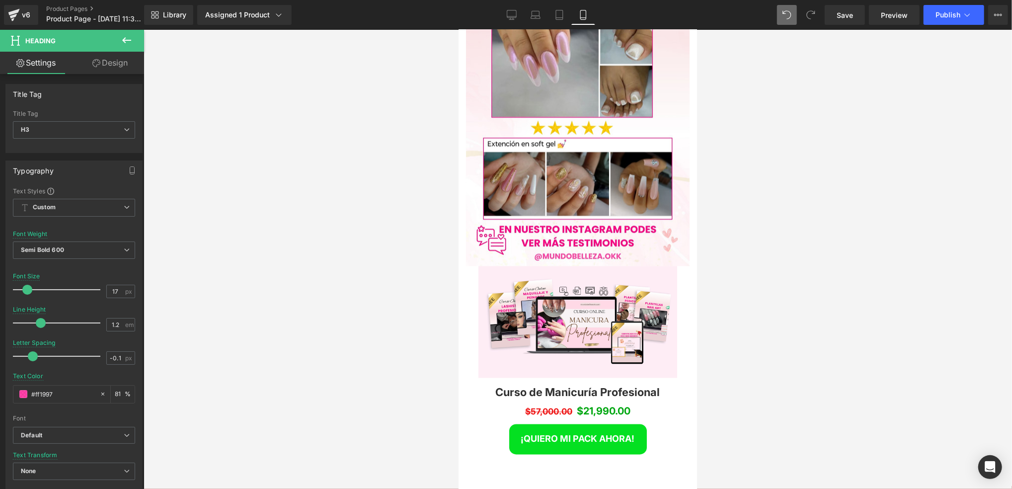
click at [720, 223] on div at bounding box center [578, 259] width 869 height 459
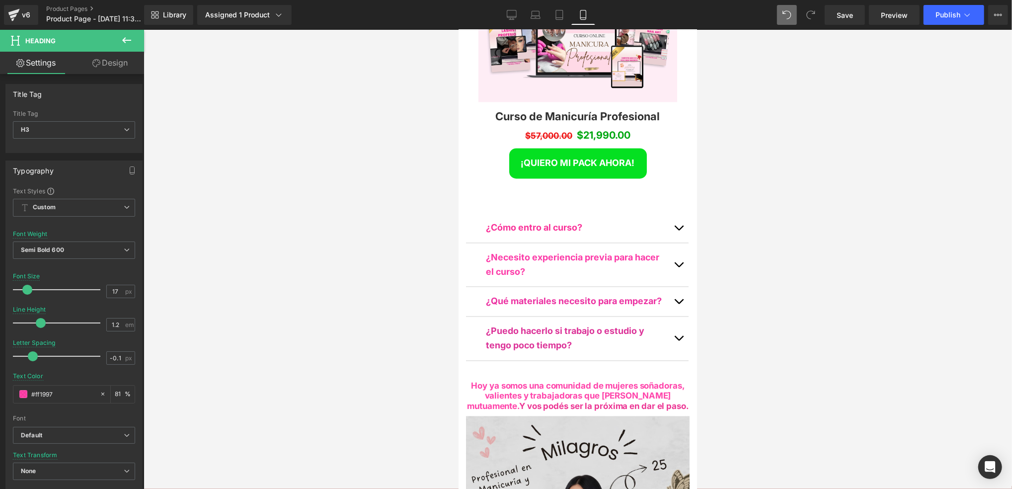
scroll to position [4742, 0]
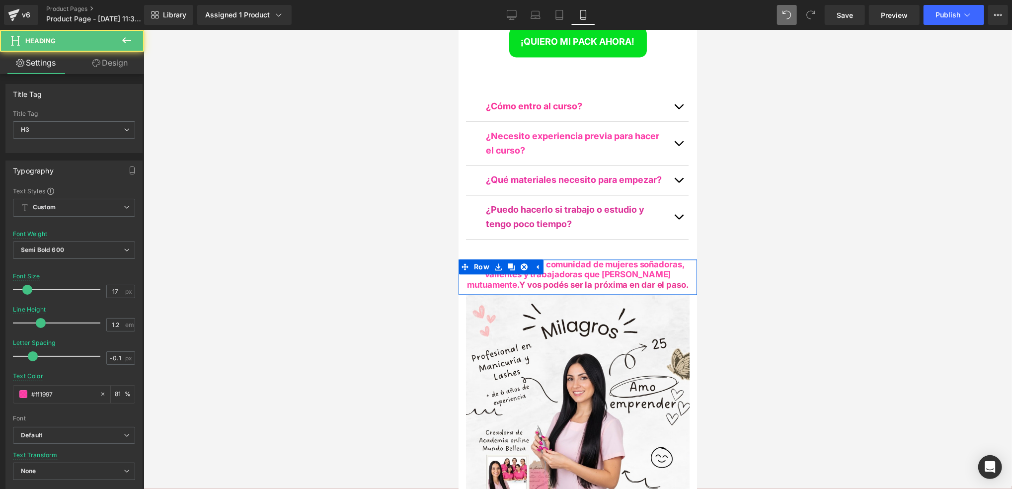
click at [643, 259] on span "Hoy ya somos una comunidad de mujeres soñadoras, valientes y trabajadoras que […" at bounding box center [578, 274] width 222 height 30
click at [756, 182] on div at bounding box center [578, 259] width 869 height 459
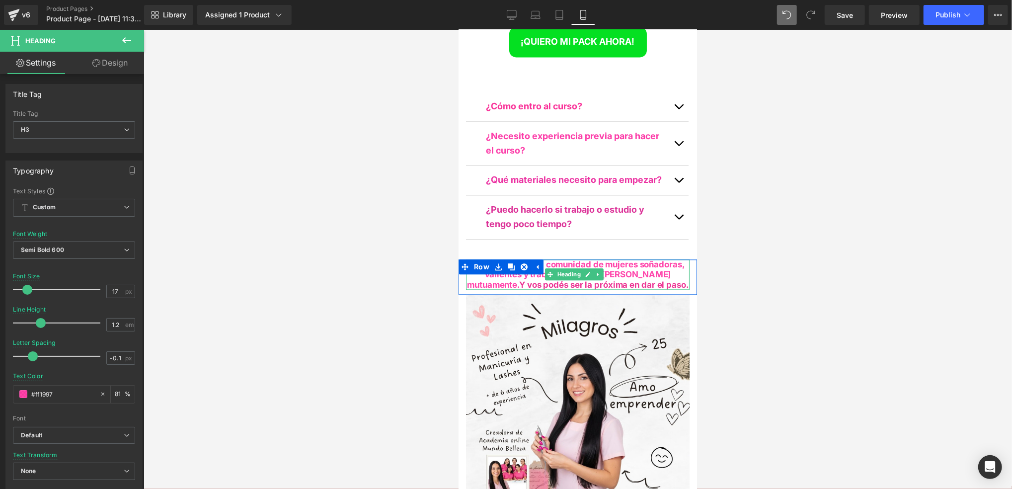
click at [663, 259] on span "Hoy ya somos una comunidad de mujeres soñadoras, valientes y trabajadoras que […" at bounding box center [578, 274] width 222 height 30
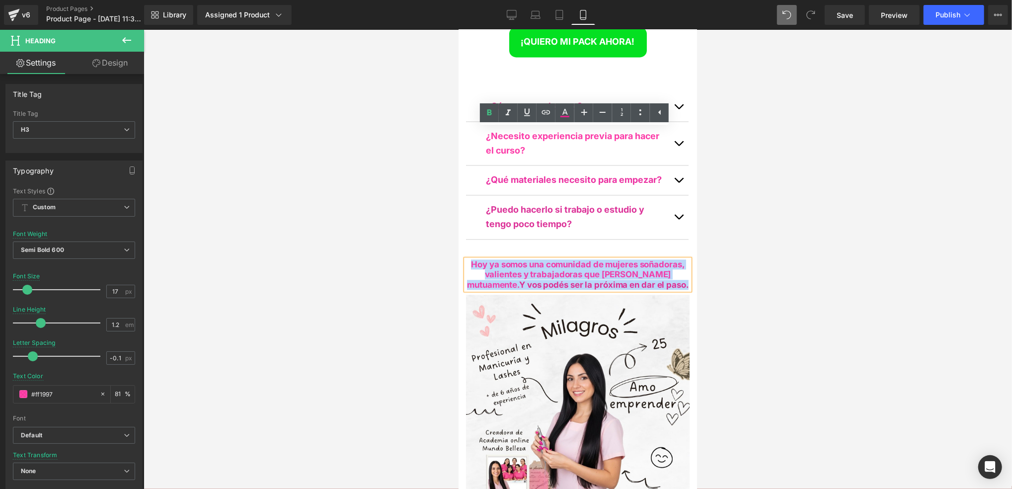
drag, startPoint x: 665, startPoint y: 152, endPoint x: 466, endPoint y: 133, distance: 200.2
click at [466, 259] on div "Hoy ya somos una comunidad de mujeres soñadoras, valientes y trabajadoras que […" at bounding box center [578, 274] width 224 height 30
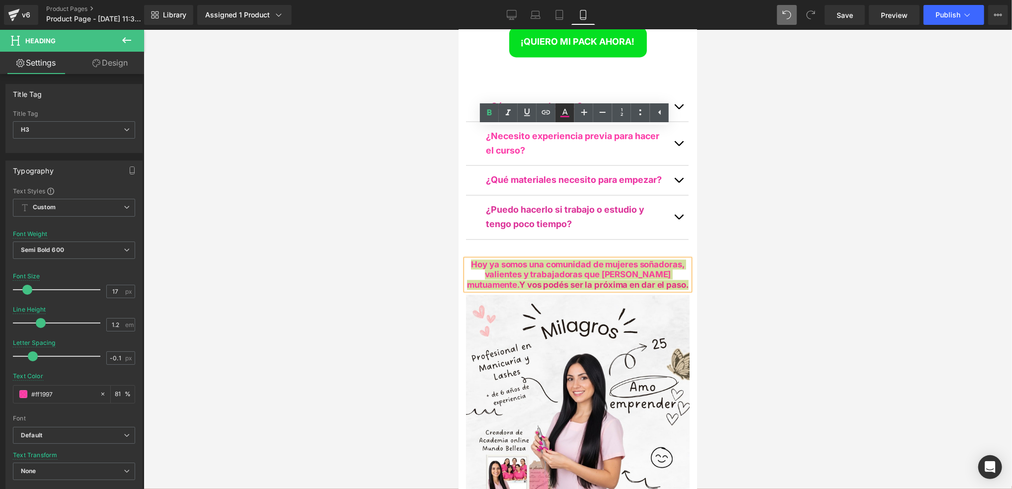
click at [569, 112] on icon at bounding box center [565, 113] width 12 height 12
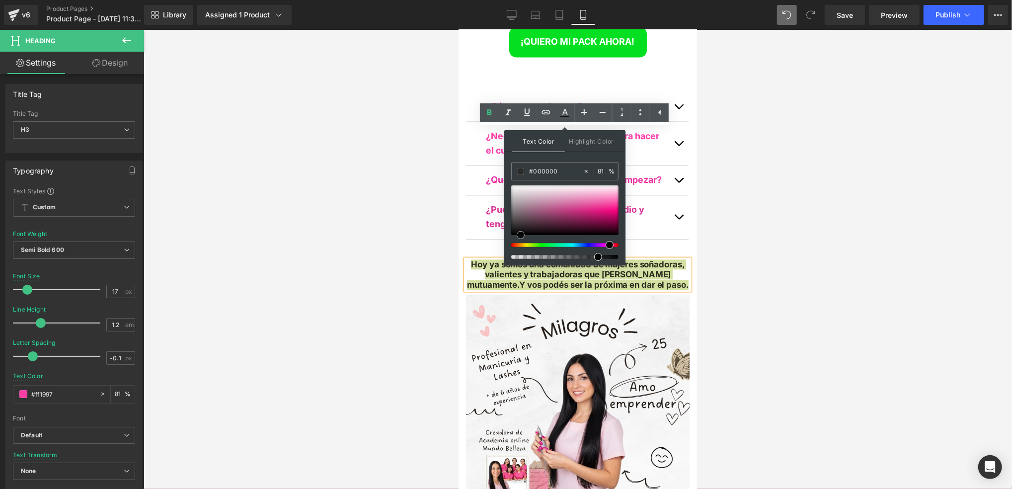
type input "#020202"
drag, startPoint x: 528, startPoint y: 225, endPoint x: 521, endPoint y: 235, distance: 12.4
click at [521, 235] on div at bounding box center [564, 210] width 107 height 50
click at [396, 214] on div at bounding box center [578, 259] width 869 height 459
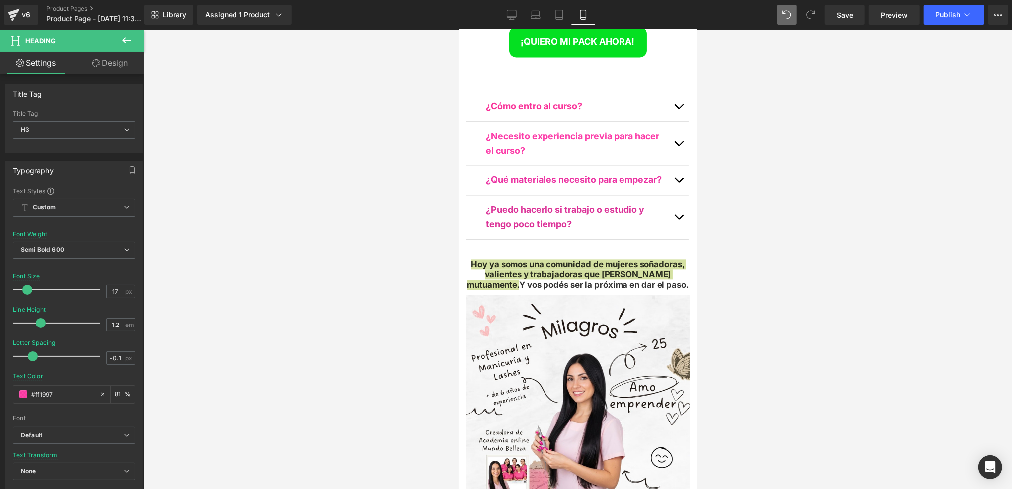
click at [396, 214] on div at bounding box center [578, 259] width 869 height 459
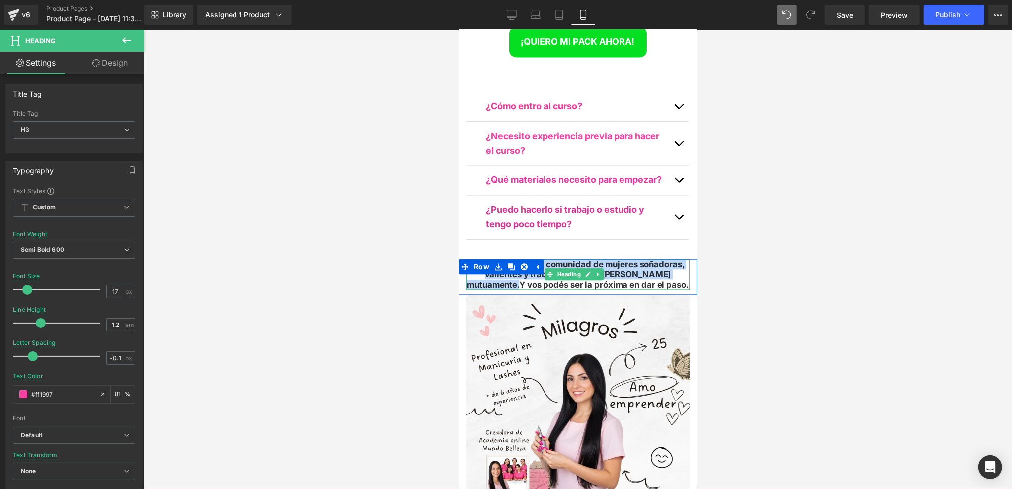
click at [628, 259] on span "Hoy ya somos una comunidad de mujeres soñadoras, valientes y trabajadoras que […" at bounding box center [578, 274] width 222 height 30
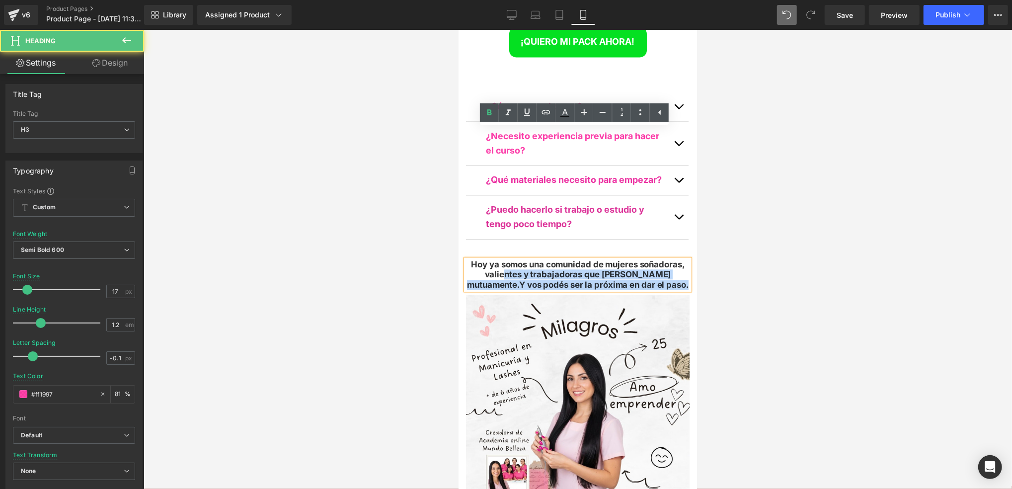
drag, startPoint x: 675, startPoint y: 156, endPoint x: 488, endPoint y: 149, distance: 187.5
click at [488, 259] on div "Hoy ya somos una comunidad de mujeres soñadoras, valientes y trabajadoras que […" at bounding box center [578, 274] width 224 height 30
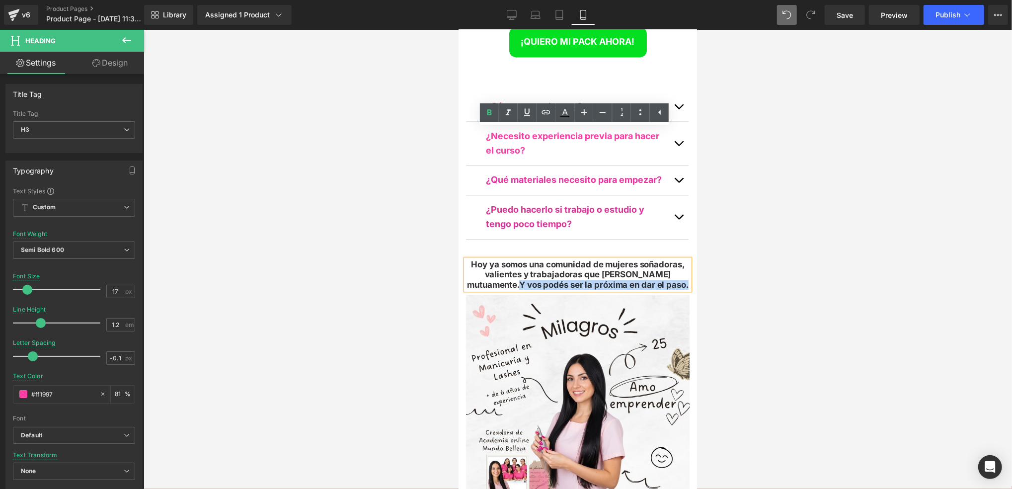
drag, startPoint x: 490, startPoint y: 154, endPoint x: 659, endPoint y: 156, distance: 169.0
click at [659, 259] on div "Hoy ya somos una comunidad de mujeres soñadoras, valientes y trabajadoras que […" at bounding box center [578, 274] width 224 height 30
click at [562, 111] on icon at bounding box center [565, 113] width 12 height 12
type input "81"
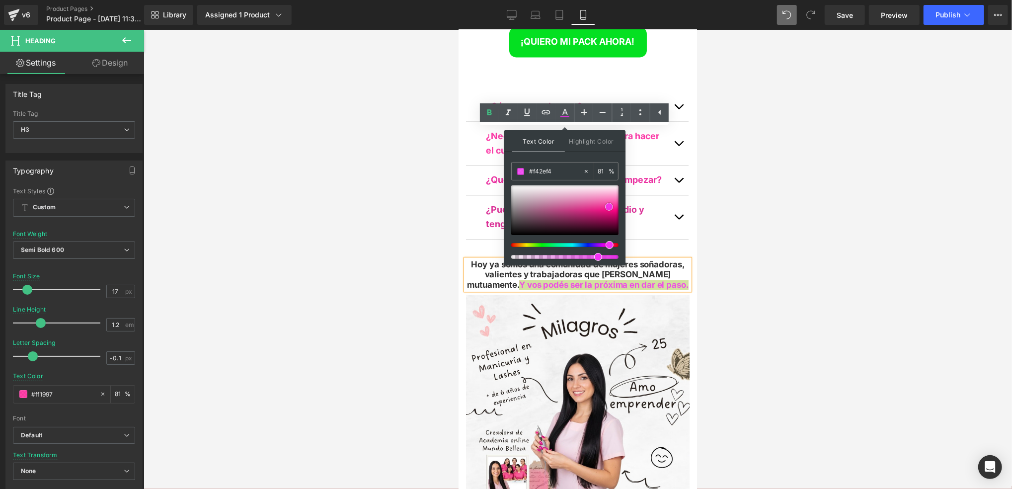
click at [609, 206] on div at bounding box center [564, 210] width 107 height 50
click at [610, 200] on span at bounding box center [609, 202] width 8 height 8
click at [608, 244] on span at bounding box center [611, 245] width 8 height 8
drag, startPoint x: 609, startPoint y: 205, endPoint x: 600, endPoint y: 232, distance: 28.3
click at [611, 207] on span at bounding box center [611, 205] width 8 height 8
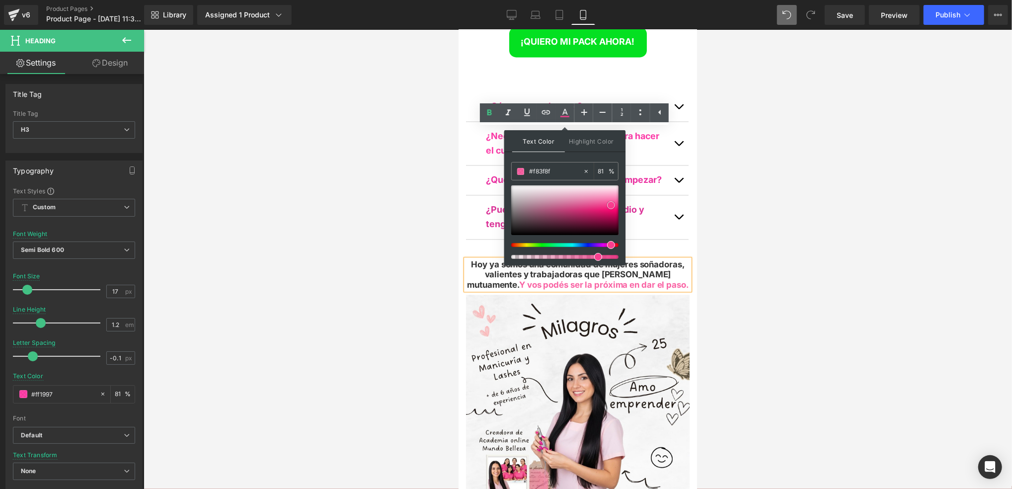
type input "#f84392"
type input "90"
drag, startPoint x: 598, startPoint y: 256, endPoint x: 605, endPoint y: 256, distance: 6.5
click at [605, 256] on span at bounding box center [608, 257] width 8 height 8
drag, startPoint x: 611, startPoint y: 206, endPoint x: 623, endPoint y: 200, distance: 13.8
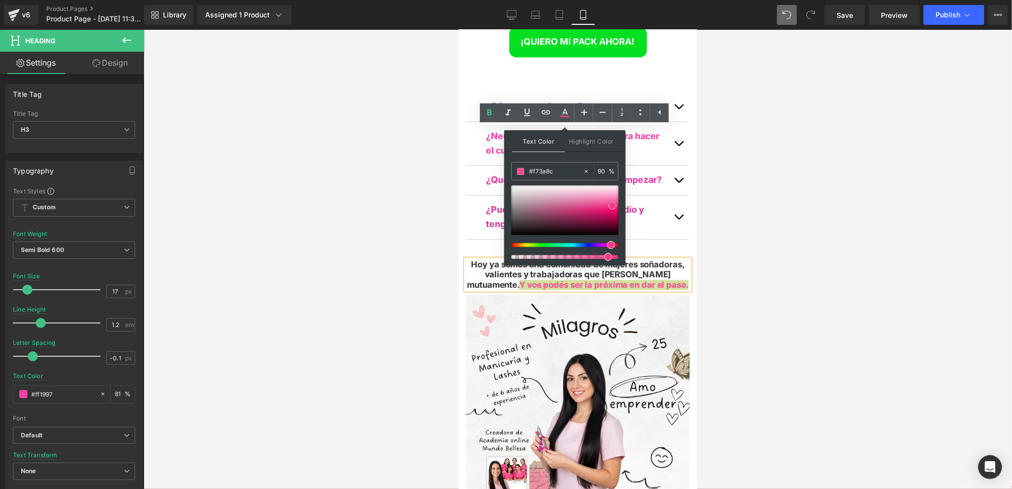
click at [613, 206] on span at bounding box center [613, 206] width 8 height 8
type input "#f83f8f"
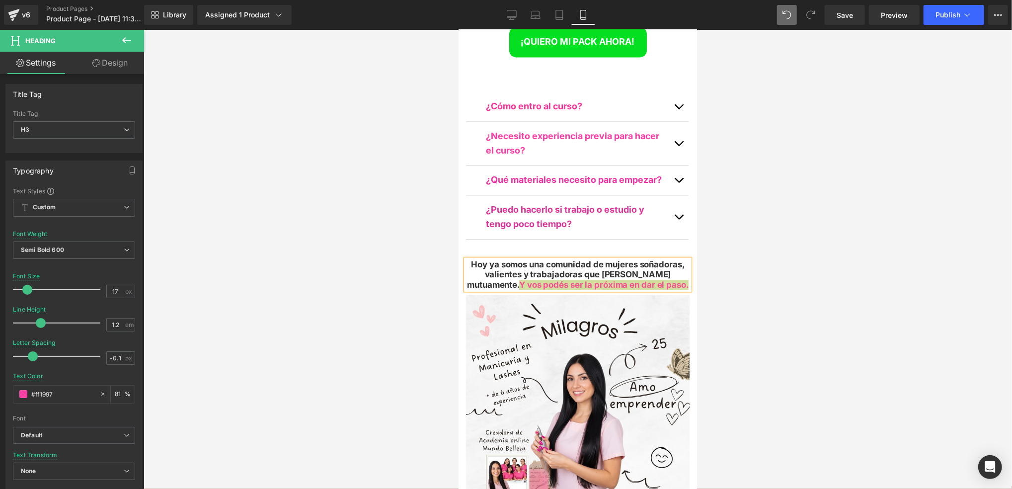
click at [742, 189] on div at bounding box center [578, 259] width 869 height 459
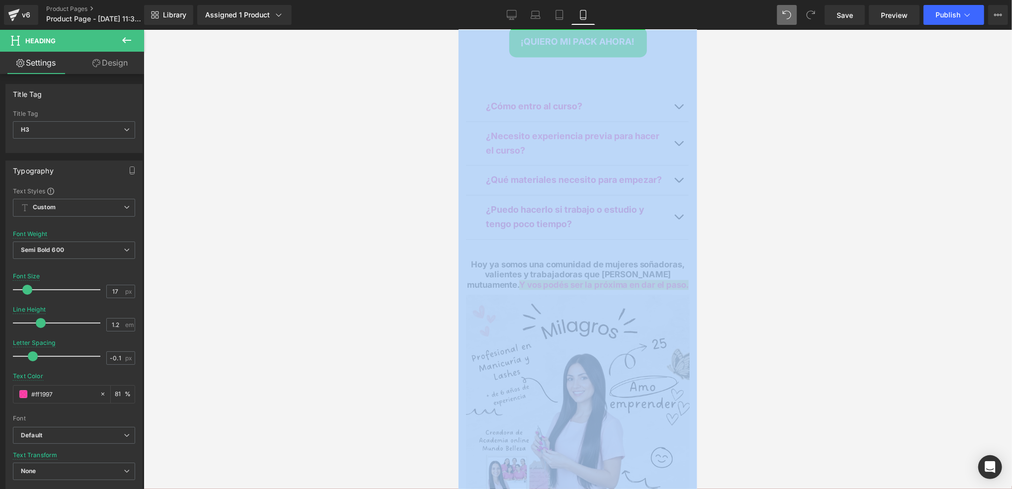
click at [742, 190] on div at bounding box center [578, 259] width 869 height 459
drag, startPoint x: 742, startPoint y: 190, endPoint x: 728, endPoint y: 207, distance: 22.2
click at [728, 207] on div at bounding box center [578, 259] width 869 height 459
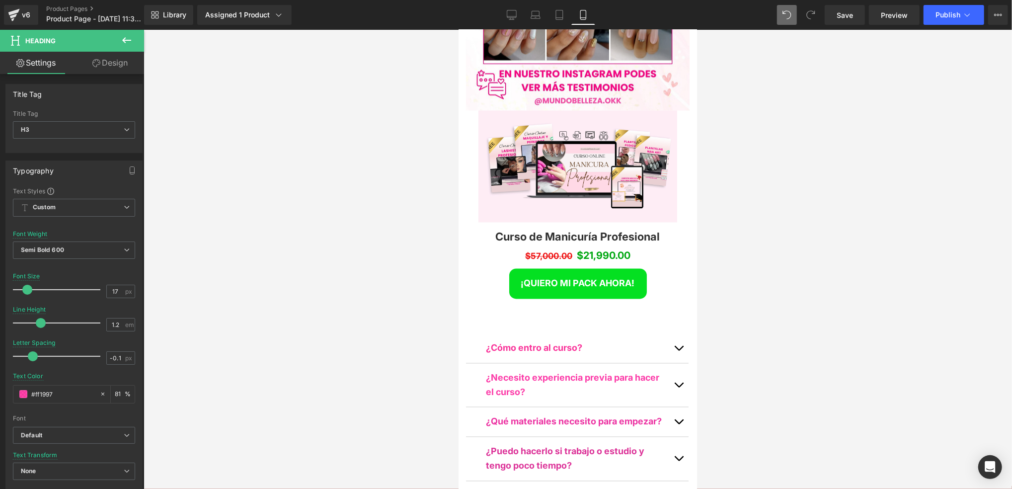
scroll to position [4738, 0]
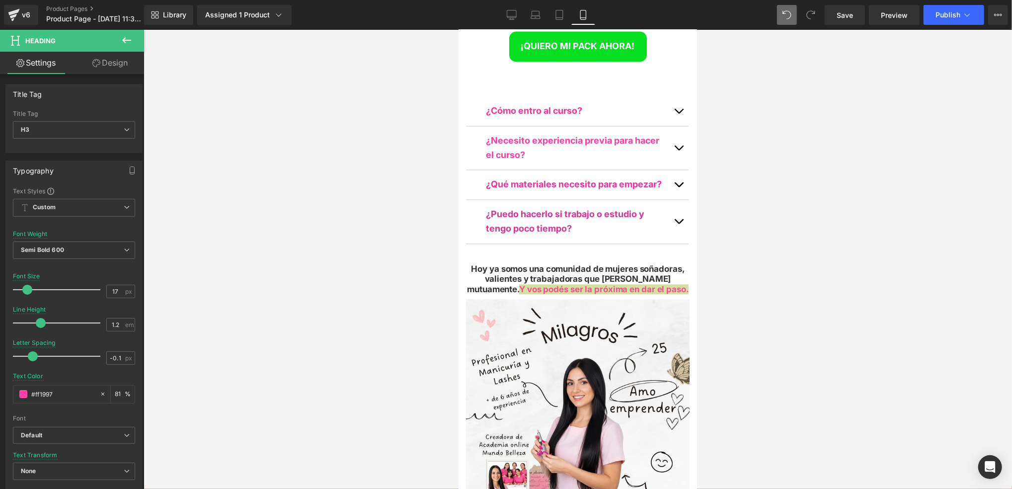
click at [413, 191] on div at bounding box center [578, 259] width 869 height 459
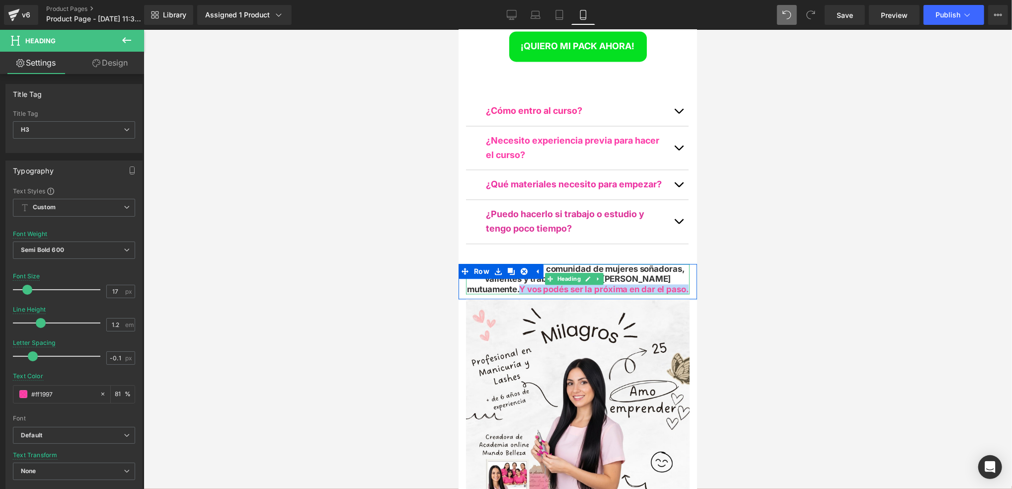
click at [473, 263] on div "Hoy ya somos una comunidad de mujeres soñadoras, valientes y trabajadoras que […" at bounding box center [578, 278] width 224 height 30
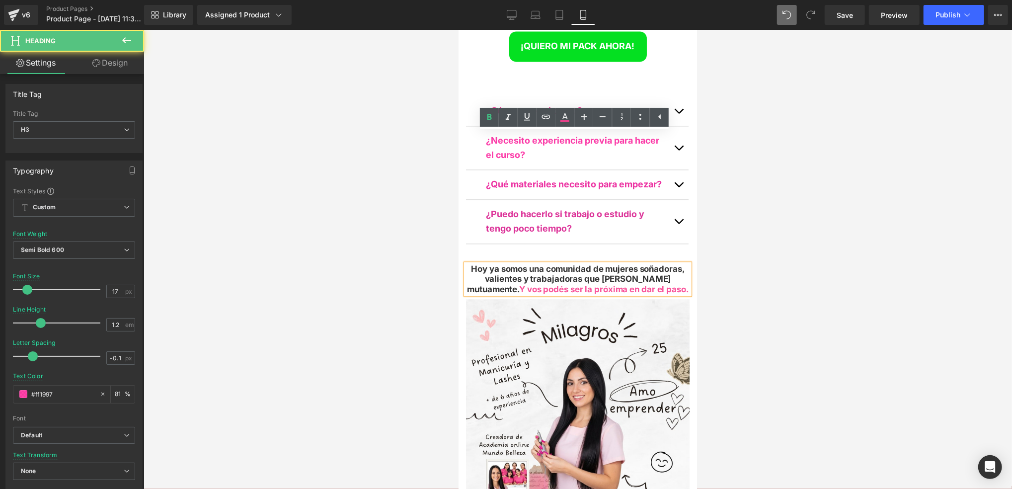
click at [404, 181] on div at bounding box center [578, 259] width 869 height 459
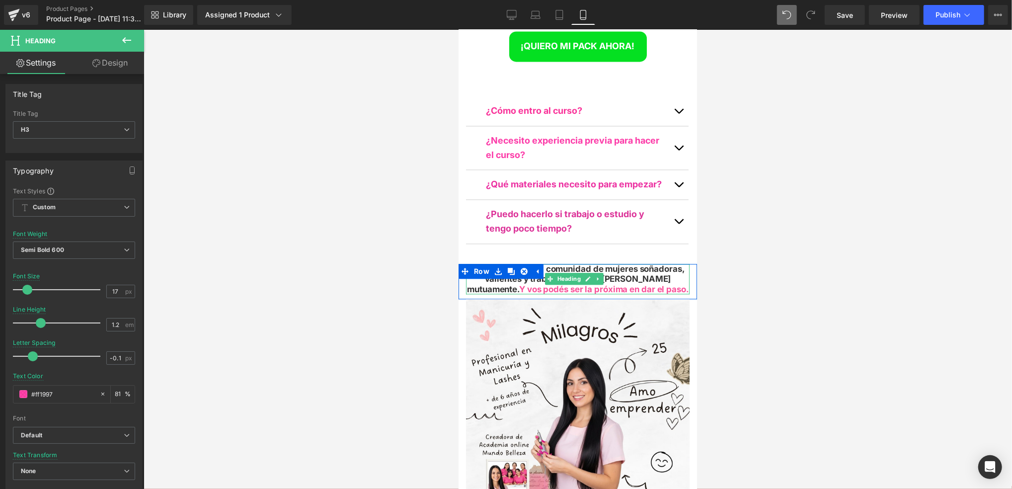
click at [667, 263] on div "Hoy ya somos una comunidad de mujeres soñadoras, valientes y trabajadoras que […" at bounding box center [578, 278] width 224 height 30
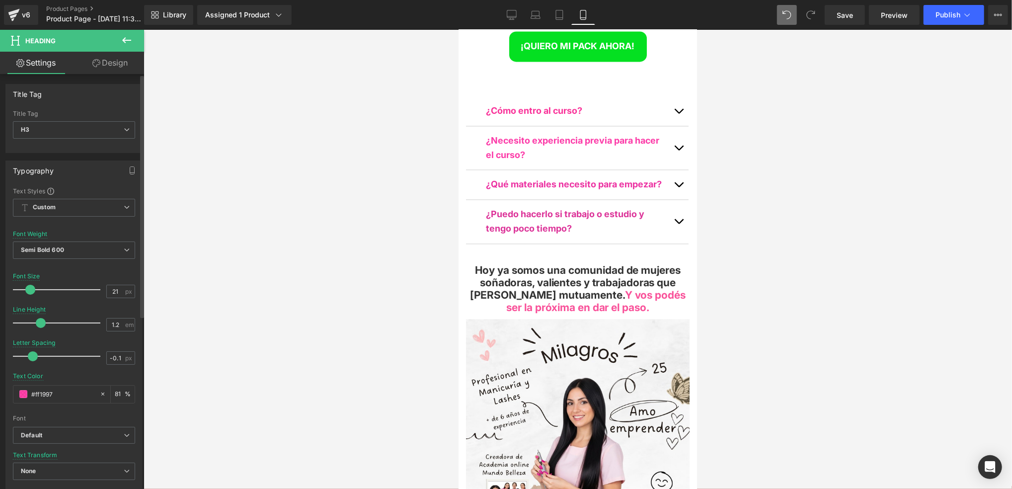
scroll to position [5, 4]
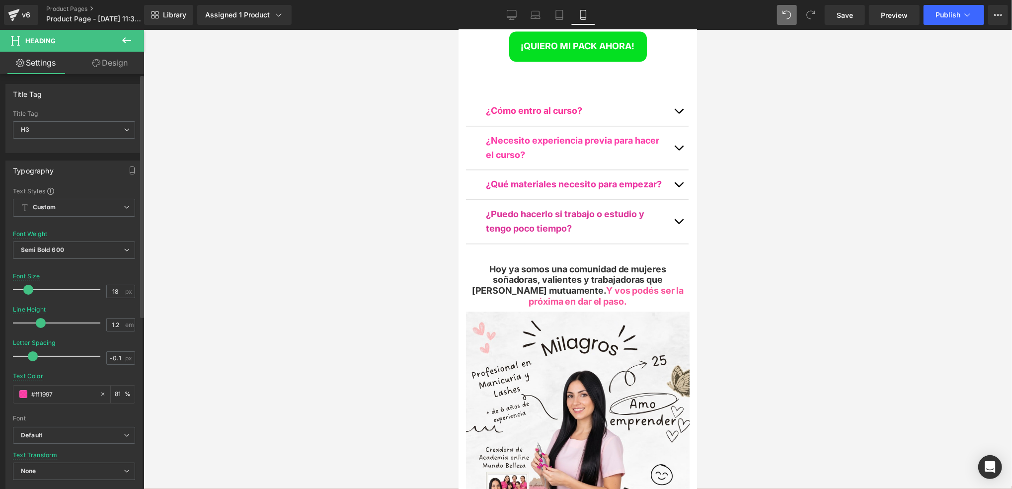
click at [28, 288] on span at bounding box center [28, 290] width 10 height 10
click at [28, 292] on span at bounding box center [28, 290] width 10 height 10
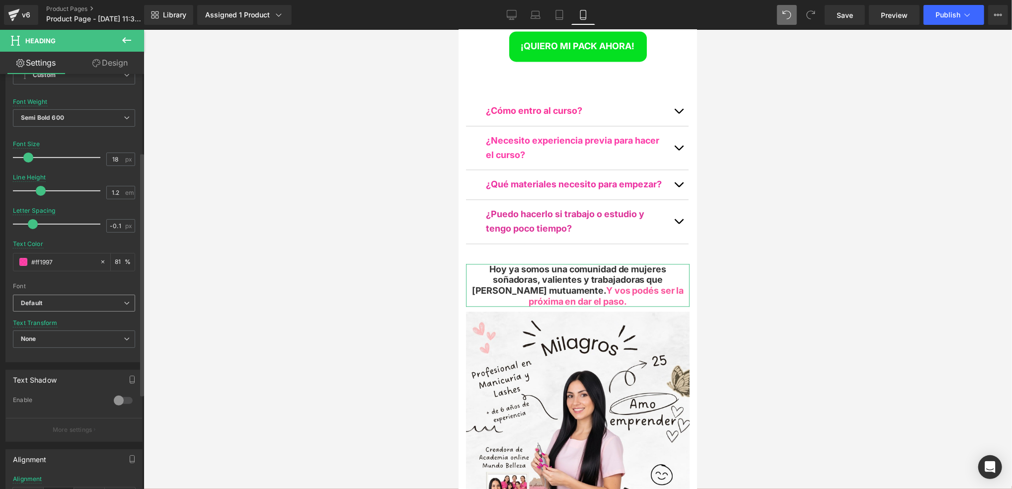
click at [97, 302] on b "Default" at bounding box center [72, 303] width 103 height 8
click at [97, 302] on b "Default" at bounding box center [70, 303] width 99 height 8
click at [98, 330] on div "Text Transform None None Uppercase Lowercase Capitalize" at bounding box center [74, 340] width 122 height 40
click at [102, 338] on span "None" at bounding box center [74, 339] width 122 height 17
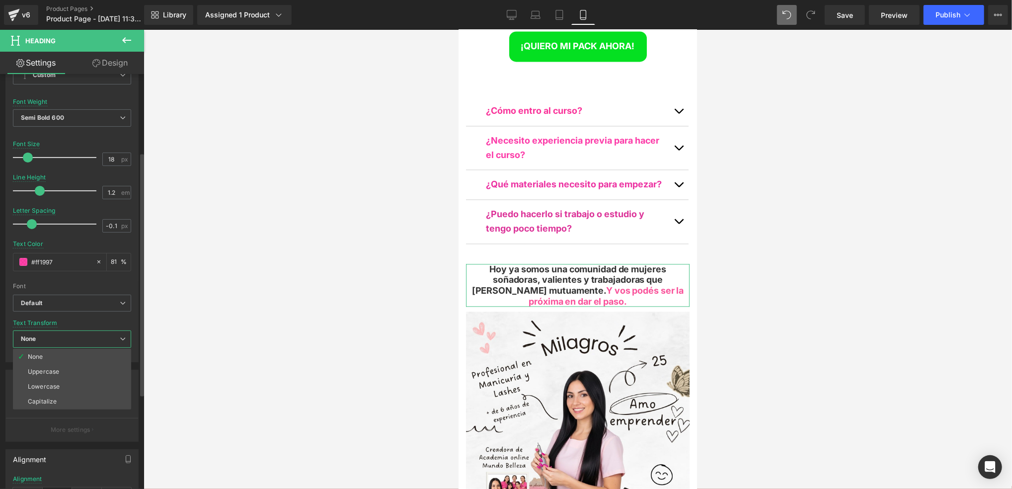
click at [102, 339] on span "None" at bounding box center [72, 339] width 118 height 17
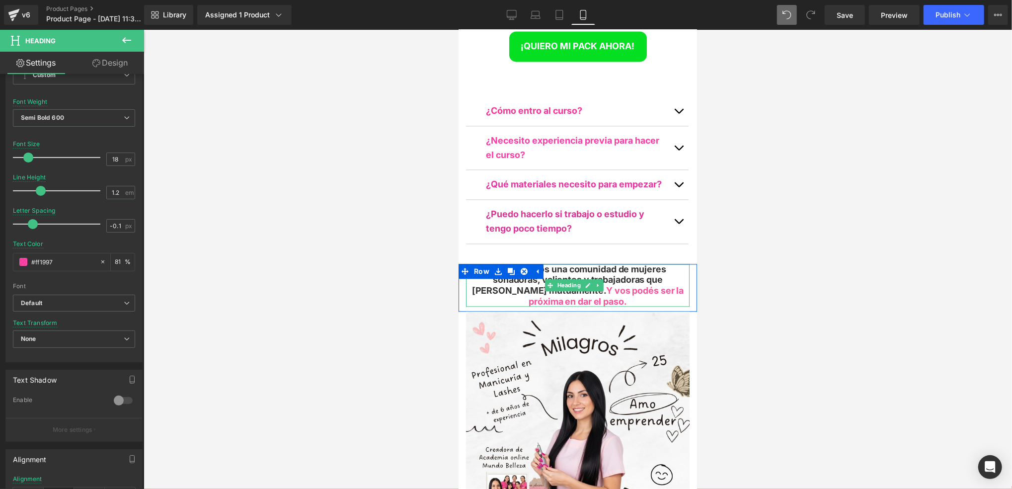
click at [656, 263] on span "Hoy ya somos una comunidad de mujeres soñadoras, valientes y trabajadoras que […" at bounding box center [569, 279] width 194 height 32
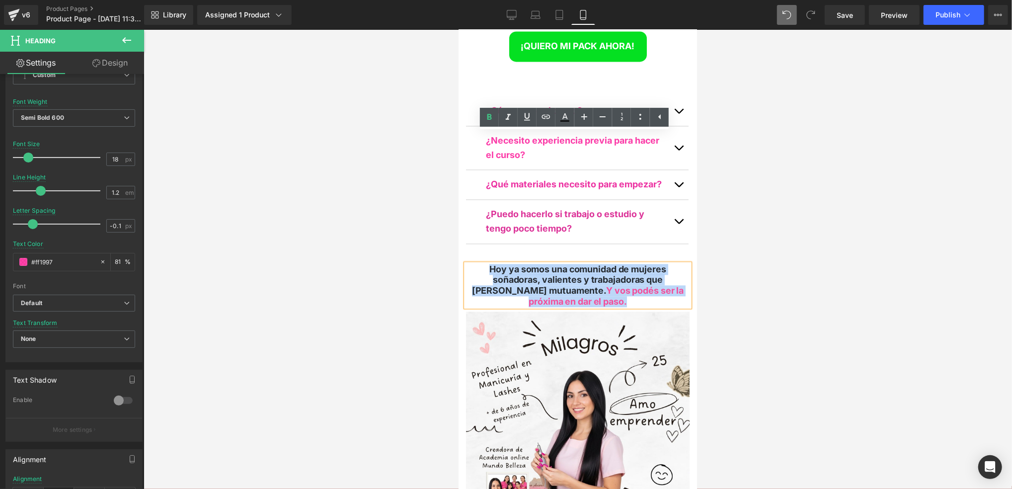
drag, startPoint x: 653, startPoint y: 168, endPoint x: 485, endPoint y: 136, distance: 171.5
click at [485, 263] on div "Hoy ya somos una comunidad de mujeres soñadoras, valientes y trabajadoras que […" at bounding box center [578, 284] width 224 height 43
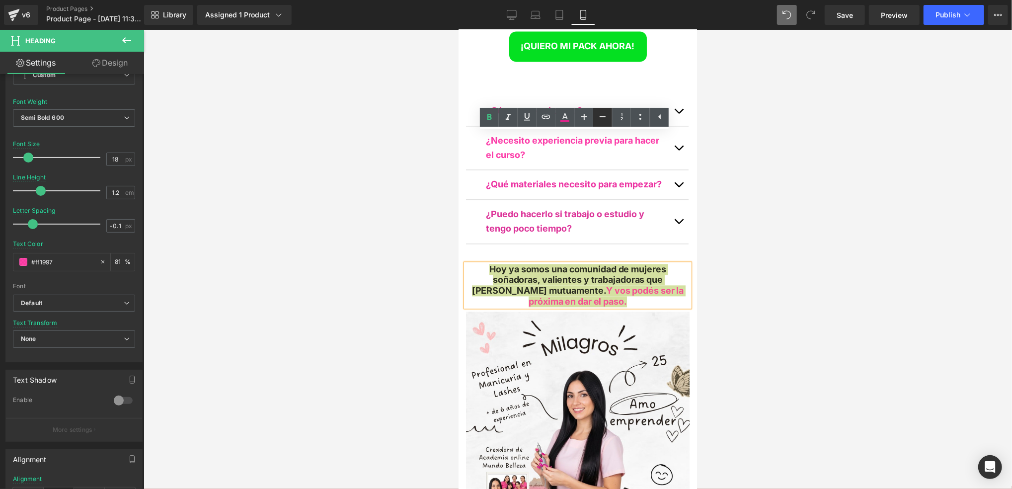
click at [598, 118] on icon at bounding box center [603, 117] width 12 height 12
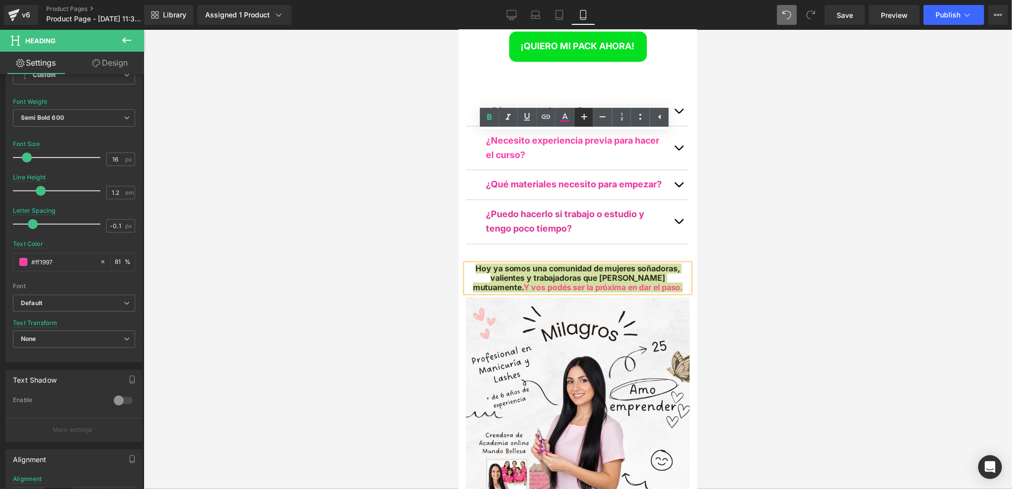
click at [585, 117] on icon at bounding box center [585, 117] width 12 height 12
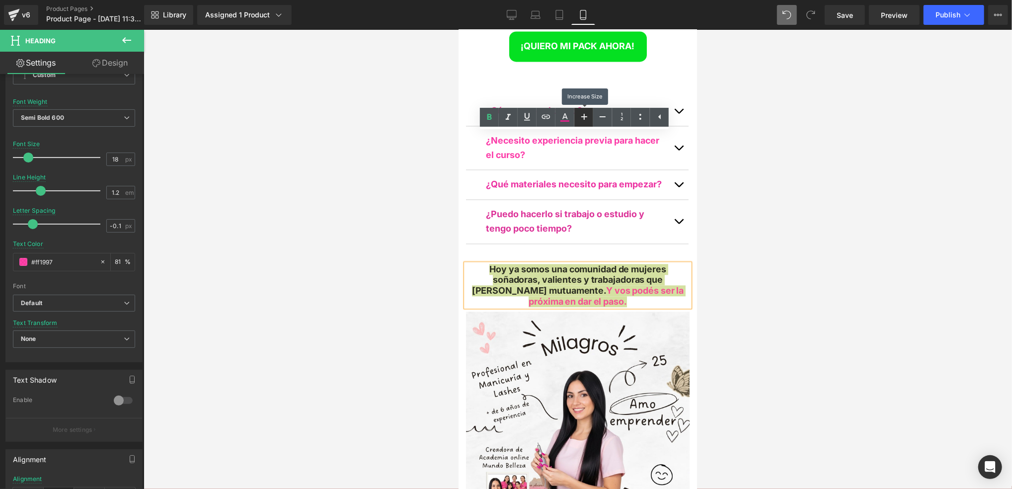
click at [585, 117] on icon at bounding box center [585, 117] width 12 height 12
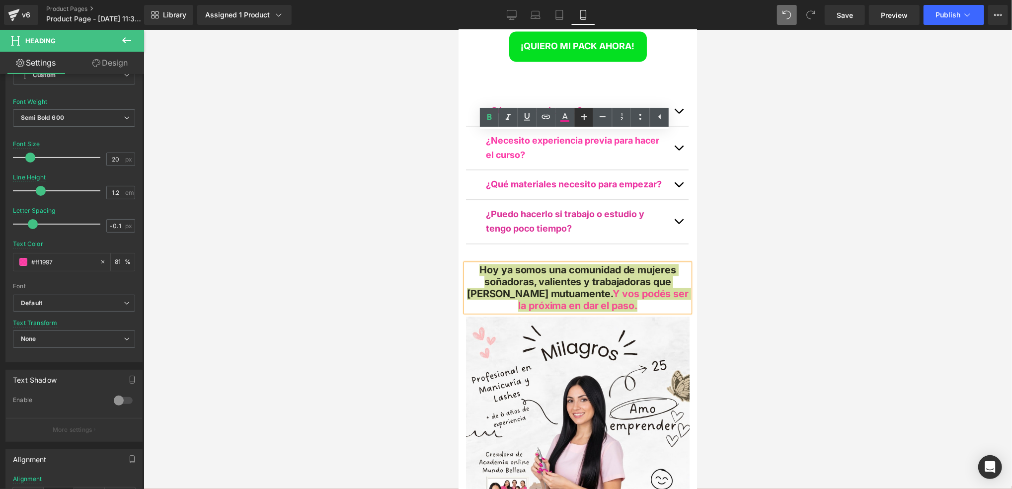
click at [585, 114] on icon at bounding box center [585, 117] width 6 height 6
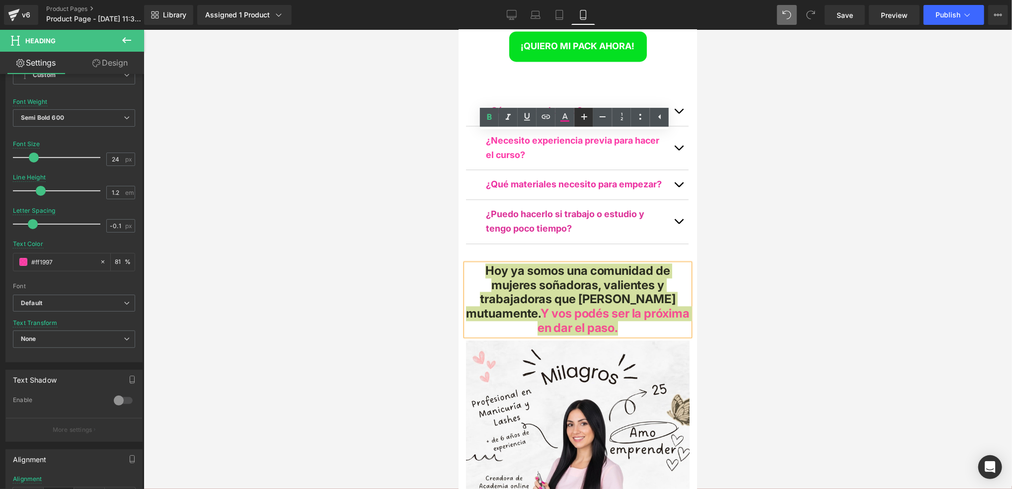
click at [590, 114] on link at bounding box center [584, 117] width 19 height 19
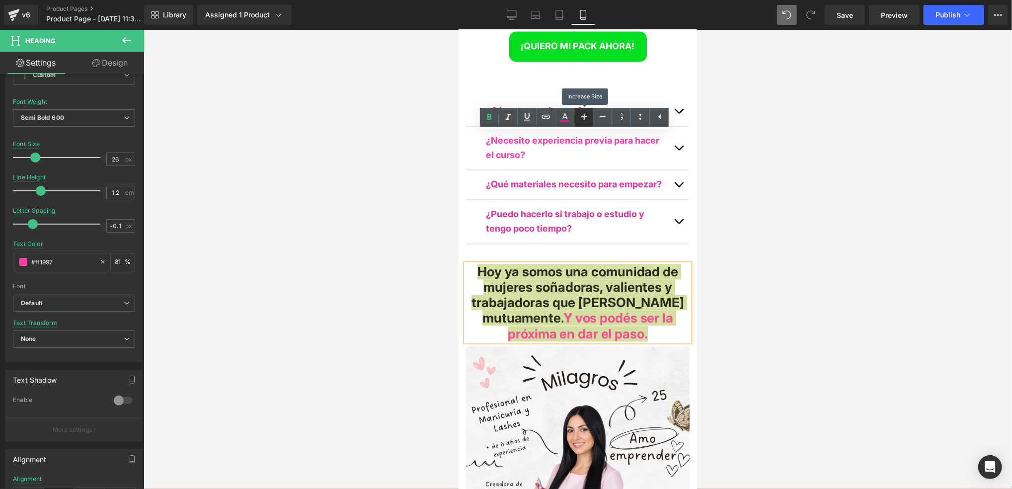
click at [590, 114] on link at bounding box center [584, 117] width 19 height 19
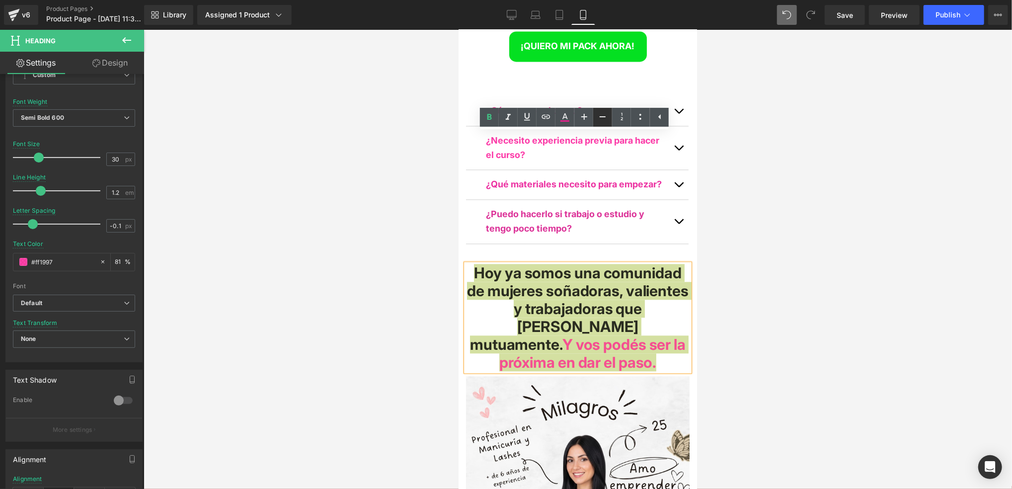
click at [597, 116] on icon at bounding box center [603, 117] width 12 height 12
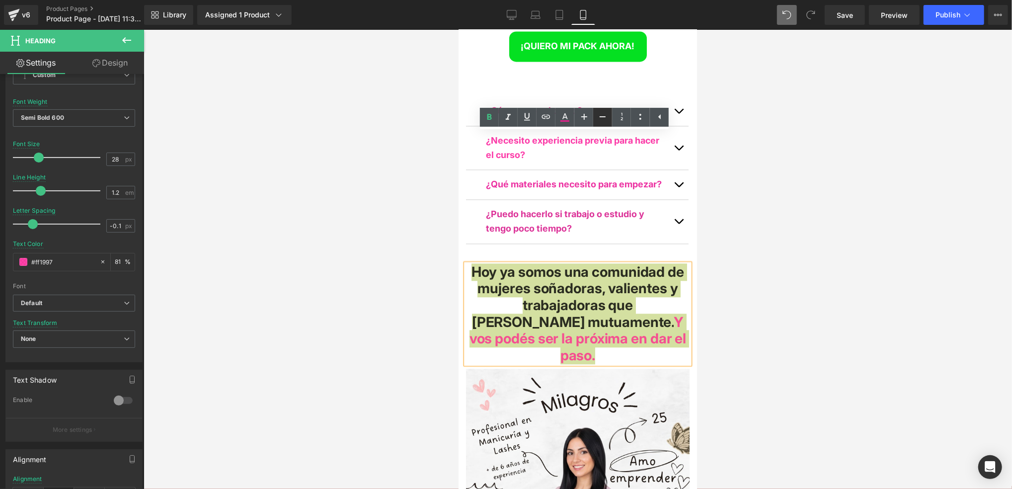
click at [597, 116] on icon at bounding box center [603, 117] width 12 height 12
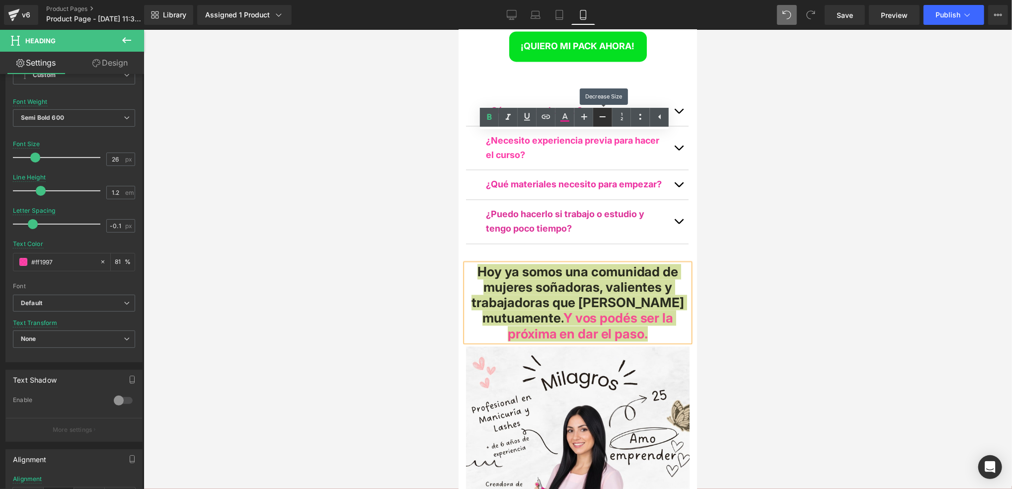
click at [597, 116] on icon at bounding box center [603, 117] width 12 height 12
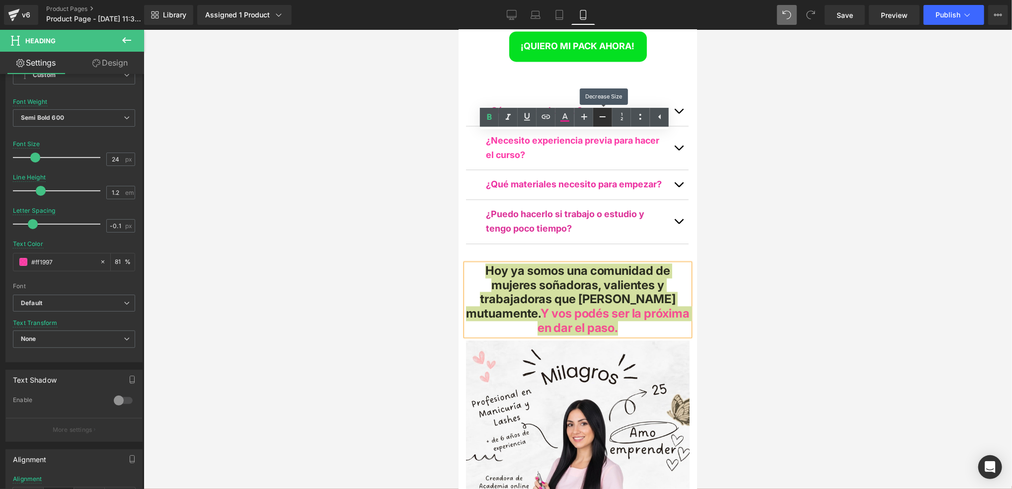
click at [597, 116] on icon at bounding box center [603, 117] width 12 height 12
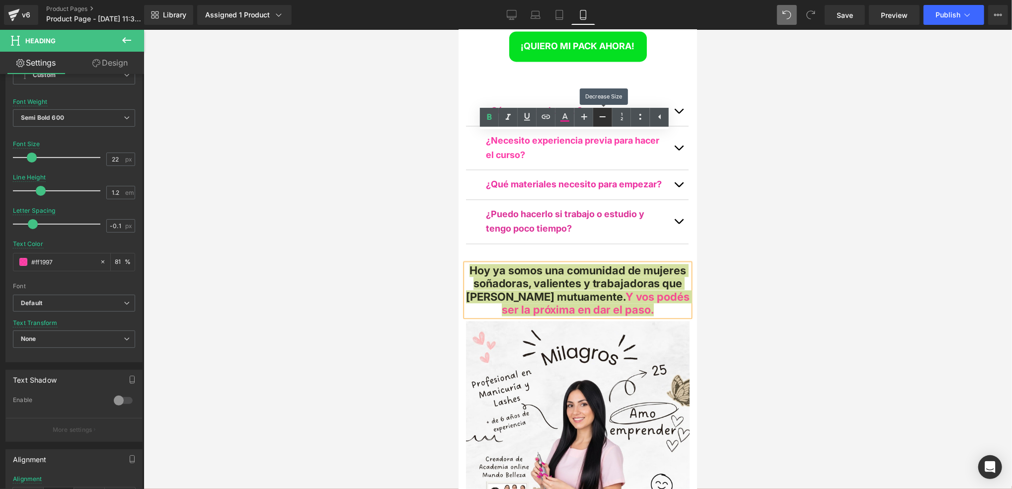
click at [597, 116] on icon at bounding box center [603, 117] width 12 height 12
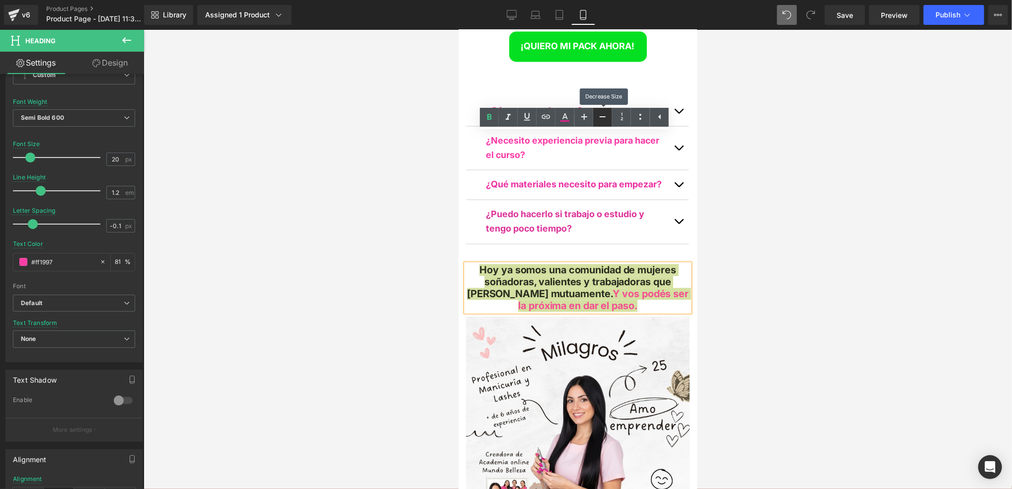
click at [597, 116] on icon at bounding box center [603, 117] width 12 height 12
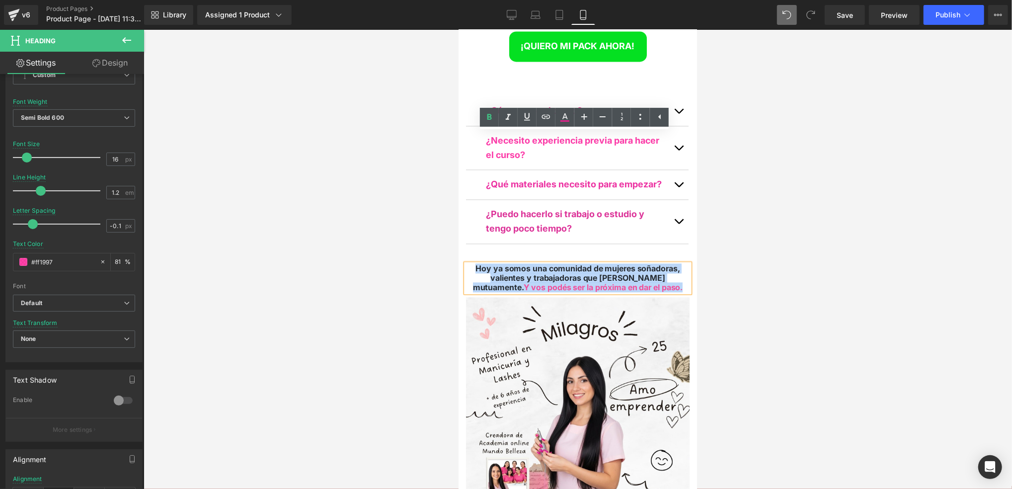
click at [666, 263] on span "Hoy ya somos una comunidad de mujeres soñadoras, valientes y trabajadoras que […" at bounding box center [576, 277] width 207 height 29
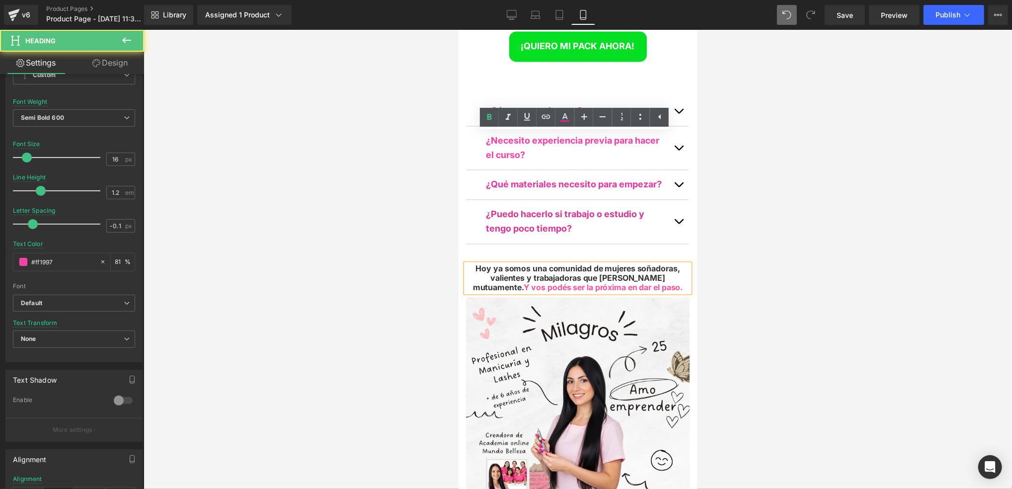
click at [672, 282] on span "Y vos podés ser la próxima en dar el paso." at bounding box center [603, 287] width 160 height 10
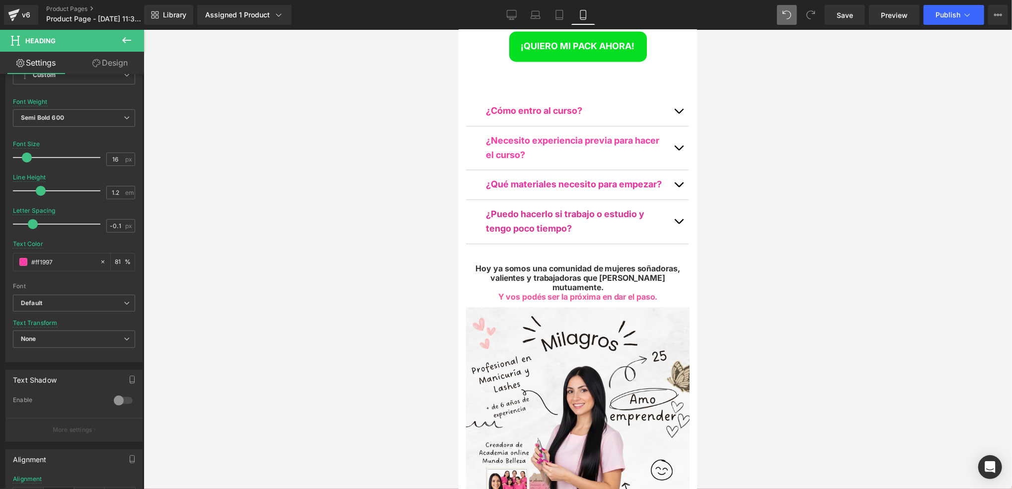
click at [756, 163] on div at bounding box center [578, 259] width 869 height 459
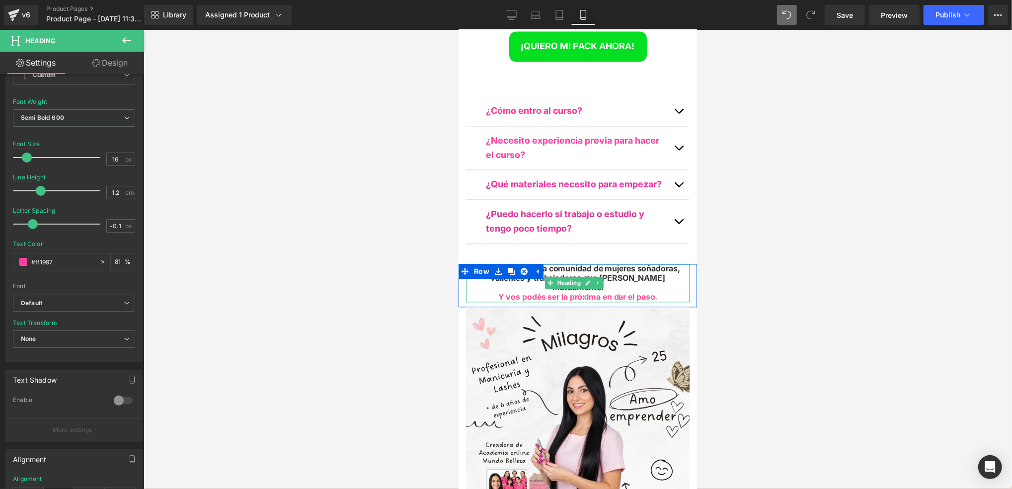
click at [653, 291] on span "Y vos podés ser la próxima en dar el paso." at bounding box center [578, 296] width 160 height 10
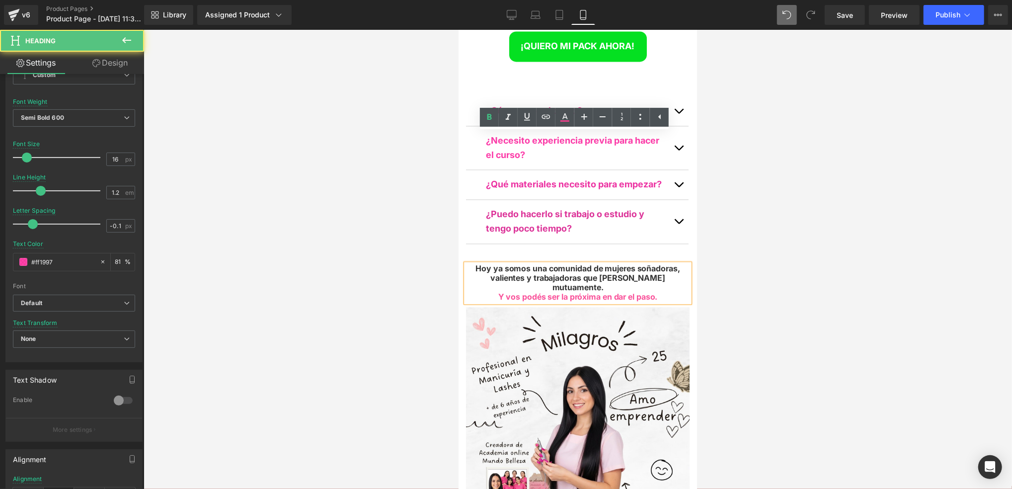
click at [506, 291] on span "Y vos podés ser la próxima en dar el paso." at bounding box center [578, 296] width 160 height 10
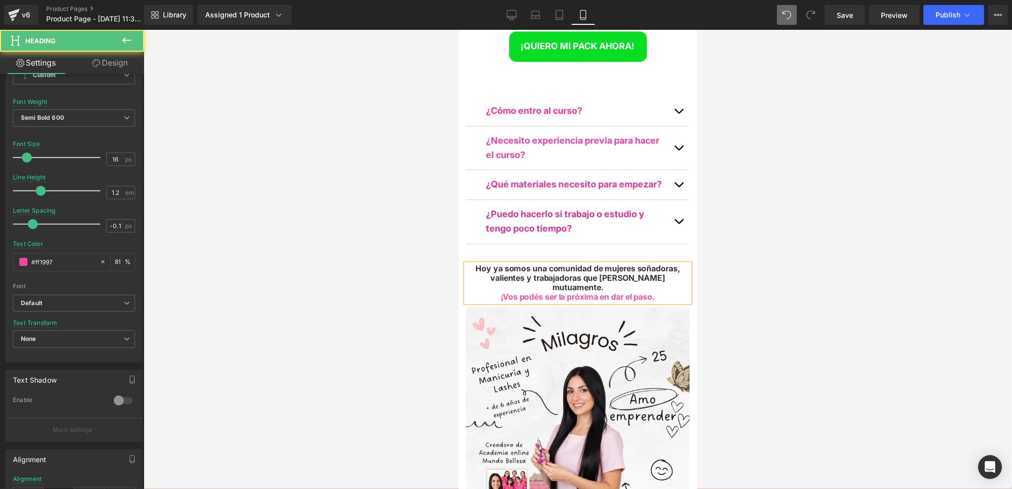
click at [665, 292] on div "¡Vos podés ser la próxima en dar el paso." at bounding box center [578, 296] width 224 height 9
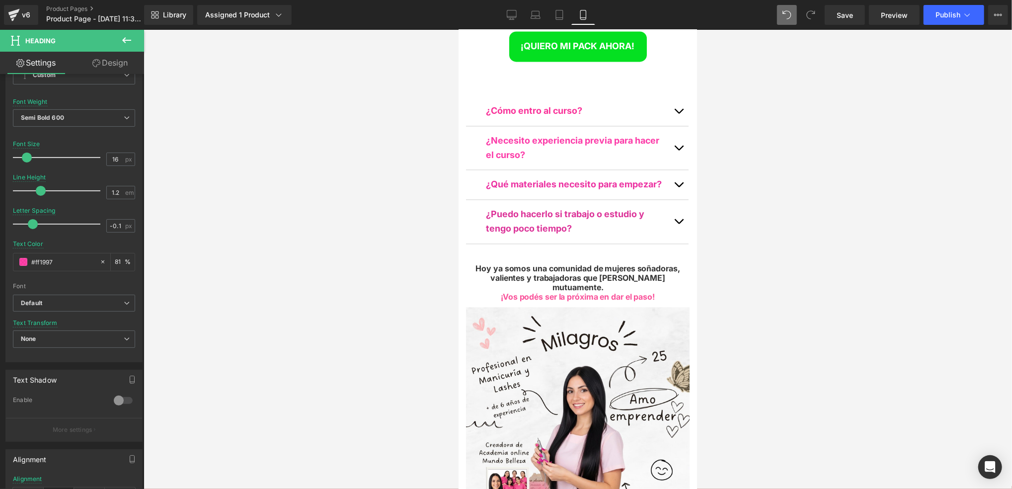
click at [756, 141] on div at bounding box center [578, 259] width 869 height 459
click at [756, 149] on div at bounding box center [578, 259] width 869 height 459
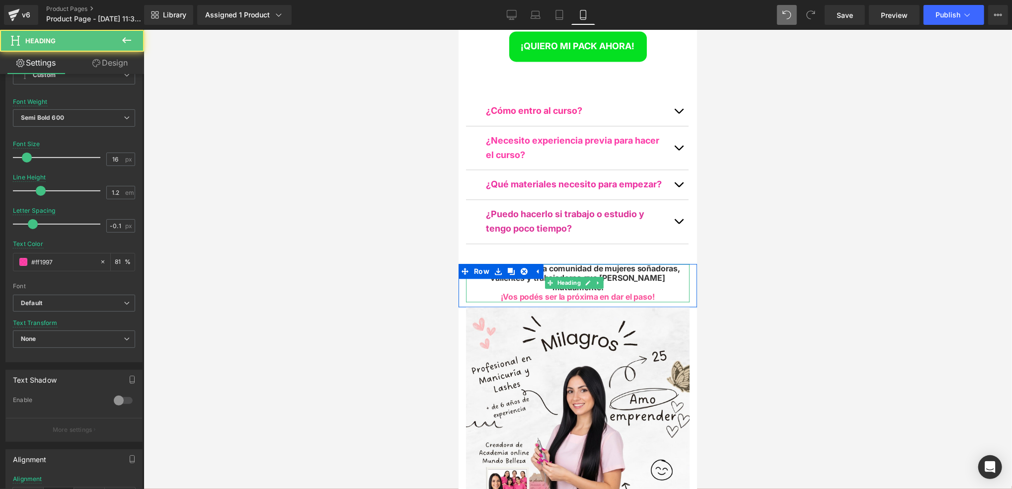
click at [667, 292] on div "¡Vos podés ser la próxima en dar el paso!" at bounding box center [578, 296] width 224 height 9
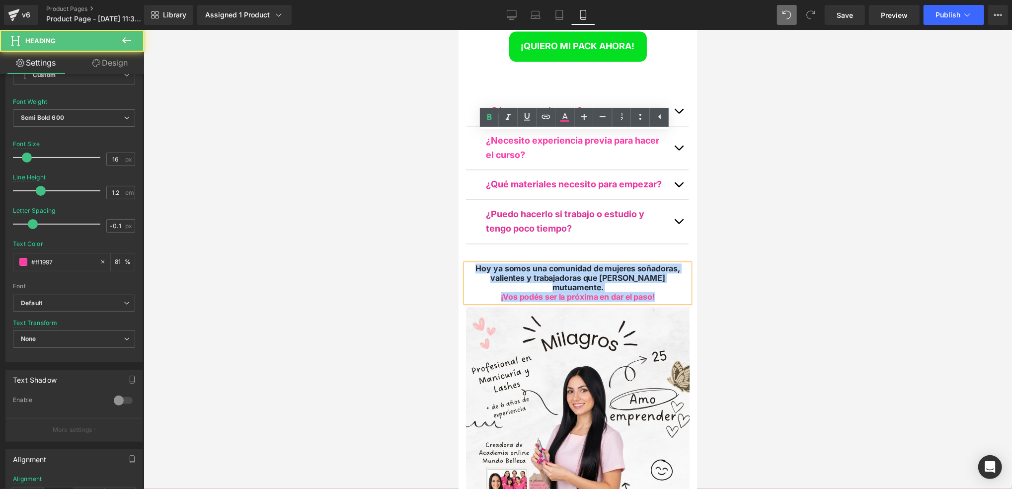
drag, startPoint x: 657, startPoint y: 157, endPoint x: 461, endPoint y: 134, distance: 196.7
click at [461, 263] on div "Hoy ya somos una comunidad de mujeres soñadoras, valientes y trabajadoras que […" at bounding box center [577, 282] width 239 height 38
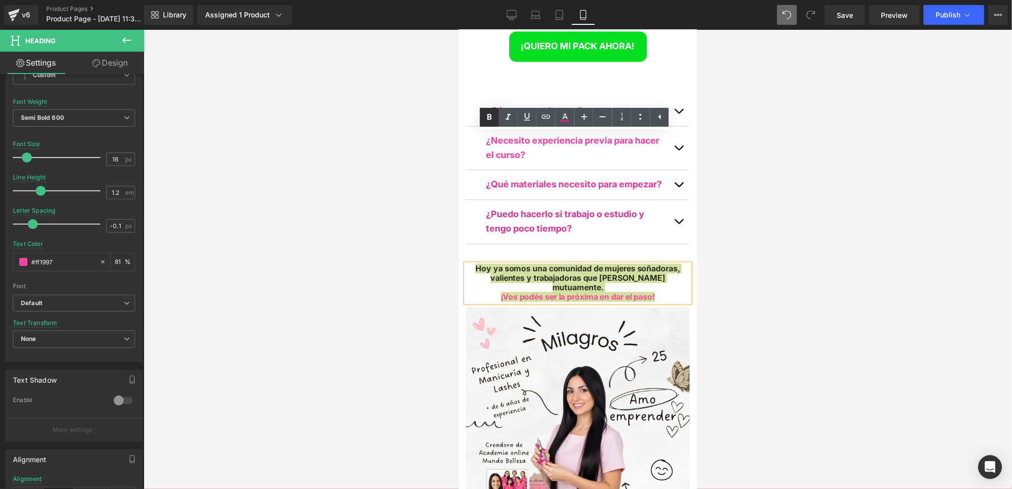
click at [494, 119] on icon at bounding box center [490, 117] width 12 height 12
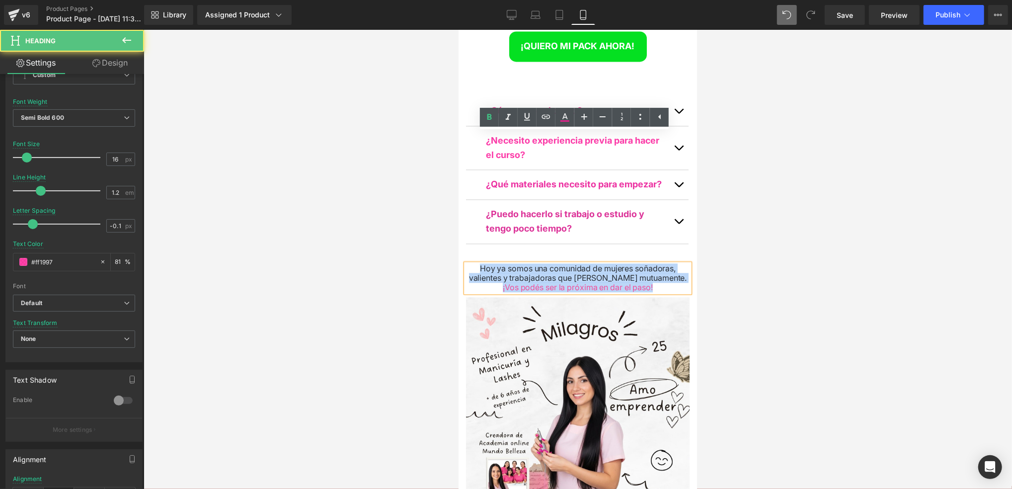
drag, startPoint x: 479, startPoint y: 140, endPoint x: 627, endPoint y: 139, distance: 147.6
click at [675, 263] on div "Hoy ya somos una comunidad de mujeres soñadoras, valientes y trabajadoras que […" at bounding box center [578, 277] width 224 height 29
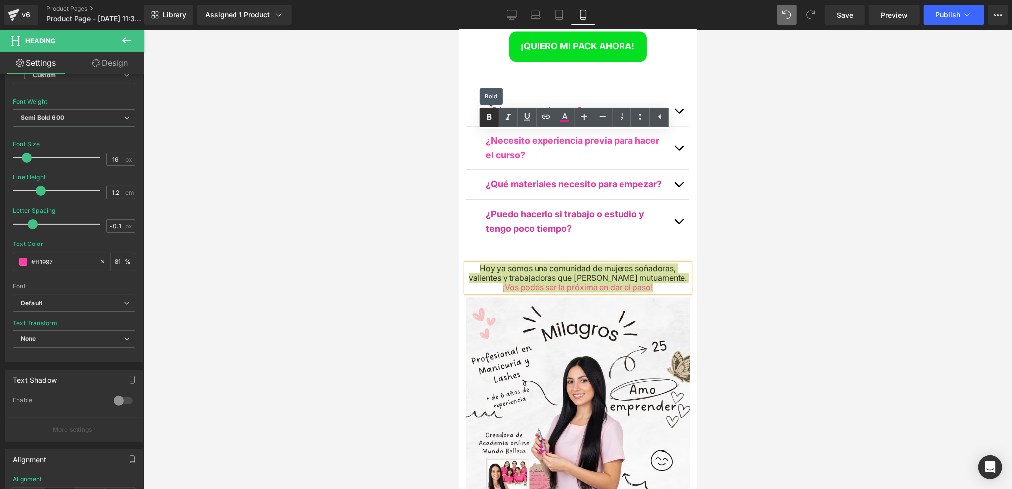
click at [487, 116] on icon at bounding box center [490, 117] width 12 height 12
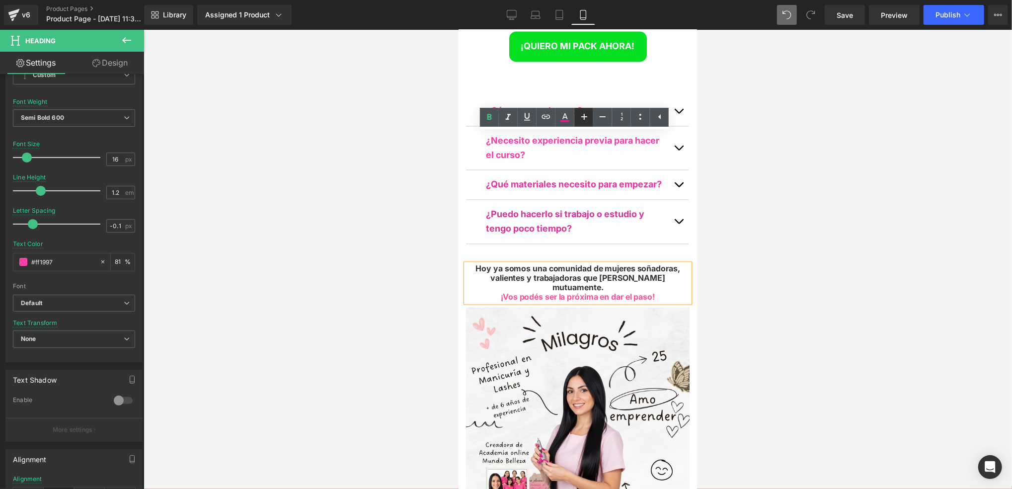
click at [581, 116] on icon at bounding box center [585, 117] width 12 height 12
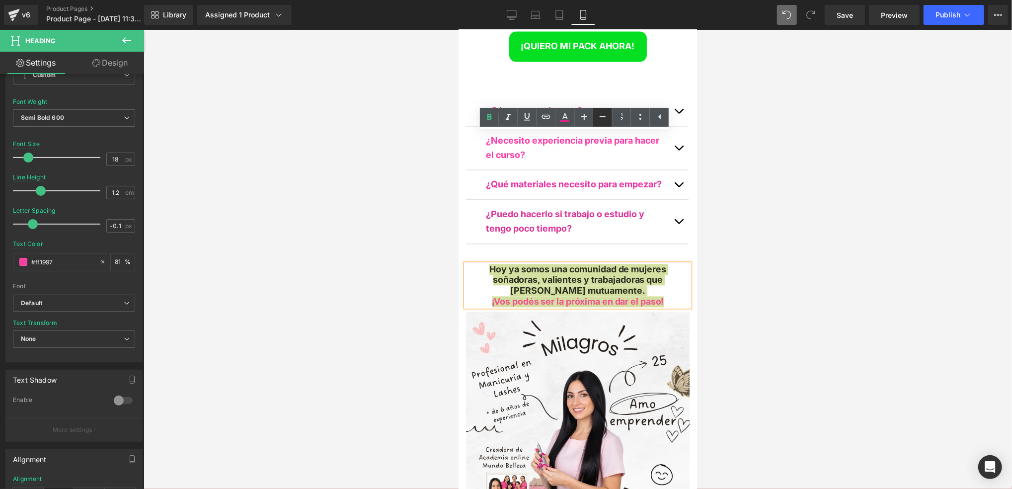
click at [598, 115] on icon at bounding box center [603, 117] width 12 height 12
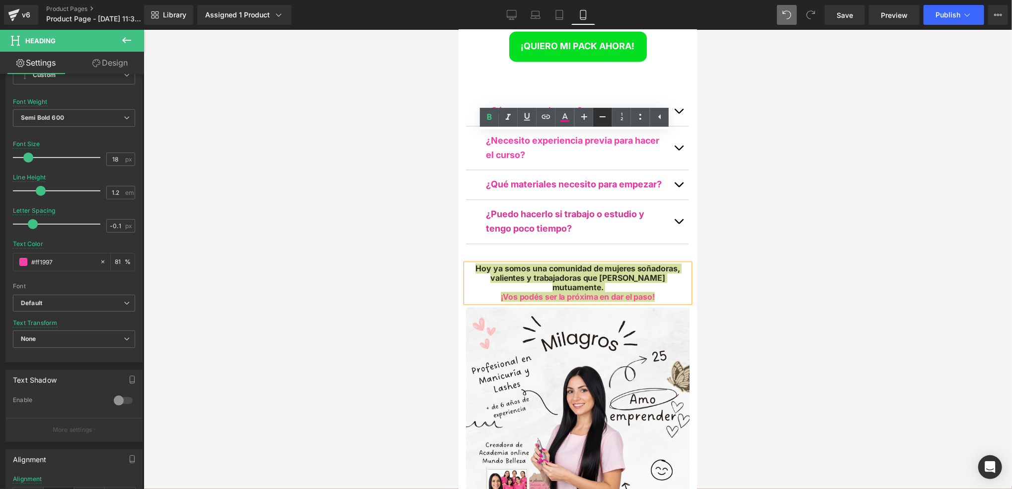
type input "16"
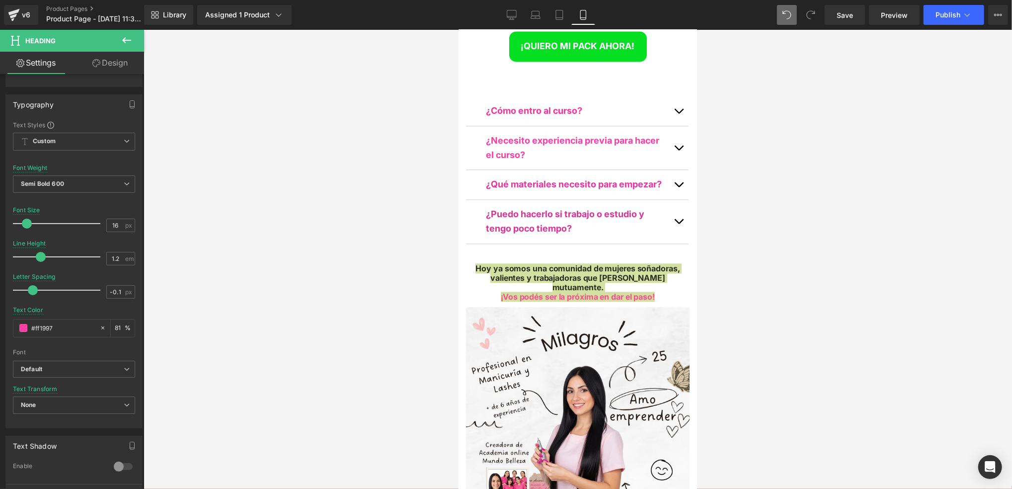
click at [741, 191] on div at bounding box center [578, 259] width 869 height 459
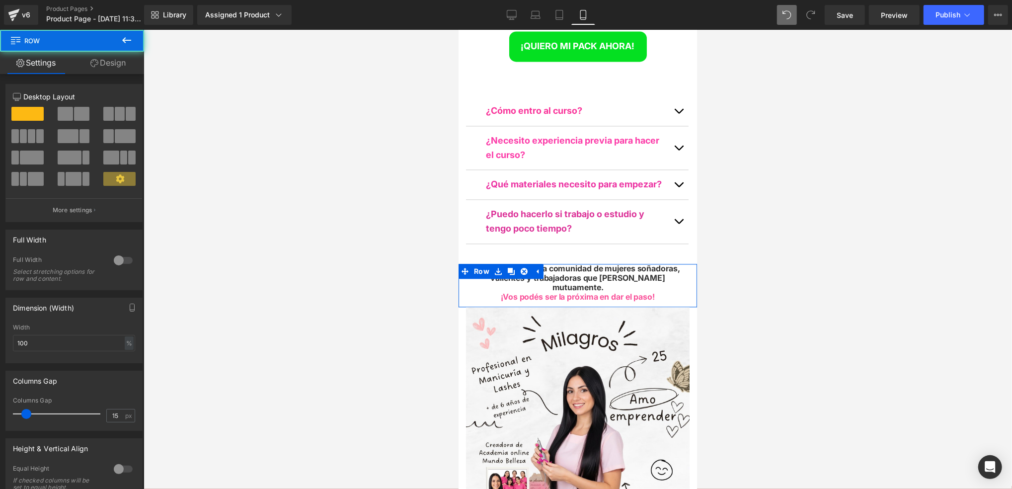
click at [686, 263] on div "Hoy ya somos una comunidad de mujeres soñadoras, valientes y trabajadoras que […" at bounding box center [577, 282] width 239 height 38
click at [747, 157] on div at bounding box center [578, 259] width 869 height 459
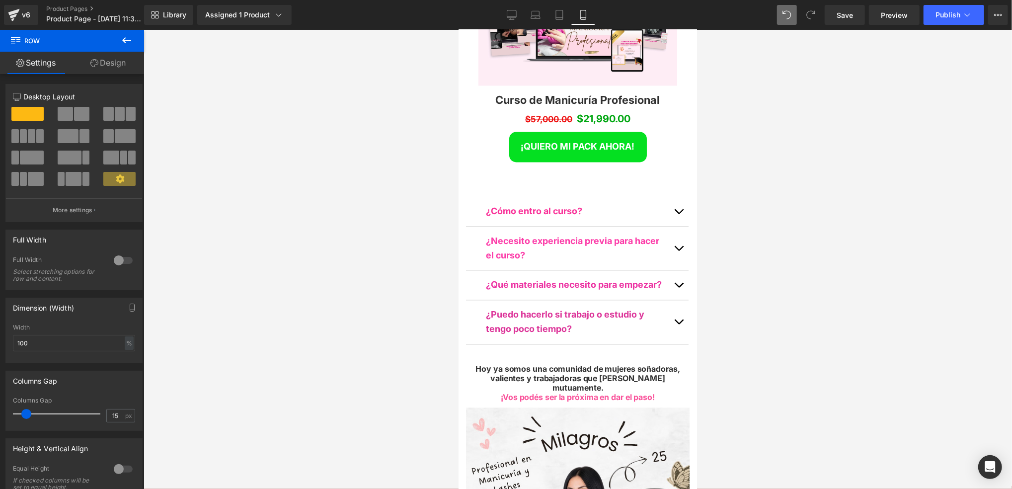
scroll to position [4539, 0]
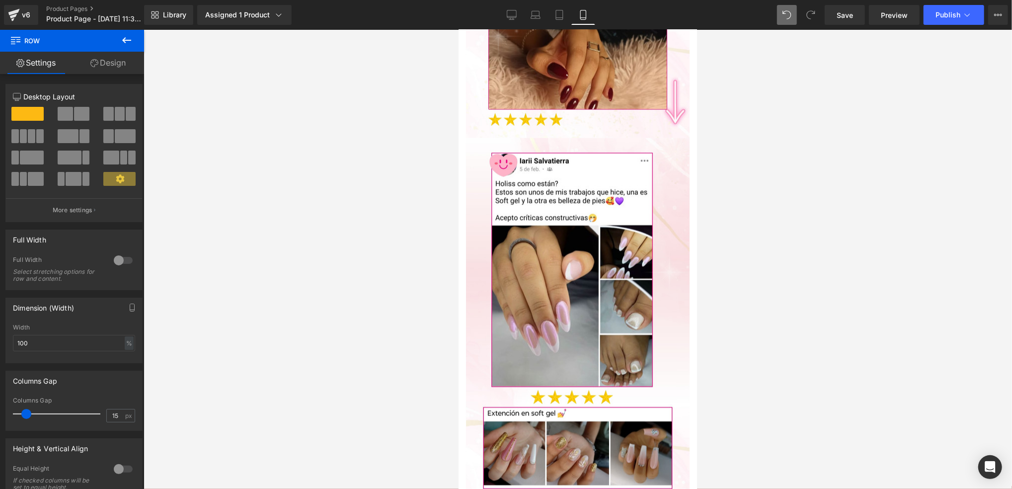
click at [733, 247] on div at bounding box center [578, 259] width 869 height 459
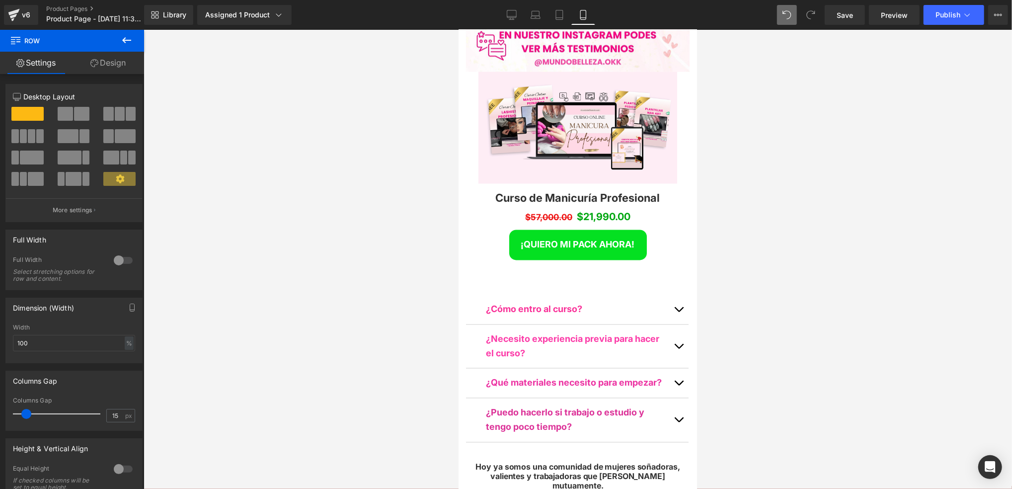
scroll to position [4870, 0]
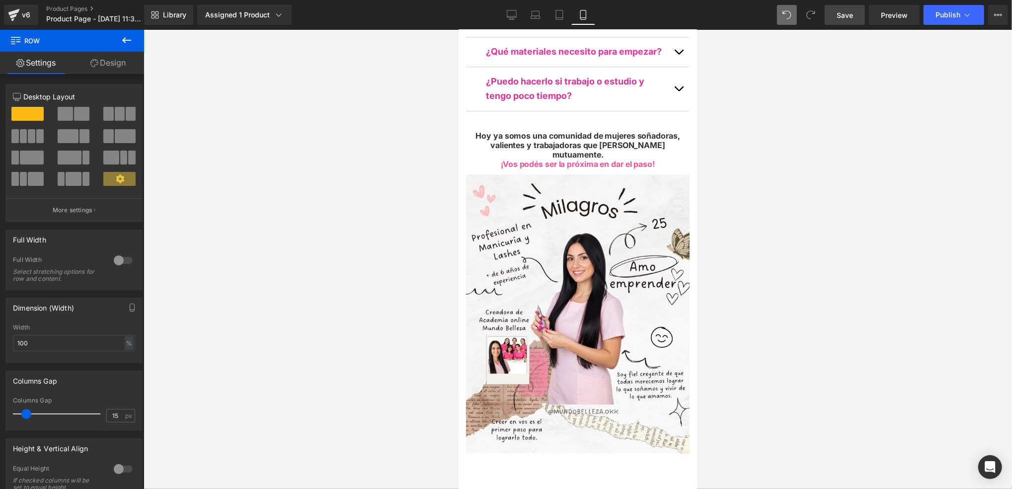
click at [756, 12] on span "Save" at bounding box center [845, 15] width 16 height 10
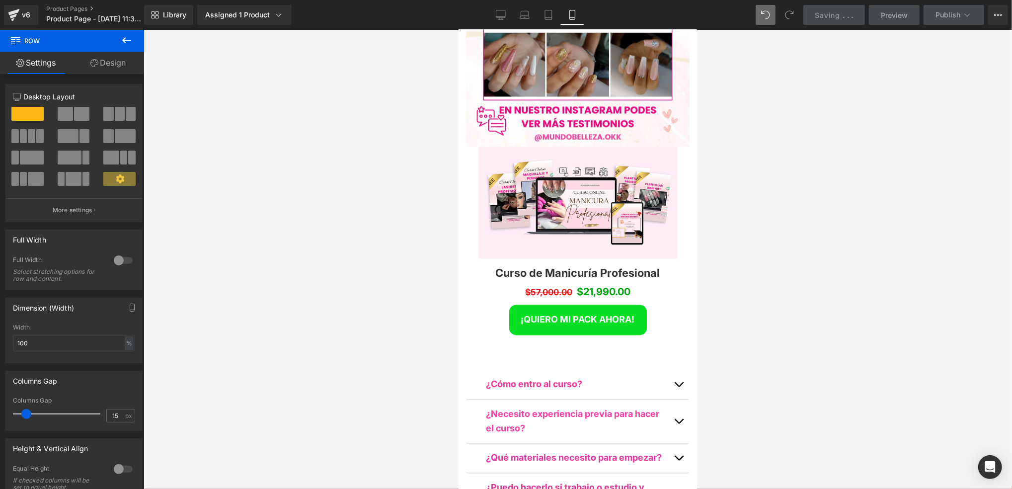
scroll to position [4539, 0]
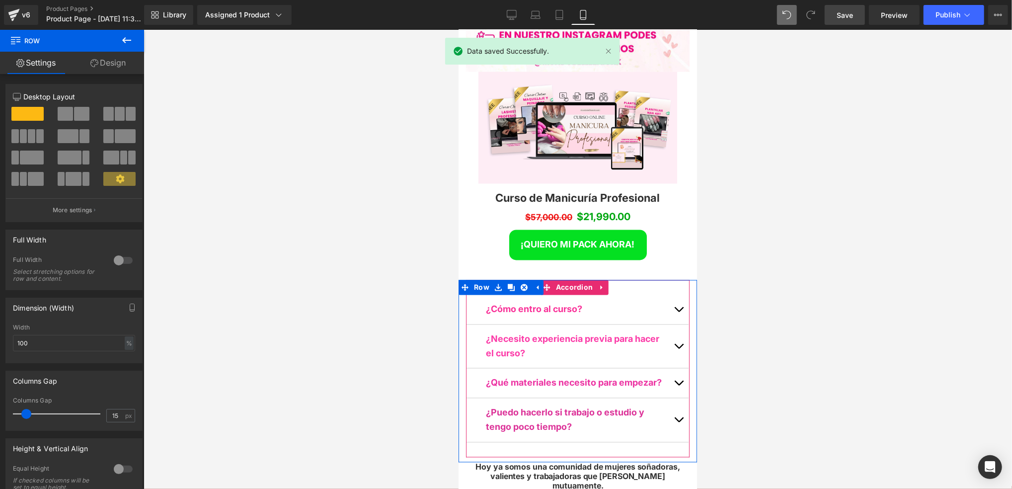
click at [678, 312] on span "button" at bounding box center [678, 312] width 0 height 0
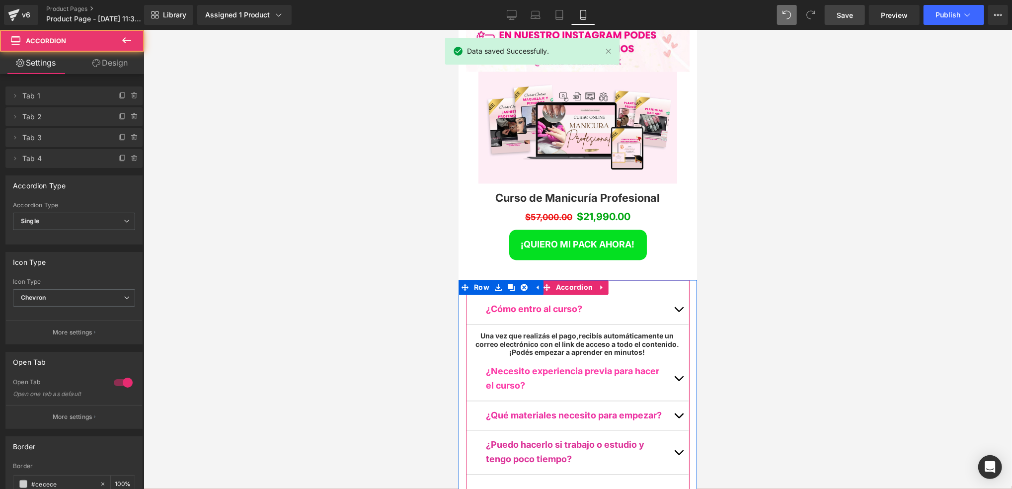
scroll to position [4, 4]
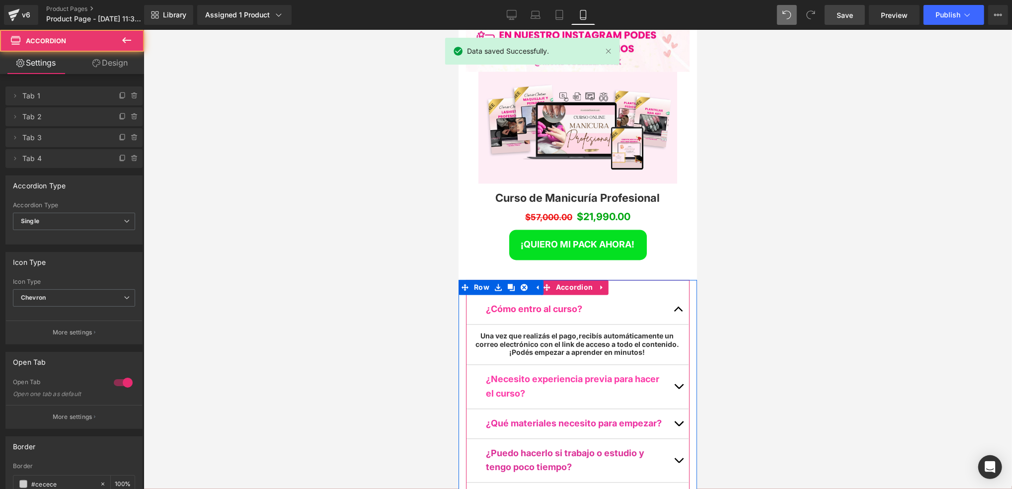
click at [678, 312] on span "button" at bounding box center [678, 312] width 0 height 0
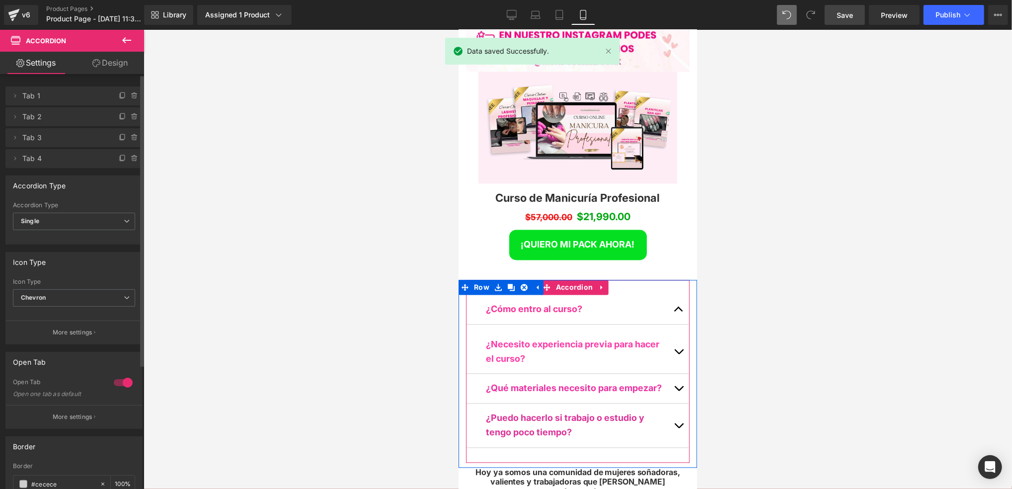
scroll to position [5480, 232]
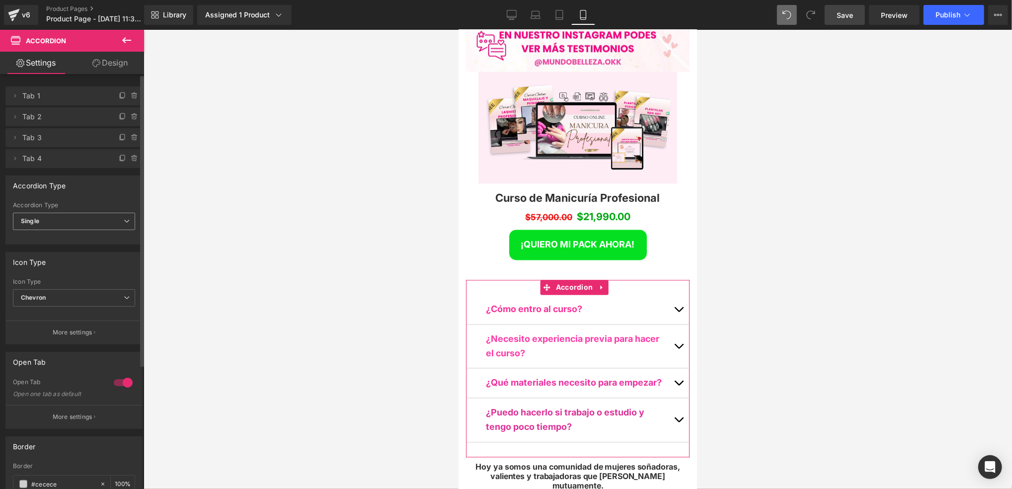
click at [81, 220] on span "Single" at bounding box center [74, 221] width 122 height 17
click at [81, 220] on span "Single" at bounding box center [72, 221] width 118 height 17
click at [81, 220] on span "Single" at bounding box center [74, 221] width 122 height 17
click at [78, 235] on li "Multiple" at bounding box center [72, 239] width 118 height 15
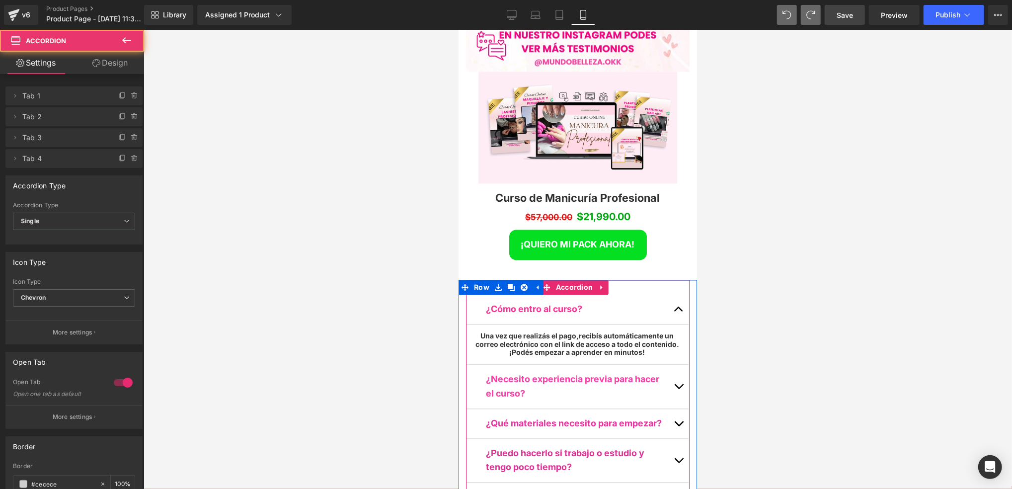
click at [669, 295] on button "button" at bounding box center [679, 309] width 20 height 29
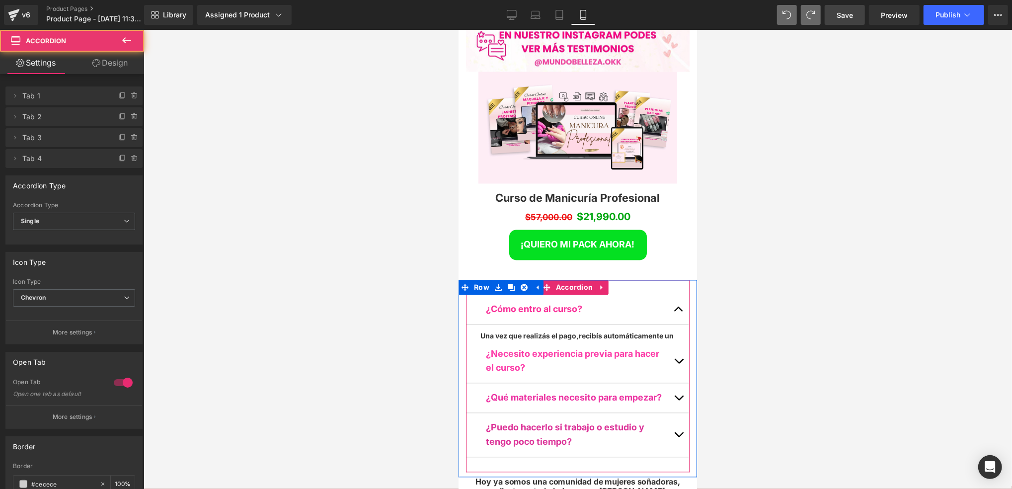
scroll to position [4, 4]
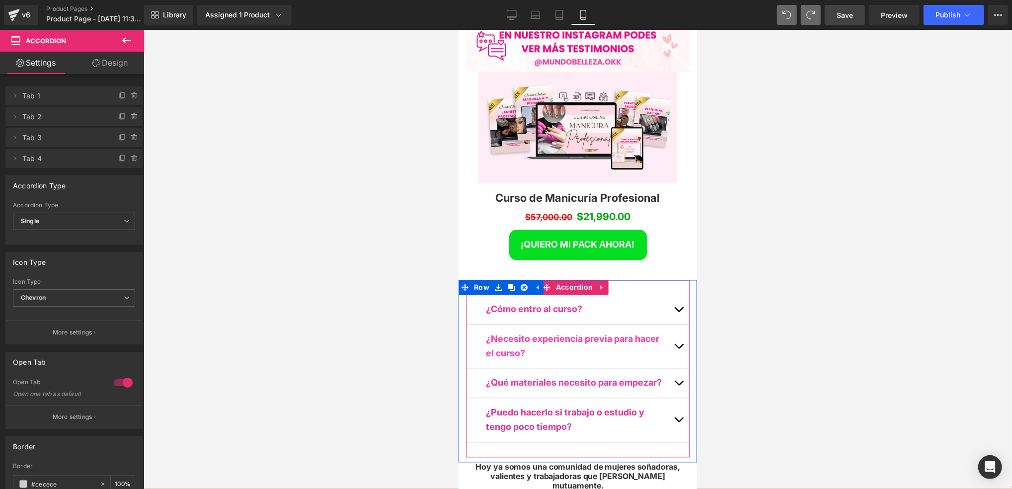
click at [671, 295] on button "button" at bounding box center [679, 309] width 20 height 29
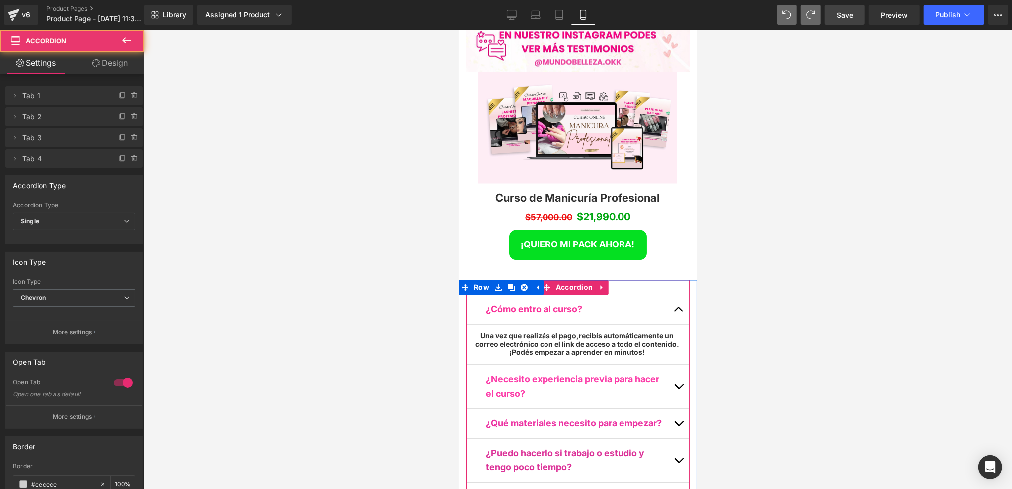
click at [671, 295] on button "button" at bounding box center [679, 309] width 20 height 29
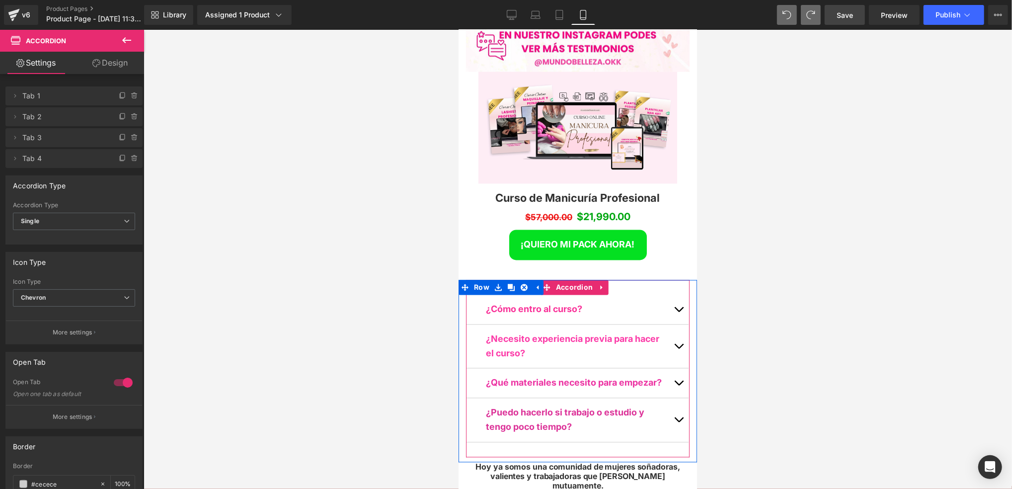
click at [672, 325] on button "button" at bounding box center [679, 347] width 20 height 44
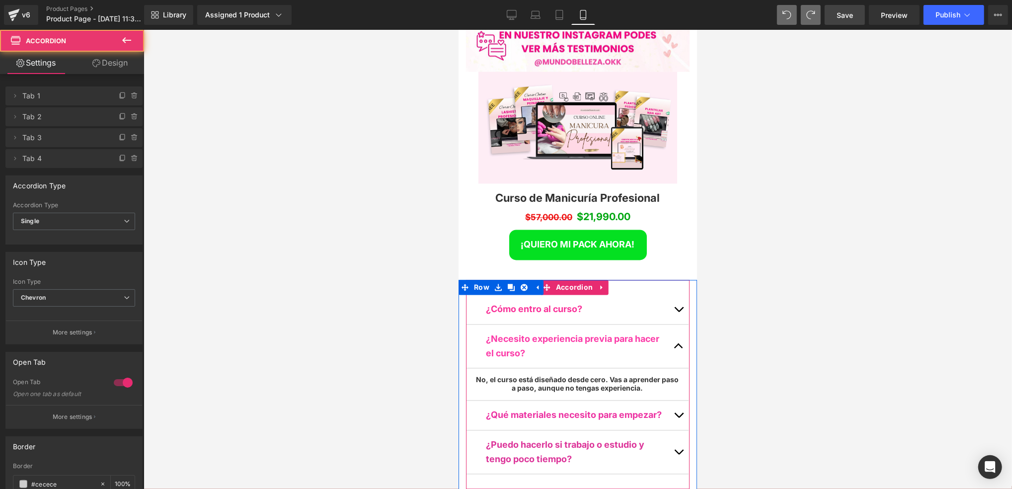
click at [678, 348] on span "button" at bounding box center [678, 348] width 0 height 0
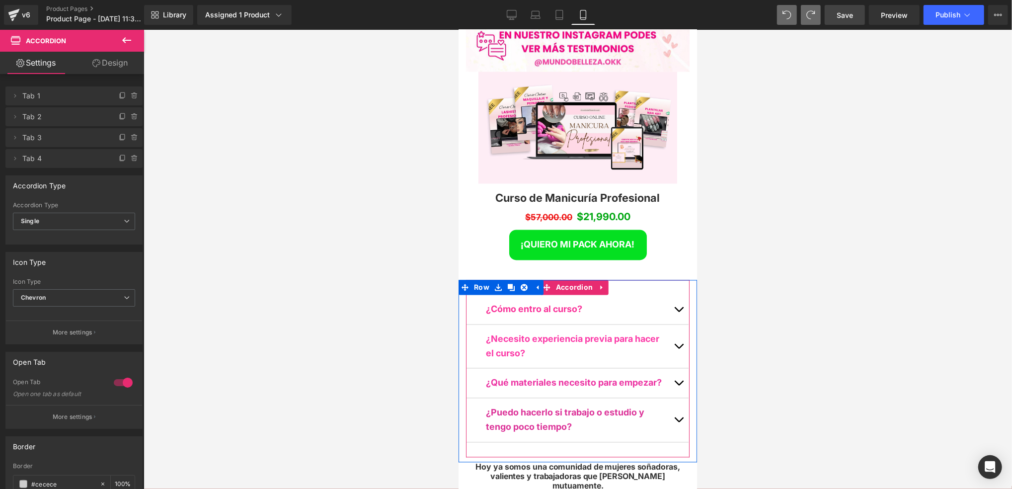
click at [669, 368] on button "button" at bounding box center [679, 382] width 20 height 29
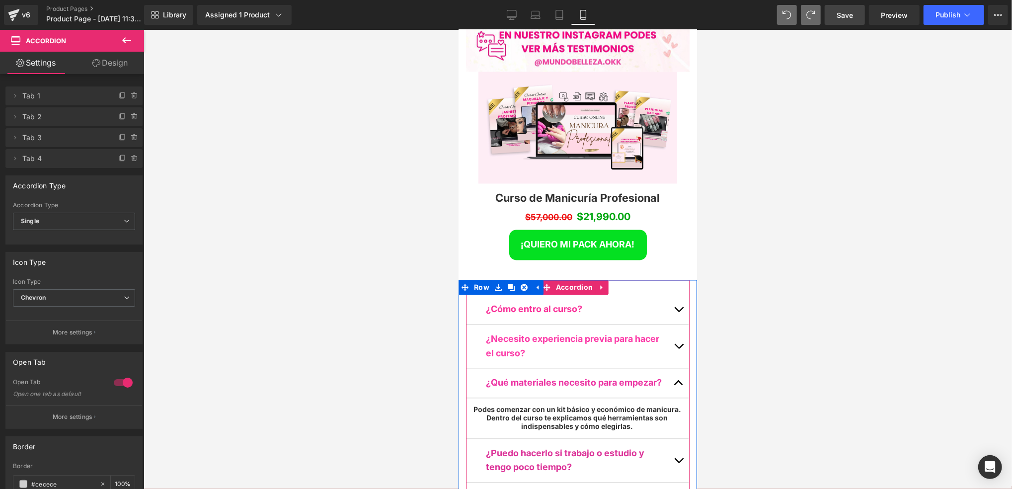
click at [678, 385] on span "button" at bounding box center [678, 385] width 0 height 0
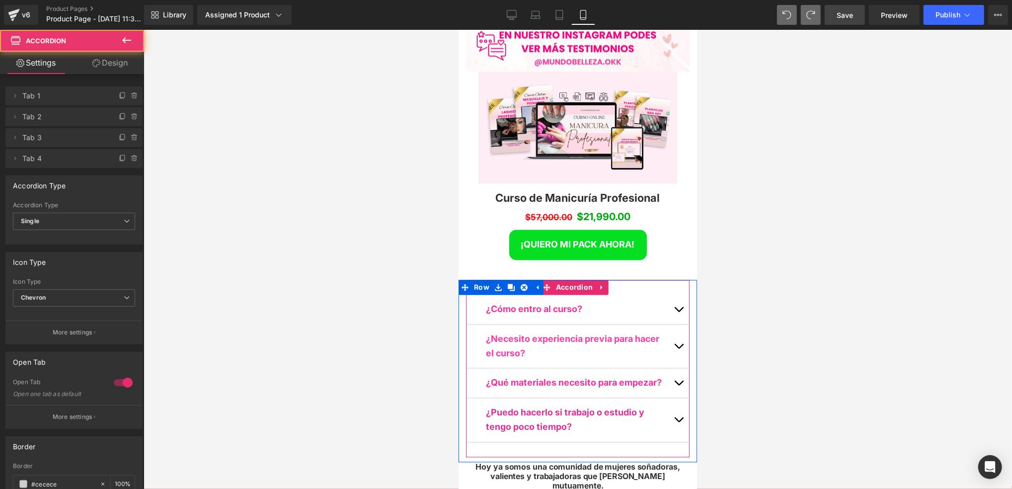
click at [678, 422] on span "button" at bounding box center [678, 422] width 0 height 0
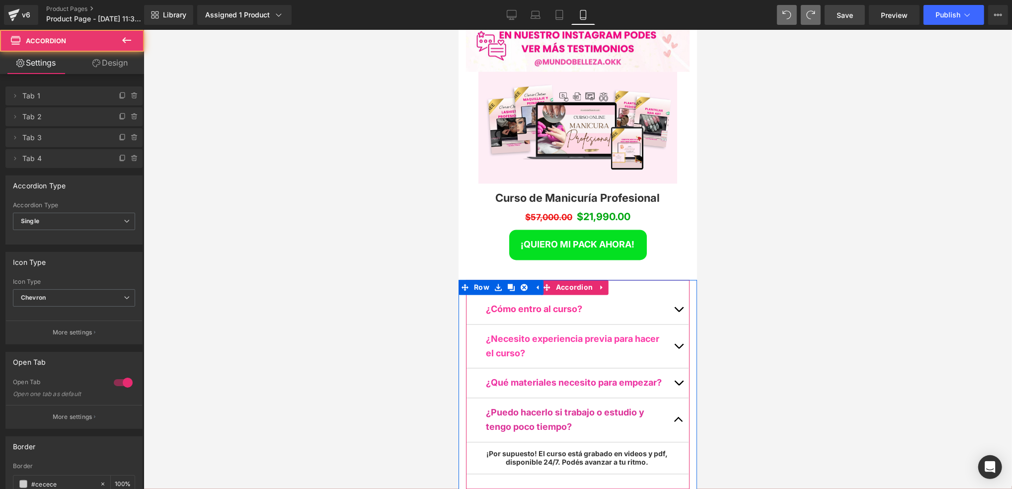
click at [678, 422] on span "button" at bounding box center [678, 422] width 0 height 0
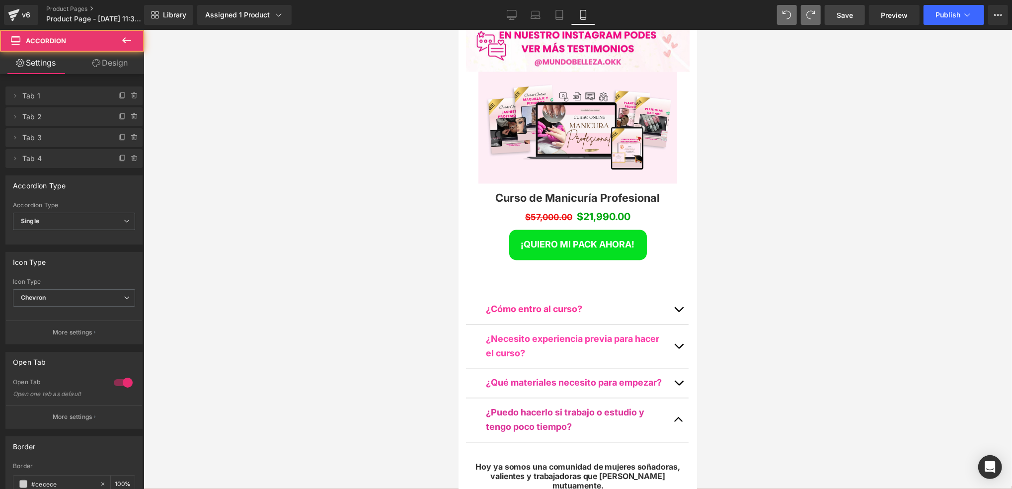
click at [741, 258] on div at bounding box center [578, 259] width 869 height 459
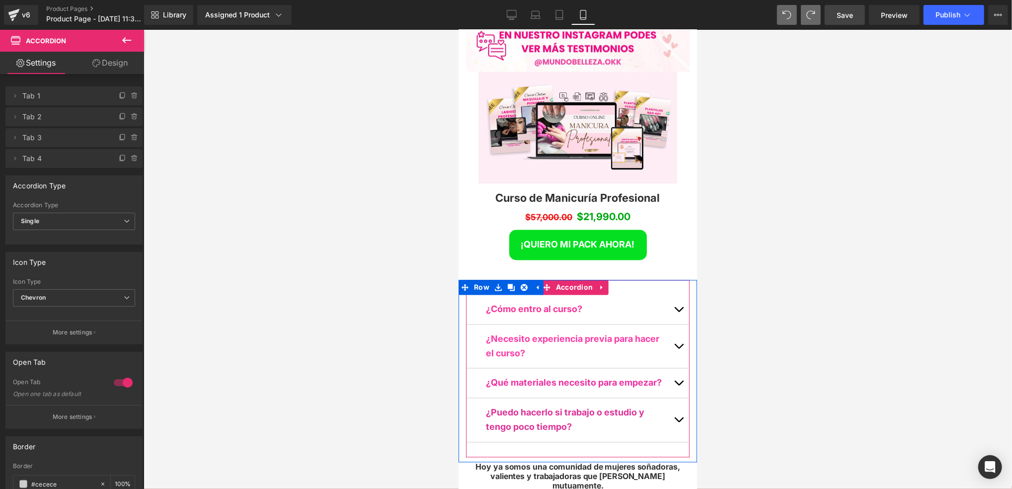
click at [671, 325] on button "button" at bounding box center [679, 347] width 20 height 44
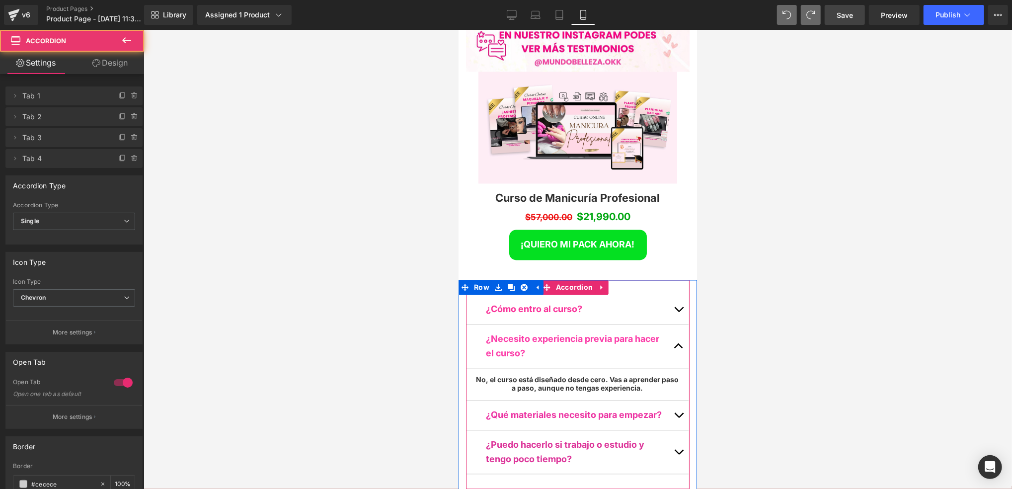
click at [671, 325] on button "button" at bounding box center [679, 347] width 20 height 44
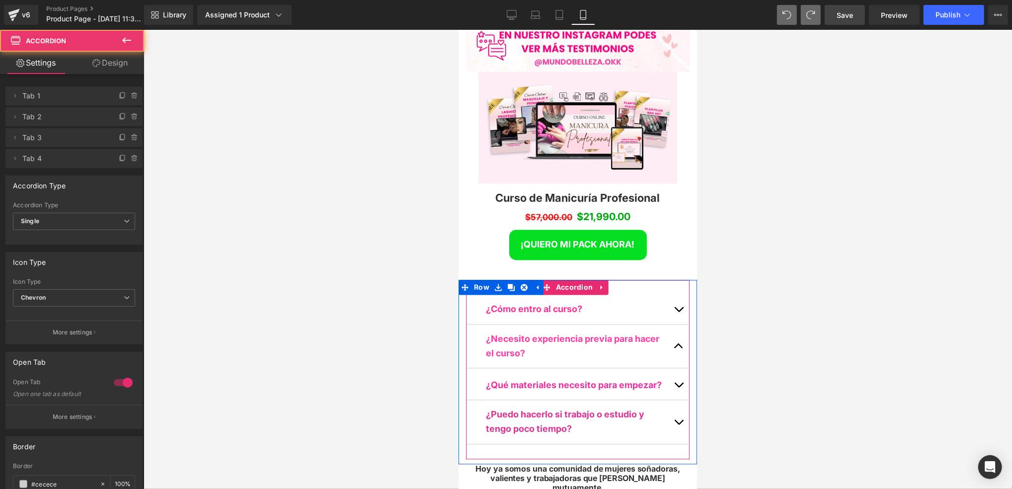
click at [671, 295] on button "button" at bounding box center [679, 309] width 20 height 29
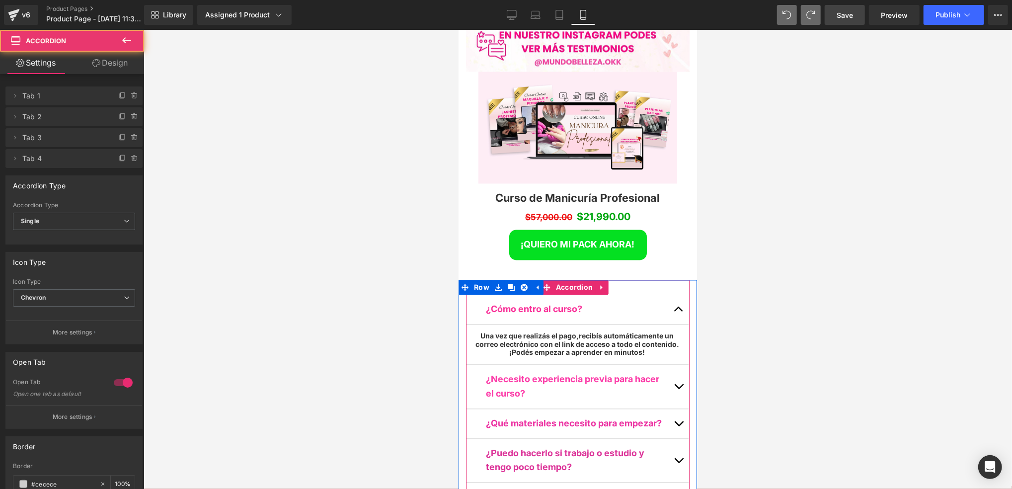
click at [678, 312] on span "button" at bounding box center [678, 312] width 0 height 0
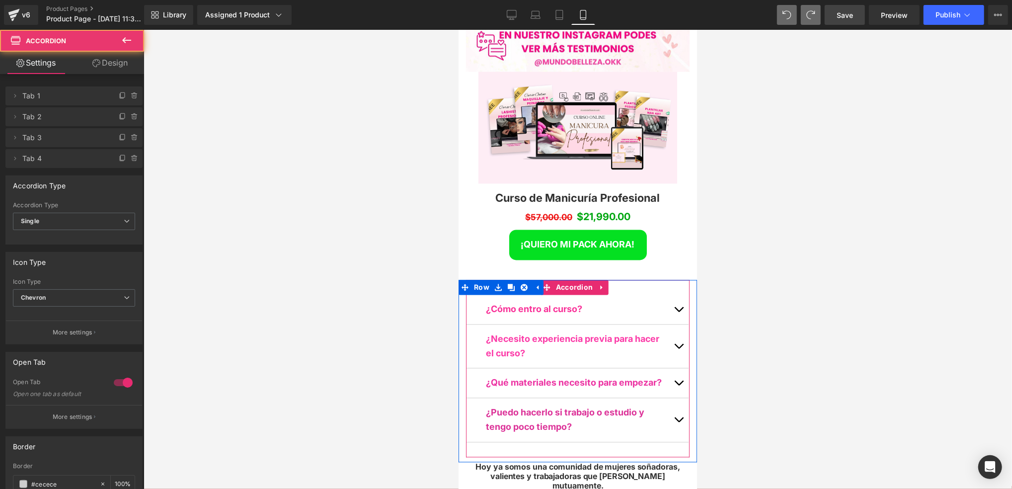
click at [669, 368] on button "button" at bounding box center [679, 382] width 20 height 29
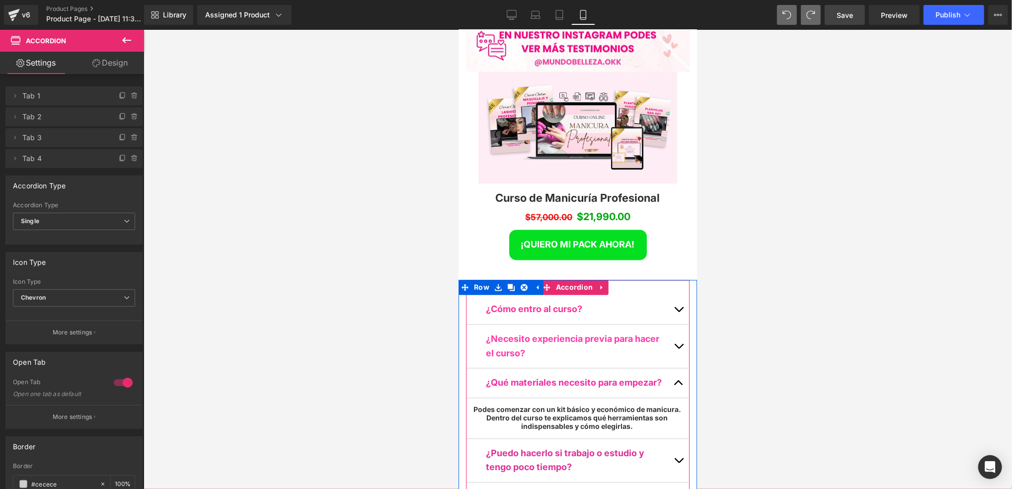
click at [669, 368] on button "button" at bounding box center [679, 382] width 20 height 29
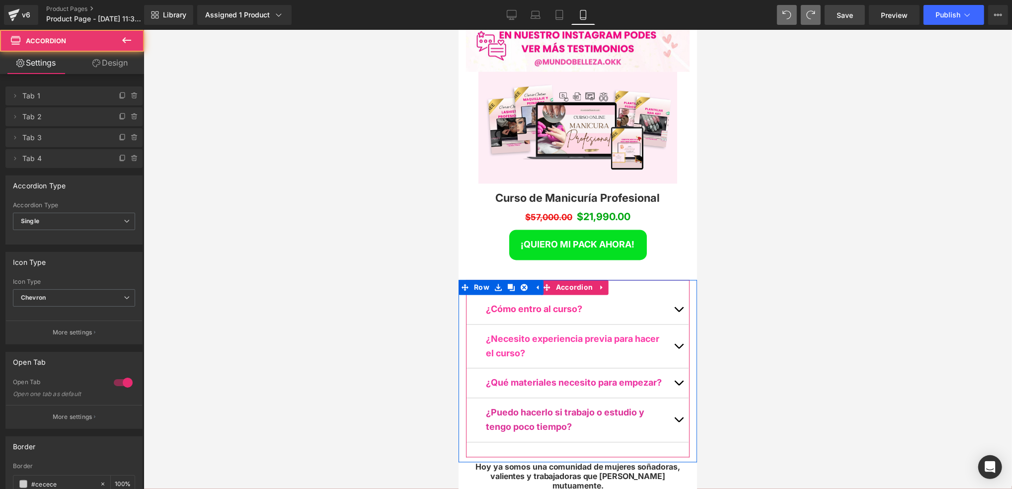
click at [672, 398] on button "button" at bounding box center [679, 420] width 20 height 44
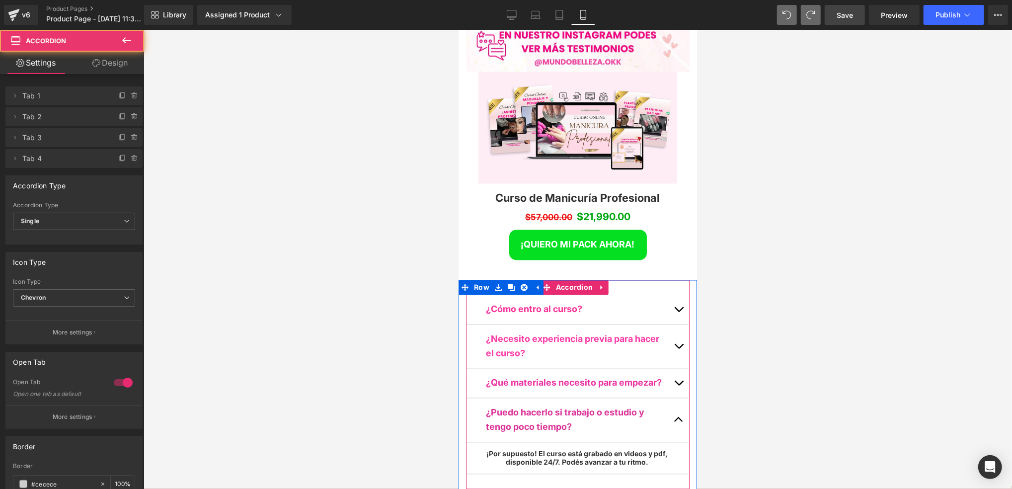
click at [669, 398] on button "button" at bounding box center [679, 420] width 20 height 44
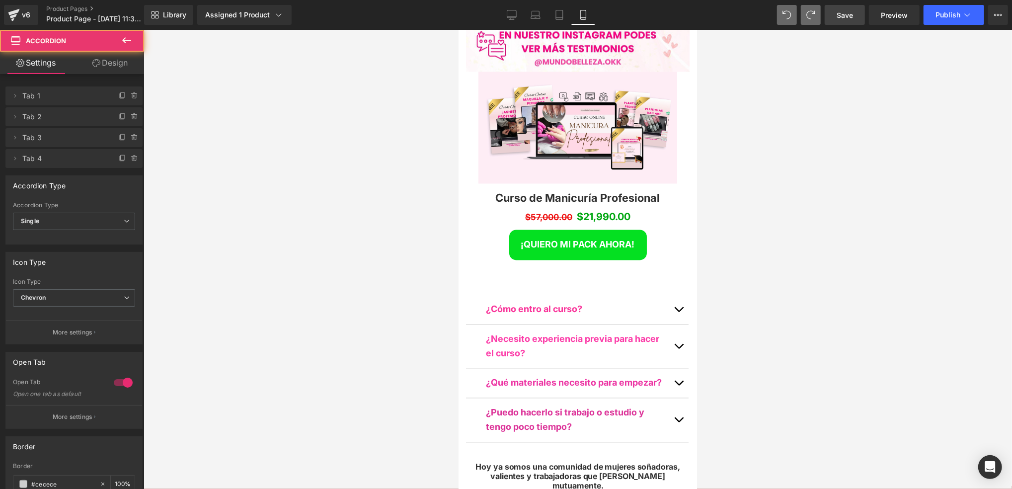
click at [756, 259] on div at bounding box center [578, 259] width 869 height 459
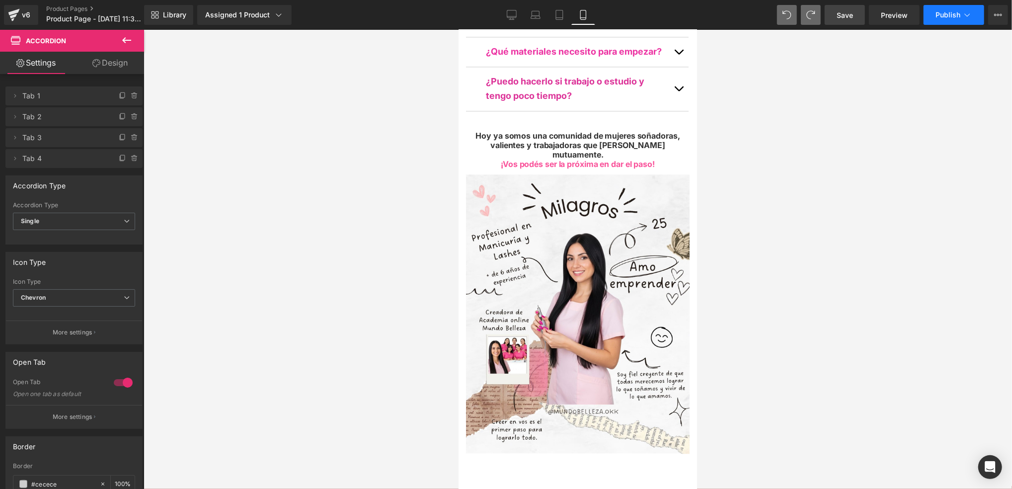
click at [756, 16] on span "Publish" at bounding box center [948, 15] width 25 height 8
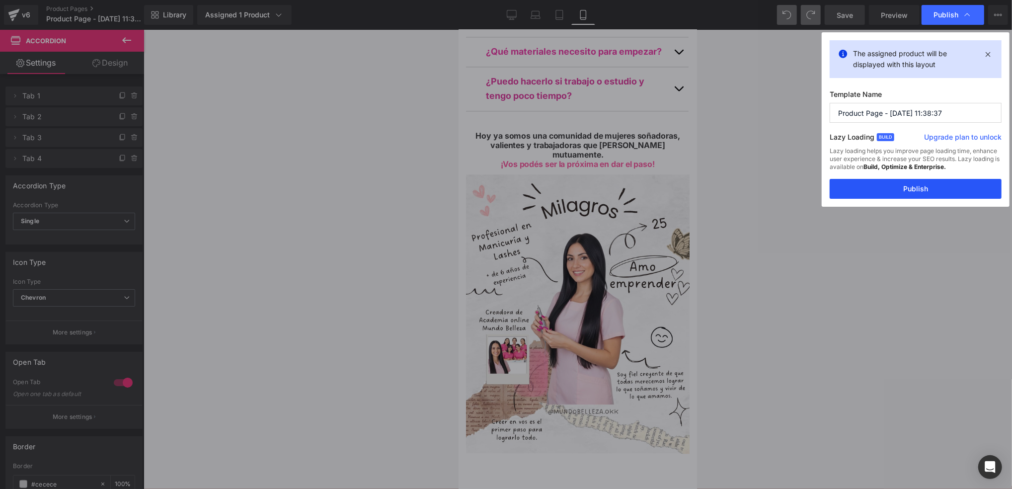
click at [756, 191] on button "Publish" at bounding box center [916, 189] width 172 height 20
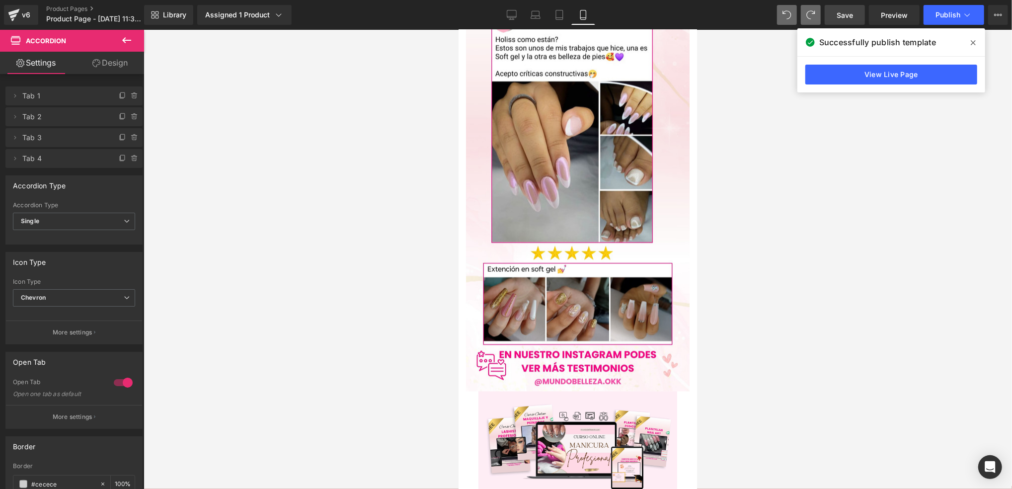
scroll to position [4208, 0]
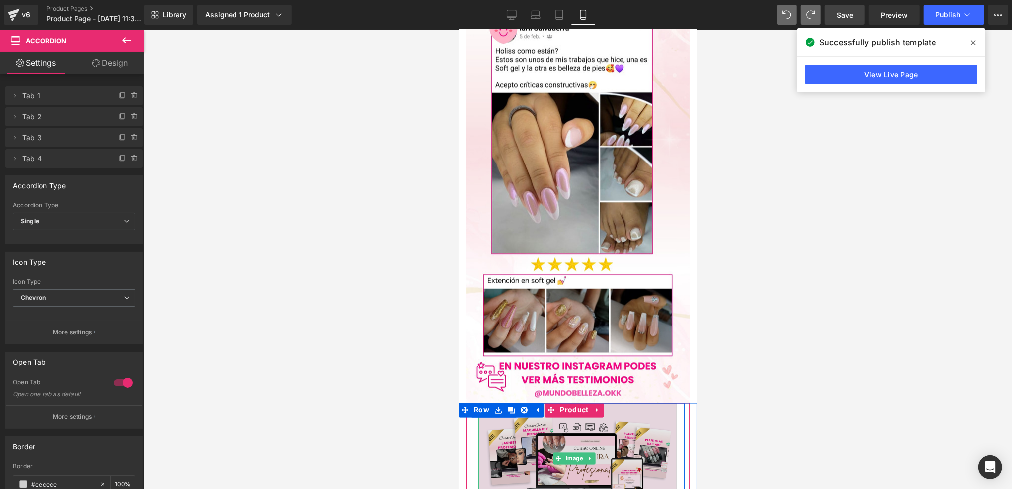
click at [621, 403] on img at bounding box center [577, 459] width 199 height 112
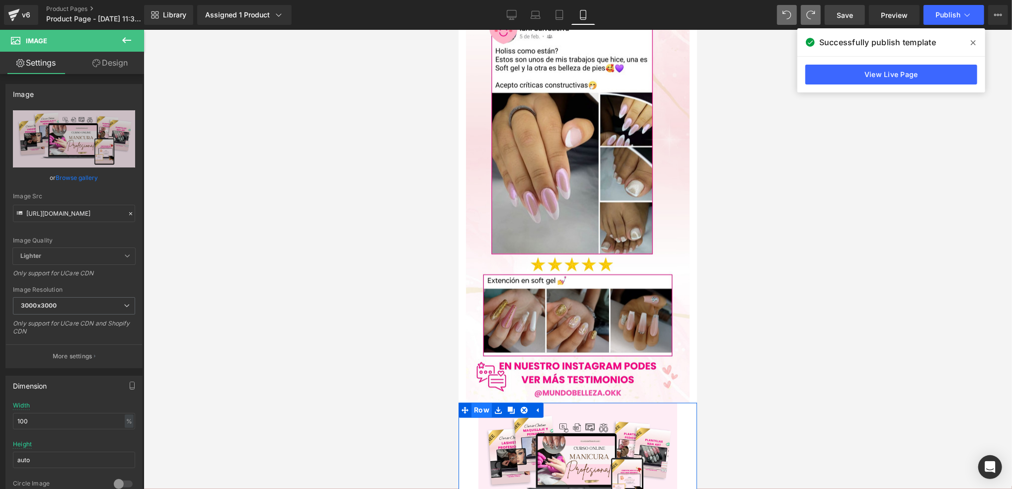
click at [486, 403] on span "Row" at bounding box center [481, 410] width 20 height 15
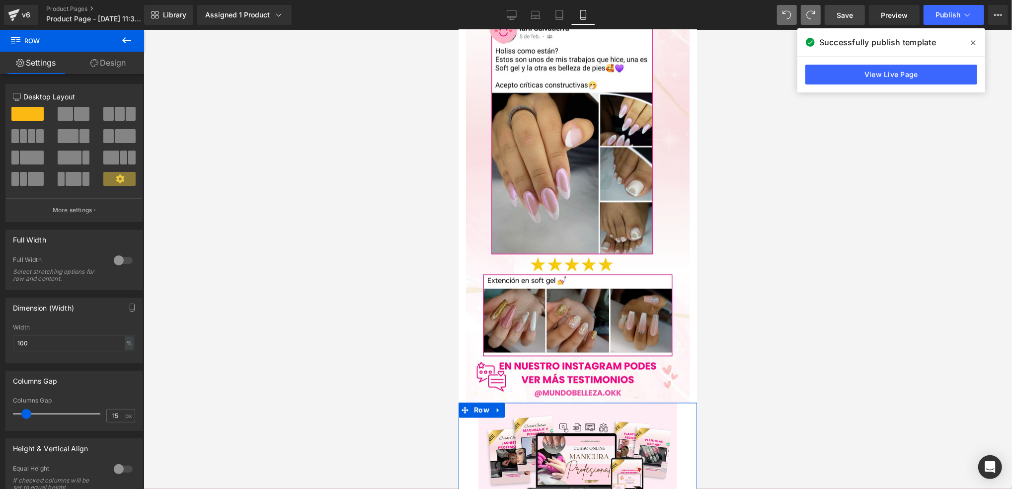
click at [104, 59] on link "Design" at bounding box center [108, 63] width 72 height 22
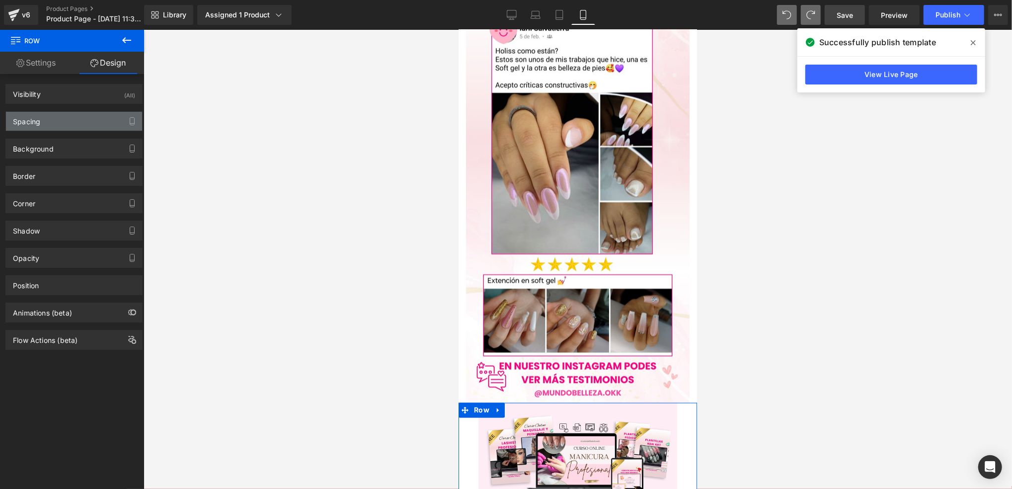
drag, startPoint x: 87, startPoint y: 121, endPoint x: 95, endPoint y: 129, distance: 11.2
click at [88, 121] on div "Spacing" at bounding box center [74, 121] width 136 height 19
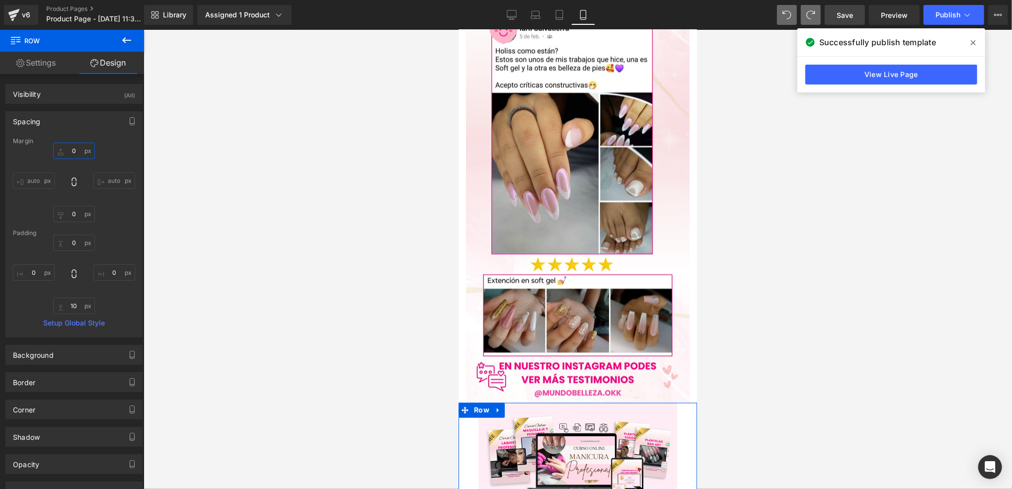
click at [75, 155] on input "0" at bounding box center [74, 151] width 42 height 16
click at [73, 152] on input "0" at bounding box center [74, 151] width 42 height 16
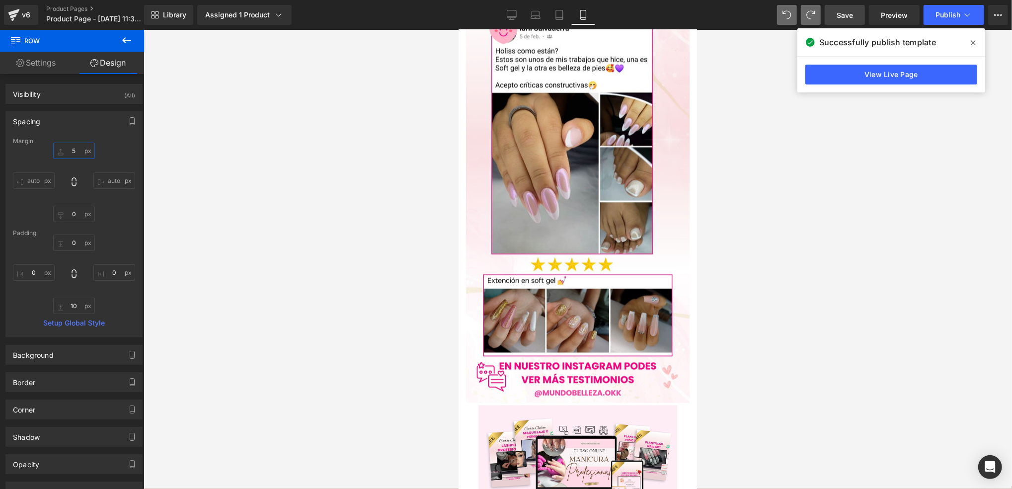
type input "5"
click at [253, 168] on div at bounding box center [578, 259] width 869 height 459
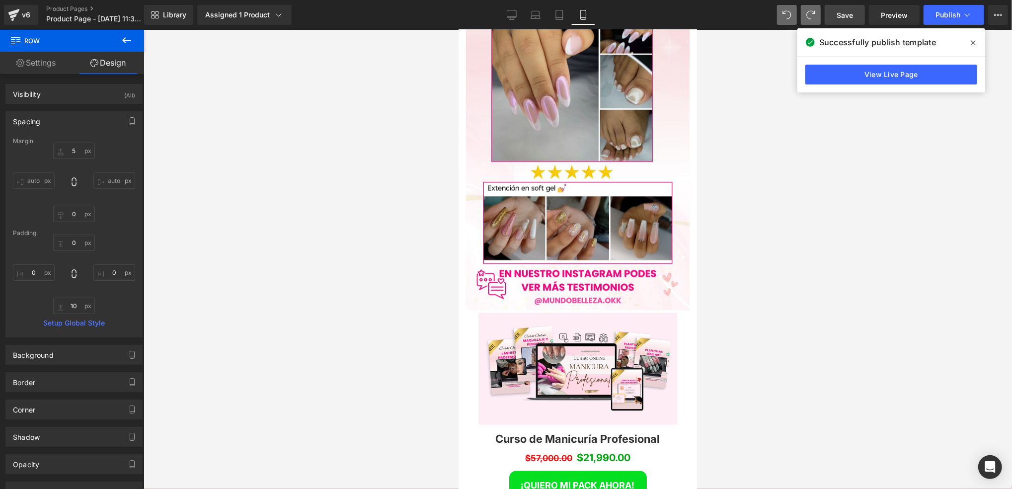
scroll to position [4340, 0]
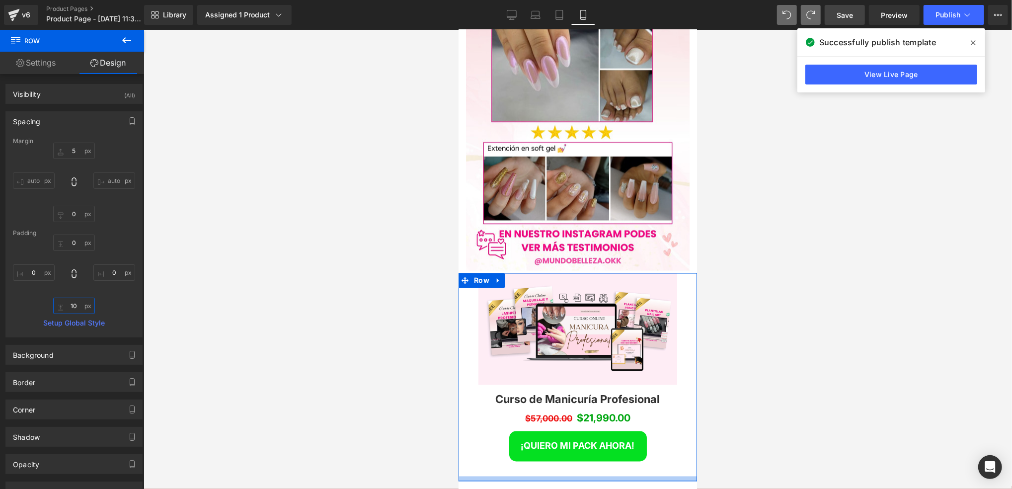
click at [70, 307] on input "10" at bounding box center [74, 306] width 42 height 16
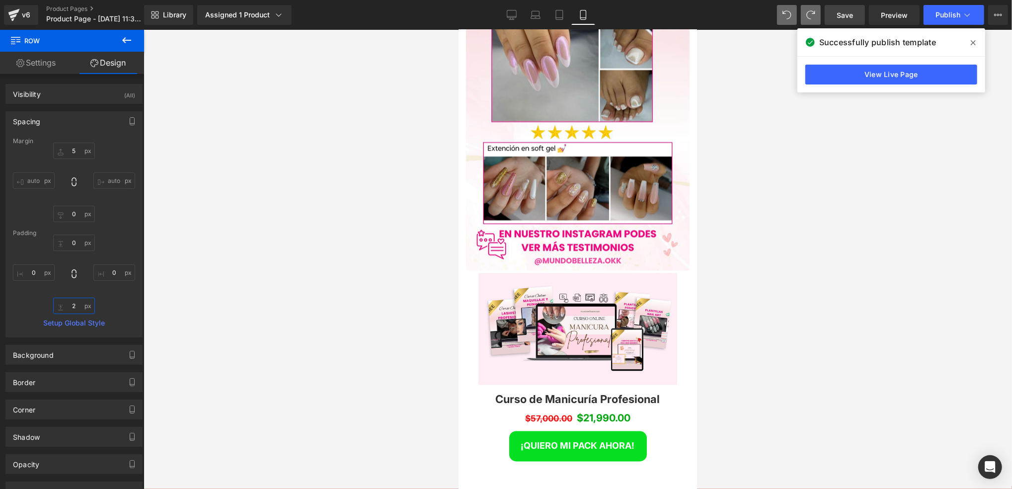
scroll to position [5478, 232]
type input "2"
click at [756, 210] on div at bounding box center [578, 259] width 869 height 459
click at [756, 12] on span "Save" at bounding box center [845, 15] width 16 height 10
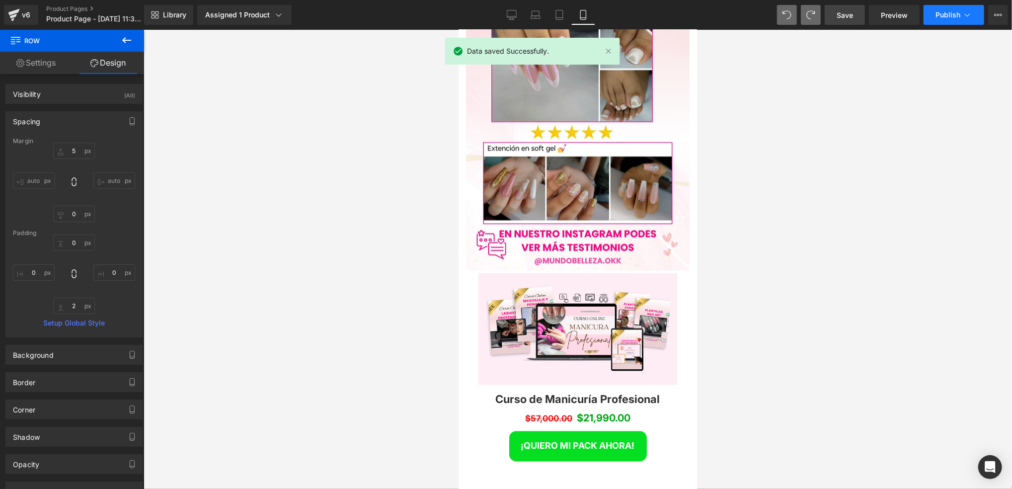
click at [756, 11] on span "Publish" at bounding box center [948, 15] width 25 height 8
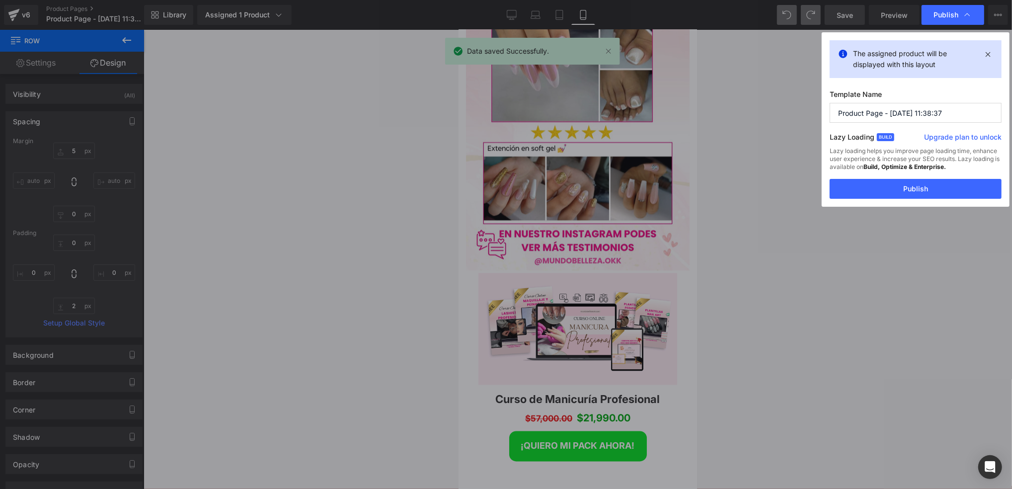
click at [756, 193] on button "Publish" at bounding box center [916, 189] width 172 height 20
